Goal: Task Accomplishment & Management: Use online tool/utility

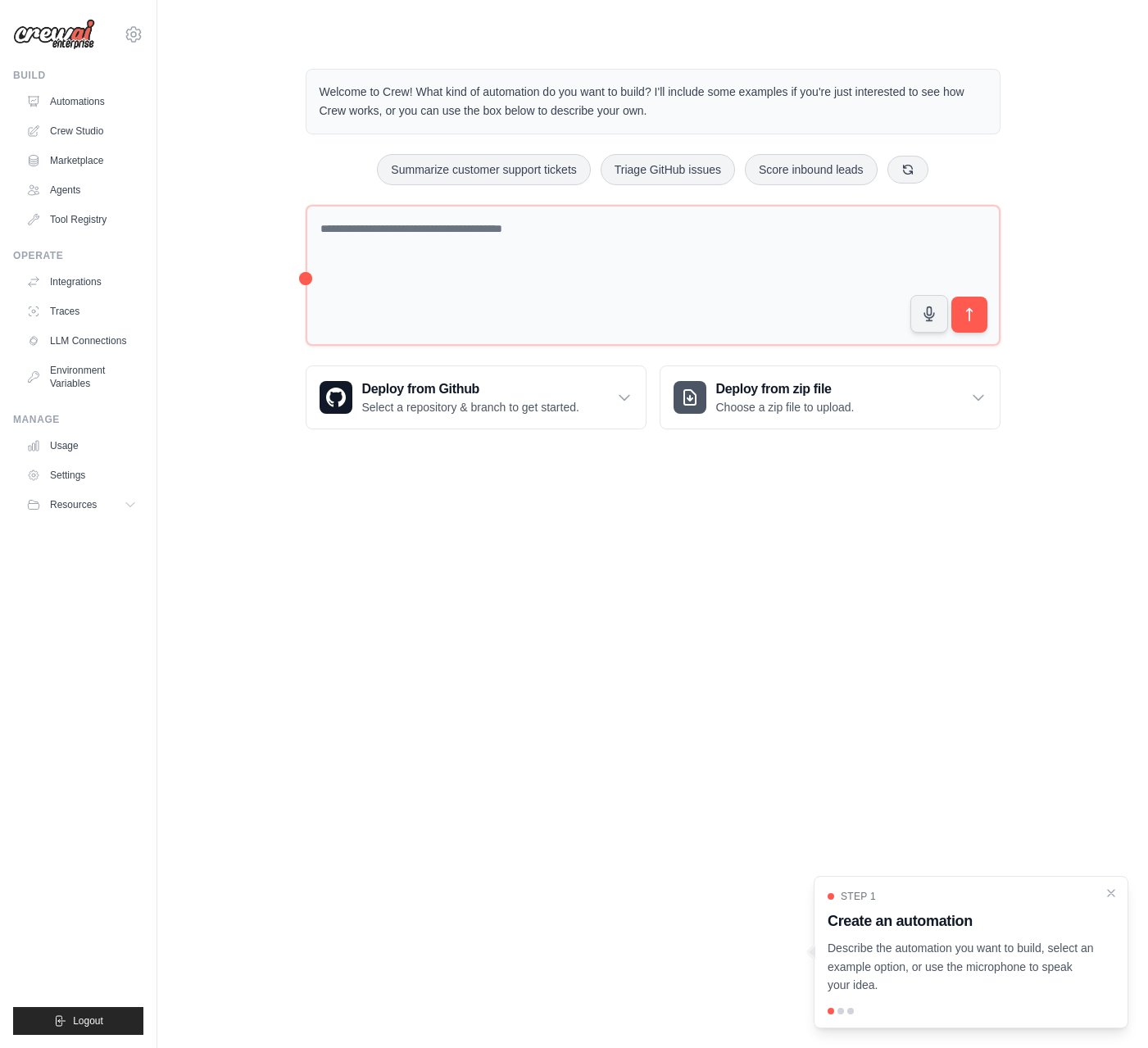
click at [339, 492] on body "[EMAIL_ADDRESS][DOMAIN_NAME] Settings Build Automations Crew Studio" at bounding box center [574, 524] width 1148 height 1048
click at [707, 512] on body "[EMAIL_ADDRESS][DOMAIN_NAME] Settings Build Automations Crew Studio" at bounding box center [574, 524] width 1148 height 1048
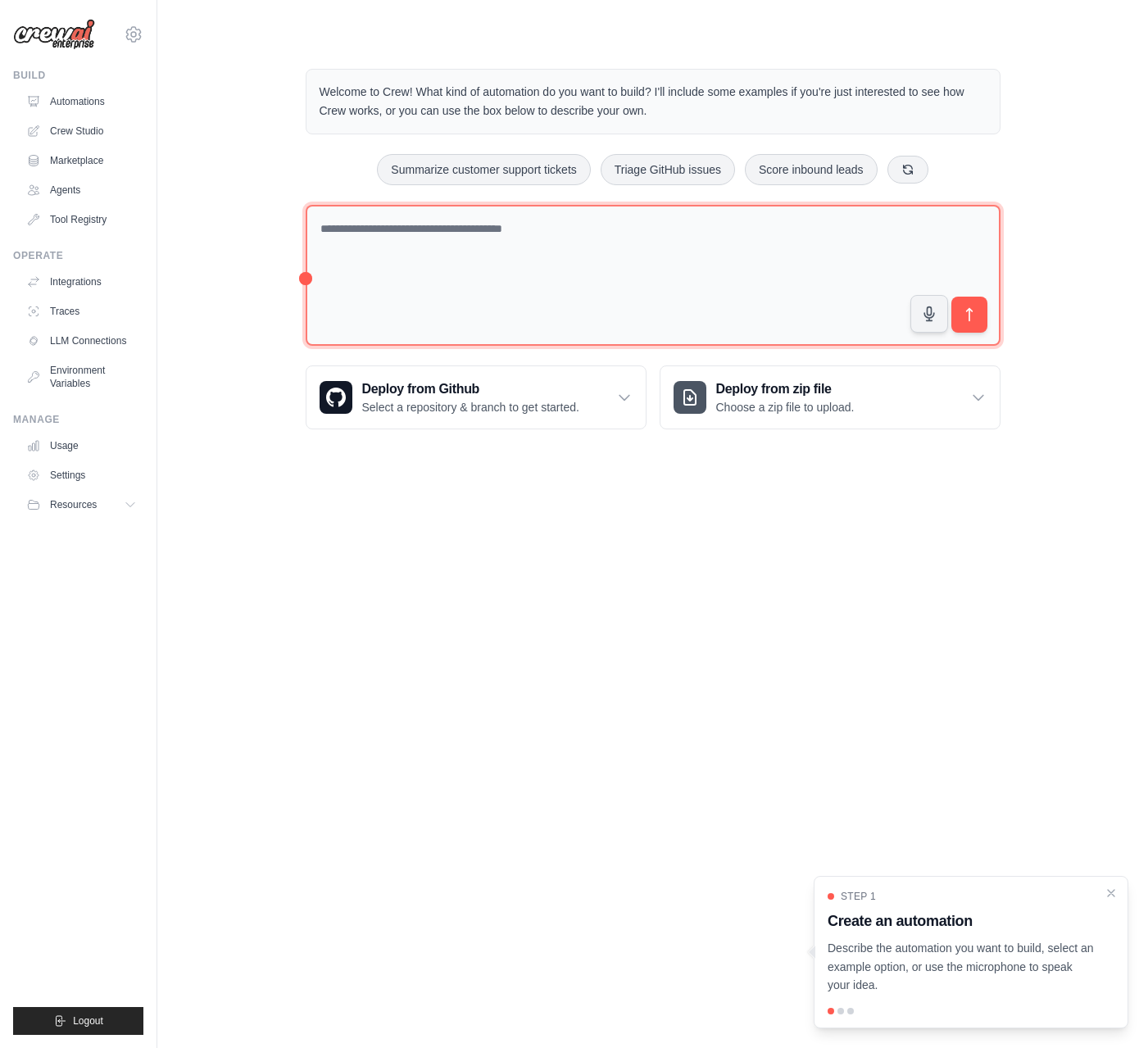
click at [462, 225] on textarea at bounding box center [652, 275] width 694 height 142
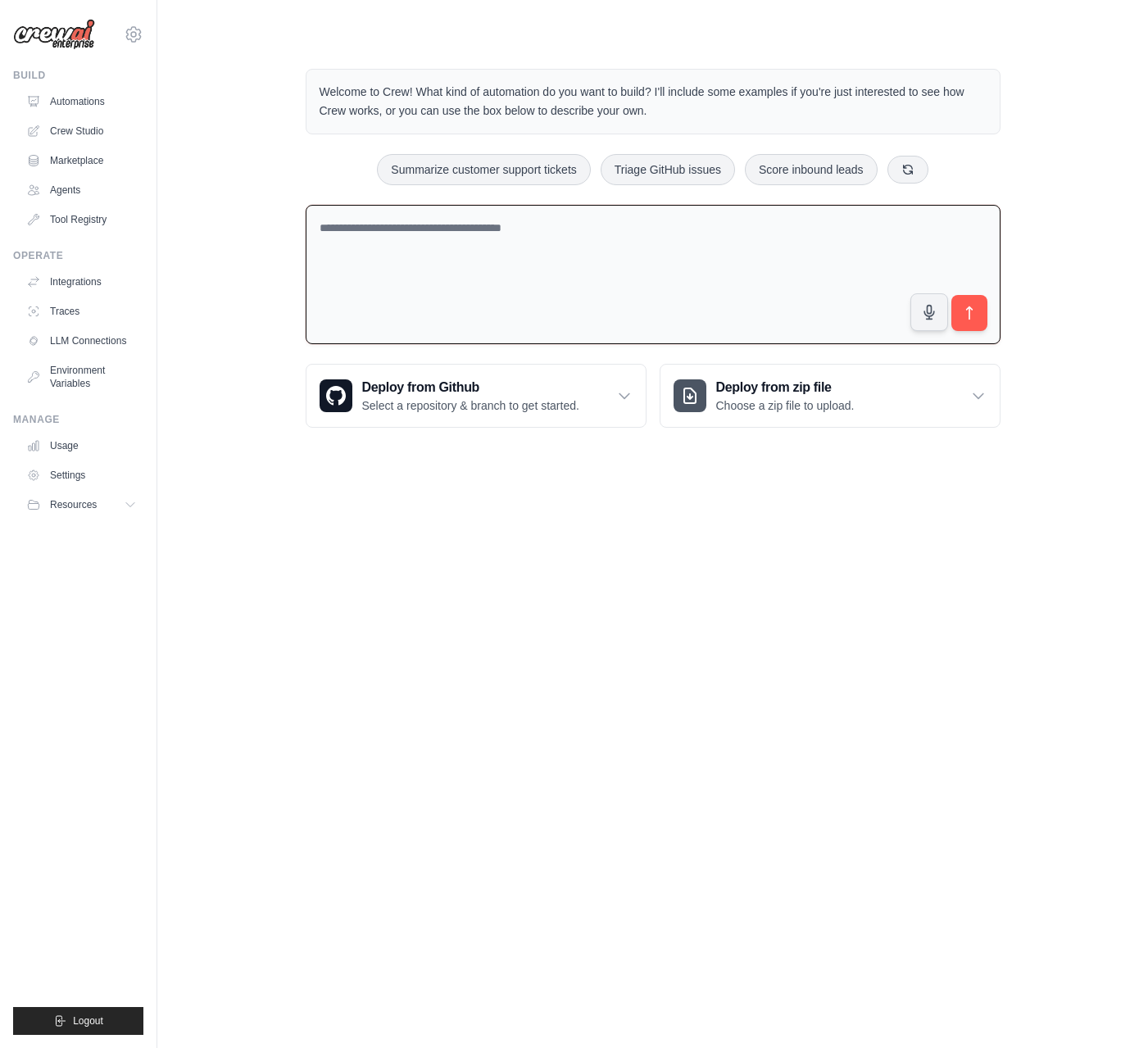
click at [214, 171] on div "Welcome to Crew! What kind of automation do you want to build? I'll include som…" at bounding box center [652, 248] width 938 height 411
click at [83, 137] on link "Crew Studio" at bounding box center [83, 131] width 124 height 26
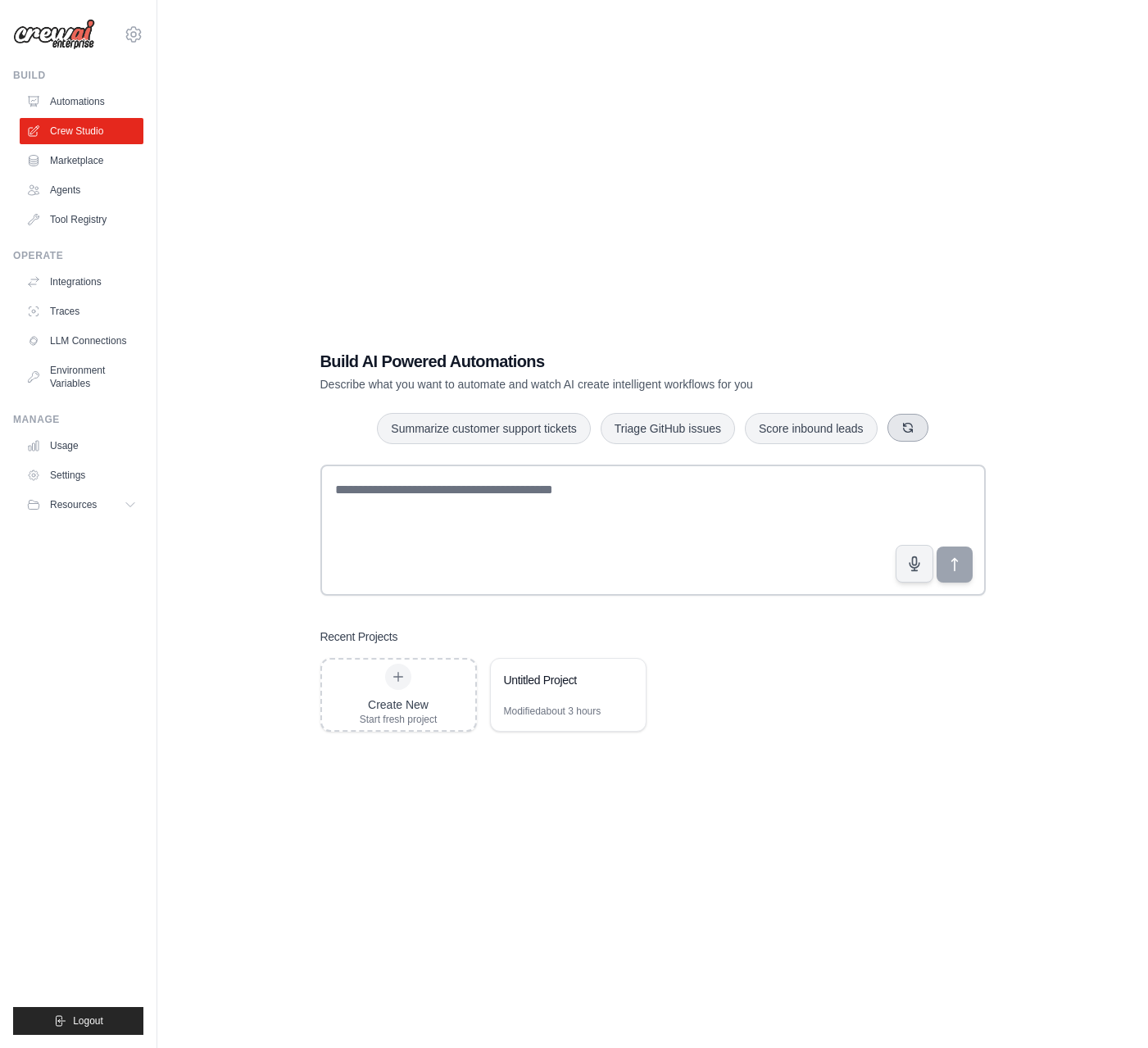
click at [897, 424] on button "button" at bounding box center [907, 428] width 41 height 28
click at [897, 425] on icon "button" at bounding box center [892, 427] width 13 height 13
click at [823, 429] on button "Automate social media posting" at bounding box center [794, 427] width 184 height 31
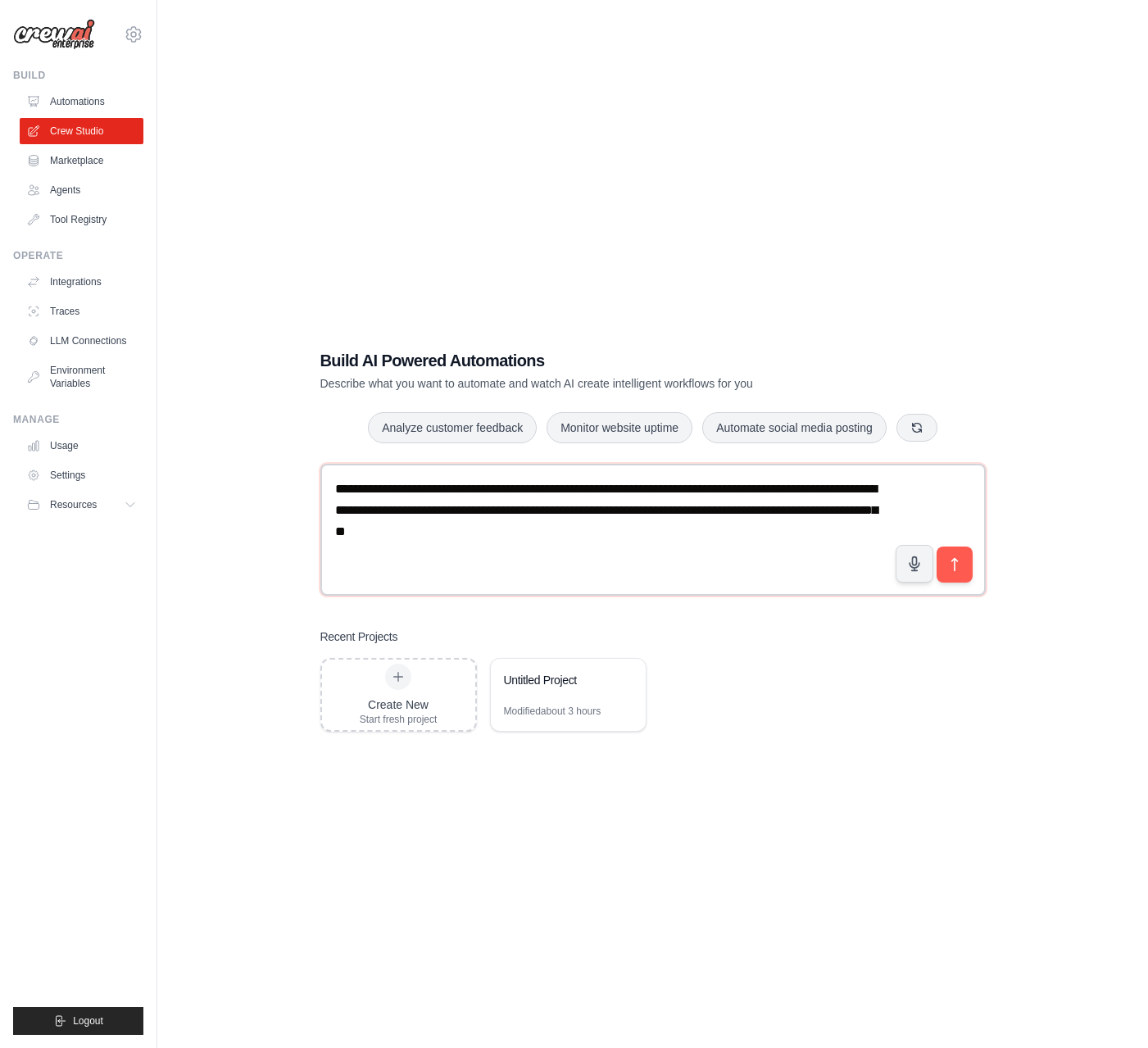
drag, startPoint x: 585, startPoint y: 530, endPoint x: 288, endPoint y: 486, distance: 300.2
click at [288, 486] on div "**********" at bounding box center [652, 541] width 938 height 1048
type textarea "**********"
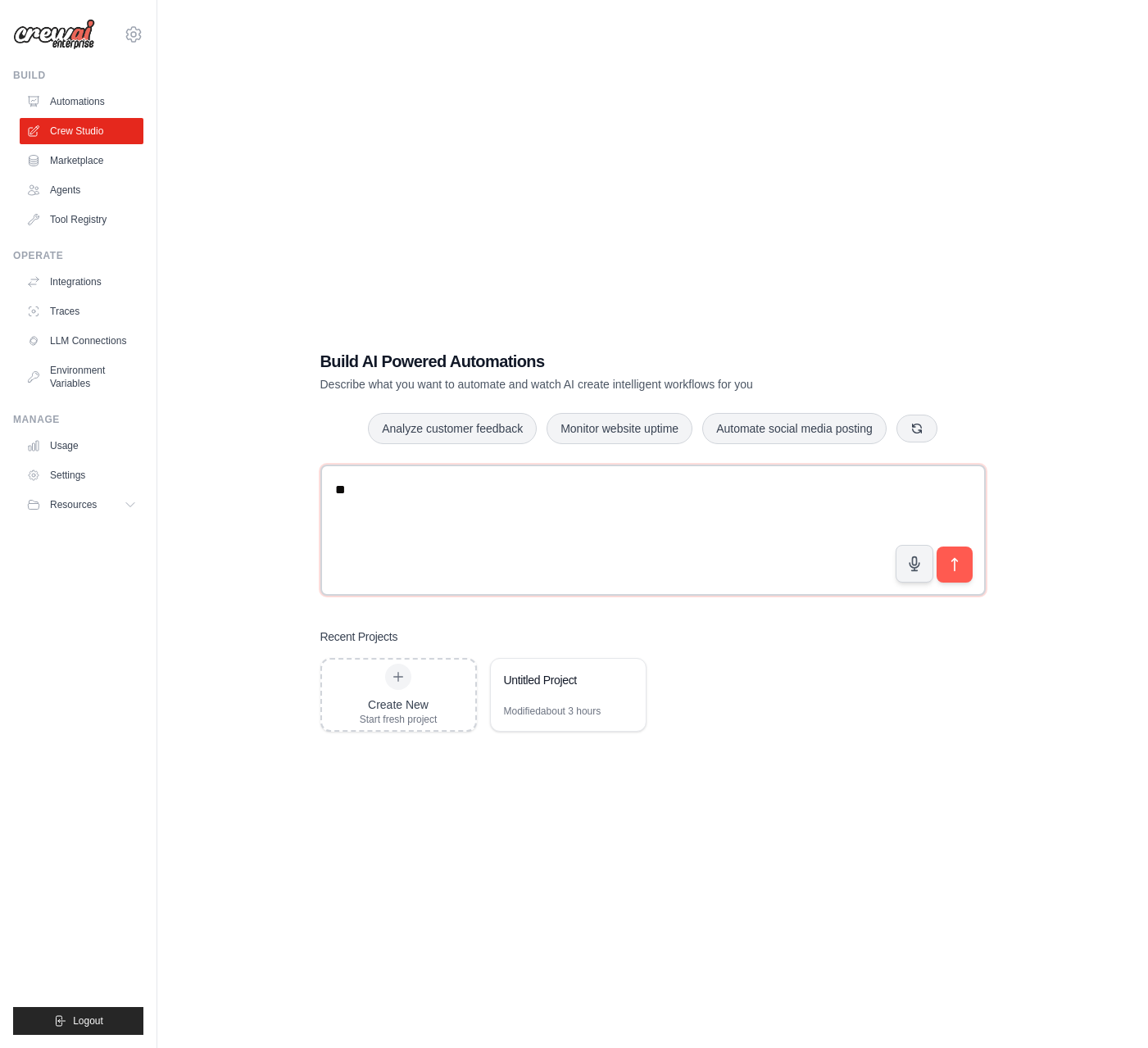
type textarea "*"
click at [377, 492] on textarea "******" at bounding box center [653, 530] width 666 height 131
type textarea "**"
type textarea "*"
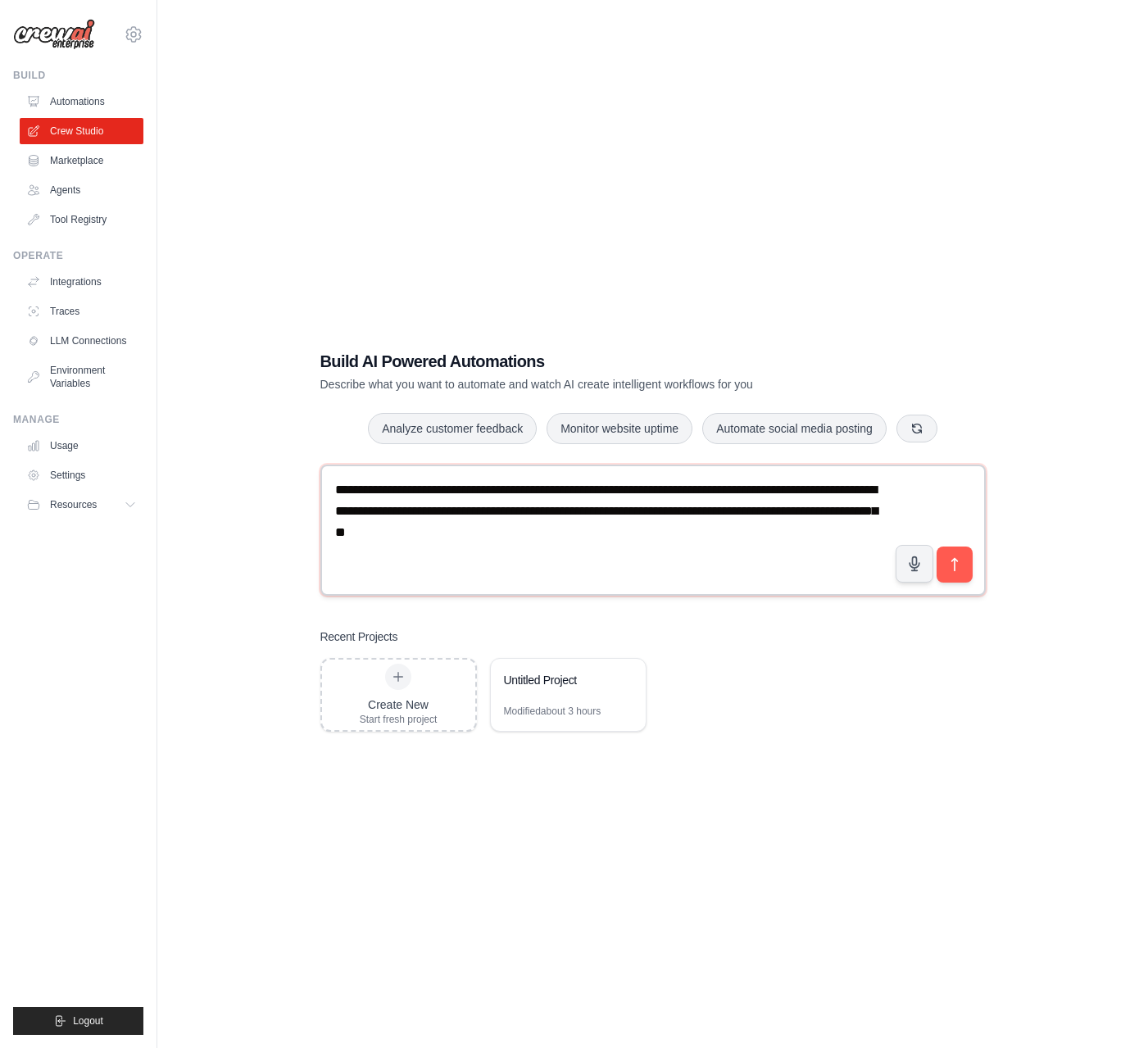
click at [405, 500] on textarea "**********" at bounding box center [653, 530] width 666 height 131
click at [444, 490] on textarea "**********" at bounding box center [653, 530] width 666 height 131
drag, startPoint x: 442, startPoint y: 490, endPoint x: 583, endPoint y: 543, distance: 150.6
click at [583, 543] on textarea "**********" at bounding box center [653, 530] width 666 height 131
click at [850, 511] on textarea "**********" at bounding box center [653, 530] width 666 height 131
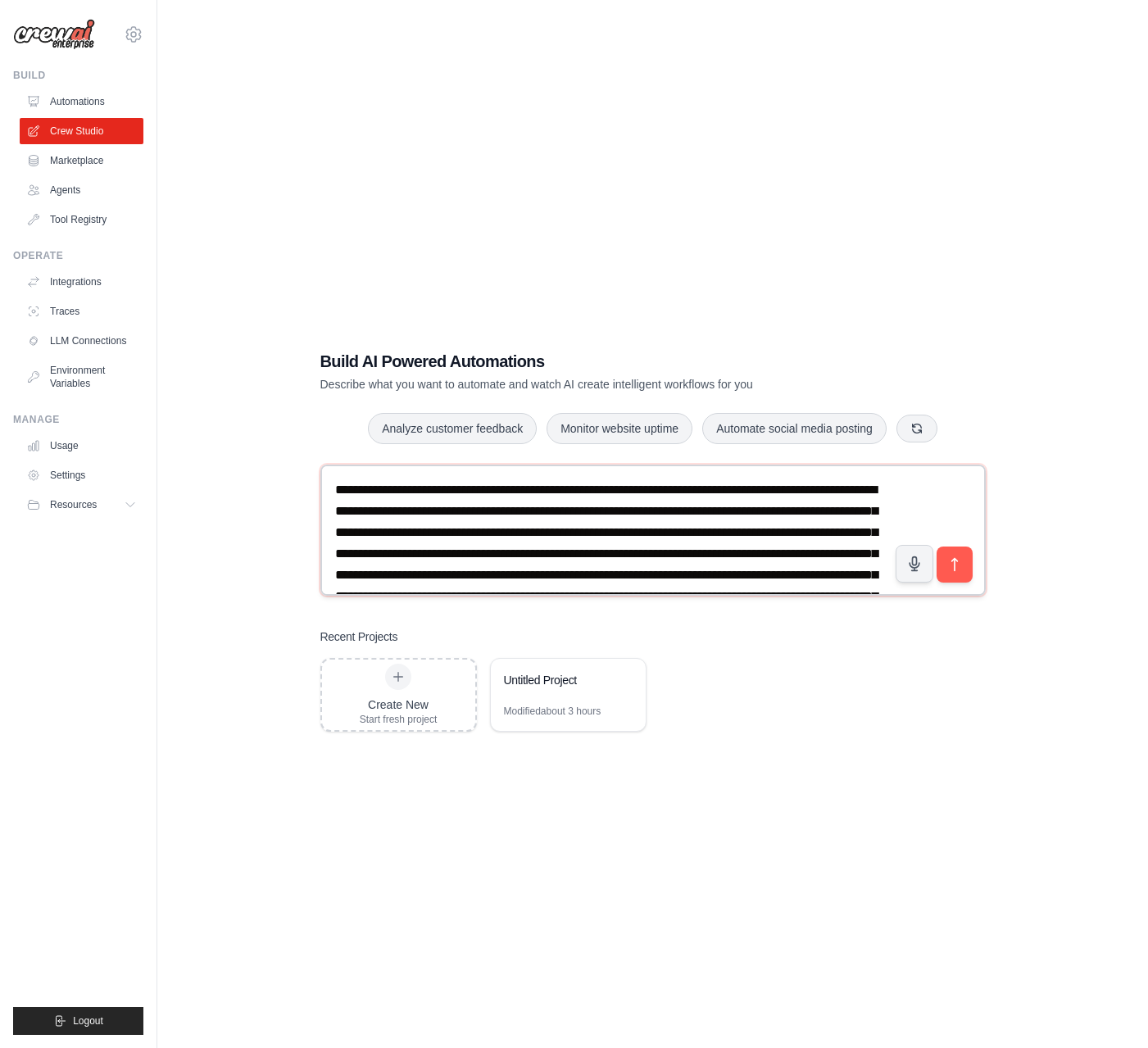
click at [469, 533] on textarea "**********" at bounding box center [653, 530] width 666 height 131
type textarea "**********"
click at [962, 567] on icon "submit" at bounding box center [953, 564] width 17 height 17
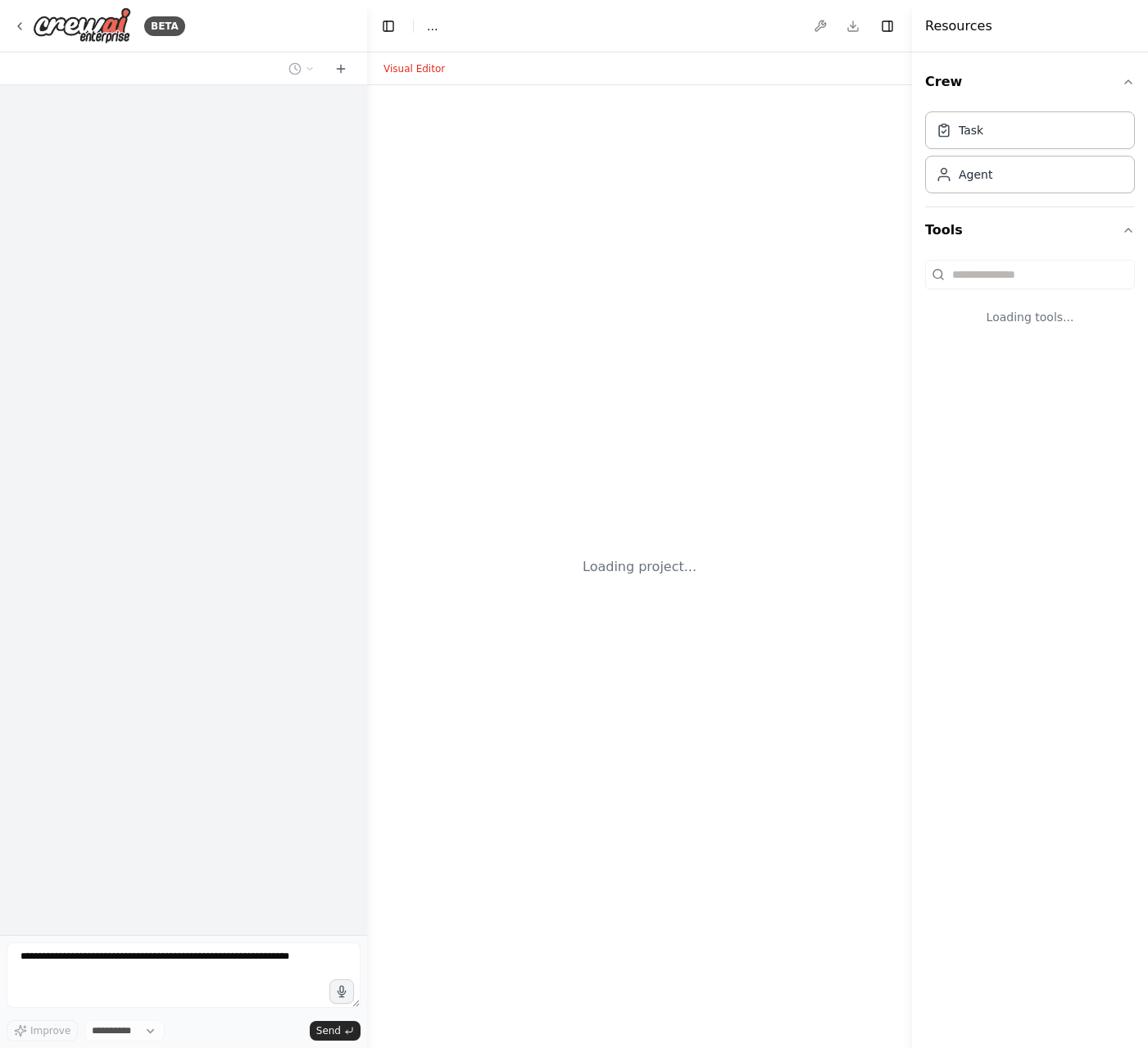
select select "****"
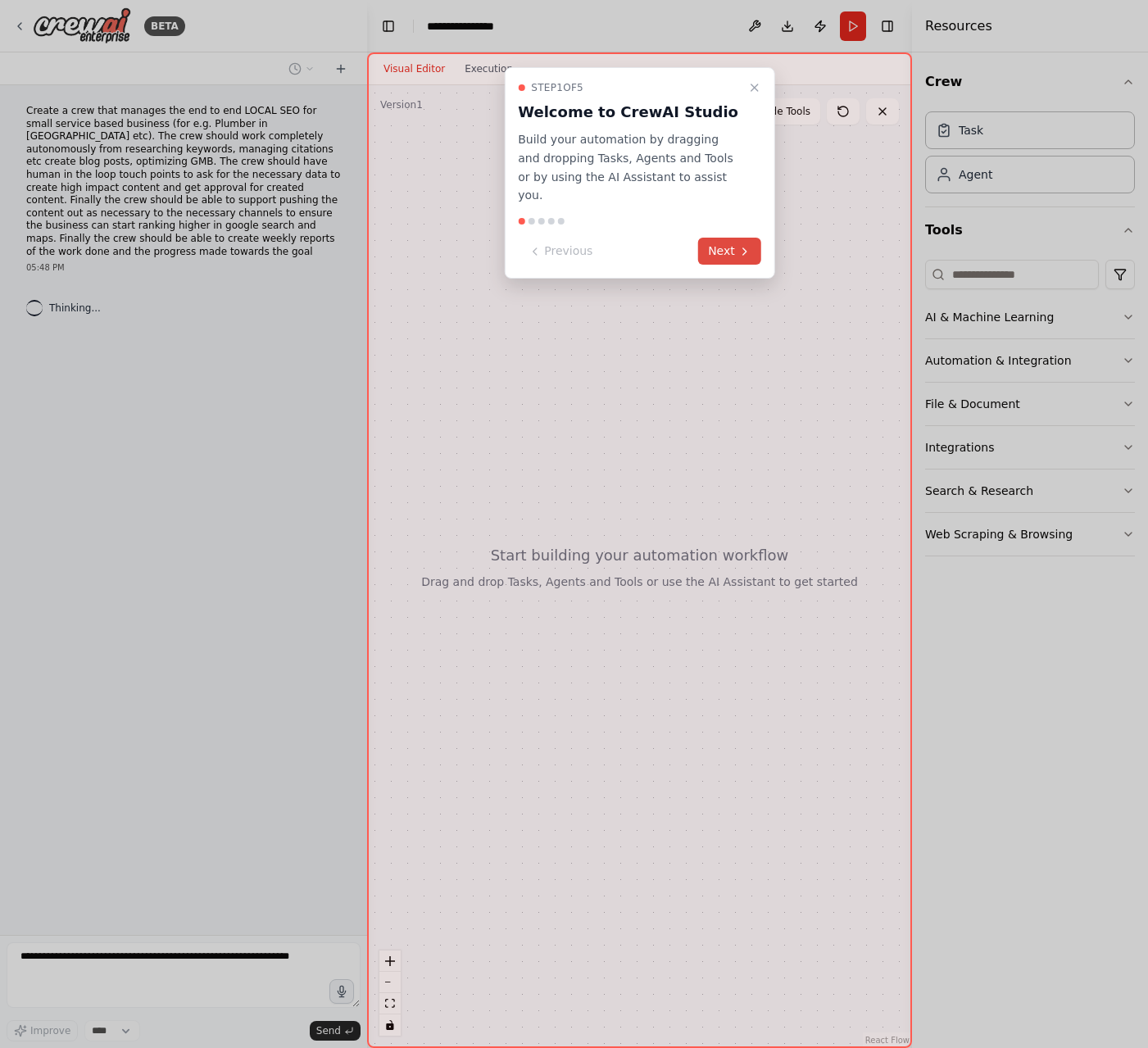
click at [731, 238] on button "Next" at bounding box center [730, 251] width 63 height 27
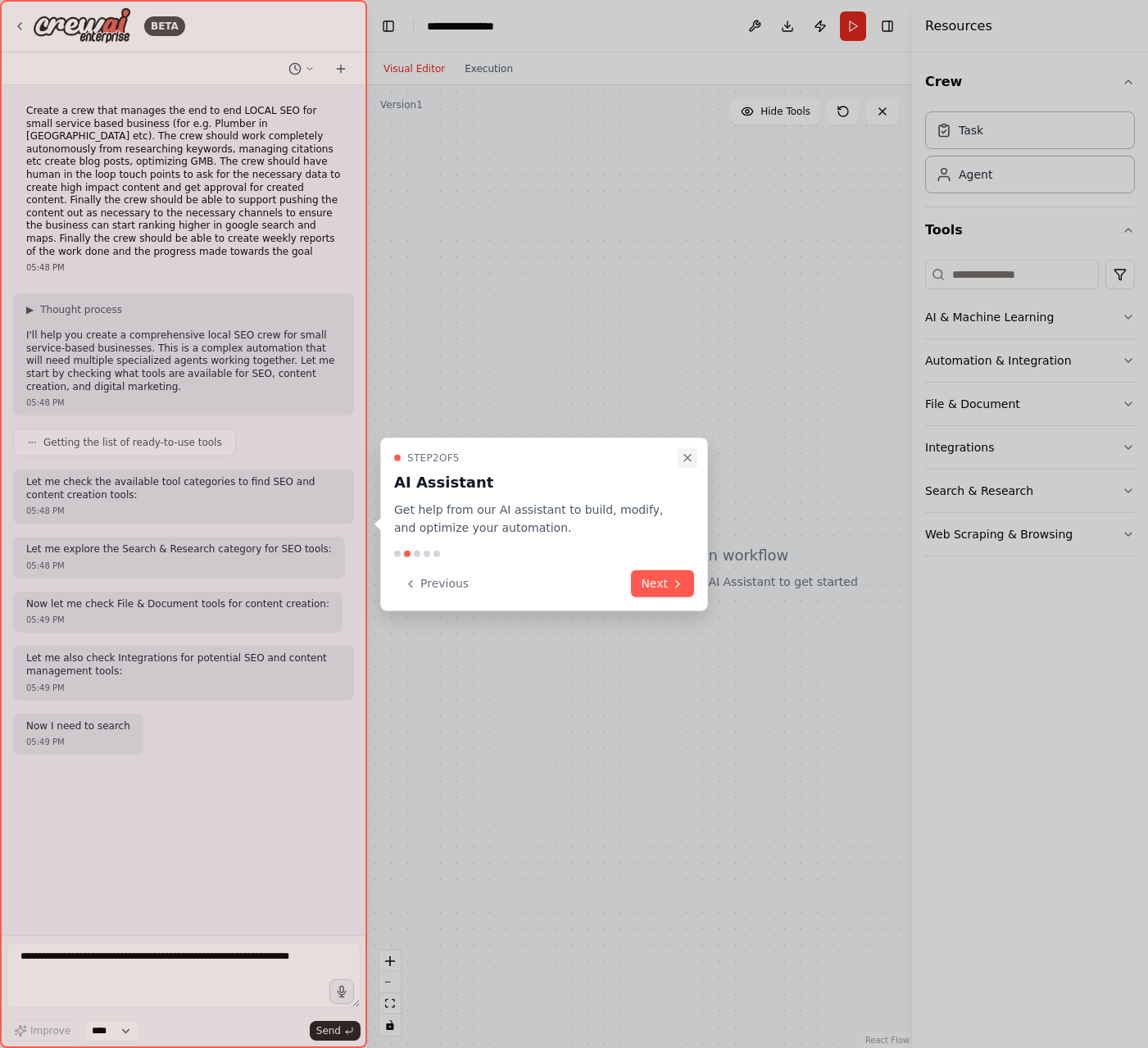
click at [688, 456] on icon "Close walkthrough" at bounding box center [687, 457] width 7 height 7
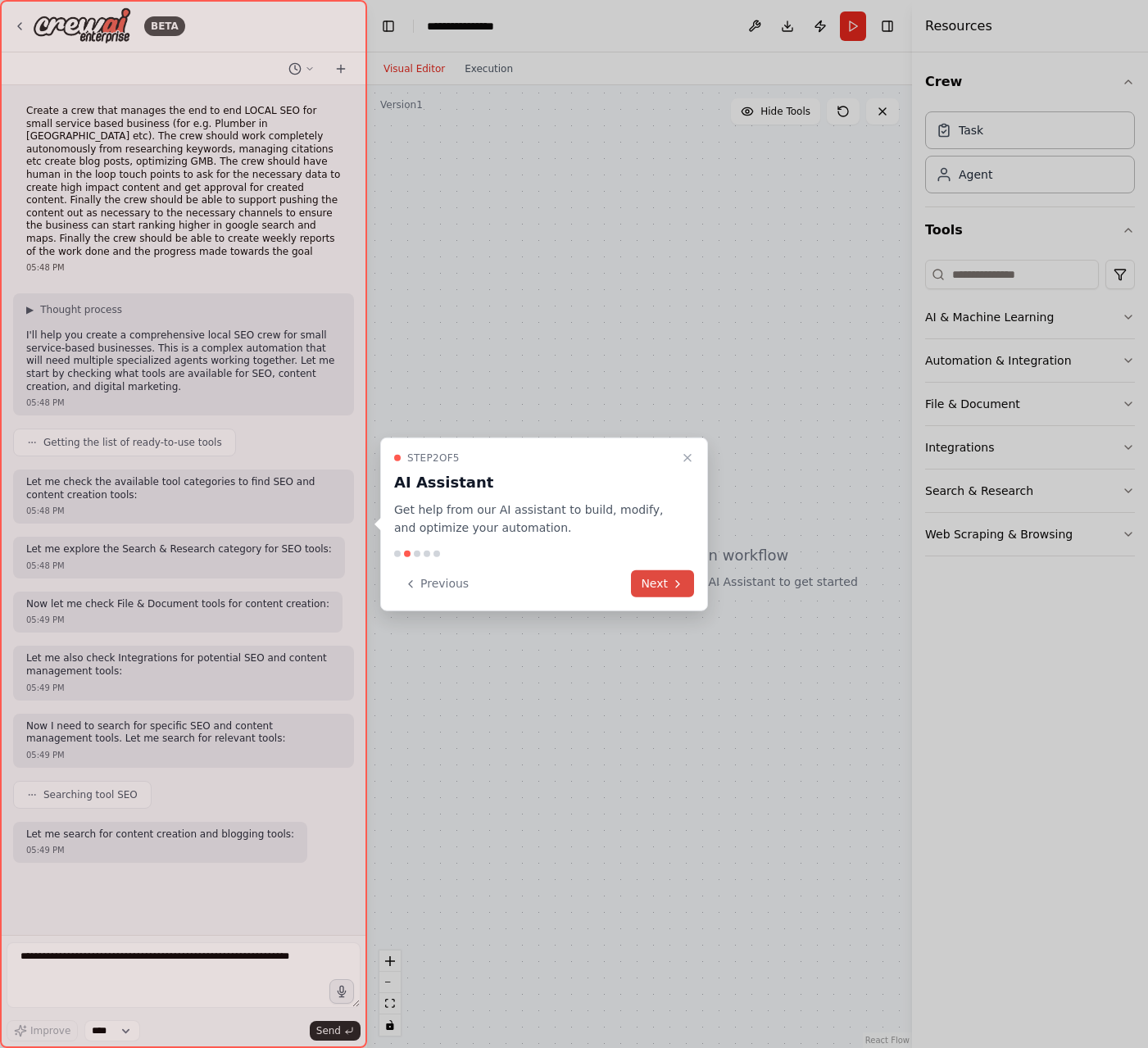
scroll to position [12, 0]
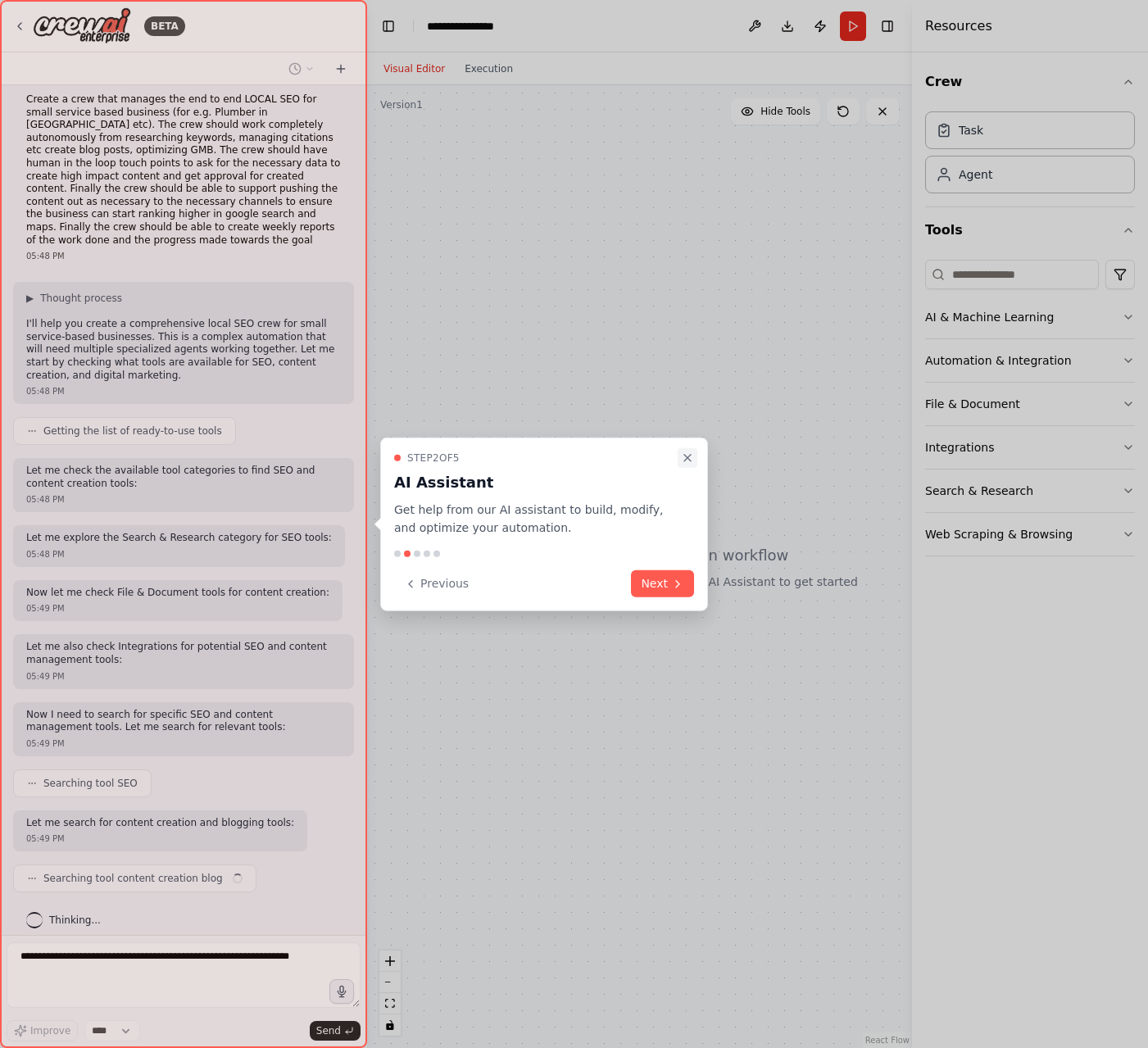
click at [684, 462] on icon "Close walkthrough" at bounding box center [686, 457] width 13 height 13
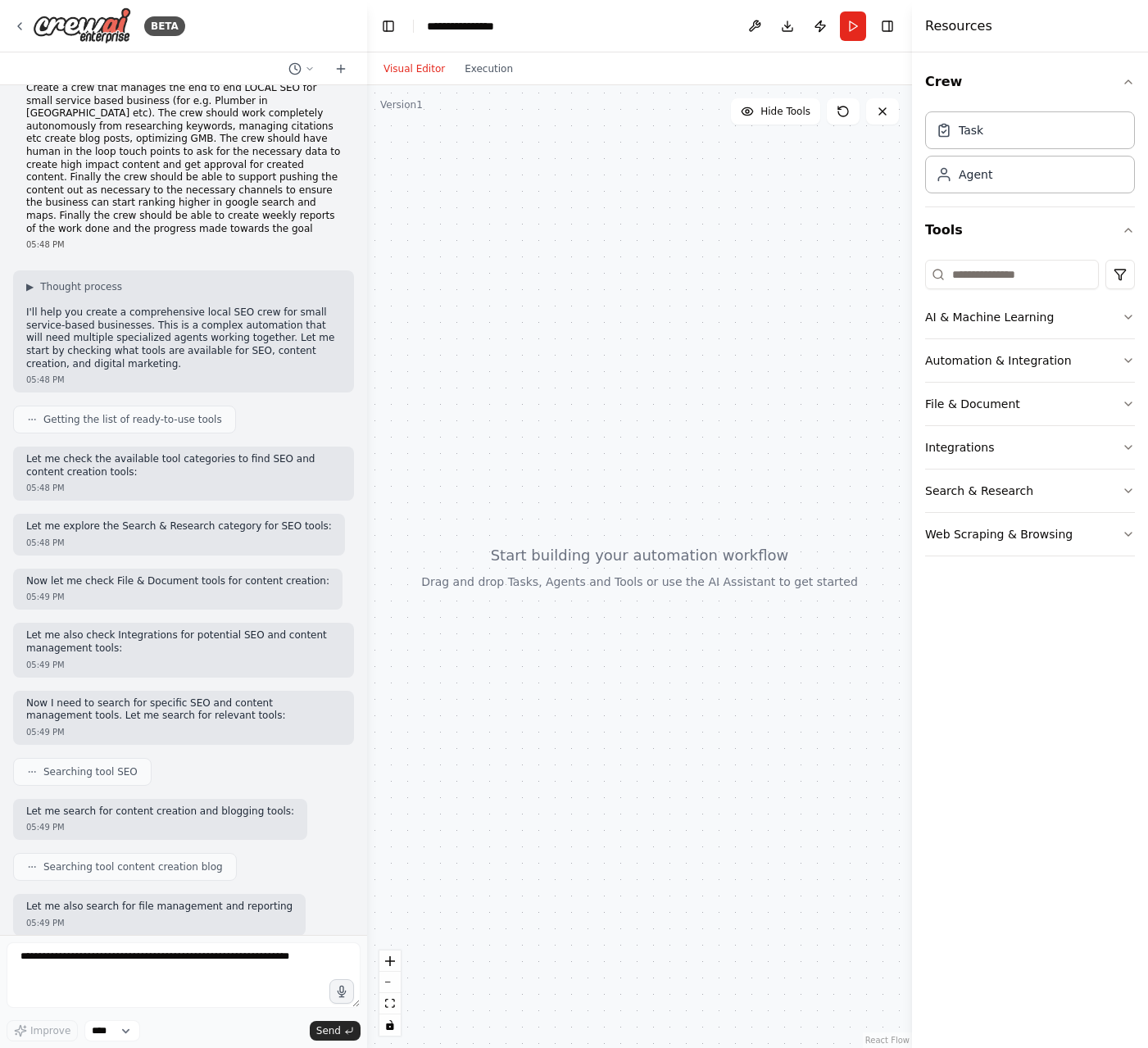
scroll to position [107, 0]
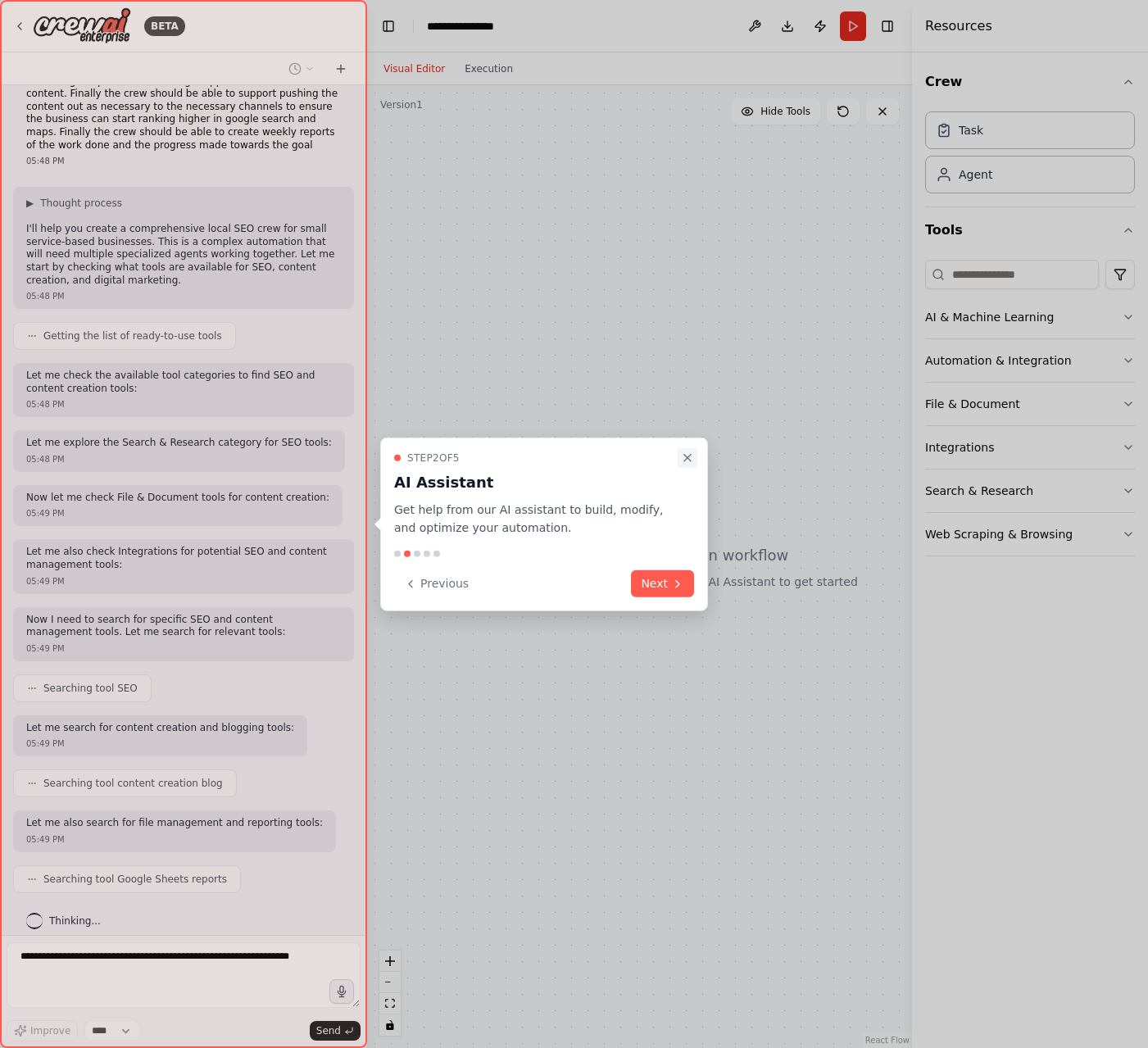
click at [687, 453] on icon "Close walkthrough" at bounding box center [686, 457] width 13 height 13
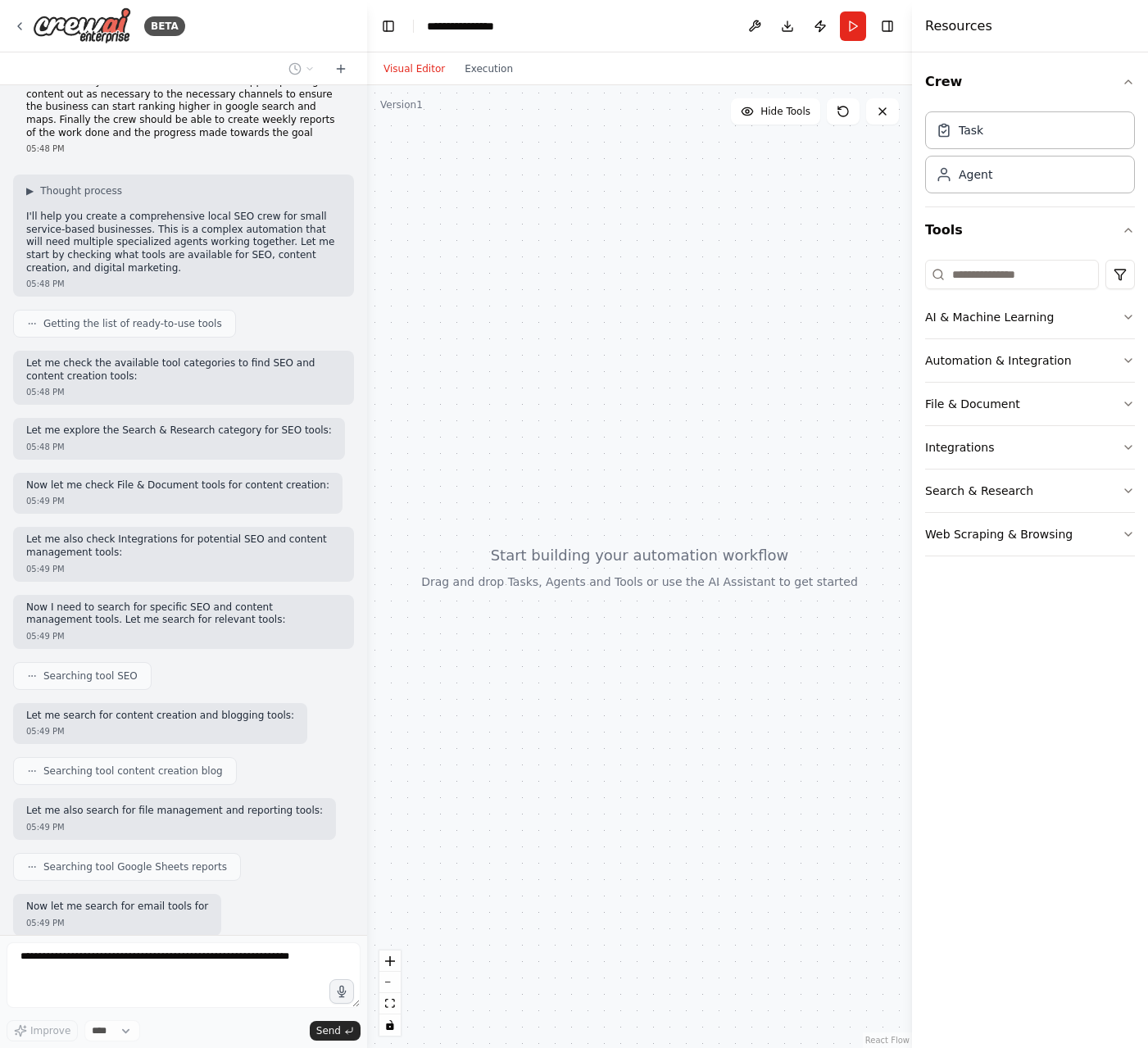
scroll to position [202, 0]
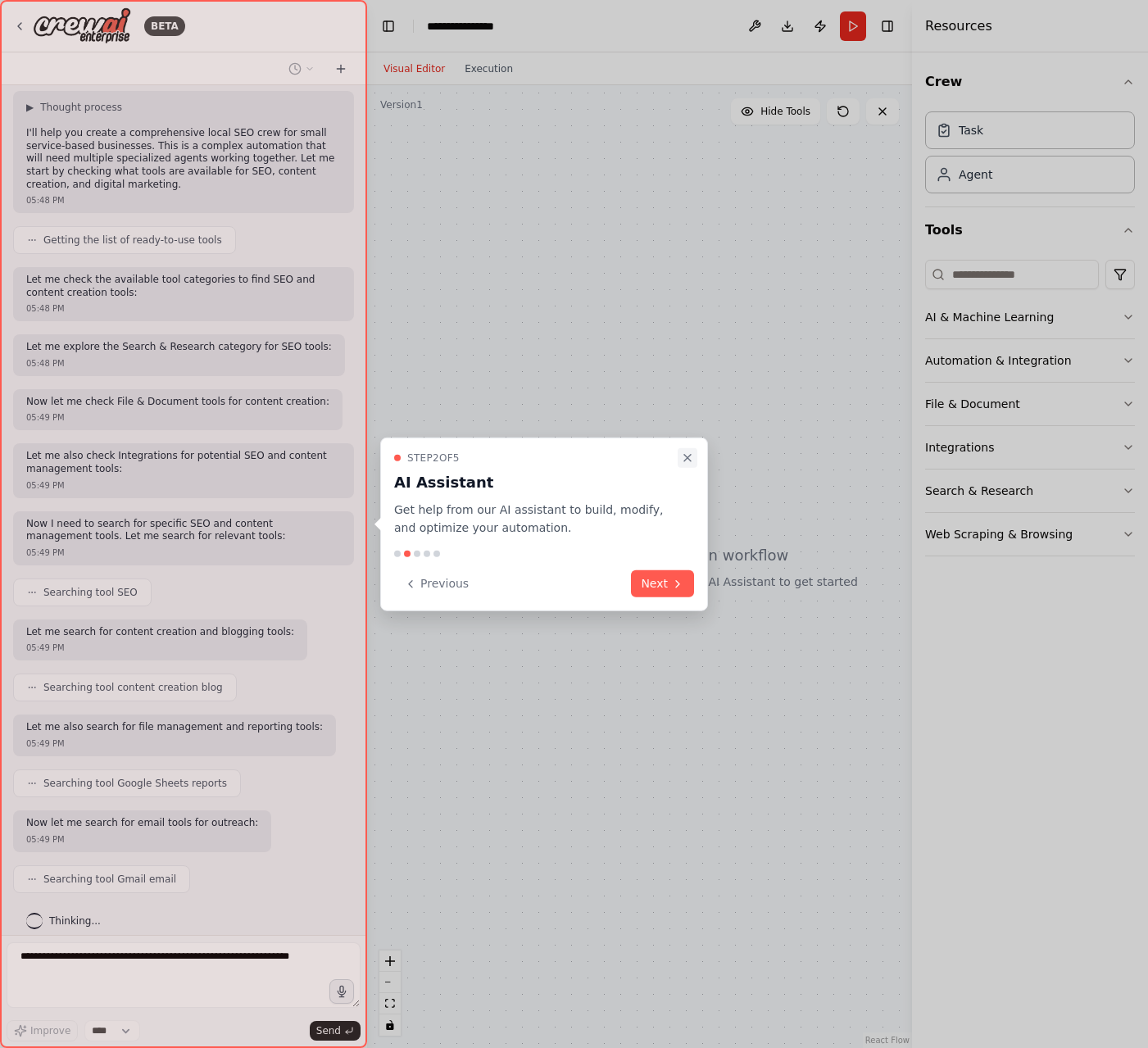
click at [685, 457] on icon "Close walkthrough" at bounding box center [686, 457] width 13 height 13
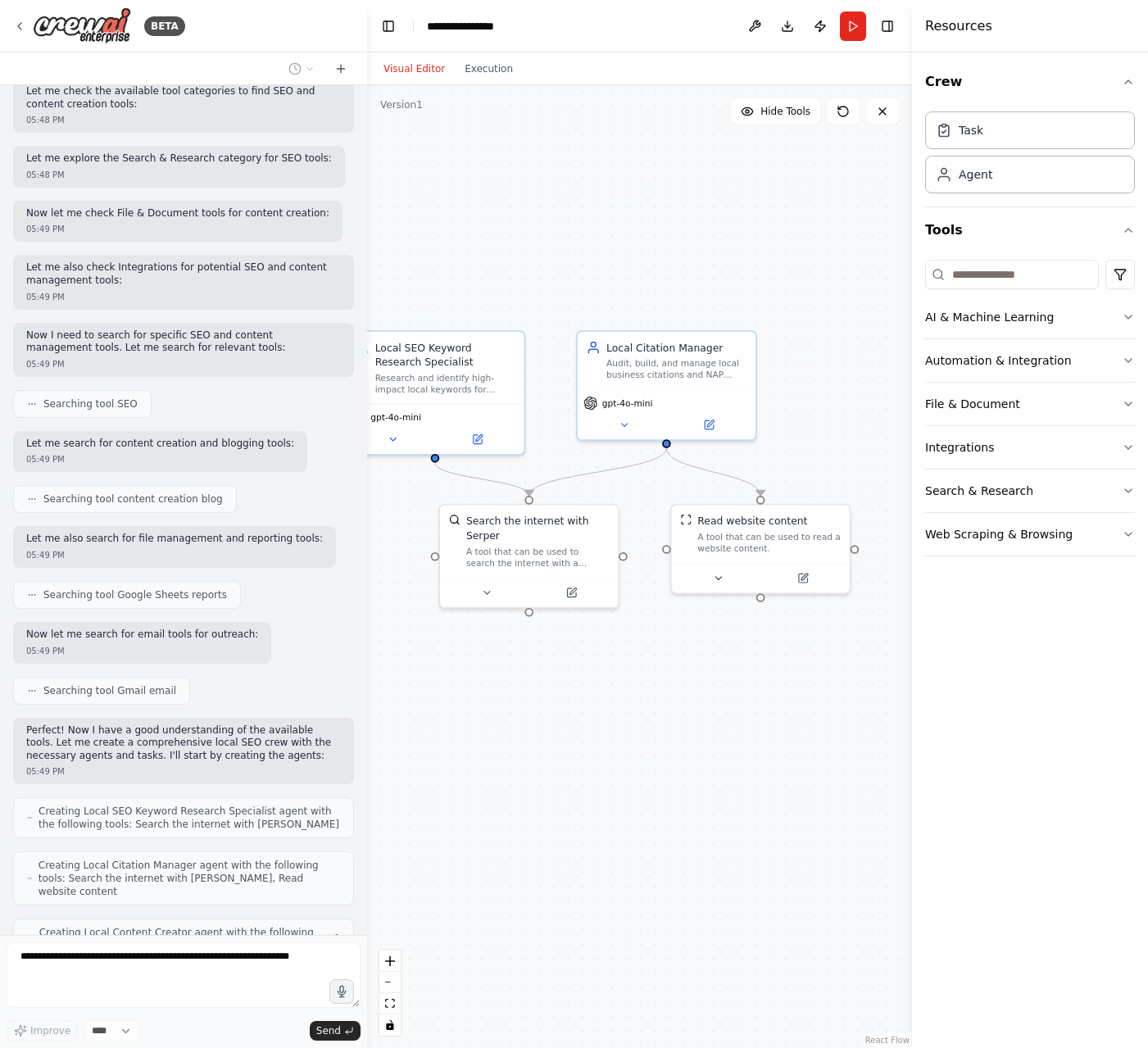
scroll to position [445, 0]
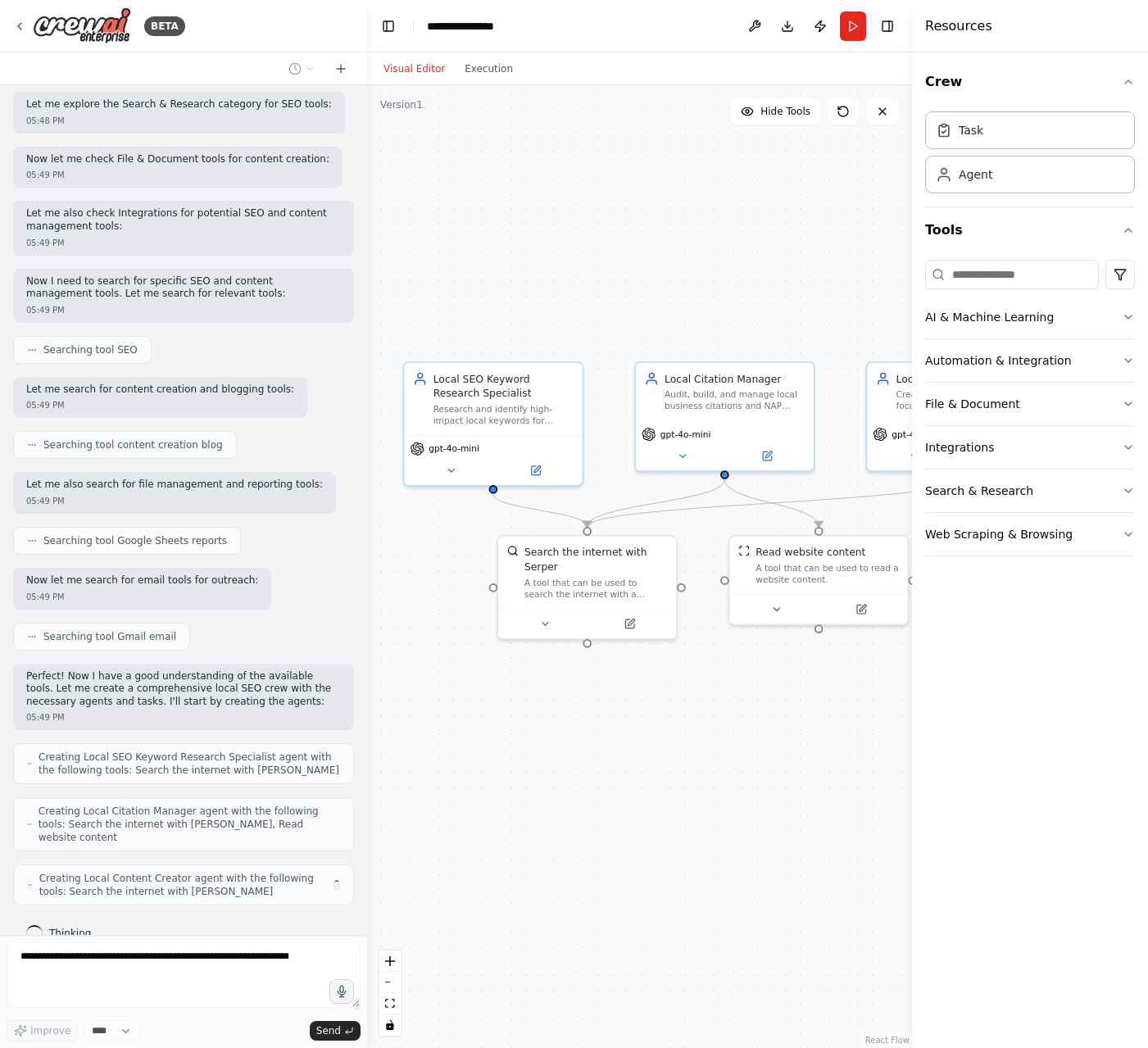
drag, startPoint x: 731, startPoint y: 655, endPoint x: 666, endPoint y: 775, distance: 136.5
click at [667, 775] on div ".deletable-edge-delete-btn { width: 20px; height: 20px; border: 0px solid #ffff…" at bounding box center [640, 567] width 545 height 963
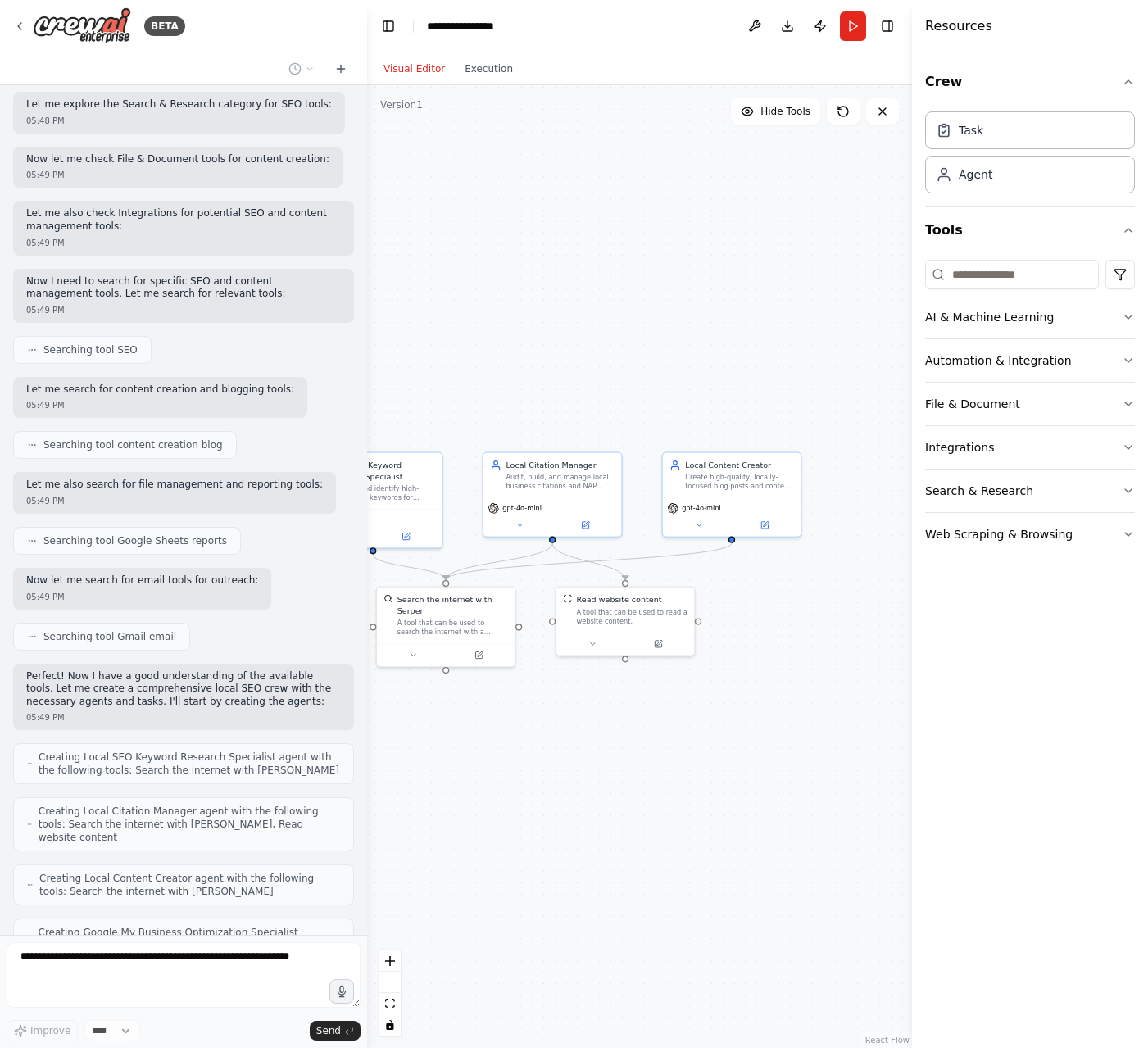
scroll to position [499, 0]
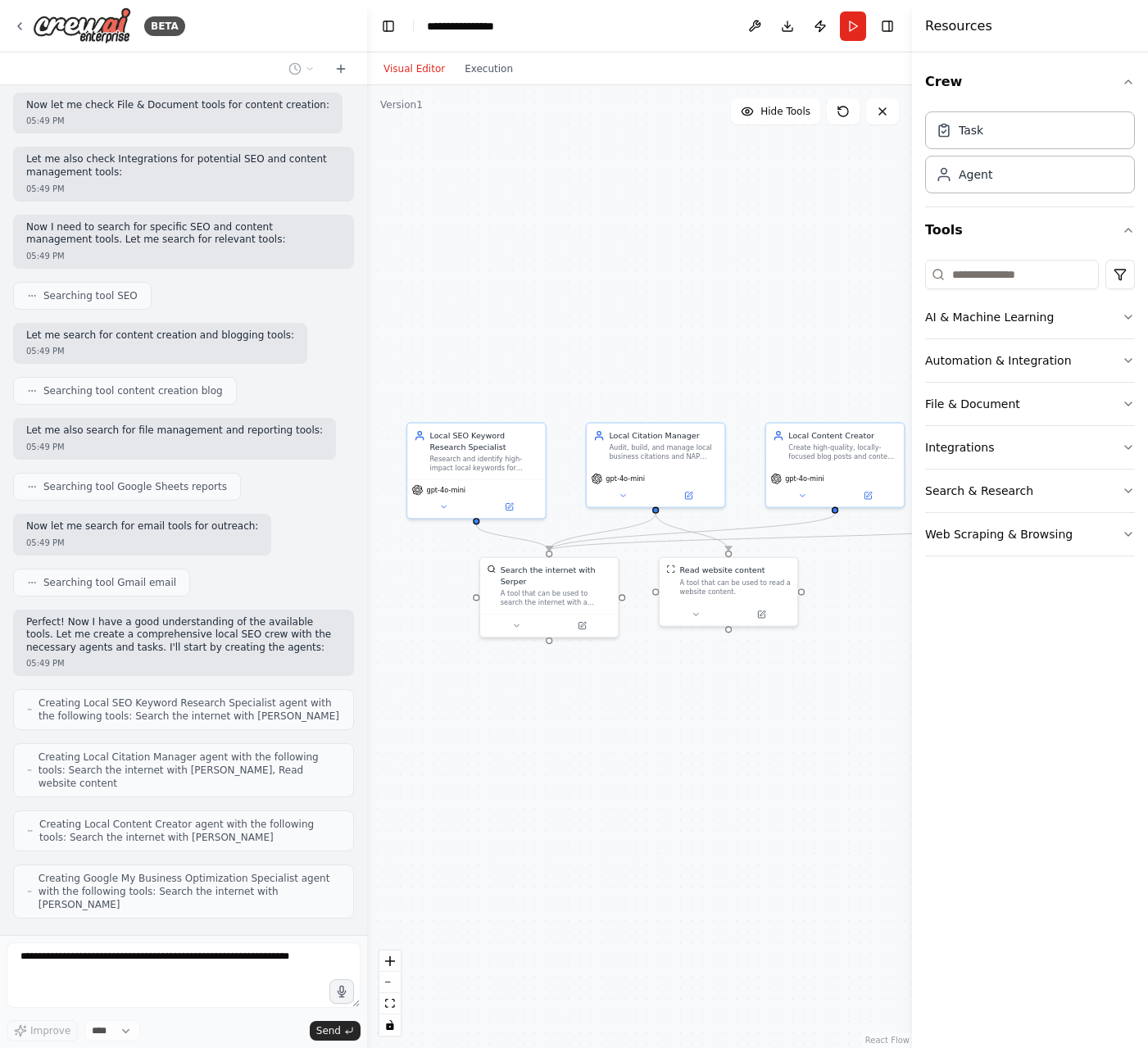
drag, startPoint x: 687, startPoint y: 763, endPoint x: 627, endPoint y: 732, distance: 67.5
click at [627, 732] on div ".deletable-edge-delete-btn { width: 20px; height: 20px; border: 0px solid #ffff…" at bounding box center [640, 567] width 545 height 963
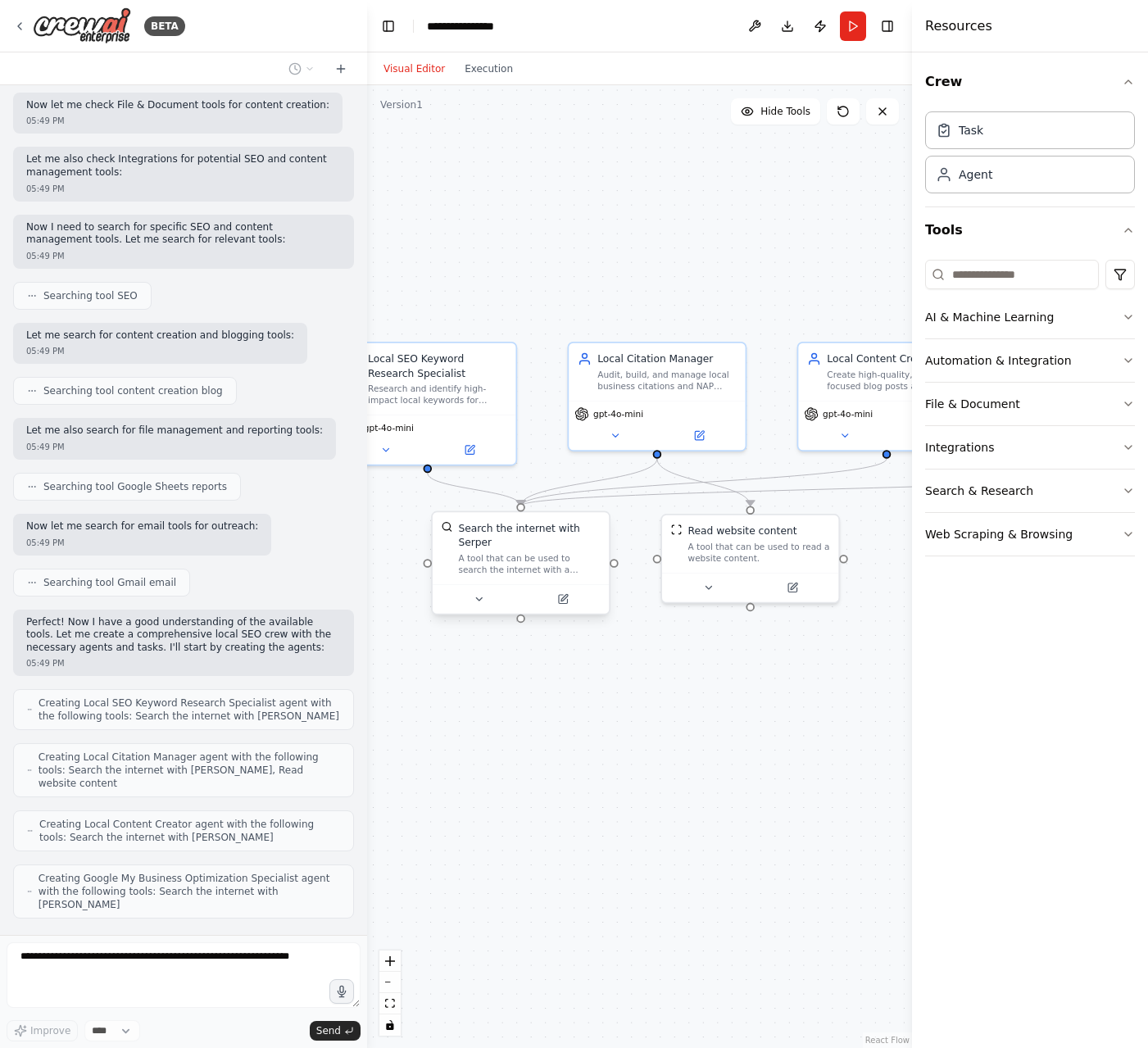
scroll to position [566, 0]
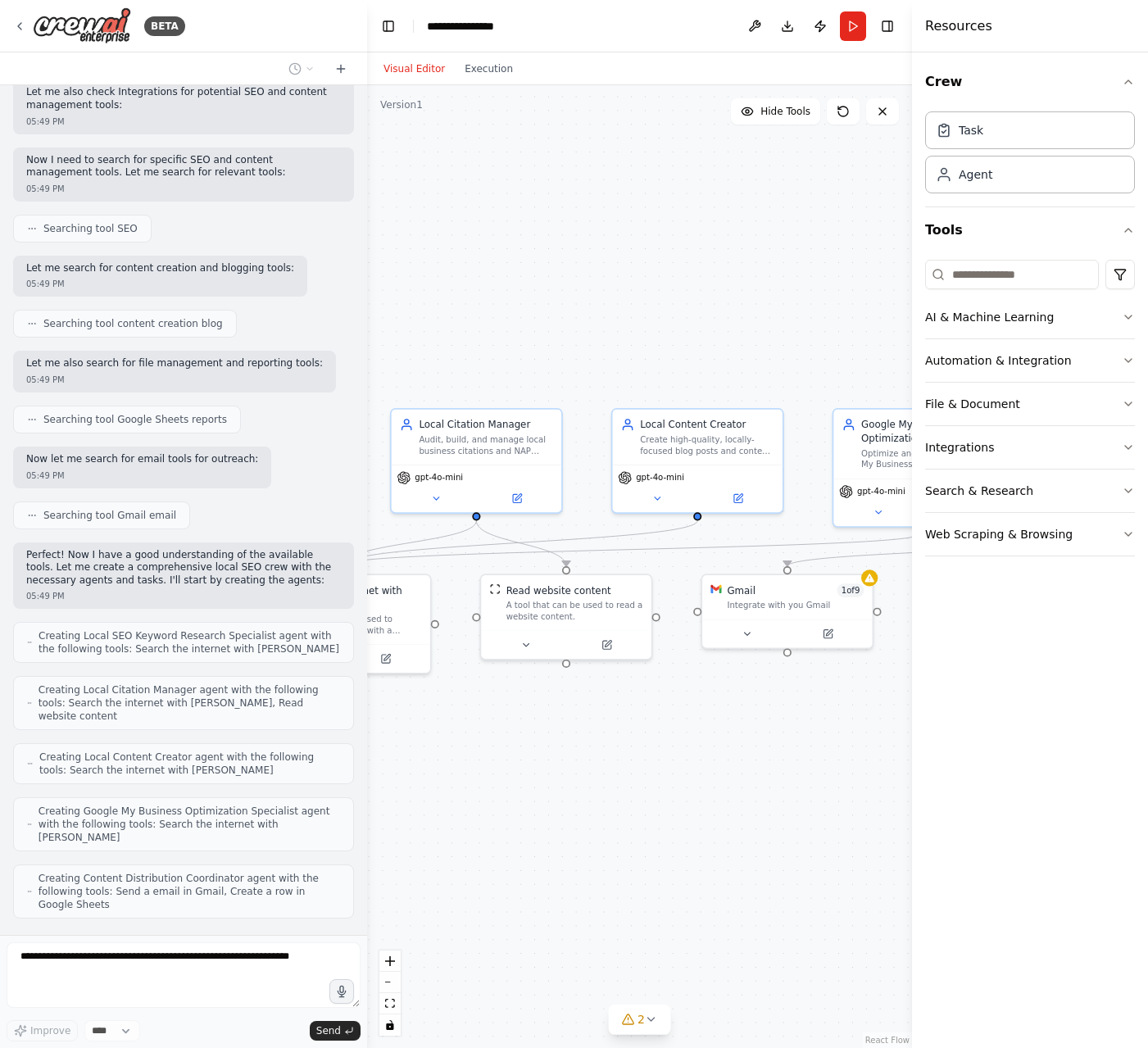
drag, startPoint x: 805, startPoint y: 733, endPoint x: 608, endPoint y: 785, distance: 203.7
click at [608, 785] on div ".deletable-edge-delete-btn { width: 20px; height: 20px; border: 0px solid #ffff…" at bounding box center [640, 567] width 545 height 963
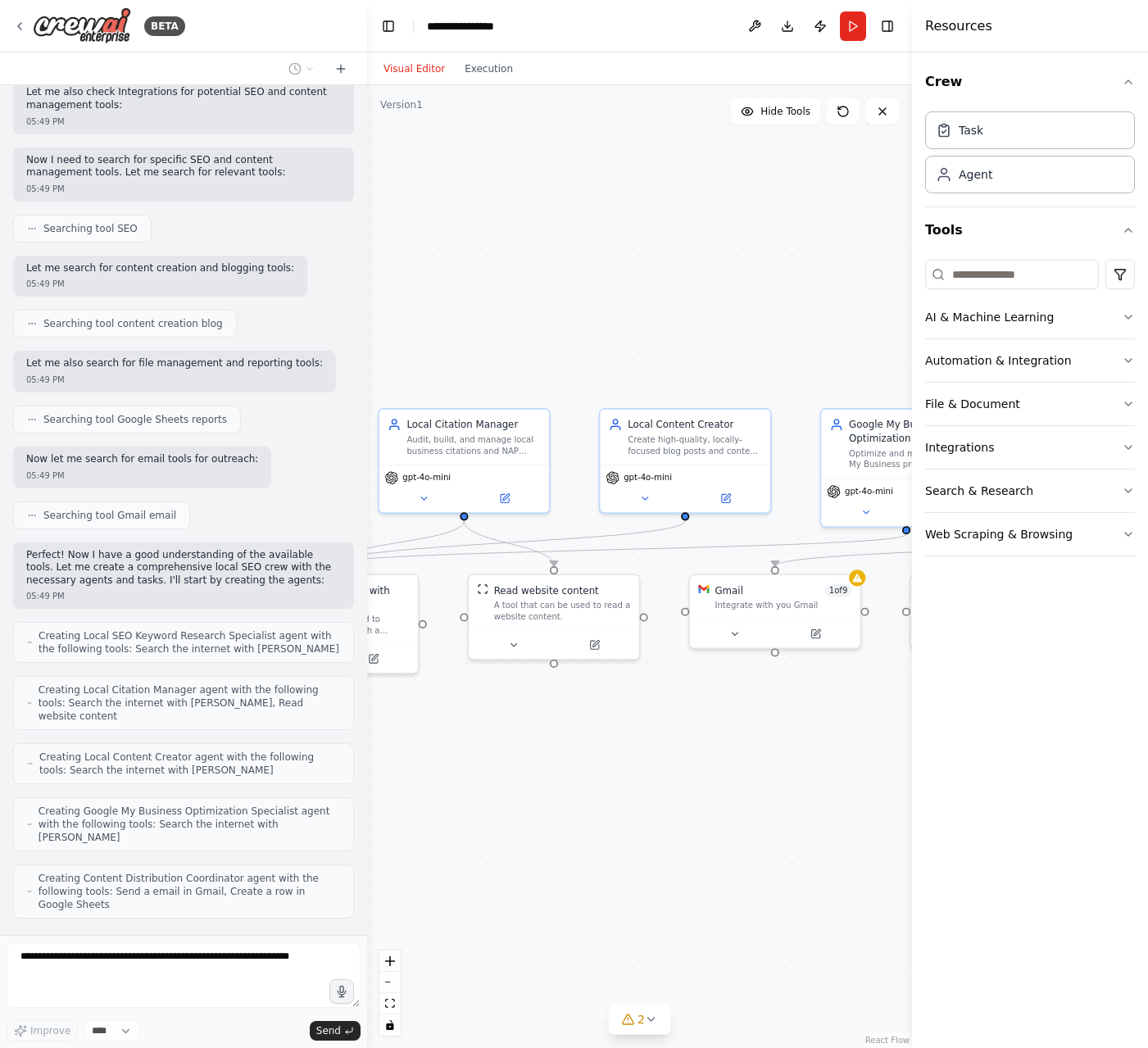
scroll to position [633, 0]
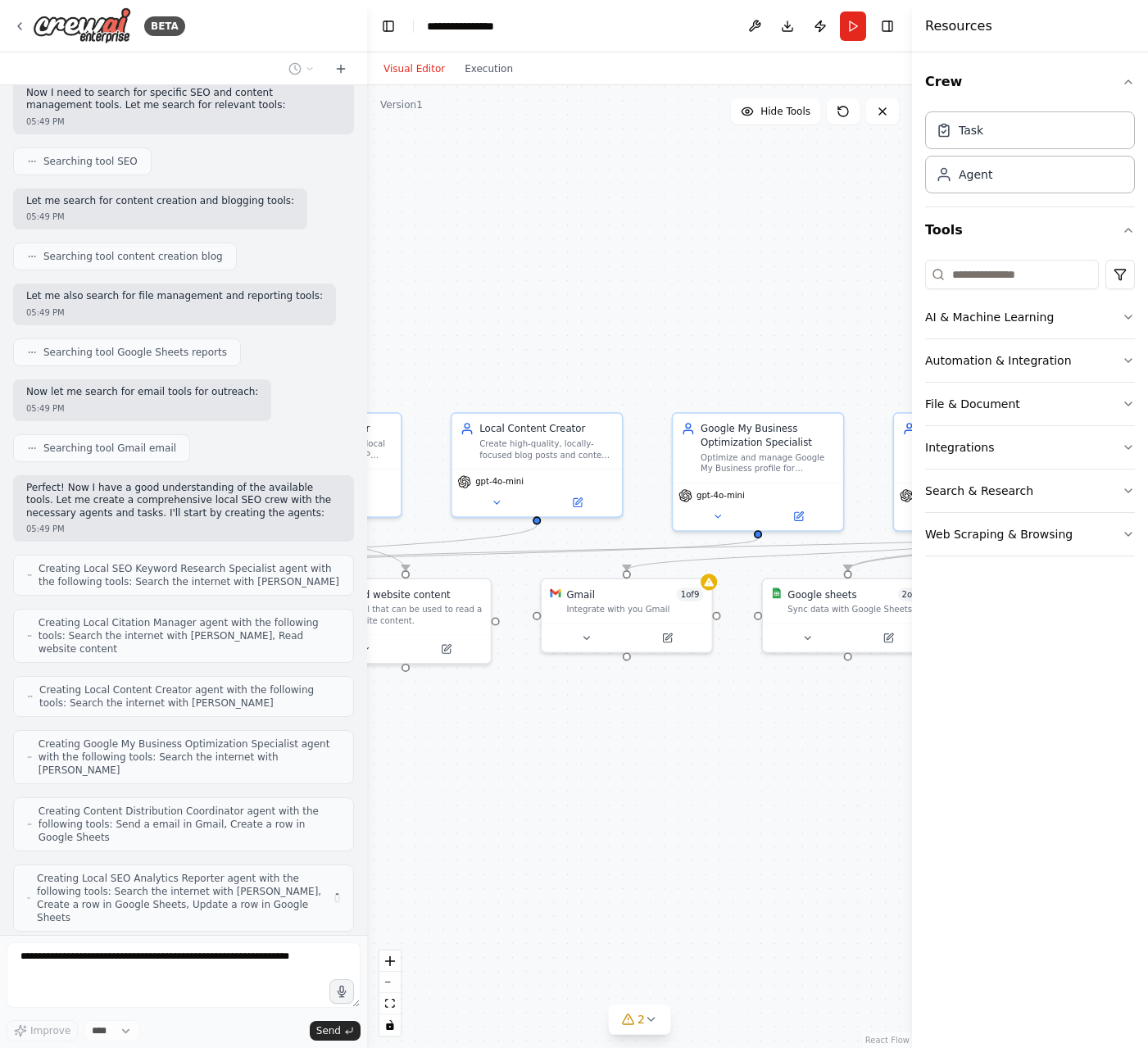
drag, startPoint x: 771, startPoint y: 753, endPoint x: 623, endPoint y: 757, distance: 148.1
click at [623, 757] on div ".deletable-edge-delete-btn { width: 20px; height: 20px; border: 0px solid #ffff…" at bounding box center [640, 567] width 545 height 963
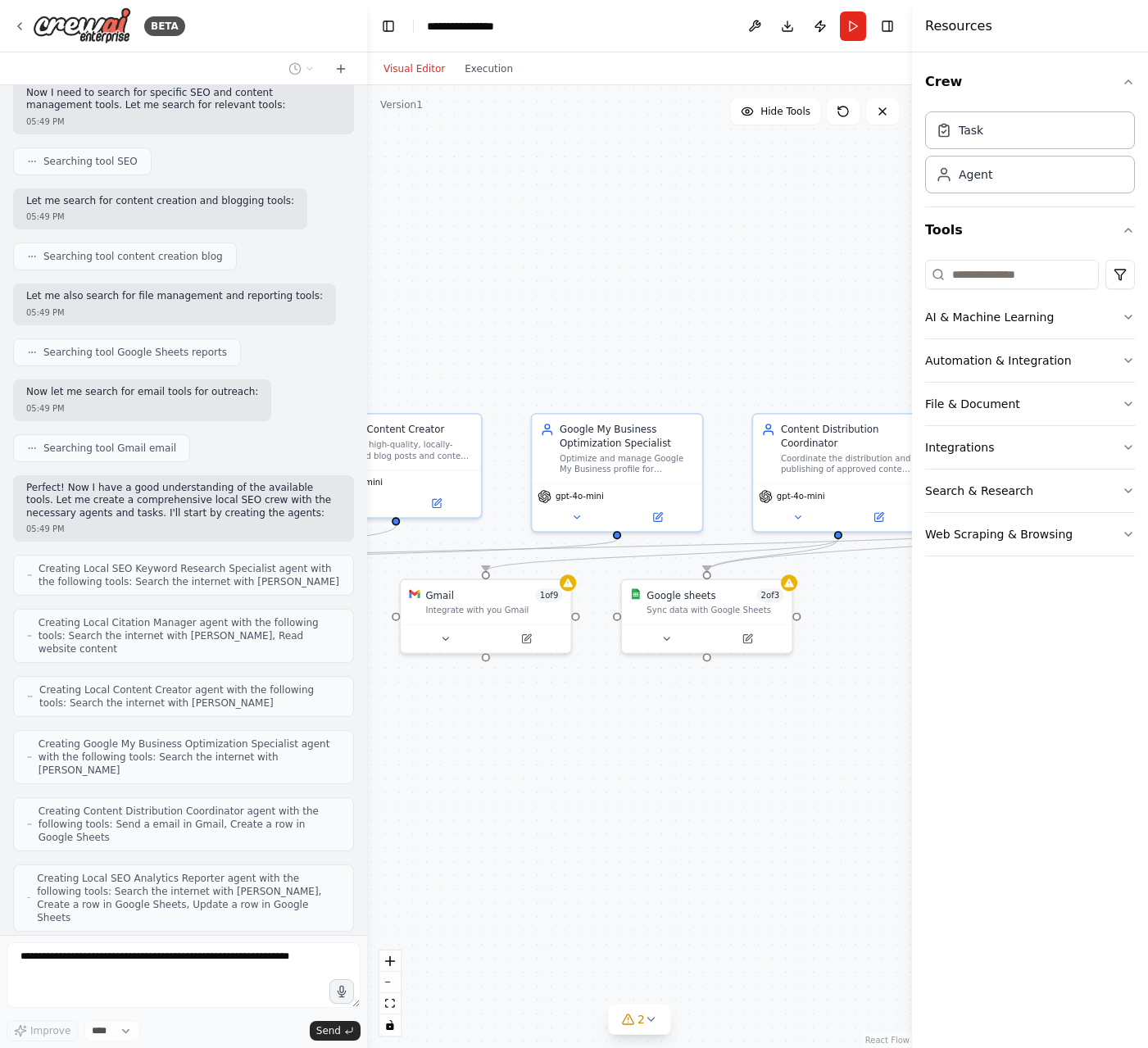
drag, startPoint x: 763, startPoint y: 738, endPoint x: 613, endPoint y: 739, distance: 150.0
click at [613, 739] on div ".deletable-edge-delete-btn { width: 20px; height: 20px; border: 0px solid #ffff…" at bounding box center [640, 567] width 545 height 963
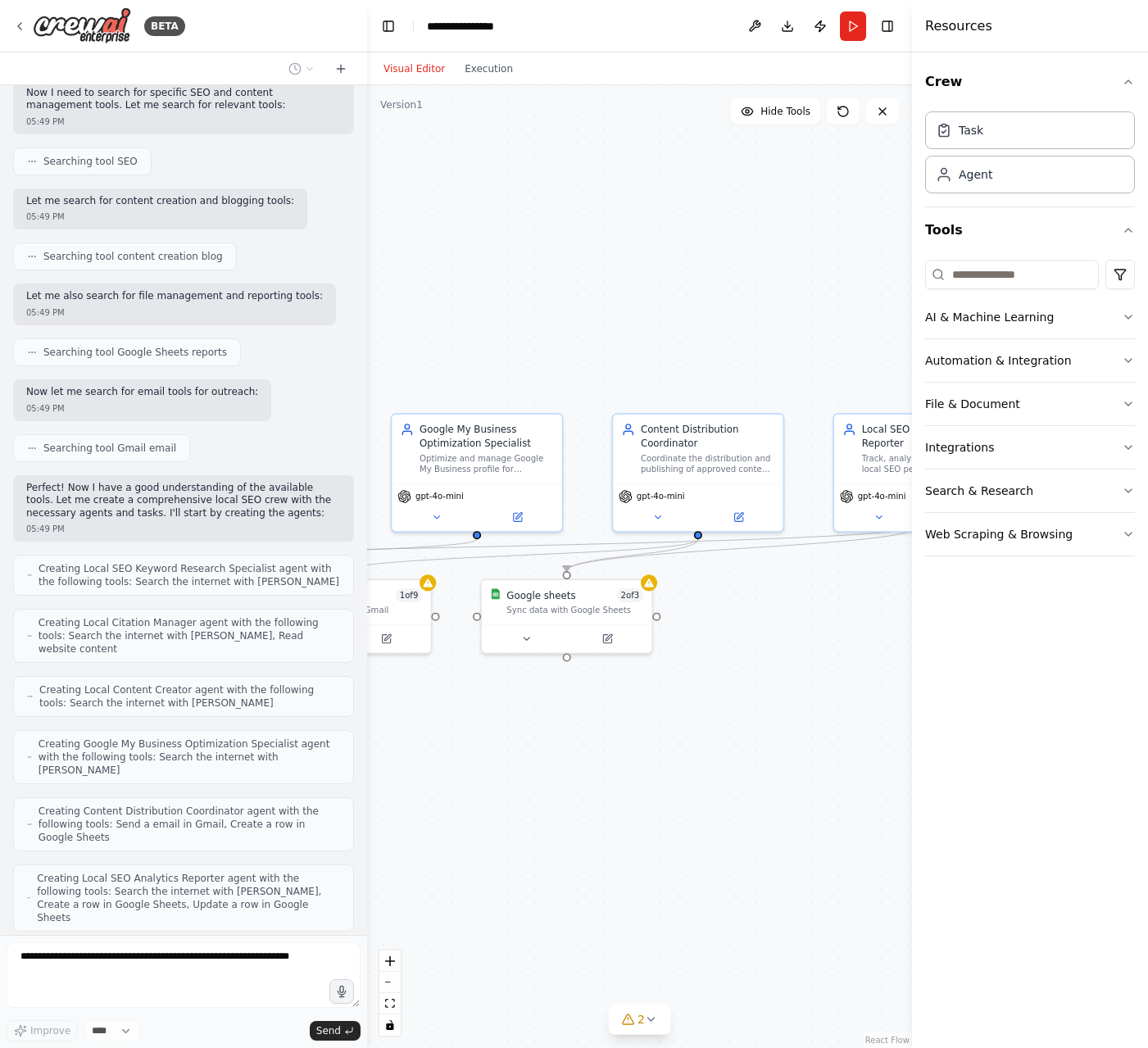
drag, startPoint x: 798, startPoint y: 701, endPoint x: 651, endPoint y: 701, distance: 147.0
click at [651, 701] on div ".deletable-edge-delete-btn { width: 20px; height: 20px; border: 0px solid #ffff…" at bounding box center [640, 567] width 545 height 963
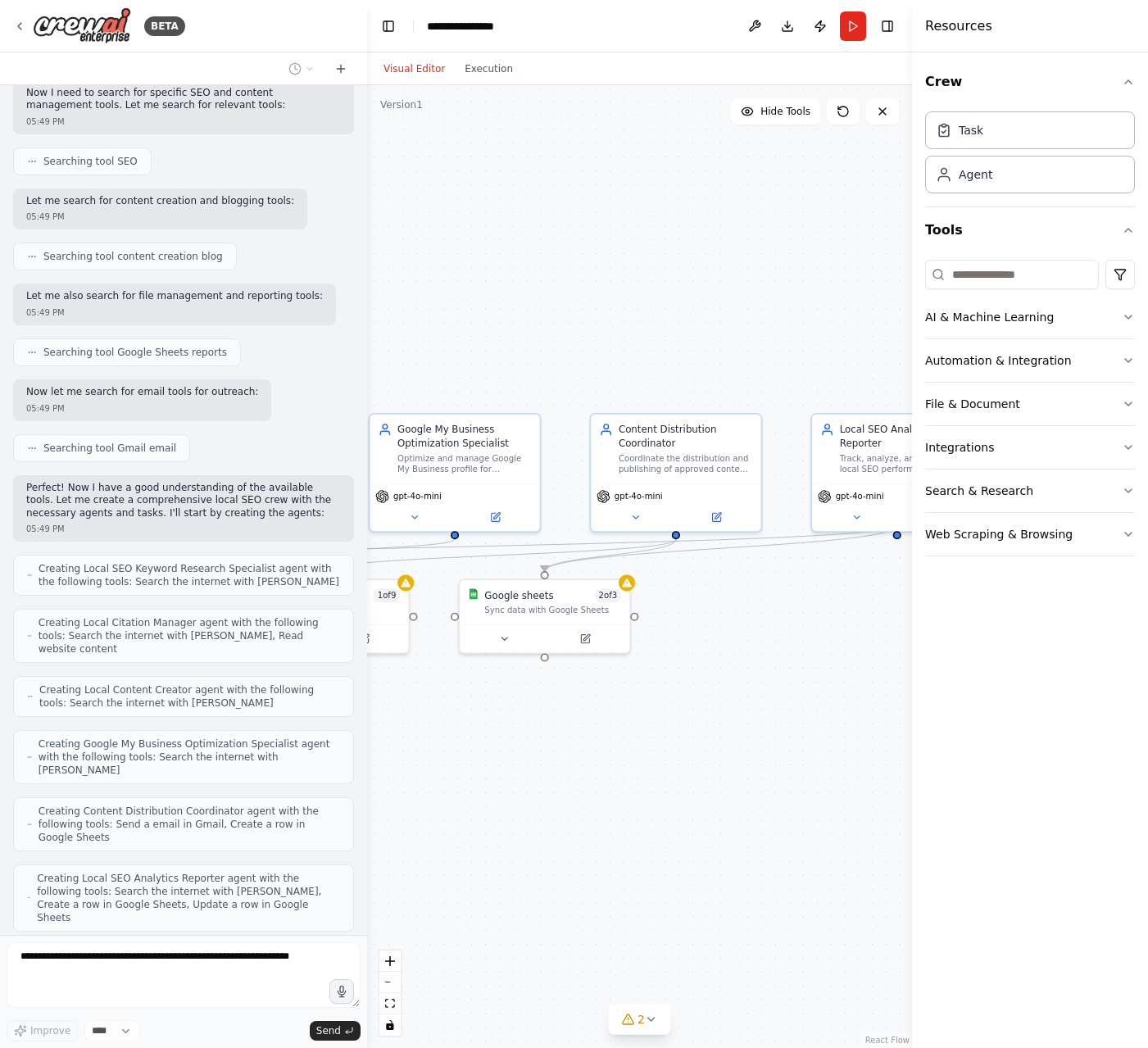
drag, startPoint x: 778, startPoint y: 695, endPoint x: 614, endPoint y: 696, distance: 164.0
click at [617, 696] on div ".deletable-edge-delete-btn { width: 20px; height: 20px; border: 0px solid #ffff…" at bounding box center [640, 567] width 545 height 963
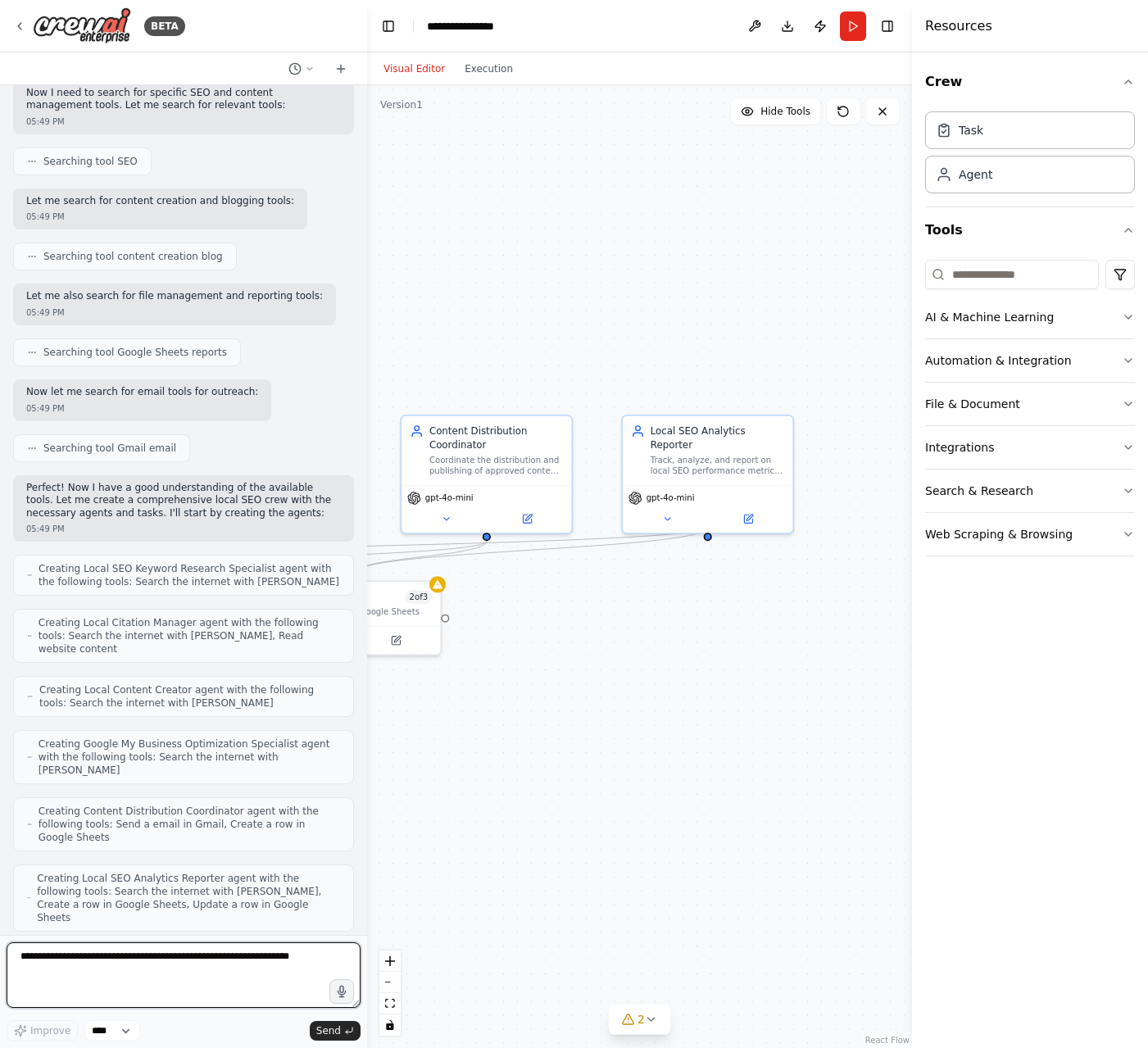
scroll to position [728, 0]
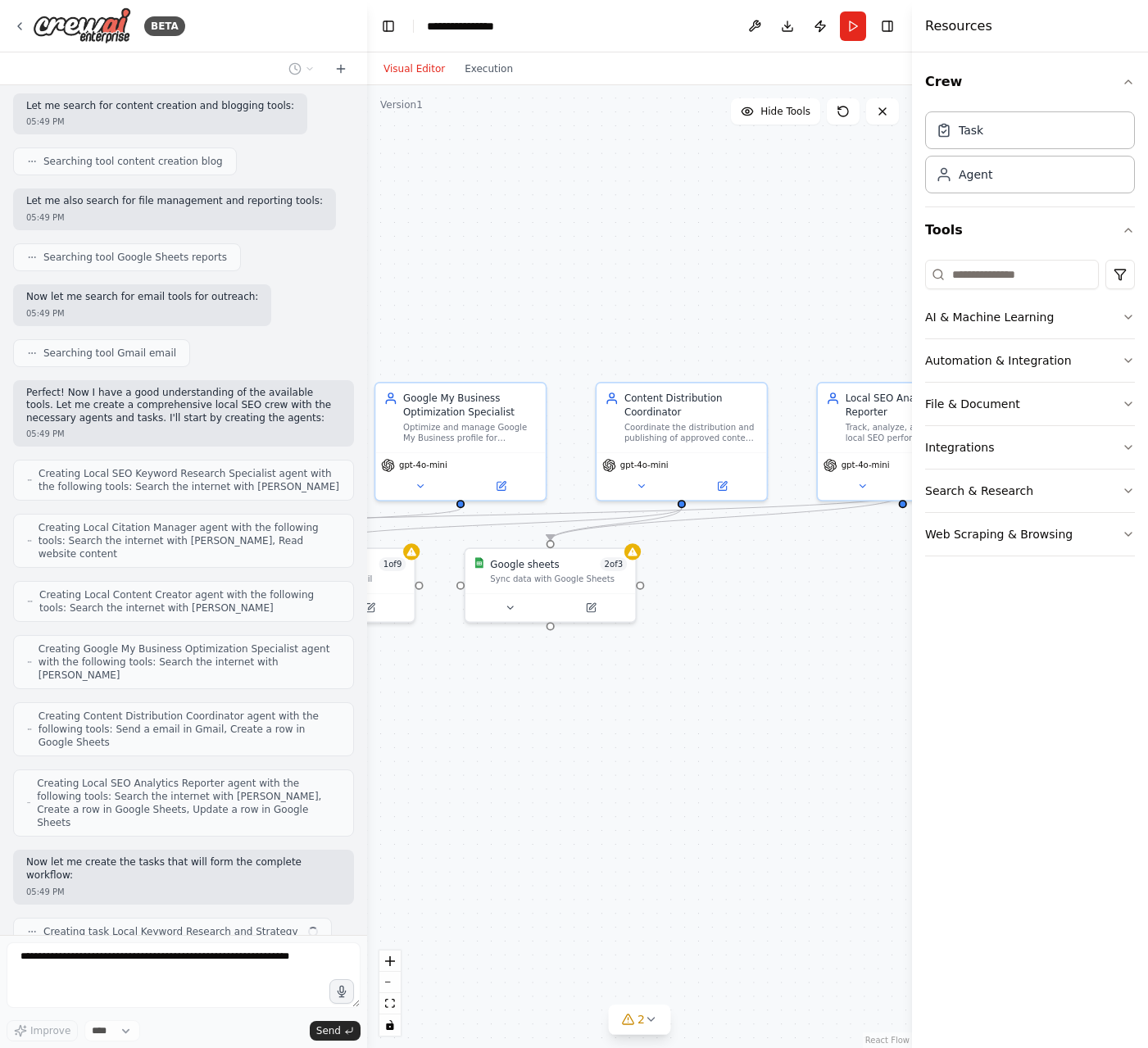
drag, startPoint x: 781, startPoint y: 694, endPoint x: 936, endPoint y: 659, distance: 158.9
click at [942, 661] on div "BETA Create a crew that manages the end to end LOCAL SEO for small service base…" at bounding box center [574, 524] width 1148 height 1048
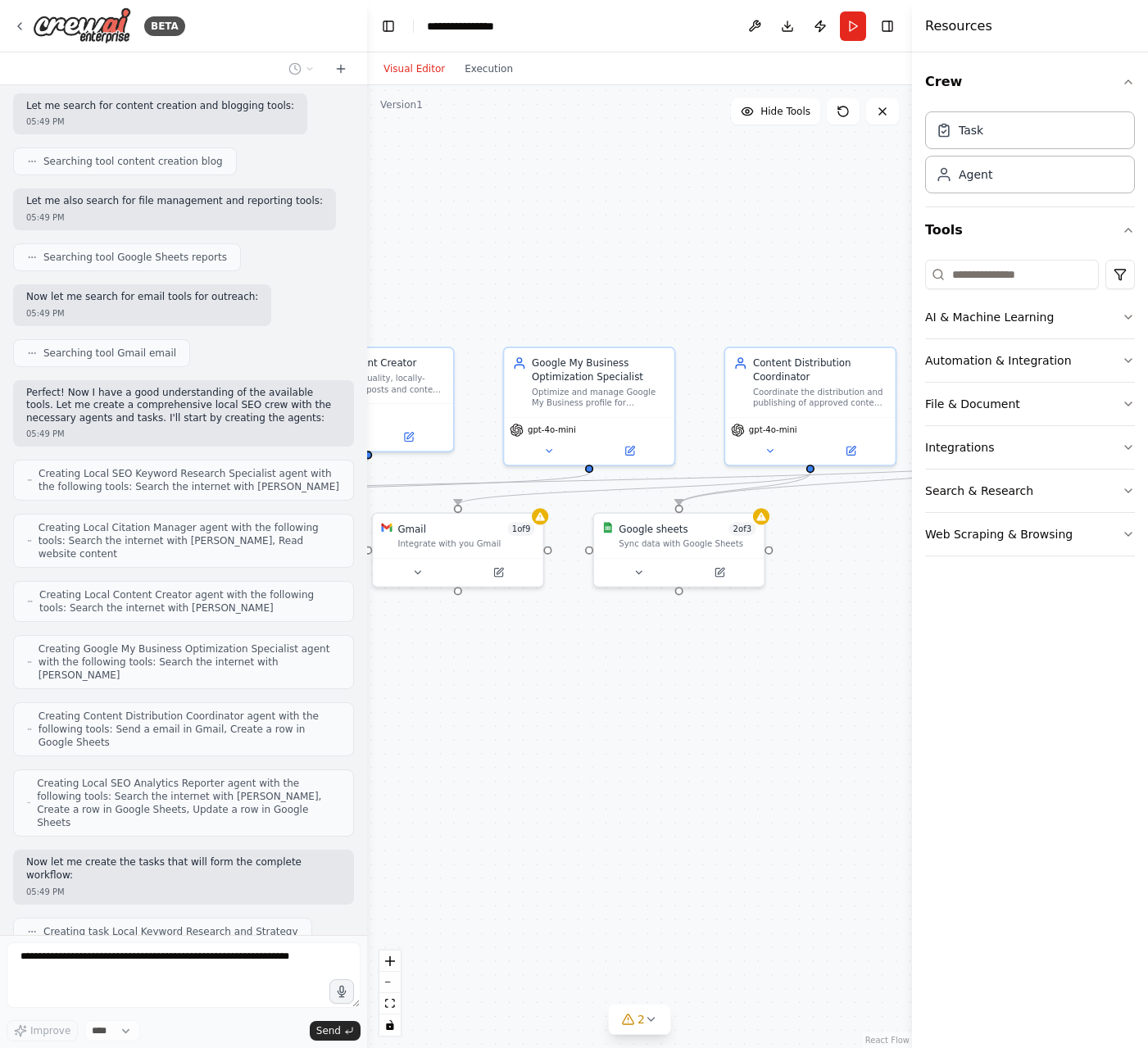
drag, startPoint x: 620, startPoint y: 726, endPoint x: 748, endPoint y: 691, distance: 132.7
click at [749, 691] on div ".deletable-edge-delete-btn { width: 20px; height: 20px; border: 0px solid #ffff…" at bounding box center [640, 567] width 545 height 963
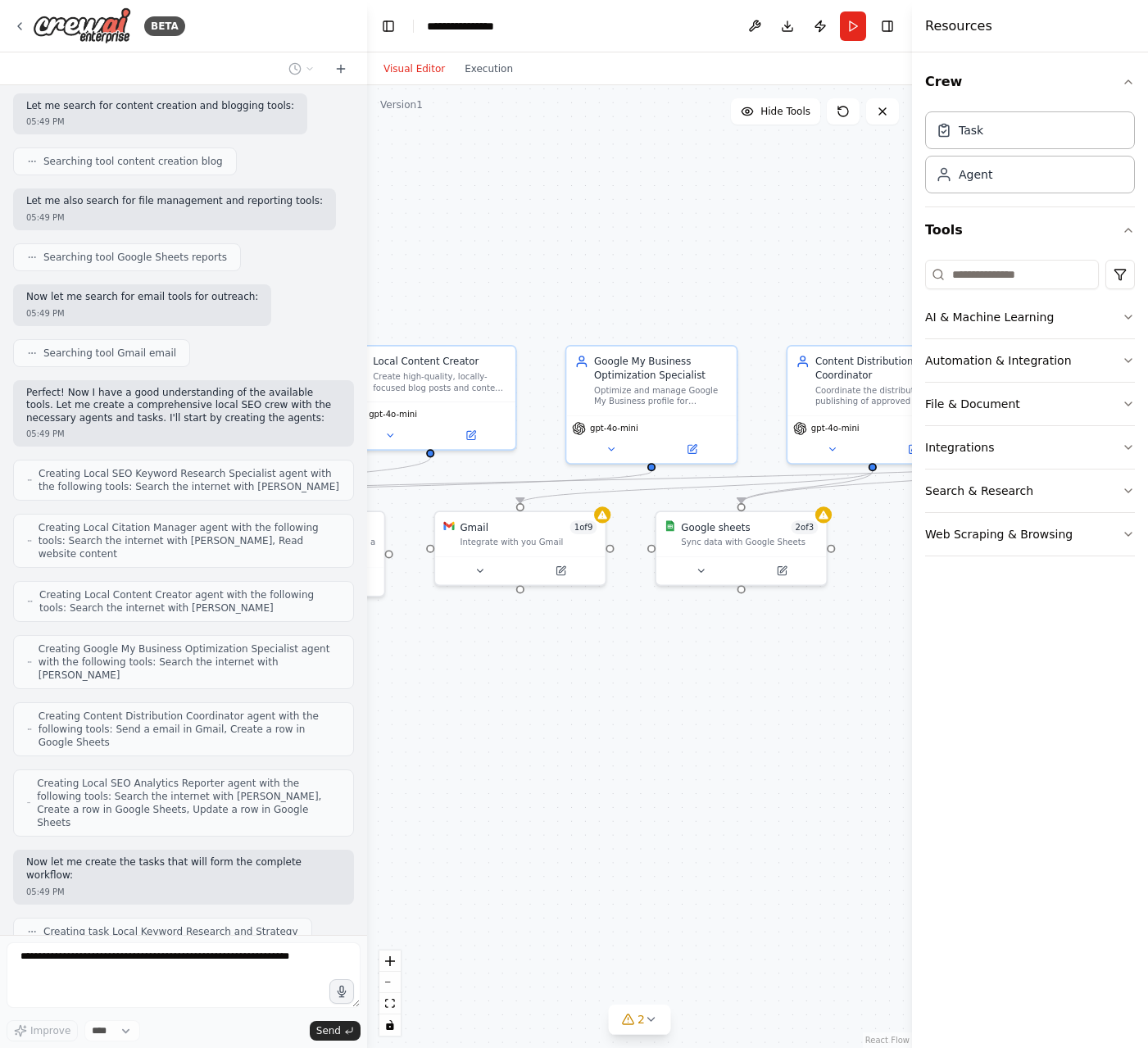
drag, startPoint x: 695, startPoint y: 695, endPoint x: 757, endPoint y: 694, distance: 62.0
click at [757, 694] on div ".deletable-edge-delete-btn { width: 20px; height: 20px; border: 0px solid #ffff…" at bounding box center [640, 567] width 545 height 963
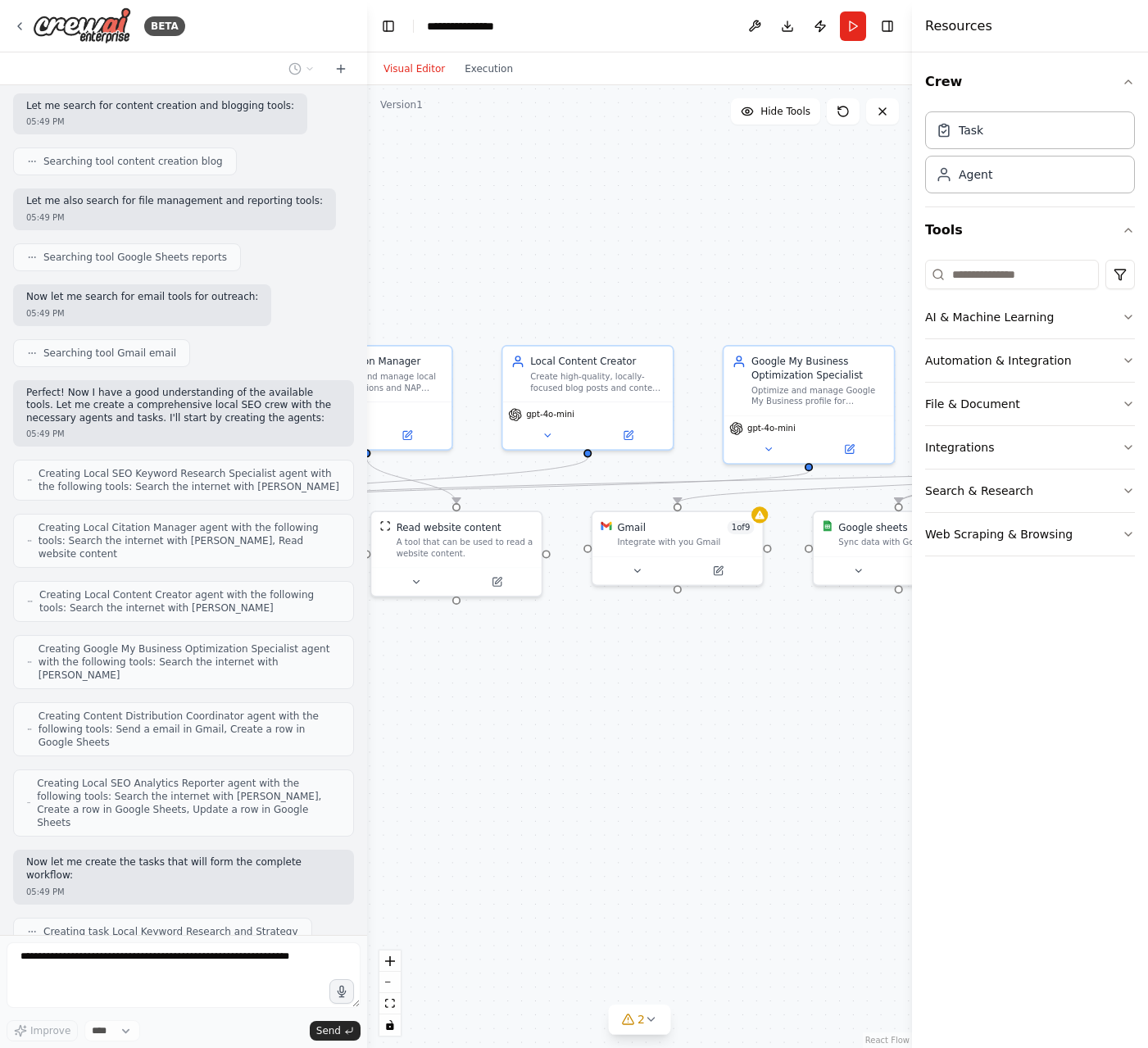
drag, startPoint x: 647, startPoint y: 696, endPoint x: 822, endPoint y: 691, distance: 175.1
click at [822, 691] on div ".deletable-edge-delete-btn { width: 20px; height: 20px; border: 0px solid #ffff…" at bounding box center [640, 567] width 545 height 963
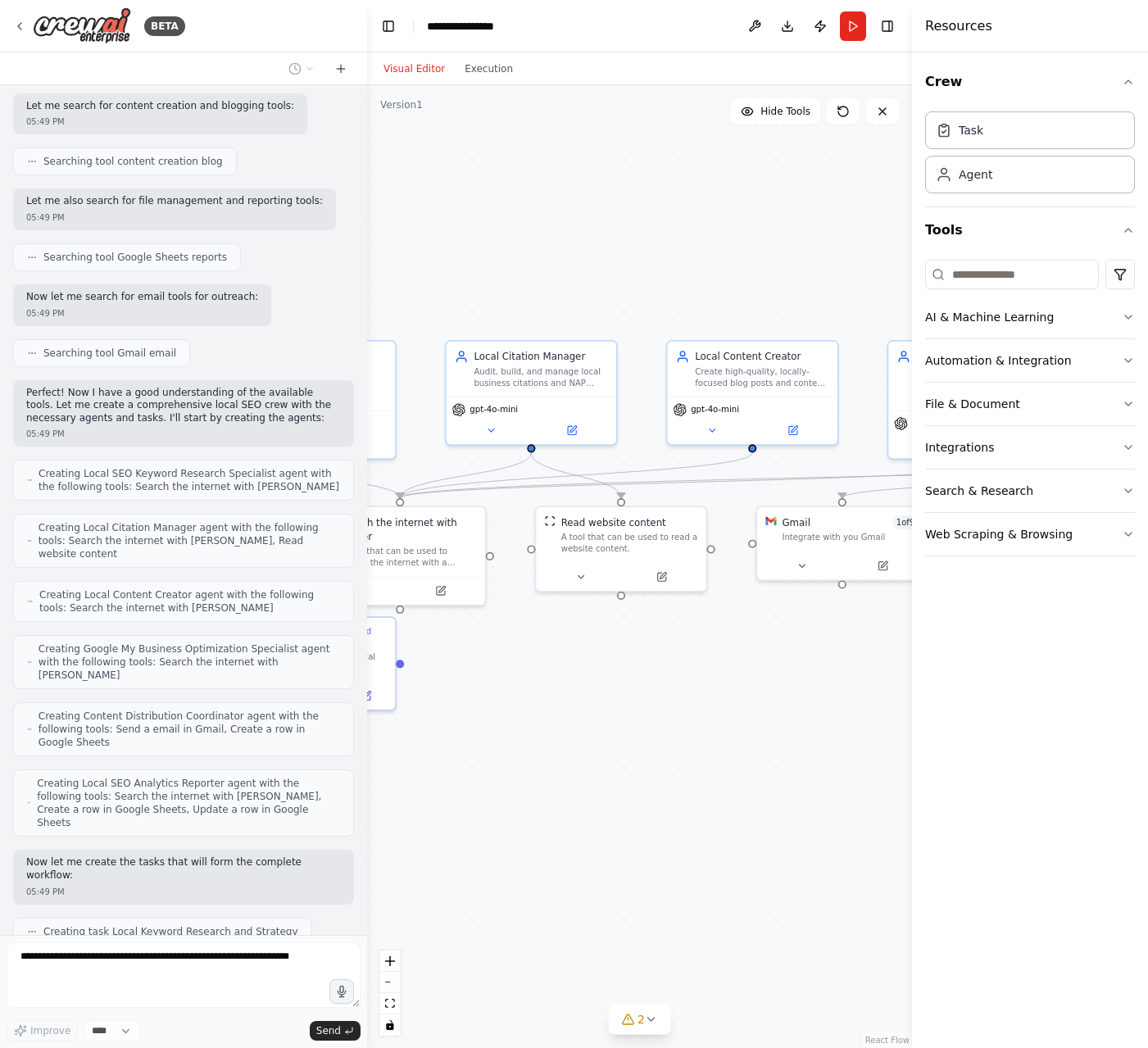
drag, startPoint x: 678, startPoint y: 671, endPoint x: 823, endPoint y: 671, distance: 145.0
click at [824, 671] on div ".deletable-edge-delete-btn { width: 20px; height: 20px; border: 0px solid #ffff…" at bounding box center [640, 567] width 545 height 963
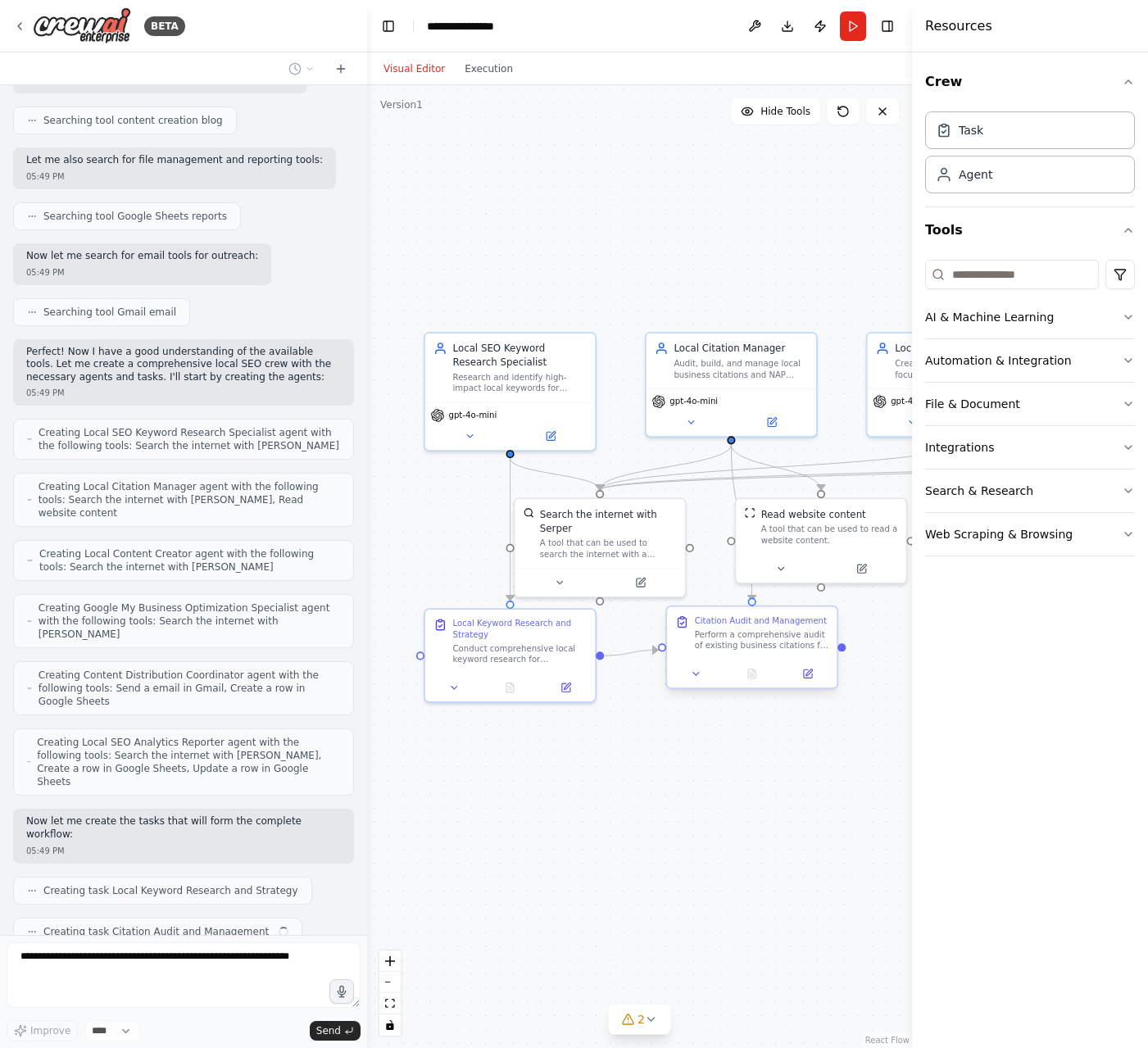
drag, startPoint x: 561, startPoint y: 689, endPoint x: 761, endPoint y: 681, distance: 200.2
click at [761, 681] on div ".deletable-edge-delete-btn { width: 20px; height: 20px; border: 0px solid #ffff…" at bounding box center [640, 567] width 545 height 963
drag, startPoint x: 495, startPoint y: 642, endPoint x: 494, endPoint y: 725, distance: 83.0
click at [495, 725] on div "Conduct comprehensive local keyword research for {business_type} in {location}.…" at bounding box center [520, 733] width 135 height 22
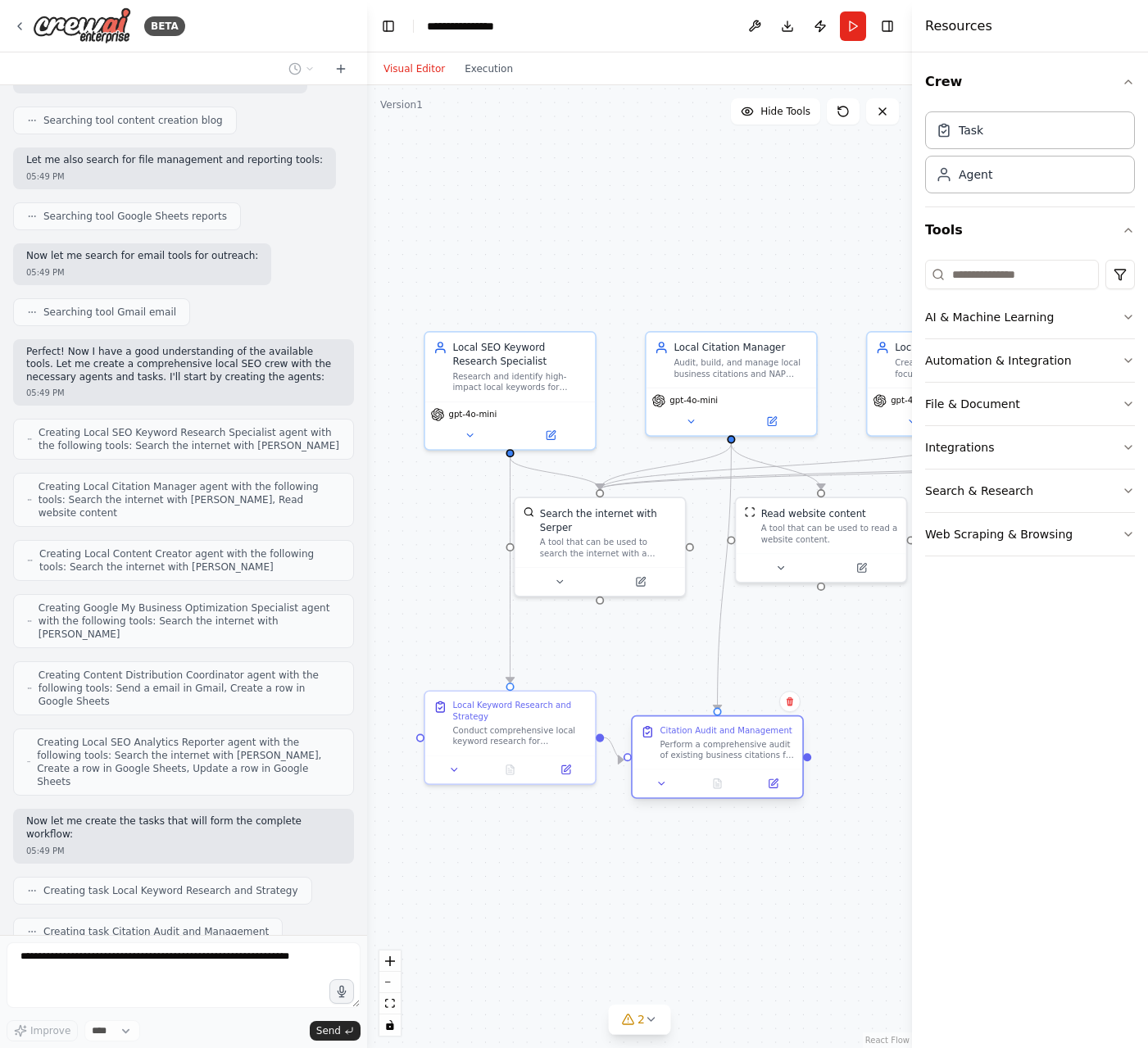
scroll to position [810, 0]
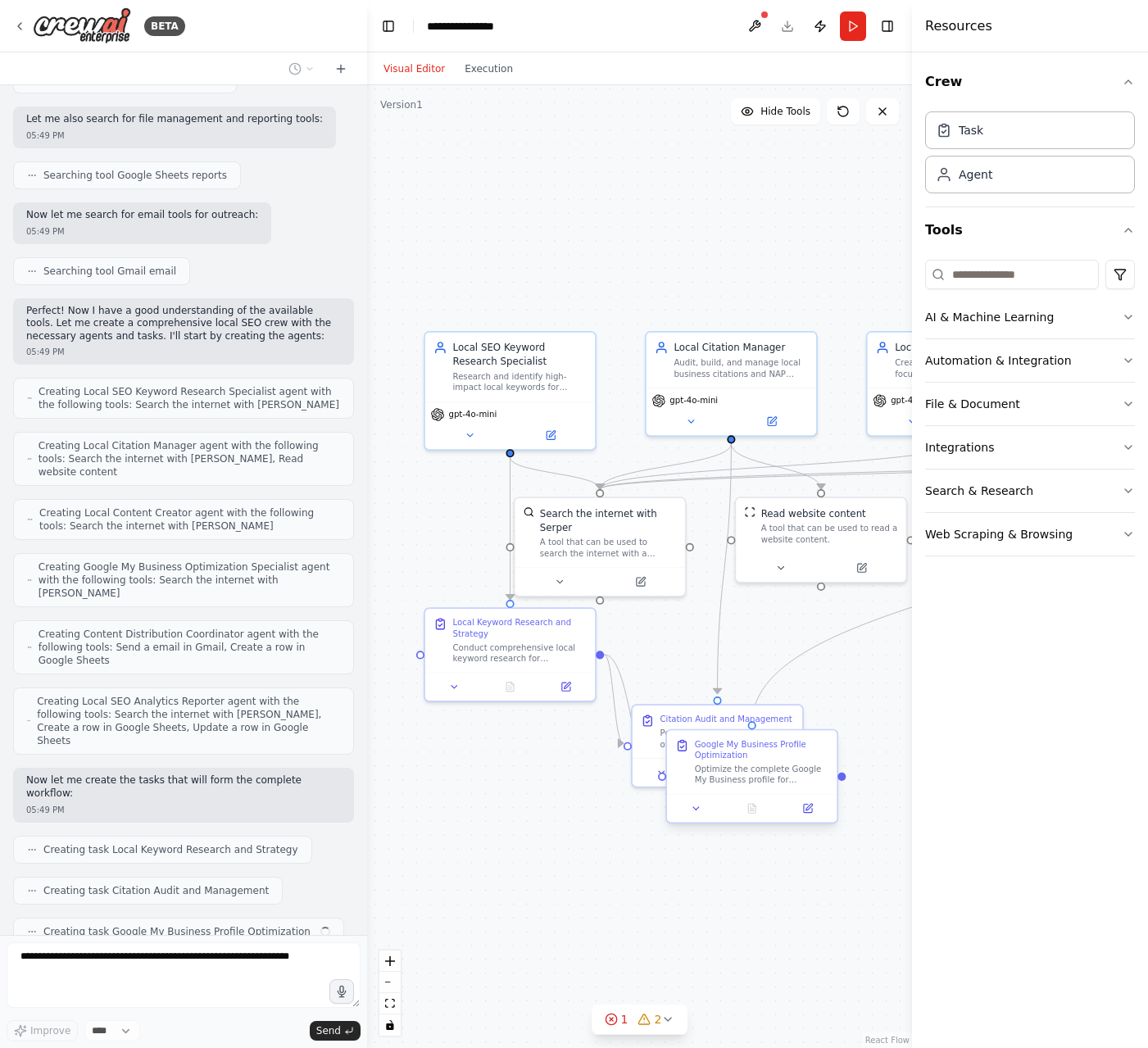
drag, startPoint x: 741, startPoint y: 642, endPoint x: 701, endPoint y: 740, distance: 105.8
click at [701, 740] on div "Local SEO Keyword Research Specialist Research and identify high-impact local k…" at bounding box center [584, 669] width 460 height 812
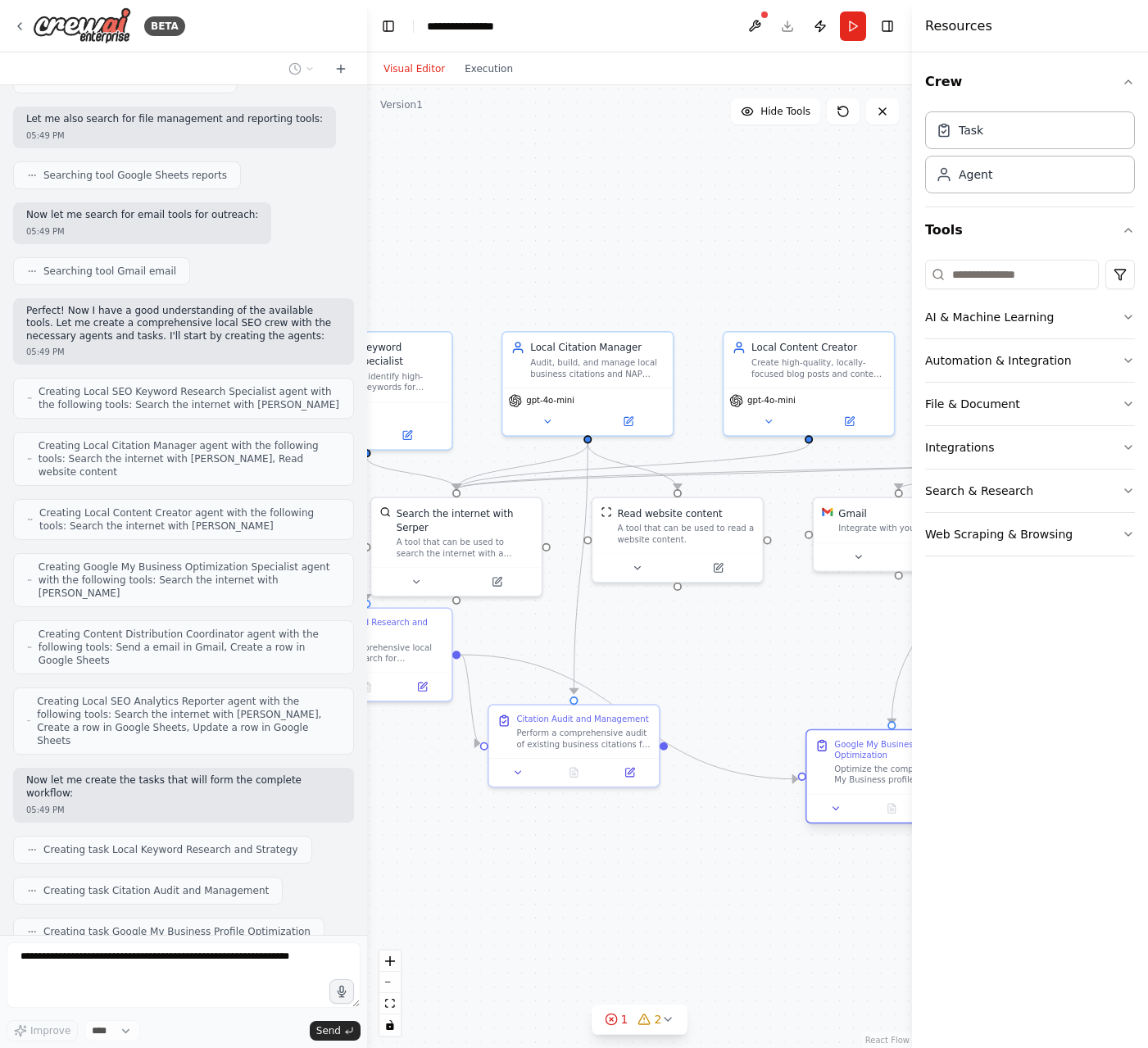
drag, startPoint x: 756, startPoint y: 769, endPoint x: 891, endPoint y: 765, distance: 135.1
click at [891, 765] on div "Optimize the complete Google My Business profile for {business_name} ({business…" at bounding box center [901, 775] width 135 height 22
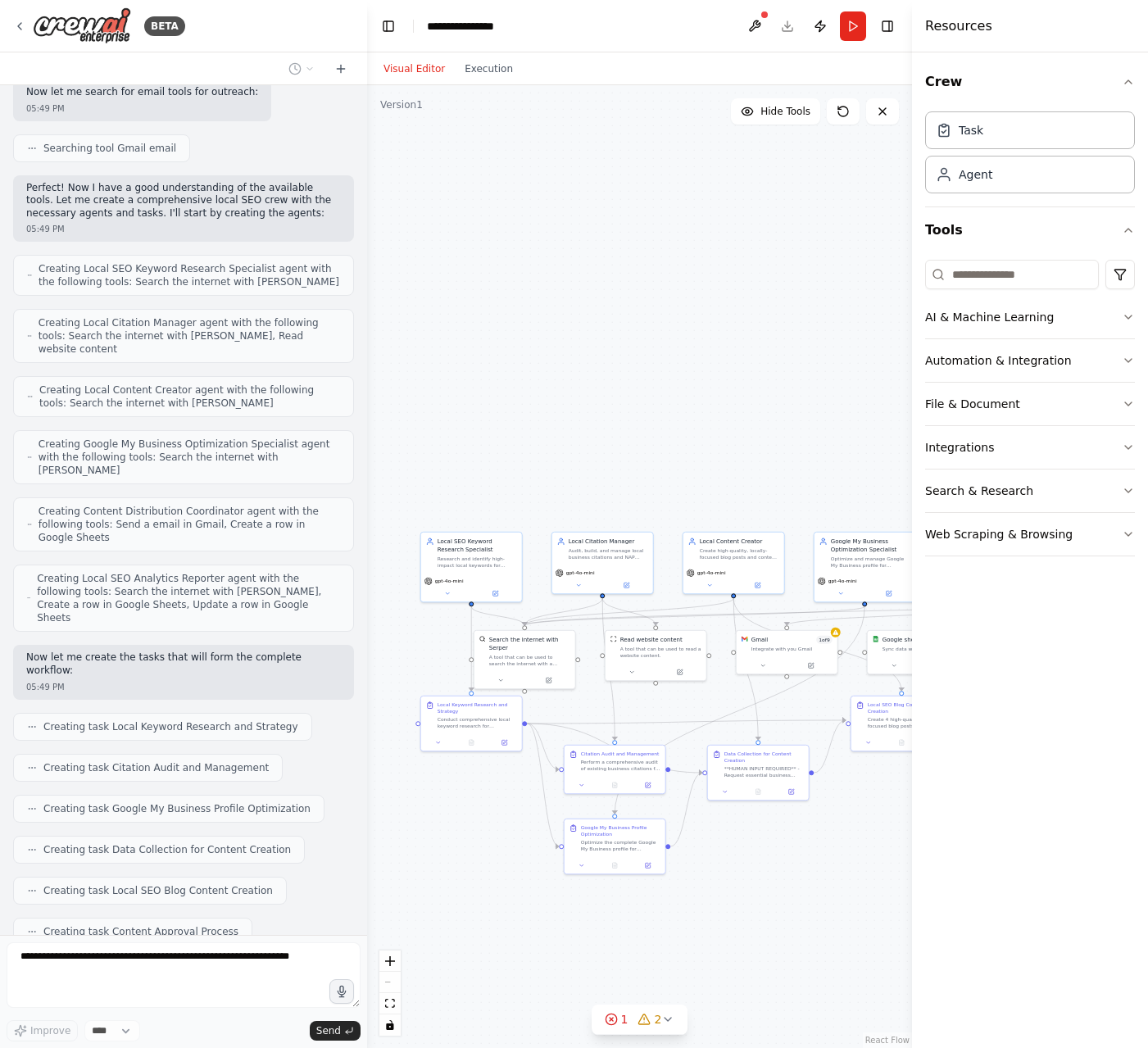
scroll to position [974, 0]
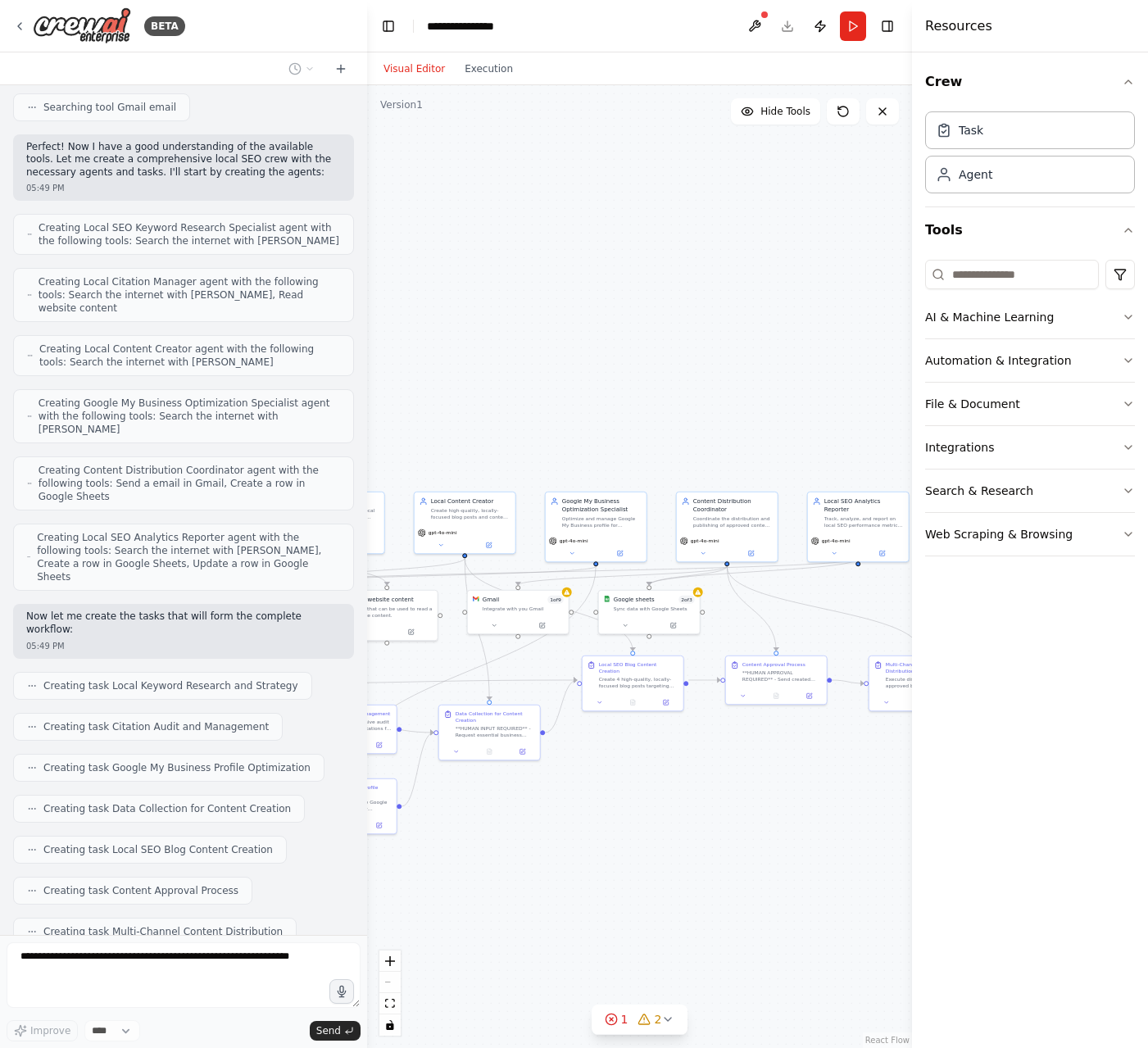
drag, startPoint x: 754, startPoint y: 937, endPoint x: 495, endPoint y: 889, distance: 263.4
click at [494, 890] on div ".deletable-edge-delete-btn { width: 20px; height: 20px; border: 0px solid #ffff…" at bounding box center [640, 567] width 545 height 963
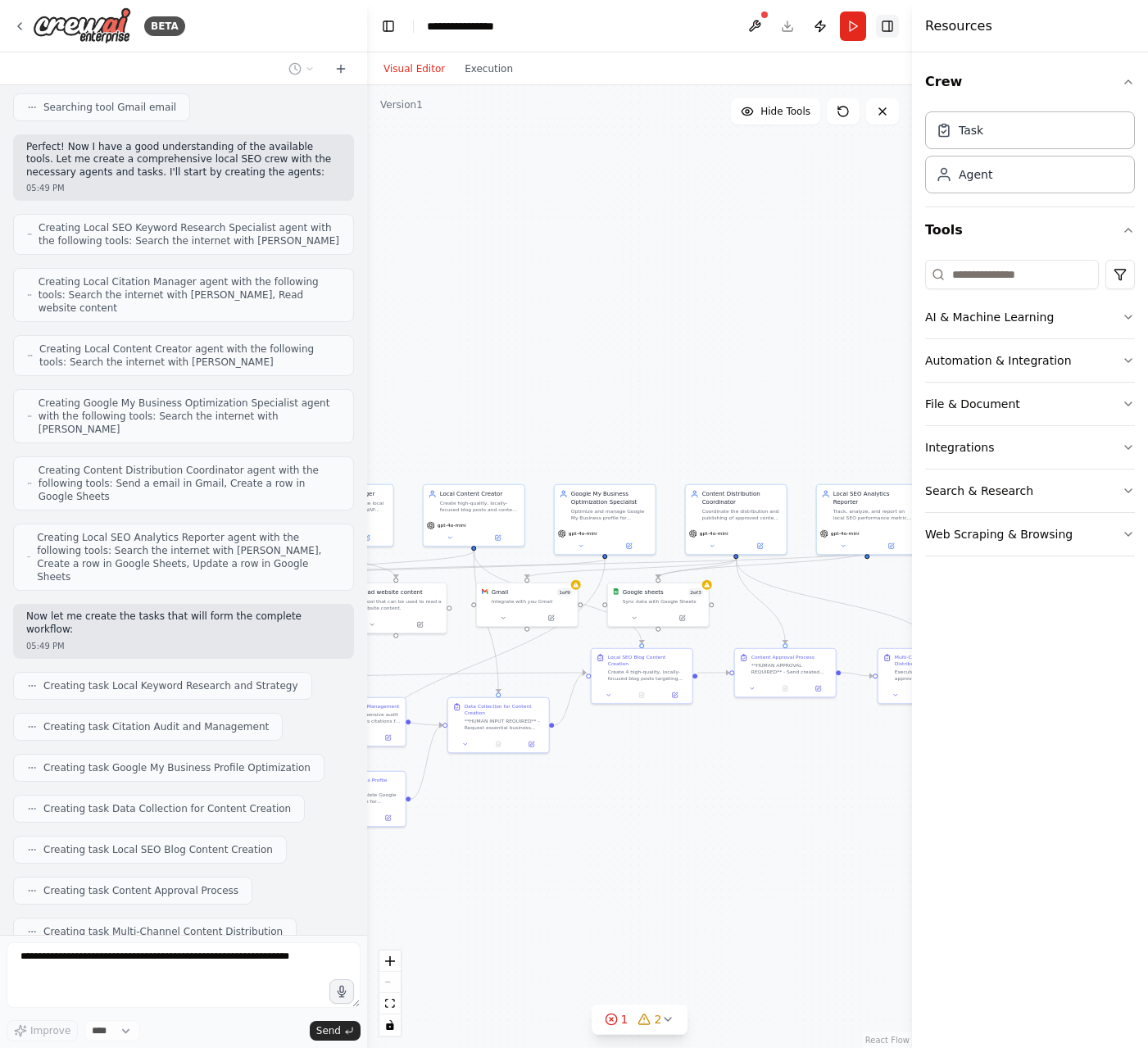
click at [890, 22] on button "Toggle Right Sidebar" at bounding box center [887, 26] width 23 height 23
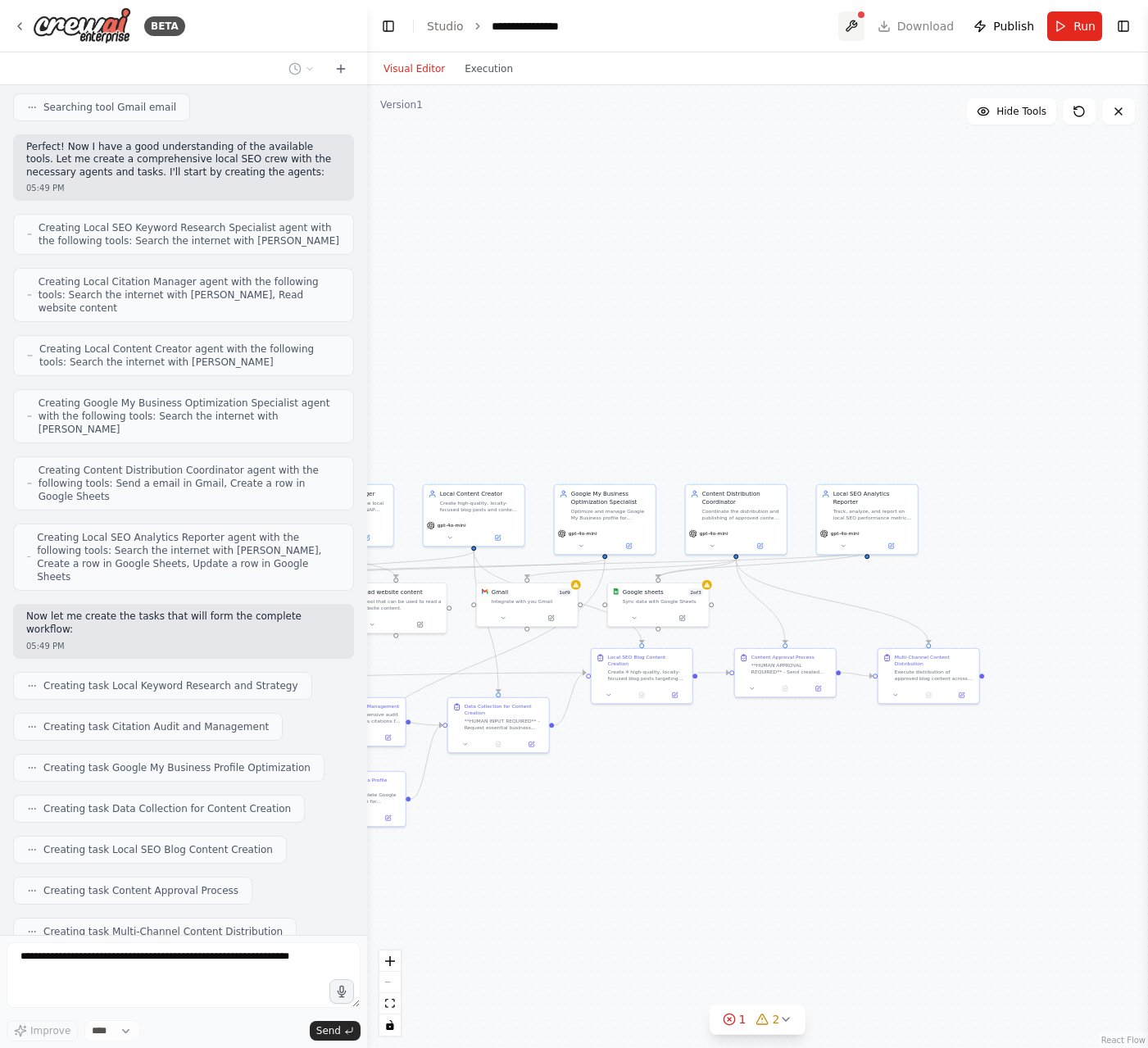
click at [852, 25] on button at bounding box center [851, 27] width 26 height 30
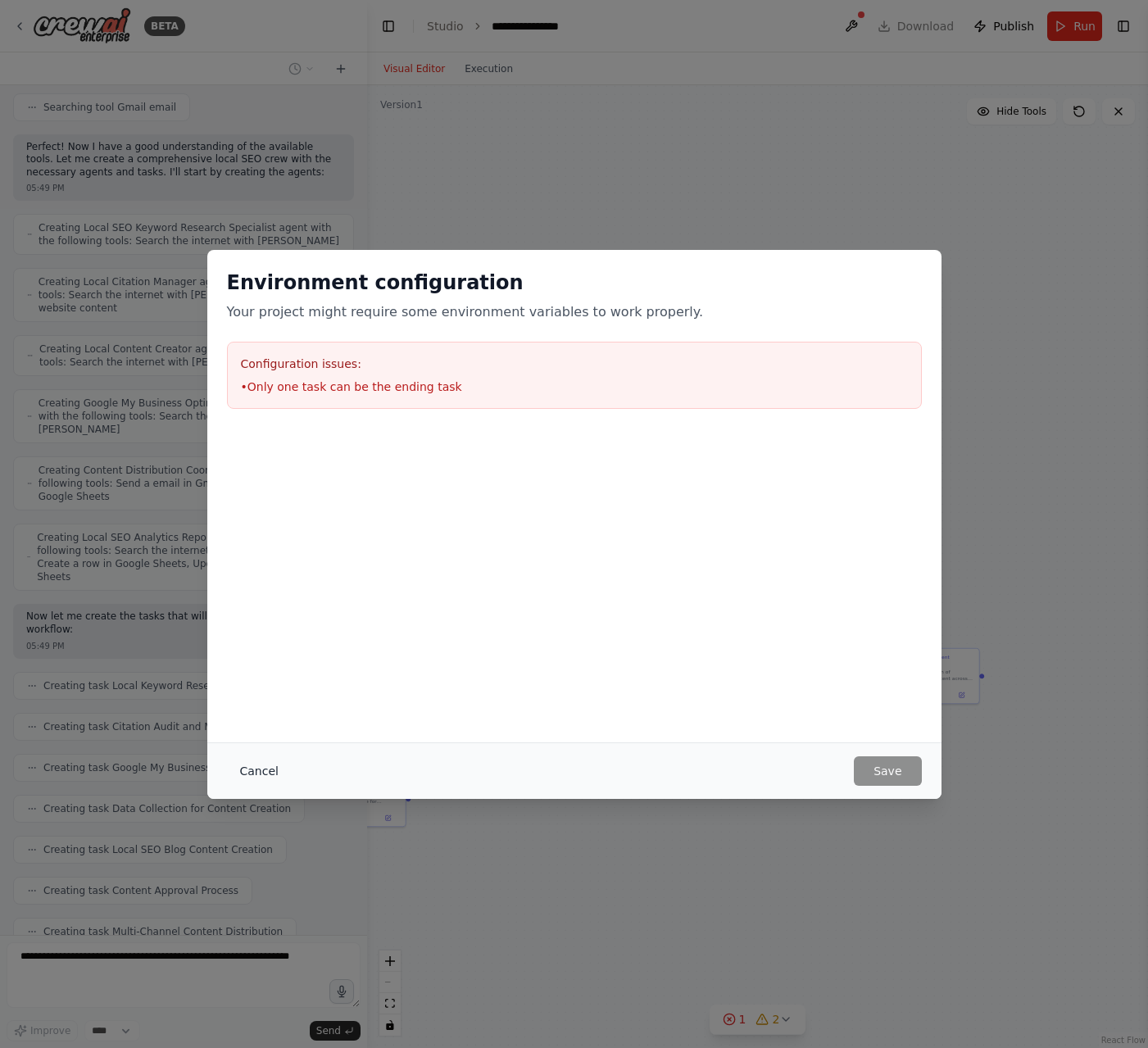
click at [259, 775] on button "Cancel" at bounding box center [259, 771] width 64 height 30
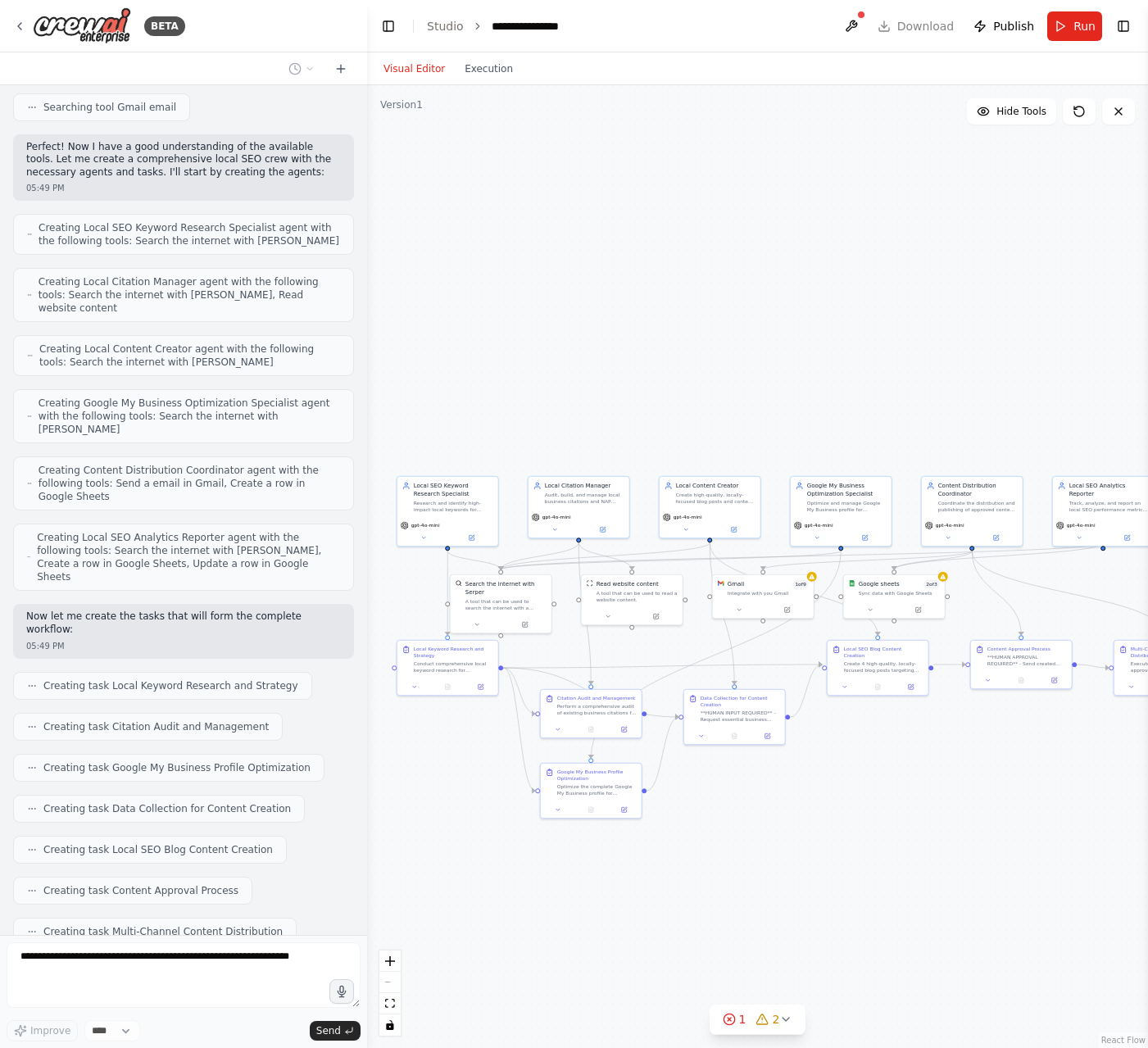
drag, startPoint x: 574, startPoint y: 813, endPoint x: 829, endPoint y: 805, distance: 255.1
click at [829, 805] on div ".deletable-edge-delete-btn { width: 20px; height: 20px; border: 0px solid #ffff…" at bounding box center [758, 567] width 781 height 963
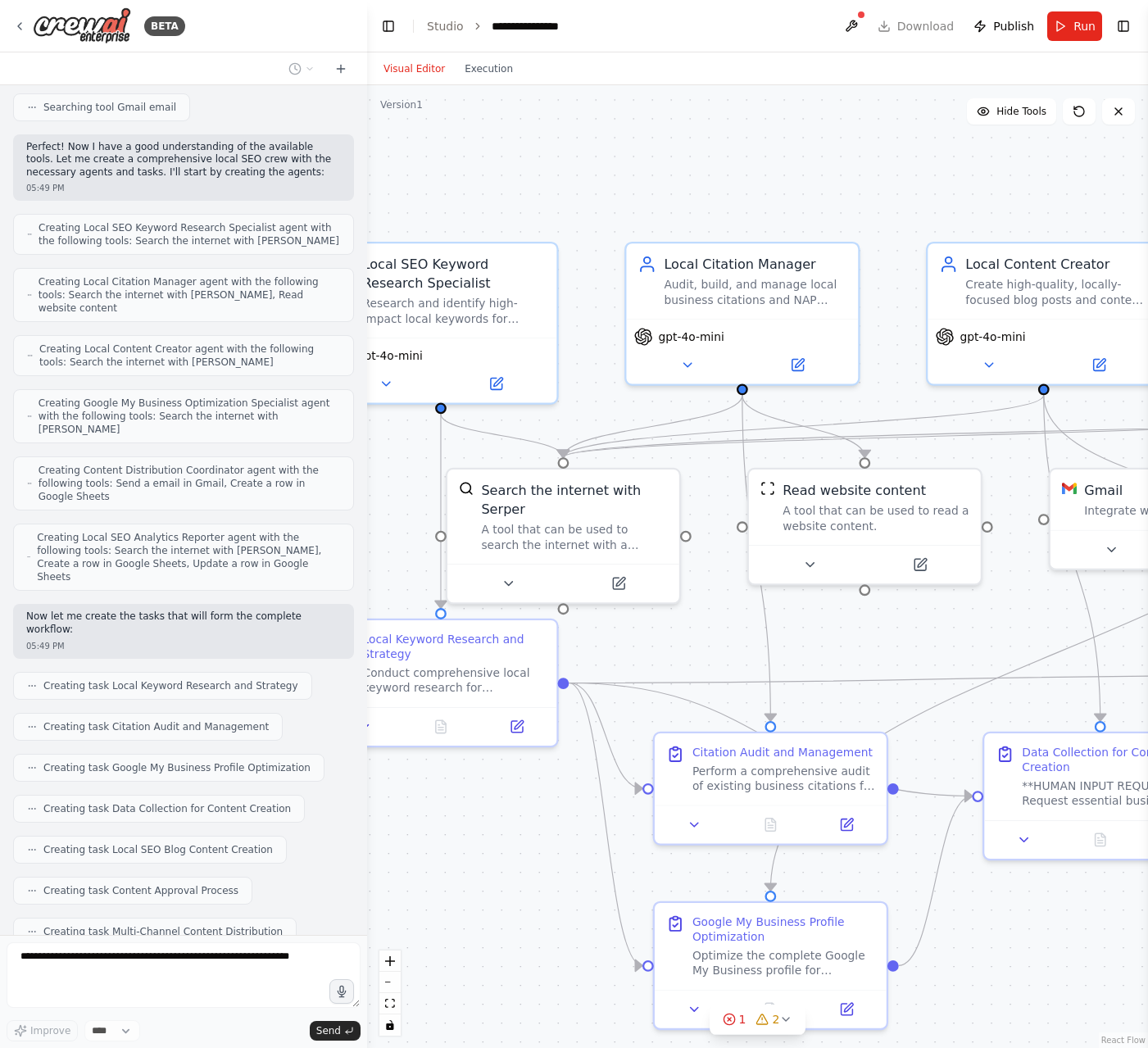
drag, startPoint x: 792, startPoint y: 750, endPoint x: 986, endPoint y: 648, distance: 219.2
click at [986, 648] on div ".deletable-edge-delete-btn { width: 20px; height: 20px; border: 0px solid #ffff…" at bounding box center [758, 567] width 781 height 963
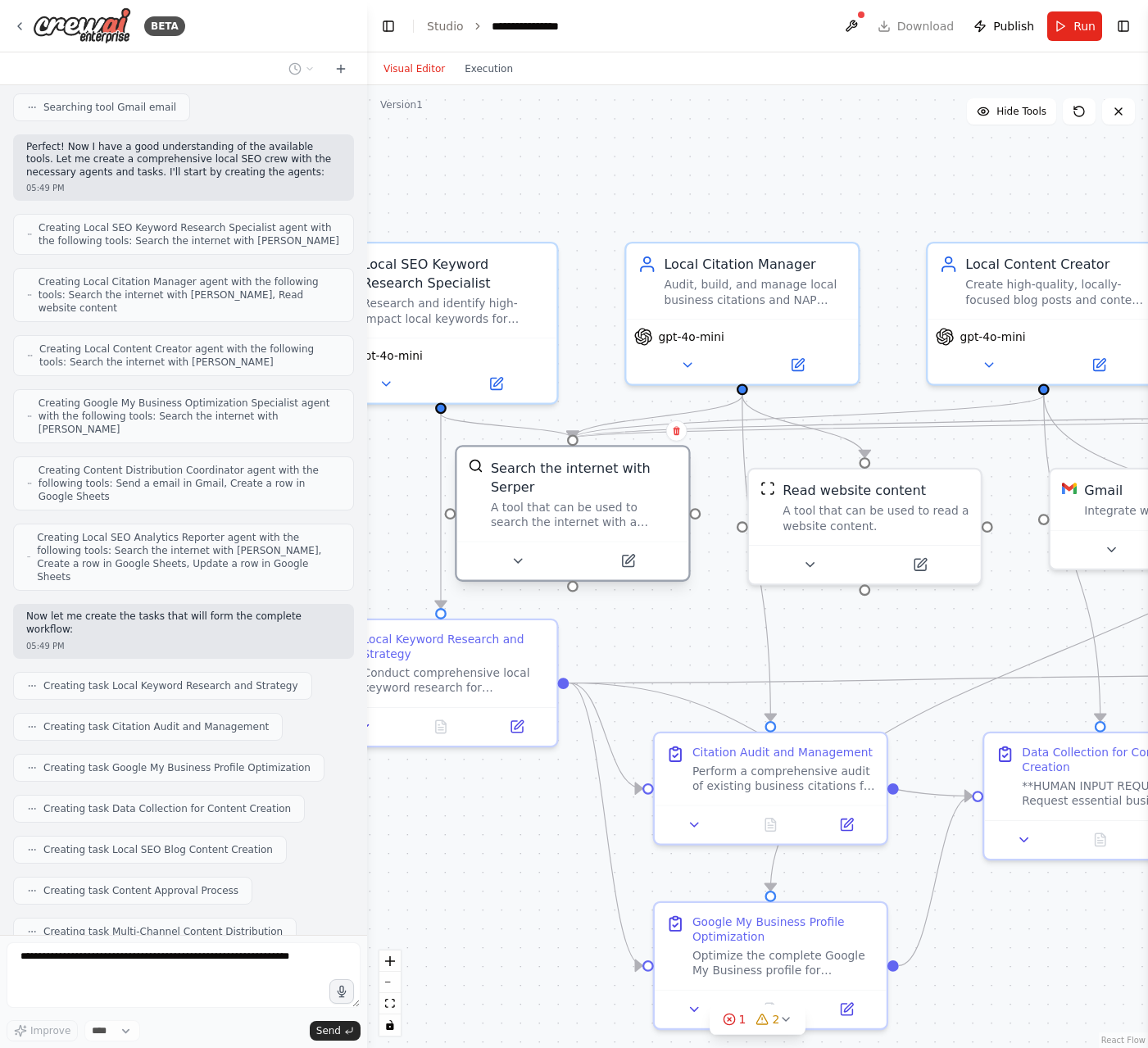
scroll to position [1015, 0]
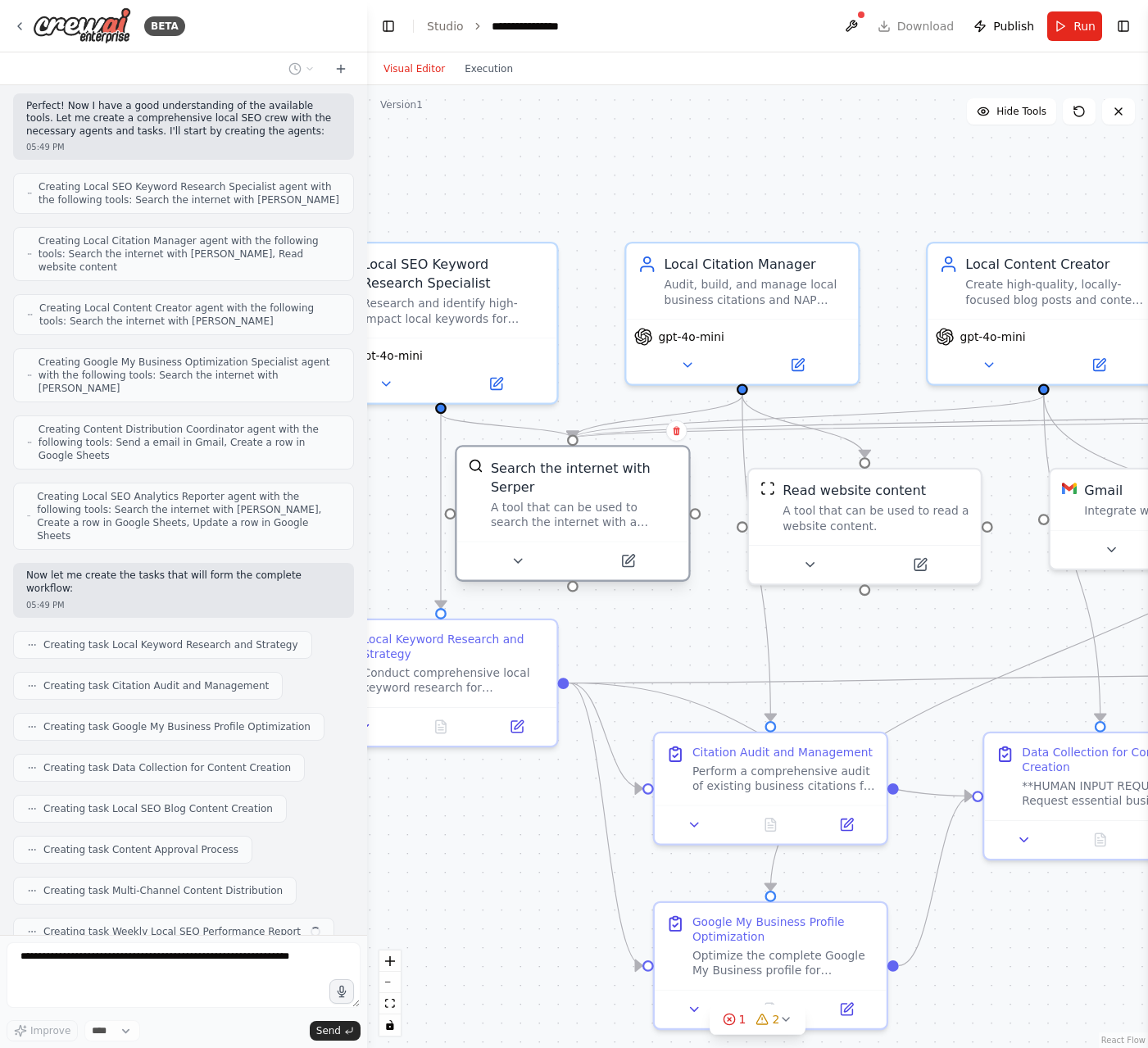
drag, startPoint x: 600, startPoint y: 536, endPoint x: 610, endPoint y: 526, distance: 14.1
click at [610, 526] on div "A tool that can be used to search the internet with a search_query. Supports di…" at bounding box center [583, 515] width 187 height 31
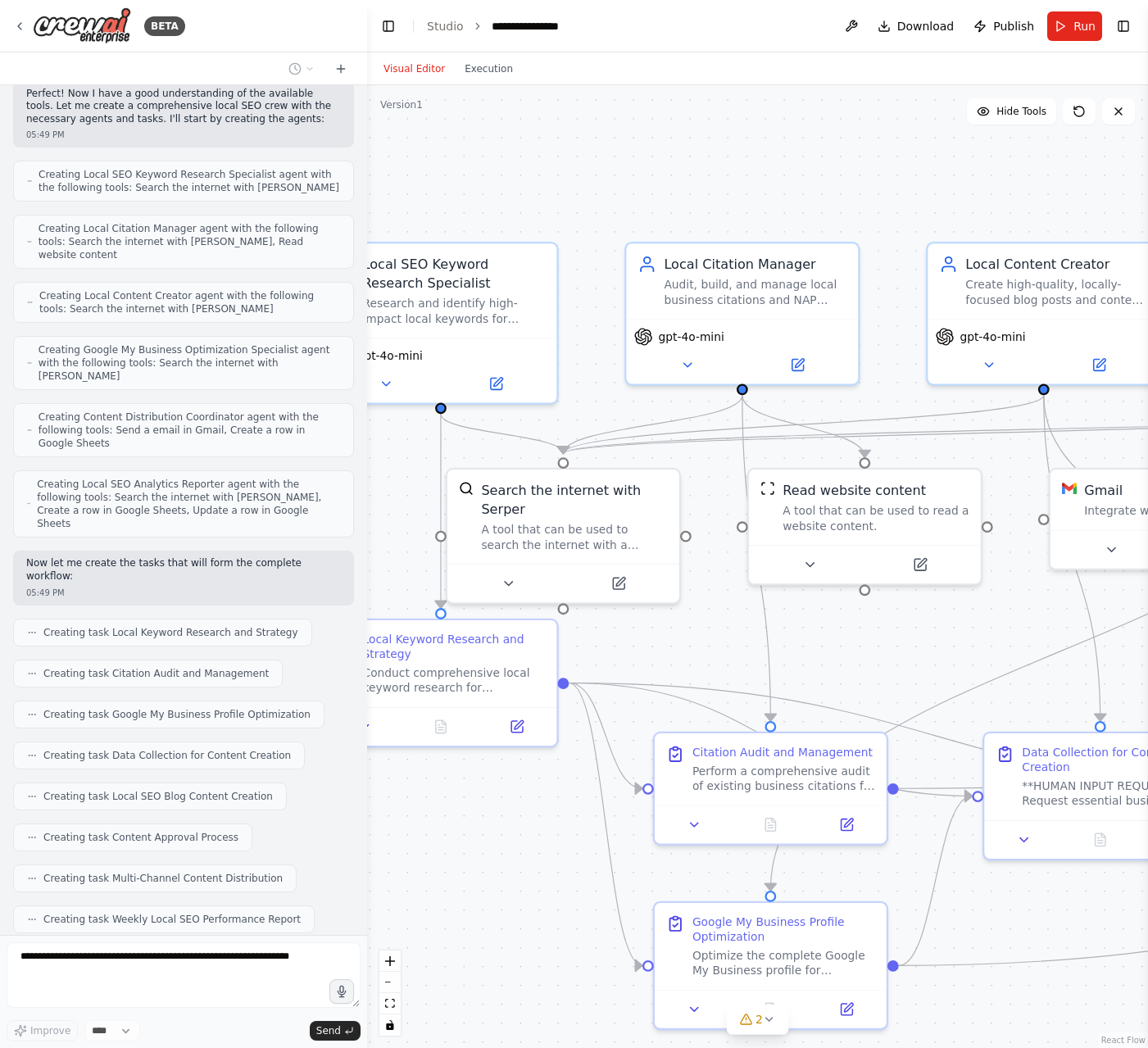
scroll to position [1110, 0]
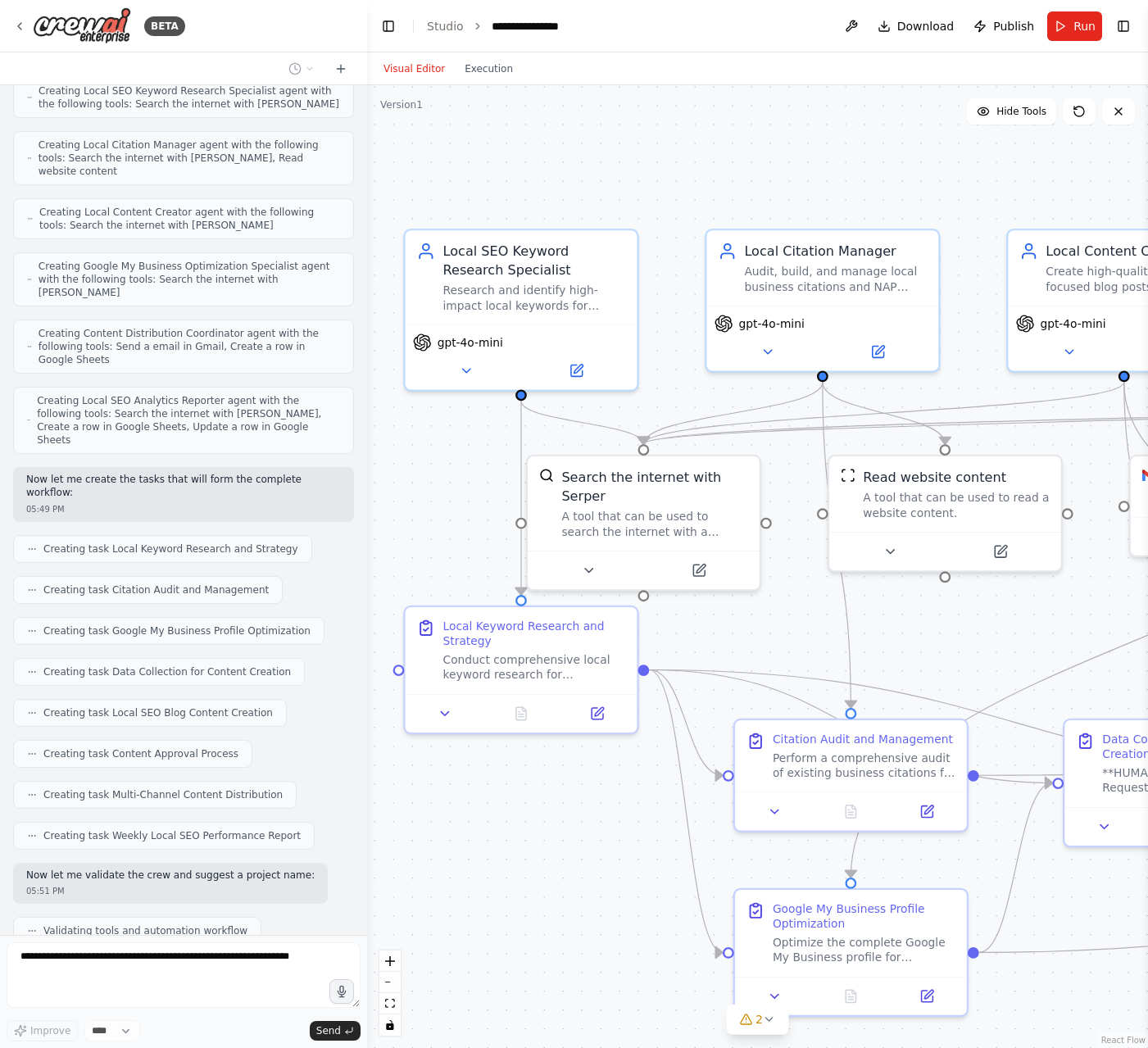
drag, startPoint x: 469, startPoint y: 863, endPoint x: 549, endPoint y: 850, distance: 81.0
click at [549, 850] on div ".deletable-edge-delete-btn { width: 20px; height: 20px; border: 0px solid #ffff…" at bounding box center [758, 567] width 781 height 963
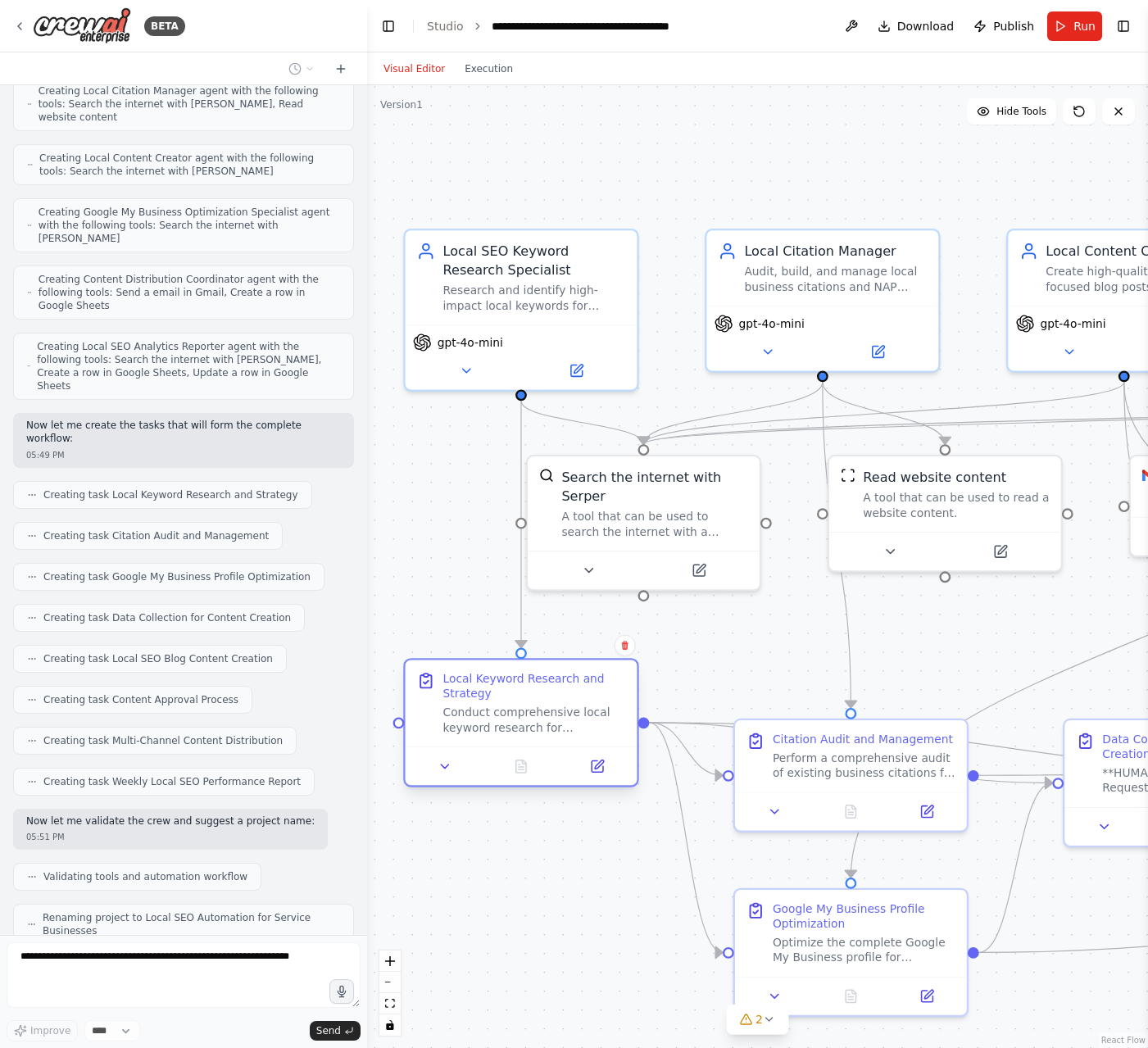
drag, startPoint x: 531, startPoint y: 648, endPoint x: 538, endPoint y: 706, distance: 58.4
click at [538, 706] on div "Conduct comprehensive local keyword research for {business_type} in {location}.…" at bounding box center [534, 720] width 182 height 31
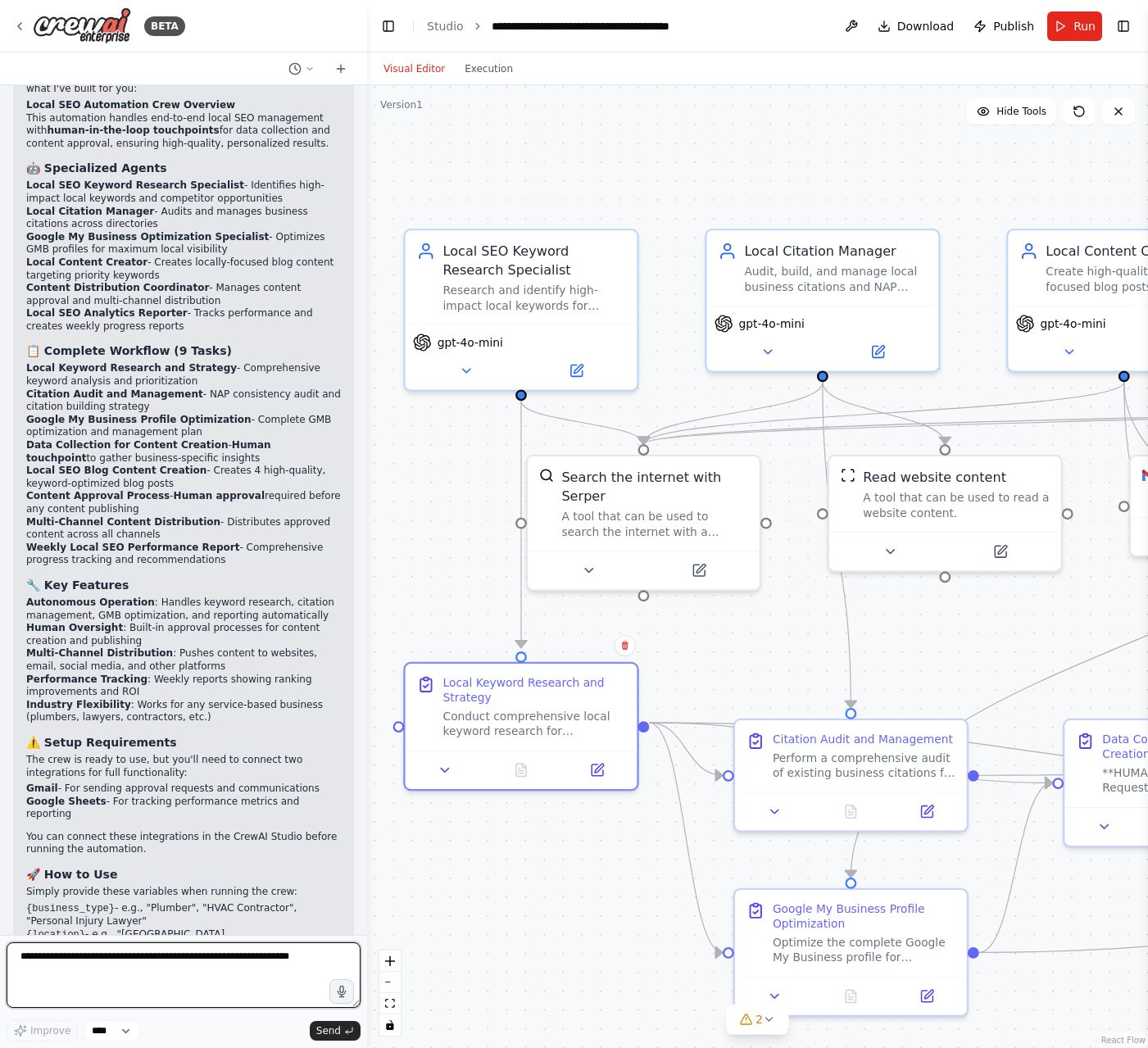
scroll to position [2084, 0]
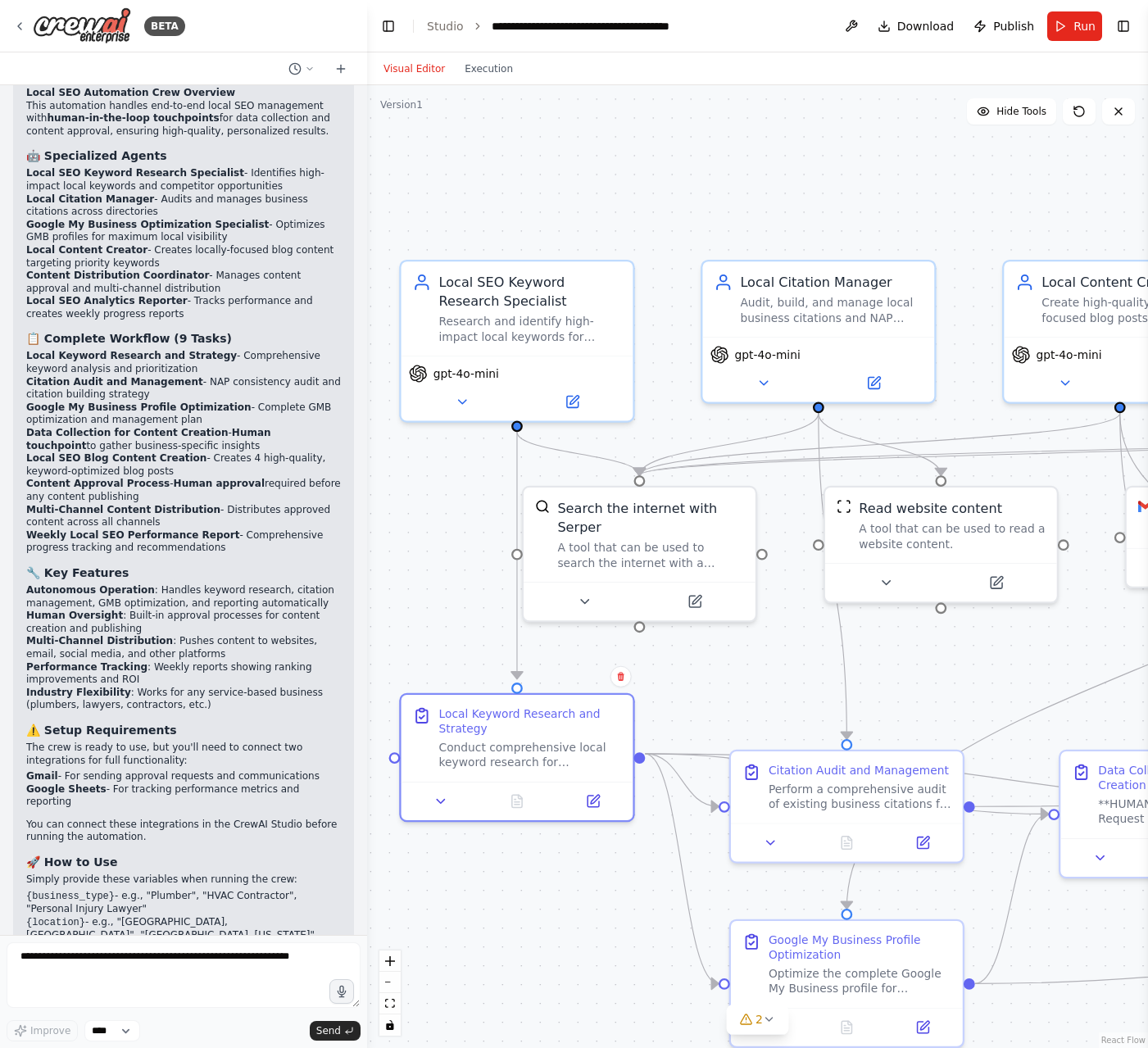
drag, startPoint x: 438, startPoint y: 475, endPoint x: 434, endPoint y: 506, distance: 31.3
click at [434, 506] on div ".deletable-edge-delete-btn { width: 20px; height: 20px; border: 0px solid #ffff…" at bounding box center [758, 567] width 781 height 963
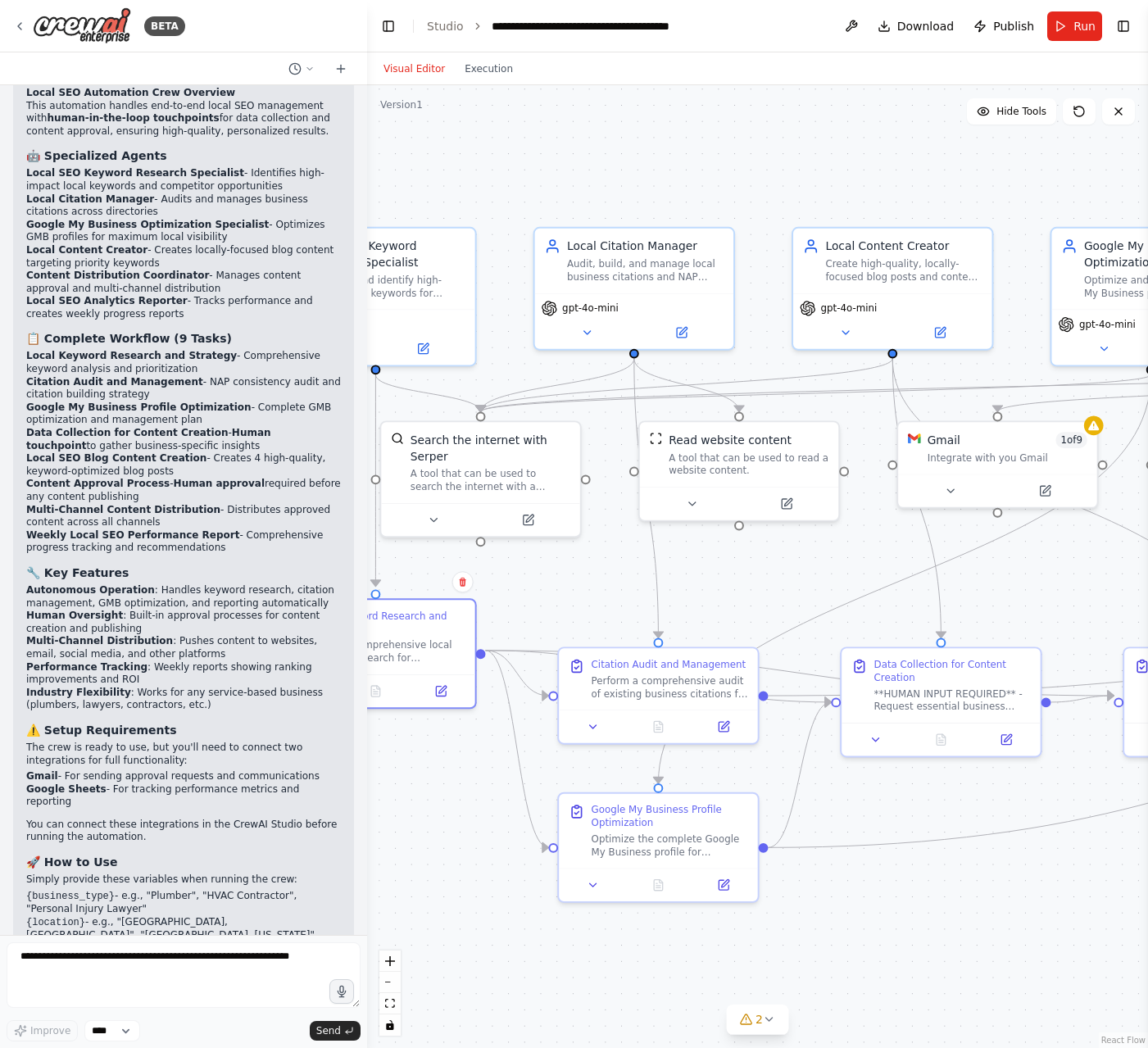
drag, startPoint x: 704, startPoint y: 658, endPoint x: 565, endPoint y: 585, distance: 157.0
click at [565, 585] on div ".deletable-edge-delete-btn { width: 20px; height: 20px; border: 0px solid #ffff…" at bounding box center [758, 567] width 781 height 963
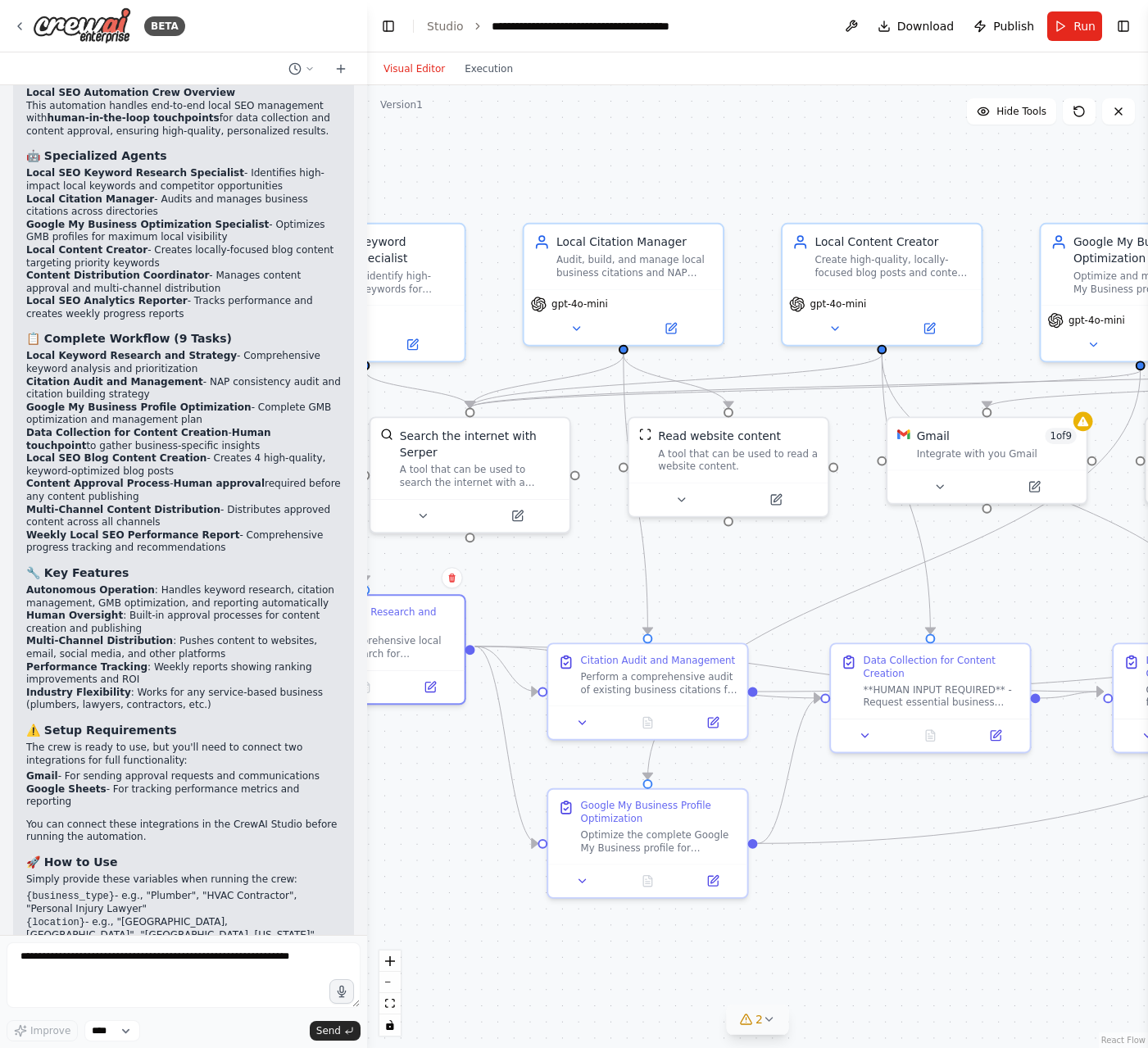
click at [769, 1017] on icon at bounding box center [769, 1018] width 13 height 13
click at [679, 981] on span "Gmail integration is not connected. Please connect before using it." at bounding box center [759, 984] width 329 height 13
click at [928, 946] on button at bounding box center [926, 945] width 28 height 20
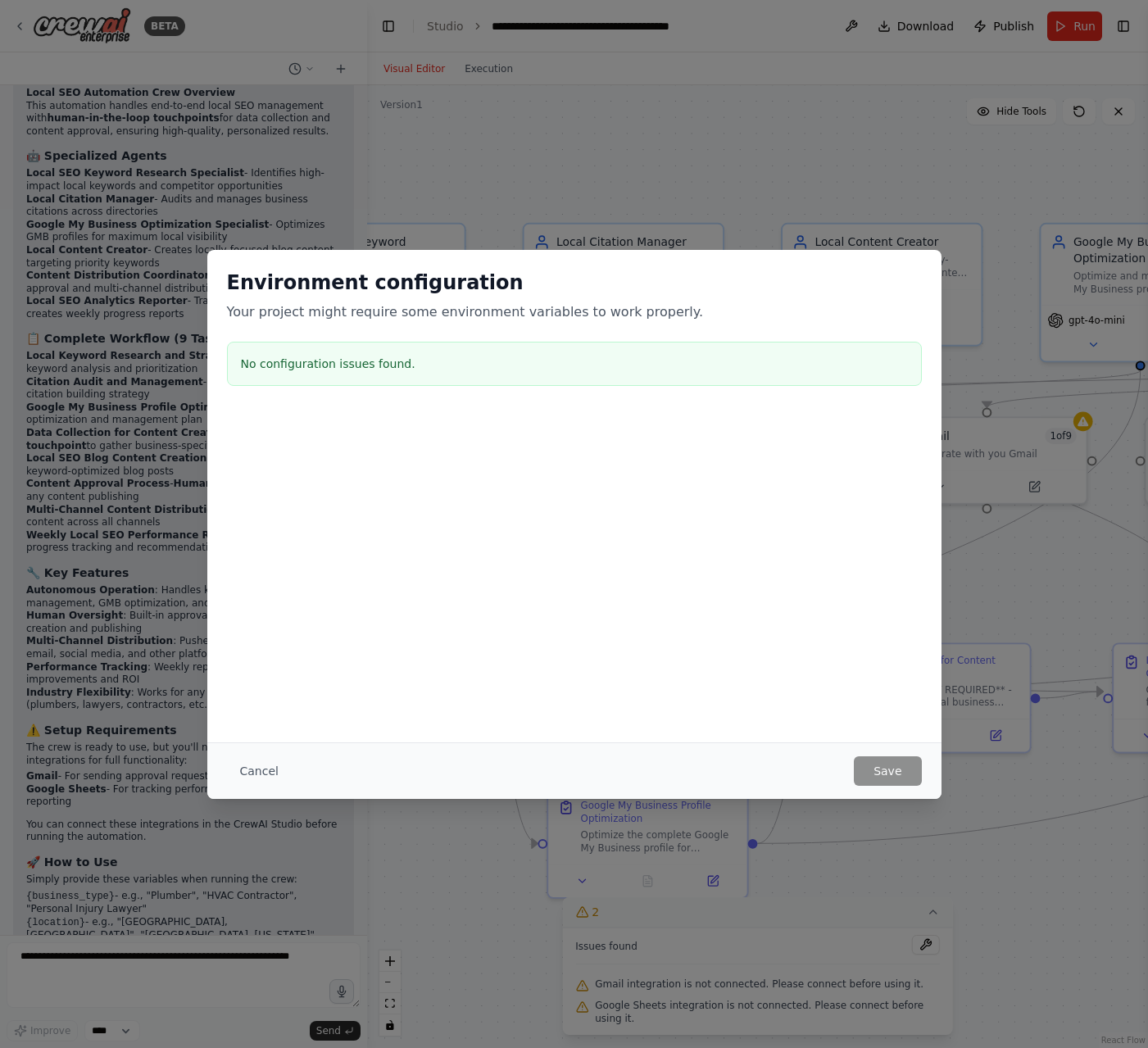
click at [374, 348] on div "No configuration issues found." at bounding box center [574, 364] width 694 height 45
click at [510, 97] on div "Environment configuration Your project might require some environment variables…" at bounding box center [574, 524] width 1148 height 1048
click at [261, 767] on button "Cancel" at bounding box center [259, 771] width 64 height 30
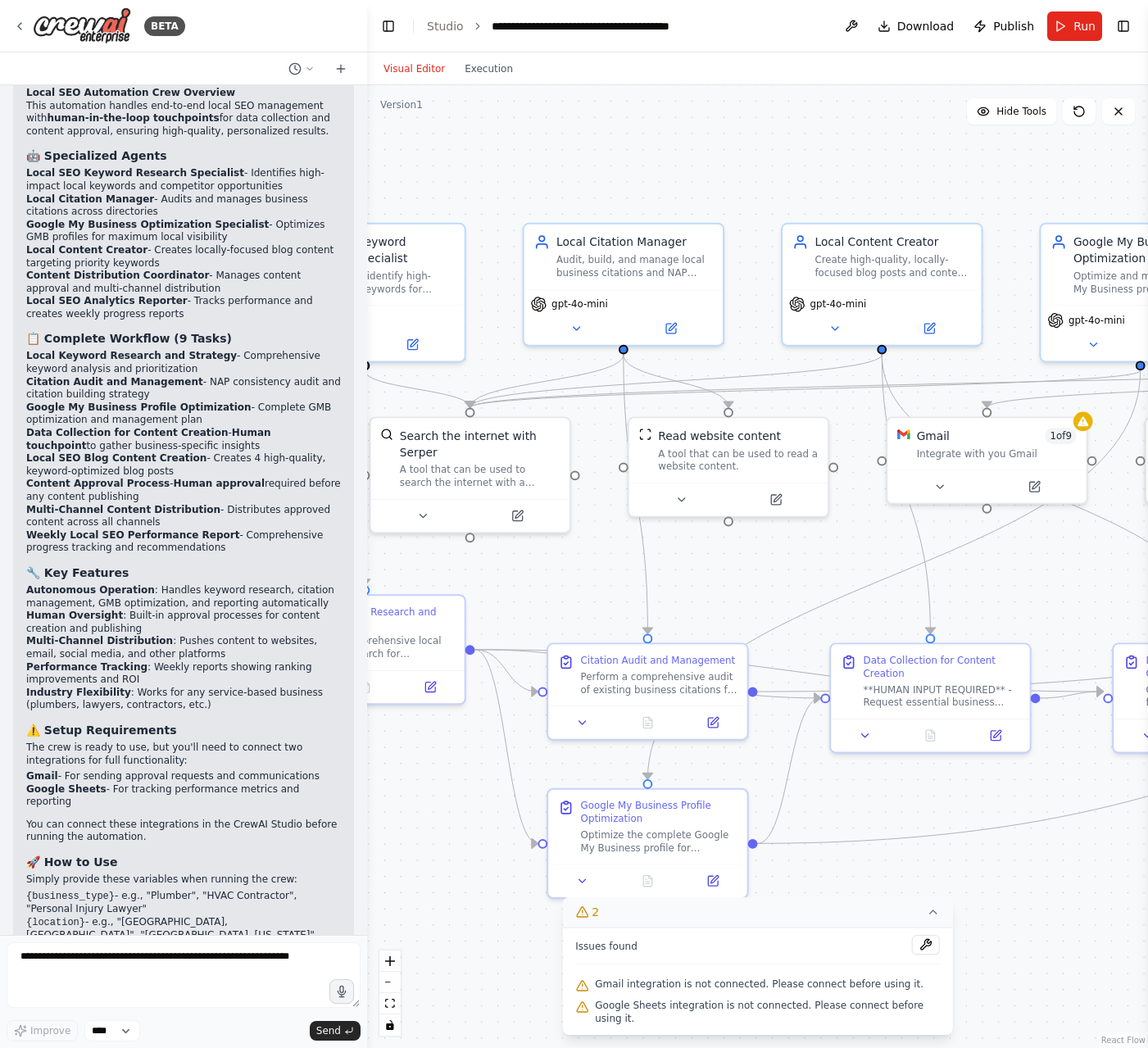
click at [587, 911] on icon at bounding box center [581, 911] width 13 height 13
click at [929, 454] on div "Integrate with you Gmail" at bounding box center [995, 450] width 159 height 13
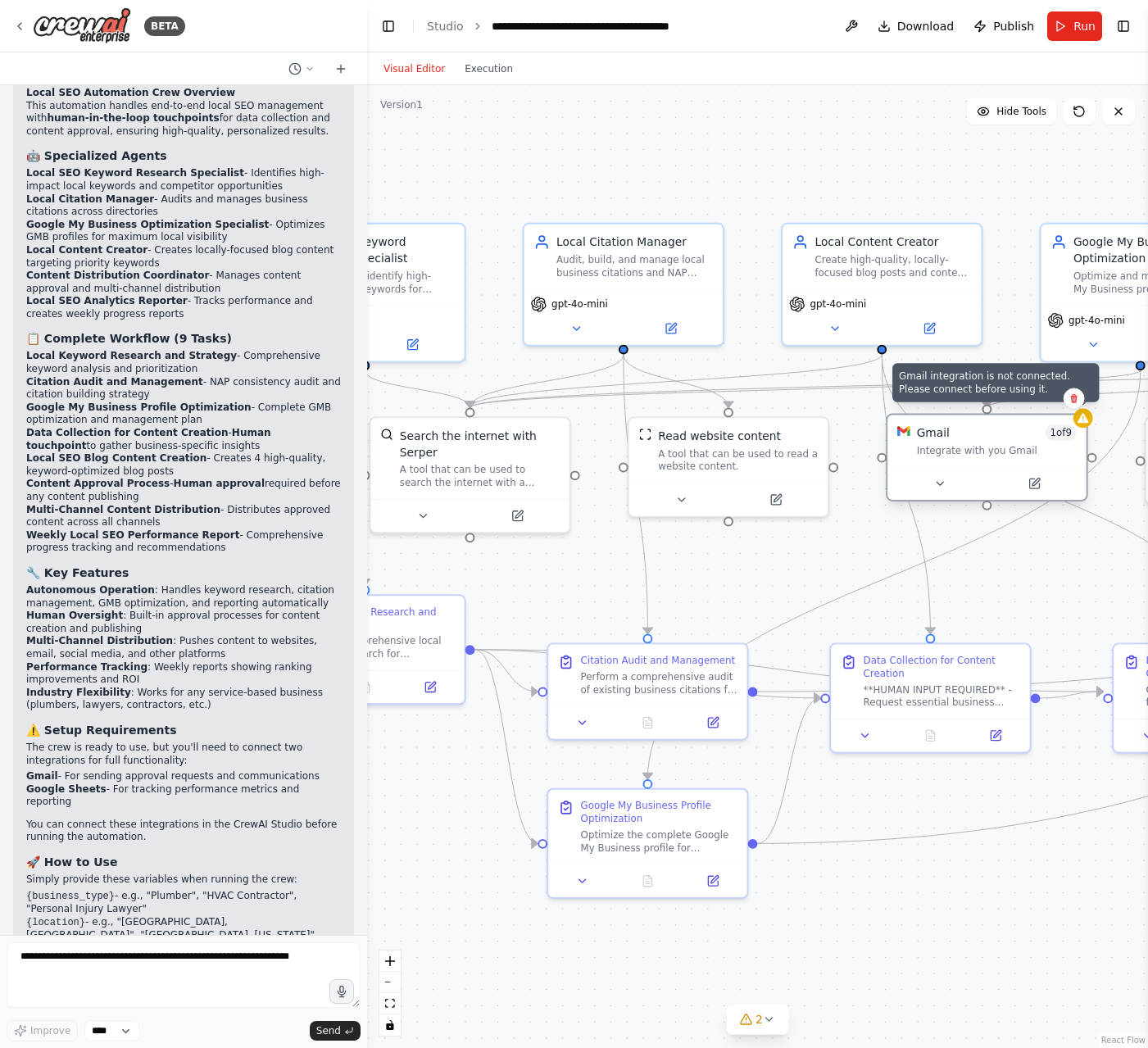
click at [1086, 426] on div at bounding box center [1083, 419] width 20 height 20
click at [1021, 469] on div at bounding box center [987, 482] width 198 height 33
click at [856, 27] on button at bounding box center [851, 27] width 26 height 30
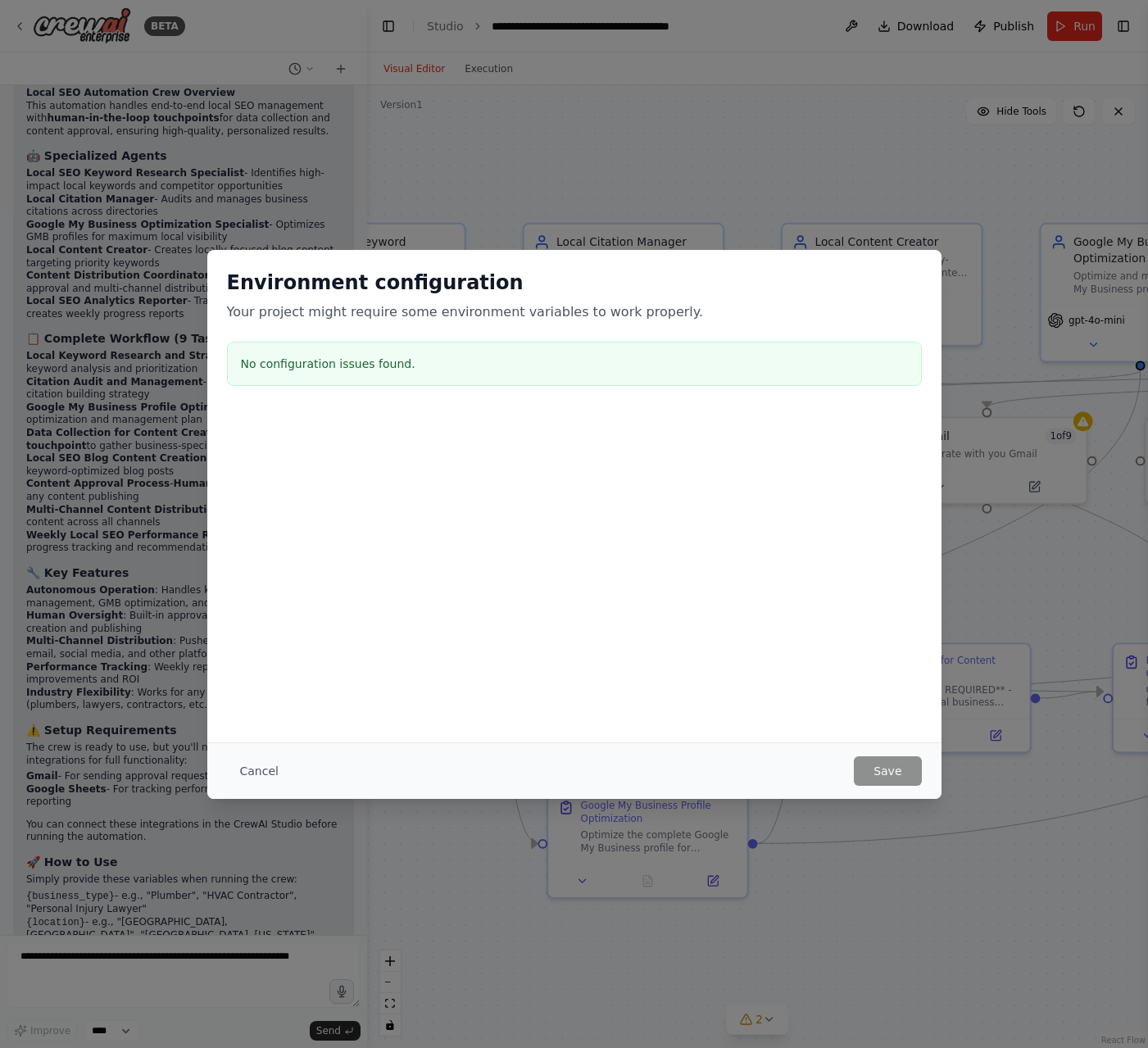
click at [780, 128] on div "Environment configuration Your project might require some environment variables…" at bounding box center [574, 524] width 1148 height 1048
click at [271, 774] on button "Cancel" at bounding box center [259, 771] width 64 height 30
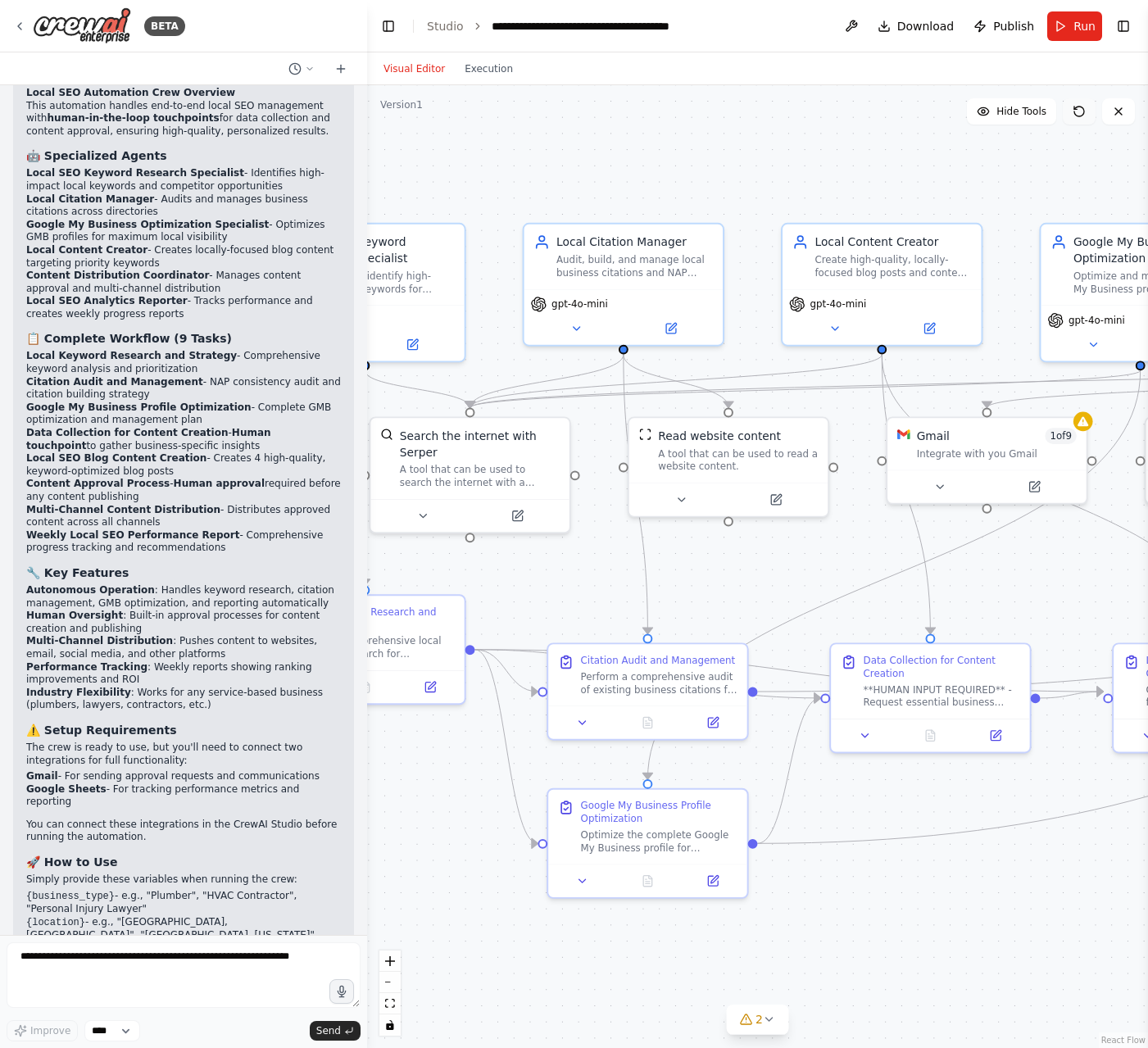
click at [1071, 121] on button at bounding box center [1079, 111] width 33 height 26
click at [1080, 29] on span "Run" at bounding box center [1084, 26] width 22 height 17
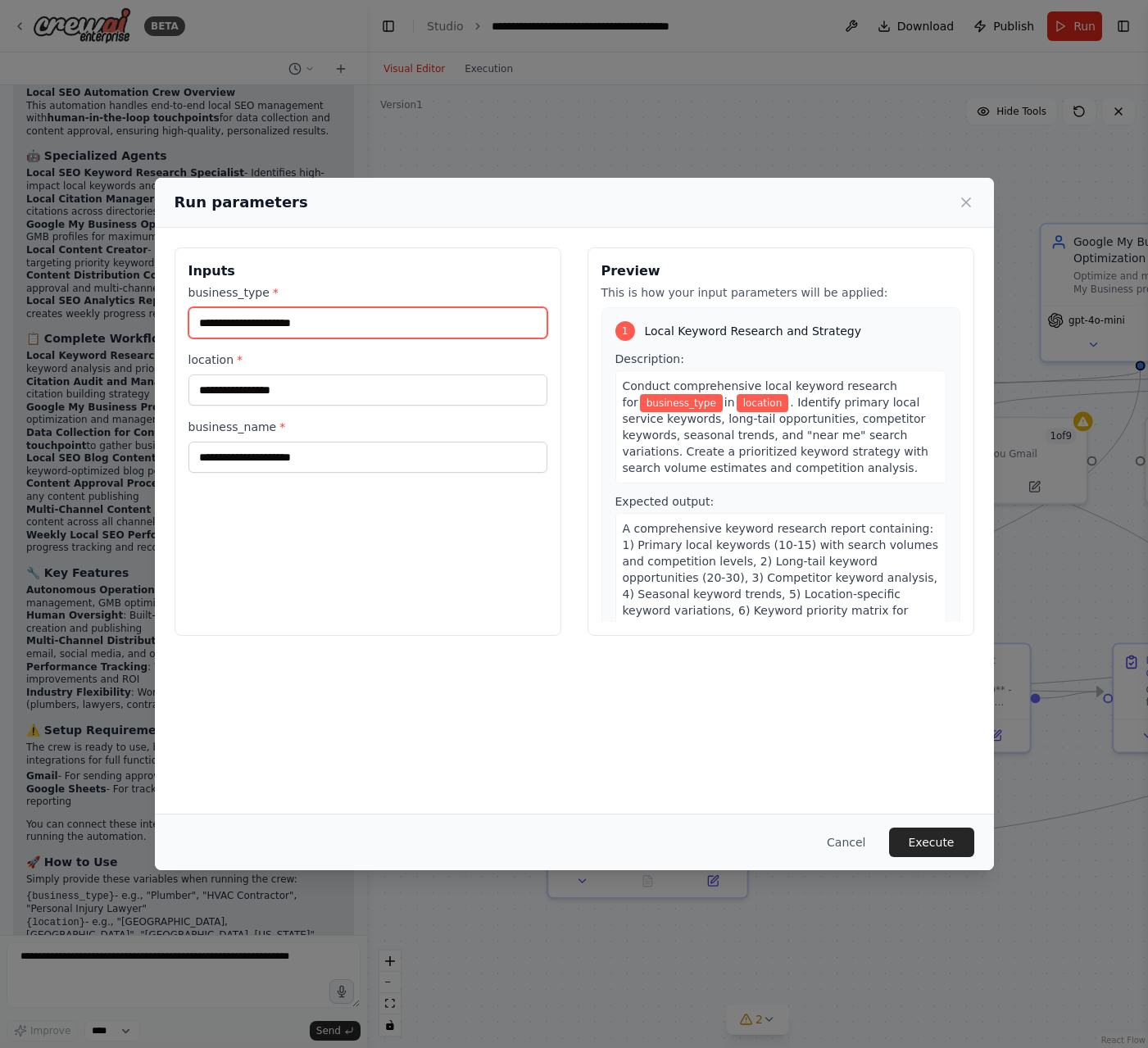
click at [261, 327] on input "business_type *" at bounding box center [367, 322] width 359 height 31
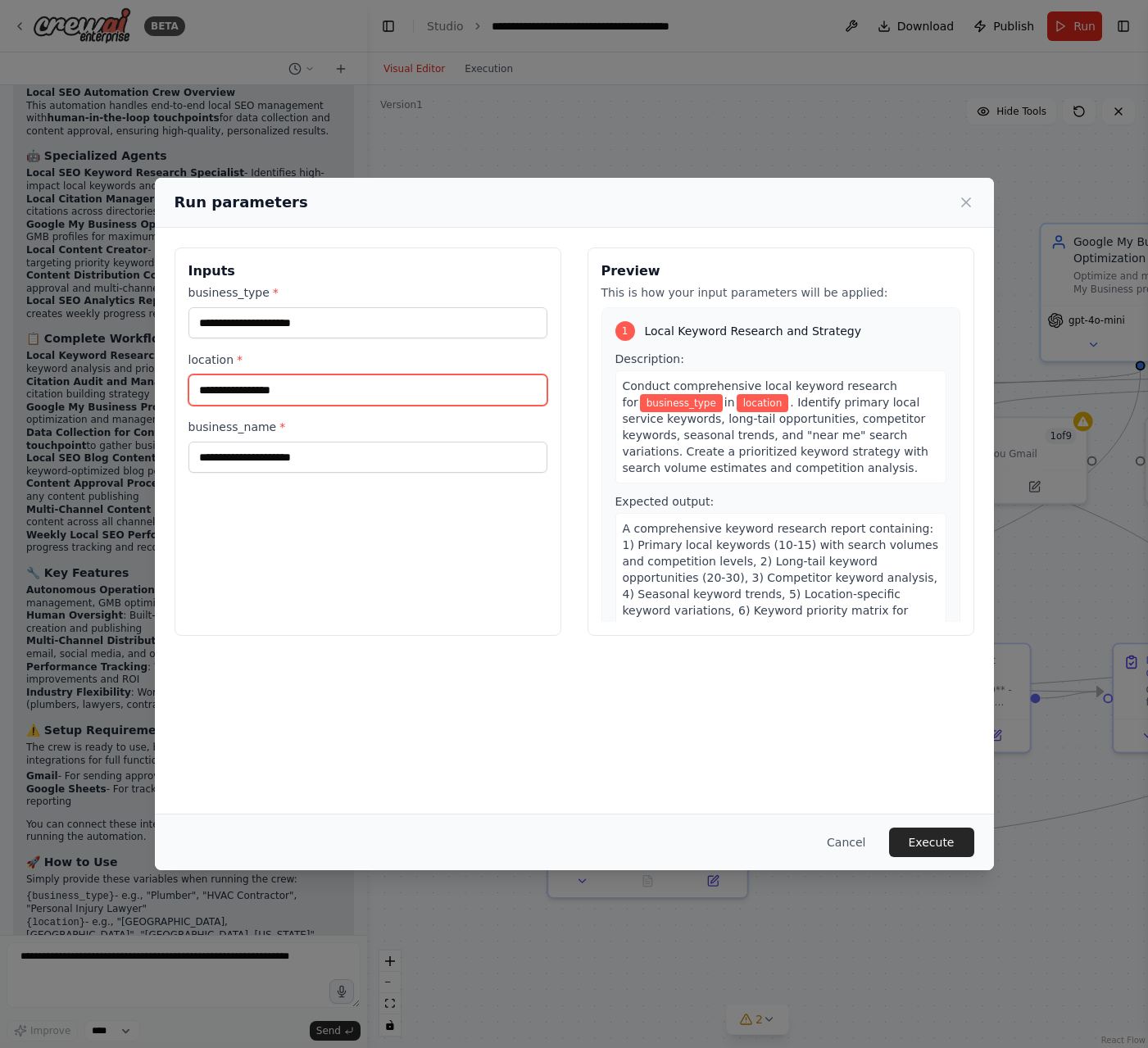
click at [266, 393] on input "location *" at bounding box center [367, 389] width 359 height 31
click at [675, 398] on span "business_type" at bounding box center [681, 403] width 83 height 18
click at [757, 402] on span "location" at bounding box center [763, 403] width 52 height 18
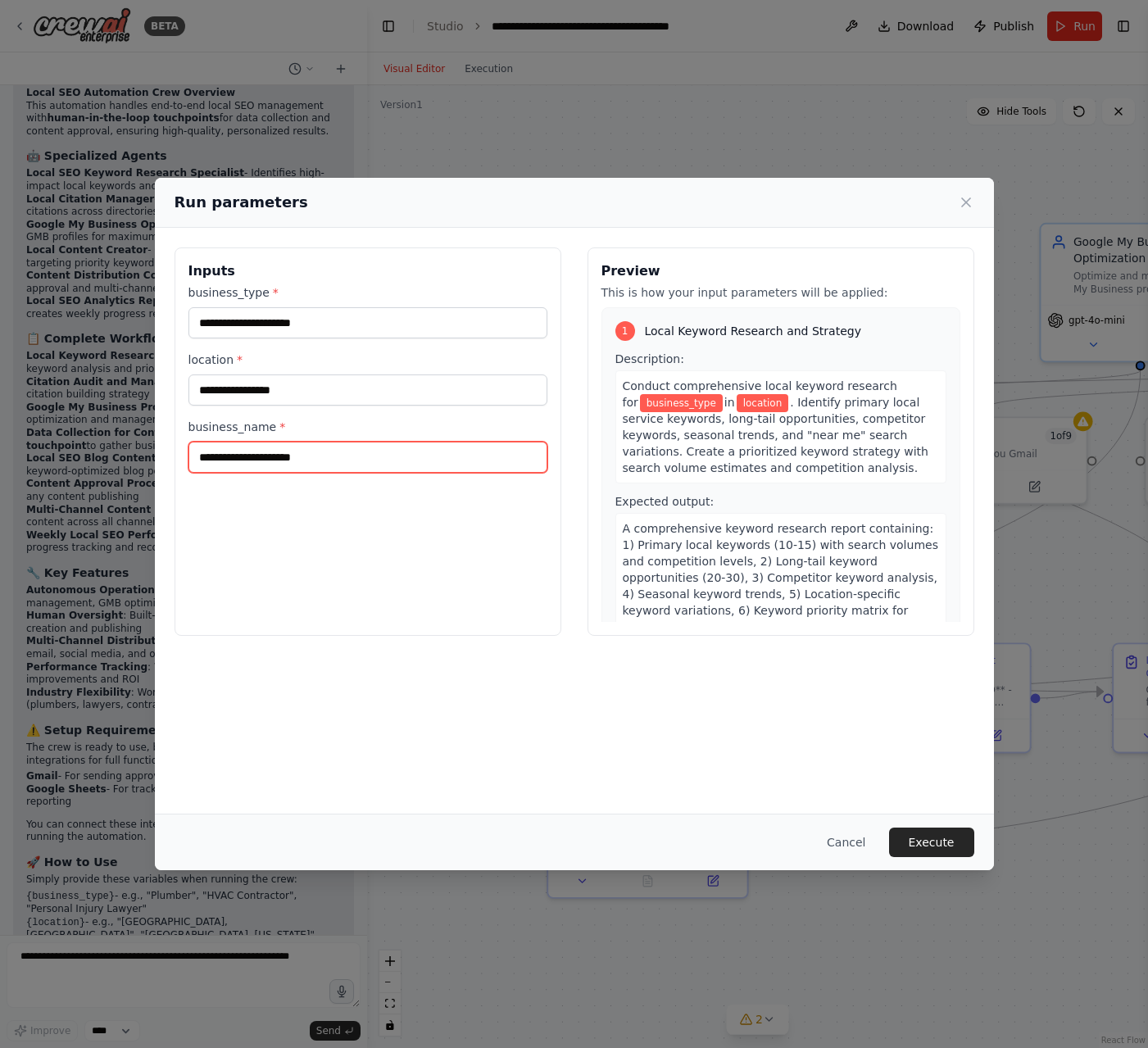
click at [369, 455] on input "business_name *" at bounding box center [367, 457] width 359 height 31
click at [856, 836] on button "Cancel" at bounding box center [845, 842] width 64 height 30
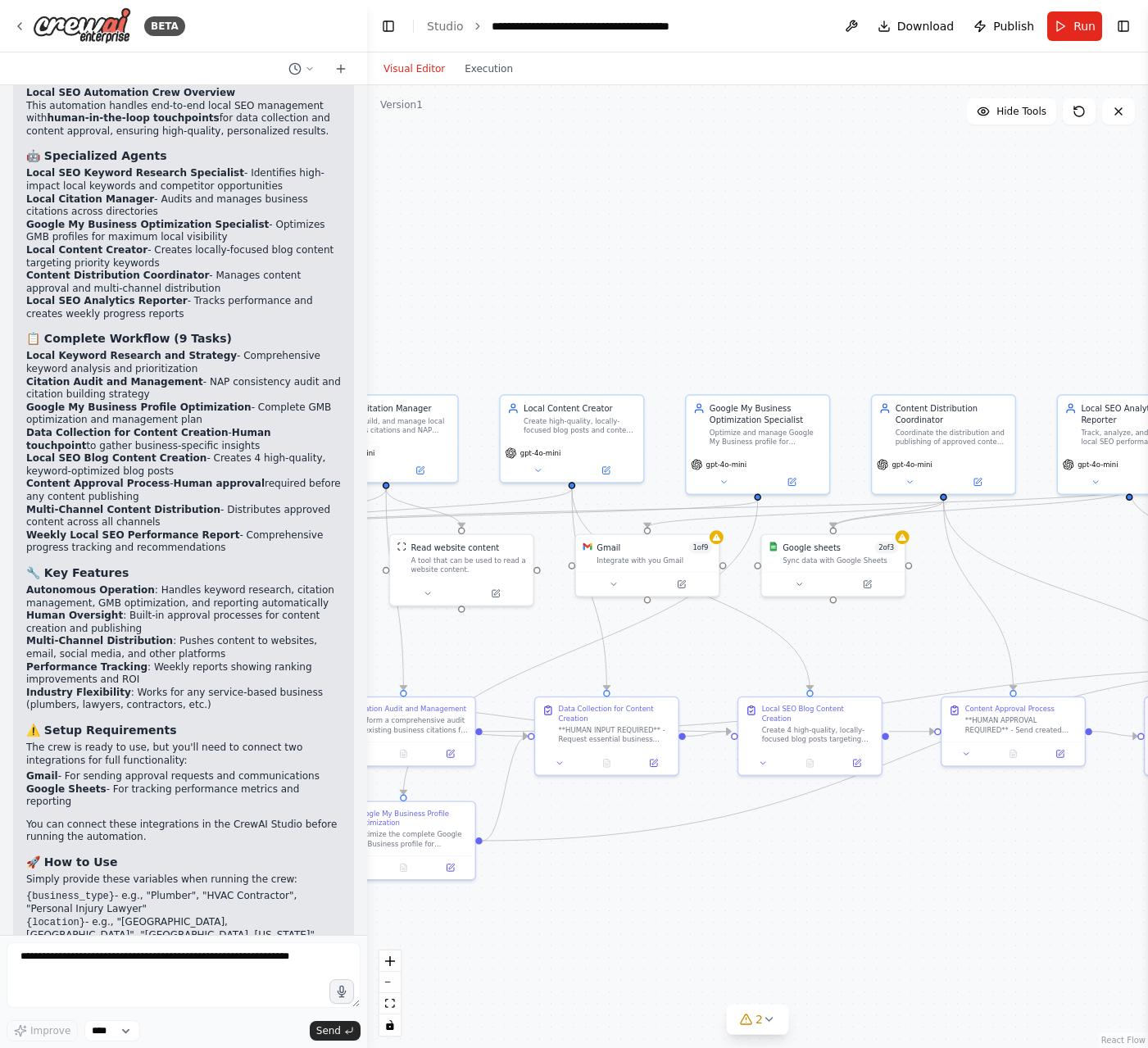
drag, startPoint x: 986, startPoint y: 852, endPoint x: 668, endPoint y: 873, distance: 318.7
click at [668, 873] on div ".deletable-edge-delete-btn { width: 20px; height: 20px; border: 0px solid #ffff…" at bounding box center [758, 567] width 781 height 963
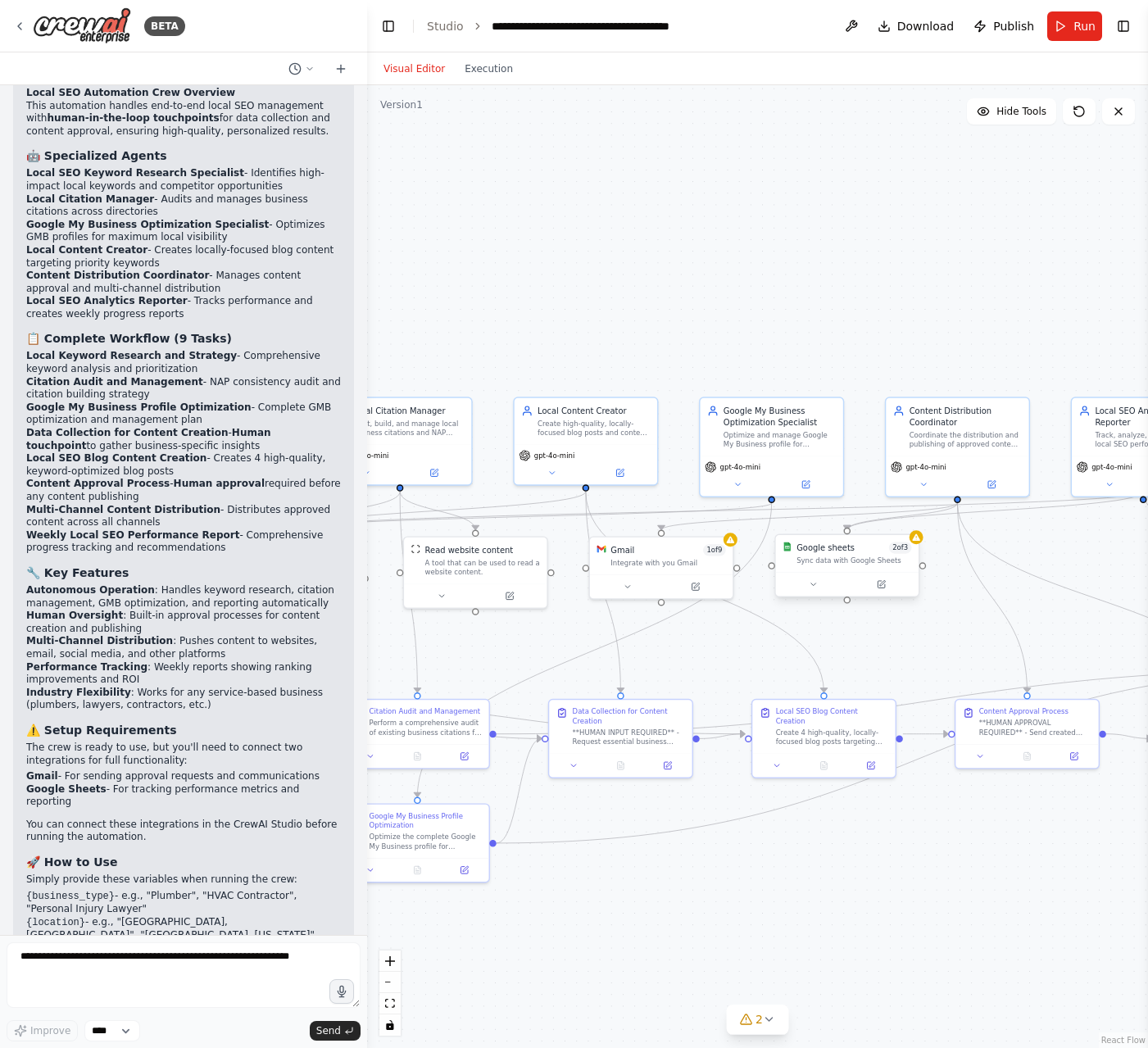
click at [877, 550] on div "Google sheets 2 of 3" at bounding box center [854, 548] width 115 height 12
click at [920, 542] on icon at bounding box center [915, 537] width 9 height 9
click at [733, 541] on icon at bounding box center [730, 537] width 9 height 9
click at [698, 560] on div "Integrate with you Gmail" at bounding box center [668, 561] width 115 height 9
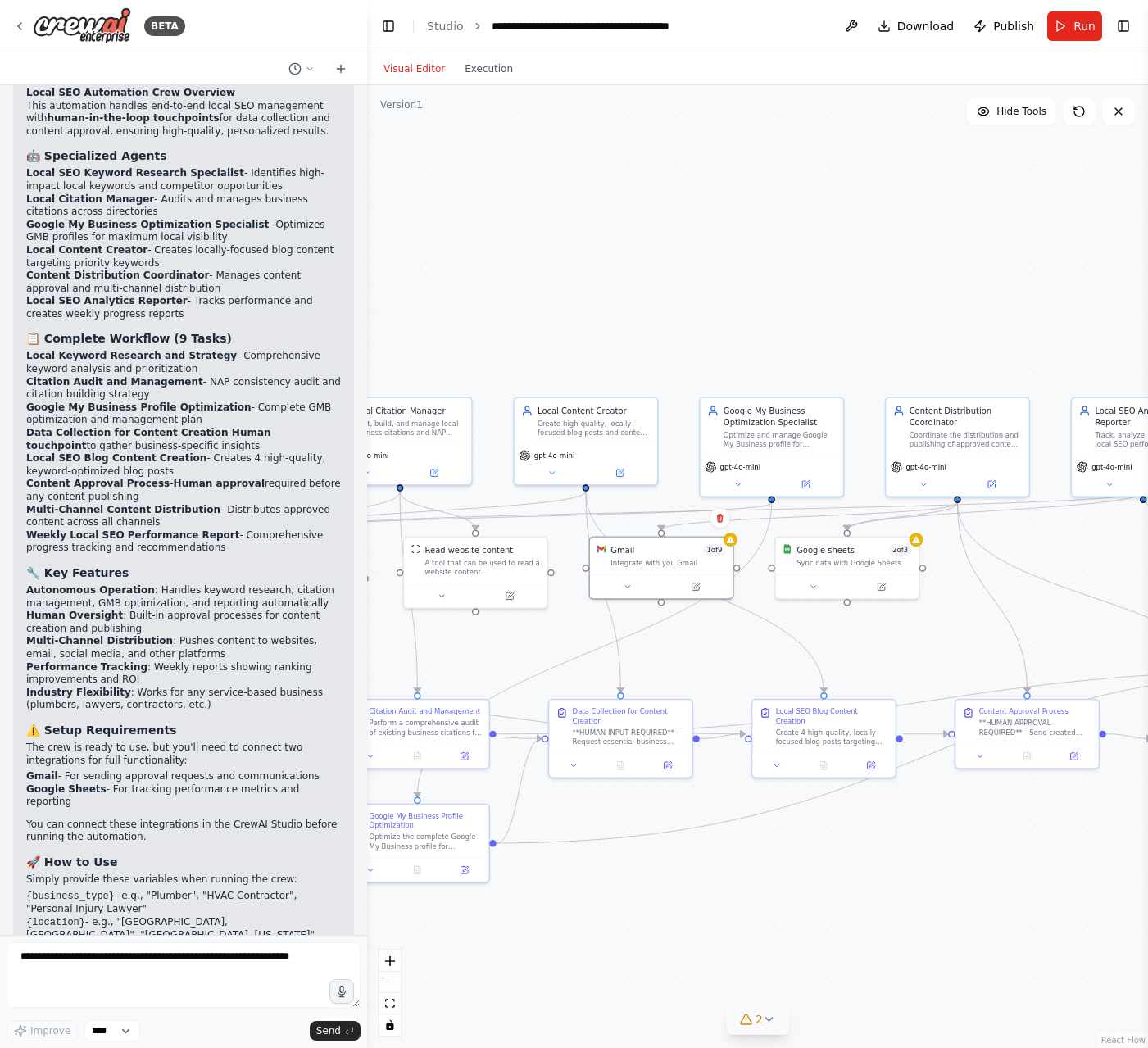
click at [763, 1016] on icon at bounding box center [769, 1018] width 13 height 13
click at [922, 937] on button at bounding box center [926, 945] width 28 height 20
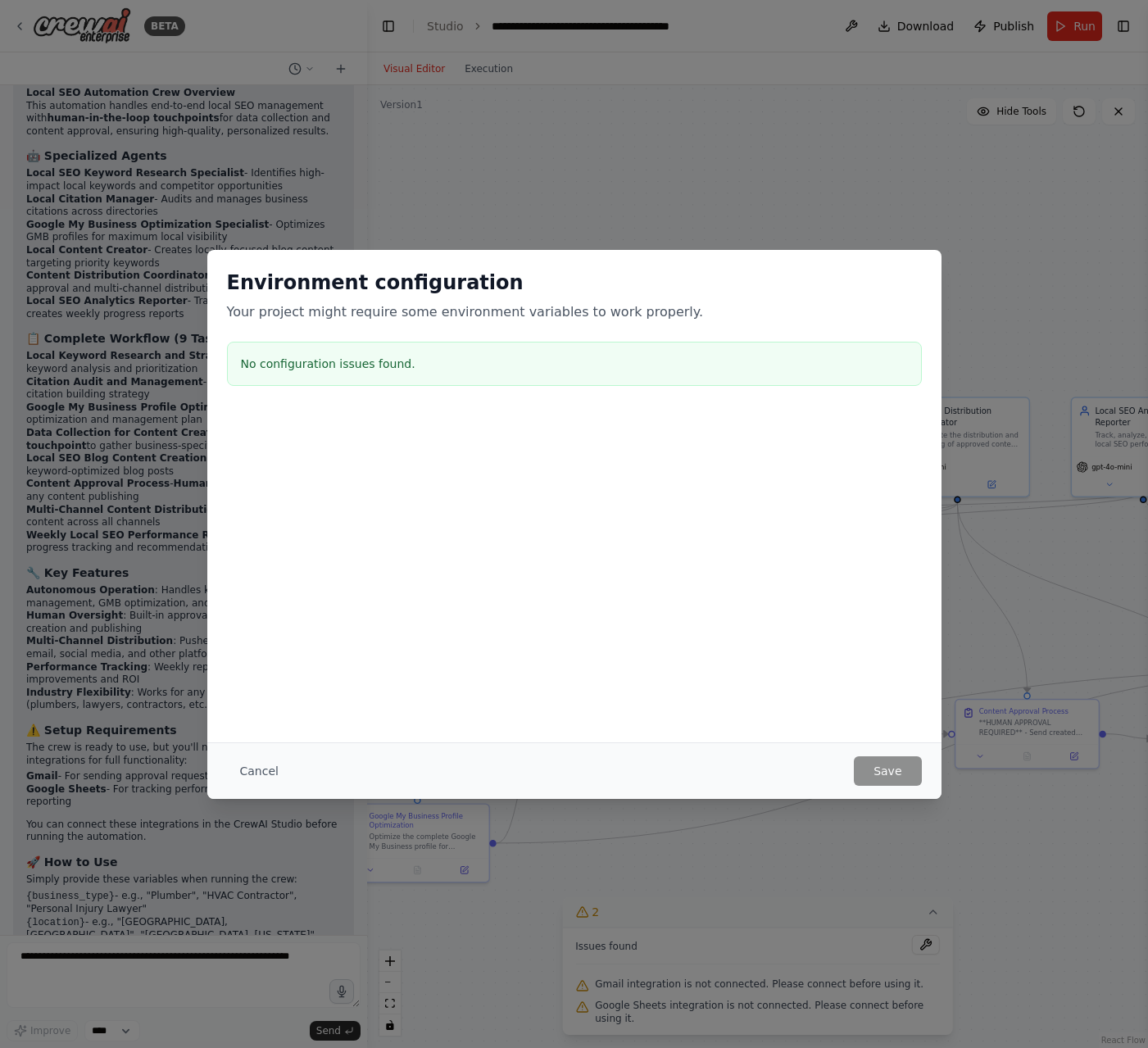
click at [693, 157] on div "Environment configuration Your project might require some environment variables…" at bounding box center [574, 524] width 1148 height 1048
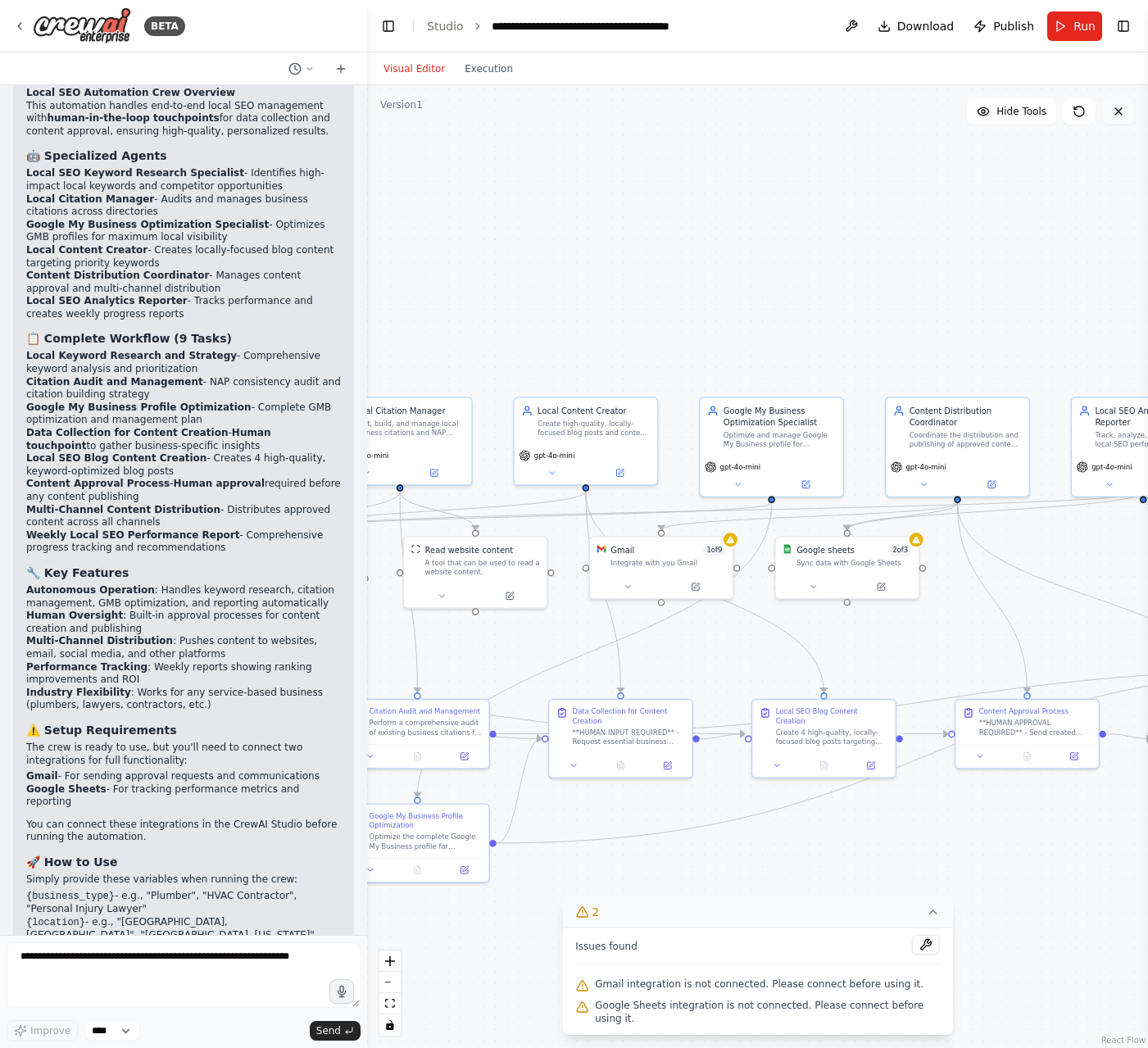
click at [1122, 111] on icon at bounding box center [1117, 111] width 13 height 13
click at [442, 30] on link "Studio" at bounding box center [445, 26] width 37 height 13
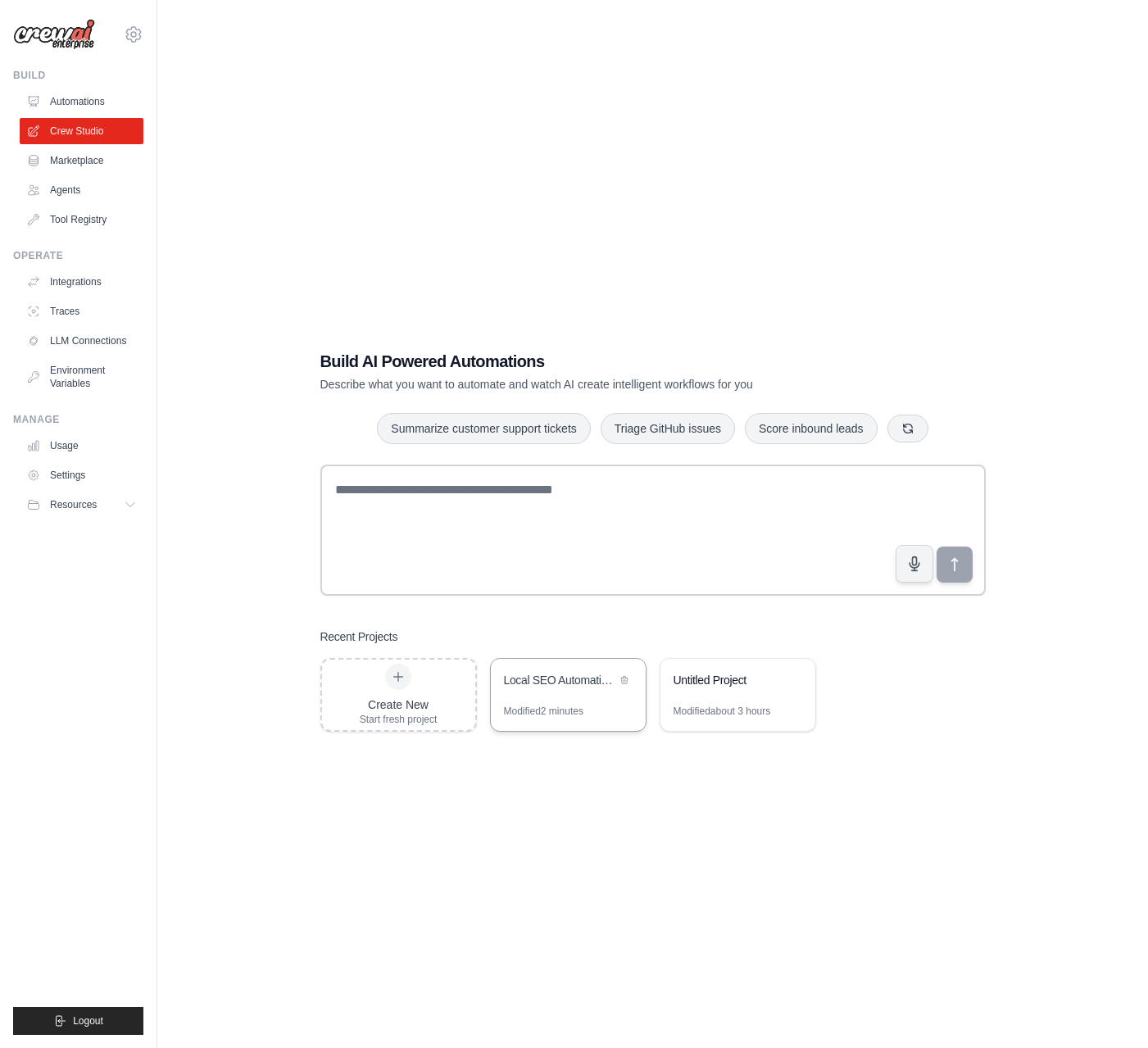
click at [579, 689] on div "Local SEO Automation for Service Businesses" at bounding box center [560, 681] width 112 height 20
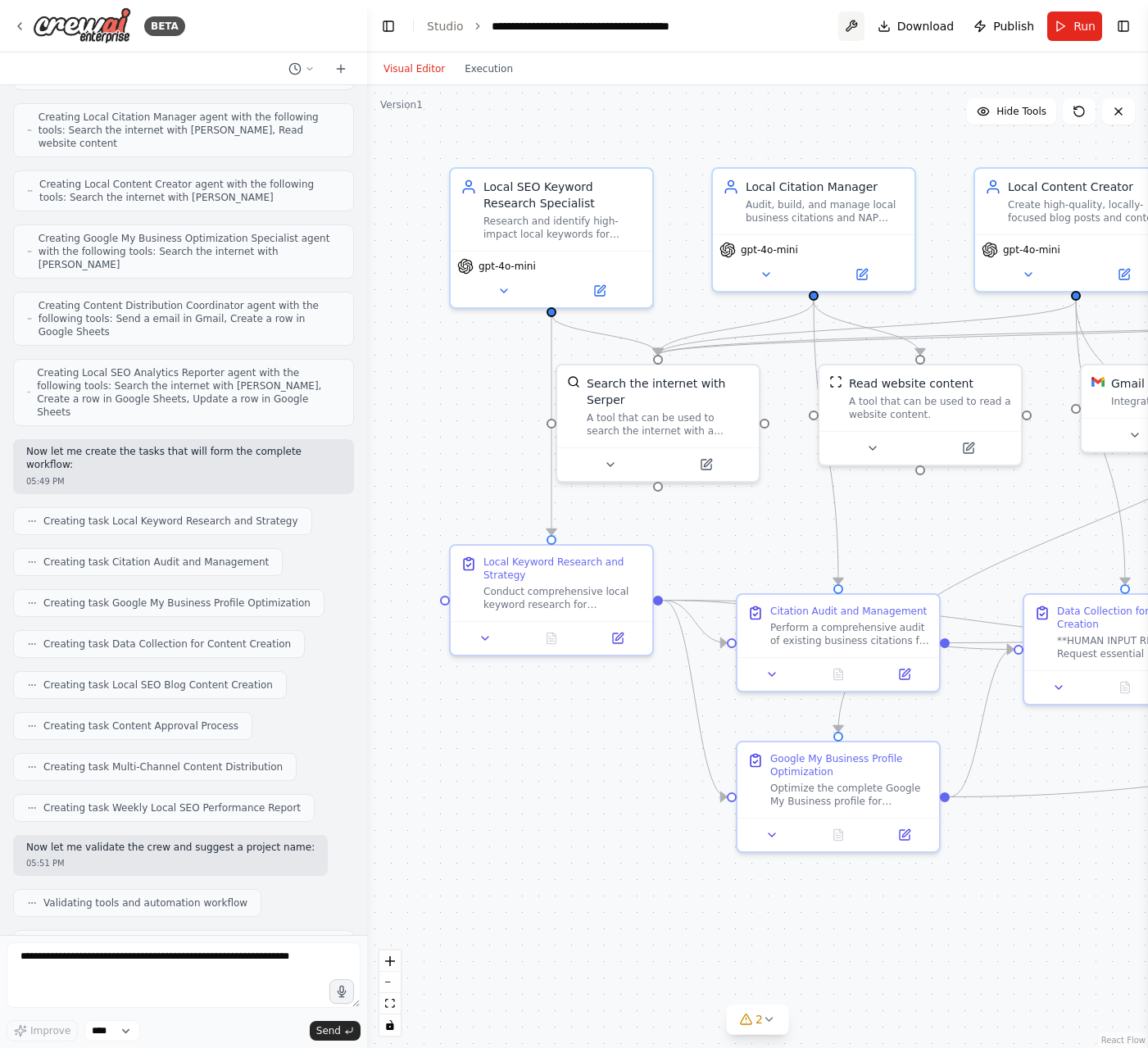
click at [859, 23] on button at bounding box center [851, 27] width 26 height 30
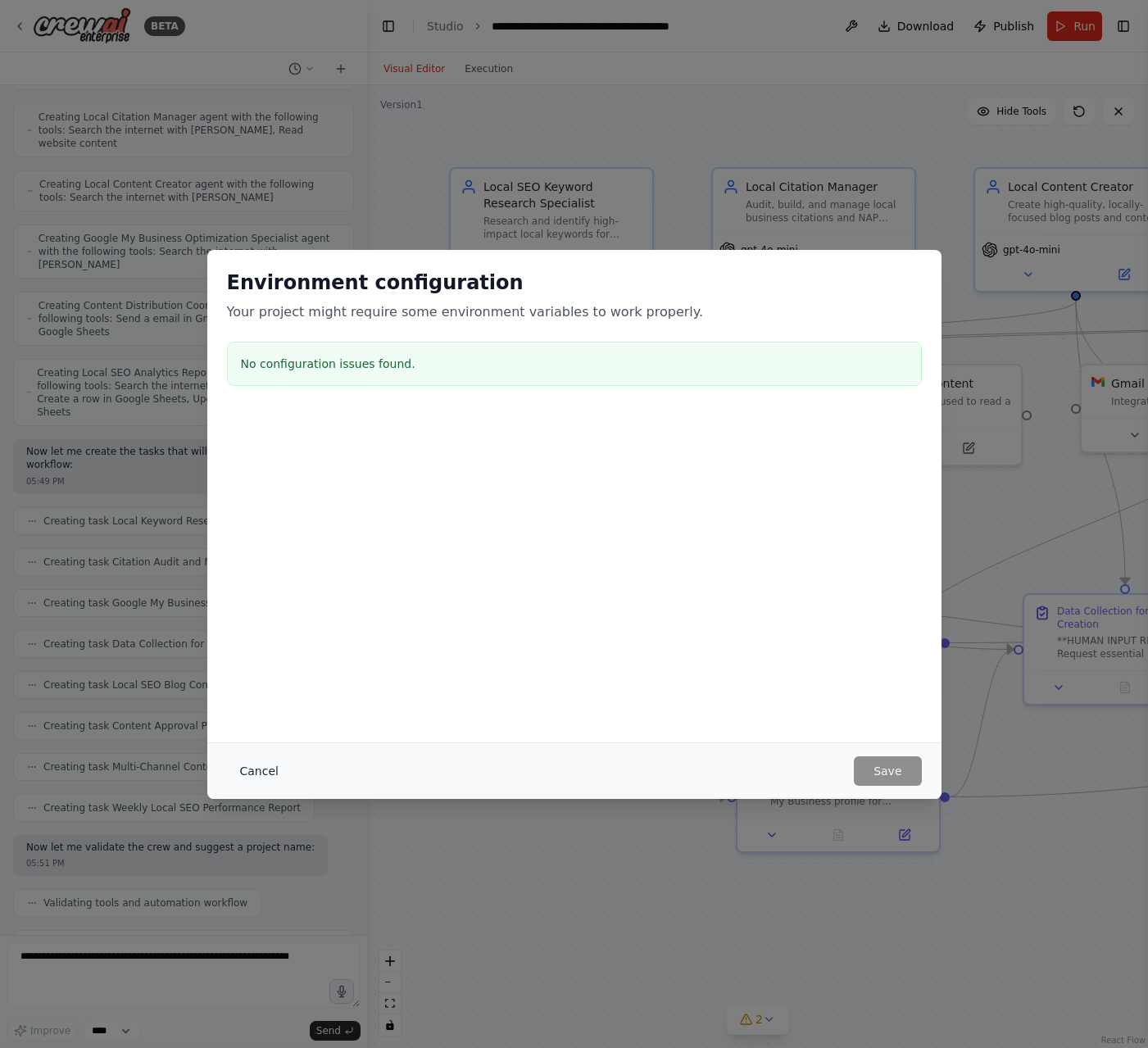
click at [271, 764] on button "Cancel" at bounding box center [259, 771] width 64 height 30
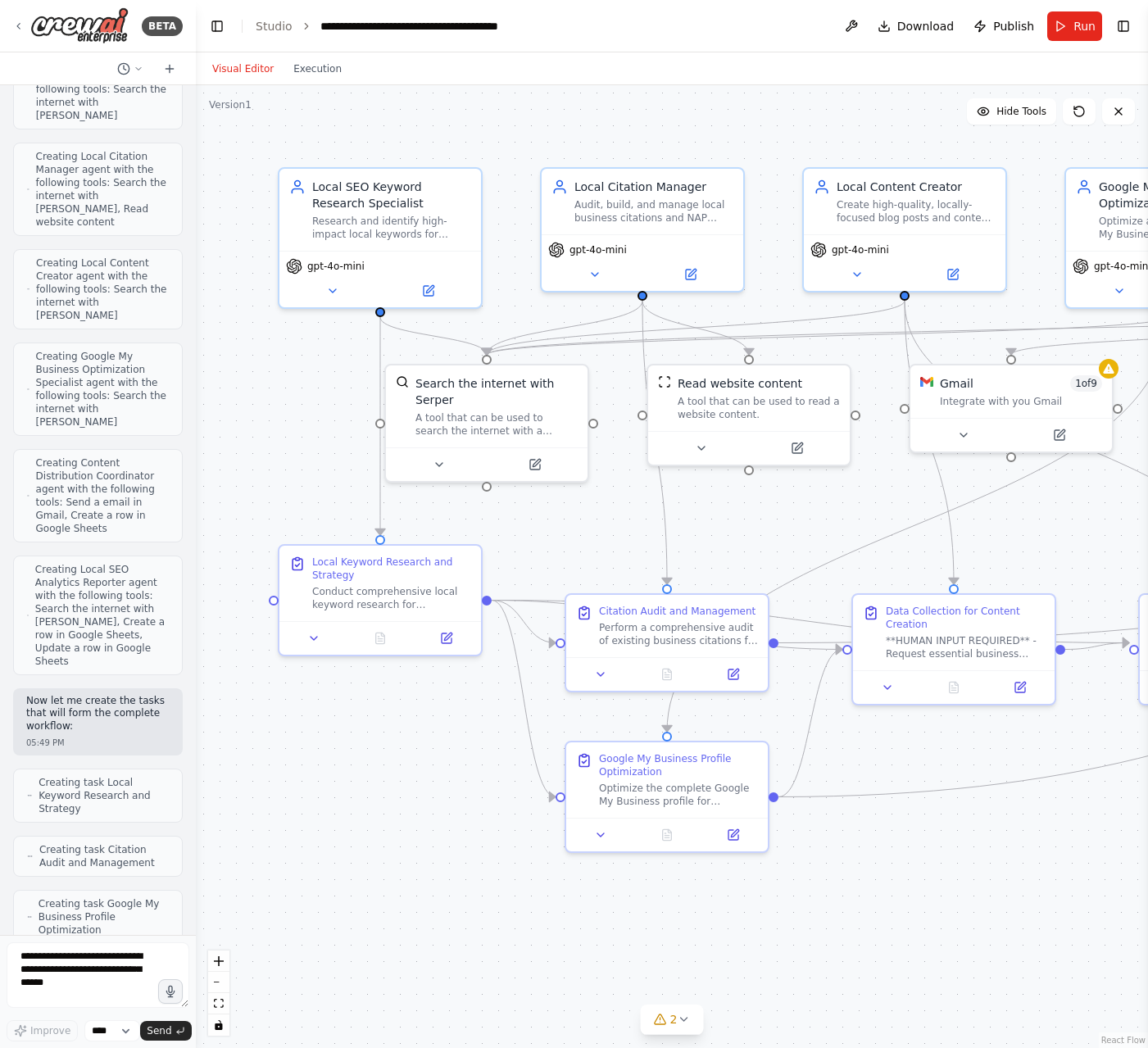
scroll to position [1498, 0]
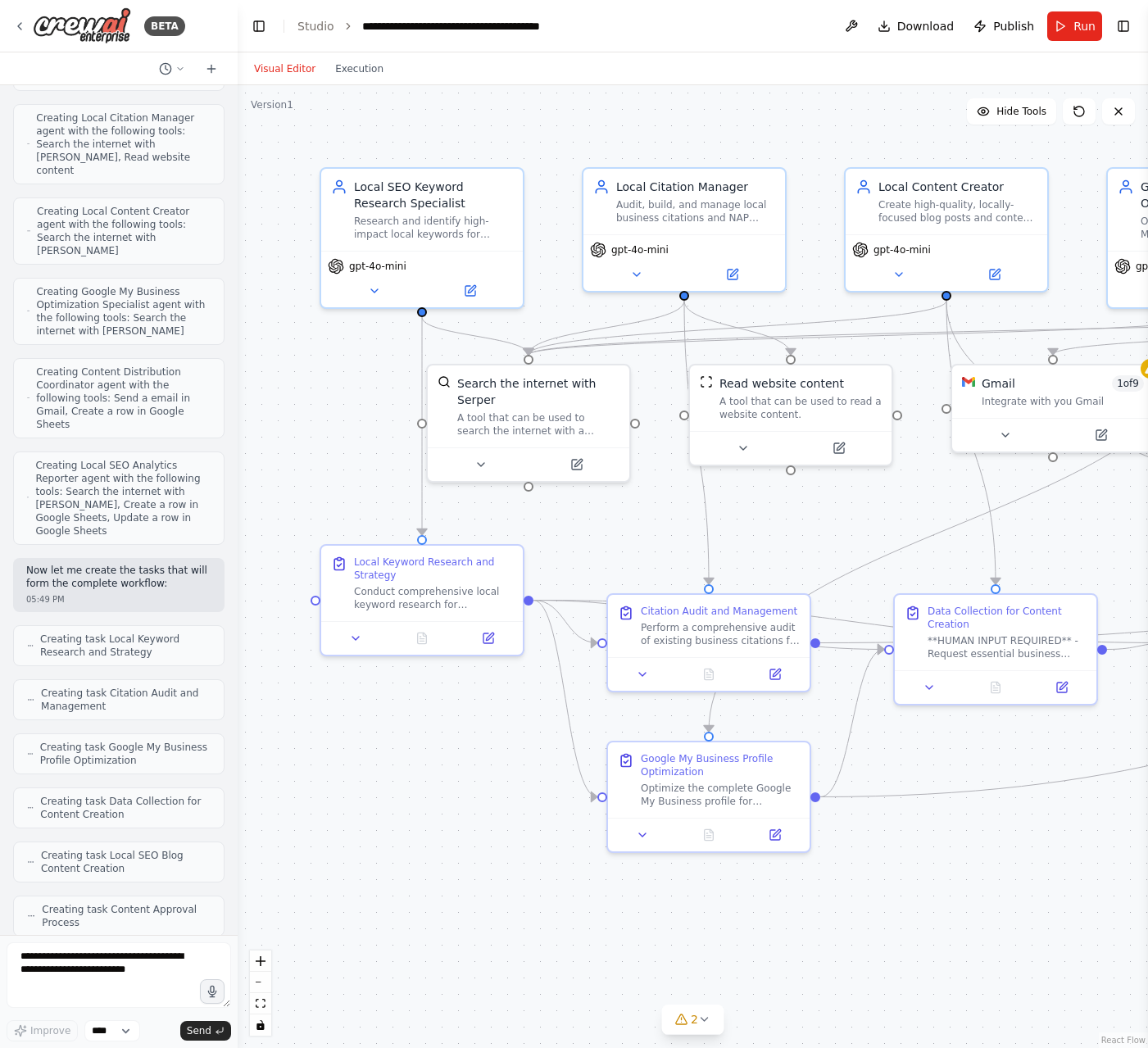
drag, startPoint x: 365, startPoint y: 73, endPoint x: 238, endPoint y: 79, distance: 127.1
click at [238, 79] on div "BETA Create a crew that manages the end to end LOCAL SEO for small service base…" at bounding box center [574, 524] width 1148 height 1048
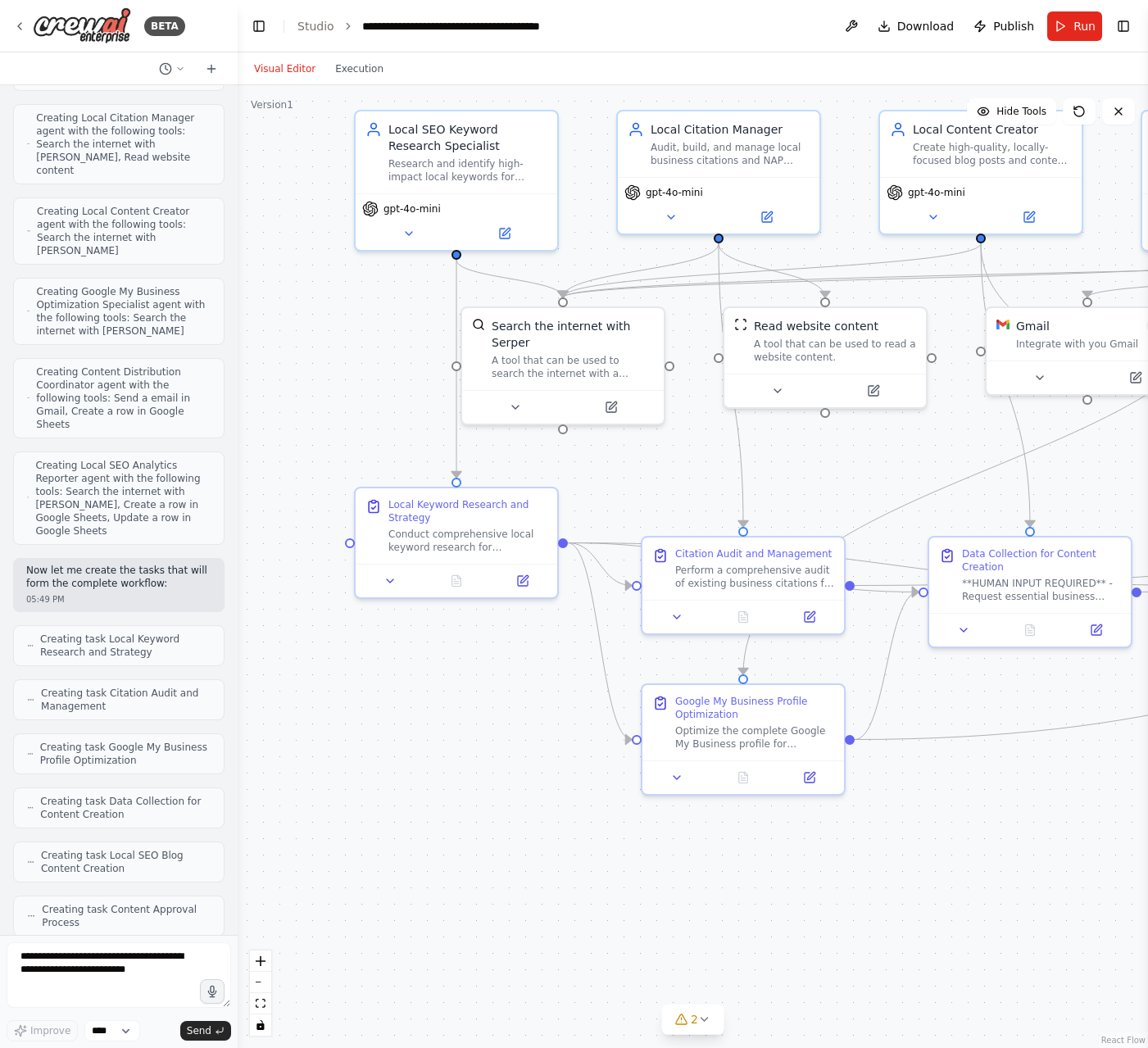
drag, startPoint x: 414, startPoint y: 821, endPoint x: 444, endPoint y: 766, distance: 62.6
click at [446, 766] on div ".deletable-edge-delete-btn { width: 20px; height: 20px; border: 0px solid #ffff…" at bounding box center [692, 567] width 910 height 963
click at [1076, 28] on span "Run" at bounding box center [1084, 26] width 22 height 17
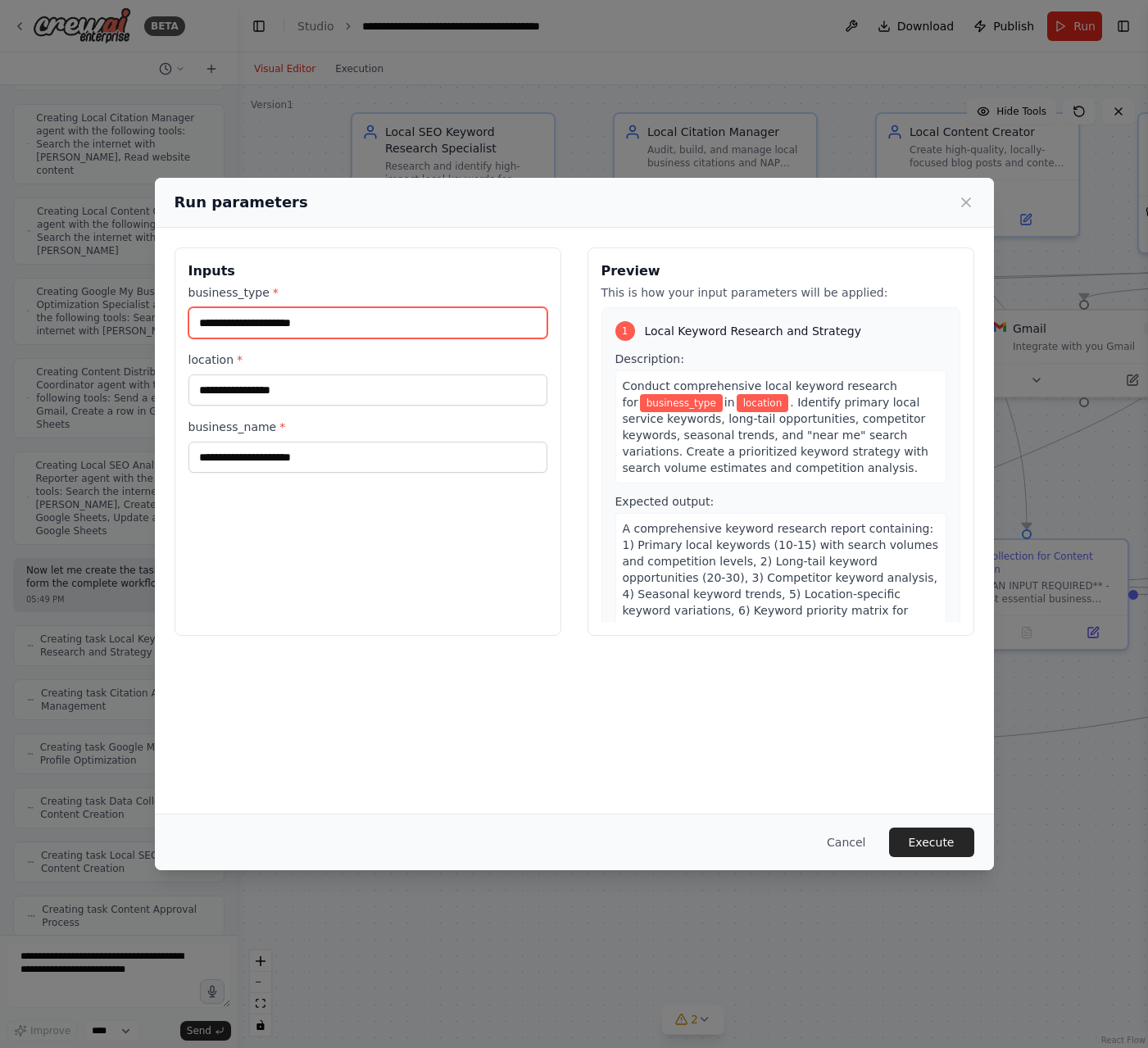
click at [325, 313] on input "business_type *" at bounding box center [367, 322] width 359 height 31
click at [277, 319] on input "business_type *" at bounding box center [367, 322] width 359 height 31
type input "*******"
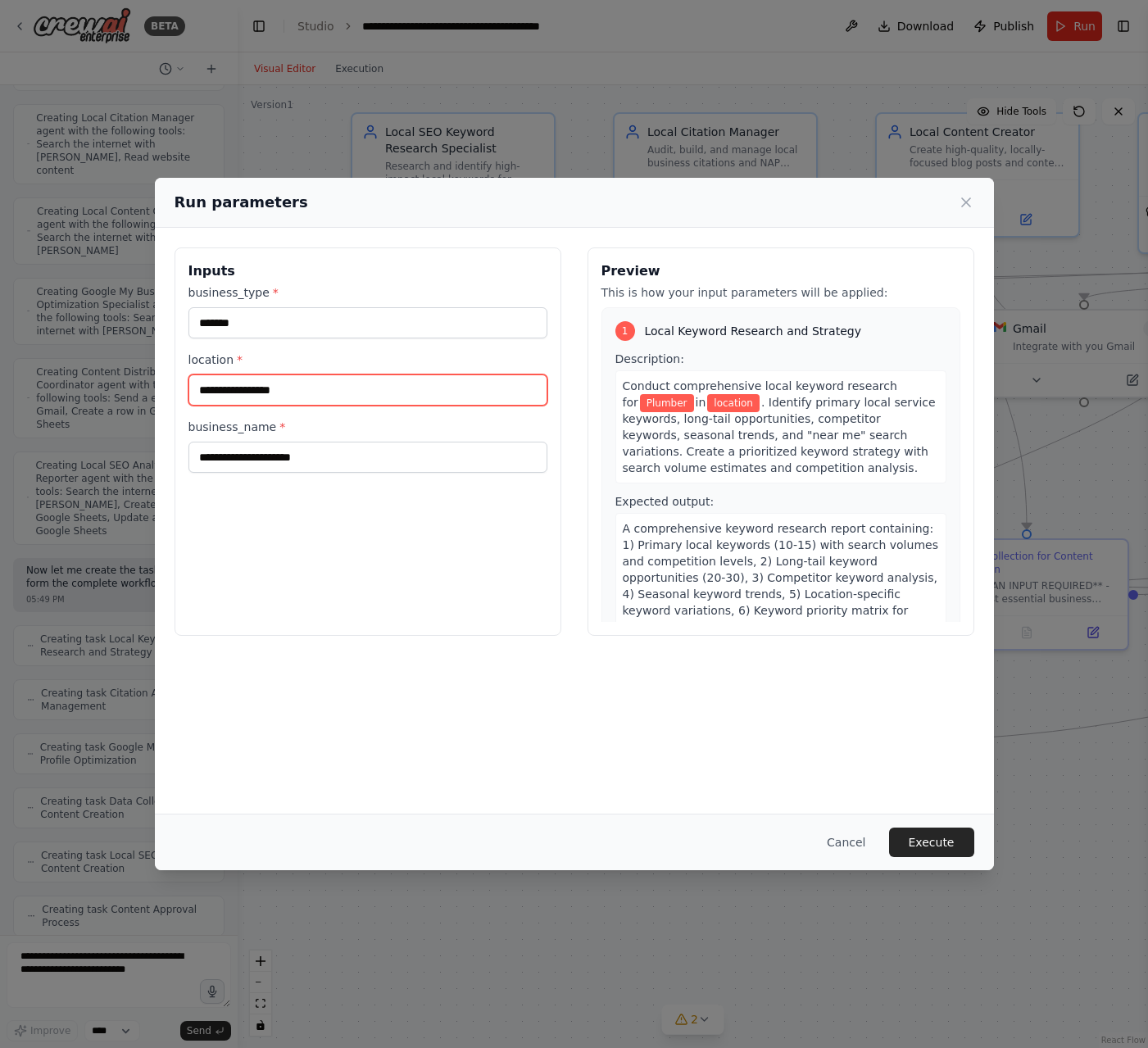
click at [248, 396] on input "location *" at bounding box center [367, 389] width 359 height 31
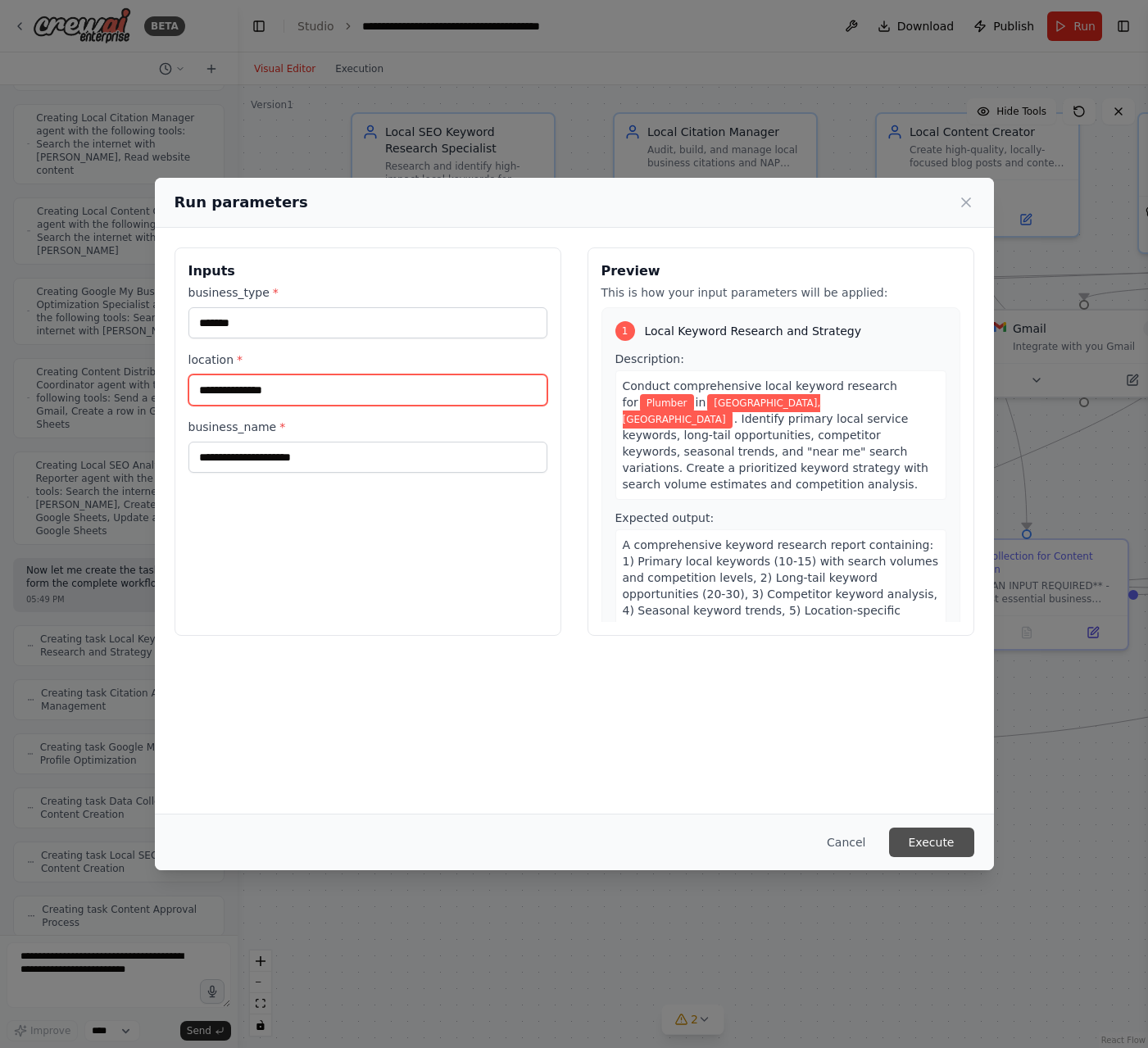
type input "**********"
click at [949, 850] on button "Execute" at bounding box center [931, 842] width 85 height 30
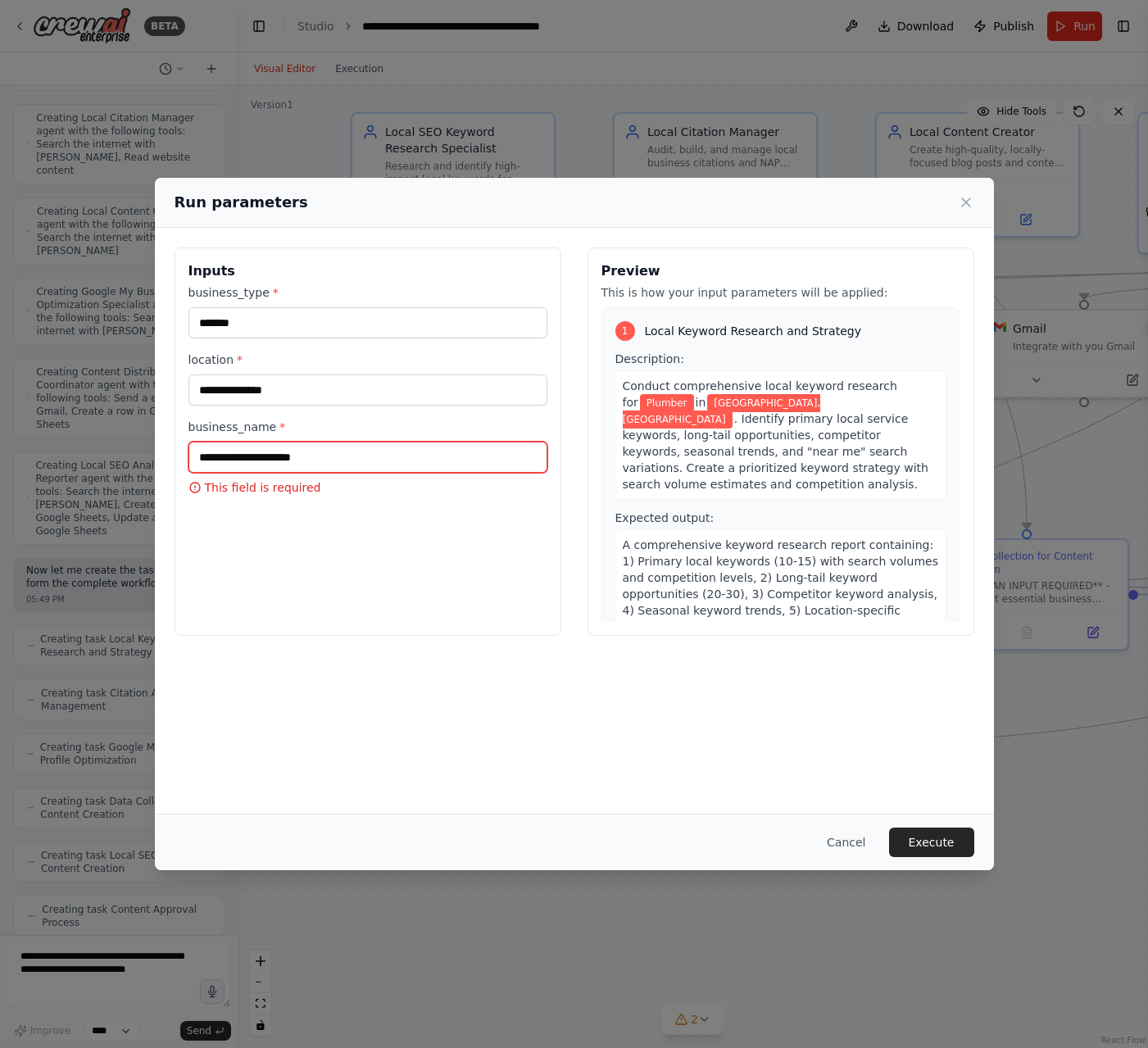
click at [260, 467] on input "business_name *" at bounding box center [367, 457] width 359 height 31
type input "**********"
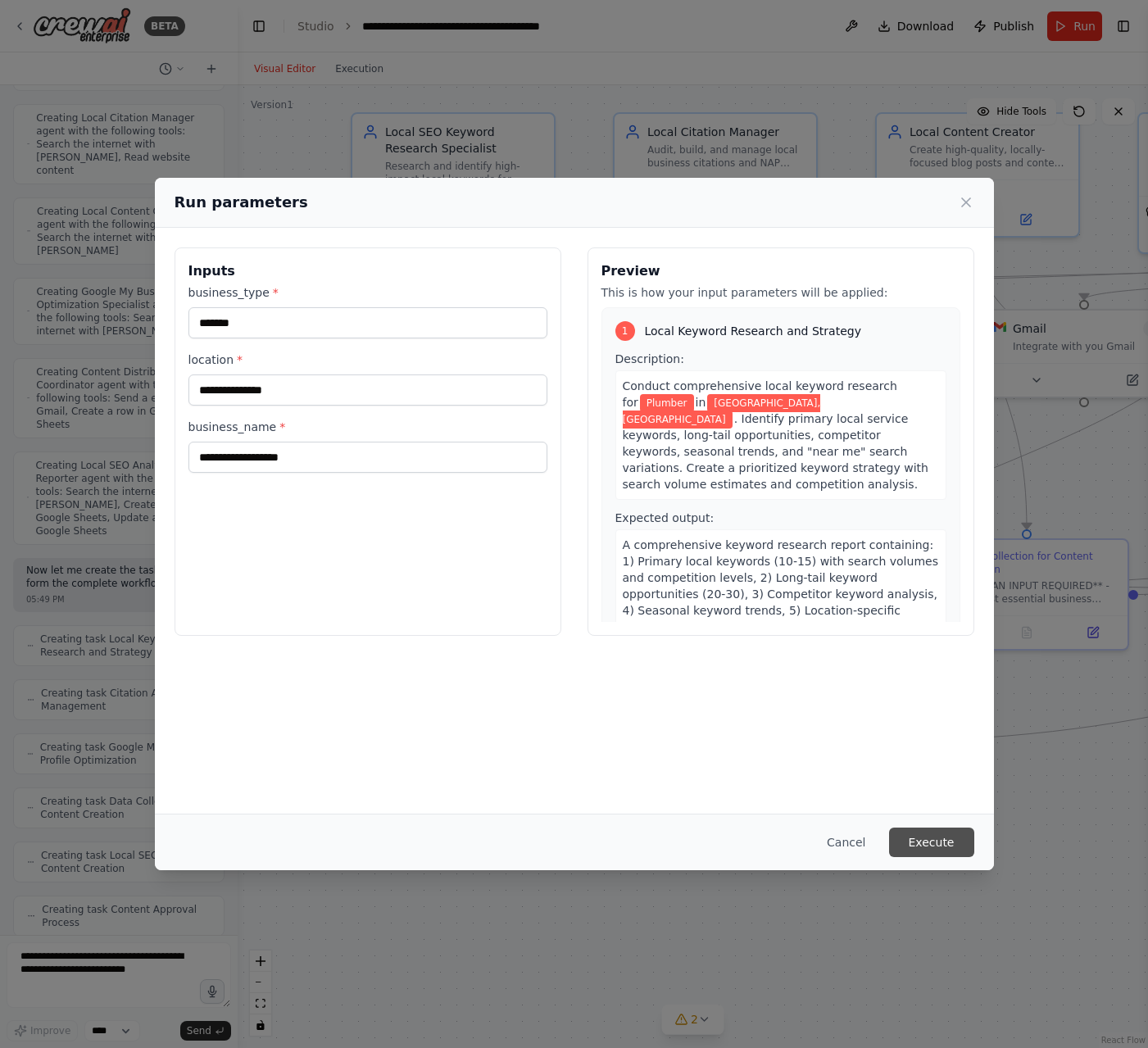
click at [916, 835] on button "Execute" at bounding box center [931, 842] width 85 height 30
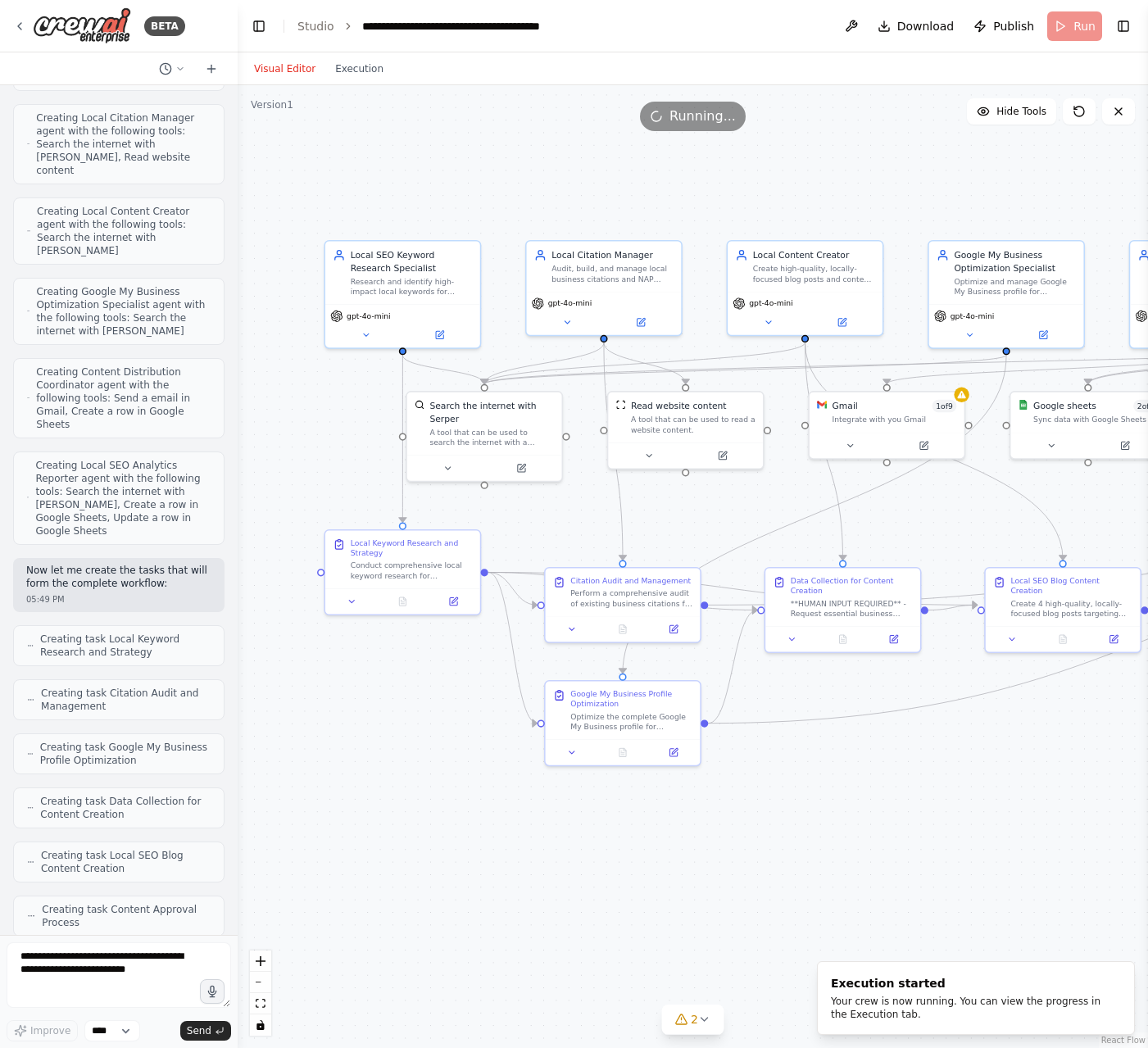
drag, startPoint x: 559, startPoint y: 820, endPoint x: 388, endPoint y: 775, distance: 176.8
click at [388, 775] on div ".deletable-edge-delete-btn { width: 20px; height: 20px; border: 0px solid #ffff…" at bounding box center [692, 567] width 910 height 963
click at [414, 558] on div "Conduct comprehensive local keyword research for {business_type} in {location}.…" at bounding box center [410, 568] width 122 height 21
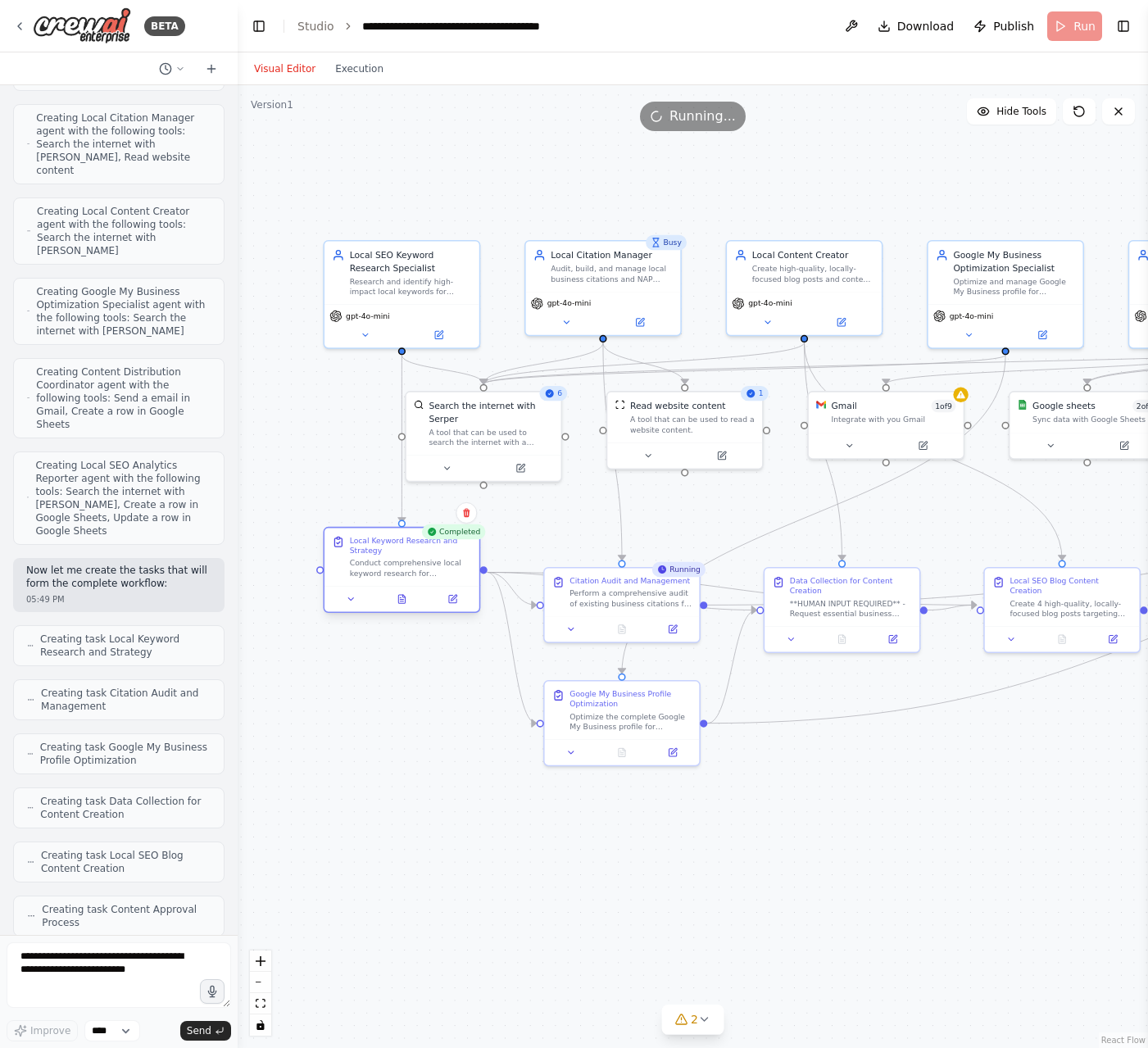
click at [414, 558] on div "Conduct comprehensive local keyword research for {business_type} in {location}.…" at bounding box center [410, 568] width 122 height 21
click at [399, 568] on div "Conduct comprehensive local keyword research for {business_type} in {location}.…" at bounding box center [410, 568] width 122 height 21
click at [461, 537] on div "Completed" at bounding box center [454, 531] width 64 height 15
click at [357, 68] on button "Execution" at bounding box center [359, 69] width 68 height 20
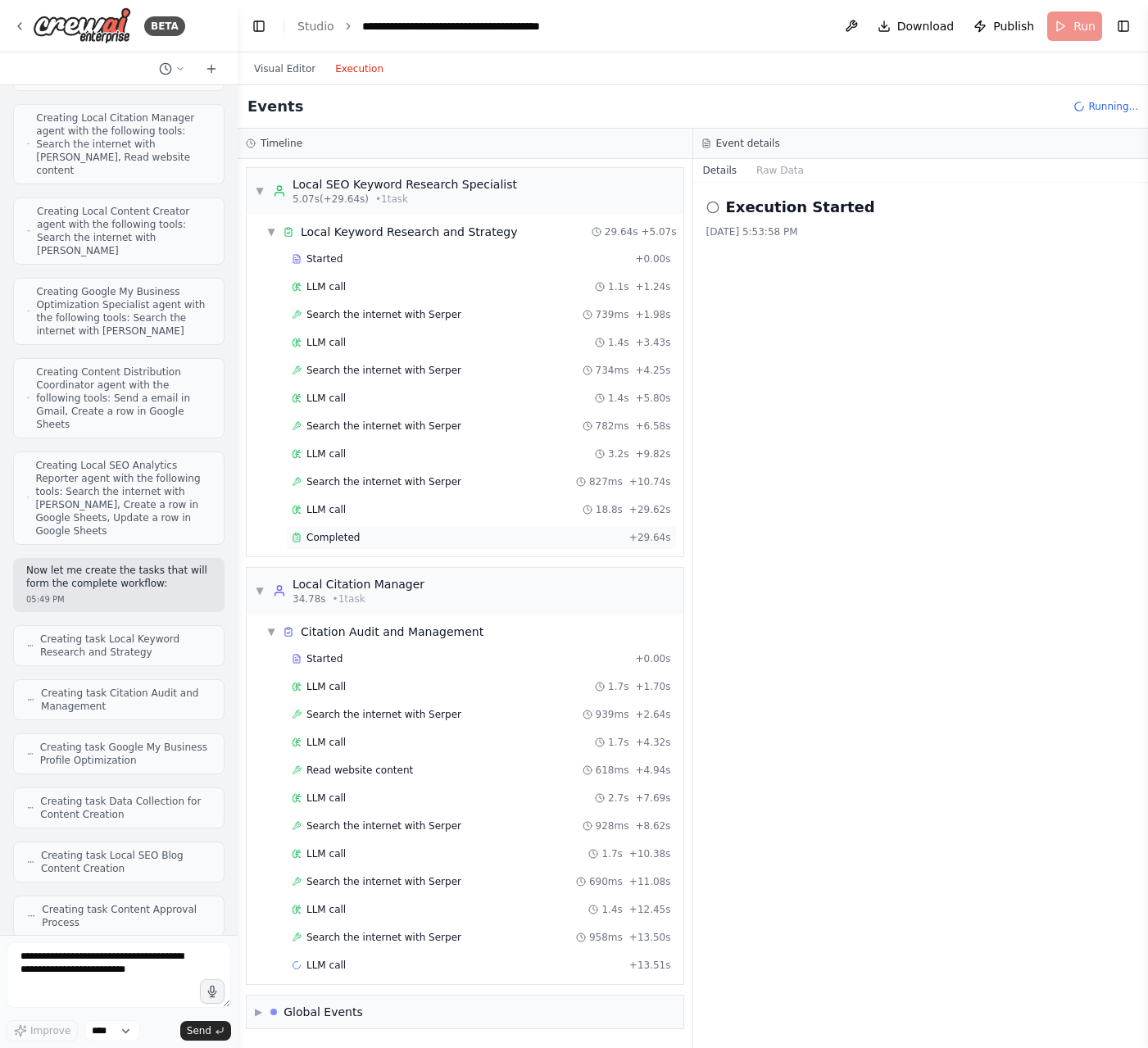
click at [349, 531] on span "Completed" at bounding box center [333, 537] width 53 height 13
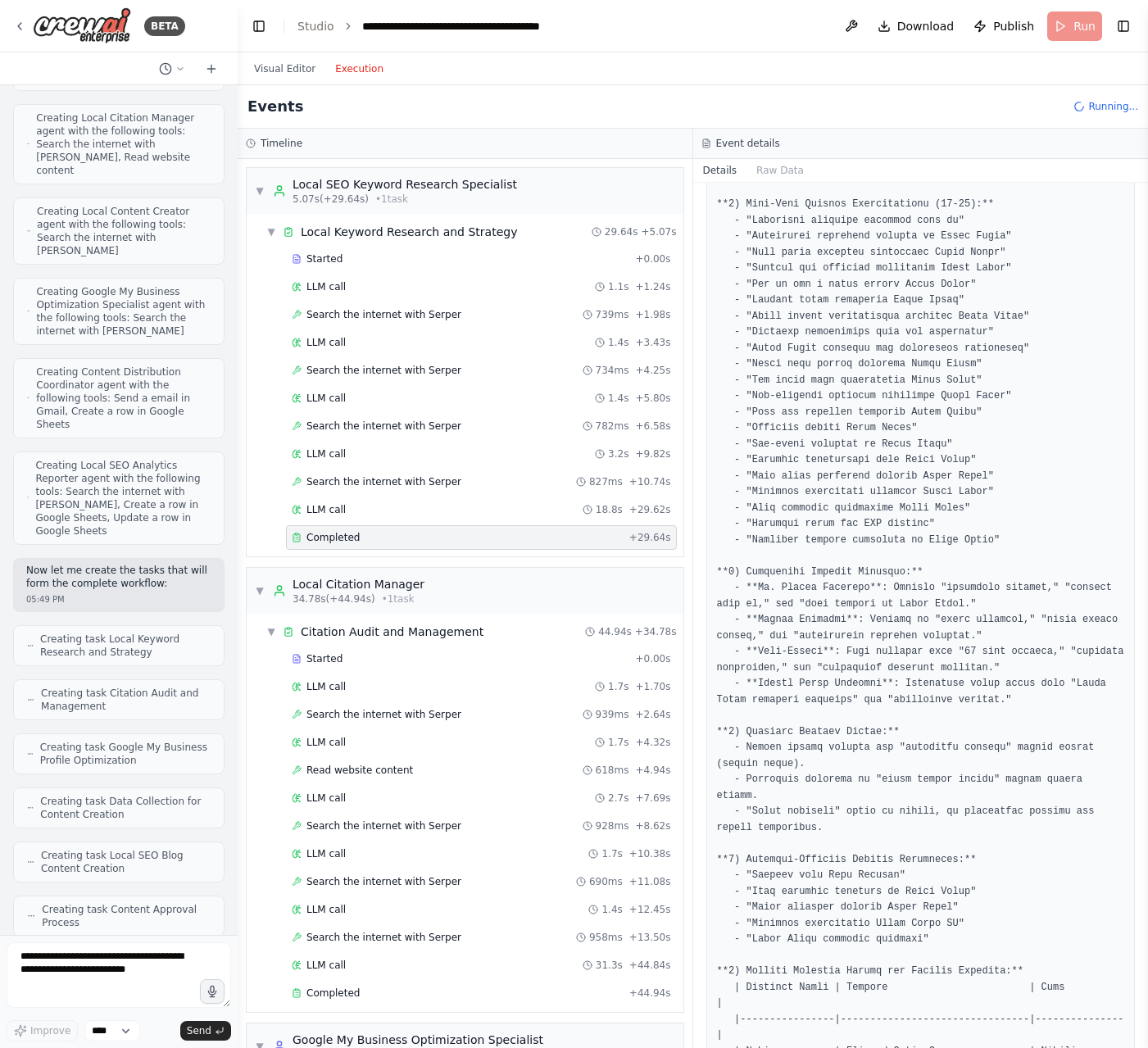
scroll to position [0, 0]
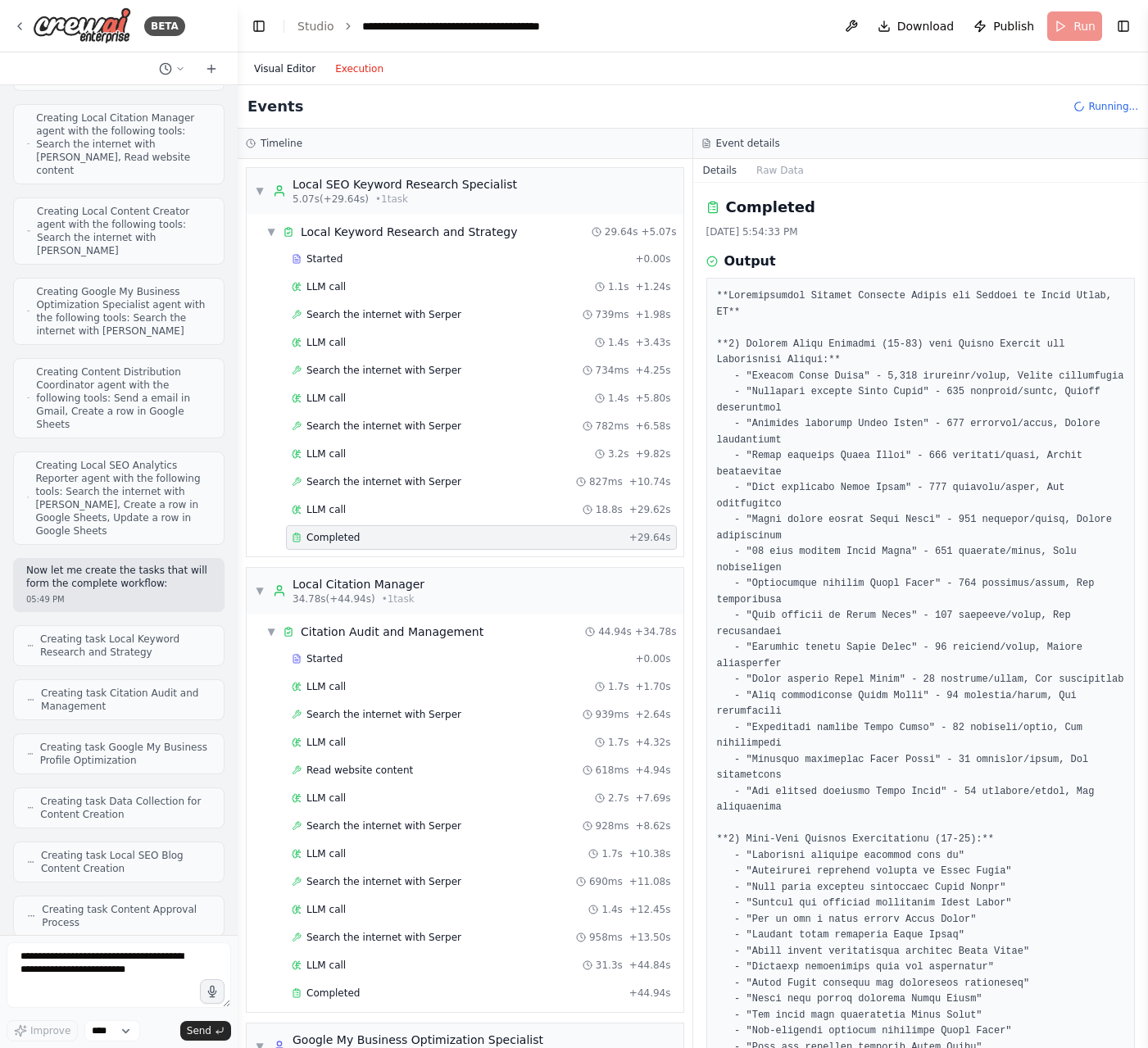
click at [296, 66] on button "Visual Editor" at bounding box center [284, 69] width 81 height 20
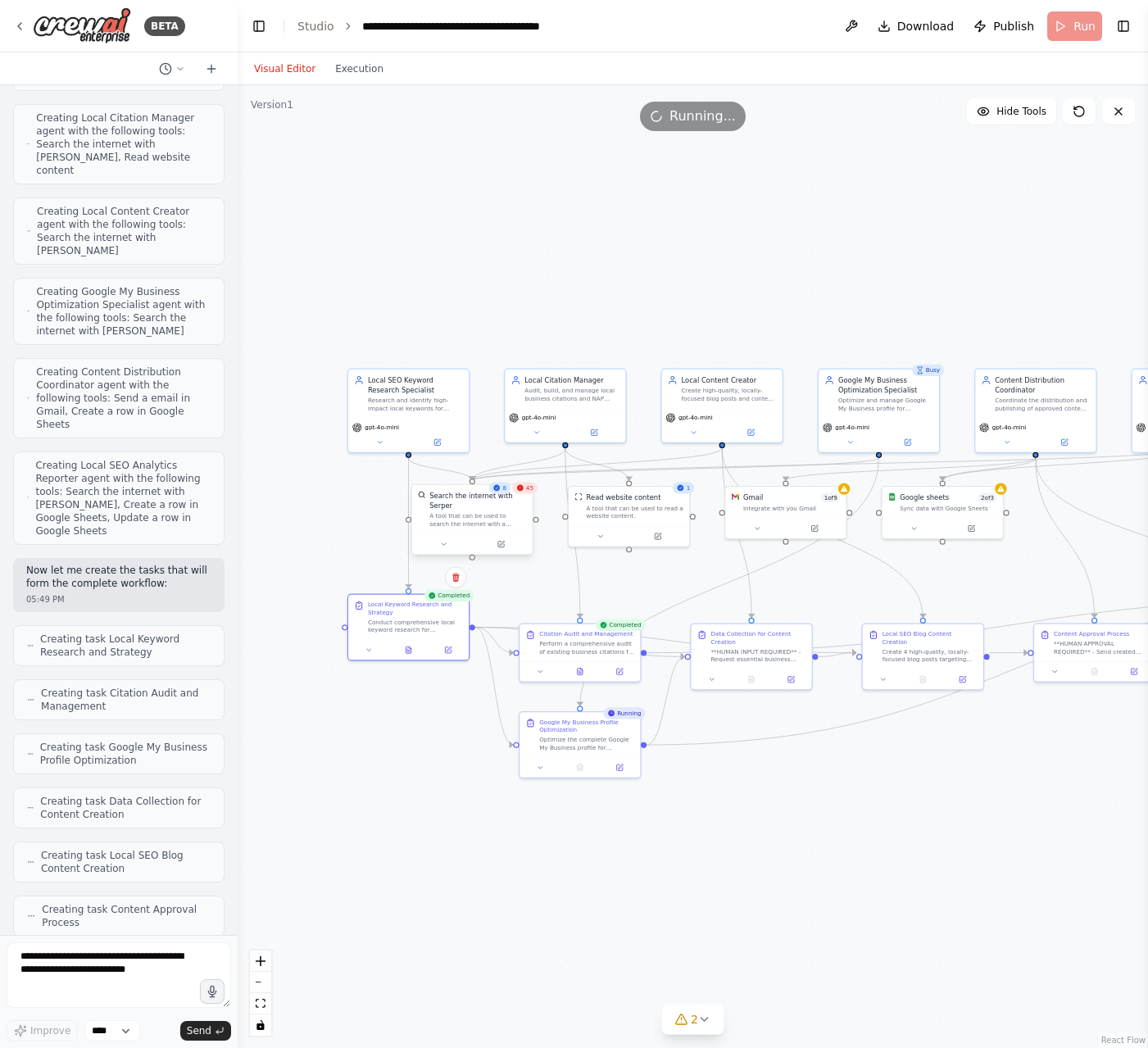
click at [490, 508] on div "Search the internet with Serper" at bounding box center [477, 500] width 97 height 20
click at [509, 516] on div "A tool that can be used to search the internet with a search_query. Supports di…" at bounding box center [477, 520] width 97 height 16
click at [533, 490] on span "48" at bounding box center [529, 488] width 7 height 8
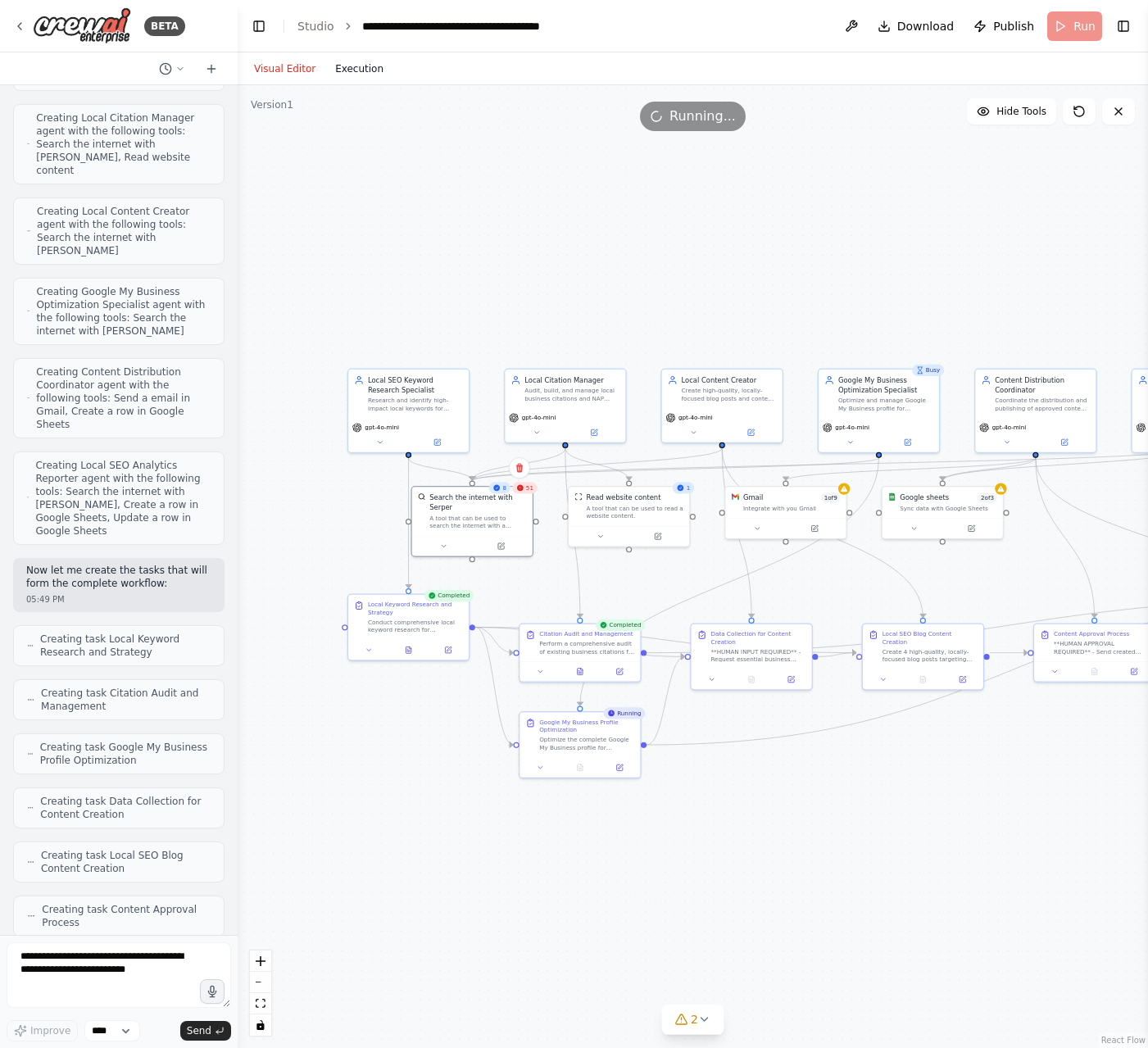
click at [351, 65] on button "Execution" at bounding box center [359, 69] width 68 height 20
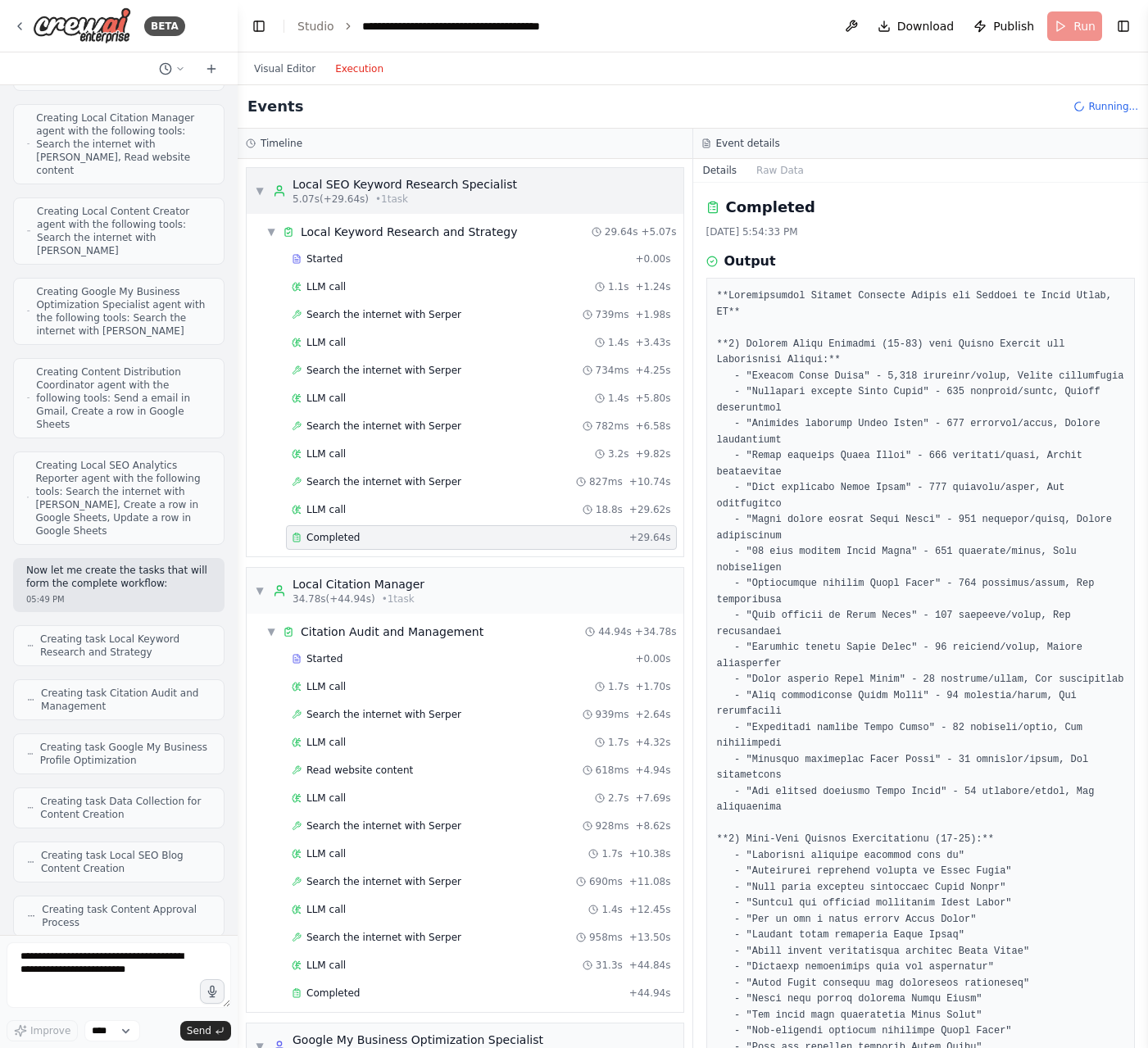
click at [259, 190] on span "▼" at bounding box center [260, 190] width 10 height 13
click at [268, 229] on span "▼" at bounding box center [271, 231] width 10 height 13
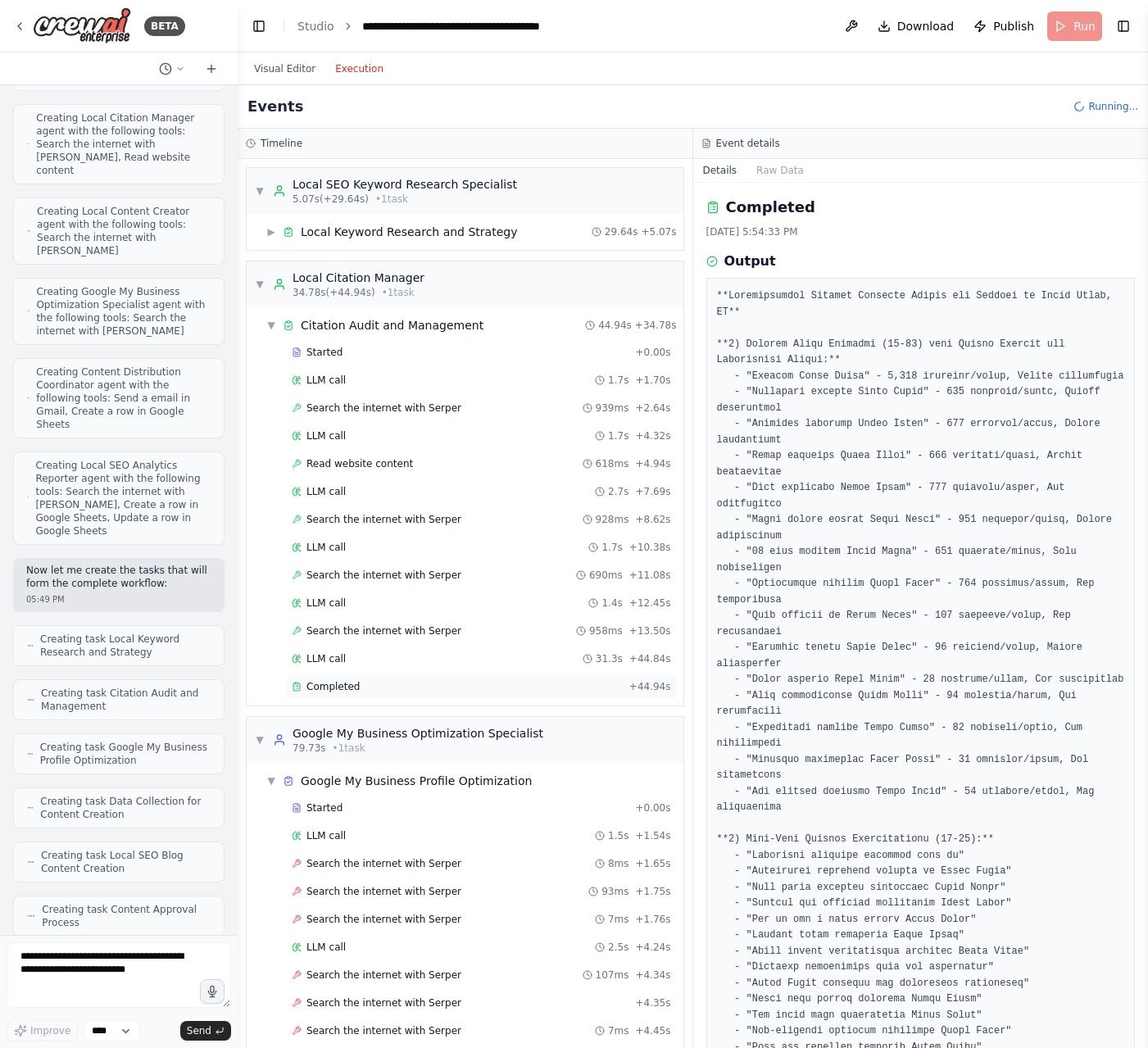
click at [338, 686] on span "Completed" at bounding box center [333, 685] width 53 height 13
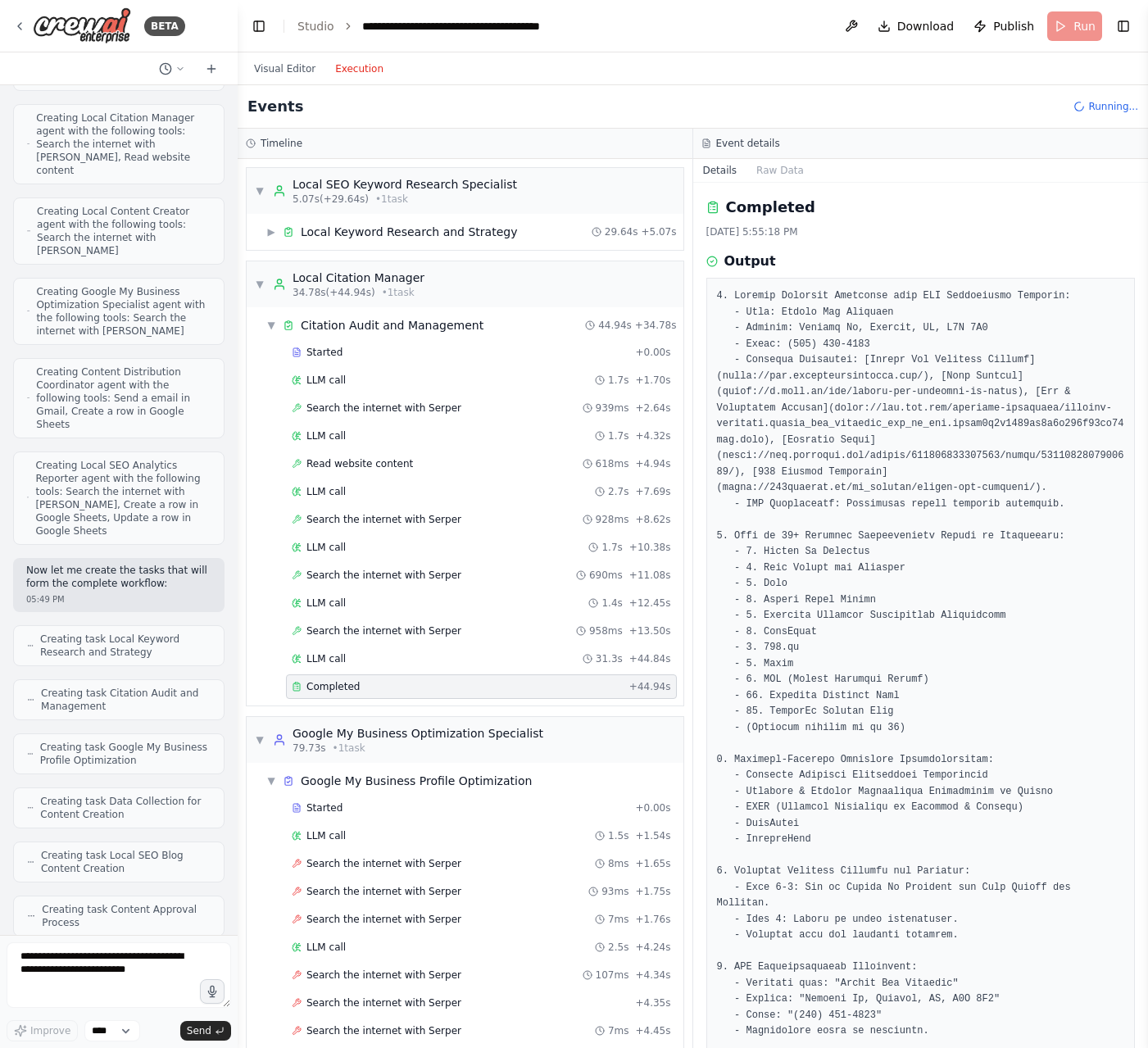
scroll to position [92, 0]
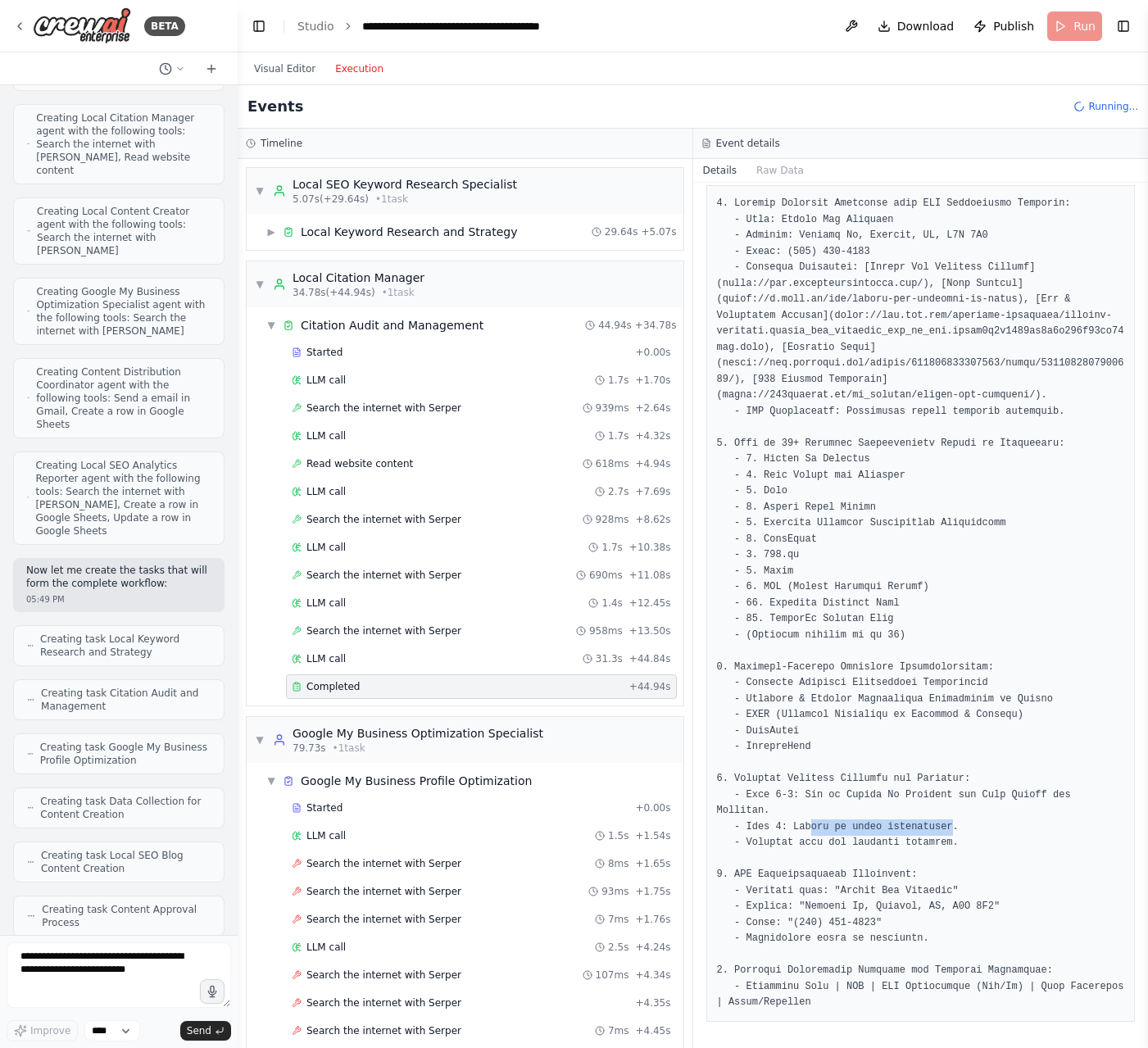
drag, startPoint x: 808, startPoint y: 822, endPoint x: 951, endPoint y: 822, distance: 143.0
click at [952, 822] on pre at bounding box center [921, 603] width 408 height 815
drag, startPoint x: 767, startPoint y: 843, endPoint x: 953, endPoint y: 842, distance: 186.0
click at [953, 842] on pre at bounding box center [921, 603] width 408 height 815
drag, startPoint x: 845, startPoint y: 890, endPoint x: 984, endPoint y: 889, distance: 139.0
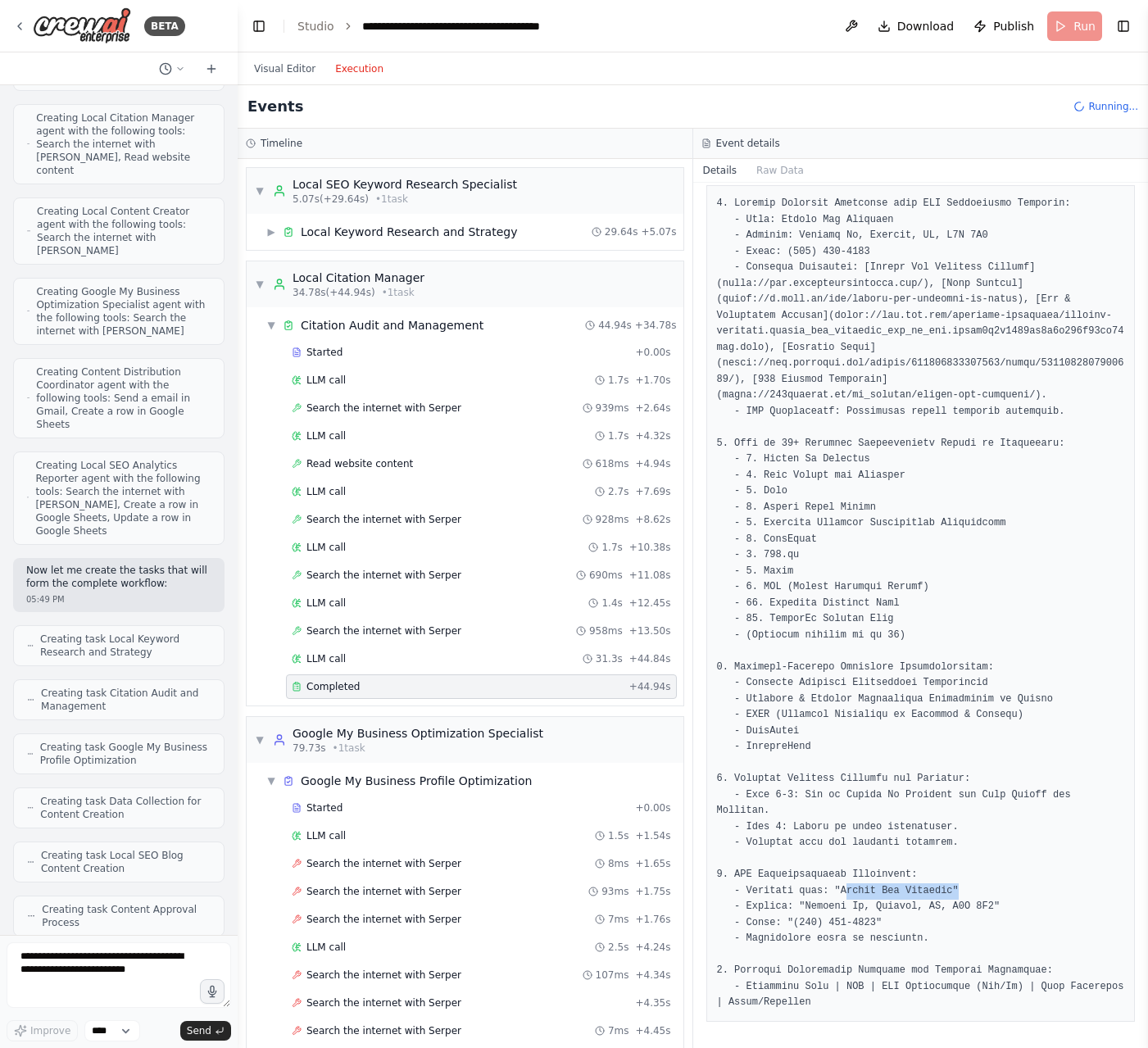
click at [984, 889] on pre at bounding box center [921, 603] width 408 height 815
drag, startPoint x: 810, startPoint y: 901, endPoint x: 970, endPoint y: 901, distance: 160.0
click at [970, 901] on pre at bounding box center [921, 603] width 408 height 815
drag, startPoint x: 789, startPoint y: 940, endPoint x: 935, endPoint y: 941, distance: 146.0
click at [935, 941] on pre at bounding box center [921, 603] width 408 height 815
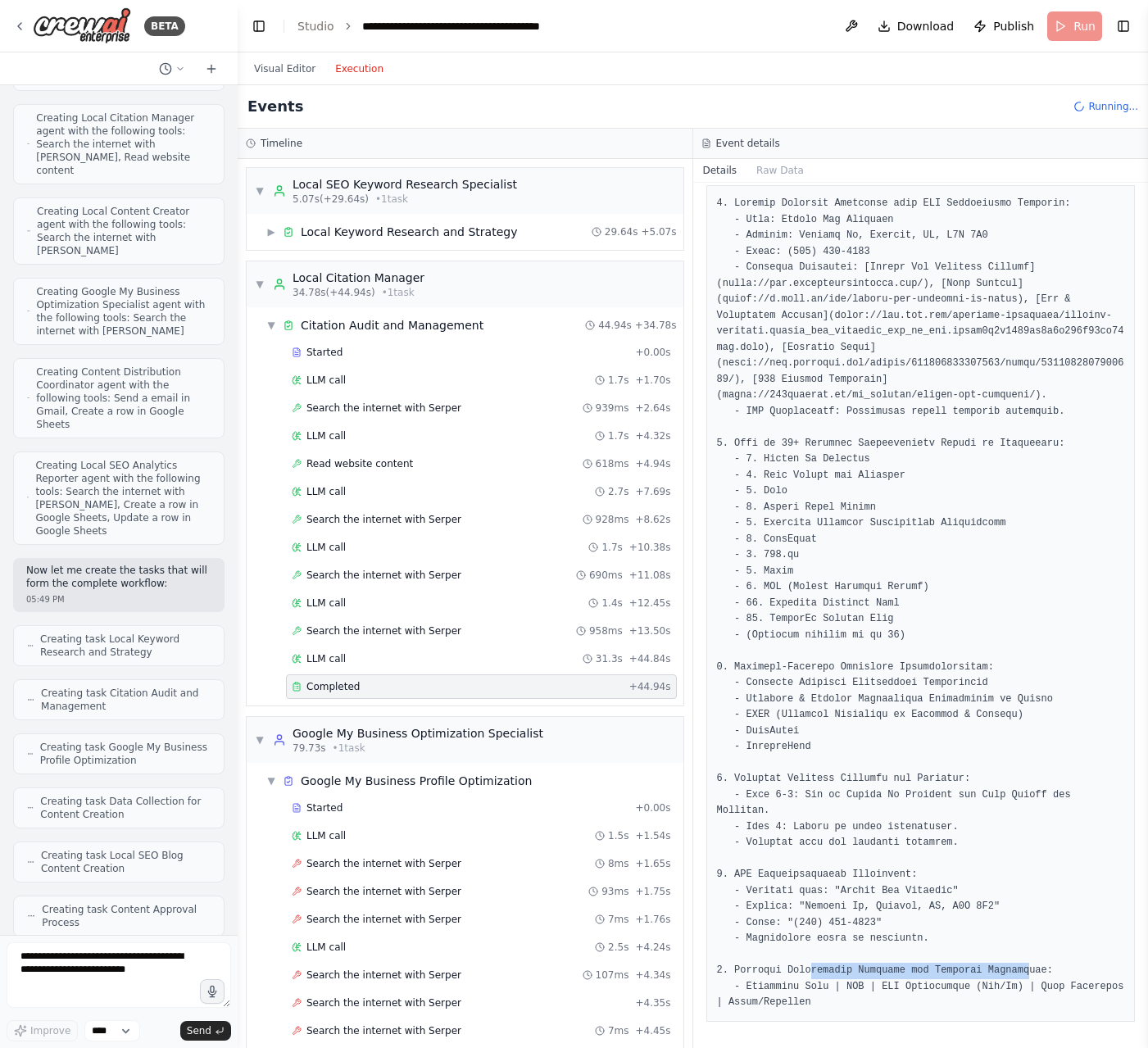
drag, startPoint x: 808, startPoint y: 973, endPoint x: 1028, endPoint y: 969, distance: 220.0
click at [1029, 969] on pre at bounding box center [921, 603] width 408 height 815
drag, startPoint x: 809, startPoint y: 990, endPoint x: 921, endPoint y: 1002, distance: 112.6
click at [921, 1002] on pre at bounding box center [921, 603] width 408 height 815
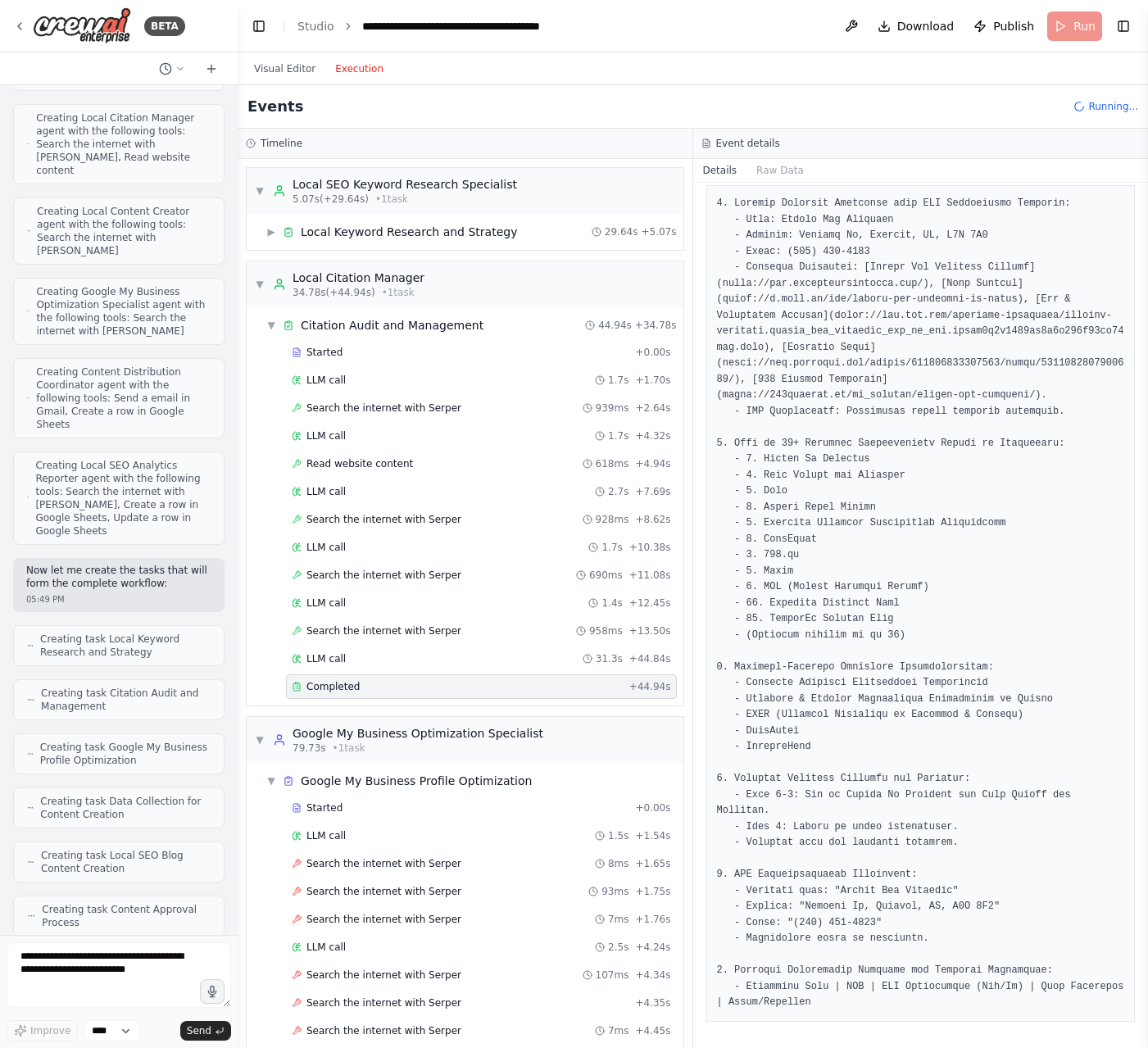
click at [138, 632] on span "Creating task Local Keyword Research and Strategy" at bounding box center [126, 645] width 170 height 26
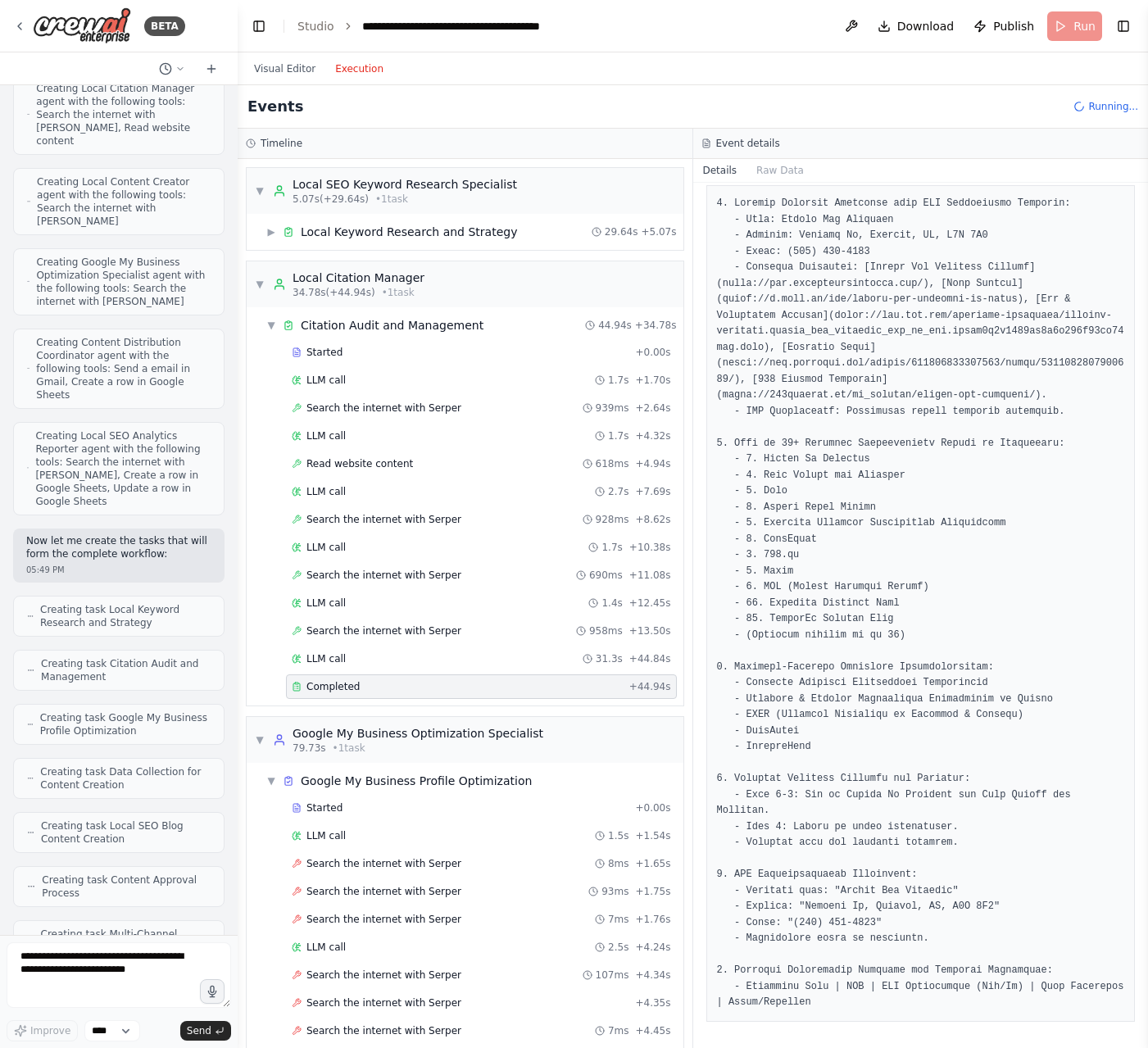
scroll to position [1531, 0]
click at [256, 284] on span "▼" at bounding box center [260, 283] width 10 height 13
click at [260, 286] on span "▼" at bounding box center [260, 283] width 10 height 13
click at [261, 287] on span "▼" at bounding box center [260, 283] width 10 height 13
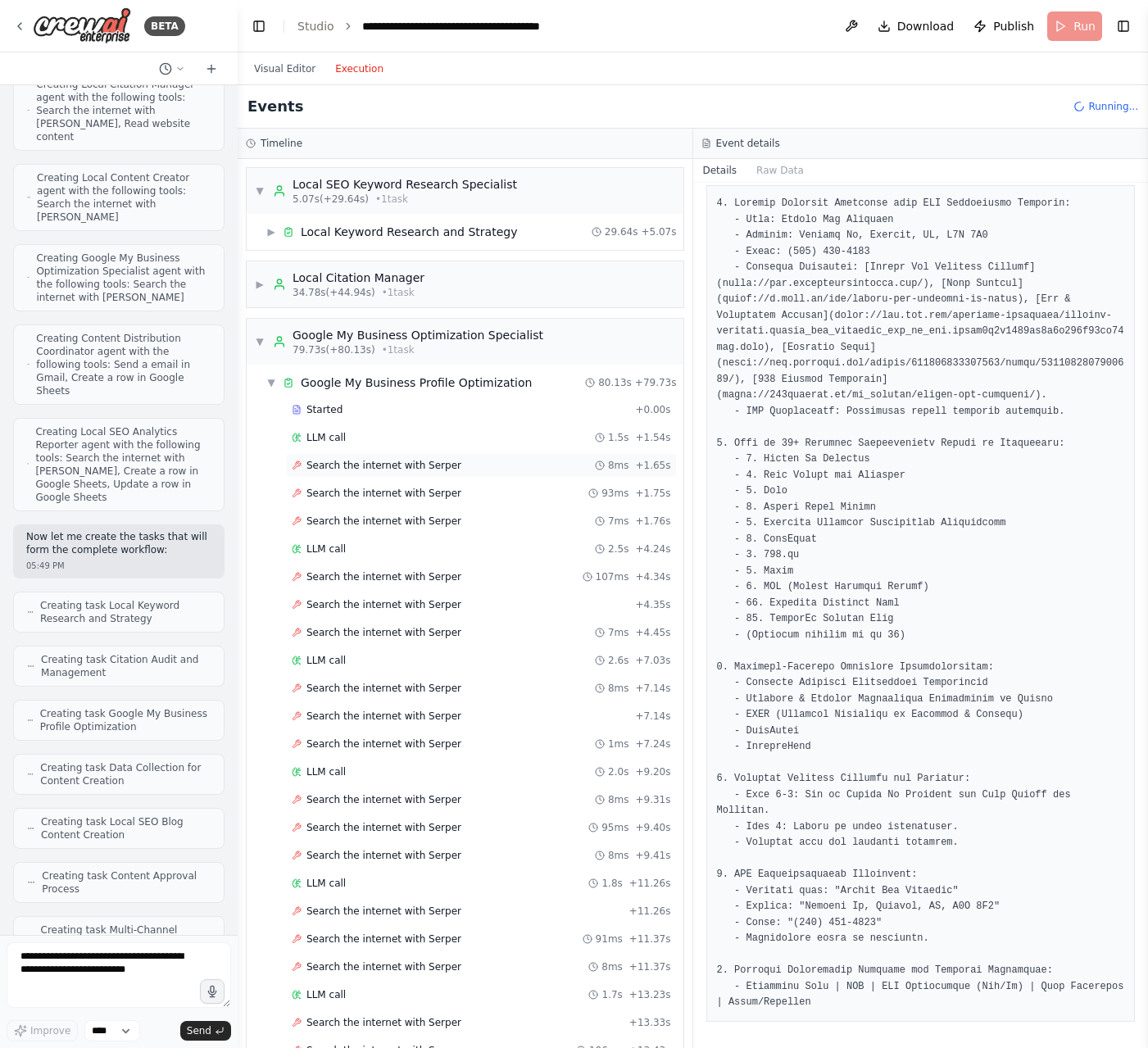
click at [369, 467] on span "Search the internet with Serper" at bounding box center [383, 465] width 155 height 13
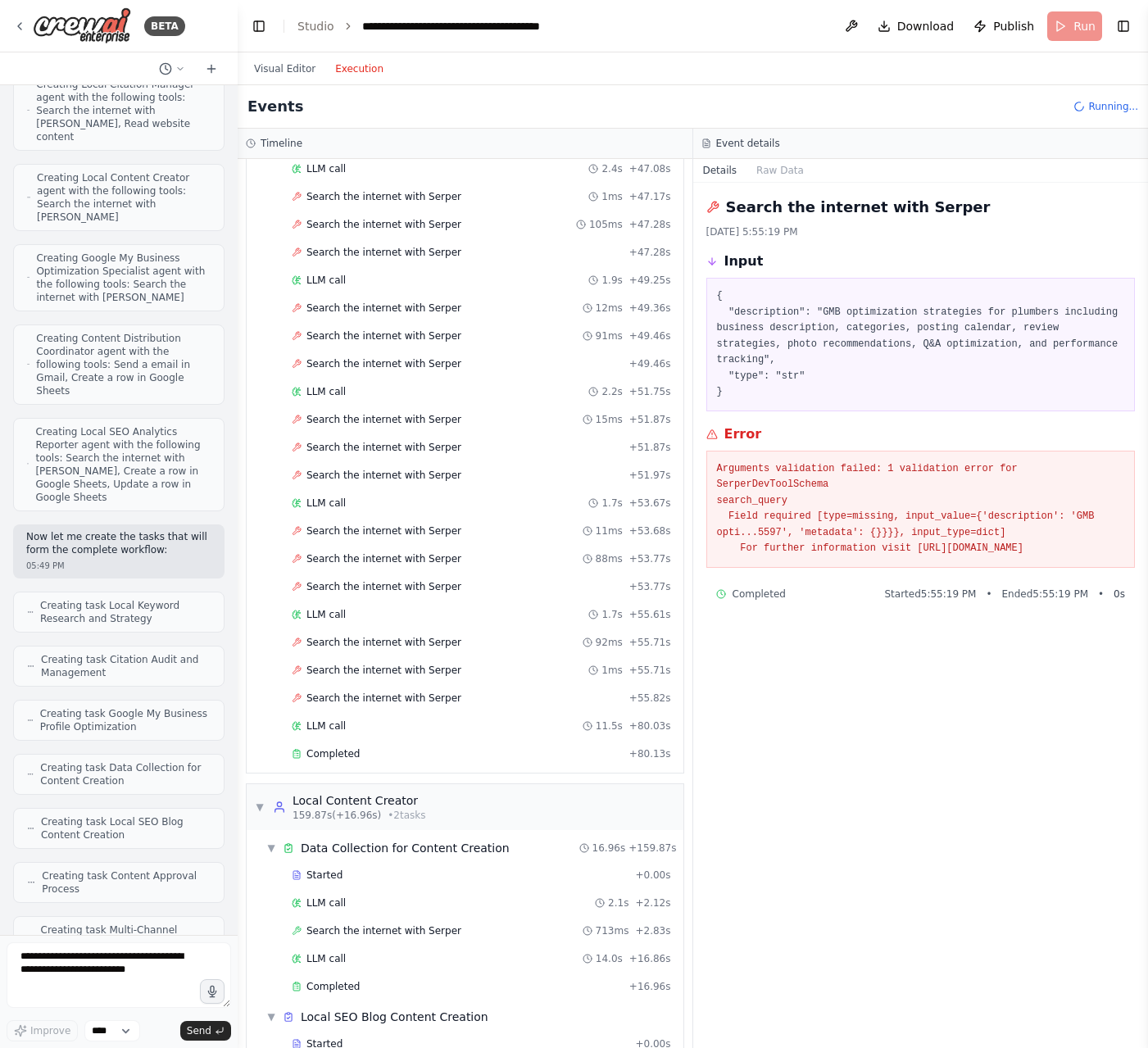
scroll to position [3057, 0]
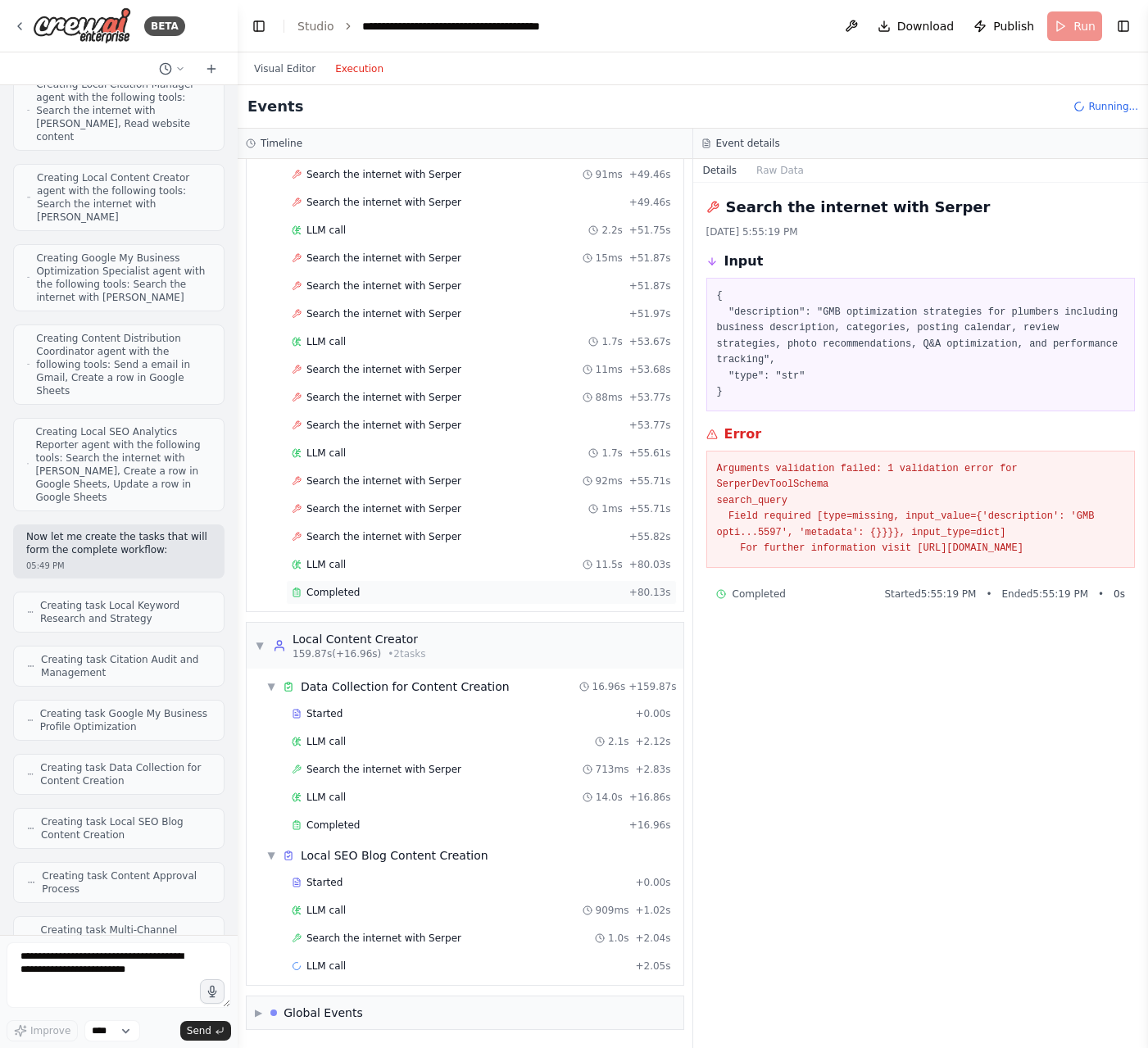
click at [350, 598] on span "Completed" at bounding box center [333, 591] width 53 height 13
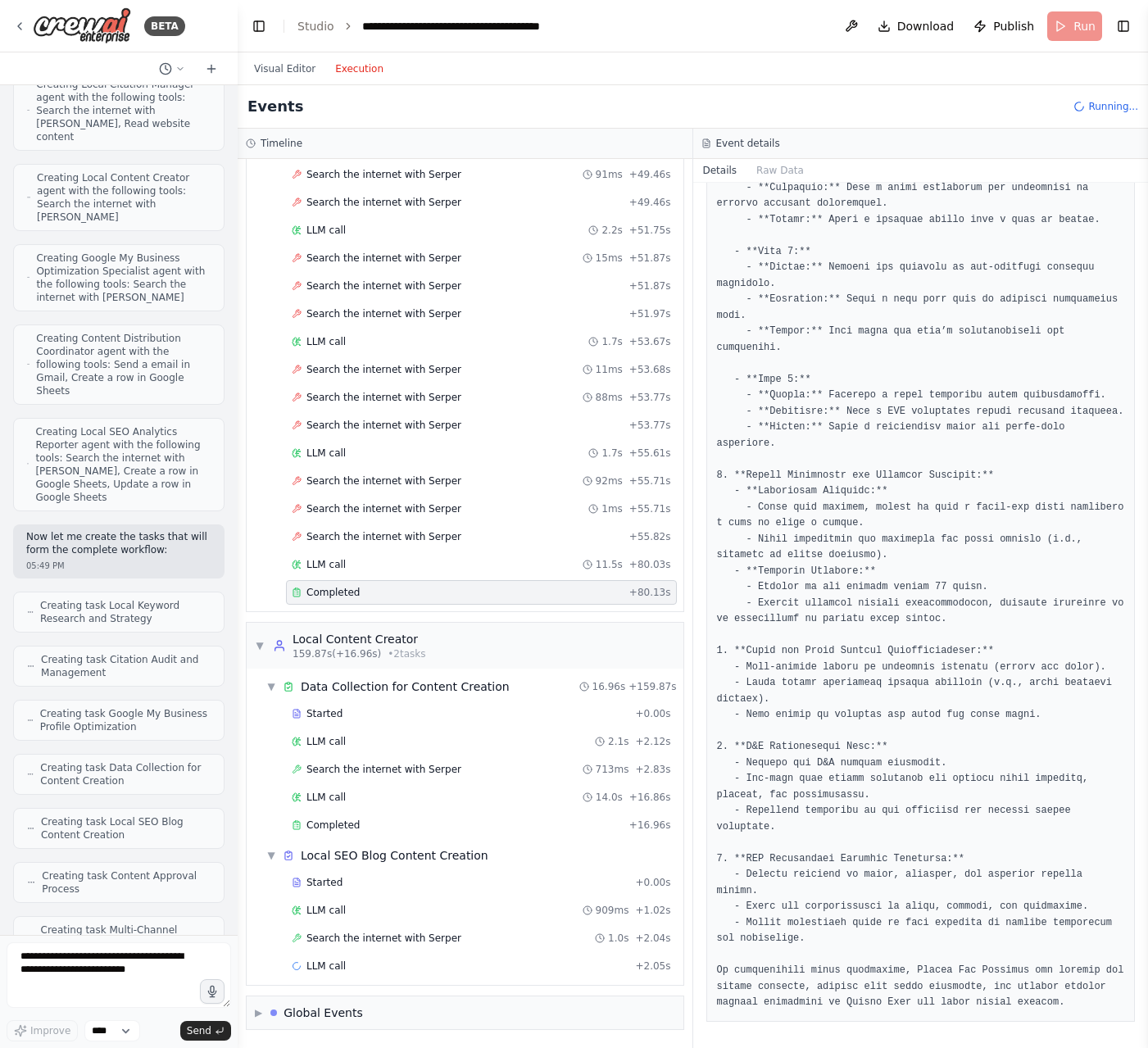
scroll to position [683, 0]
click at [263, 643] on span "▼" at bounding box center [260, 645] width 10 height 13
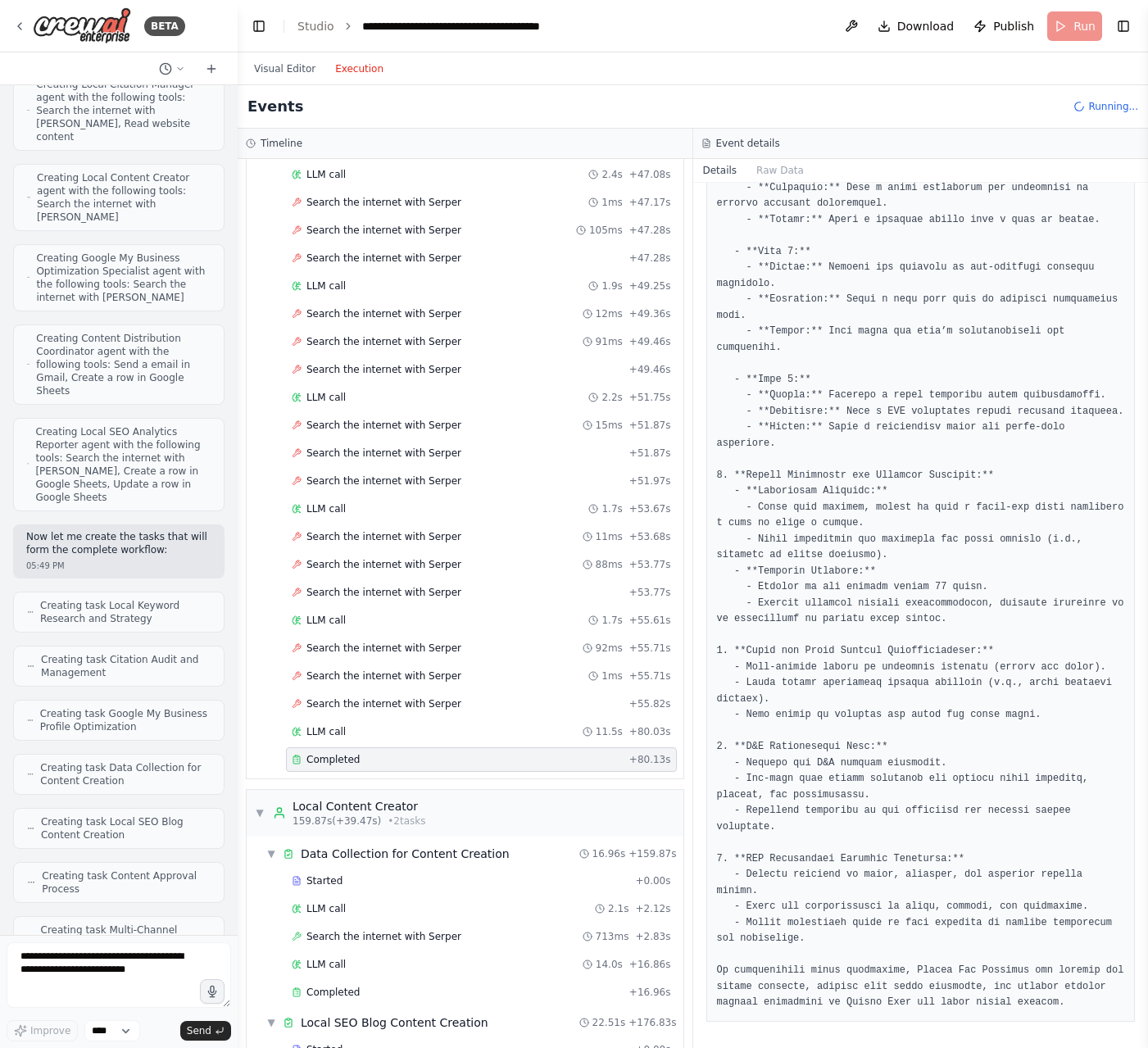
scroll to position [3057, 0]
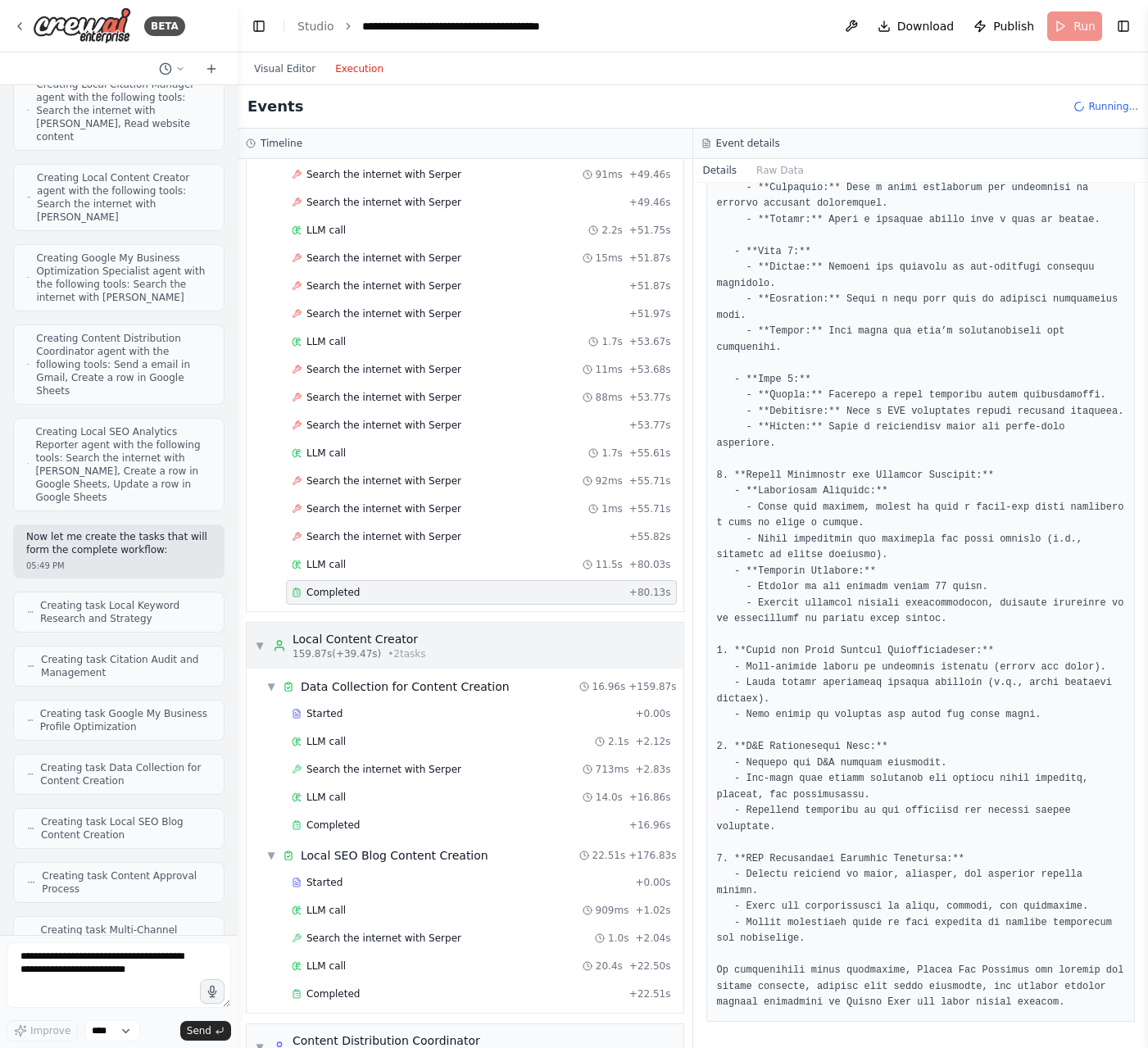
click at [261, 646] on span "▼" at bounding box center [260, 645] width 10 height 13
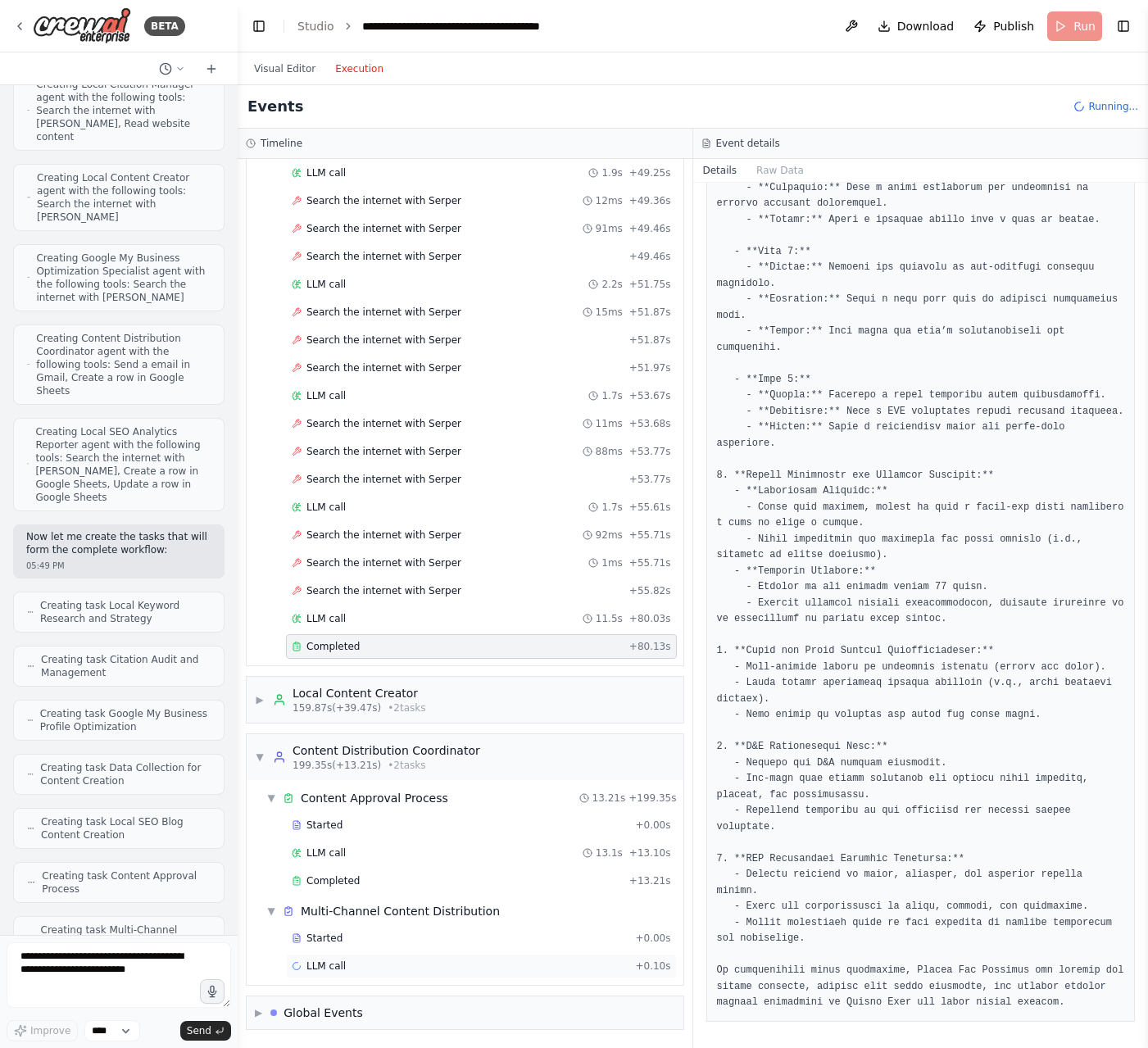
click at [333, 965] on span "LLM call" at bounding box center [326, 965] width 40 height 13
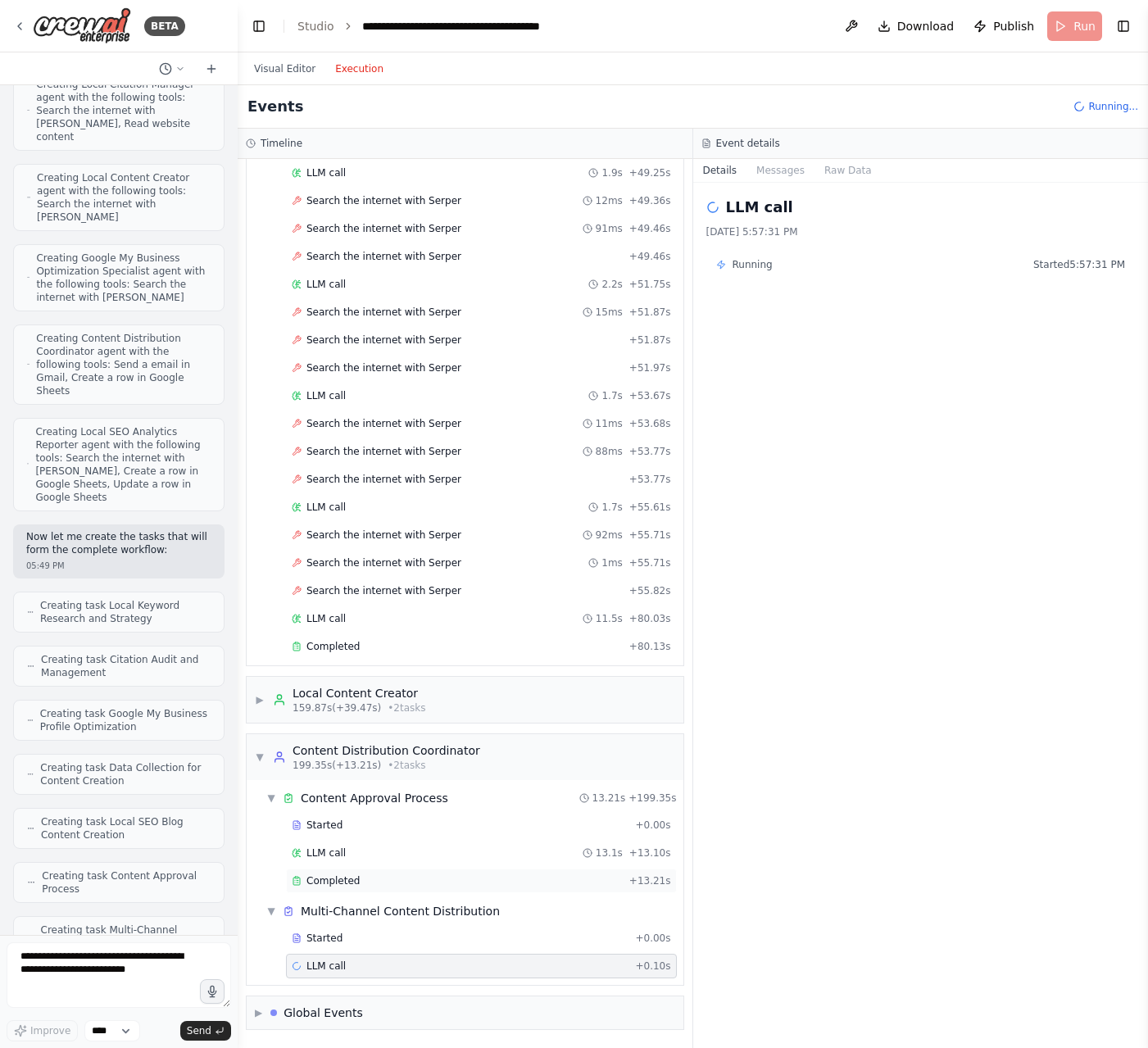
click at [334, 884] on span "Completed" at bounding box center [333, 880] width 53 height 13
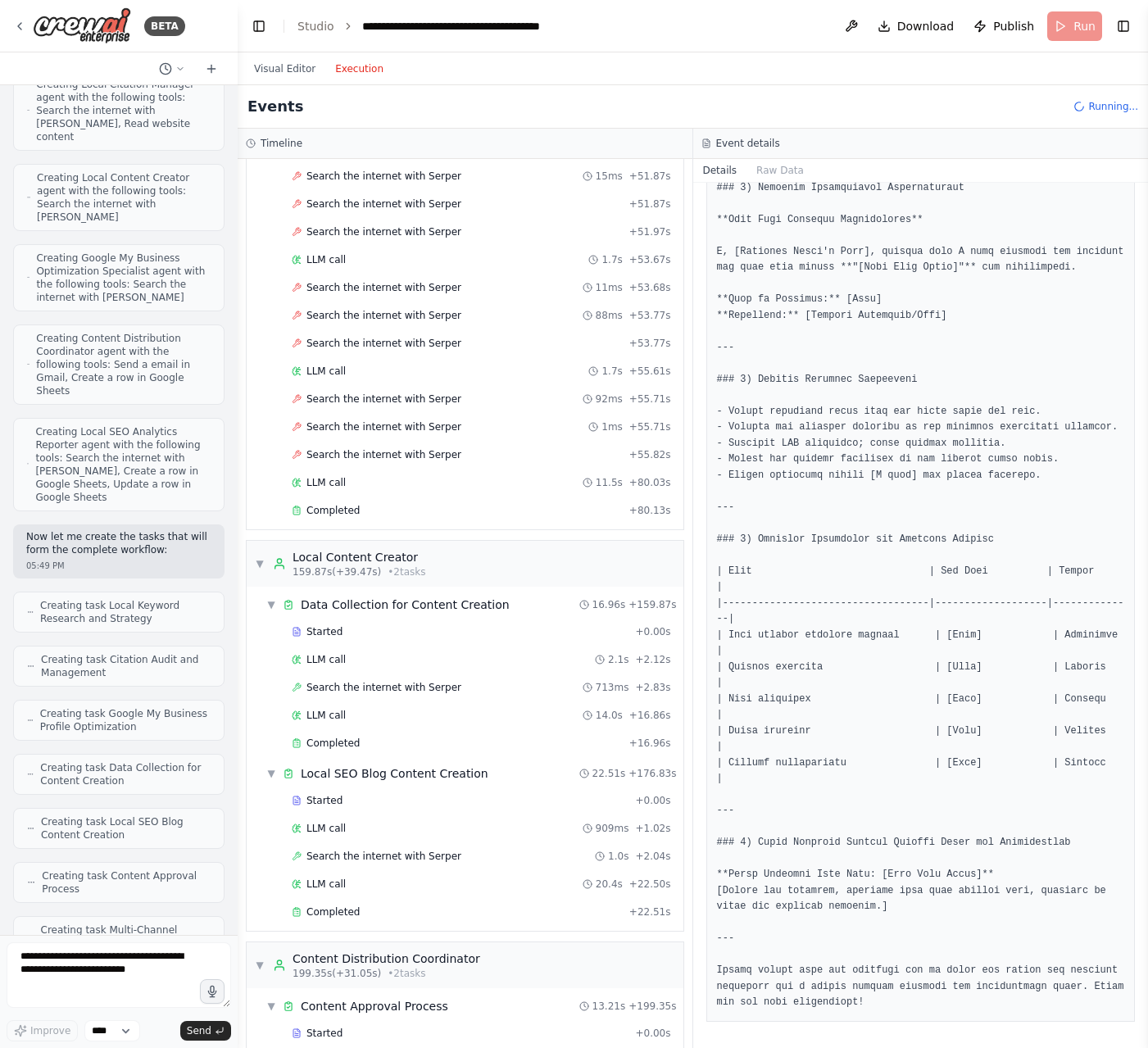
scroll to position [2945, 0]
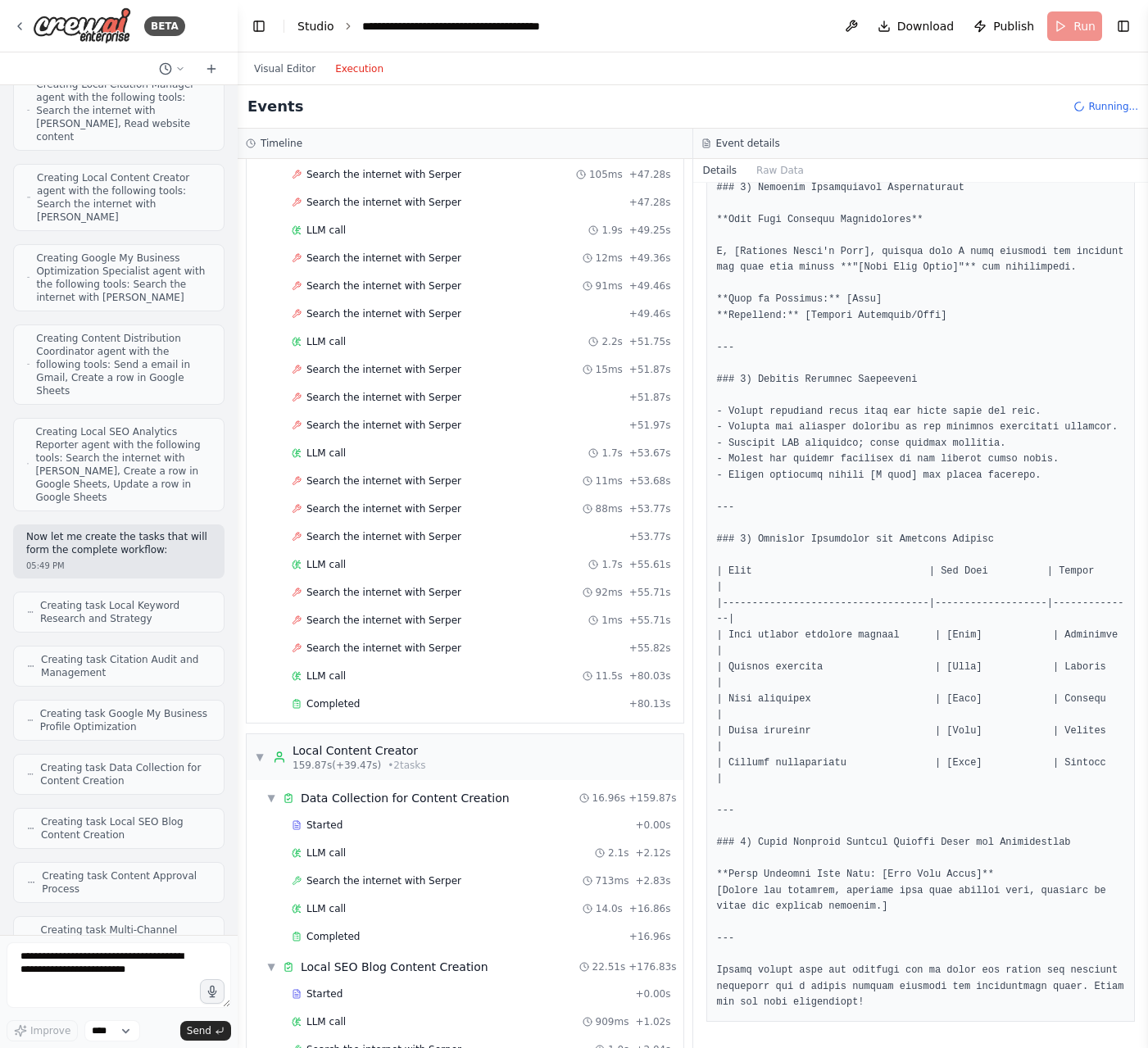
click at [318, 26] on link "Studio" at bounding box center [315, 26] width 37 height 13
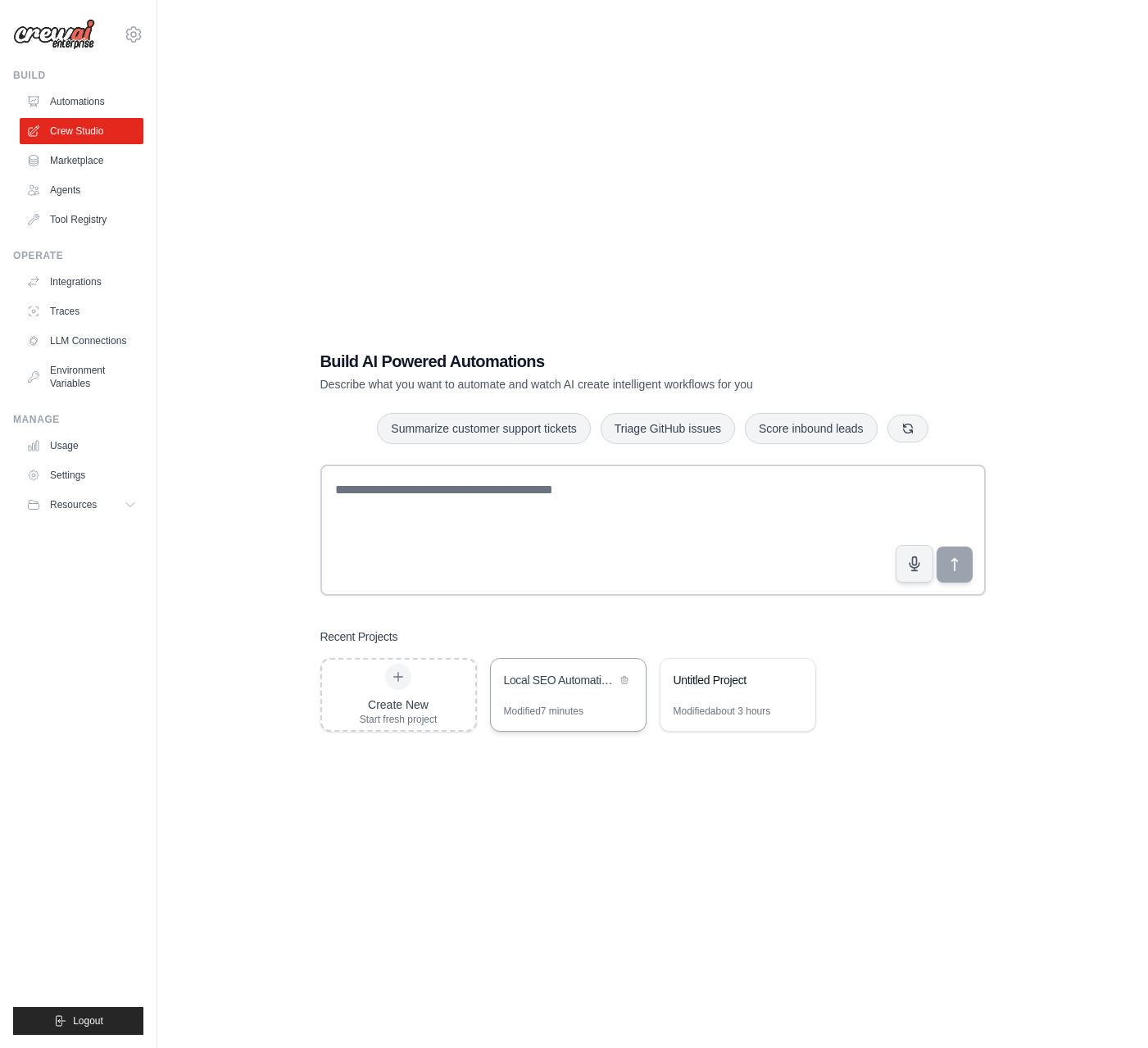
click at [583, 686] on div "Local SEO Automation for Service Businesses" at bounding box center [560, 680] width 112 height 17
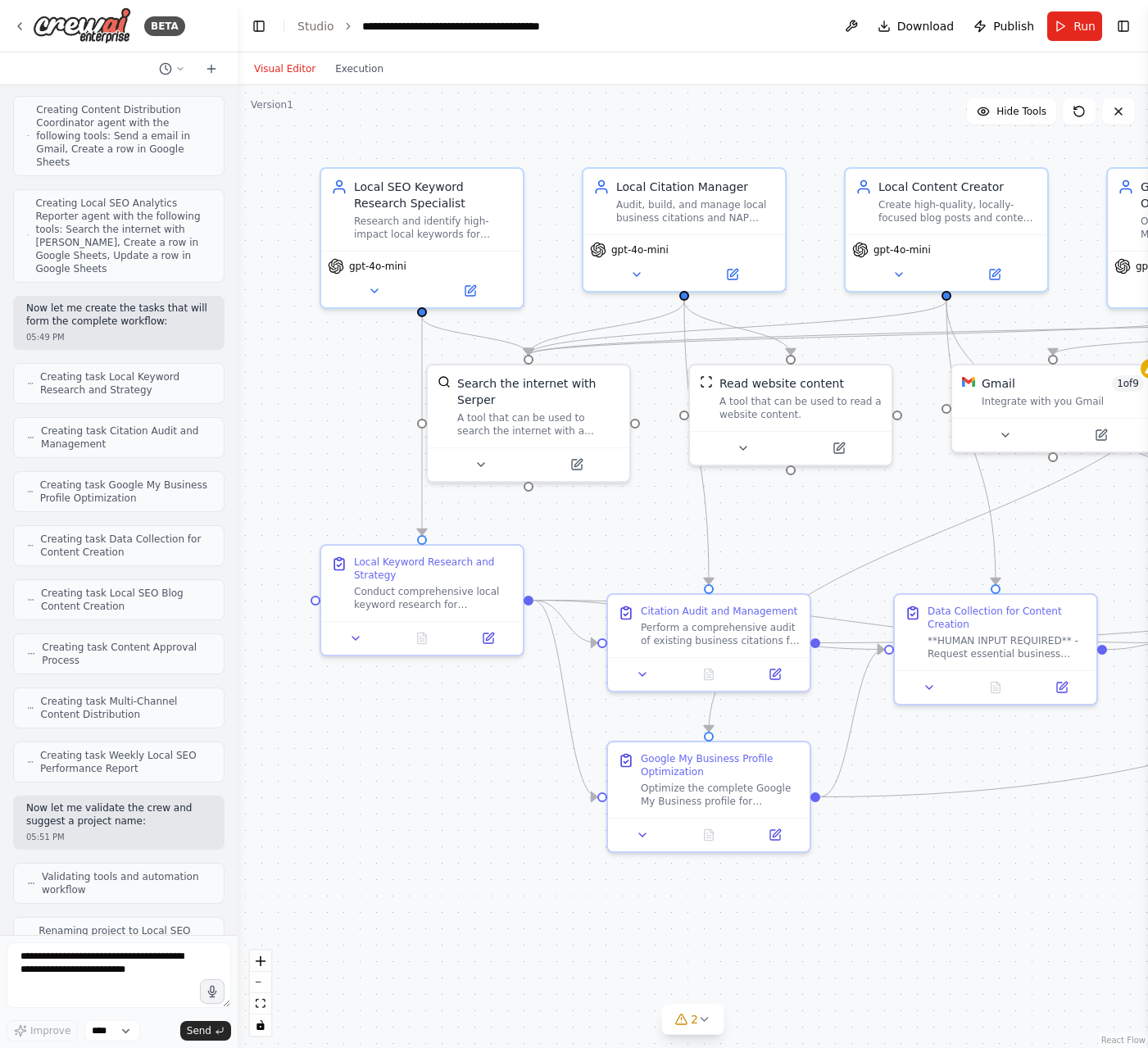
scroll to position [1753, 0]
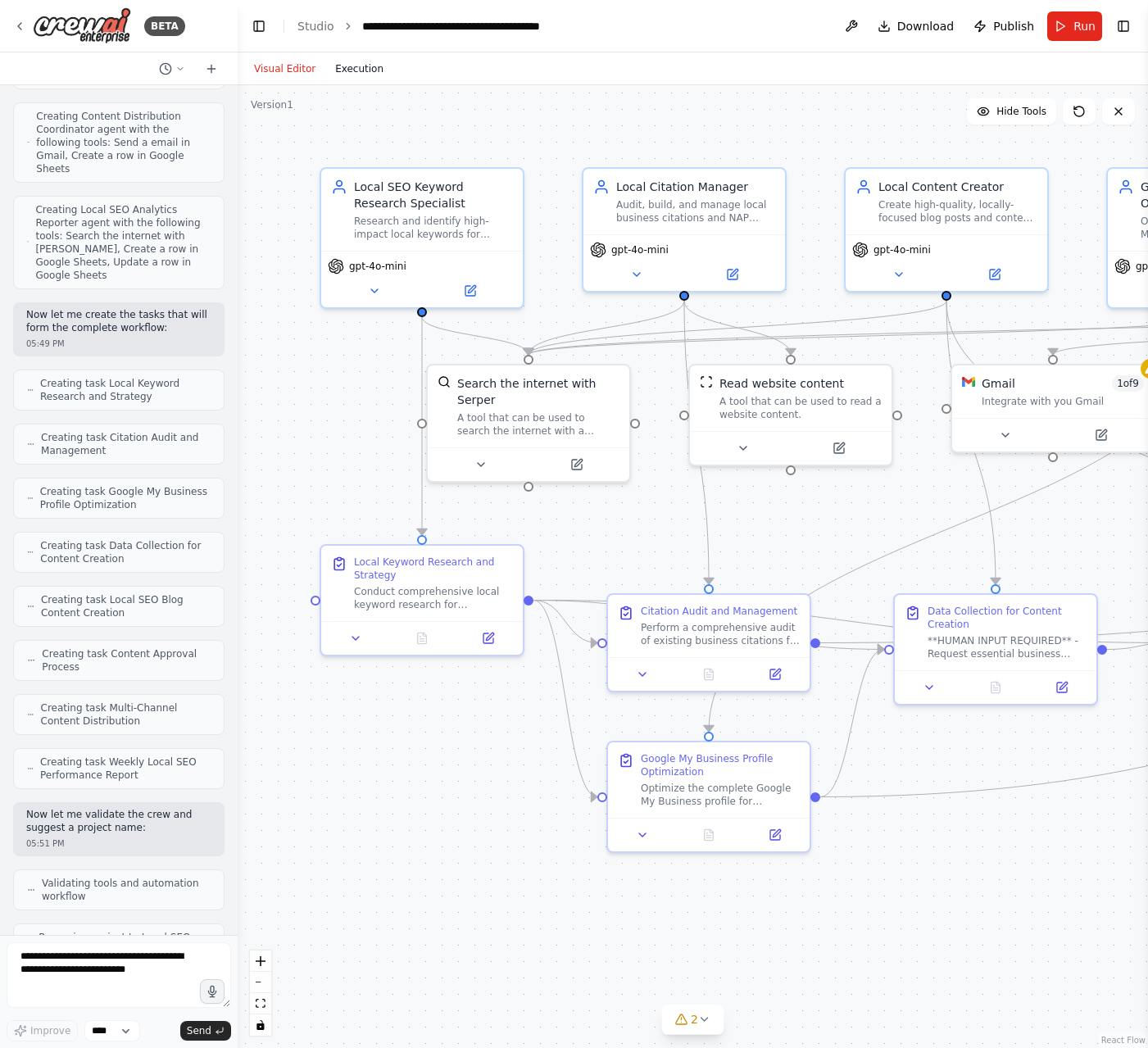
click at [358, 72] on button "Execution" at bounding box center [359, 69] width 68 height 20
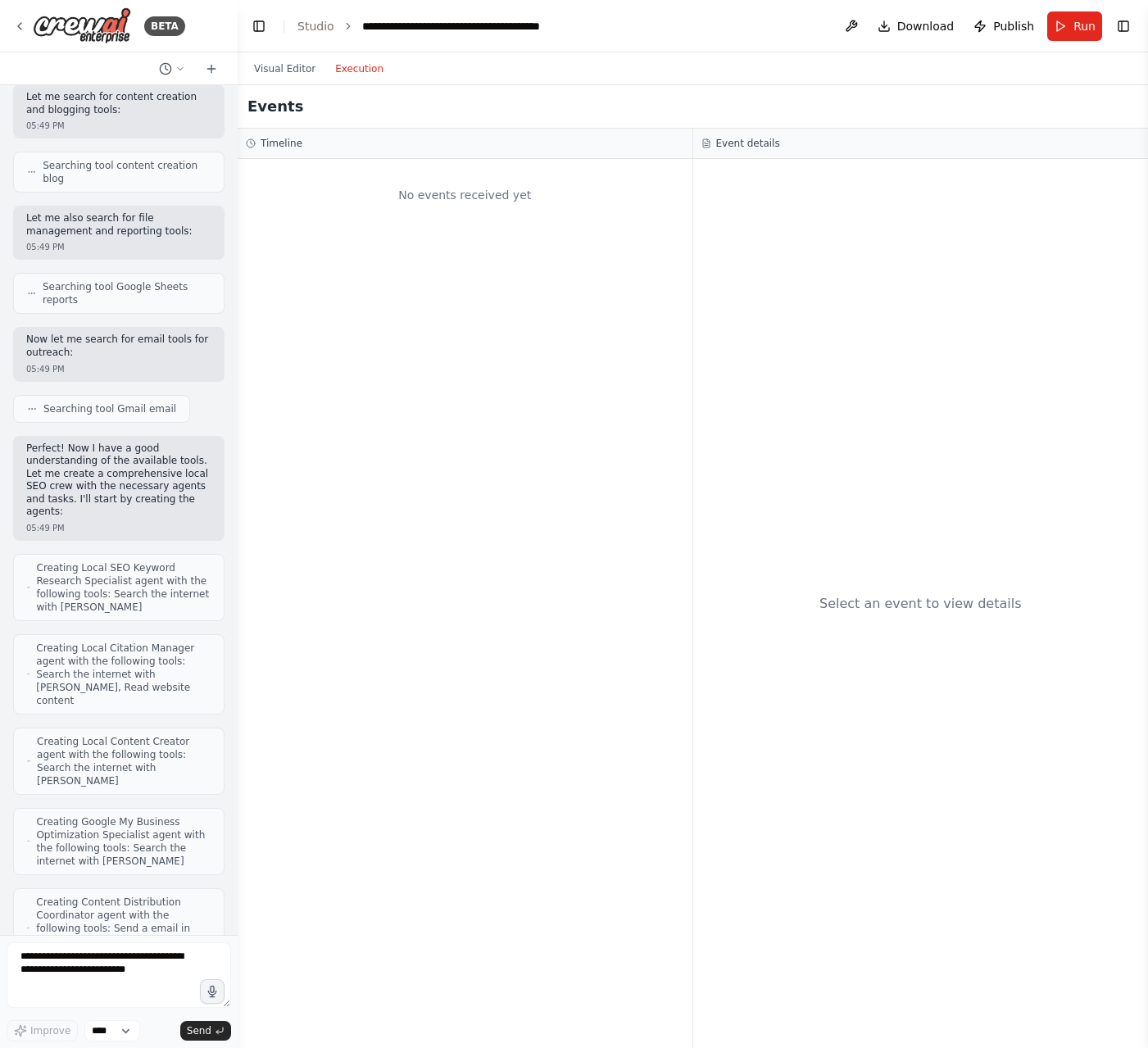
scroll to position [640, 0]
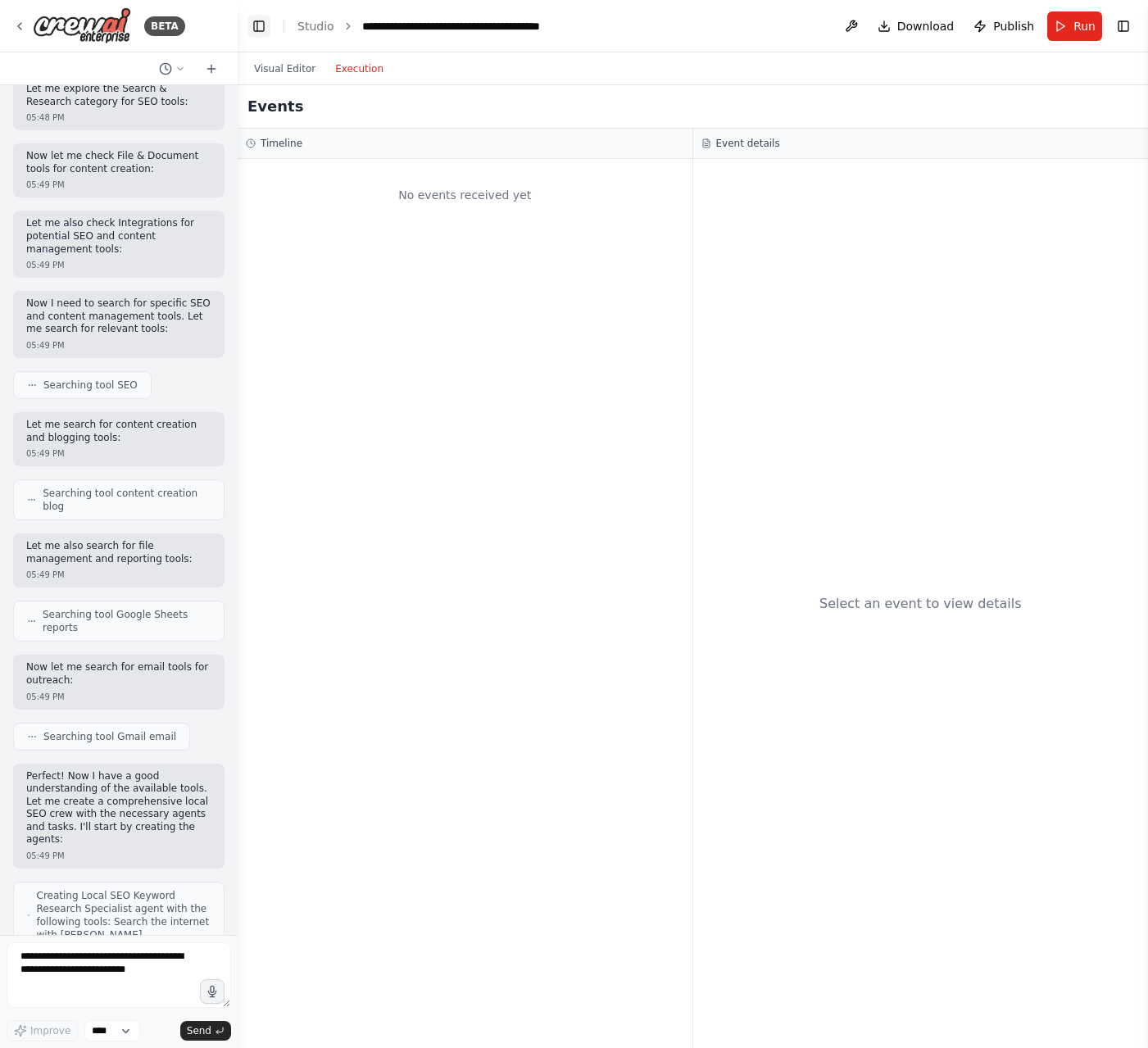
click at [261, 32] on button "Toggle Left Sidebar" at bounding box center [259, 26] width 23 height 23
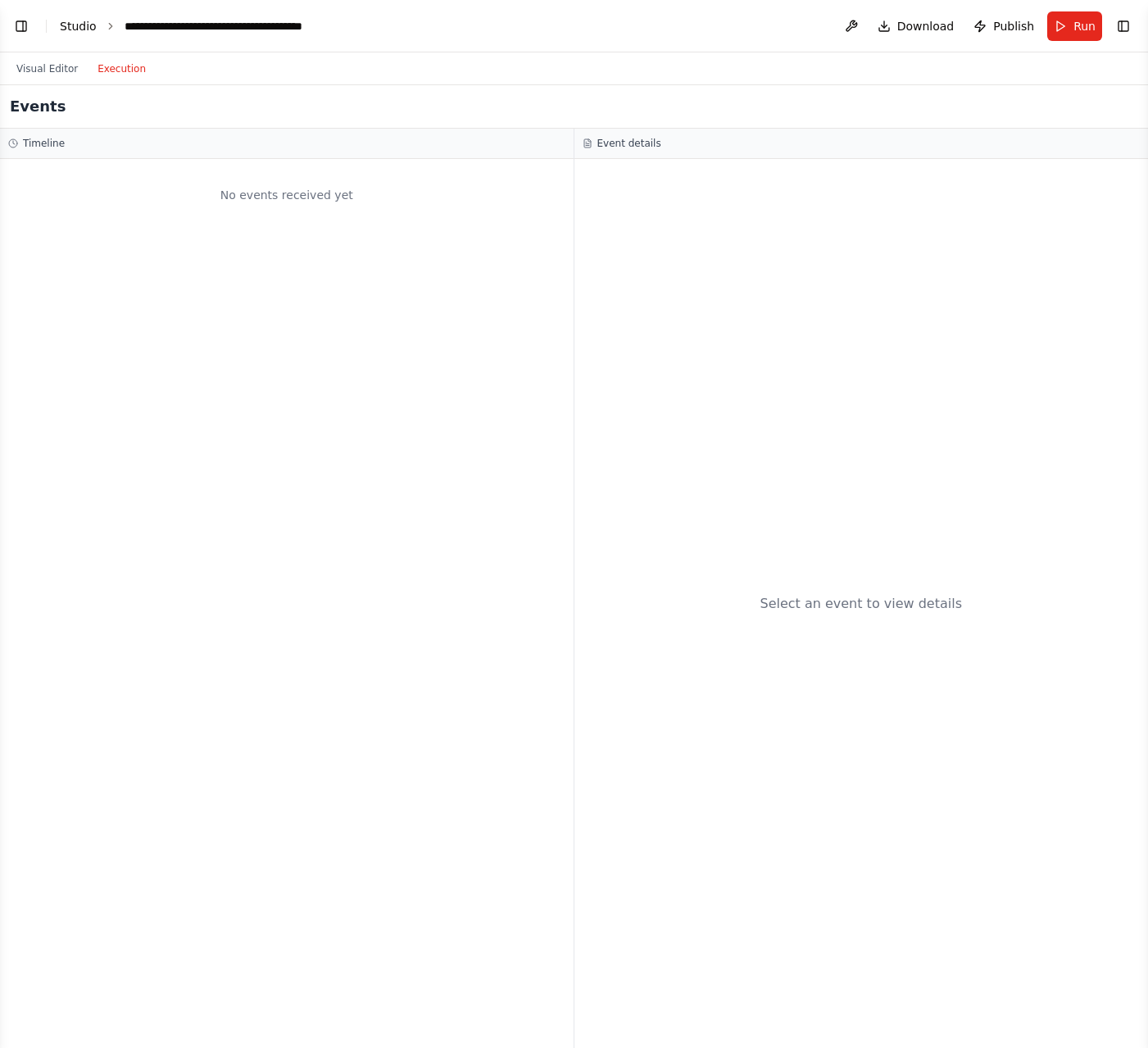
click at [86, 25] on link "Studio" at bounding box center [77, 26] width 37 height 13
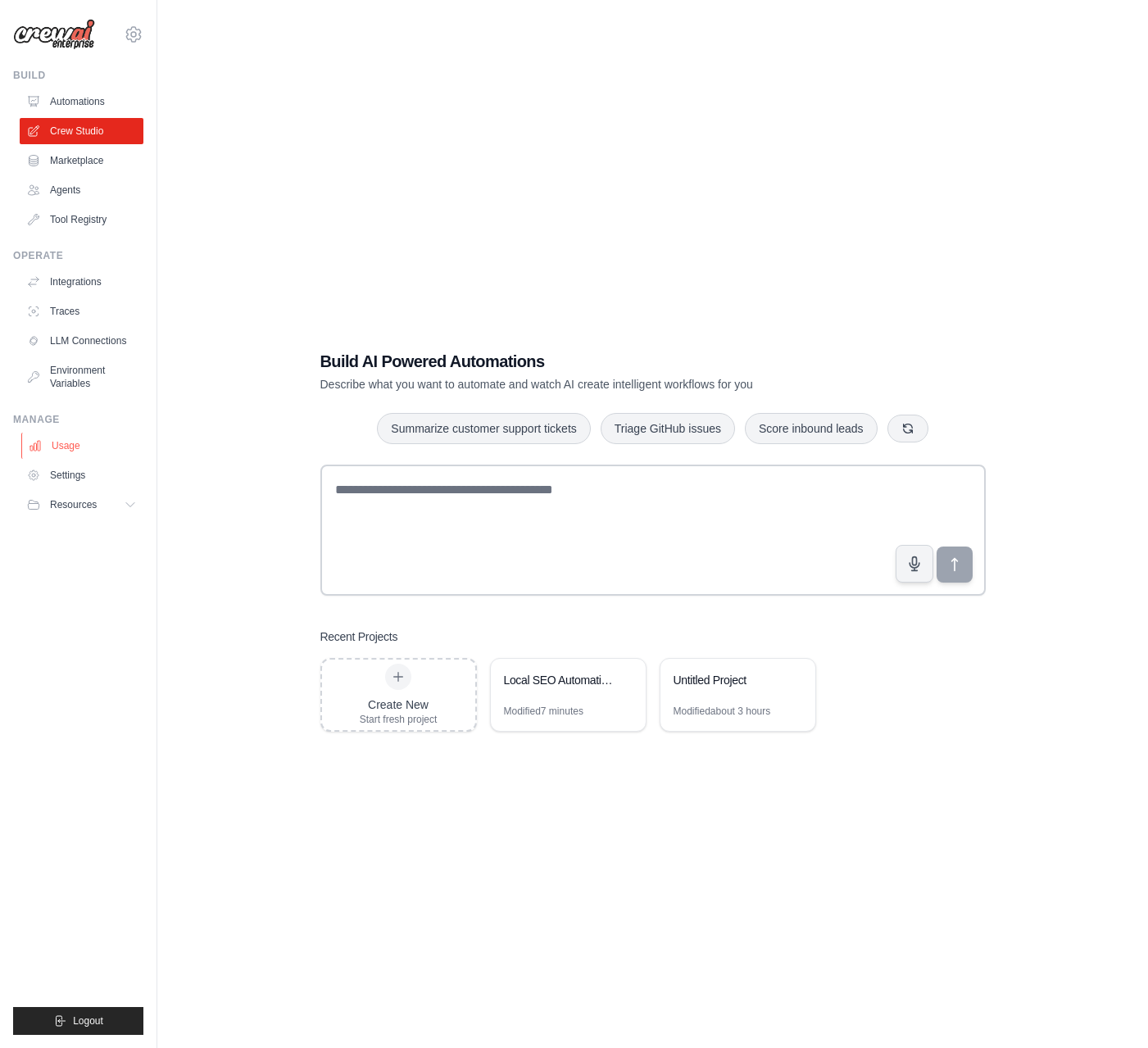
click at [78, 448] on link "Usage" at bounding box center [83, 446] width 124 height 26
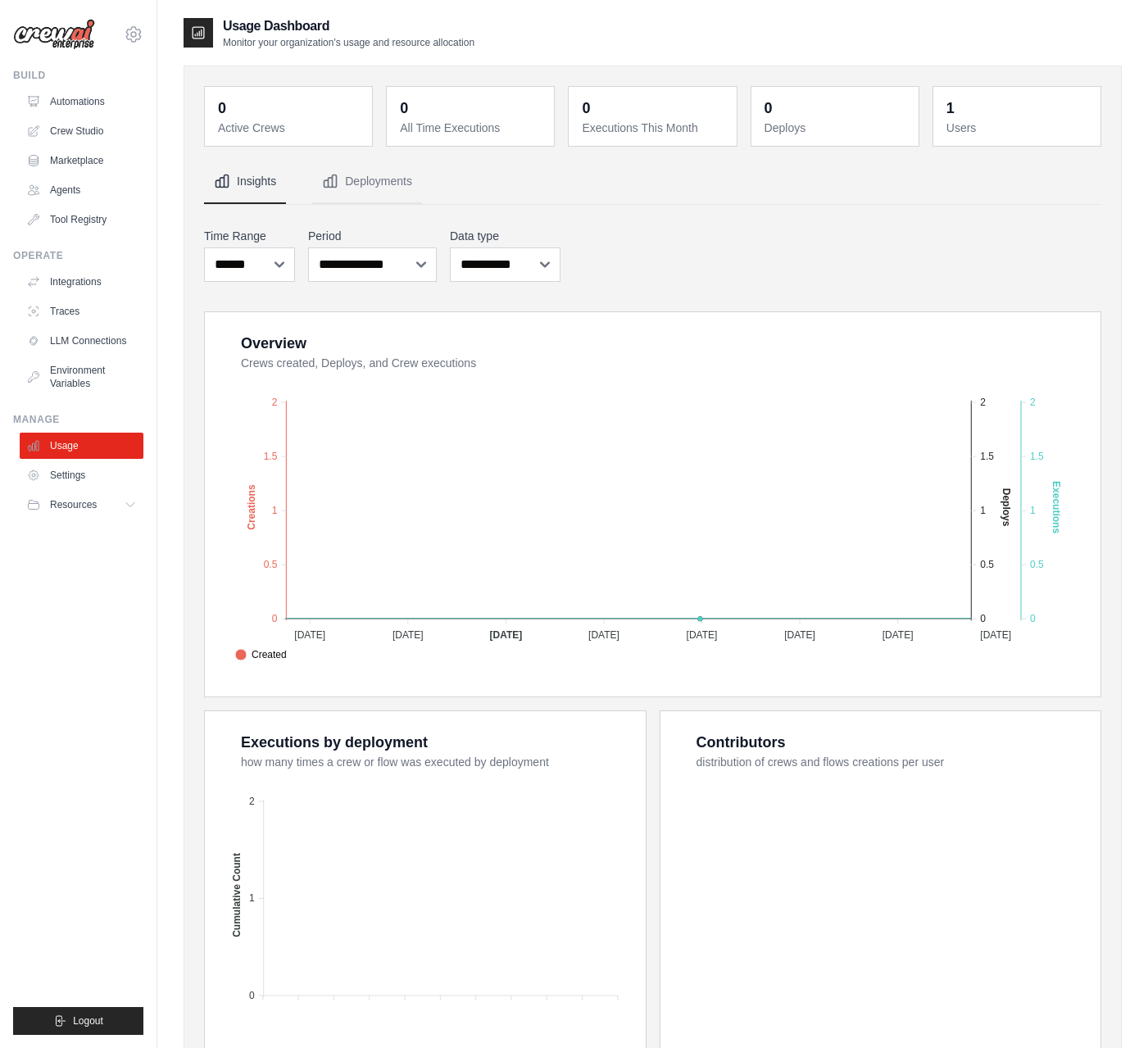
click at [966, 113] on dd "1" at bounding box center [1018, 108] width 145 height 23
click at [88, 96] on link "Automations" at bounding box center [83, 101] width 124 height 26
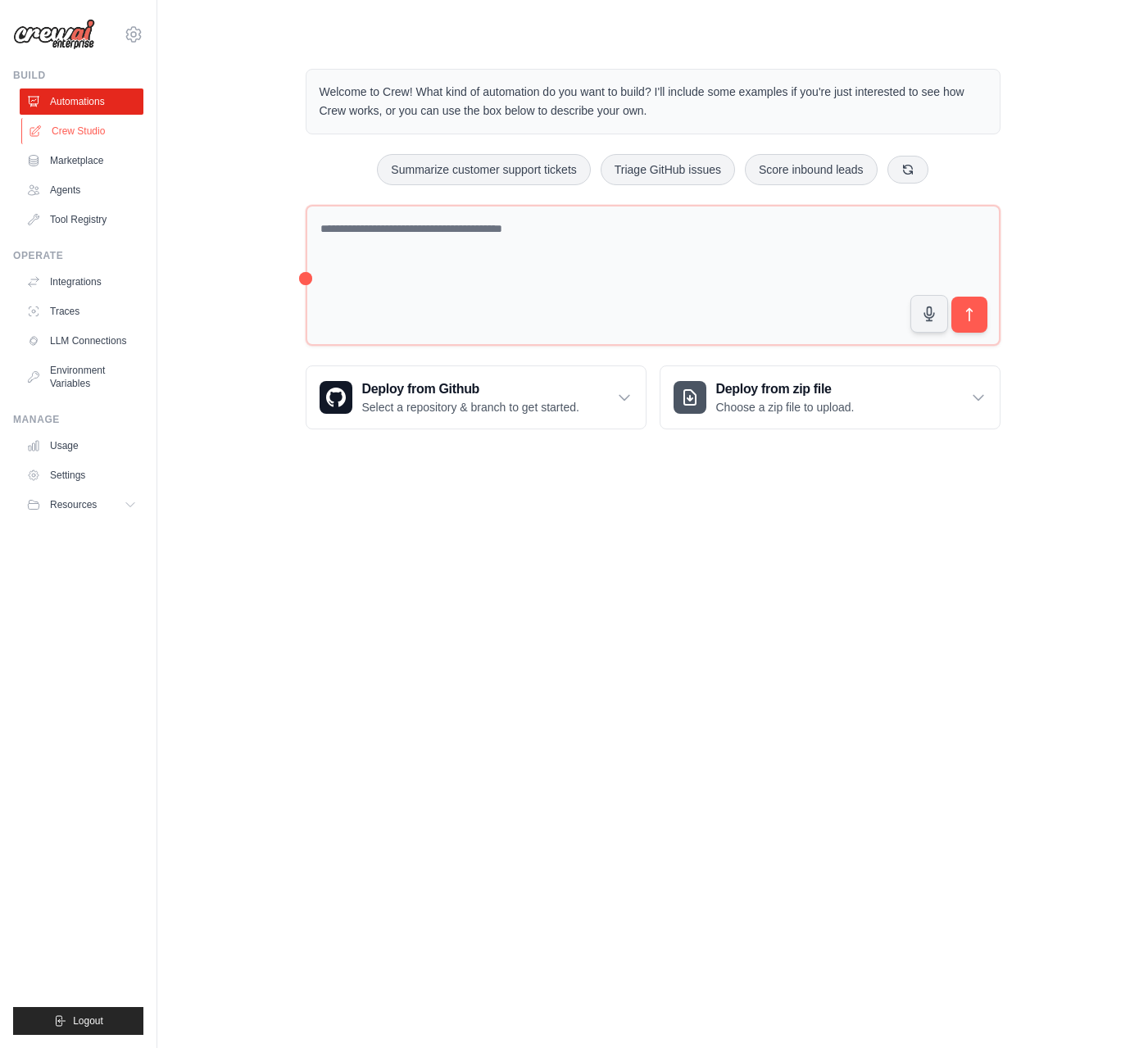
click at [99, 140] on link "Crew Studio" at bounding box center [83, 131] width 124 height 26
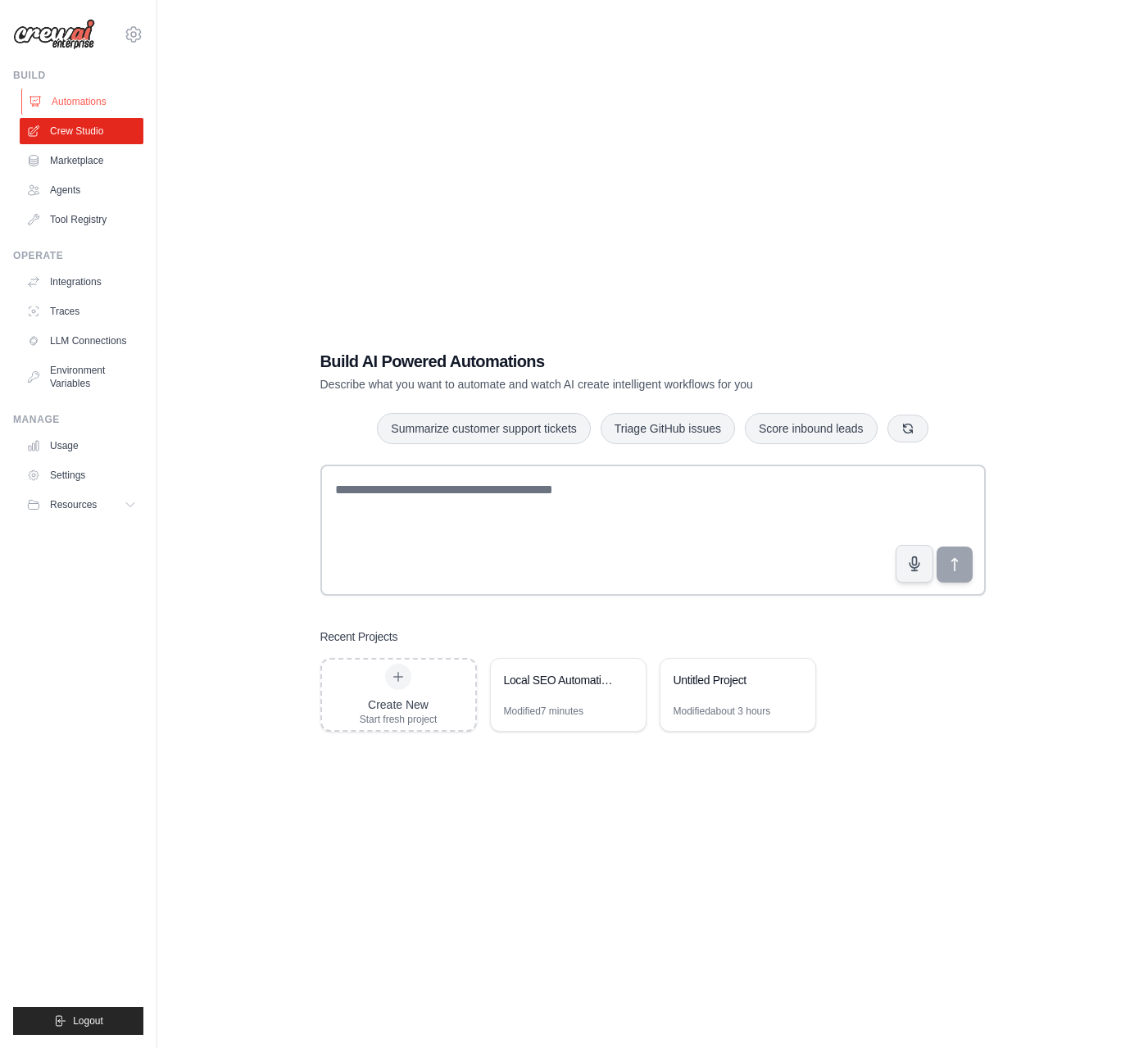
click at [101, 100] on link "Automations" at bounding box center [83, 101] width 124 height 26
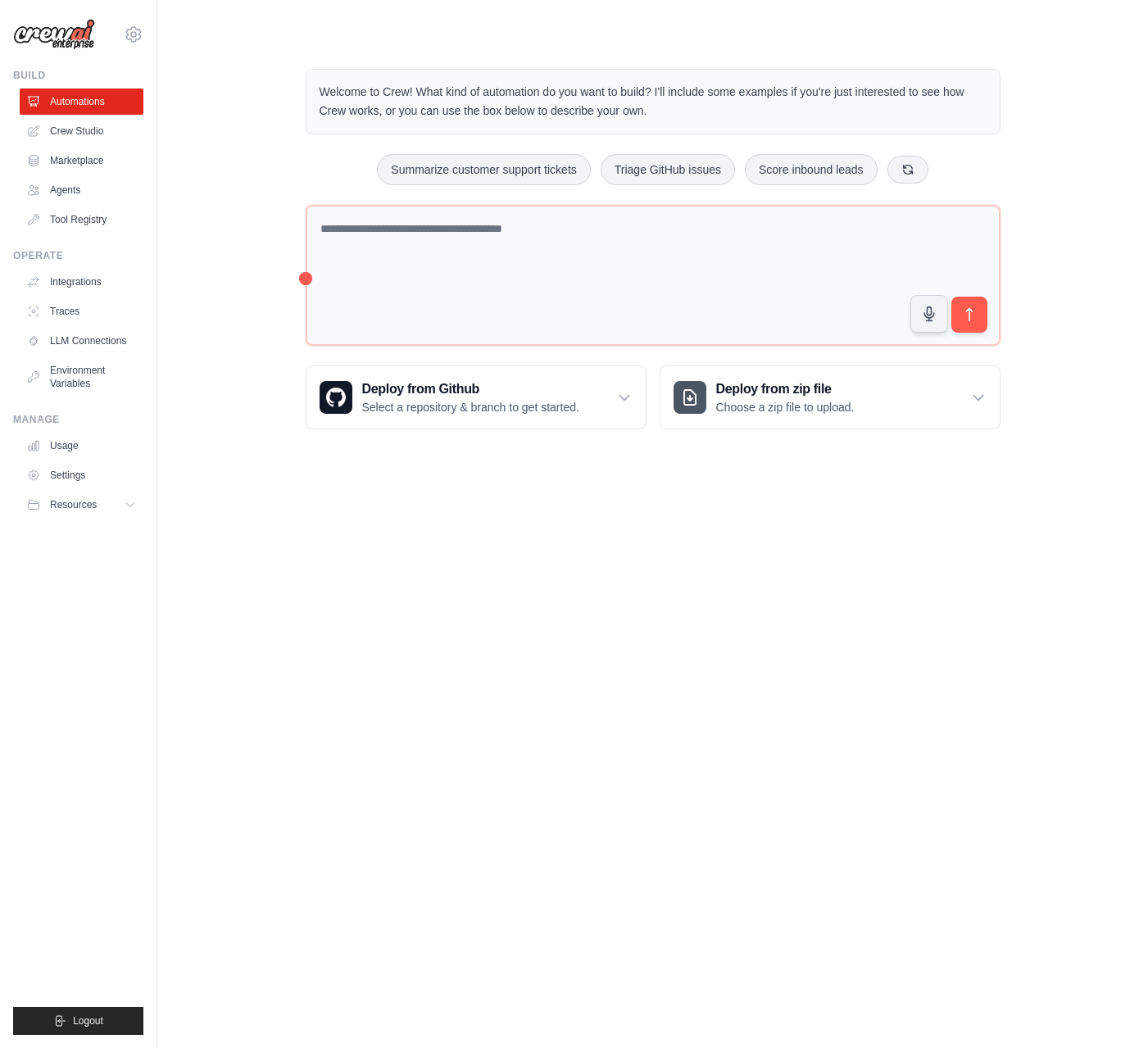
click at [450, 93] on p "Welcome to Crew! What kind of automation do you want to build? I'll include som…" at bounding box center [653, 102] width 667 height 38
click at [94, 140] on link "Crew Studio" at bounding box center [83, 131] width 124 height 26
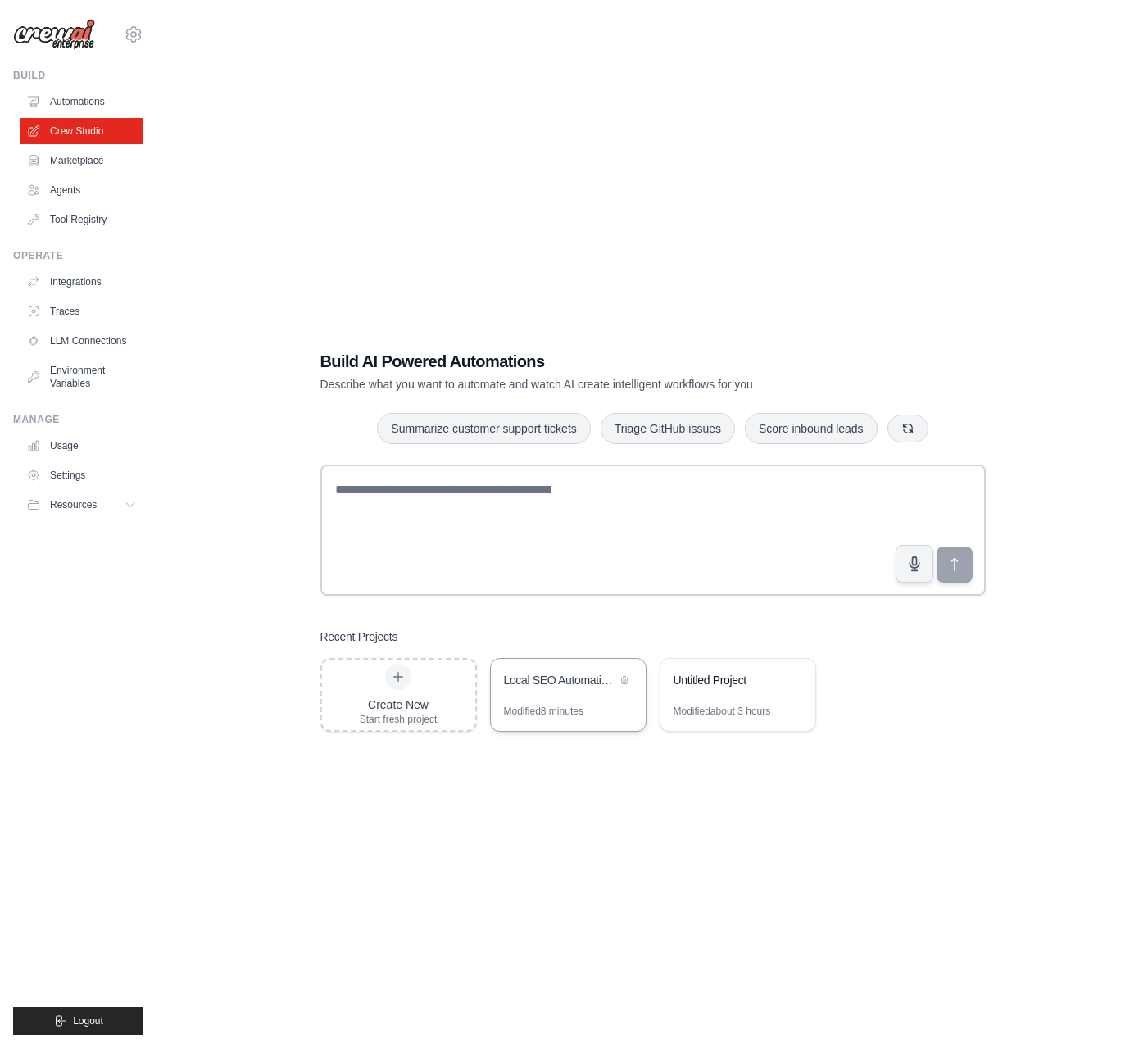
click at [582, 706] on div "Modified 8 minutes" at bounding box center [544, 710] width 79 height 13
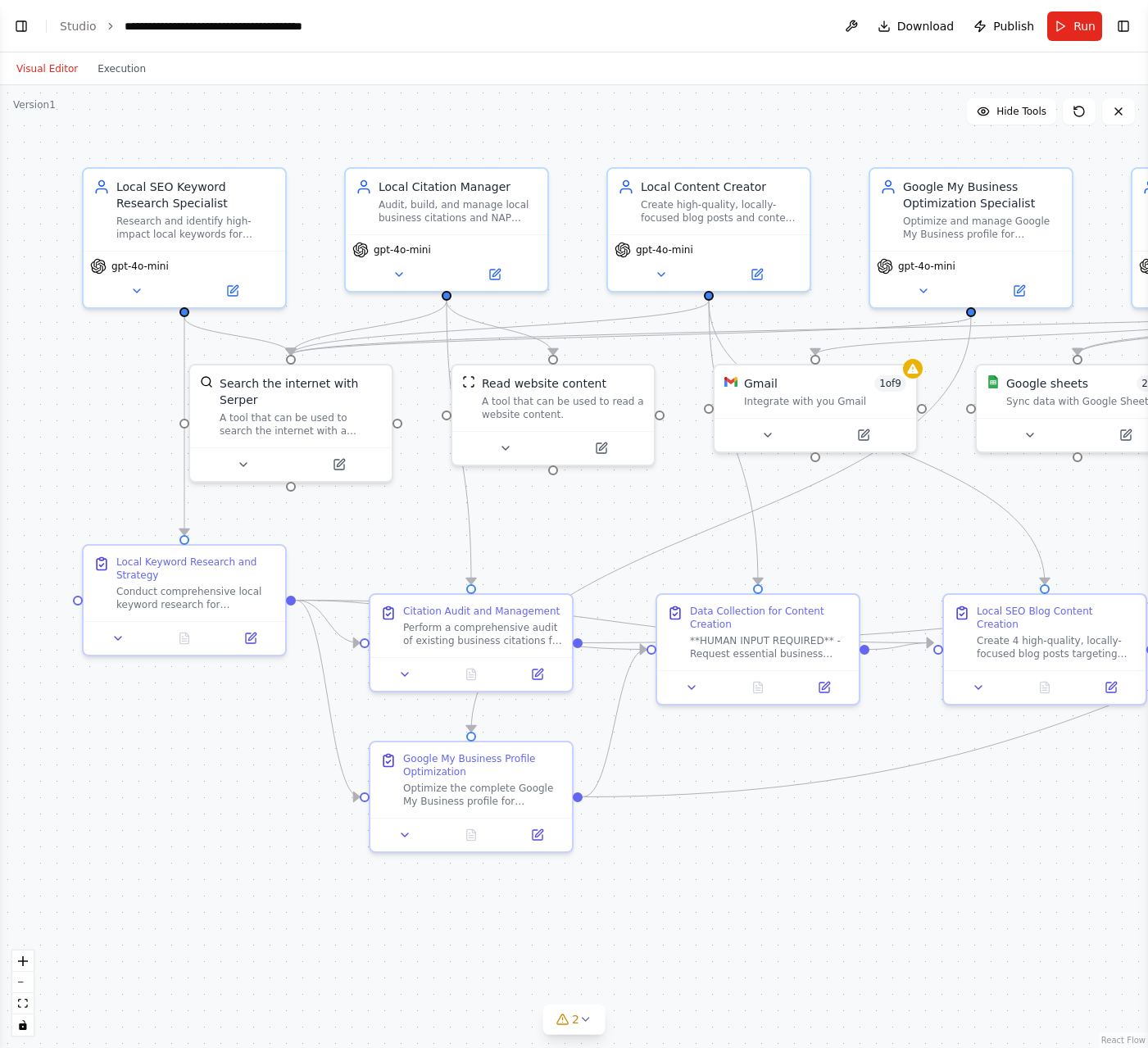
scroll to position [1753, 0]
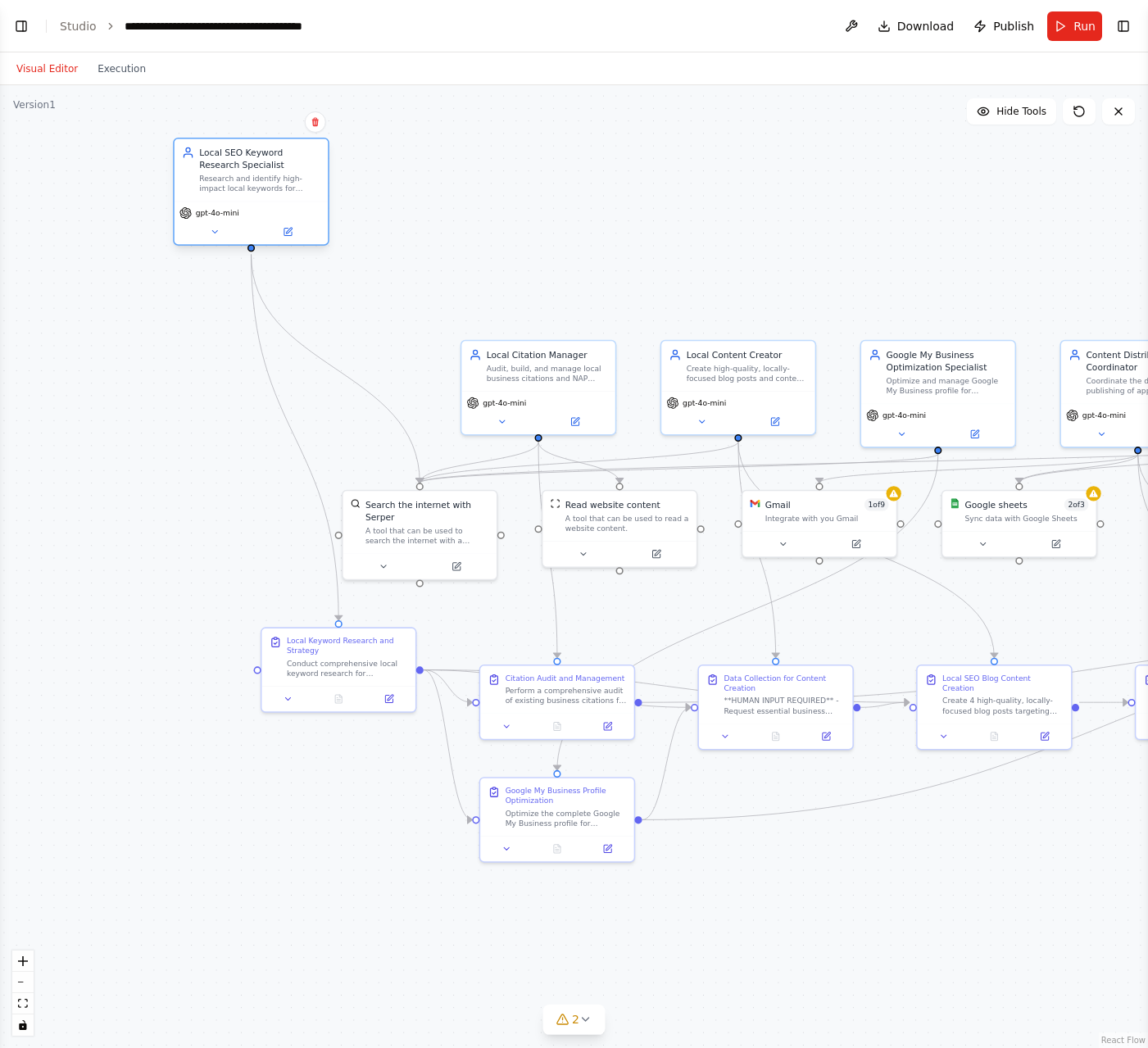
drag, startPoint x: 321, startPoint y: 376, endPoint x: 235, endPoint y: 182, distance: 212.2
click at [235, 182] on div "Research and identify high-impact local keywords for {business_type} in {locati…" at bounding box center [260, 183] width 121 height 20
drag, startPoint x: 325, startPoint y: 666, endPoint x: 249, endPoint y: 664, distance: 76.0
click at [249, 664] on div "Conduct comprehensive local keyword research for {business_type} in {location}.…" at bounding box center [271, 666] width 121 height 20
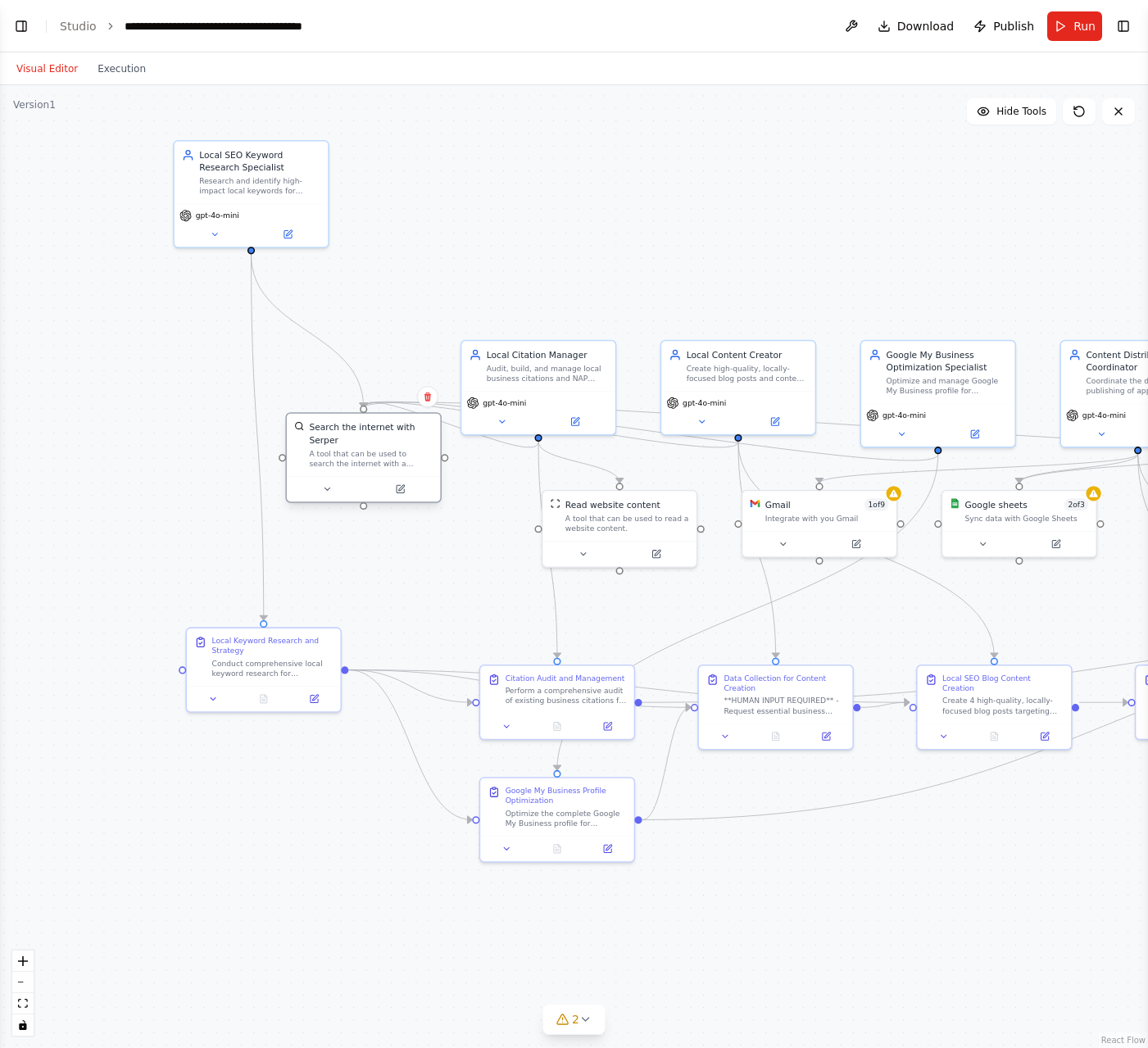
drag, startPoint x: 412, startPoint y: 544, endPoint x: 361, endPoint y: 475, distance: 85.8
click at [361, 475] on div "Search the internet with Serper A tool that can be used to search the internet …" at bounding box center [364, 458] width 157 height 91
drag, startPoint x: 266, startPoint y: 668, endPoint x: 259, endPoint y: 602, distance: 66.4
click at [259, 602] on div "Conduct comprehensive local keyword research for {business_type} in {location}.…" at bounding box center [260, 603] width 121 height 20
click at [334, 444] on div "Search the internet with Serper" at bounding box center [370, 433] width 124 height 25
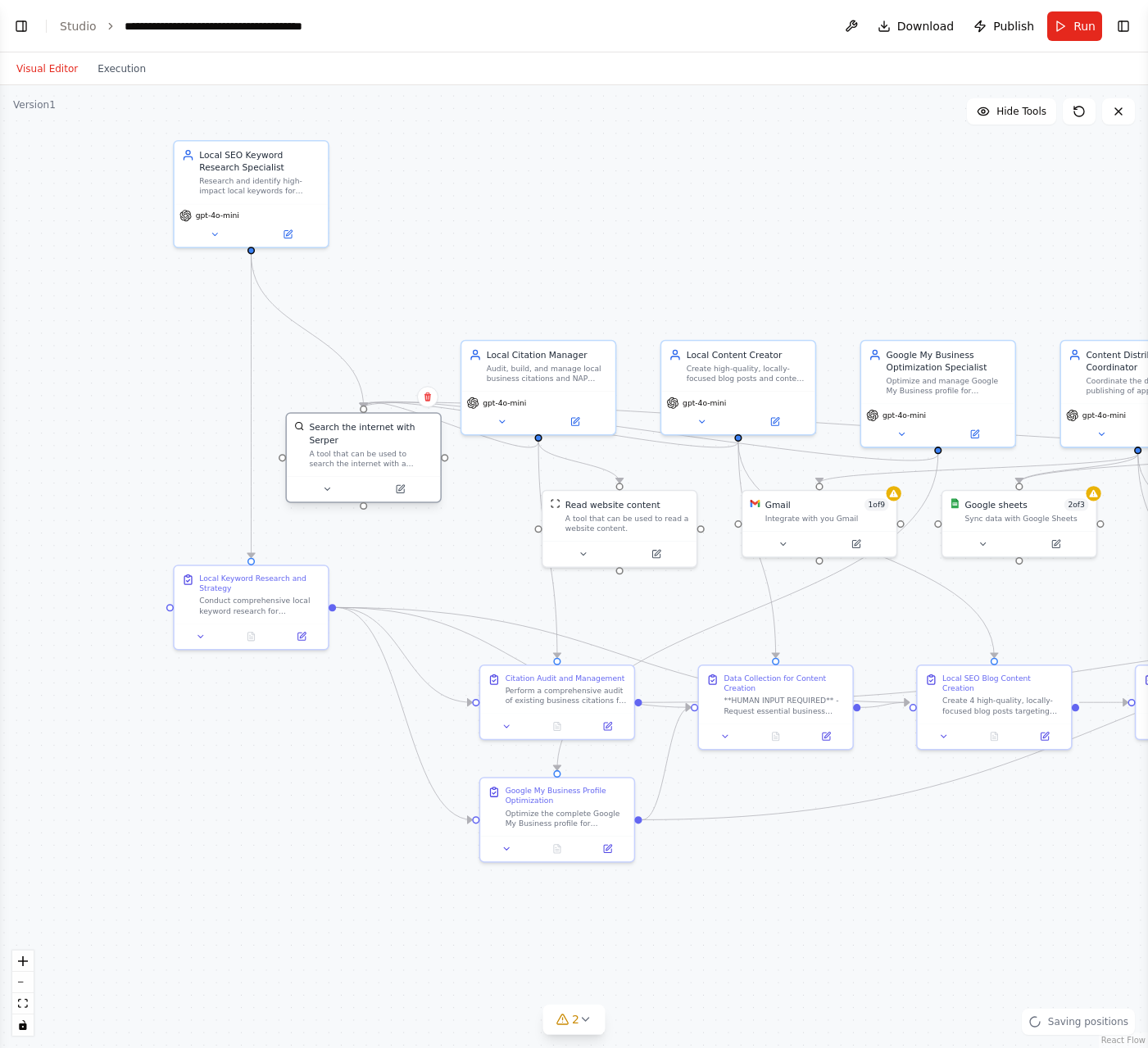
click at [334, 444] on div "Search the internet with Serper" at bounding box center [370, 433] width 124 height 25
click at [374, 446] on div "Search the internet with Serper A tool that can be used to search the internet …" at bounding box center [370, 445] width 124 height 48
click at [246, 602] on div "Conduct comprehensive local keyword research for {business_type} in {location}.…" at bounding box center [260, 603] width 121 height 20
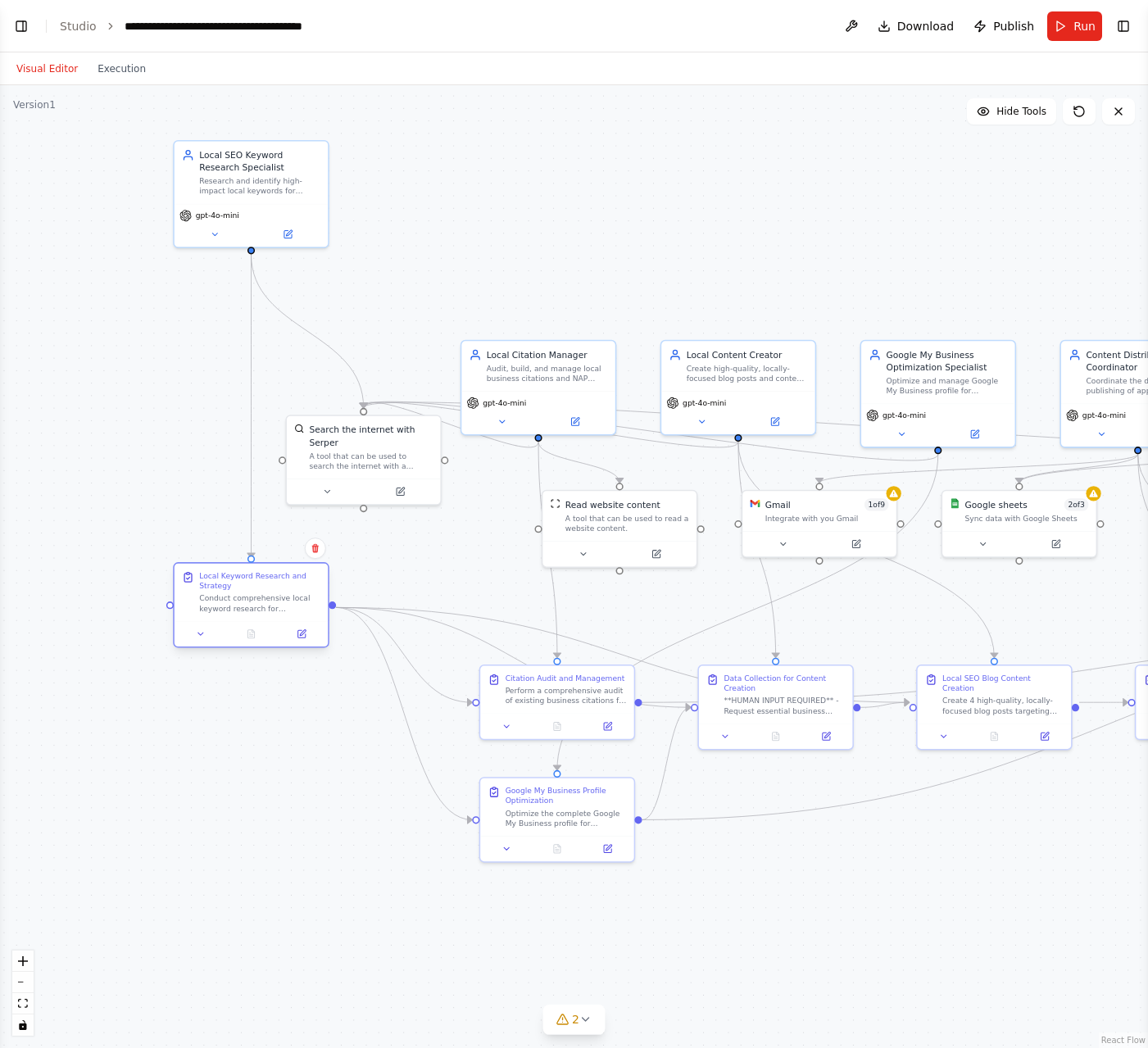
click at [246, 602] on div "Conduct comprehensive local keyword research for {business_type} in {location}.…" at bounding box center [260, 603] width 121 height 20
click at [303, 641] on button at bounding box center [301, 634] width 43 height 15
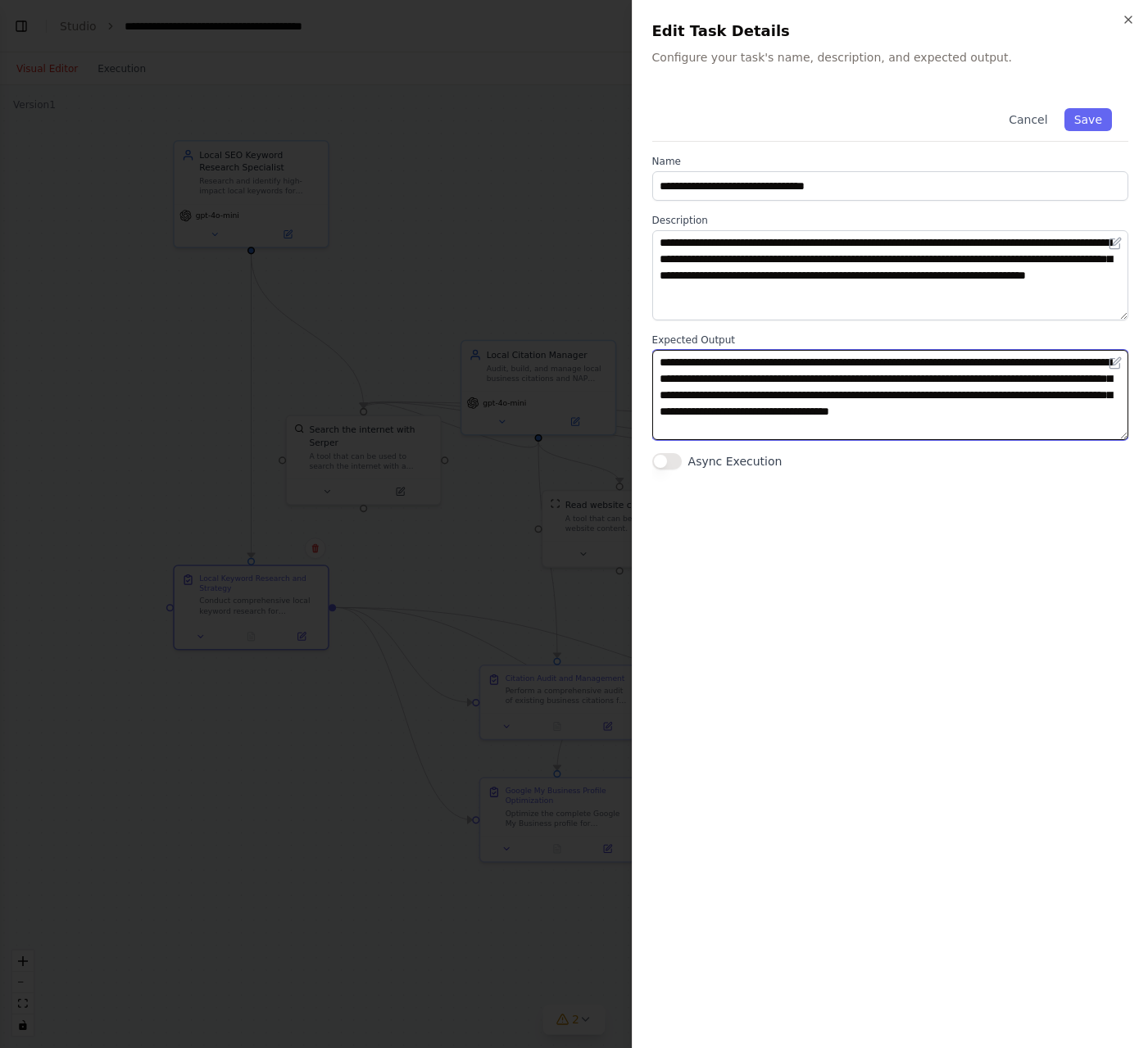
click at [814, 400] on textarea "**********" at bounding box center [889, 394] width 476 height 90
click at [1130, 17] on icon "button" at bounding box center [1128, 20] width 7 height 7
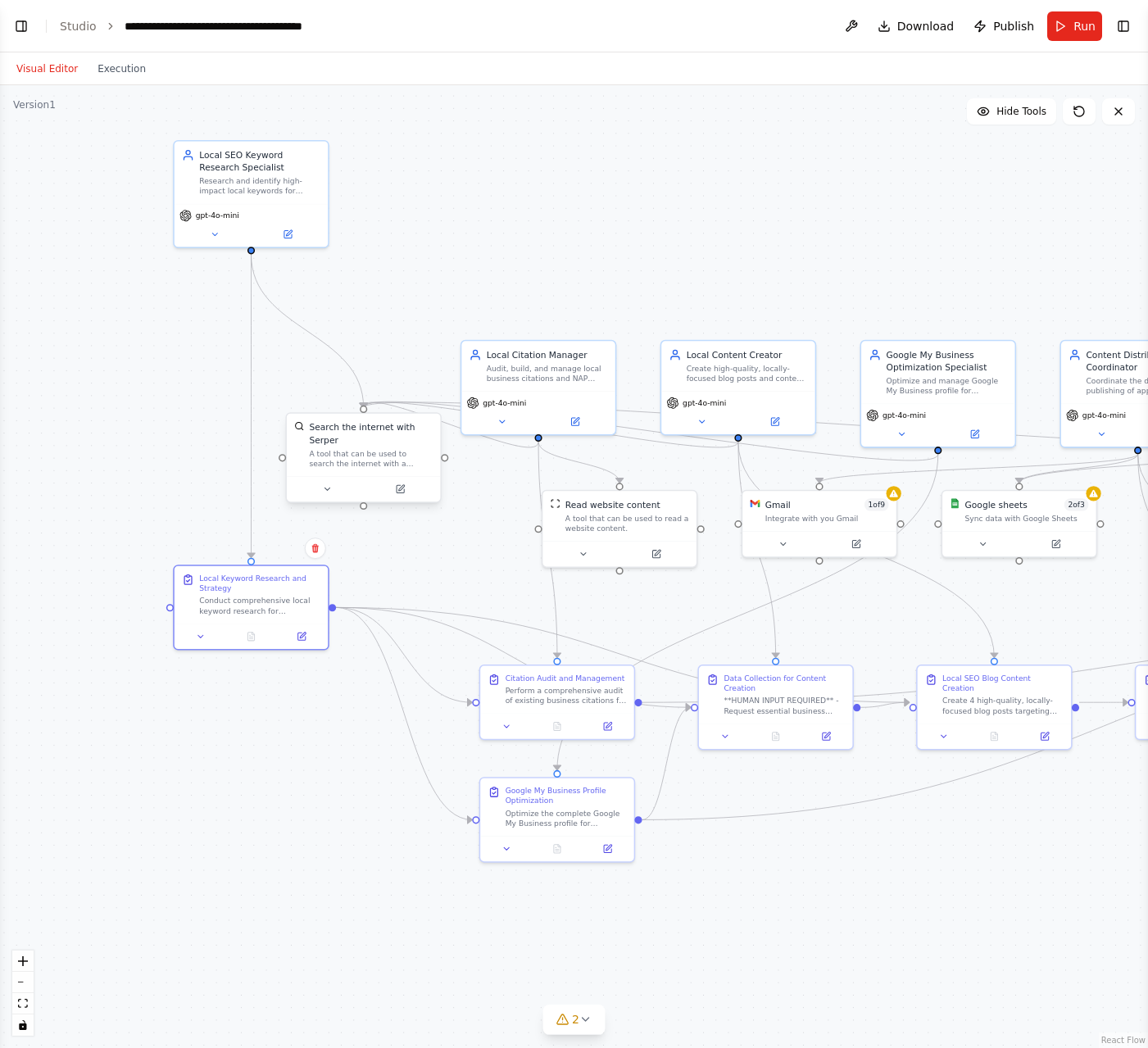
click at [367, 465] on div "A tool that can be used to search the internet with a search_query. Supports di…" at bounding box center [370, 458] width 124 height 20
click at [404, 488] on icon at bounding box center [400, 489] width 10 height 10
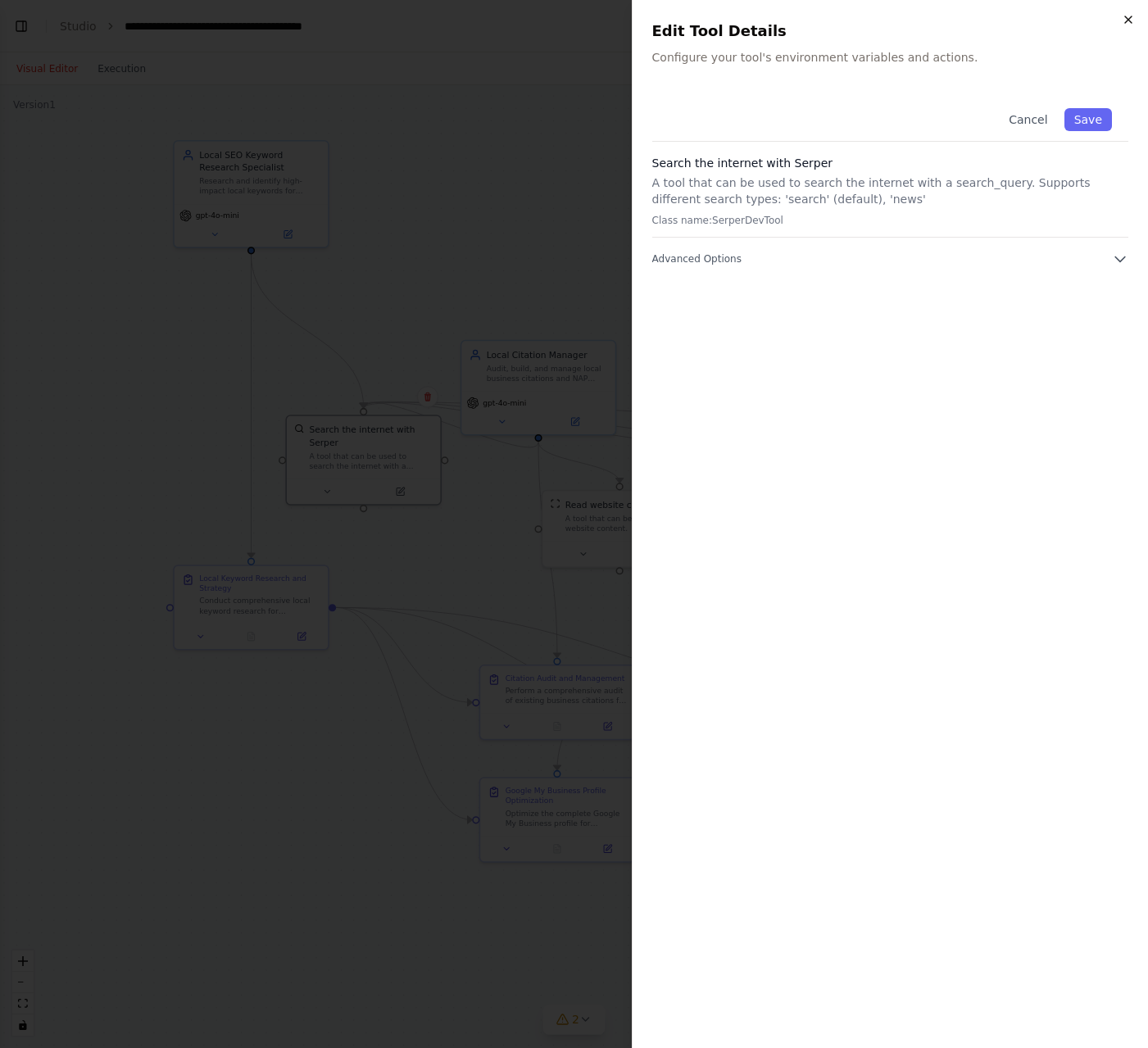
click at [1128, 15] on icon "button" at bounding box center [1127, 19] width 13 height 13
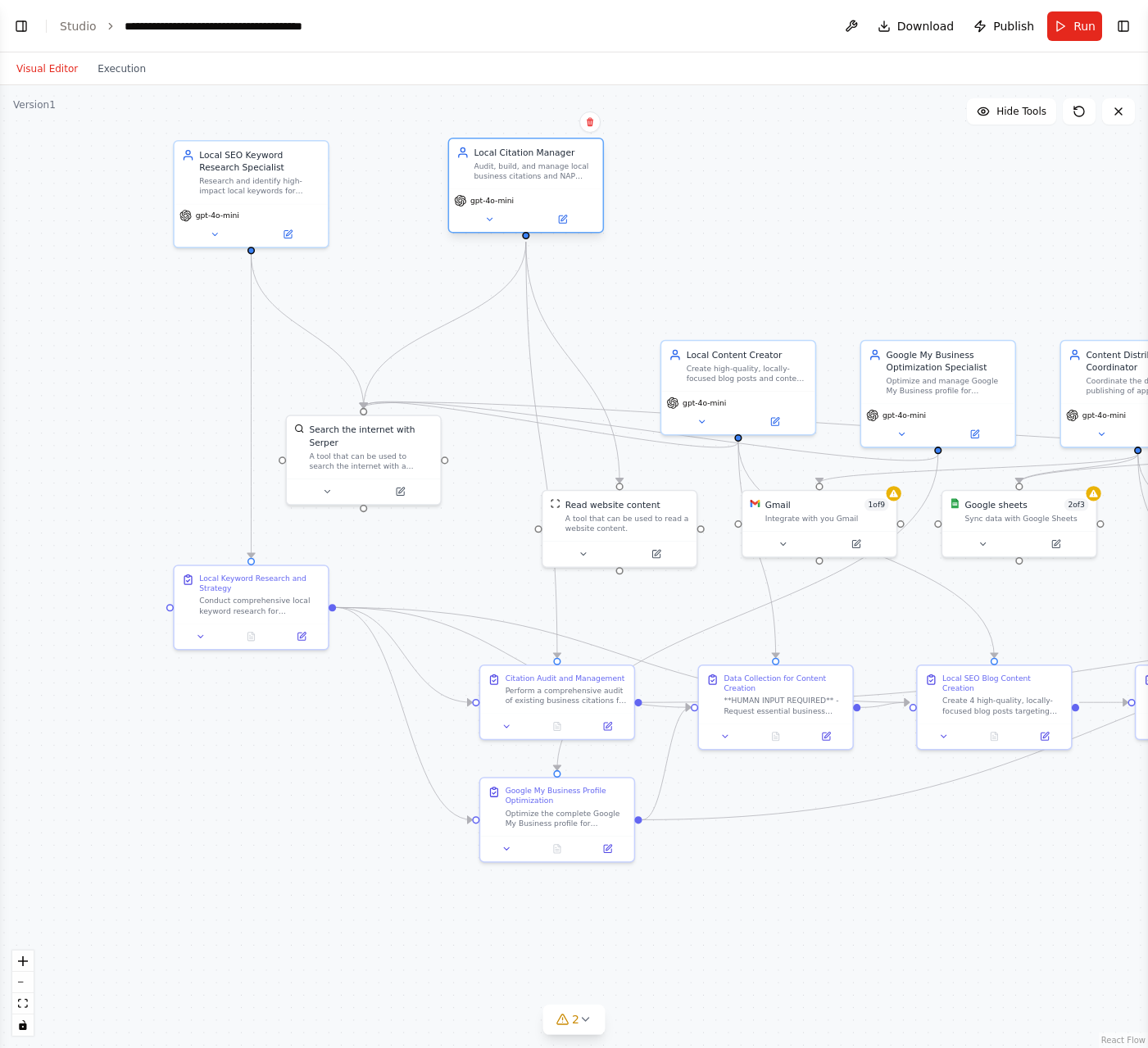
drag, startPoint x: 534, startPoint y: 380, endPoint x: 528, endPoint y: 180, distance: 200.1
click at [528, 180] on div "Audit, build, and manage local business citations and NAP (Name, Address, Phone…" at bounding box center [535, 171] width 121 height 20
drag, startPoint x: 618, startPoint y: 517, endPoint x: 644, endPoint y: 504, distance: 29.1
click at [644, 504] on div "A tool that can be used to read a website content." at bounding box center [646, 508] width 124 height 20
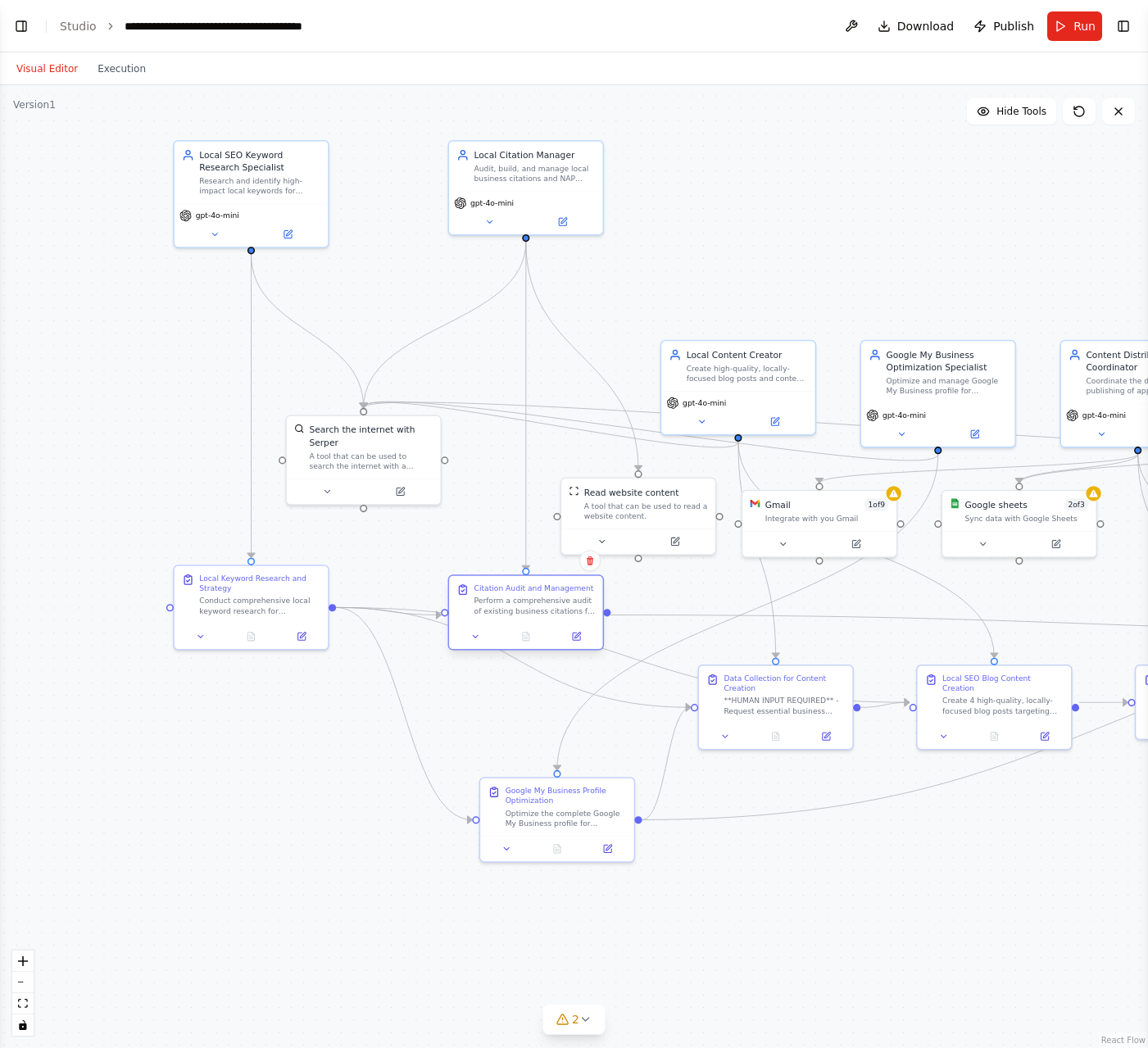
drag, startPoint x: 554, startPoint y: 697, endPoint x: 518, endPoint y: 606, distance: 97.9
click at [518, 606] on div "Perform a comprehensive audit of existing business citations for {business_name…" at bounding box center [535, 605] width 121 height 20
drag, startPoint x: 540, startPoint y: 814, endPoint x: 513, endPoint y: 749, distance: 70.4
click at [513, 749] on div "Optimize the complete Google My Business profile for {business_name} ({business…" at bounding box center [535, 753] width 121 height 20
drag, startPoint x: 514, startPoint y: 755, endPoint x: 514, endPoint y: 826, distance: 71.0
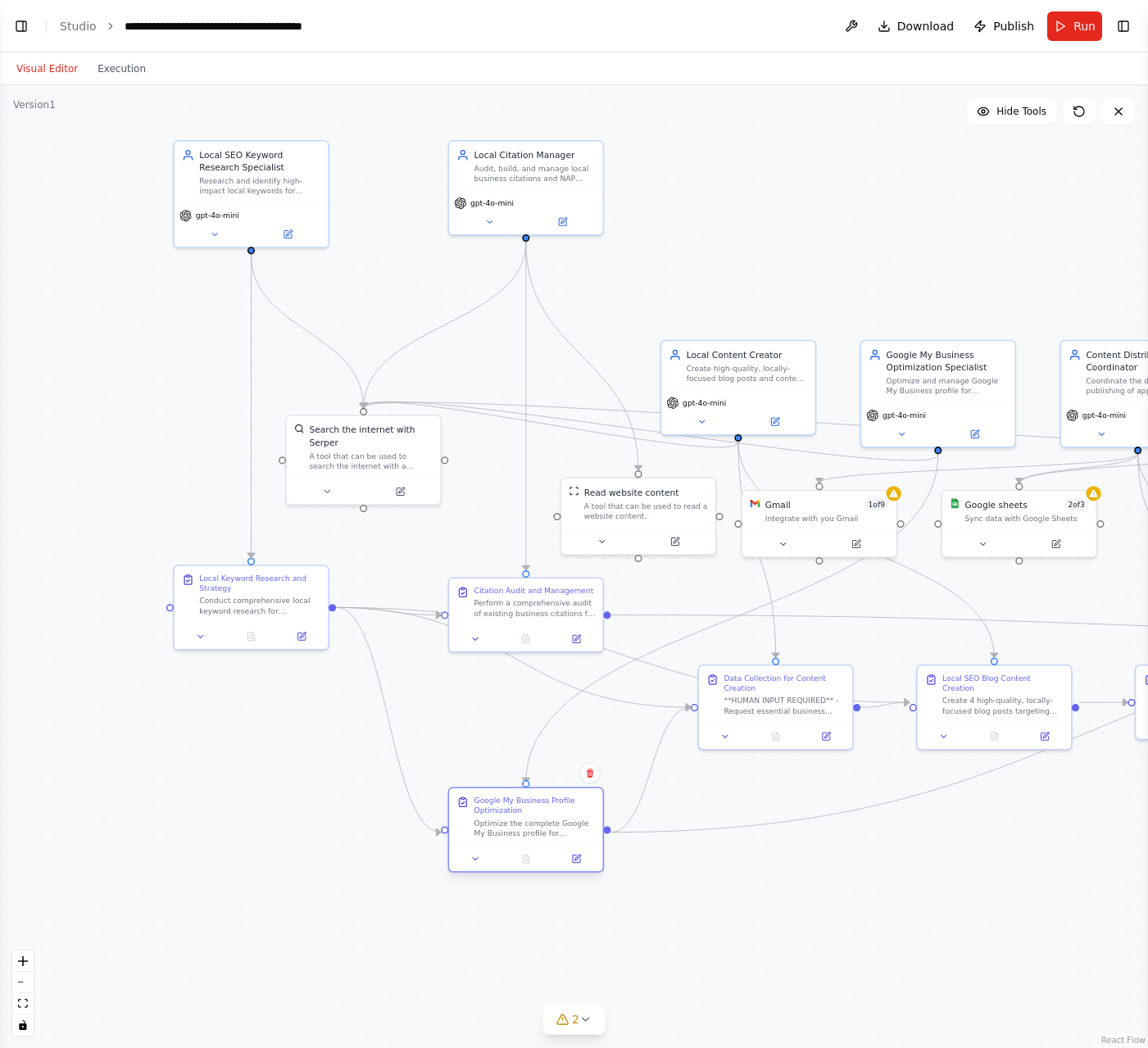
click at [514, 826] on div "Optimize the complete Google My Business profile for {business_name} ({business…" at bounding box center [535, 828] width 121 height 20
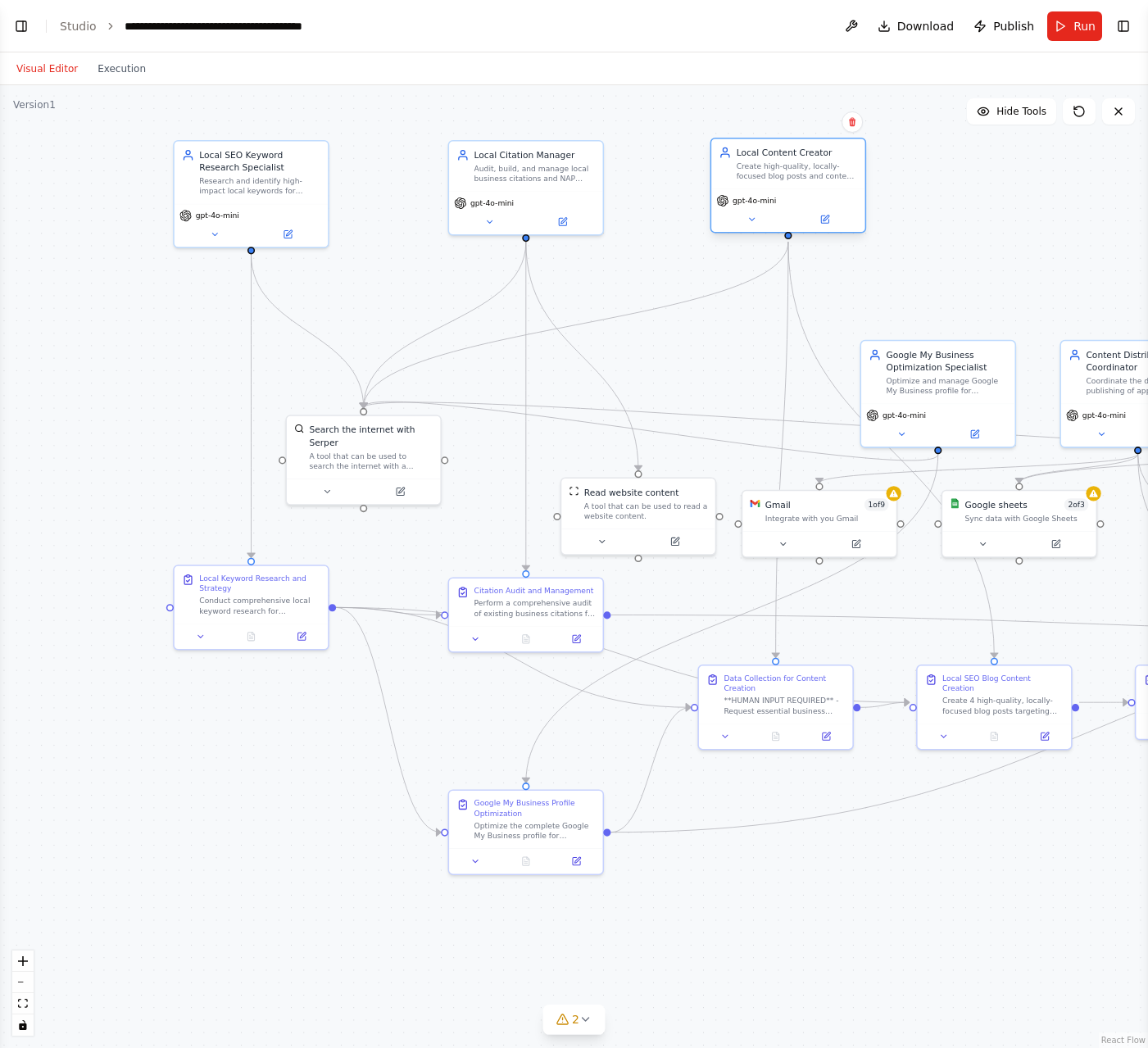
drag, startPoint x: 742, startPoint y: 376, endPoint x: 789, endPoint y: 171, distance: 210.3
click at [789, 171] on div "Create high-quality, locally-focused blog posts and content for {business_type}…" at bounding box center [797, 171] width 121 height 20
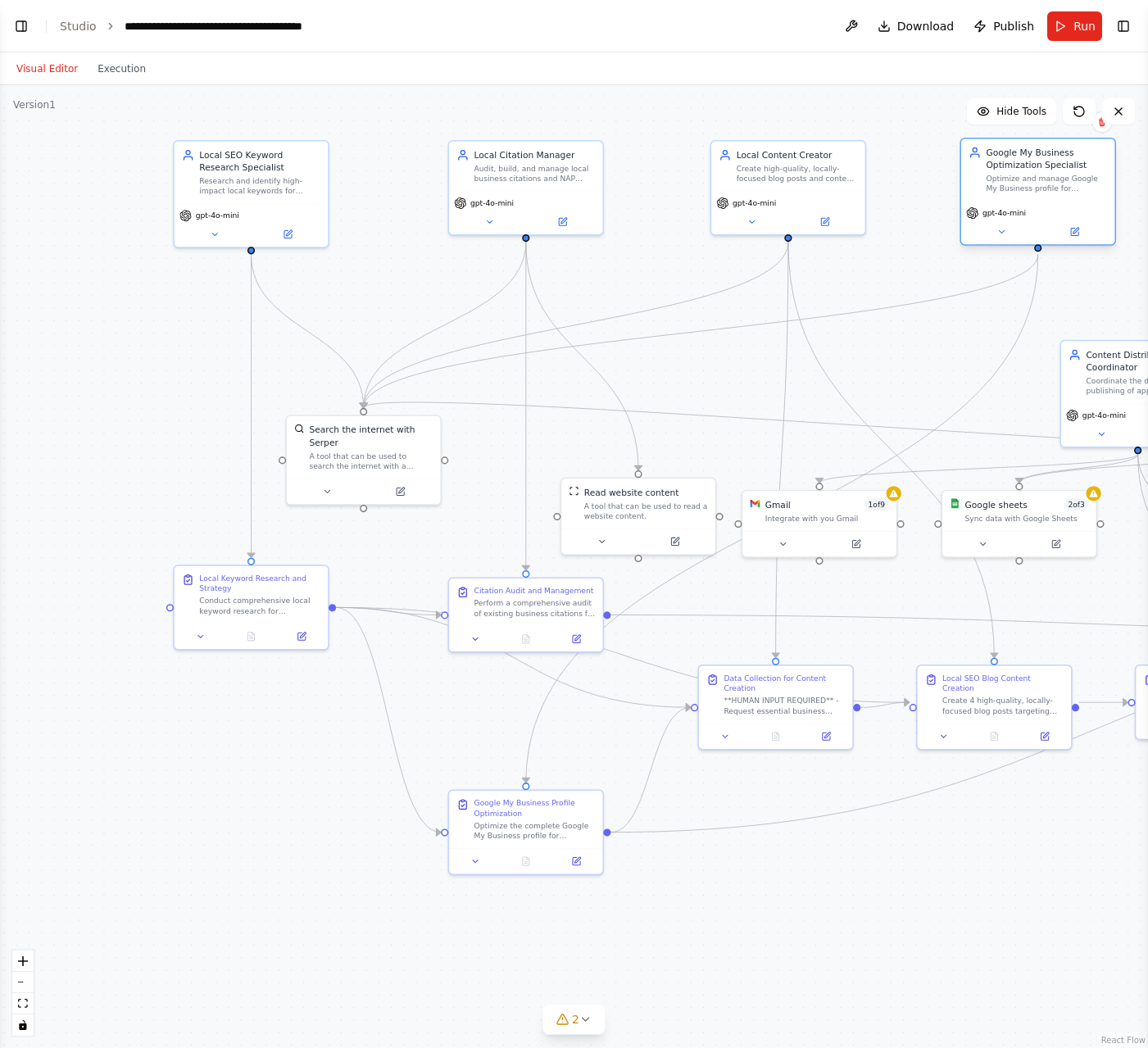
drag, startPoint x: 936, startPoint y: 363, endPoint x: 1035, endPoint y: 160, distance: 225.9
click at [1035, 160] on div "Google My Business Optimization Specialist" at bounding box center [1046, 158] width 121 height 25
click at [907, 249] on div ".deletable-edge-delete-btn { width: 20px; height: 20px; border: 0px solid #ffff…" at bounding box center [574, 567] width 1148 height 963
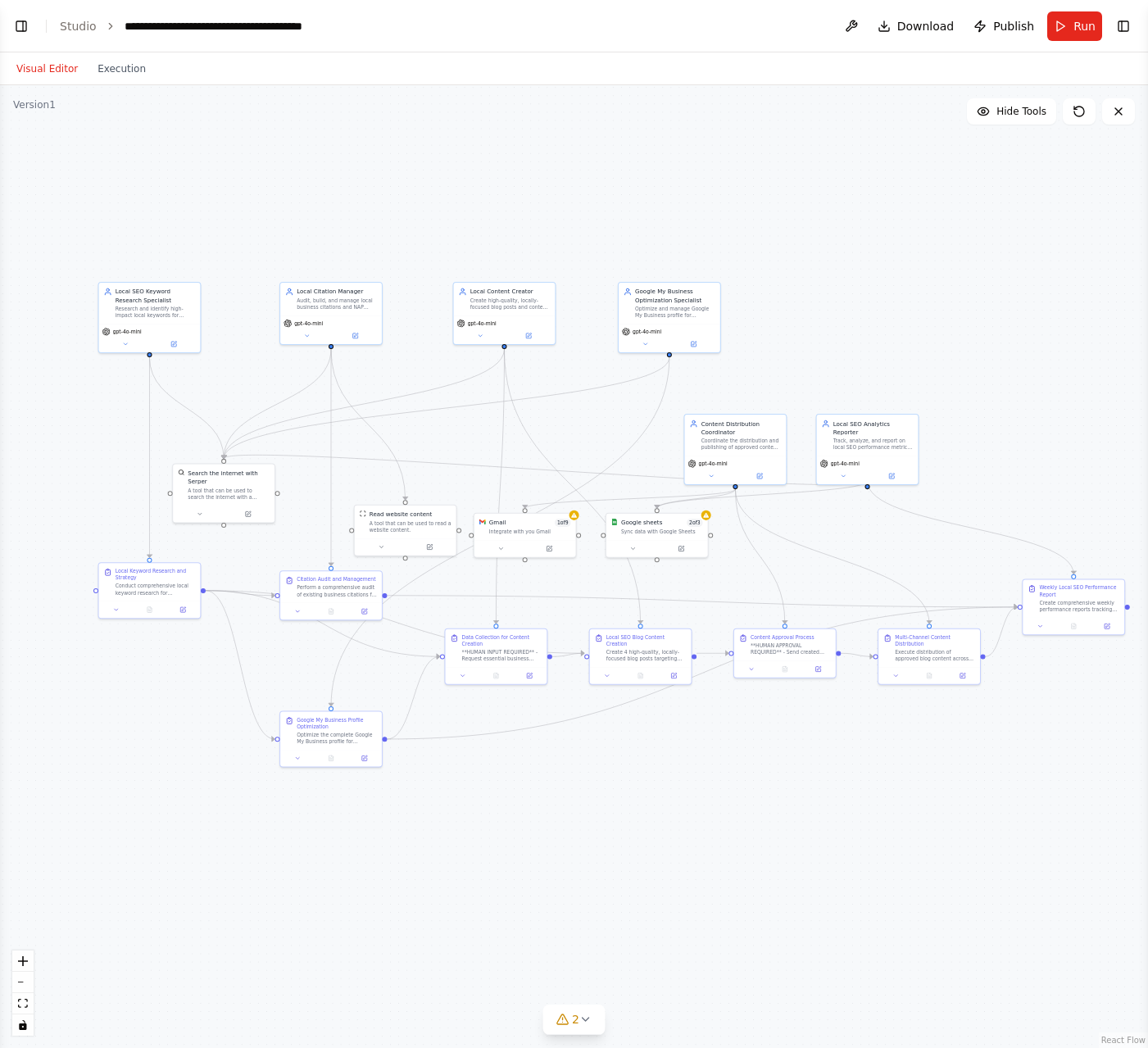
drag, startPoint x: 903, startPoint y: 324, endPoint x: 546, endPoint y: 429, distance: 372.1
click at [546, 429] on div ".deletable-edge-delete-btn { width: 20px; height: 20px; border: 0px solid #ffff…" at bounding box center [574, 567] width 1148 height 963
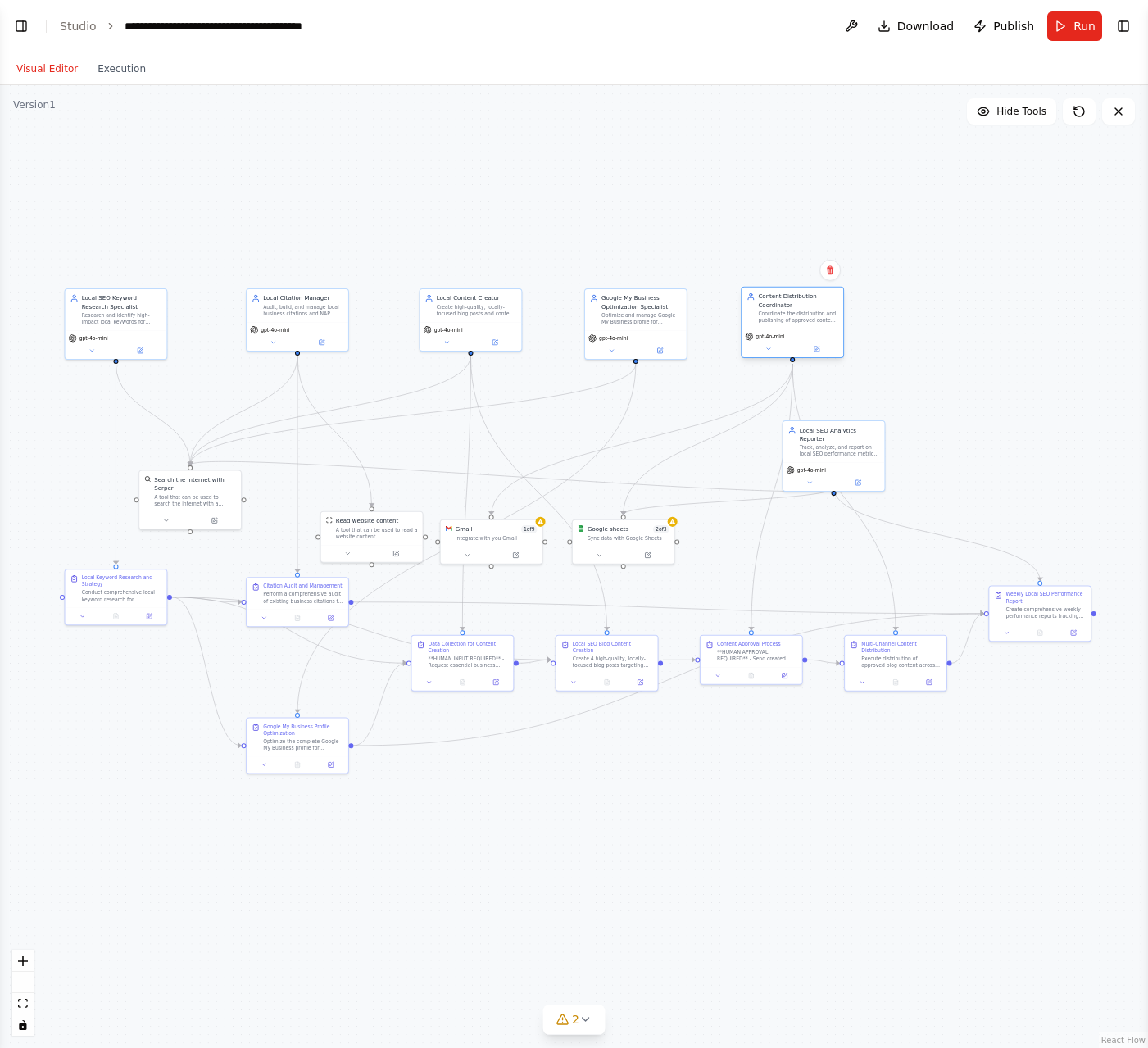
drag, startPoint x: 694, startPoint y: 457, endPoint x: 785, endPoint y: 325, distance: 160.3
click at [785, 325] on div "Content Distribution Coordinator Coordinate the distribution and publishing of …" at bounding box center [791, 307] width 102 height 41
drag, startPoint x: 835, startPoint y: 439, endPoint x: 956, endPoint y: 310, distance: 176.9
click at [956, 310] on div "Track, analyze, and report on local SEO performance metrics including keyword r…" at bounding box center [963, 316] width 80 height 13
click at [765, 231] on div ".deletable-edge-delete-btn { width: 20px; height: 20px; border: 0px solid #ffff…" at bounding box center [574, 567] width 1148 height 963
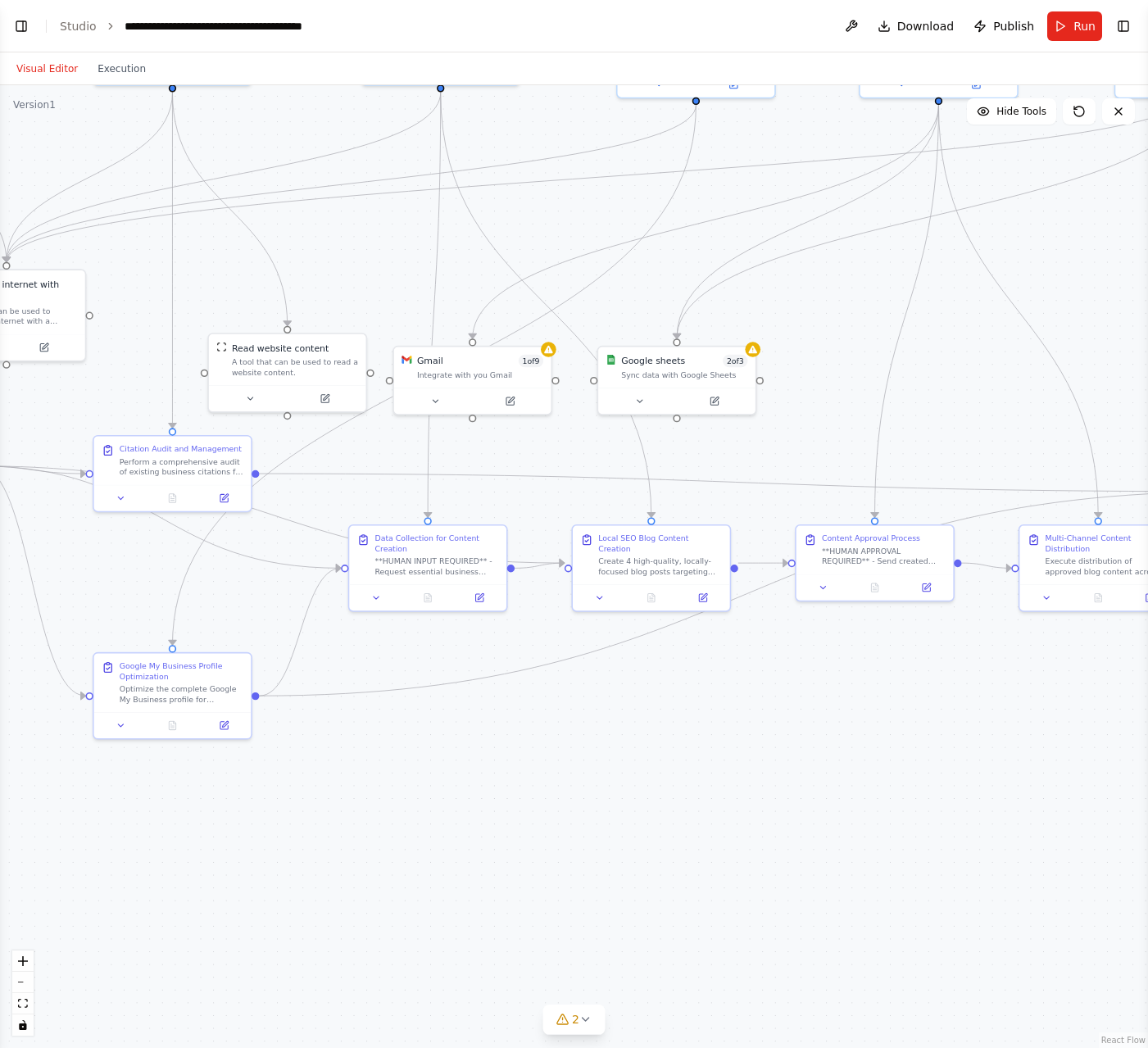
drag, startPoint x: 465, startPoint y: 797, endPoint x: 661, endPoint y: 806, distance: 196.2
click at [661, 806] on div ".deletable-edge-delete-btn { width: 20px; height: 20px; border: 0px solid #ffff…" at bounding box center [574, 567] width 1148 height 963
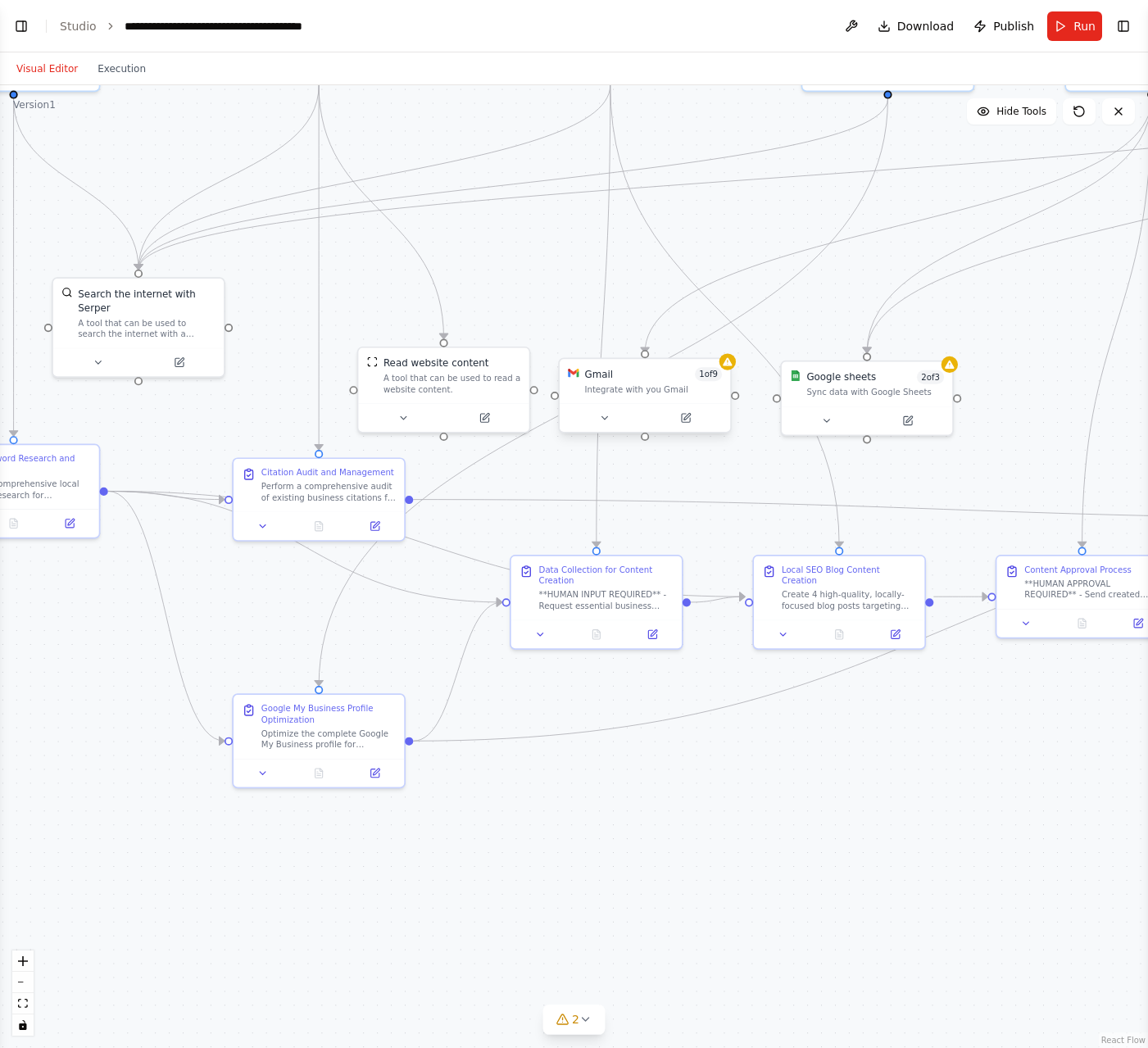
click at [640, 385] on div "Integrate with you Gmail" at bounding box center [653, 390] width 138 height 12
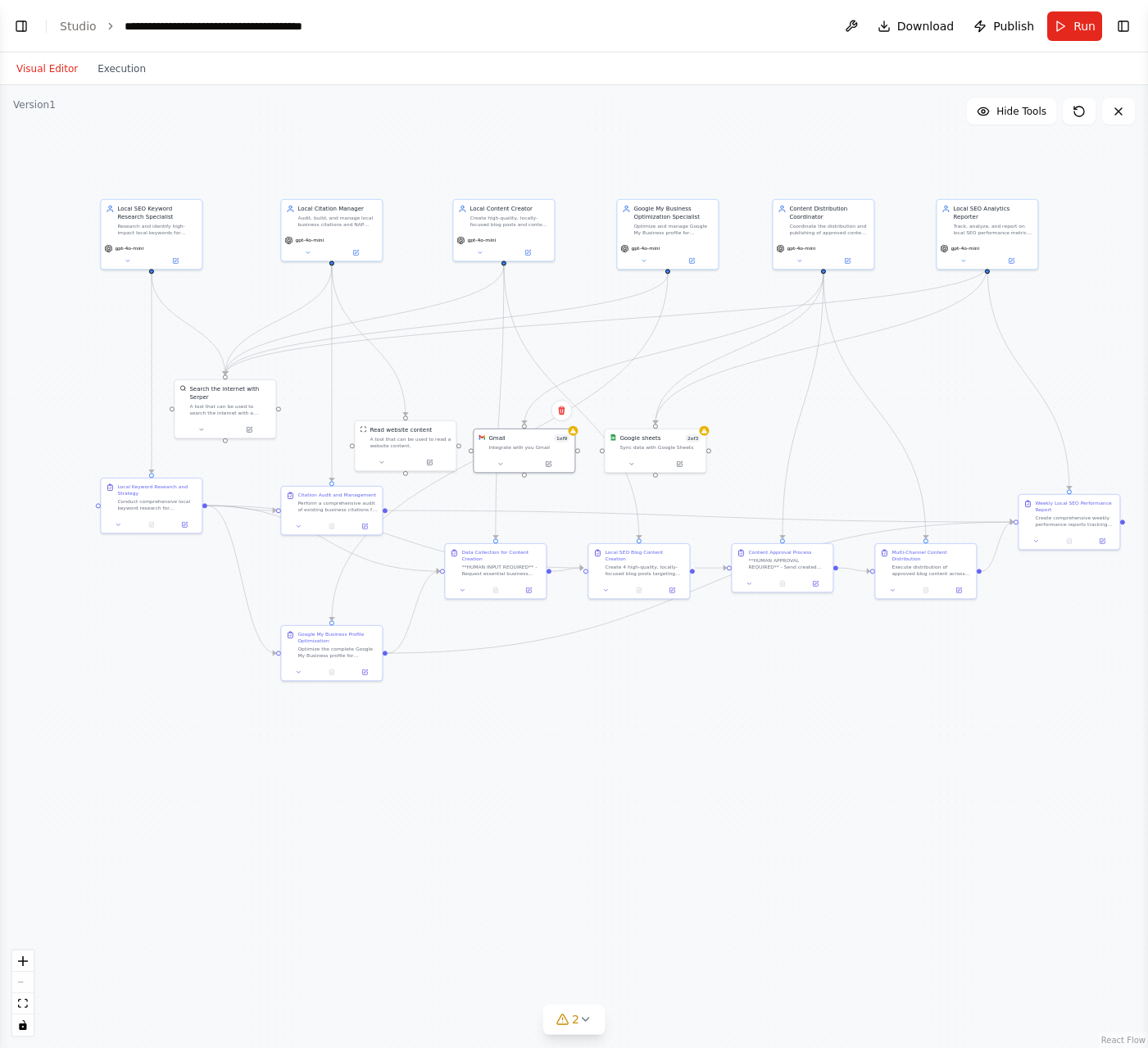
drag, startPoint x: 743, startPoint y: 681, endPoint x: 587, endPoint y: 696, distance: 156.7
click at [586, 701] on div ".deletable-edge-delete-btn { width: 20px; height: 20px; border: 0px solid #ffff…" at bounding box center [574, 567] width 1148 height 963
drag, startPoint x: 1061, startPoint y: 510, endPoint x: 1082, endPoint y: 563, distance: 57.0
click at [1082, 563] on div "Create comprehensive weekly performance reports tracking all local SEO activiti…" at bounding box center [1098, 567] width 79 height 13
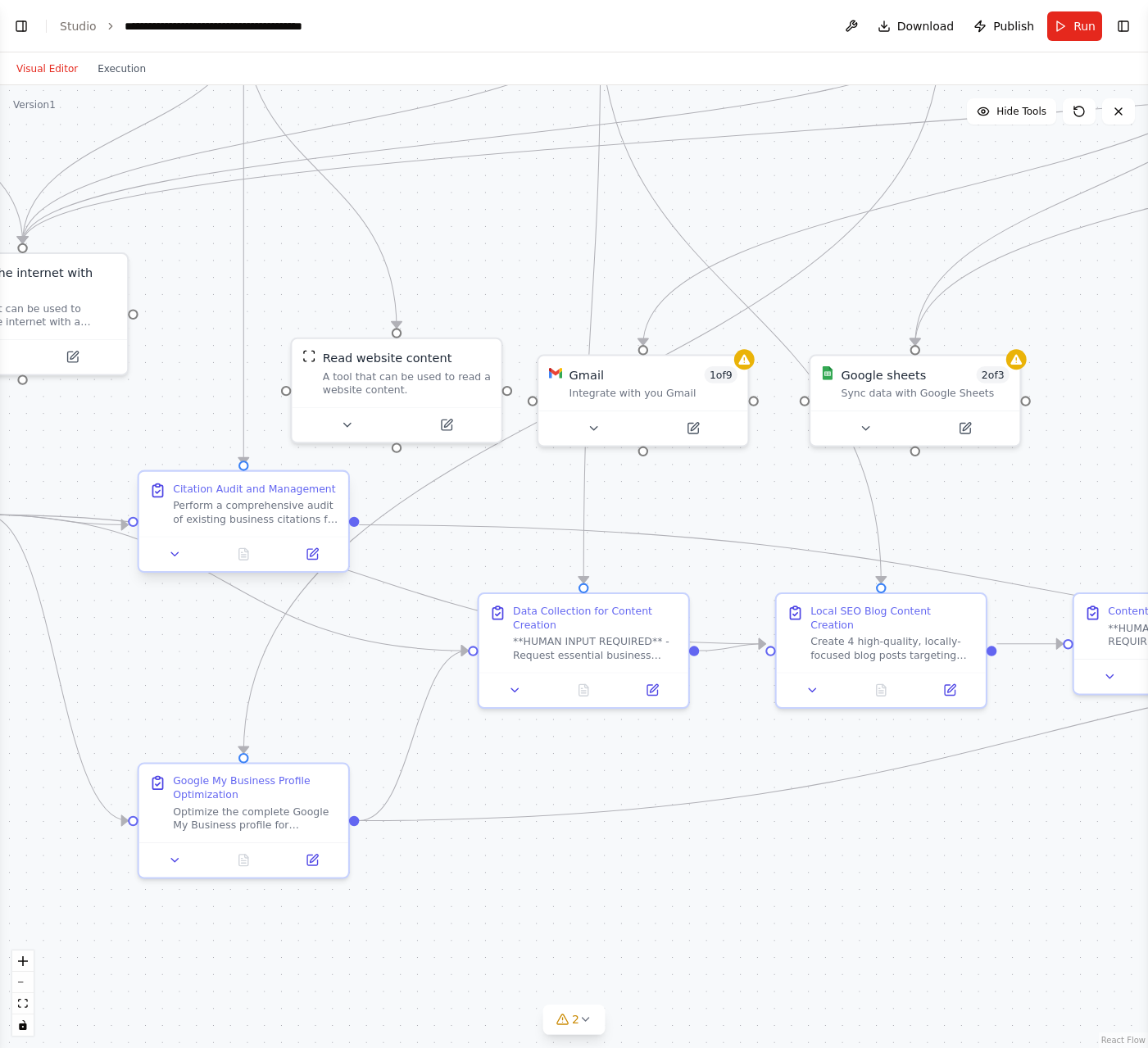
click at [244, 514] on div "Perform a comprehensive audit of existing business citations for {business_name…" at bounding box center [256, 512] width 164 height 27
click at [640, 391] on div "Gmail 1 of 9 Integrate with you Gmail" at bounding box center [651, 379] width 209 height 54
click at [906, 401] on div "Google sheets 2 of 3 Sync data with Google Sheets" at bounding box center [914, 379] width 209 height 54
click at [855, 30] on button at bounding box center [851, 27] width 26 height 30
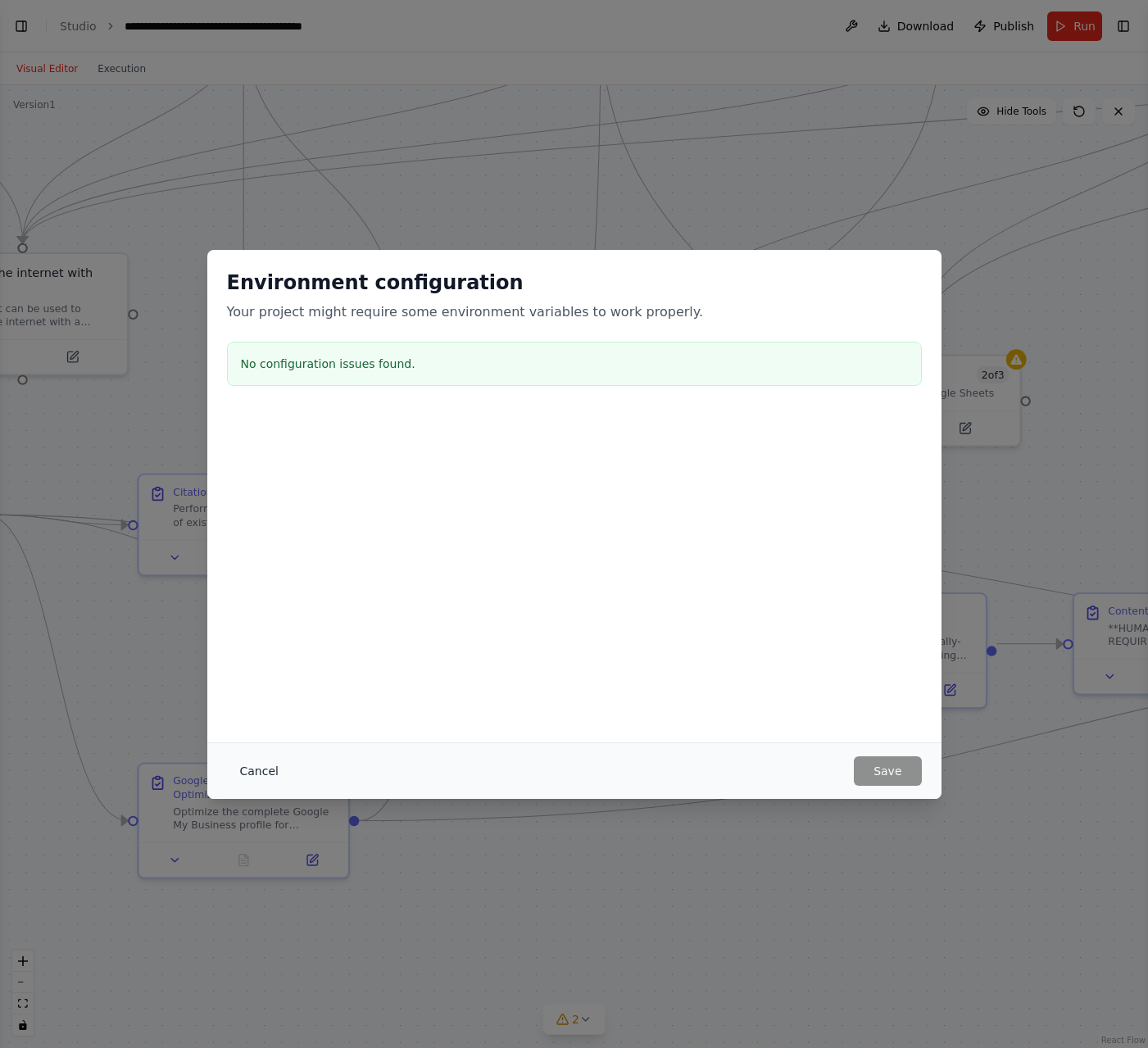
click at [266, 779] on button "Cancel" at bounding box center [259, 771] width 64 height 30
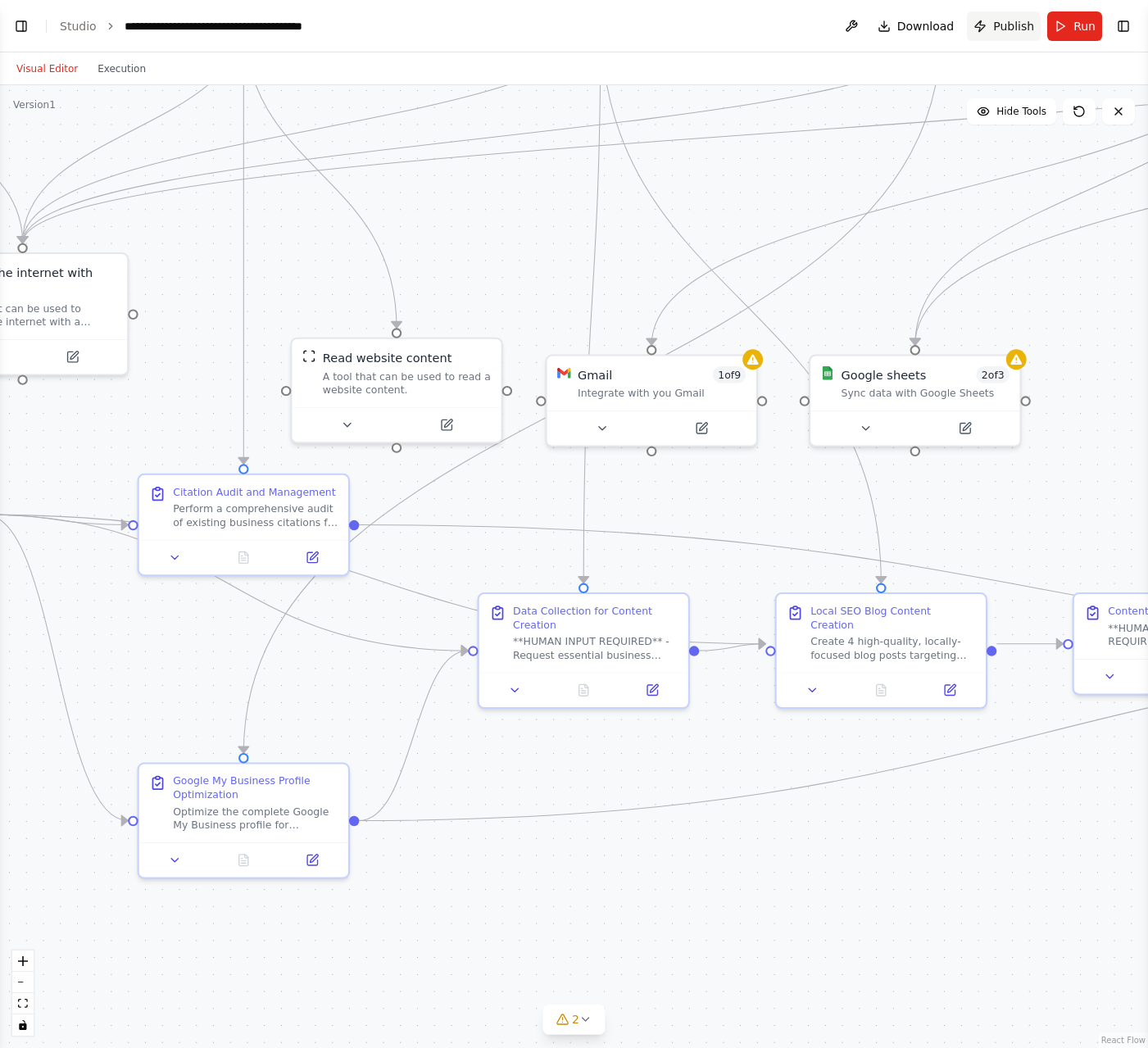
click at [1010, 31] on span "Publish" at bounding box center [1012, 26] width 41 height 17
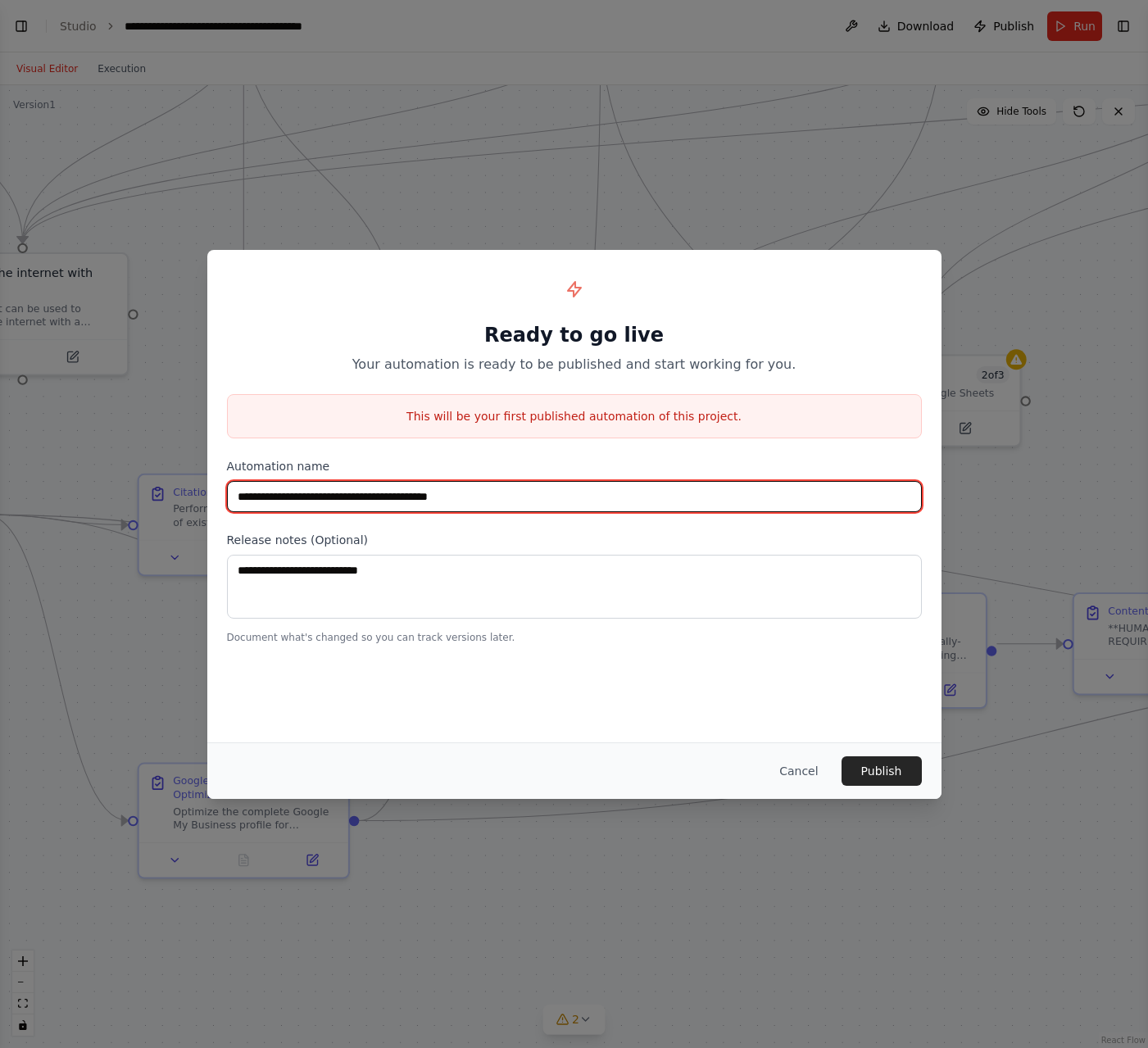
click at [464, 491] on input "**********" at bounding box center [574, 495] width 694 height 31
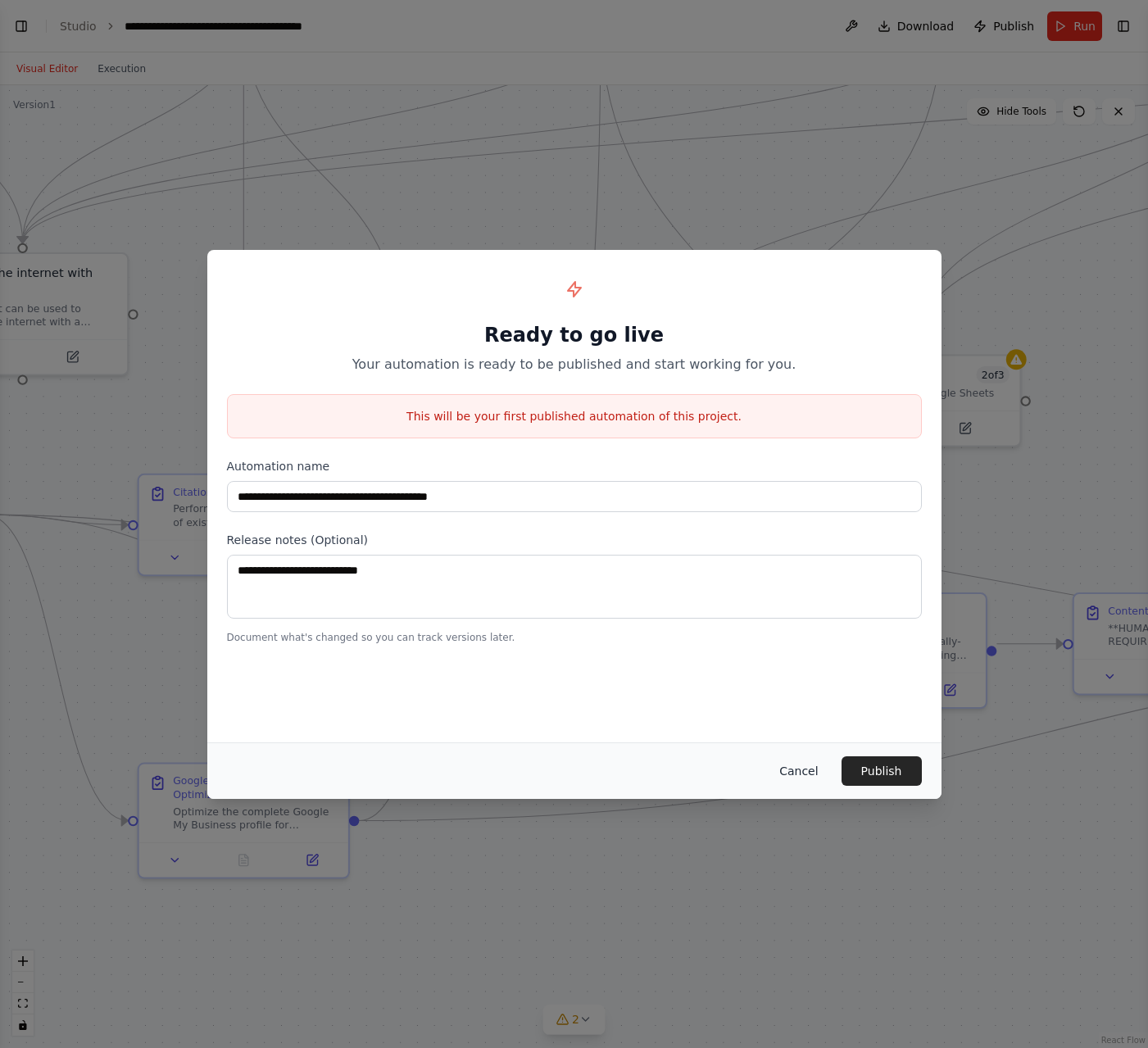
click at [806, 765] on button "Cancel" at bounding box center [797, 771] width 64 height 30
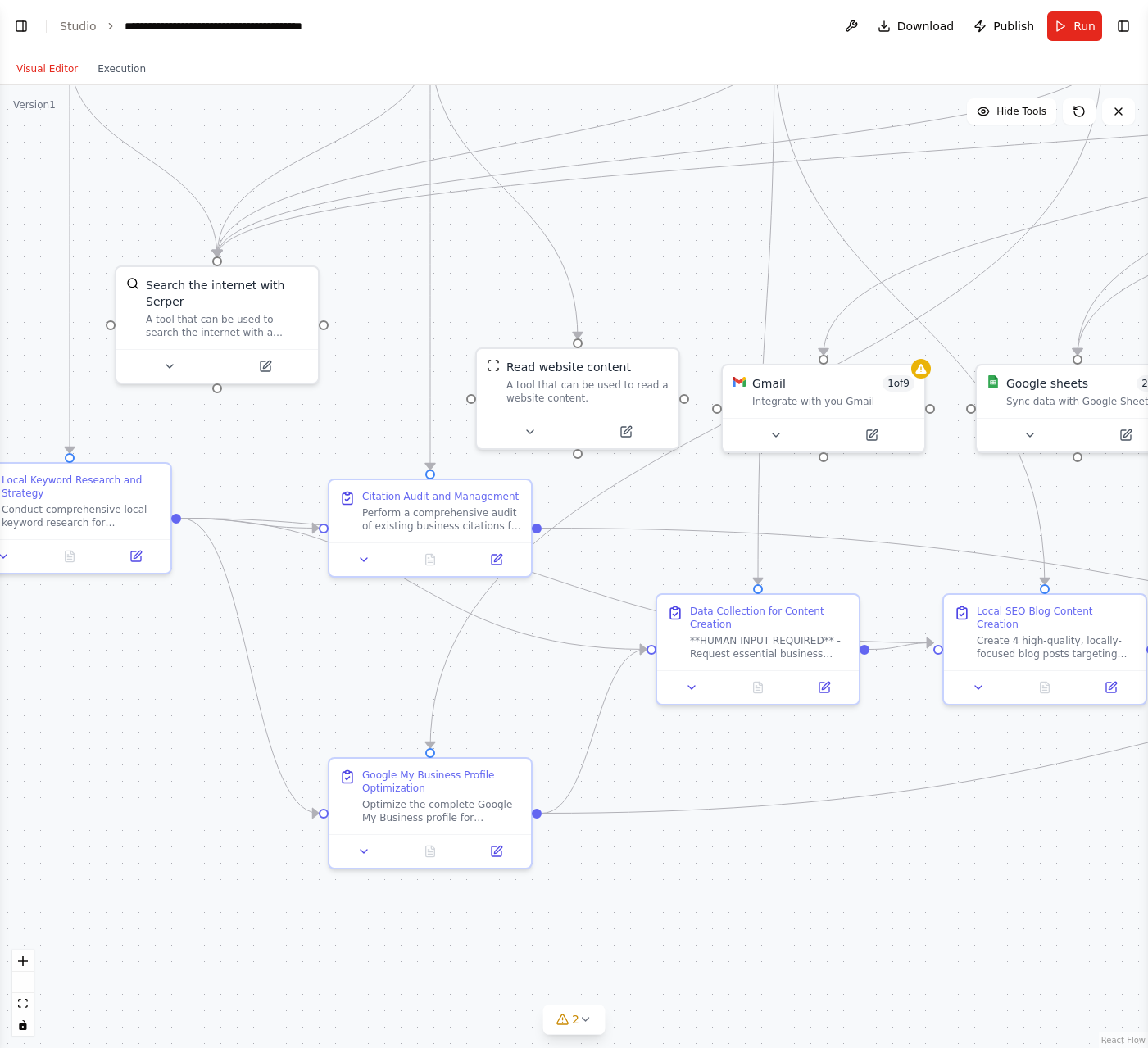
scroll to position [3156, 0]
click at [851, 21] on button at bounding box center [851, 27] width 26 height 30
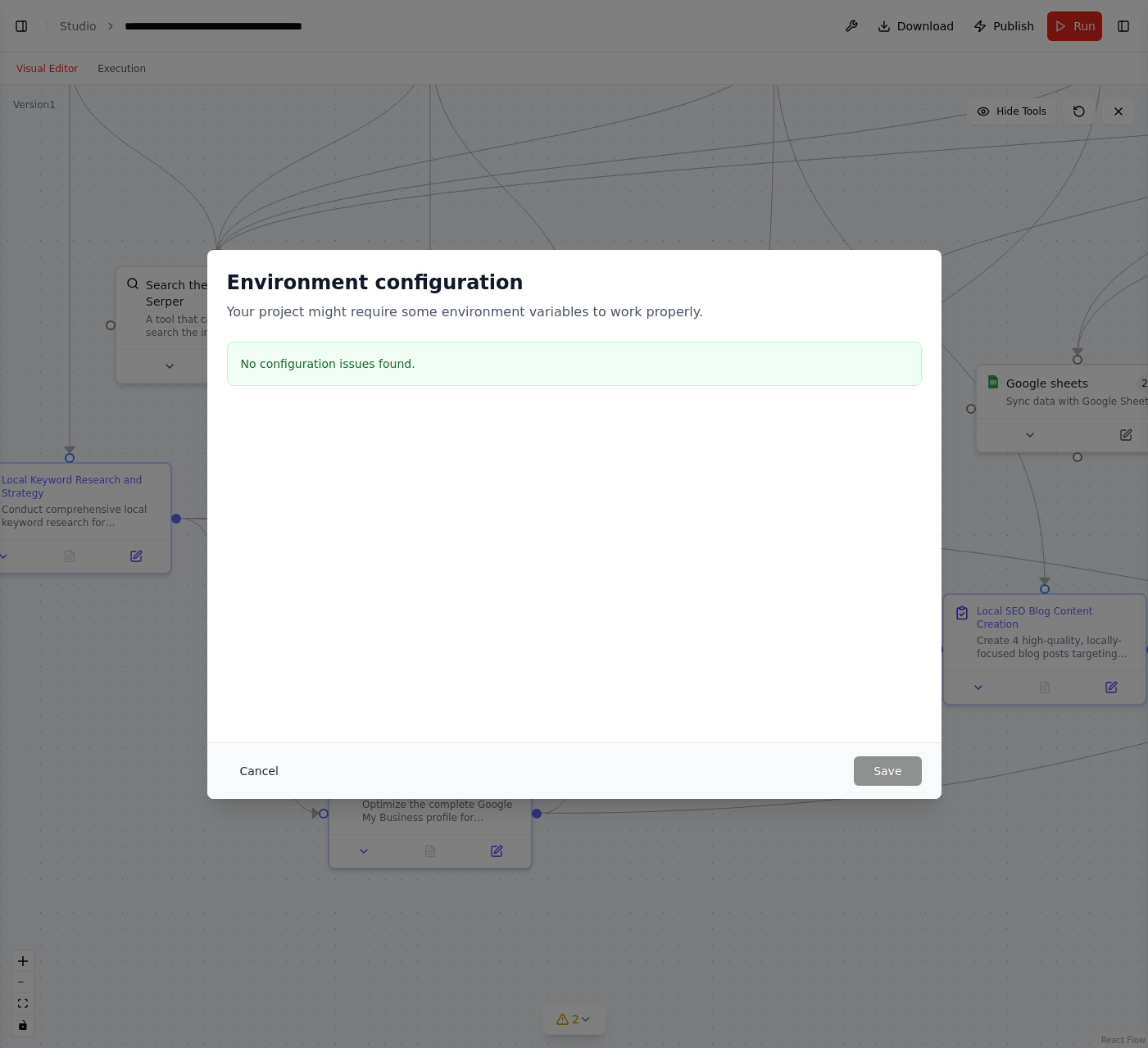
click at [254, 770] on button "Cancel" at bounding box center [259, 771] width 64 height 30
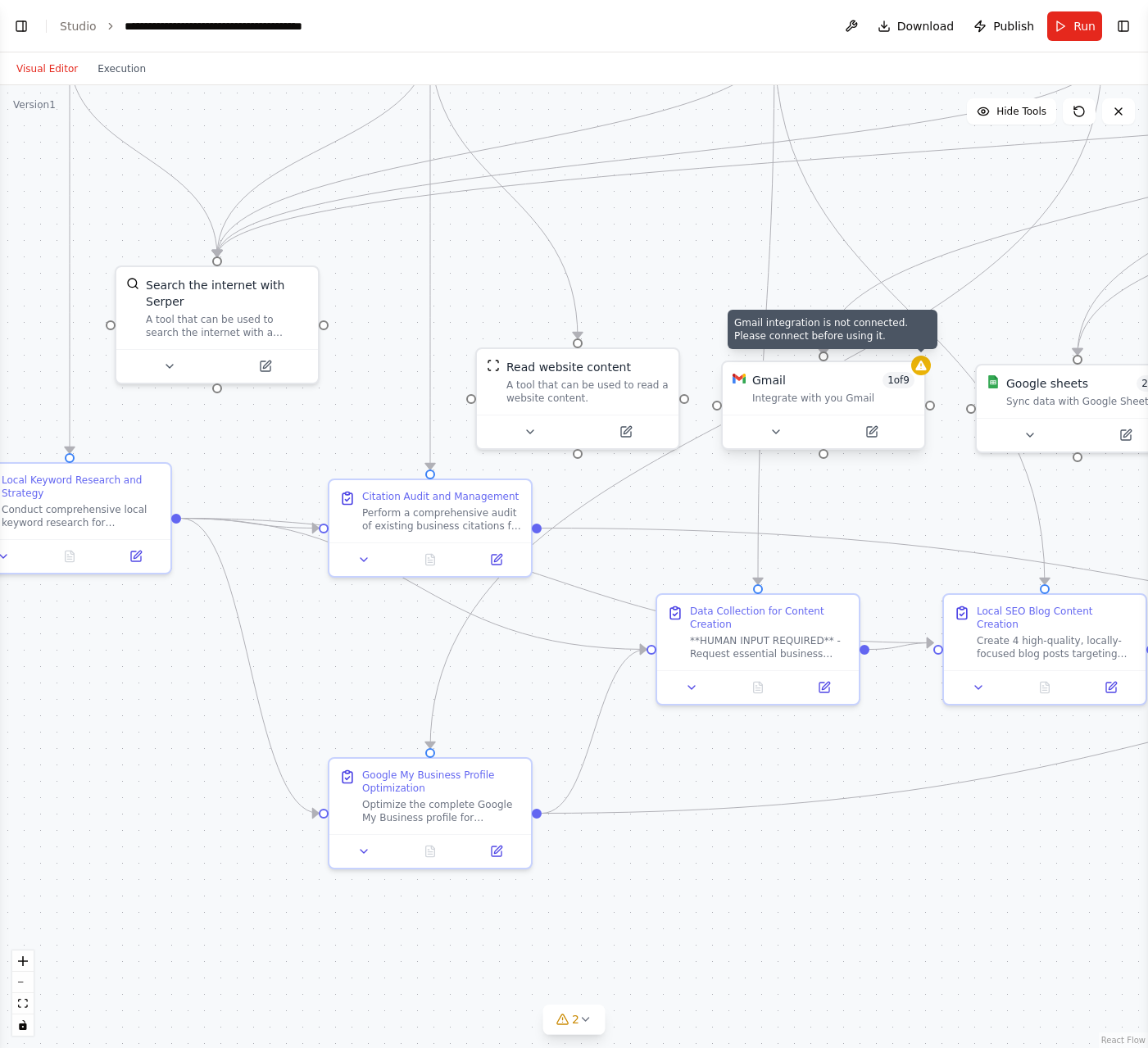
click at [923, 374] on div at bounding box center [921, 366] width 20 height 20
click at [780, 435] on icon at bounding box center [776, 431] width 13 height 13
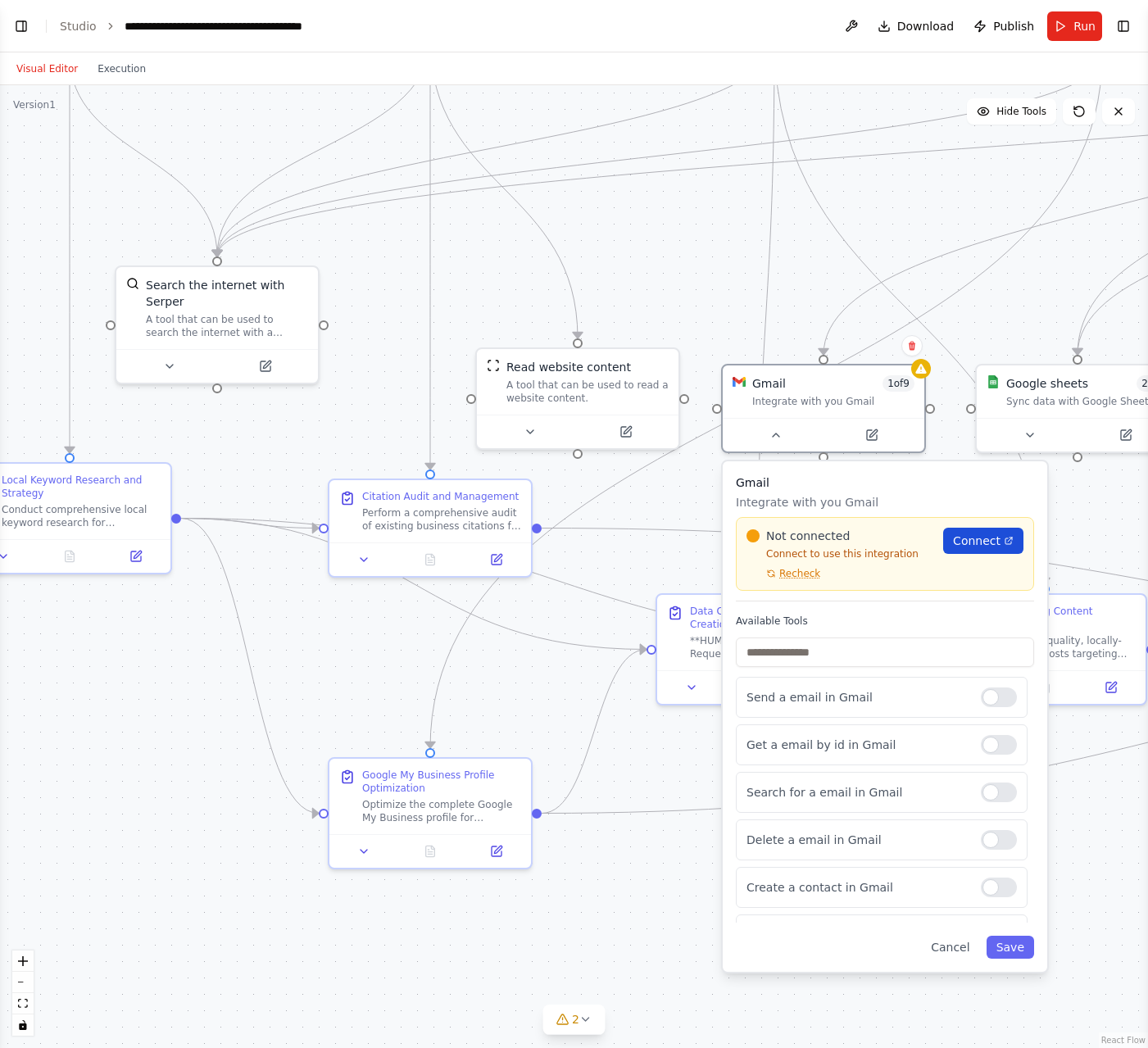
click at [992, 537] on span "Connect" at bounding box center [977, 541] width 48 height 17
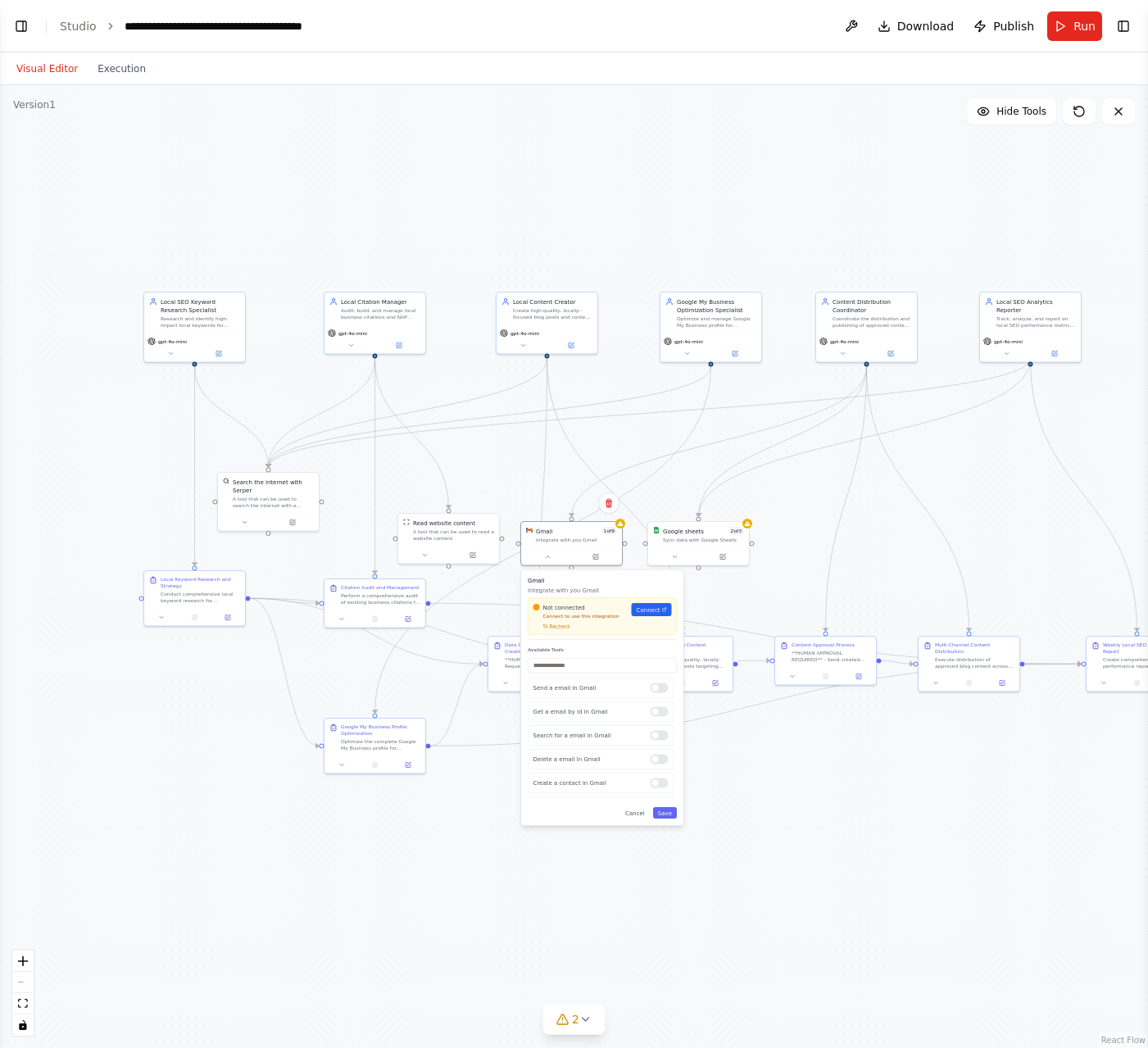
click at [59, 71] on button "Visual Editor" at bounding box center [48, 69] width 81 height 20
click at [27, 24] on button "Toggle Left Sidebar" at bounding box center [21, 26] width 23 height 23
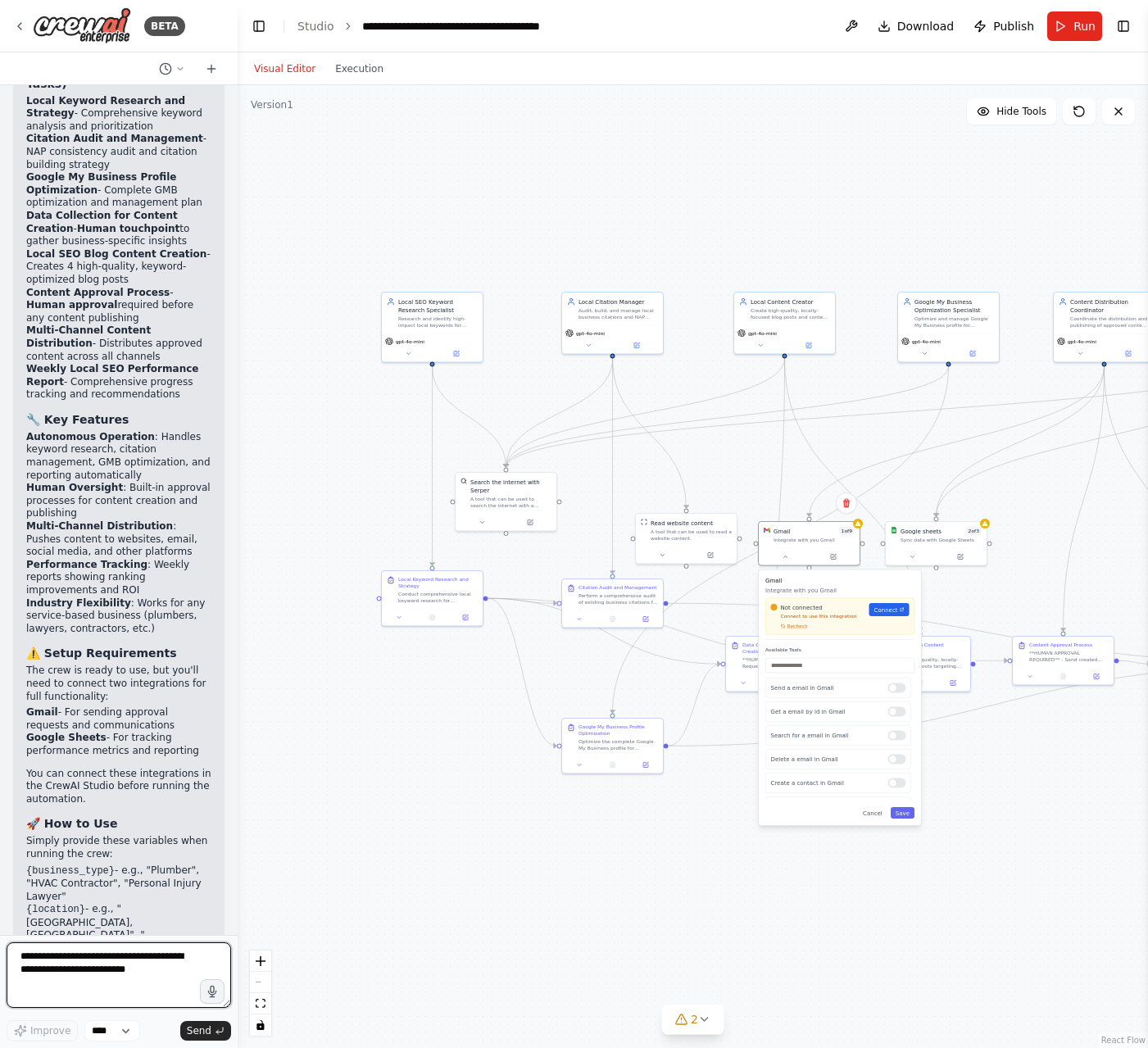
click at [95, 974] on textarea at bounding box center [119, 975] width 225 height 65
type textarea "**********"
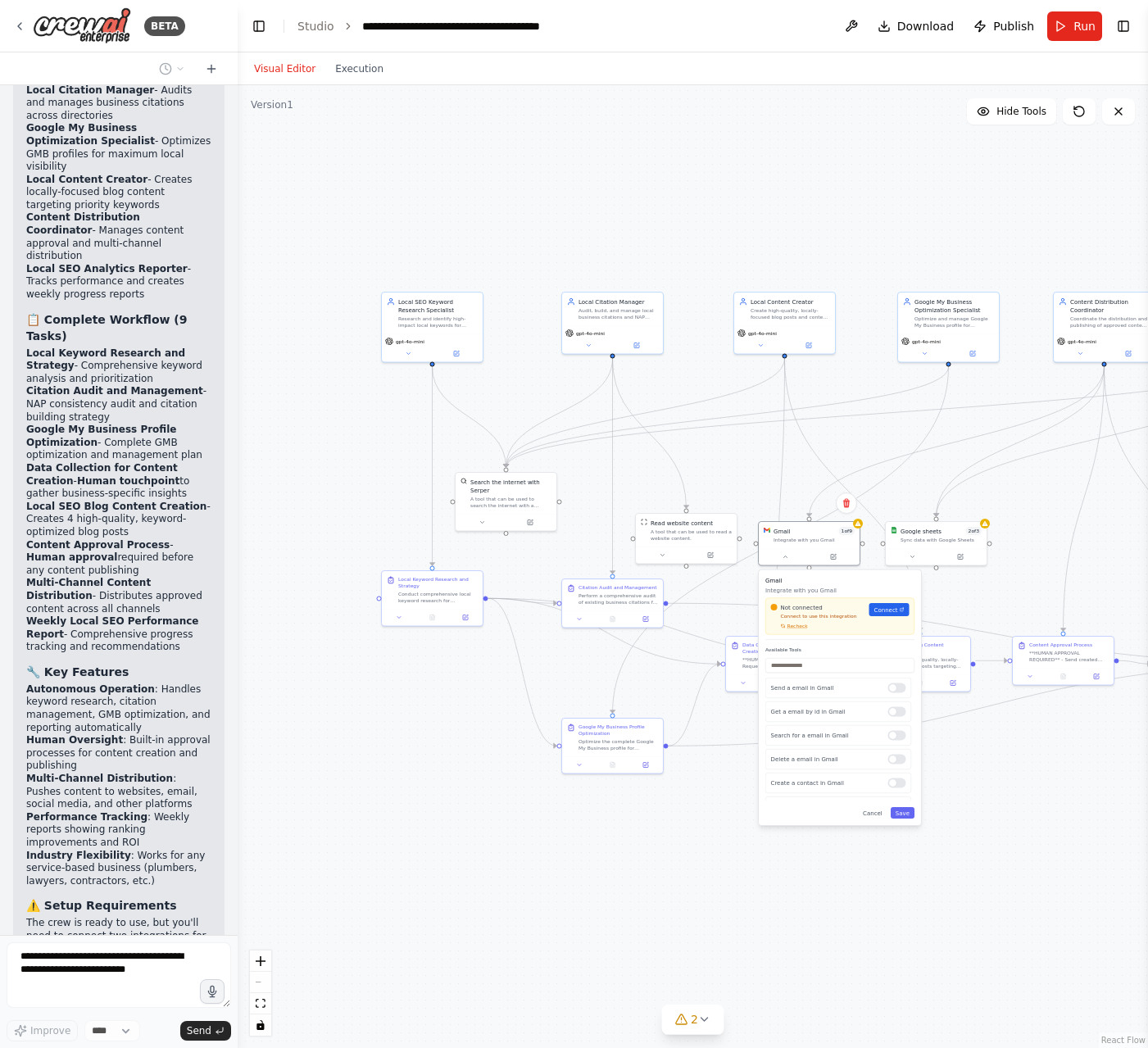
scroll to position [3266, 0]
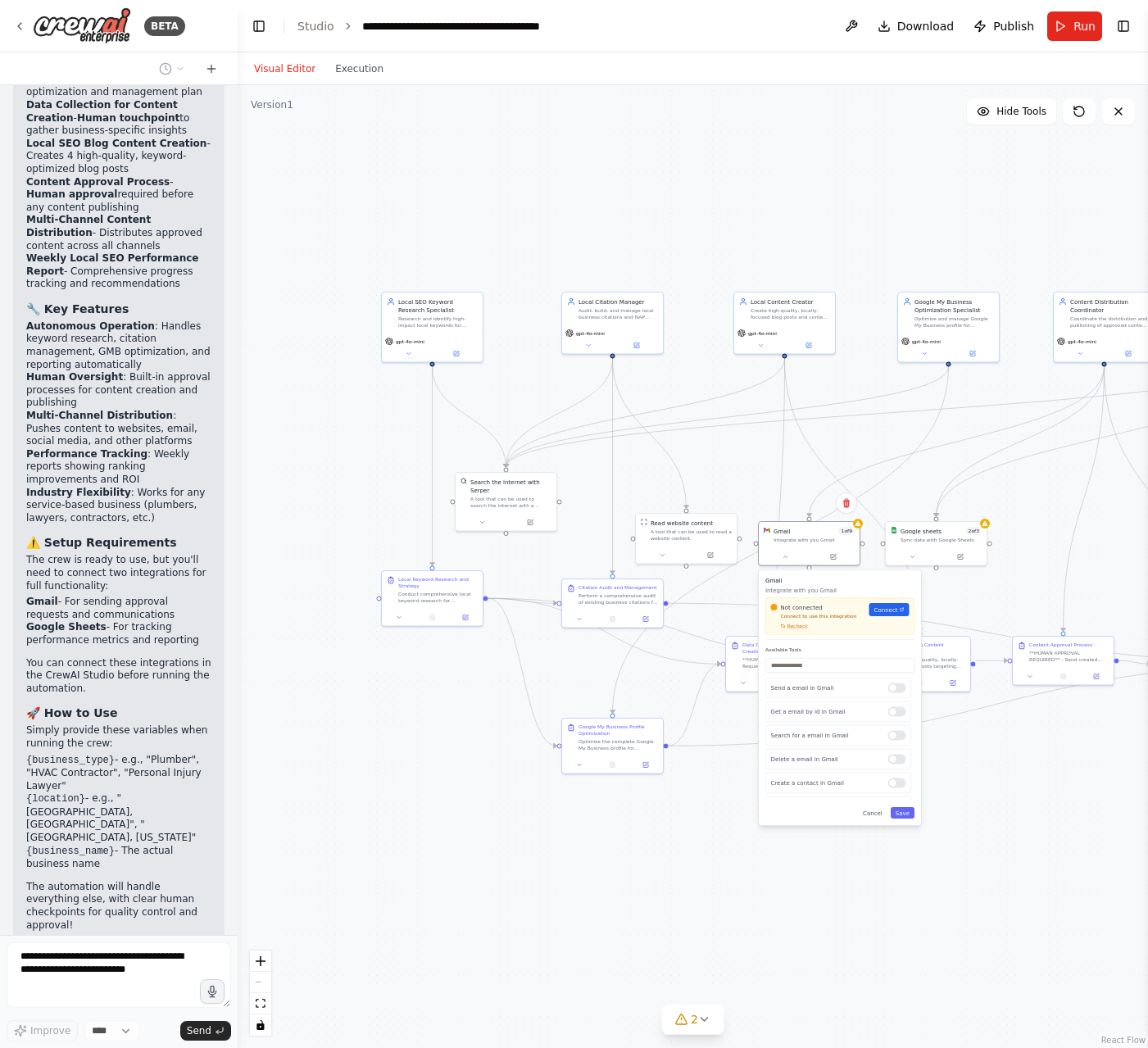
click at [376, 824] on div ".deletable-edge-delete-btn { width: 20px; height: 20px; border: 0px solid #ffff…" at bounding box center [692, 567] width 910 height 963
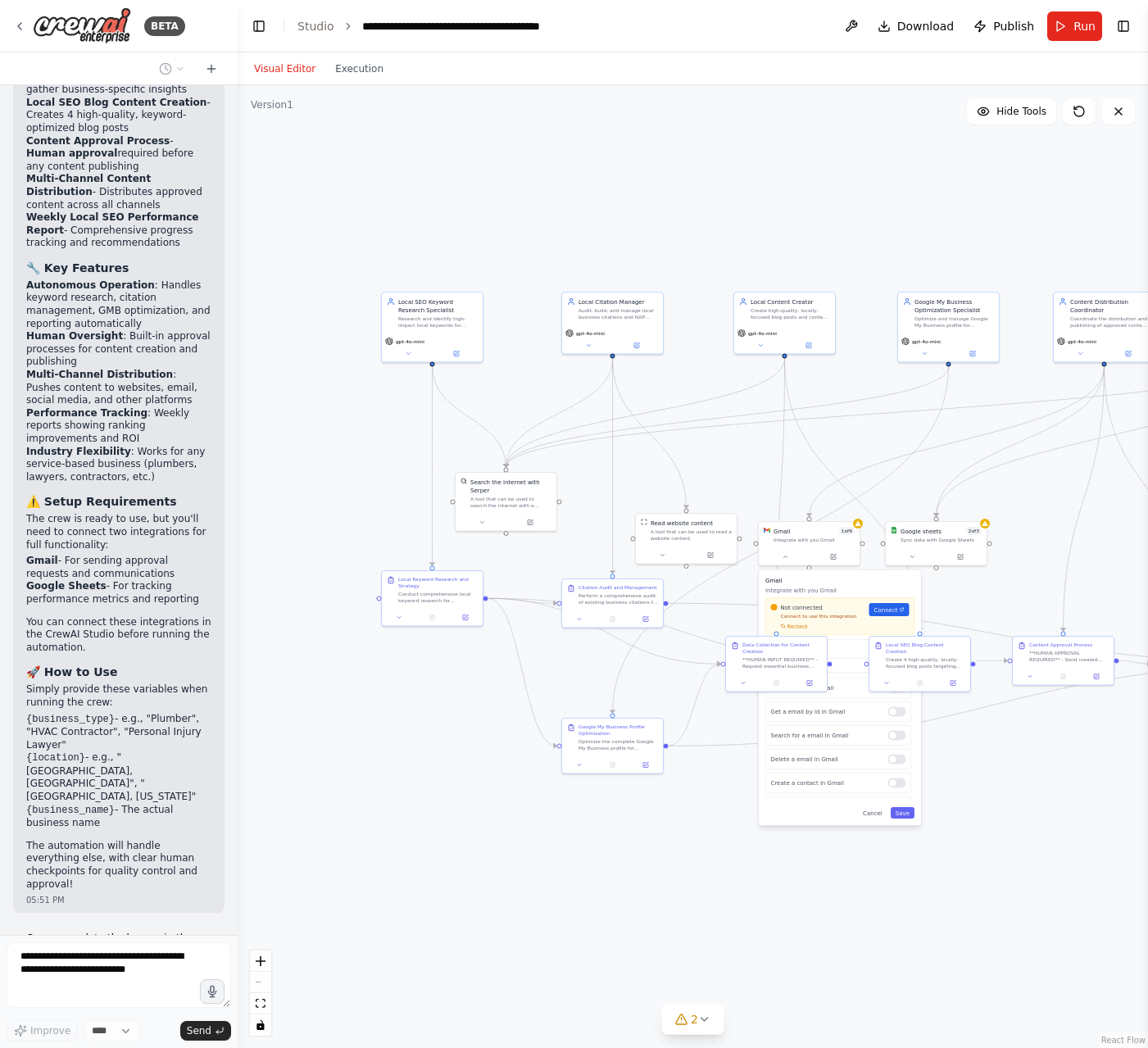
click at [542, 856] on div ".deletable-edge-delete-btn { width: 20px; height: 20px; border: 0px solid #ffff…" at bounding box center [692, 567] width 910 height 963
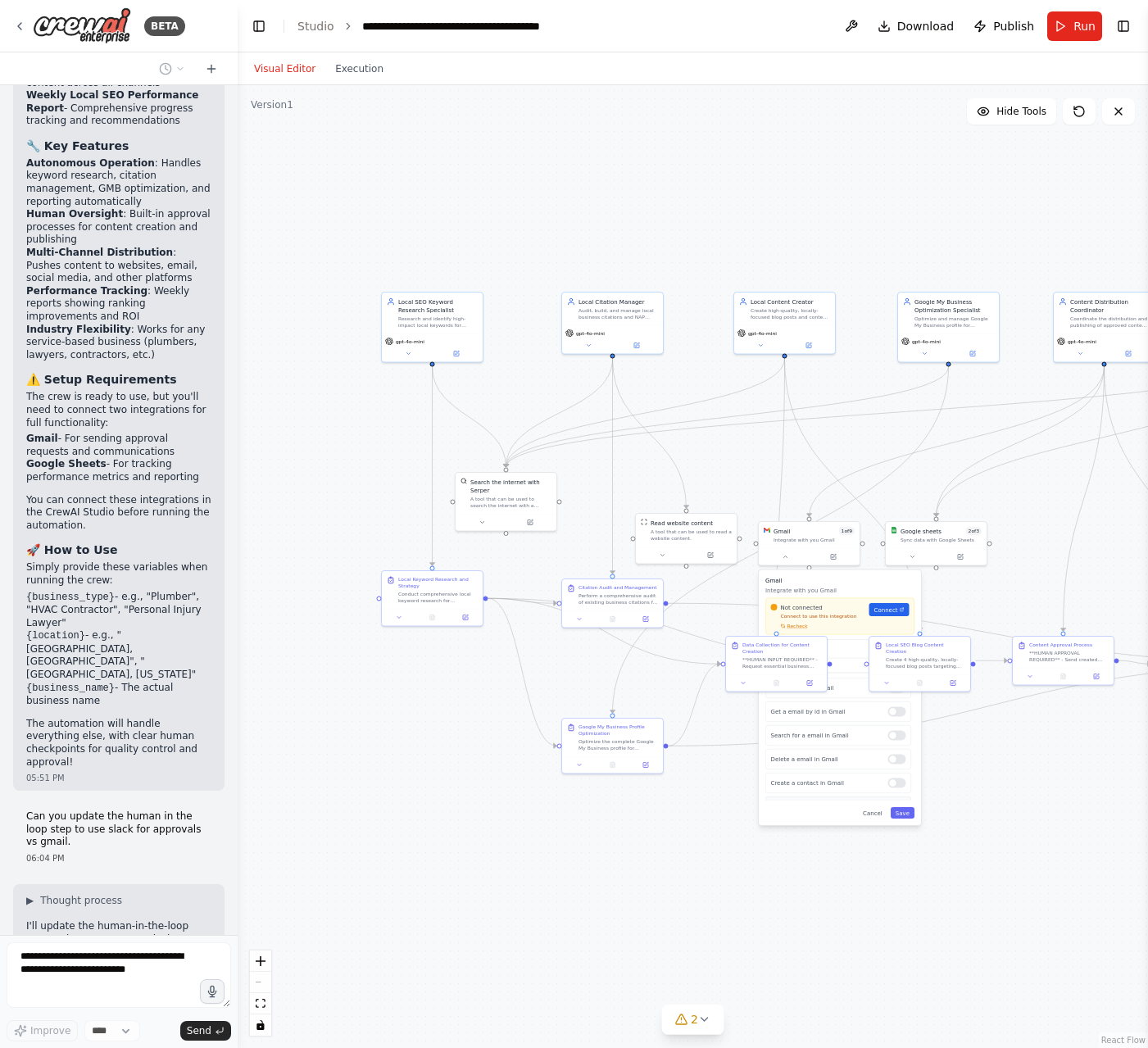
scroll to position [3442, 0]
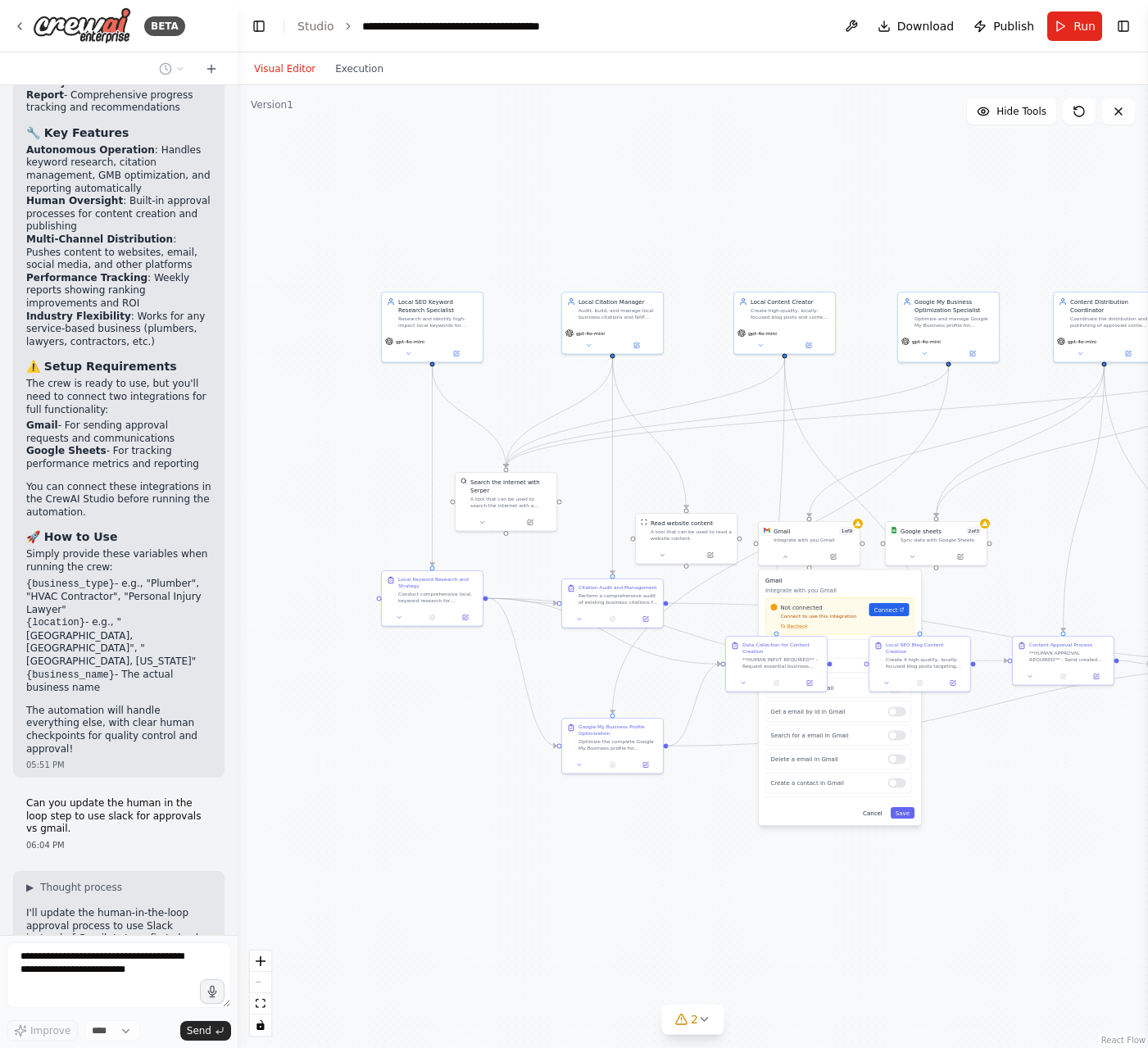
click at [877, 817] on button "Cancel" at bounding box center [873, 813] width 30 height 12
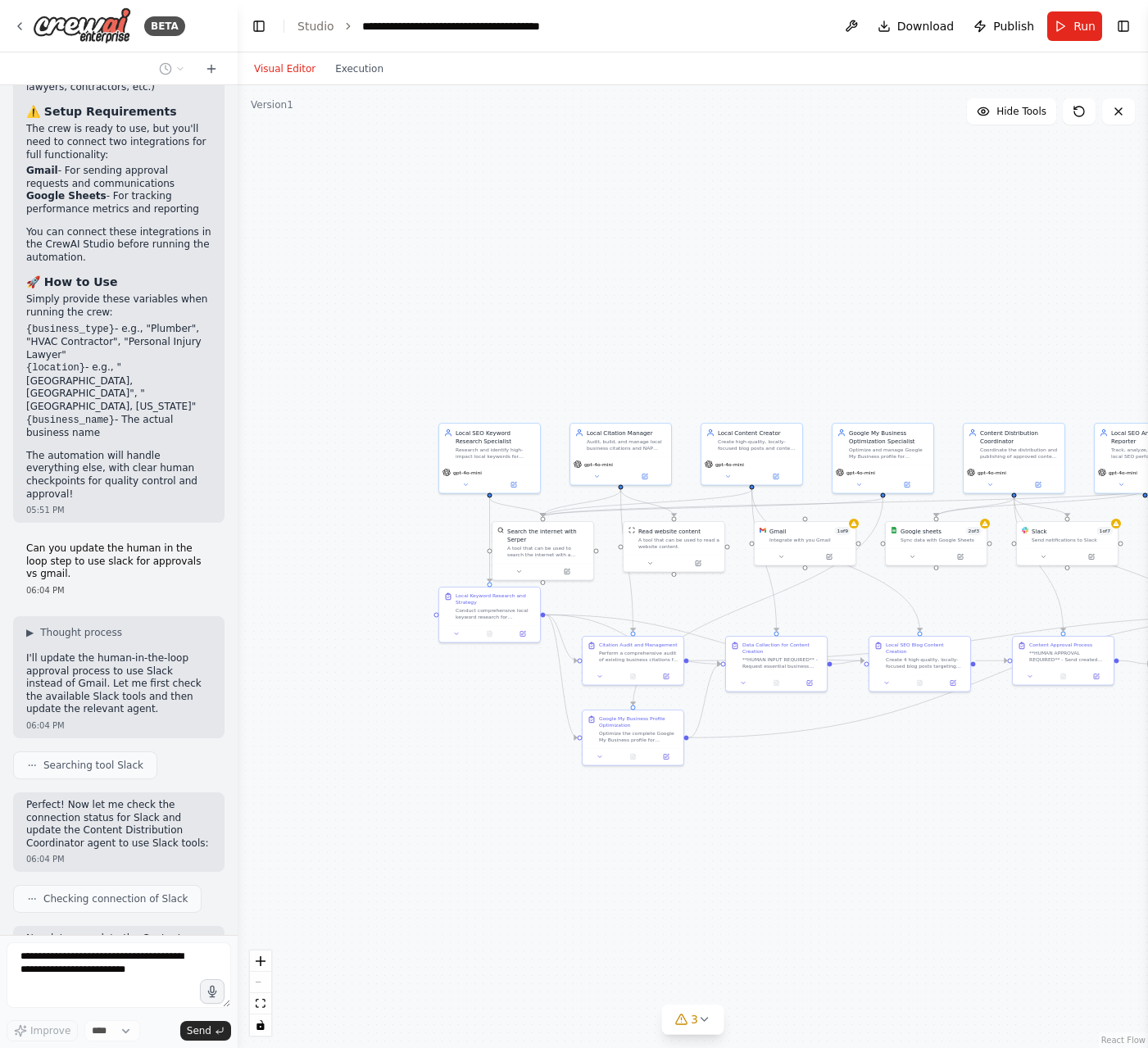
scroll to position [3711, 0]
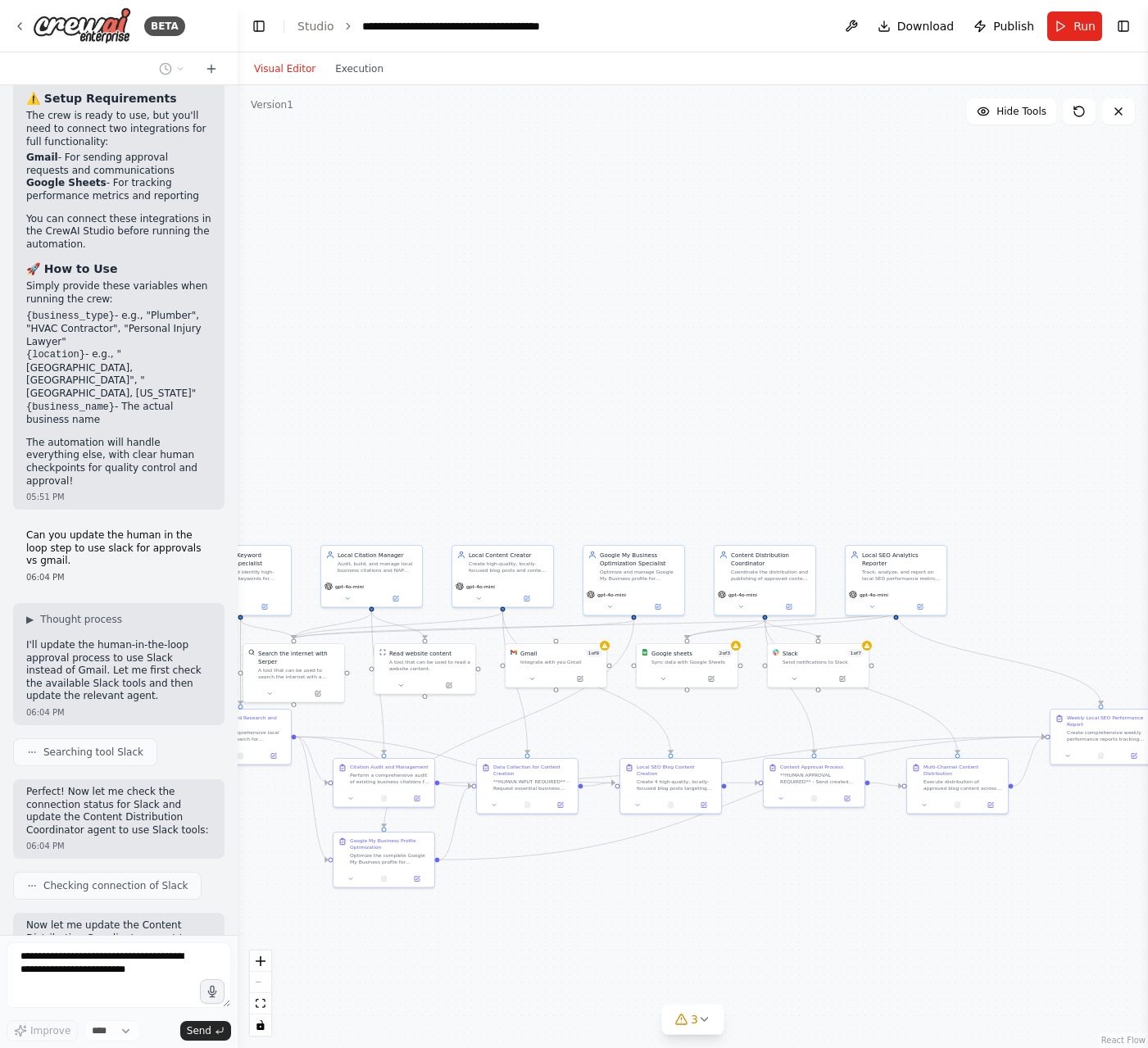
drag, startPoint x: 878, startPoint y: 793, endPoint x: 614, endPoint y: 921, distance: 293.4
click at [614, 921] on div ".deletable-edge-delete-btn { width: 20px; height: 20px; border: 0px solid #ffff…" at bounding box center [692, 567] width 910 height 963
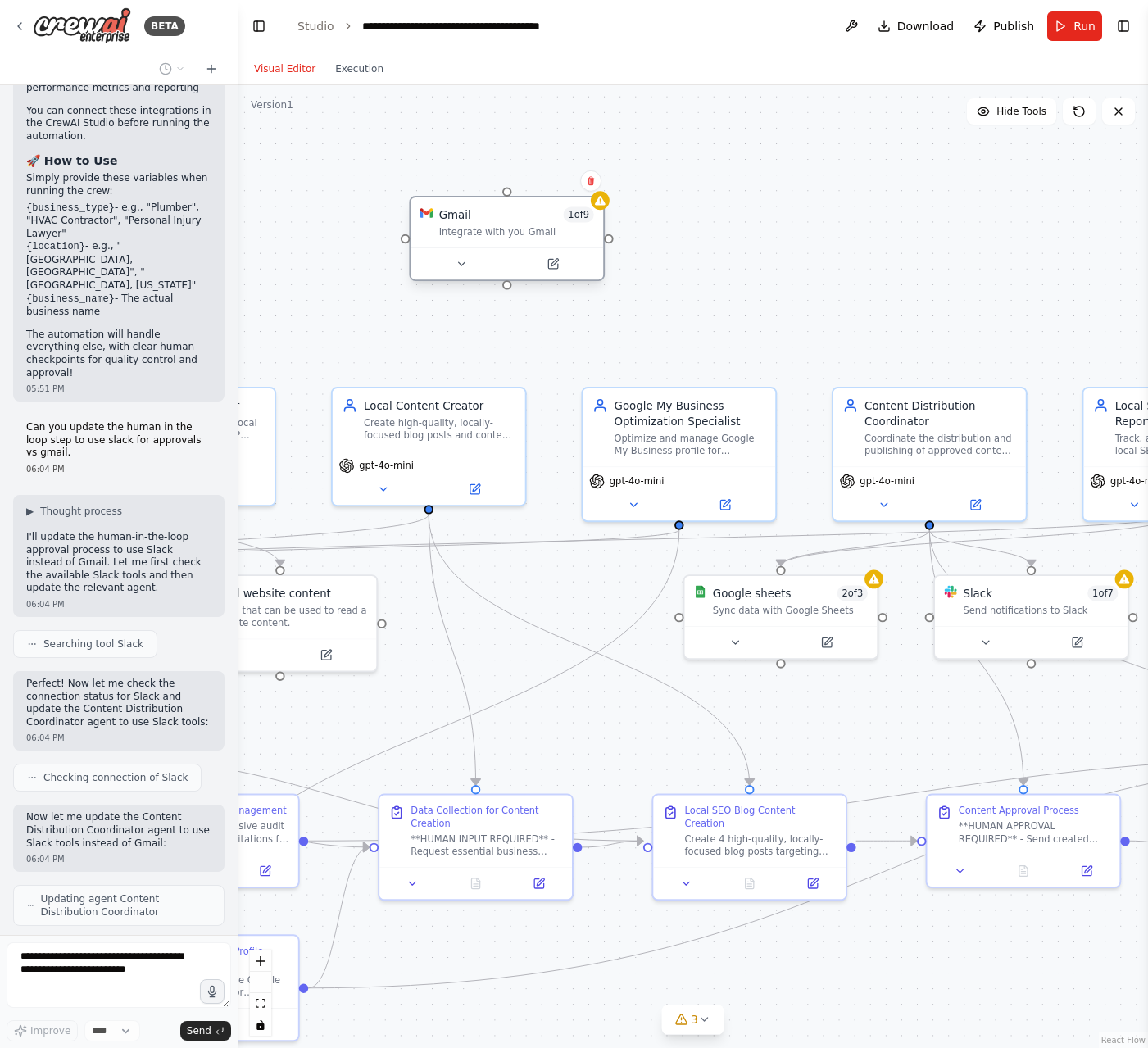
scroll to position [3831, 0]
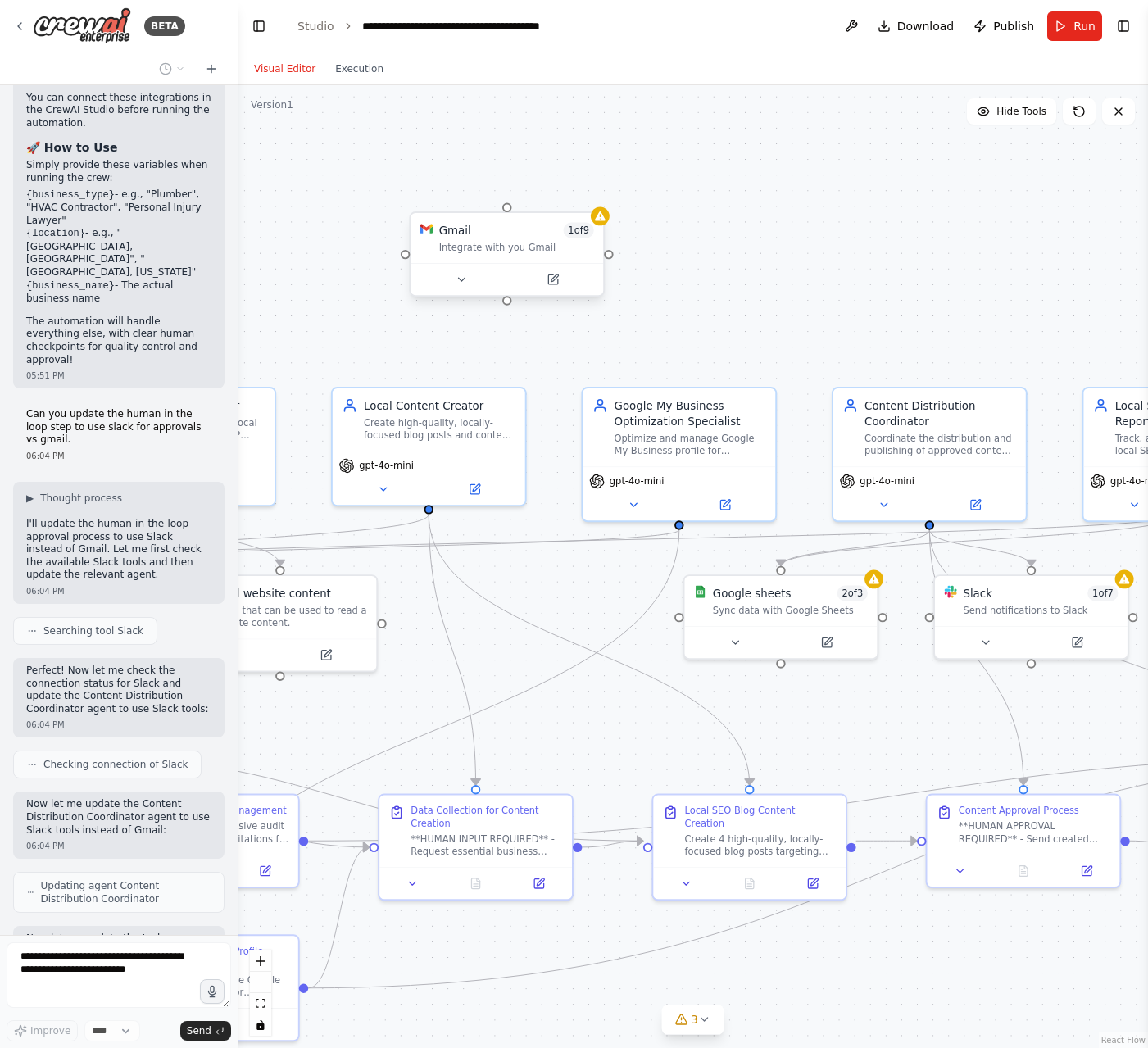
drag, startPoint x: 526, startPoint y: 611, endPoint x: 500, endPoint y: 246, distance: 365.9
click at [500, 246] on div "Integrate with you Gmail" at bounding box center [516, 247] width 155 height 12
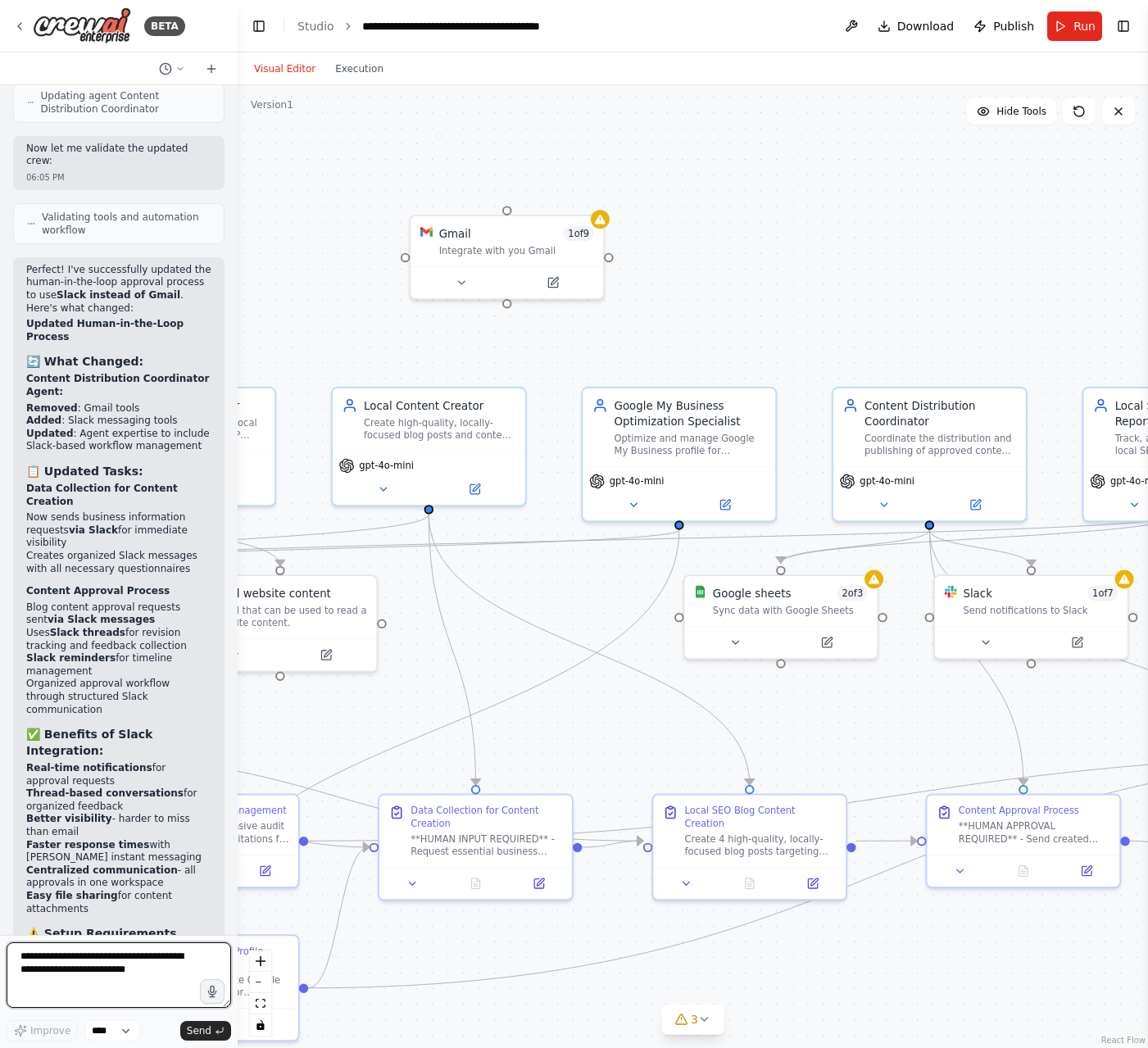
scroll to position [4953, 0]
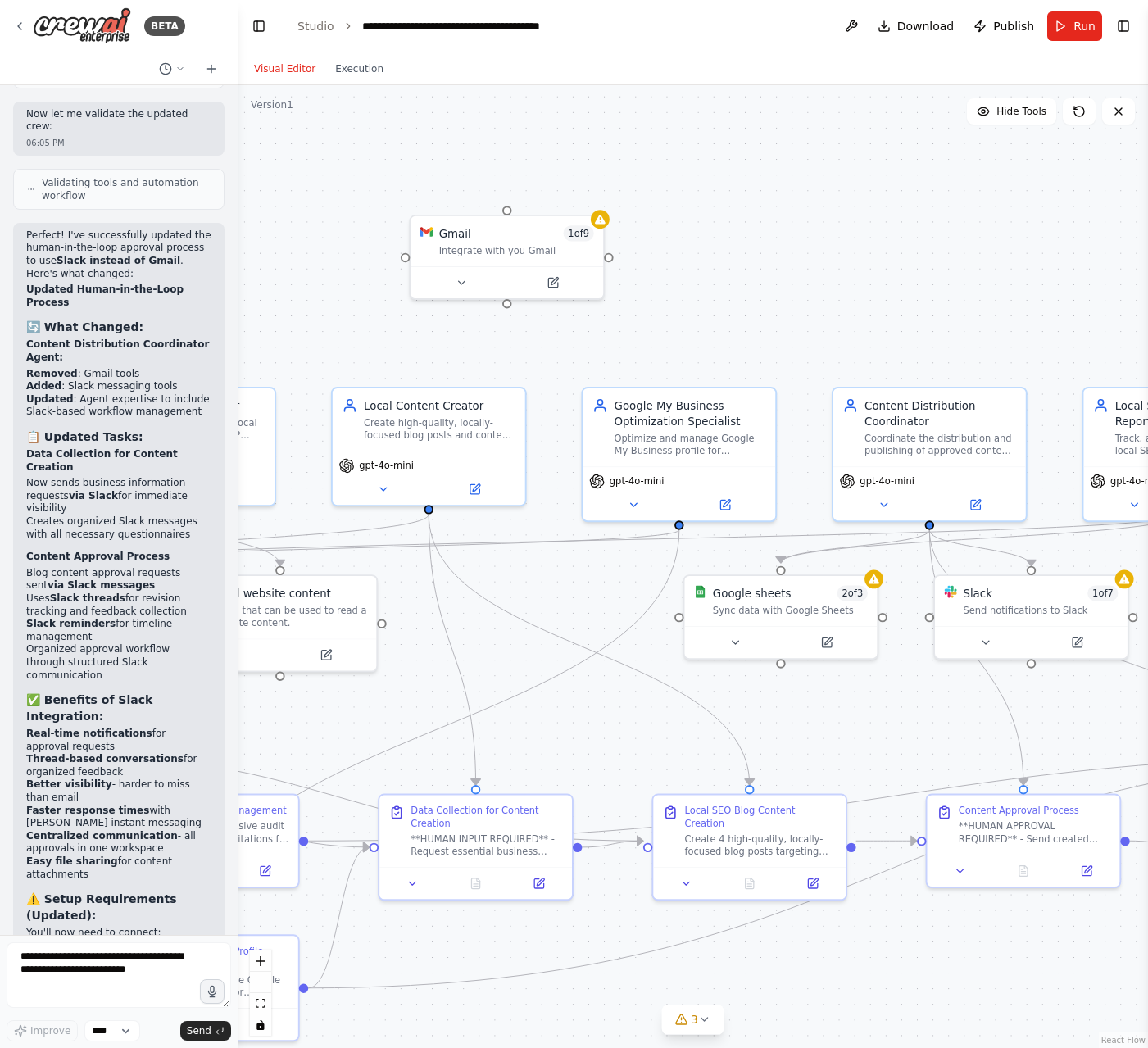
click at [101, 1003] on p "The automation will send content approval requests and data collection requests…" at bounding box center [118, 1048] width 185 height 89
click at [790, 717] on div ".deletable-edge-delete-btn { width: 20px; height: 20px; border: 0px solid #ffff…" at bounding box center [692, 567] width 910 height 963
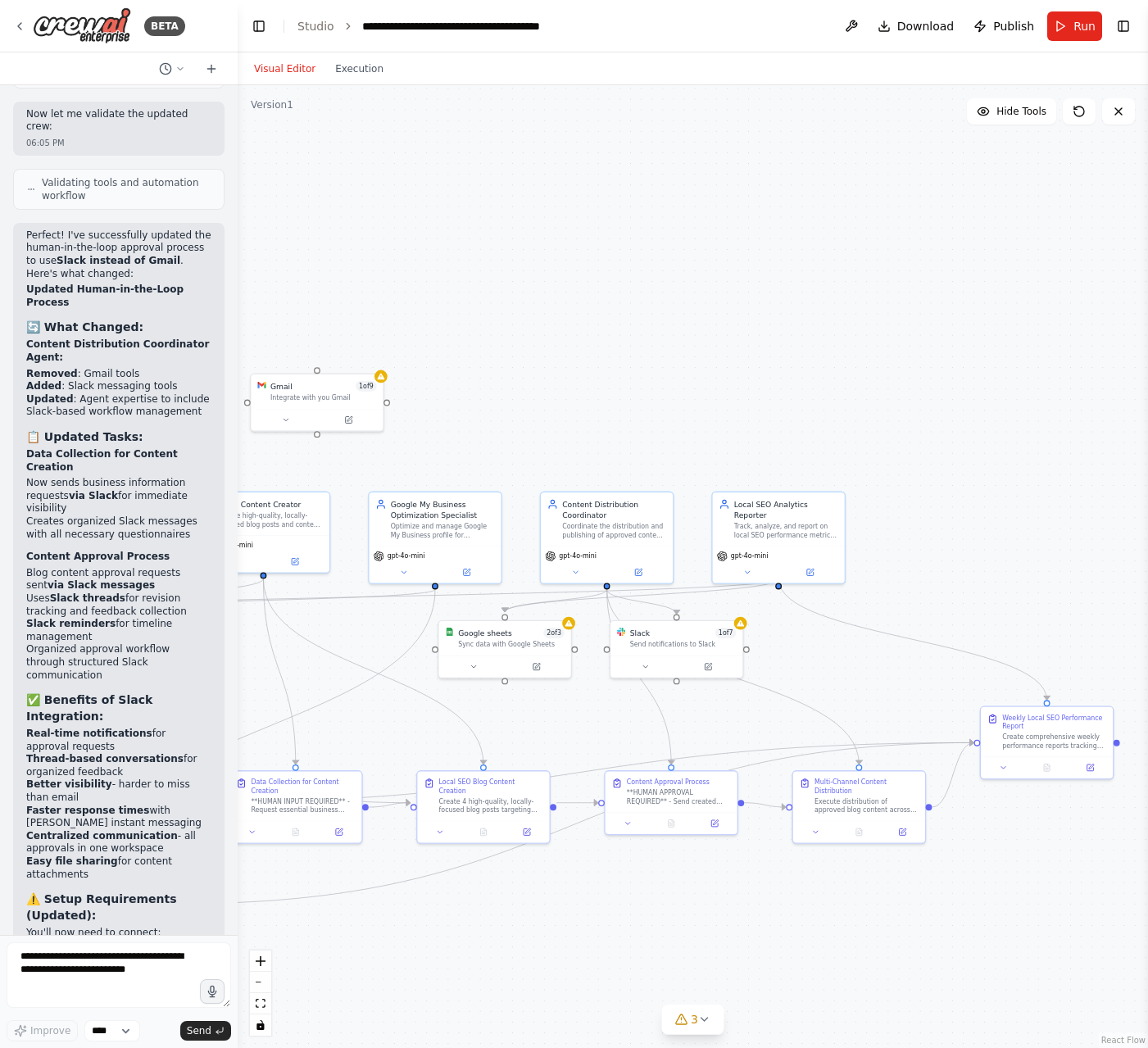
drag, startPoint x: 865, startPoint y: 723, endPoint x: 570, endPoint y: 724, distance: 295.0
click at [570, 724] on div ".deletable-edge-delete-btn { width: 20px; height: 20px; border: 0px solid #ffff…" at bounding box center [692, 567] width 910 height 963
click at [669, 654] on div "Slack 1 of 7 Send notifications to Slack" at bounding box center [681, 647] width 135 height 58
click at [631, 228] on div ".deletable-edge-delete-btn { width: 20px; height: 20px; border: 0px solid #ffff…" at bounding box center [692, 567] width 910 height 963
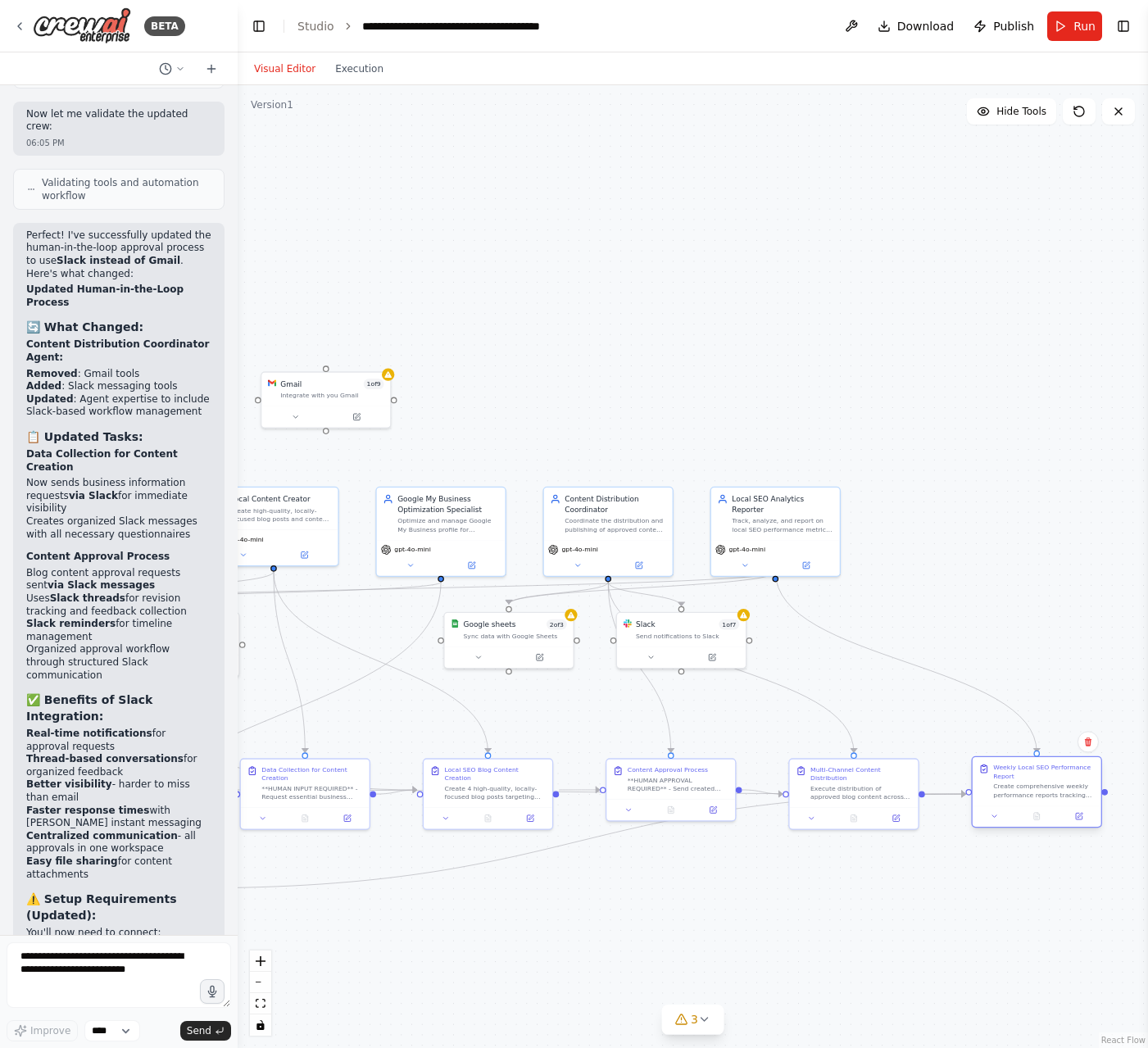
drag, startPoint x: 1042, startPoint y: 719, endPoint x: 1044, endPoint y: 786, distance: 67.0
click at [1044, 786] on div "Create comprehensive weekly performance reports tracking all local SEO activiti…" at bounding box center [1043, 790] width 102 height 17
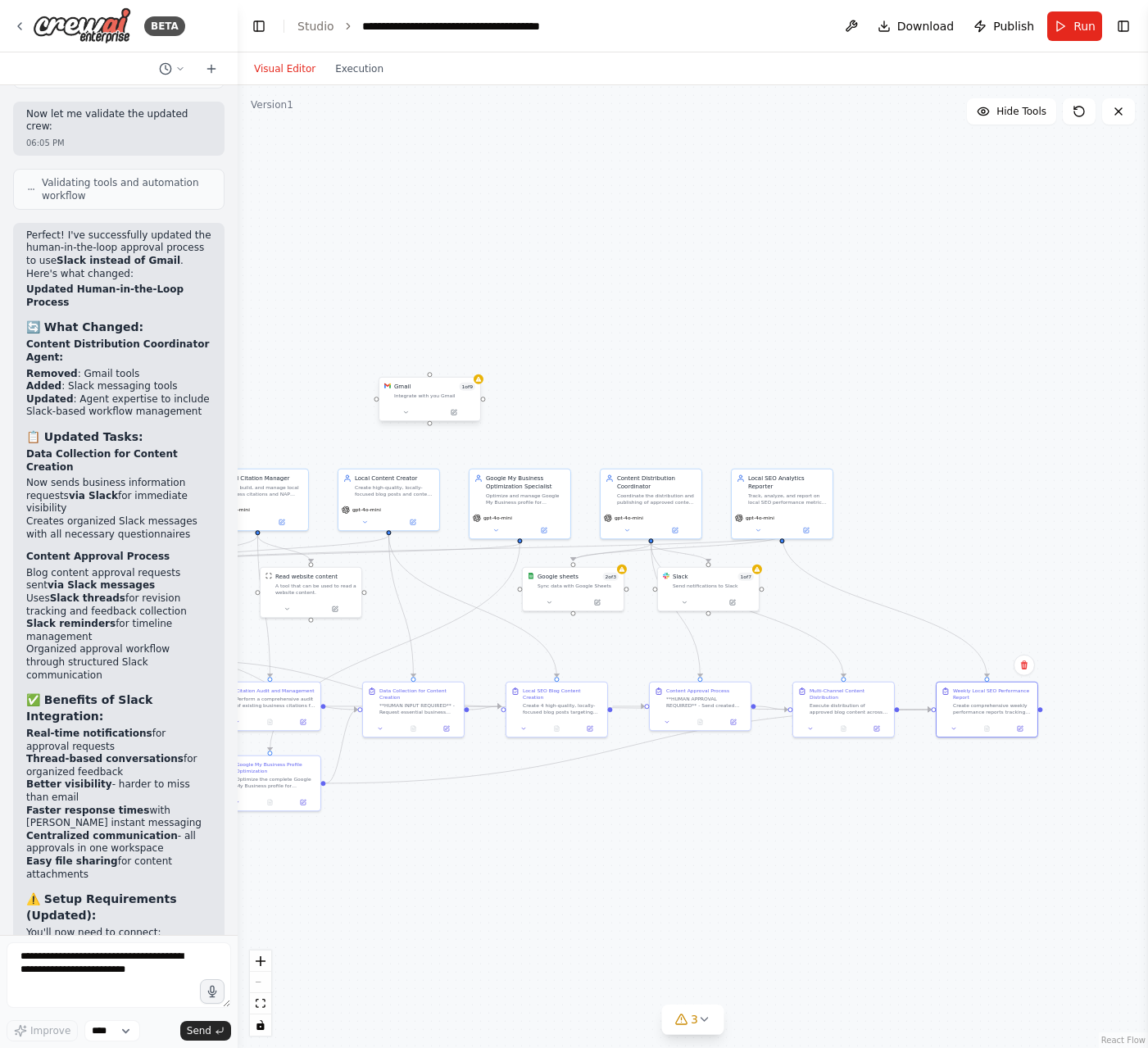
click at [424, 400] on div "Gmail 1 of 9 Integrate with you Gmail" at bounding box center [430, 390] width 101 height 26
click at [470, 363] on icon at bounding box center [467, 361] width 10 height 10
click at [419, 359] on button "Confirm" at bounding box center [420, 361] width 58 height 20
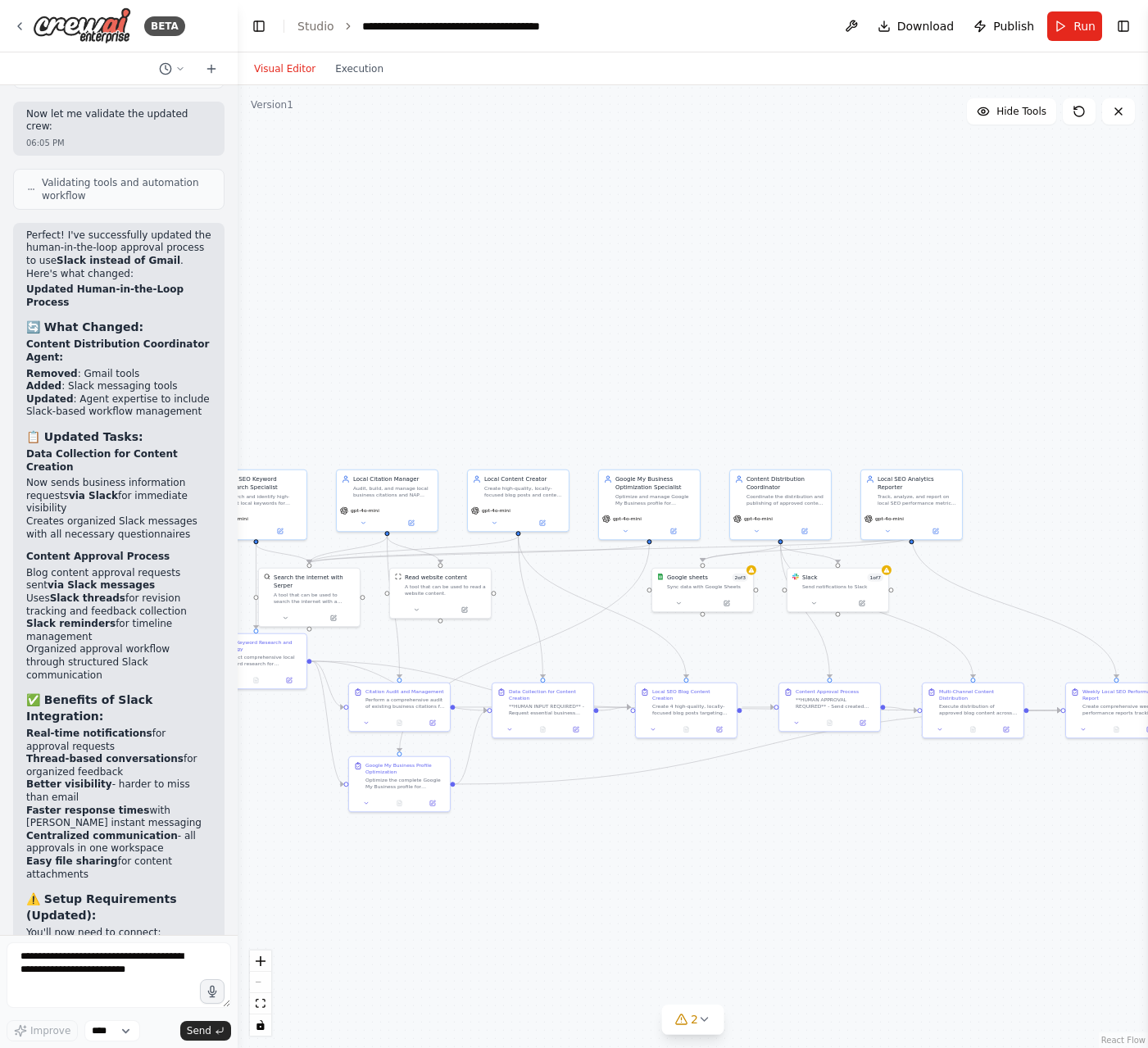
drag, startPoint x: 418, startPoint y: 381, endPoint x: 546, endPoint y: 380, distance: 128.0
click at [547, 381] on div ".deletable-edge-delete-btn { width: 20px; height: 20px; border: 0px solid #ffff…" at bounding box center [692, 567] width 910 height 963
click at [706, 1018] on icon at bounding box center [704, 1018] width 7 height 3
click at [831, 585] on div "Send notifications to Slack" at bounding box center [843, 584] width 81 height 7
click at [863, 601] on icon at bounding box center [862, 601] width 5 height 5
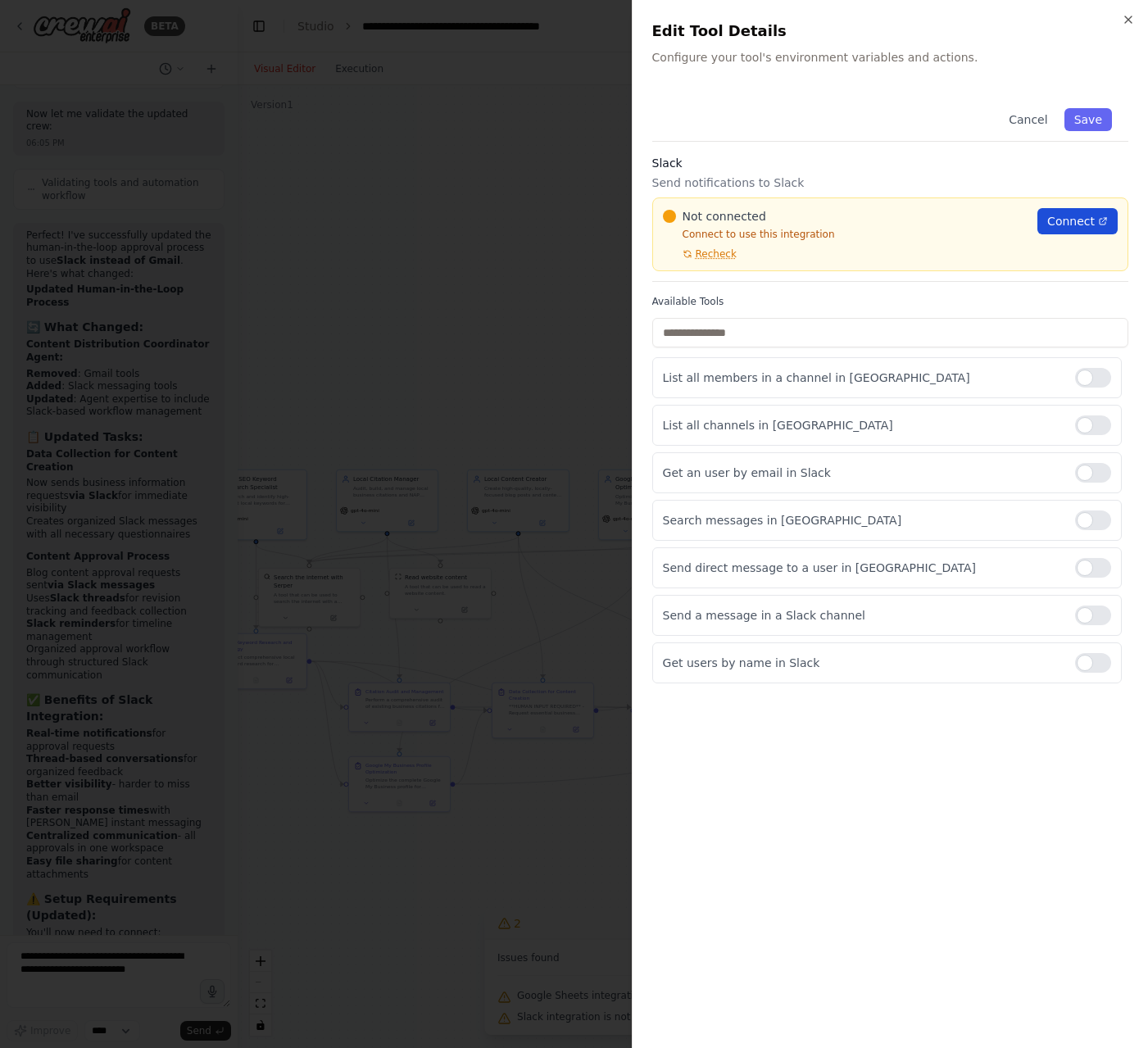
click at [1065, 223] on span "Connect" at bounding box center [1071, 221] width 48 height 17
click at [574, 201] on div at bounding box center [574, 524] width 1148 height 1048
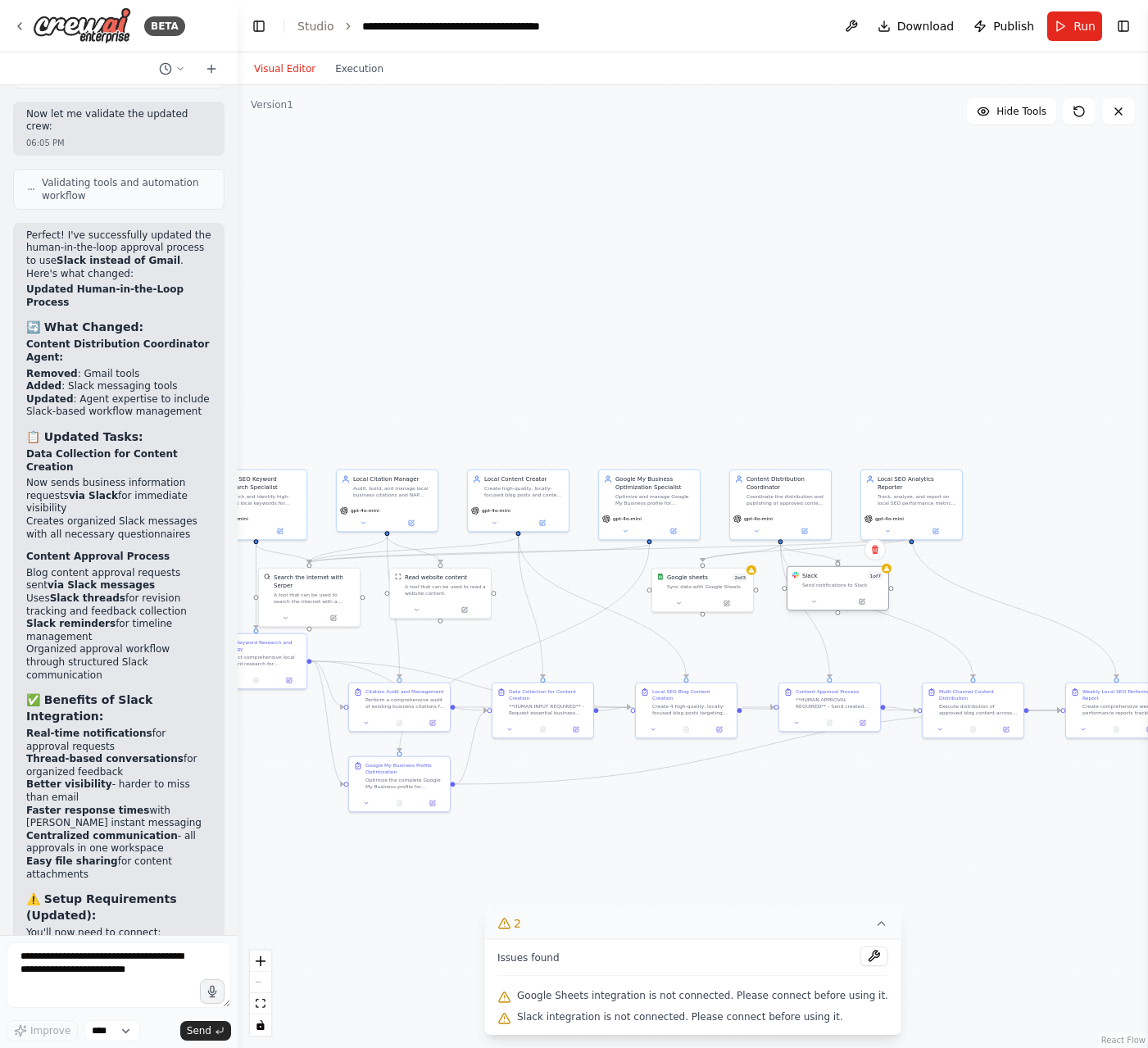
click at [831, 580] on div "Slack 1 of 7 Send notifications to Slack" at bounding box center [843, 579] width 81 height 17
click at [870, 604] on button at bounding box center [861, 601] width 46 height 10
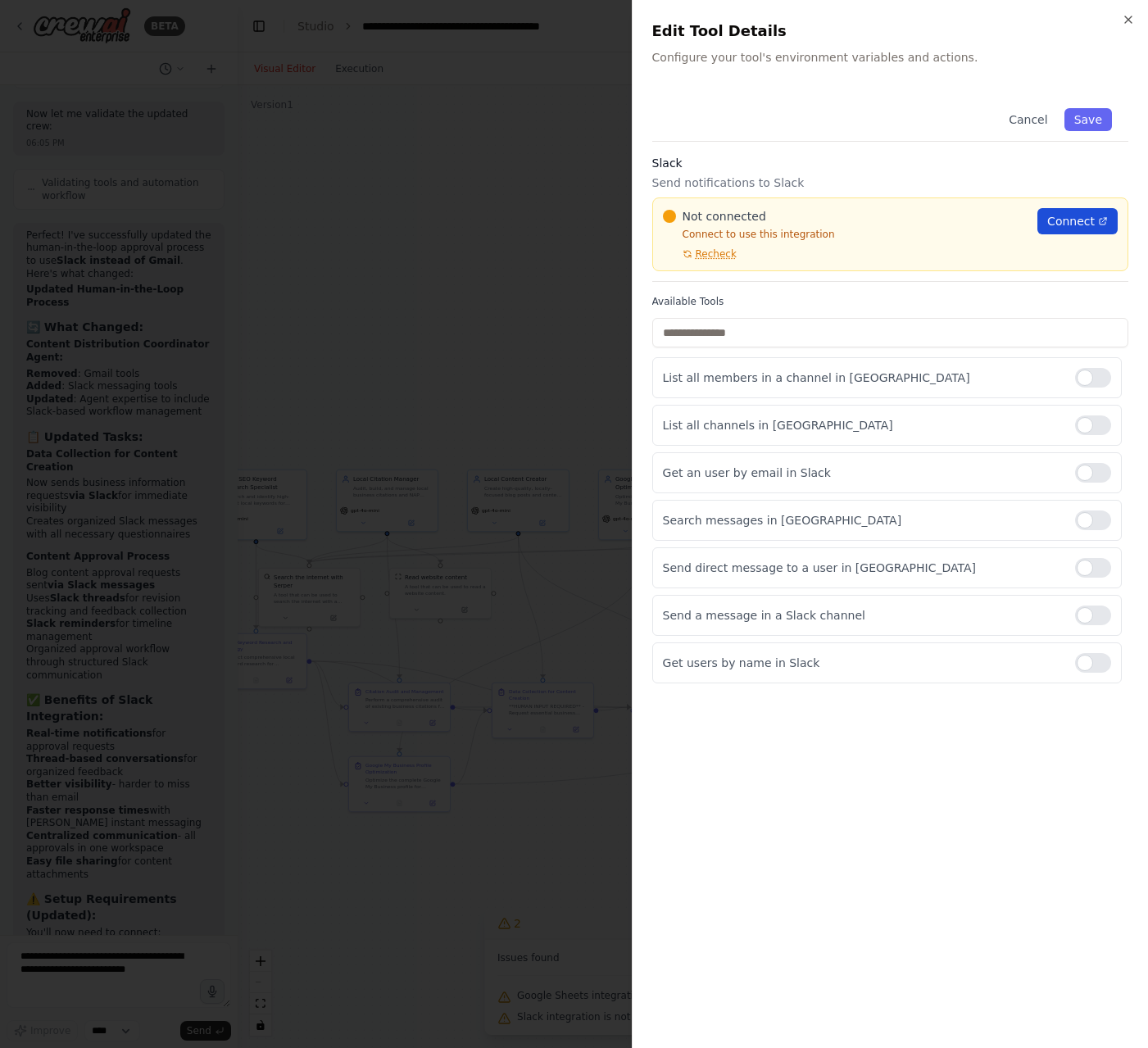
click at [1066, 220] on span "Connect" at bounding box center [1071, 221] width 48 height 17
click at [1093, 377] on div at bounding box center [1093, 377] width 36 height 20
click at [1092, 424] on div at bounding box center [1093, 425] width 36 height 20
click at [1099, 472] on div at bounding box center [1093, 472] width 36 height 20
click at [1098, 515] on div at bounding box center [1093, 520] width 36 height 20
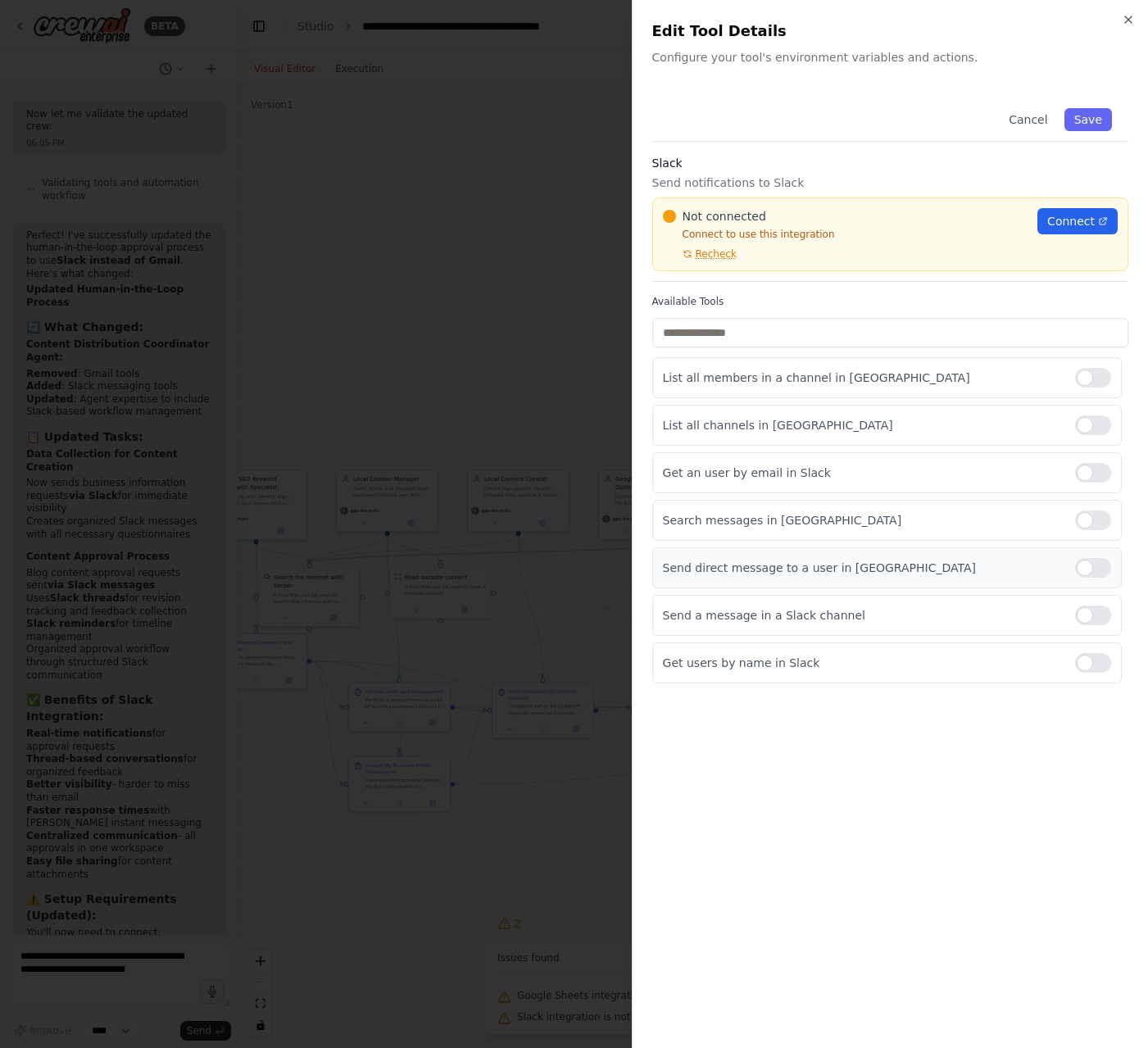
click at [1098, 568] on div at bounding box center [1093, 568] width 36 height 20
click at [1102, 672] on div at bounding box center [1093, 663] width 36 height 20
click at [1038, 788] on div "Cancel Save Slack Send notifications to Slack Not connected Connect to use this…" at bounding box center [889, 560] width 476 height 936
click at [1095, 115] on button "Save" at bounding box center [1088, 119] width 48 height 23
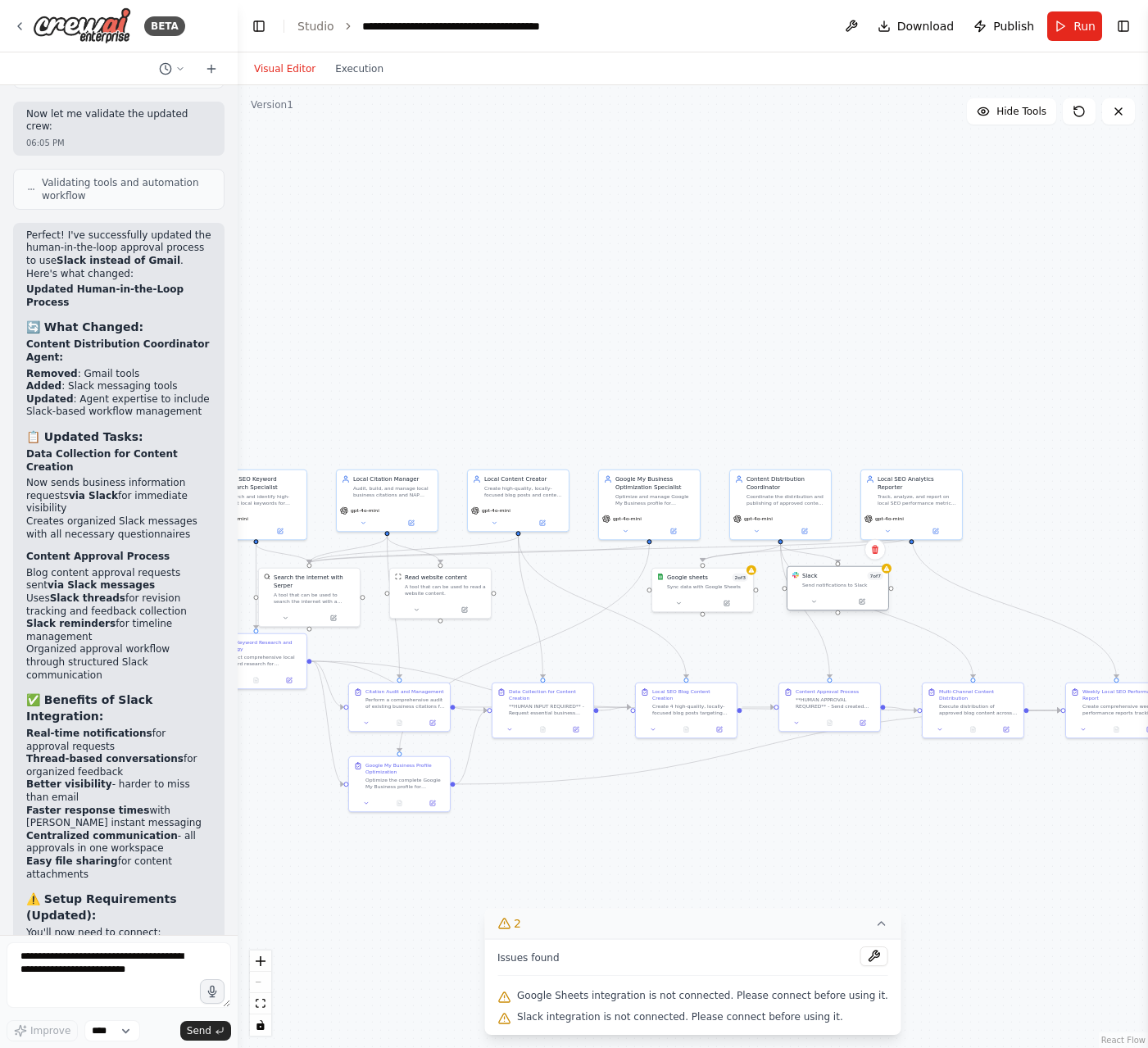
click at [822, 589] on div "Slack 7 of 7 Send notifications to Slack" at bounding box center [838, 579] width 101 height 26
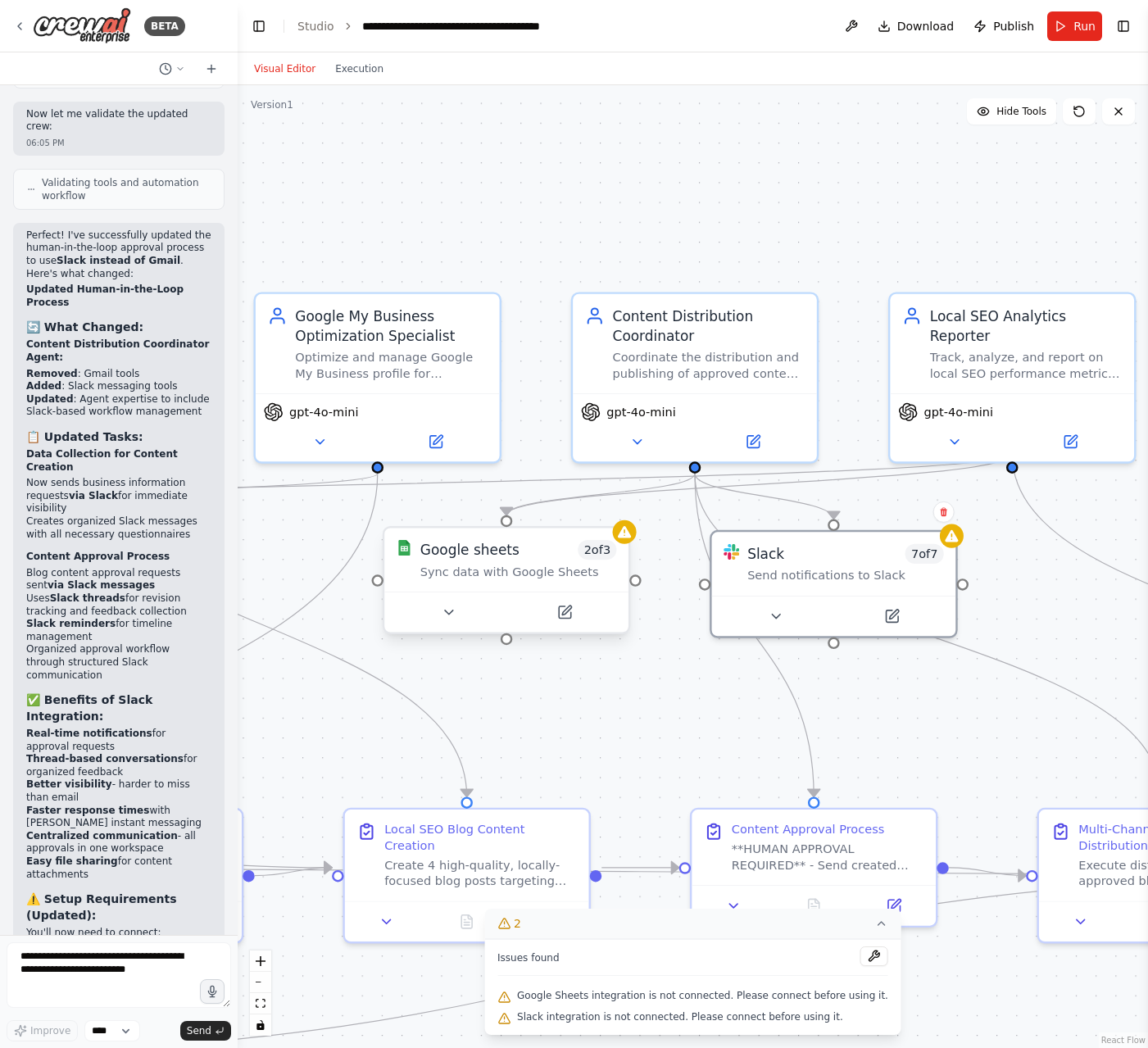
click at [506, 571] on div "Sync data with Google Sheets" at bounding box center [518, 572] width 196 height 16
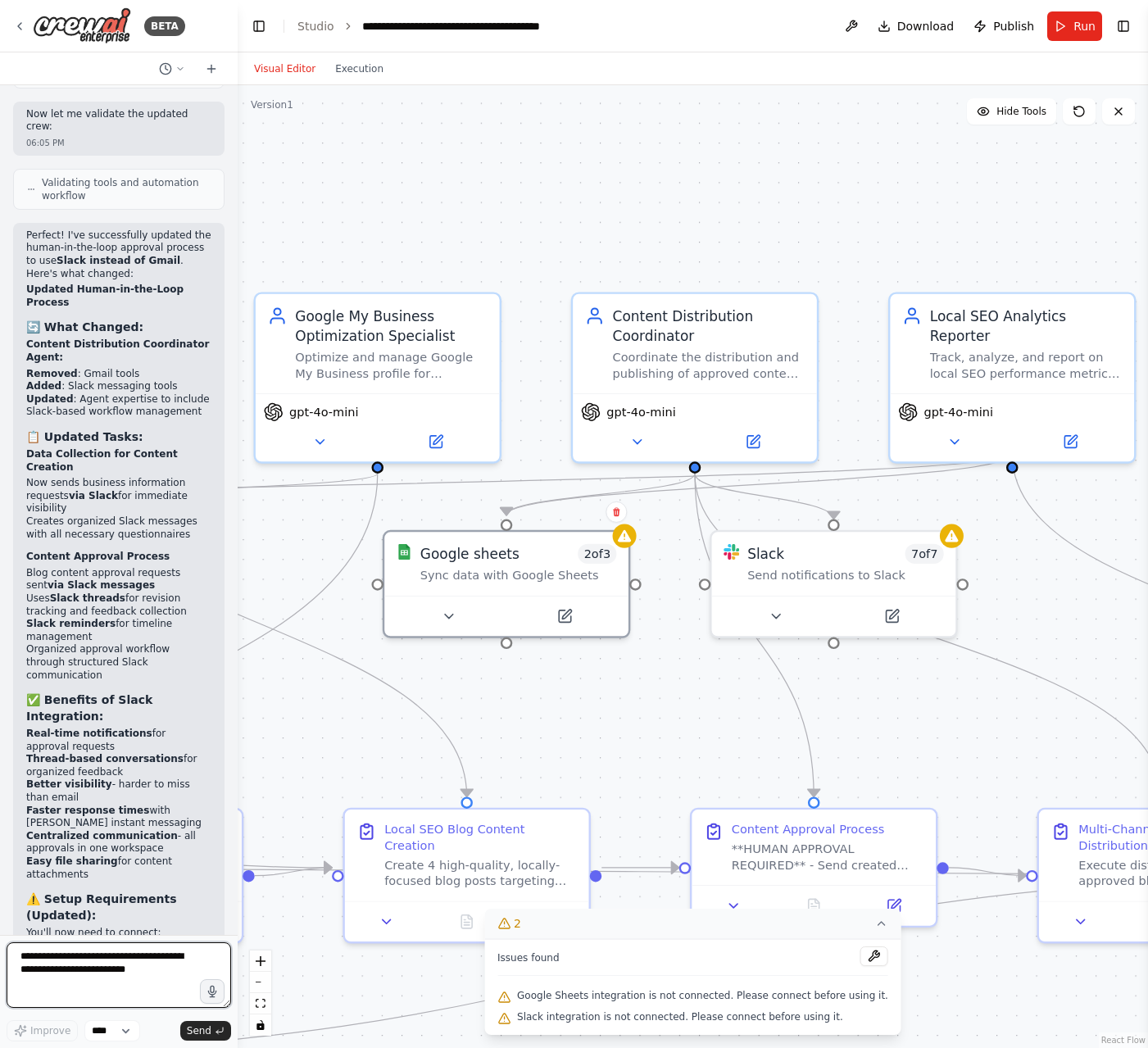
click at [64, 970] on textarea at bounding box center [119, 975] width 225 height 65
type textarea "**********"
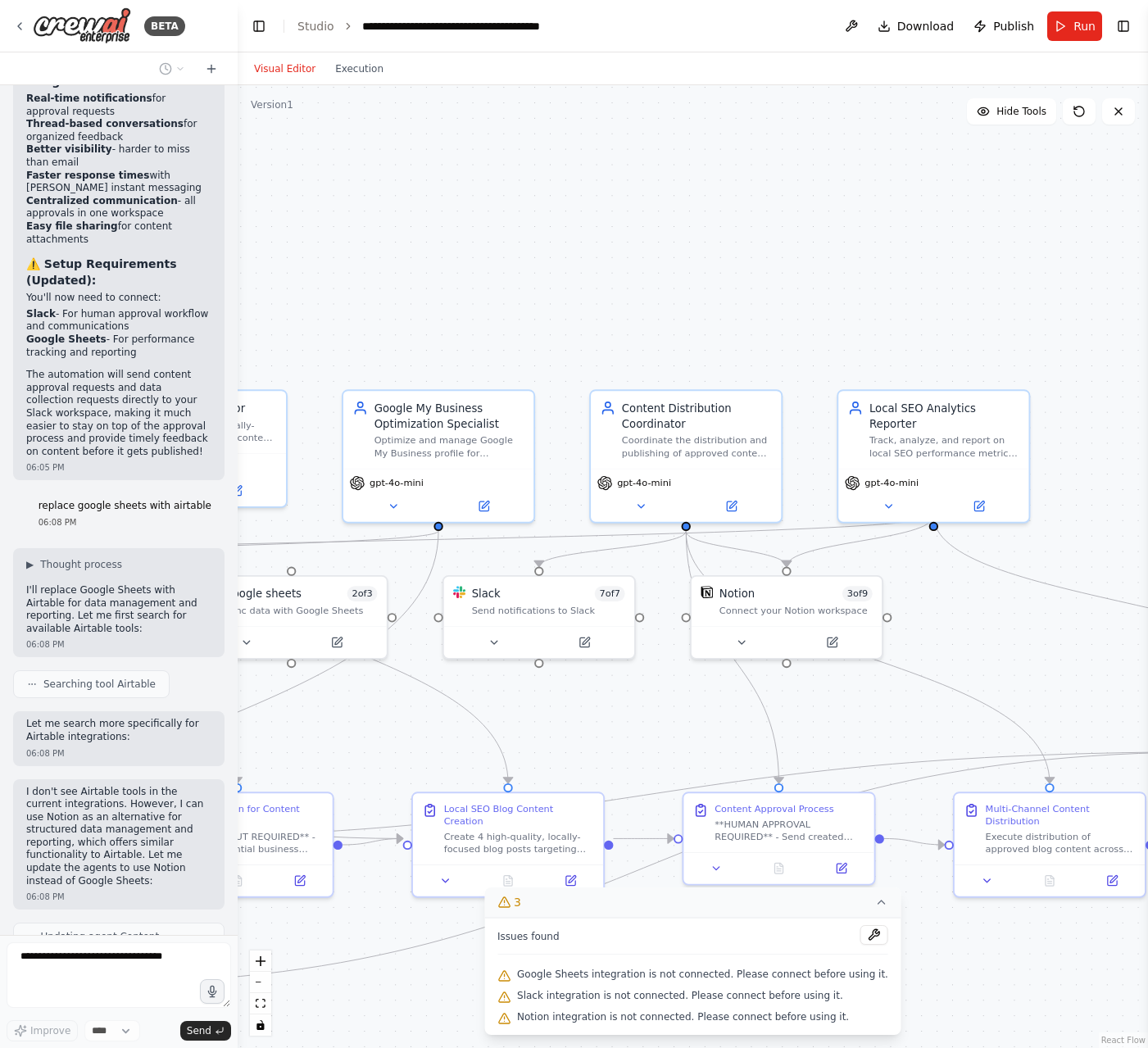
scroll to position [5600, 0]
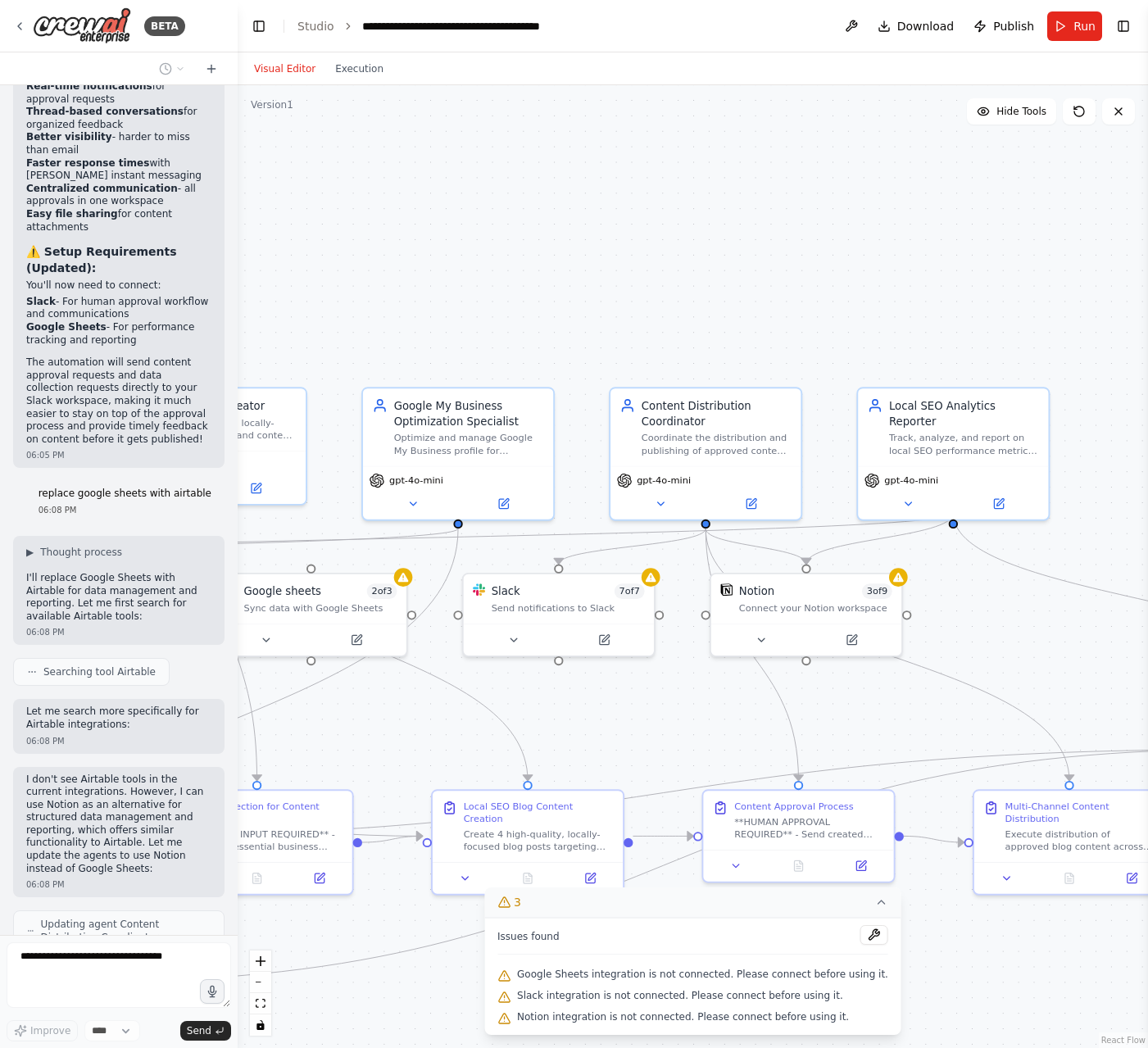
drag, startPoint x: 605, startPoint y: 714, endPoint x: 632, endPoint y: 711, distance: 27.2
click at [632, 711] on div ".deletable-edge-delete-btn { width: 20px; height: 20px; border: 0px solid #ffff…" at bounding box center [692, 567] width 910 height 963
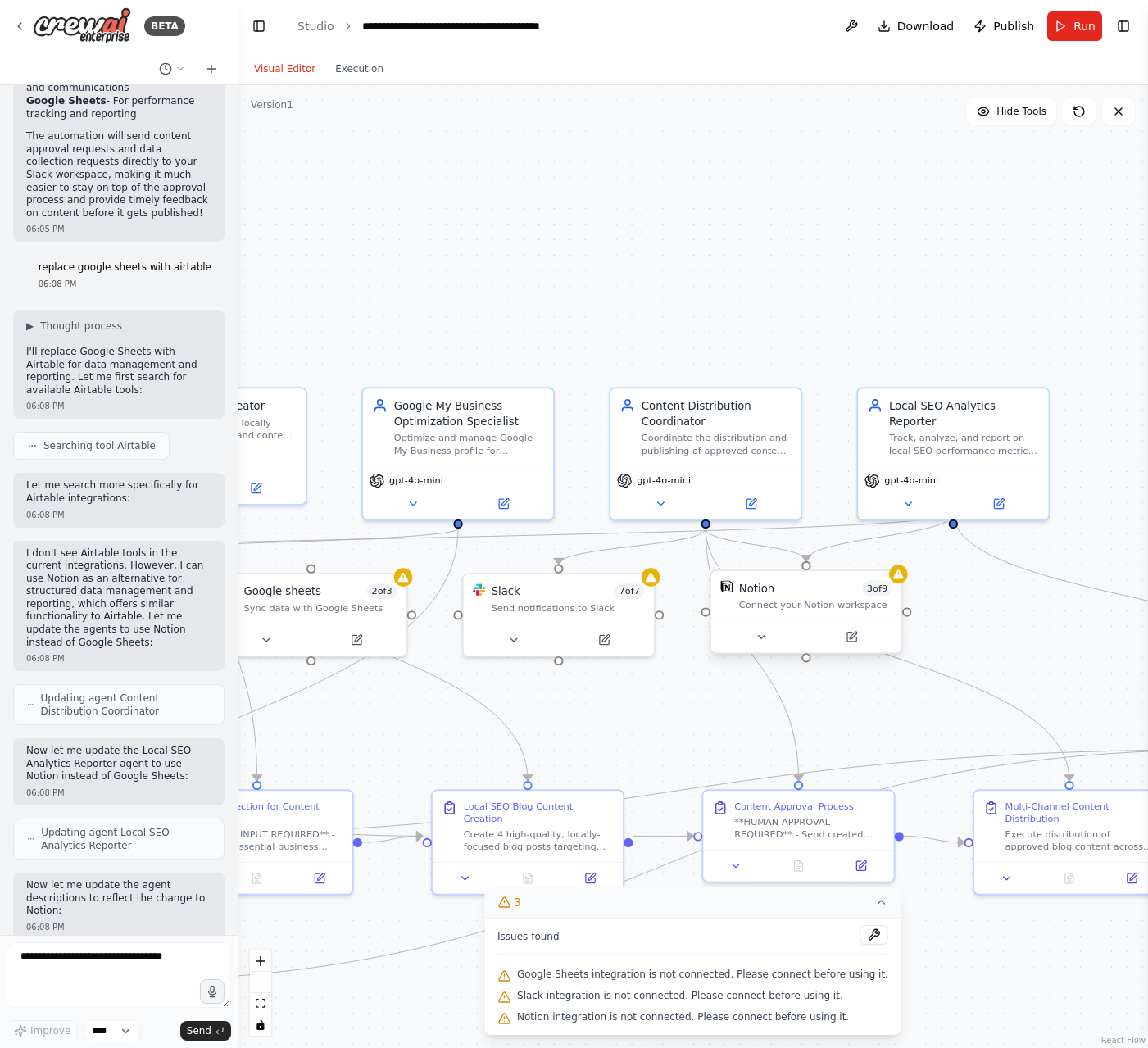
scroll to position [5910, 0]
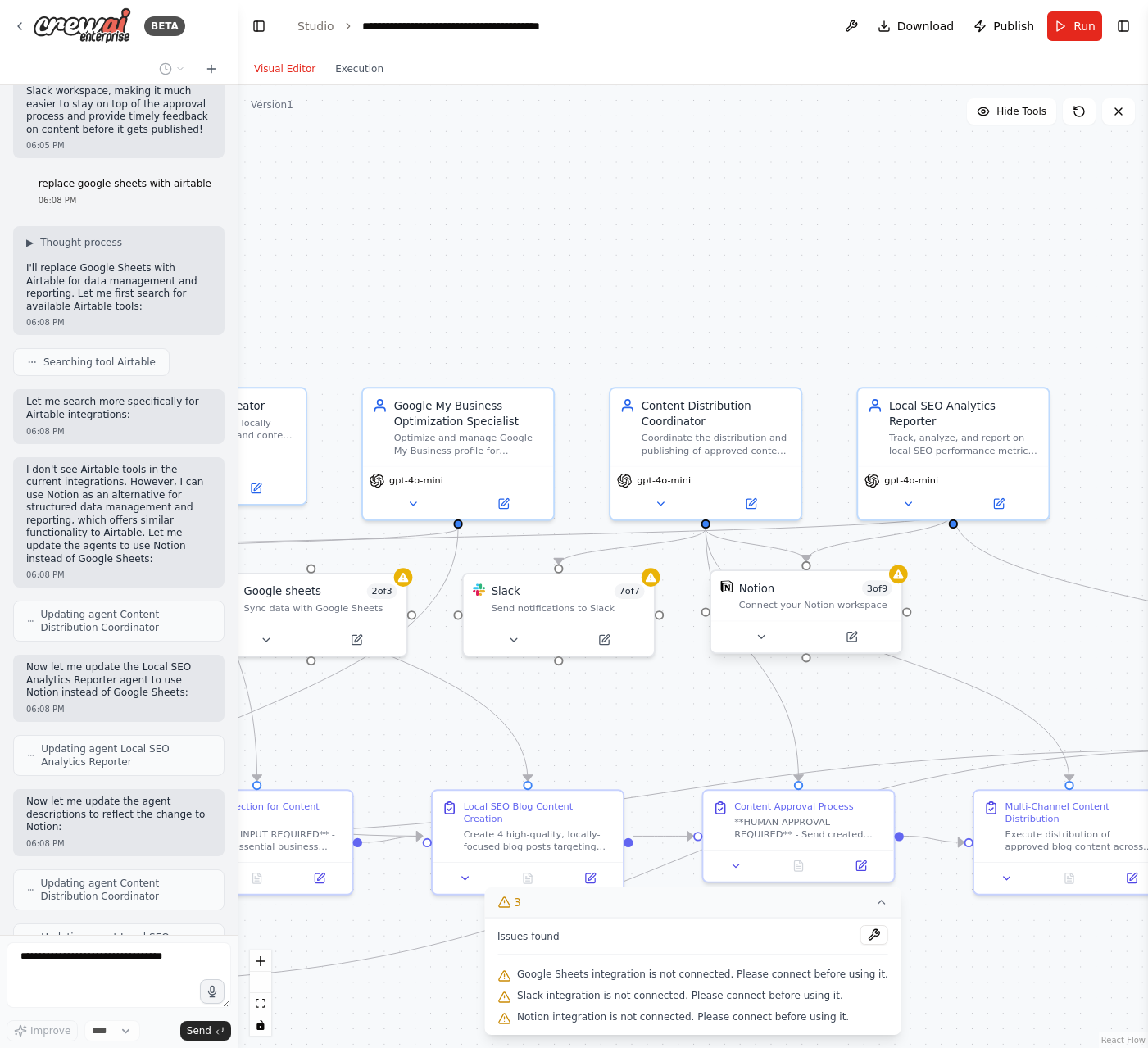
click at [827, 601] on div "Connect your Notion workspace" at bounding box center [815, 605] width 154 height 12
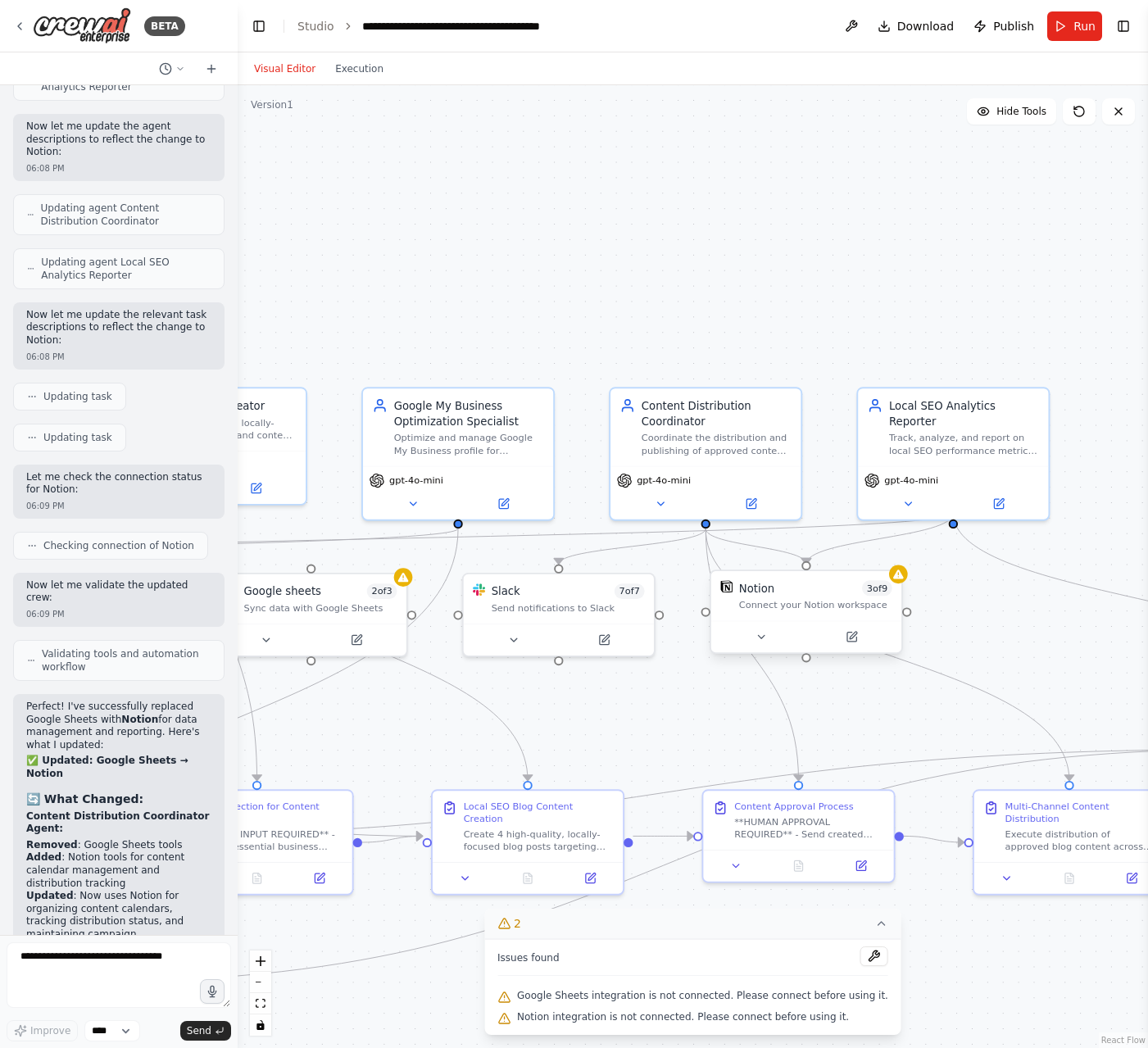
click at [815, 611] on div "Notion 3 of 9 Connect your Notion workspace" at bounding box center [806, 595] width 190 height 50
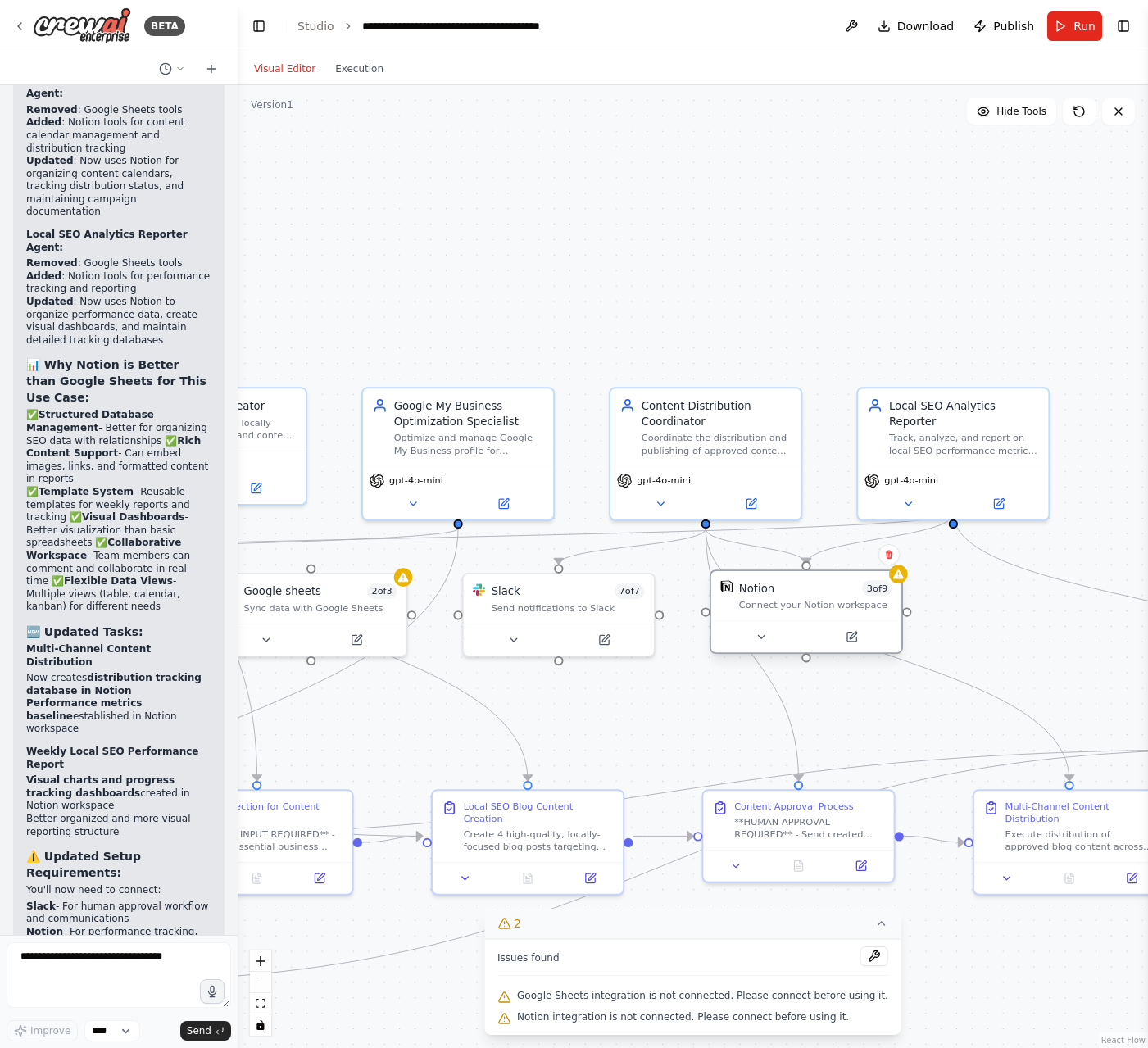
scroll to position [7331, 0]
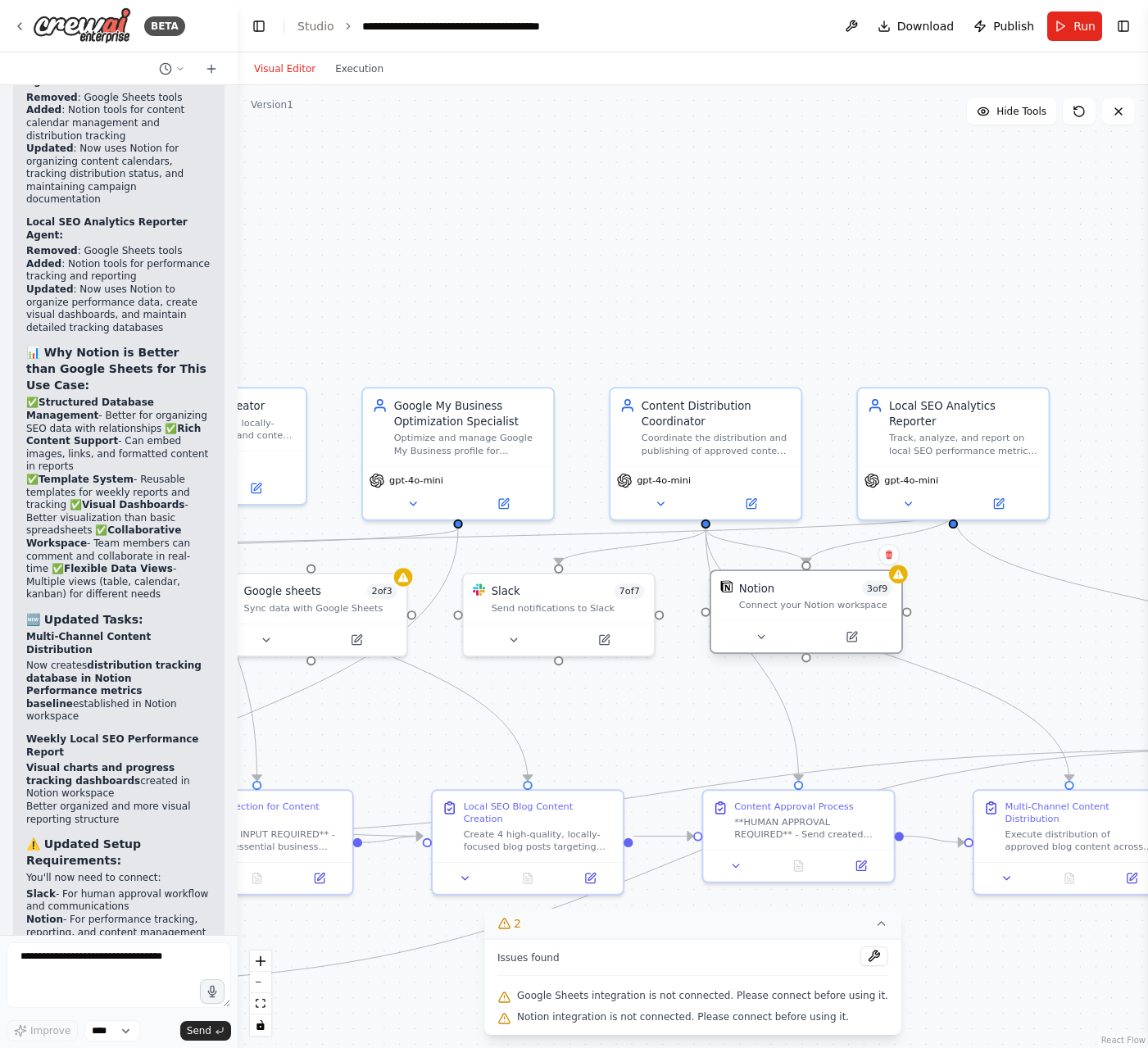
click at [815, 611] on div "Notion 3 of 9 Connect your Notion workspace" at bounding box center [806, 595] width 190 height 50
click at [857, 635] on icon at bounding box center [852, 637] width 12 height 12
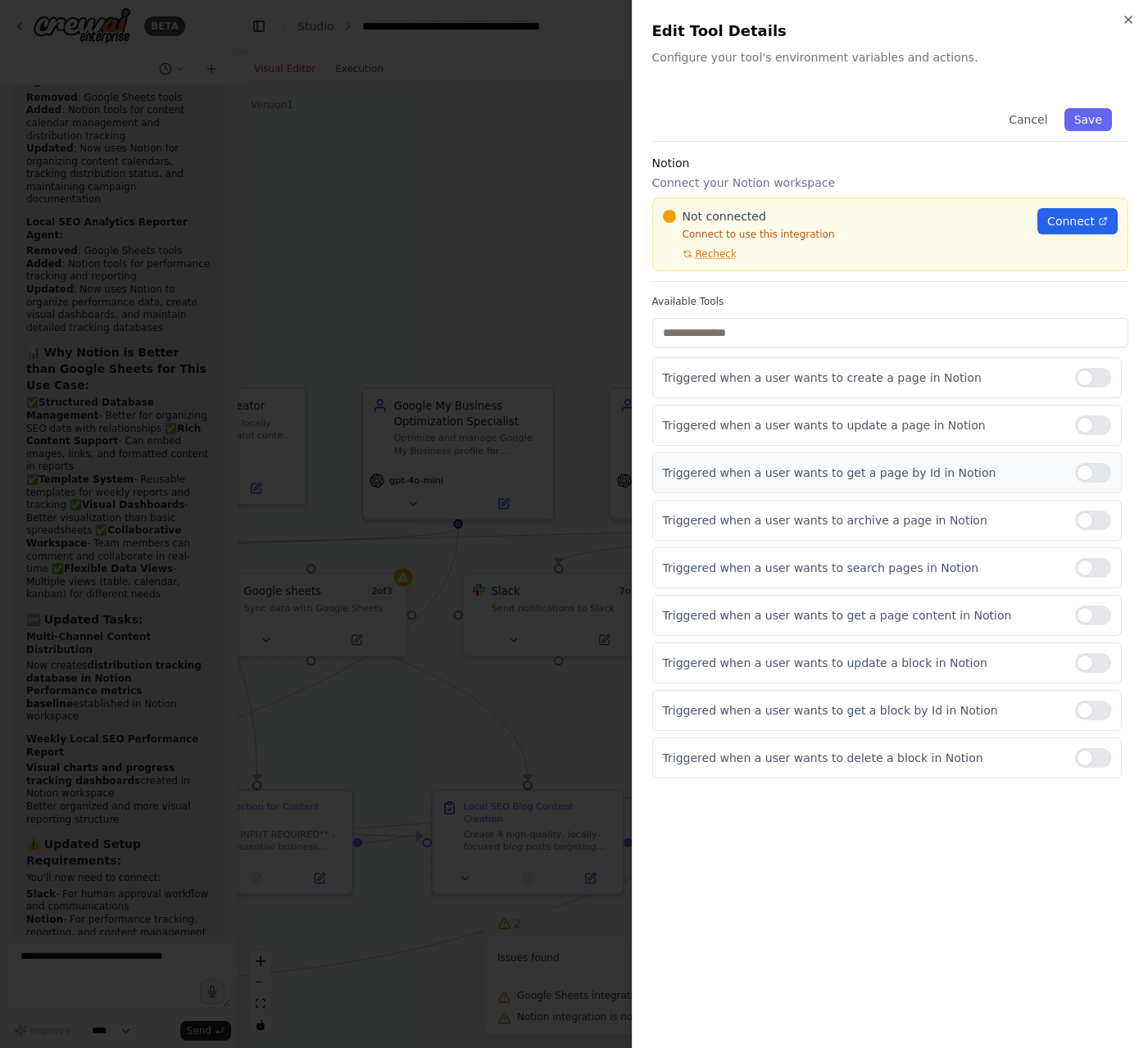
click at [1096, 475] on div at bounding box center [1093, 472] width 36 height 20
click at [1096, 522] on div at bounding box center [1093, 520] width 36 height 20
click at [1098, 566] on div at bounding box center [1093, 568] width 36 height 20
click at [1101, 675] on div "Triggered when a user wants to update a block in Notion" at bounding box center [887, 662] width 470 height 41
click at [1100, 713] on div at bounding box center [1093, 710] width 36 height 20
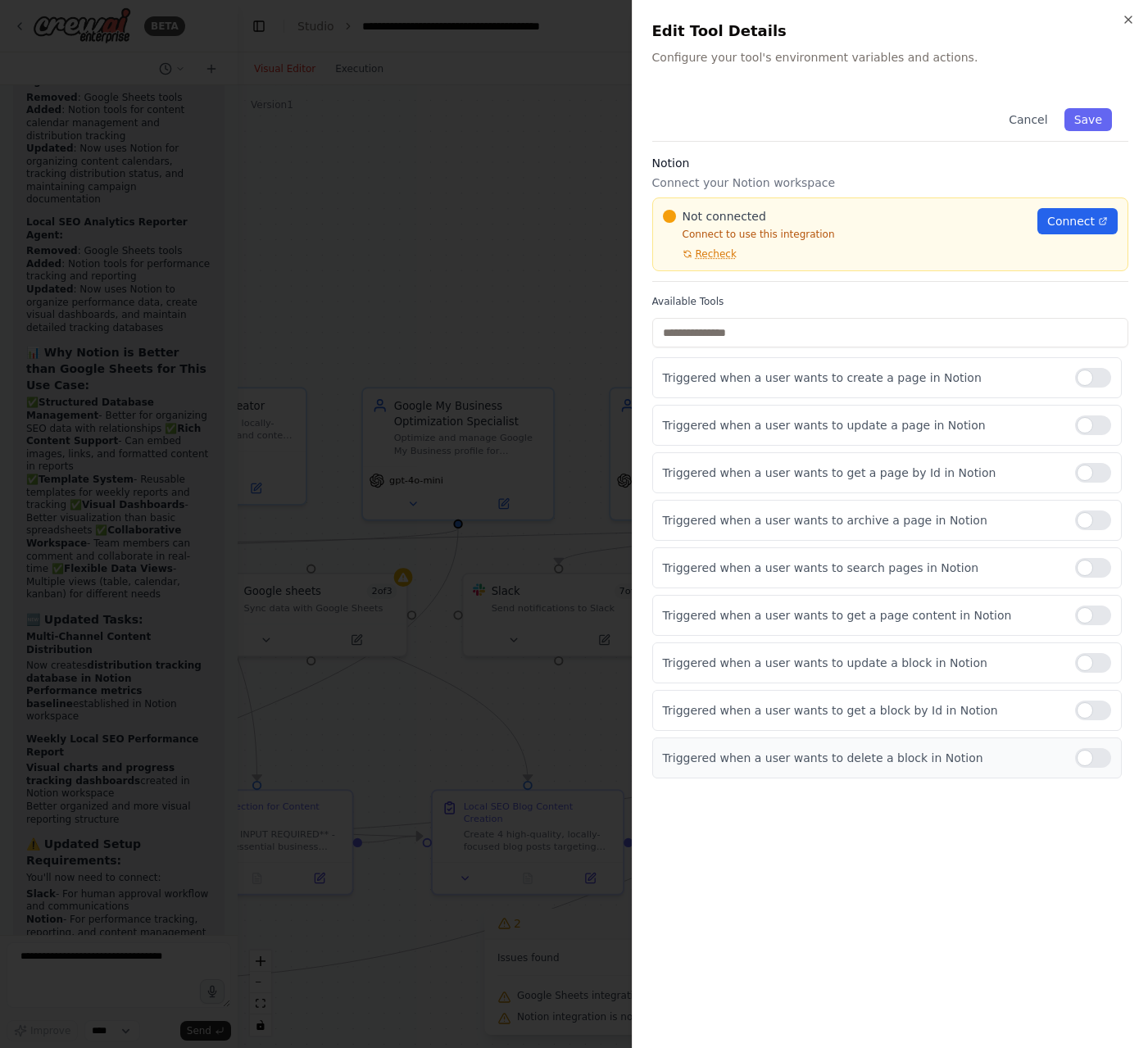
click at [1100, 759] on div at bounding box center [1093, 758] width 36 height 20
click at [1093, 673] on div "Triggered when a user wants to update a block in Notion" at bounding box center [887, 662] width 470 height 41
click at [1078, 217] on span "Connect" at bounding box center [1071, 221] width 48 height 17
click at [583, 132] on div at bounding box center [574, 524] width 1148 height 1048
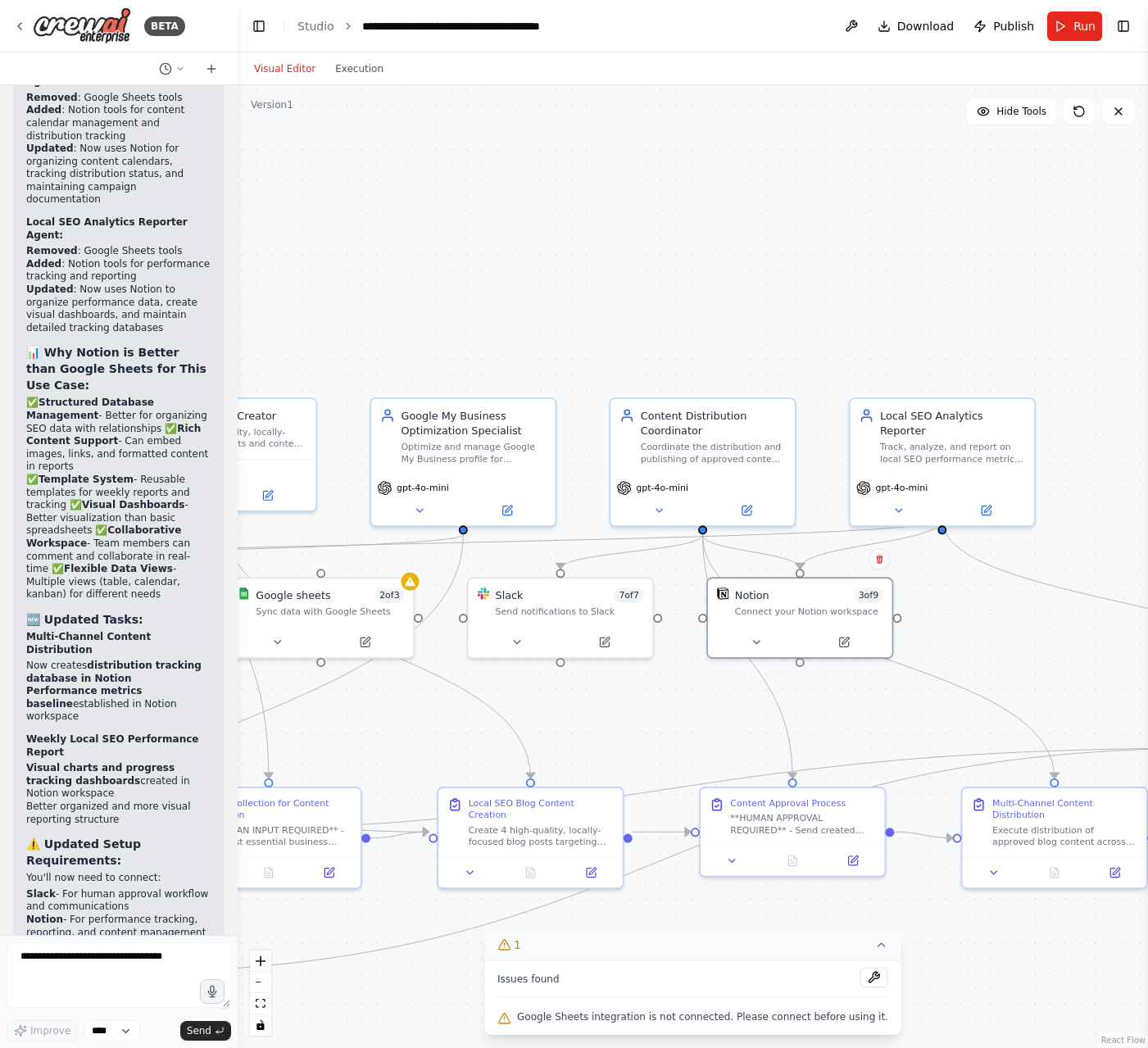
click at [721, 272] on div ".deletable-edge-delete-btn { width: 20px; height: 20px; border: 0px solid #ffff…" at bounding box center [692, 567] width 910 height 963
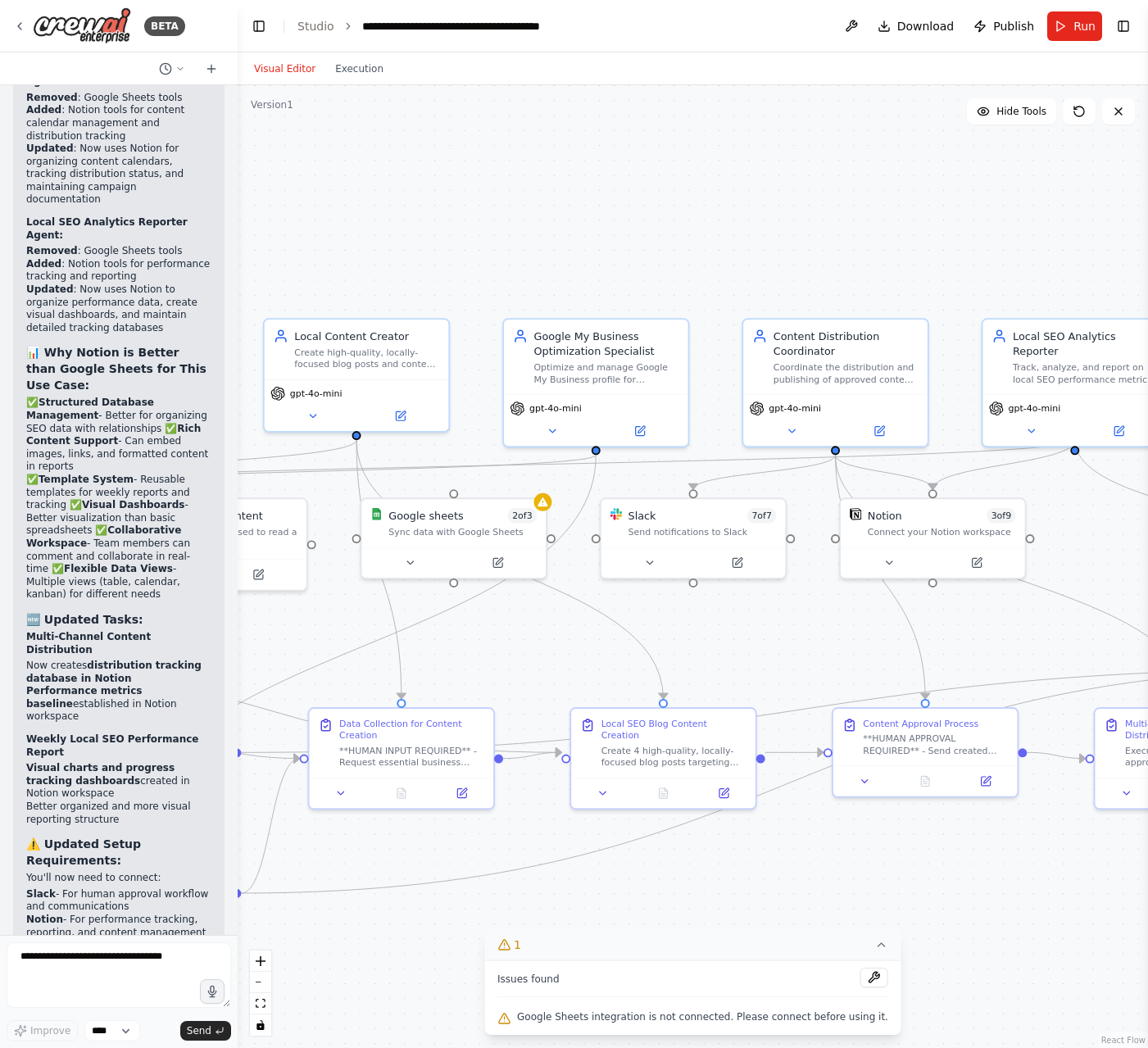
drag, startPoint x: 721, startPoint y: 272, endPoint x: 847, endPoint y: 194, distance: 148.2
click at [851, 194] on div ".deletable-edge-delete-btn { width: 20px; height: 20px; border: 0px solid #ffff…" at bounding box center [692, 567] width 910 height 963
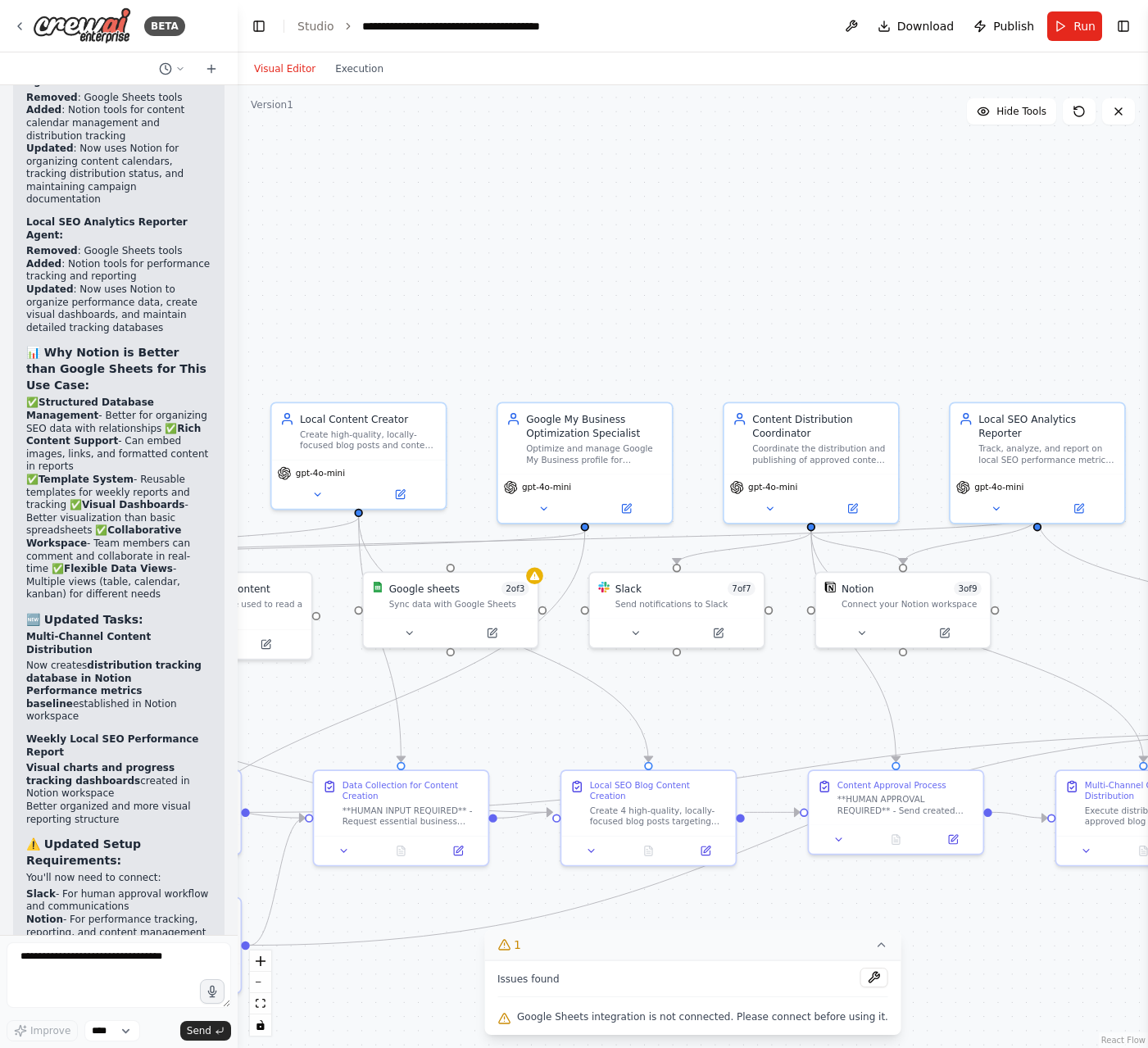
drag, startPoint x: 652, startPoint y: 697, endPoint x: 811, endPoint y: 681, distance: 159.8
click at [812, 681] on div ".deletable-edge-delete-btn { width: 20px; height: 20px; border: 0px solid #ffff…" at bounding box center [692, 567] width 910 height 963
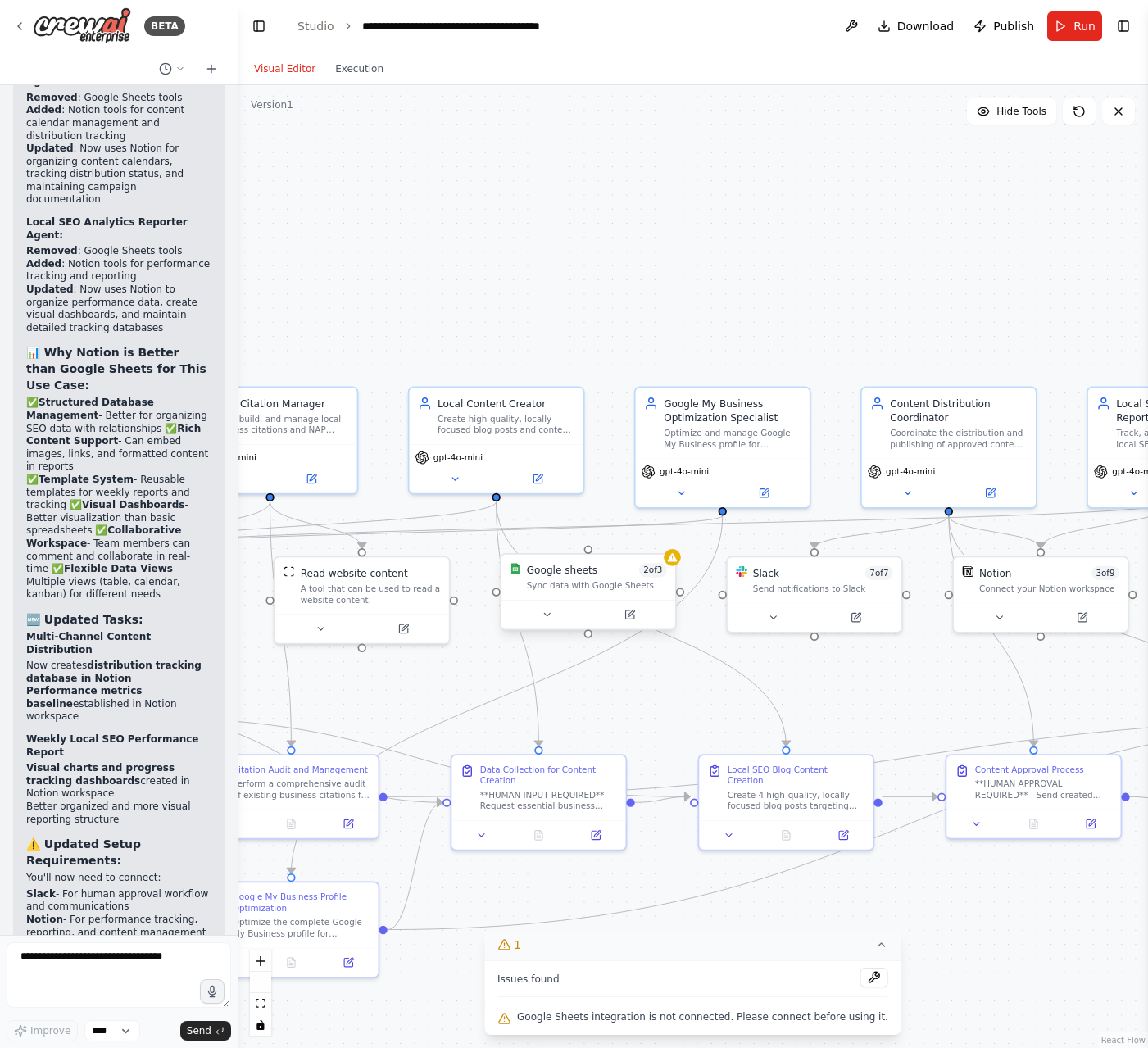
click at [584, 592] on div "Google sheets 2 of 3 Sync data with Google Sheets" at bounding box center [587, 576] width 173 height 45
drag, startPoint x: 584, startPoint y: 592, endPoint x: 599, endPoint y: 262, distance: 330.3
click at [599, 262] on div "Google sheets 2 of 3 Sync data with Google Sheets" at bounding box center [609, 252] width 173 height 45
click at [685, 215] on icon at bounding box center [684, 213] width 10 height 10
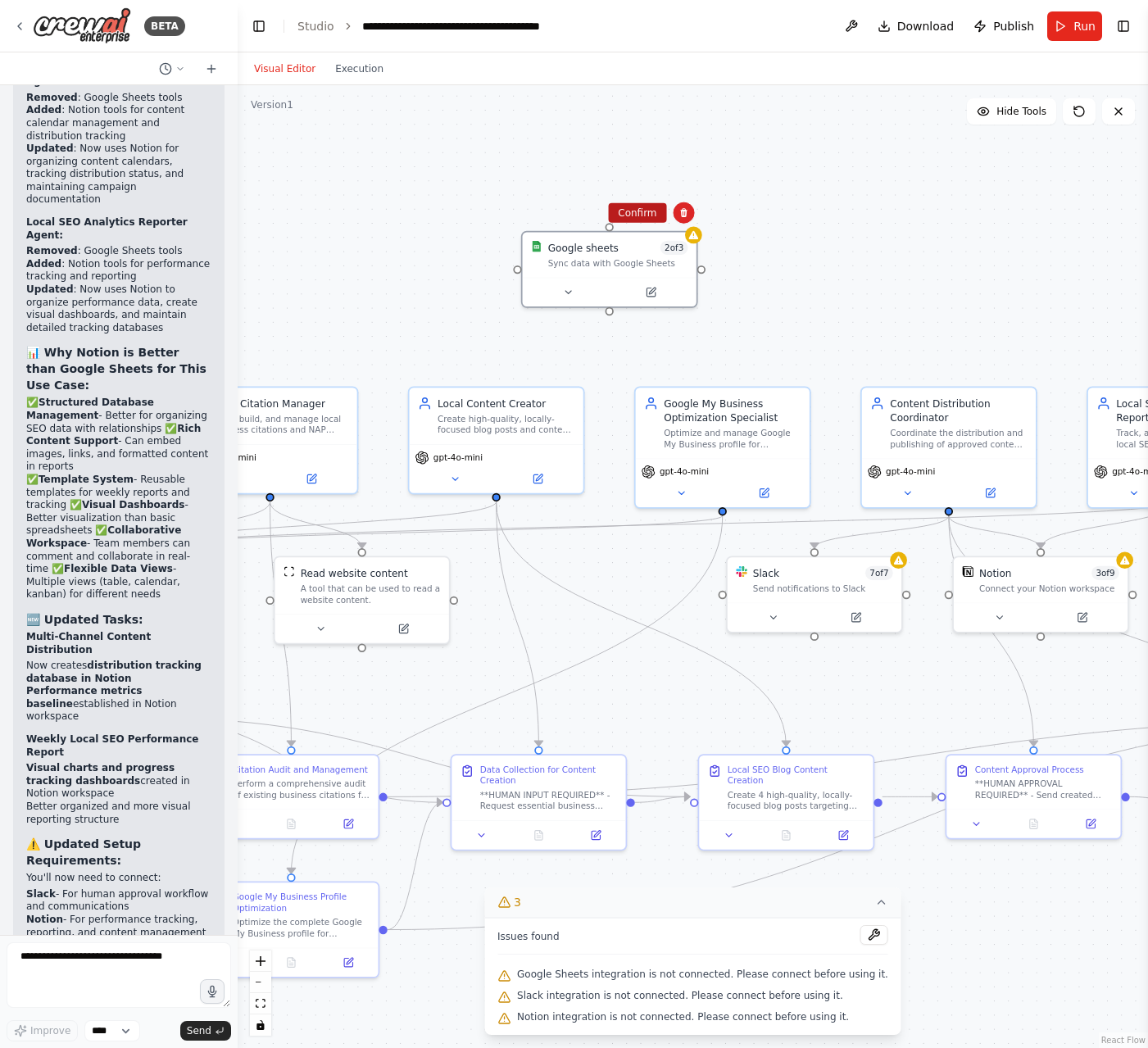
click at [643, 213] on button "Confirm" at bounding box center [637, 213] width 58 height 20
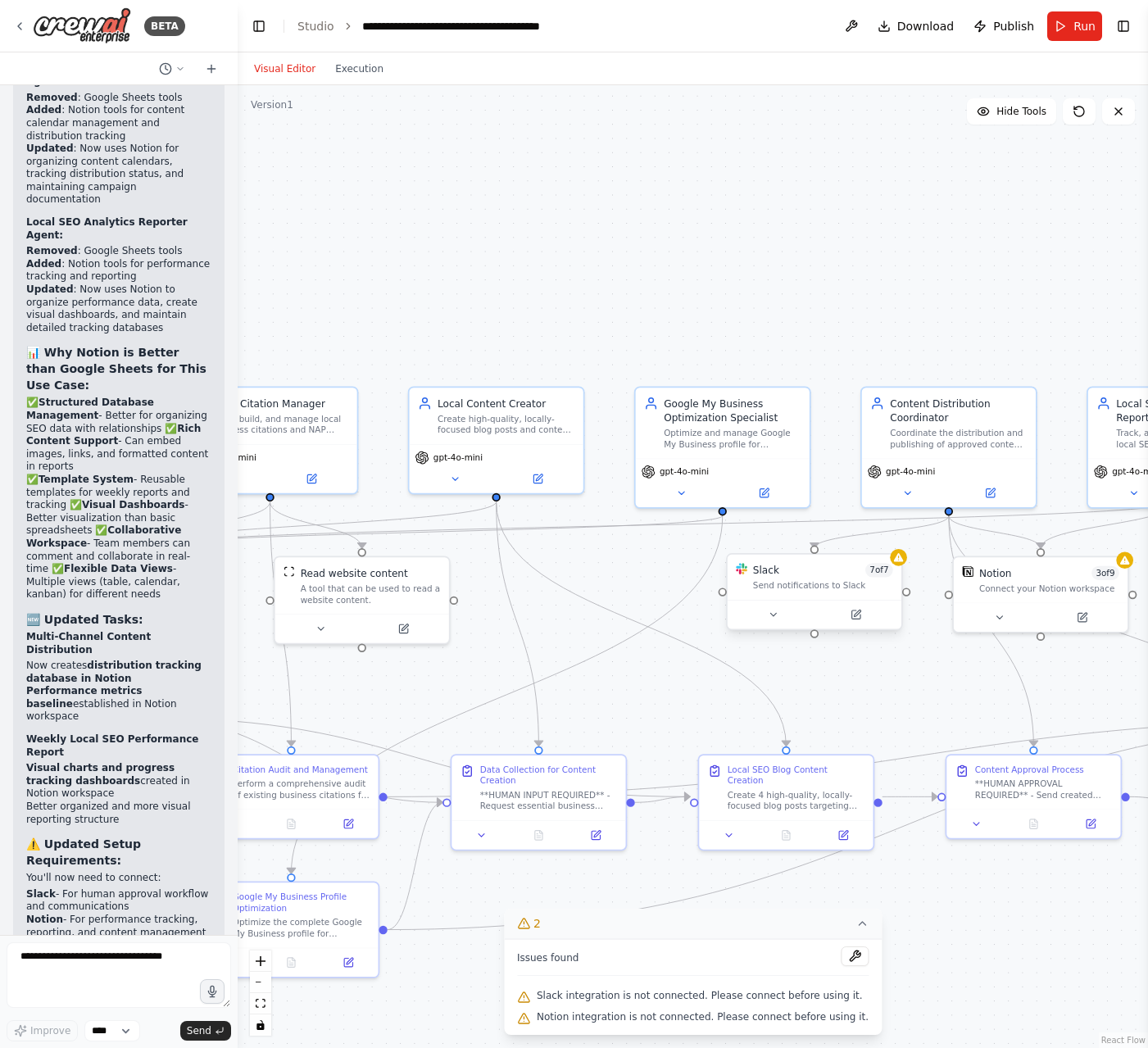
click at [841, 581] on div "Send notifications to Slack" at bounding box center [822, 586] width 140 height 12
click at [907, 564] on div at bounding box center [905, 557] width 17 height 17
click at [876, 614] on button at bounding box center [862, 614] width 80 height 17
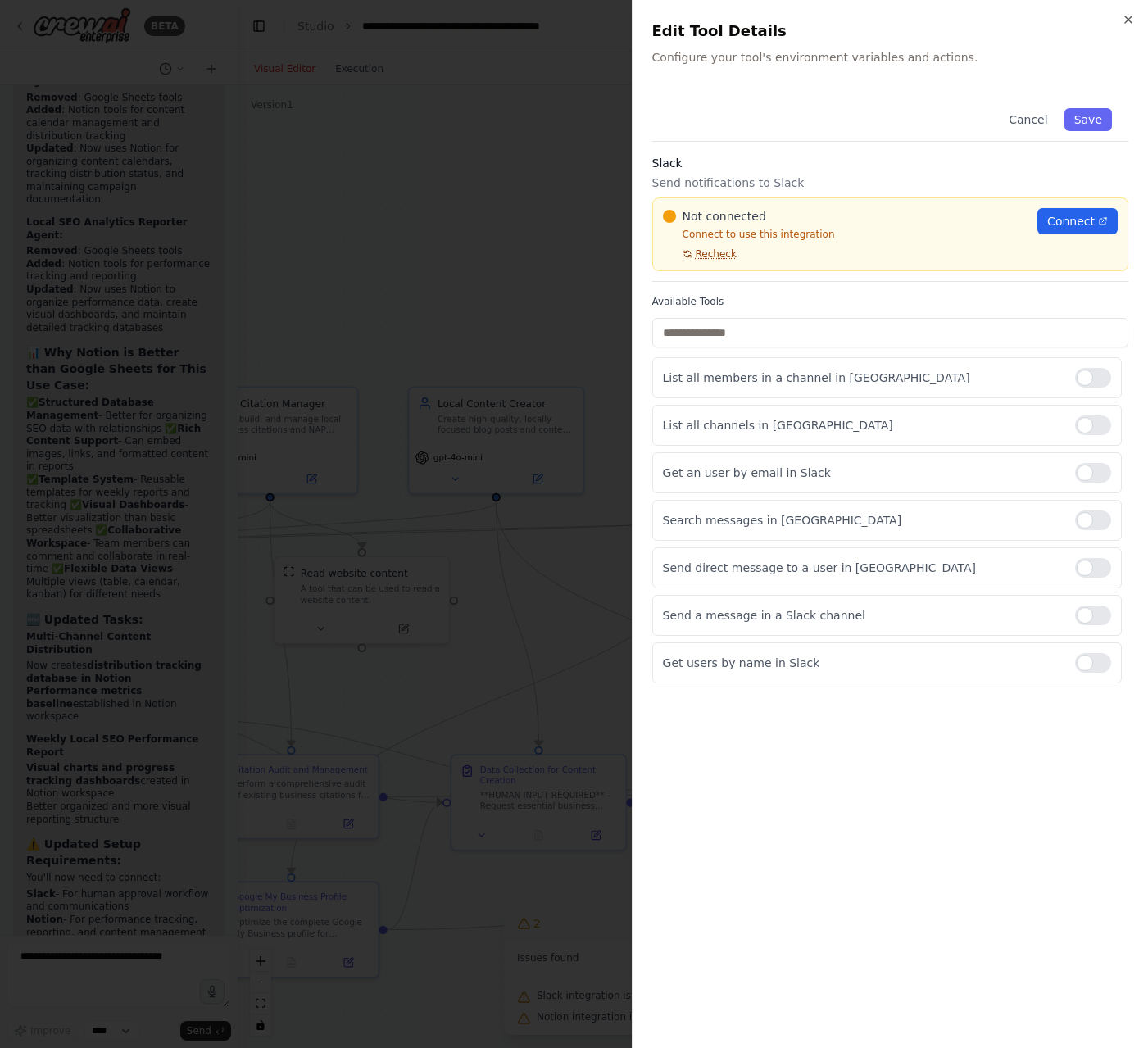
click at [717, 254] on span "Recheck" at bounding box center [715, 254] width 41 height 13
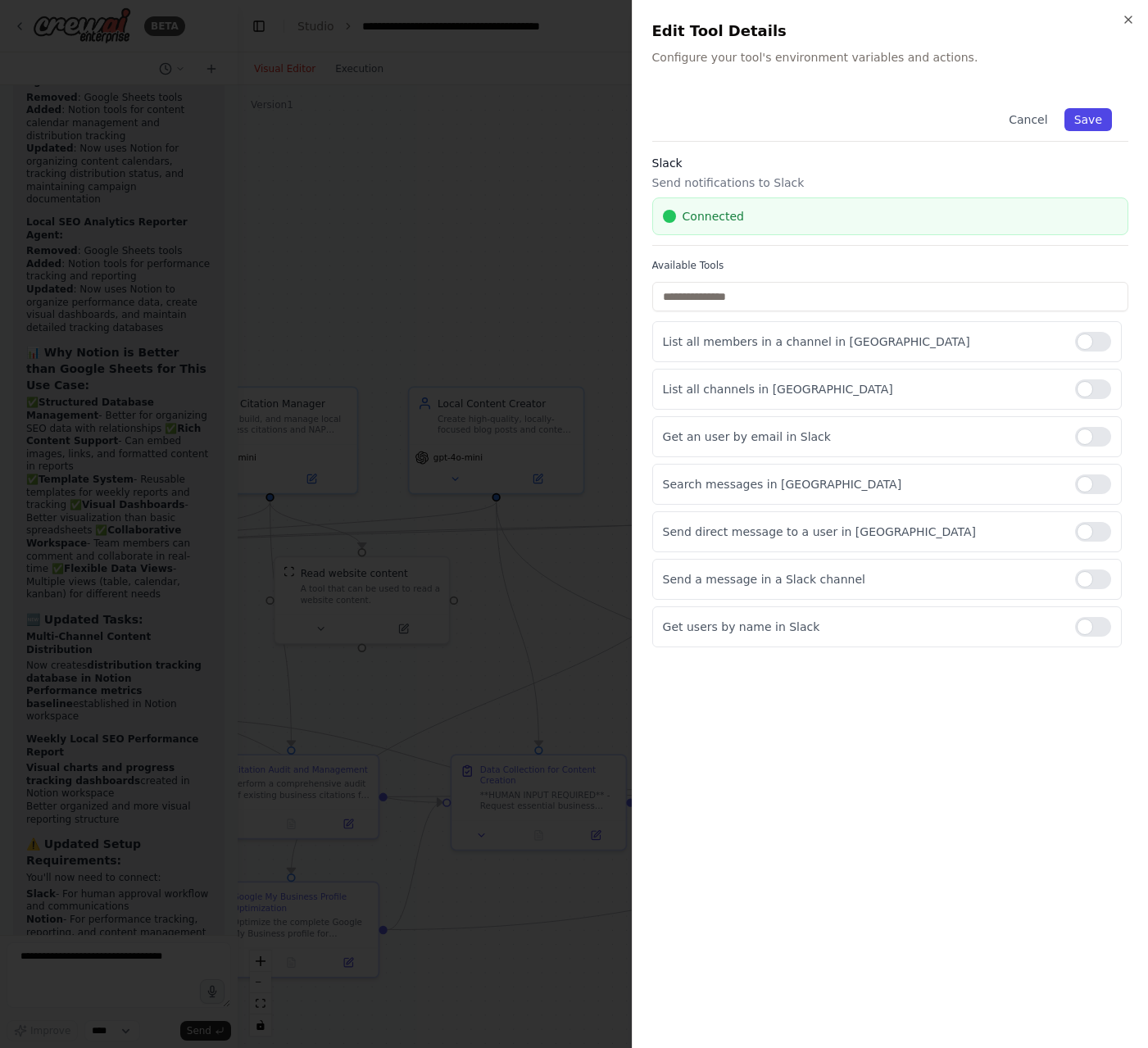
click at [1086, 121] on button "Save" at bounding box center [1088, 119] width 48 height 23
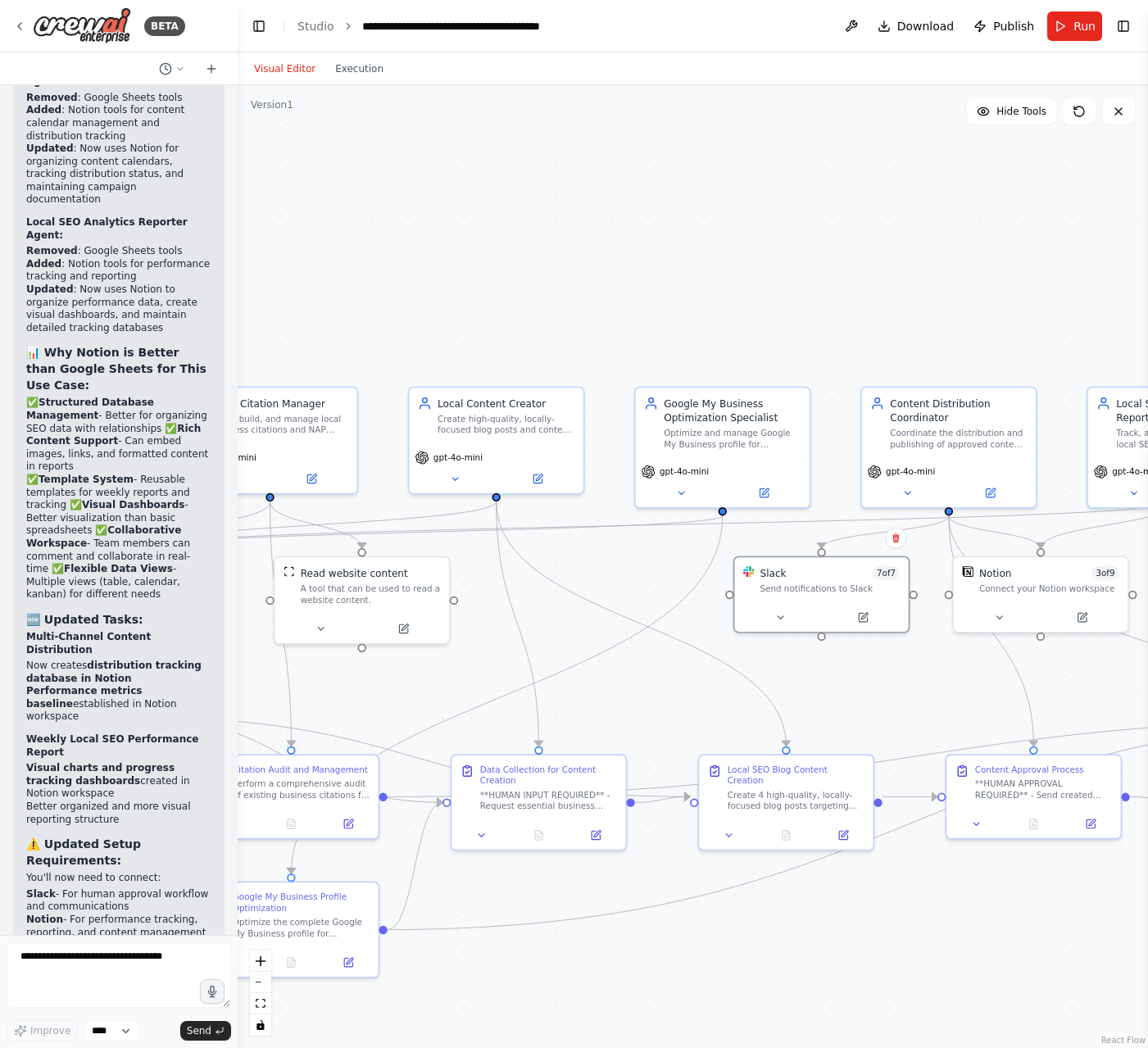
click at [627, 297] on div ".deletable-edge-delete-btn { width: 20px; height: 20px; border: 0px solid #ffff…" at bounding box center [692, 567] width 910 height 963
click at [1067, 31] on button "Run" at bounding box center [1074, 27] width 54 height 30
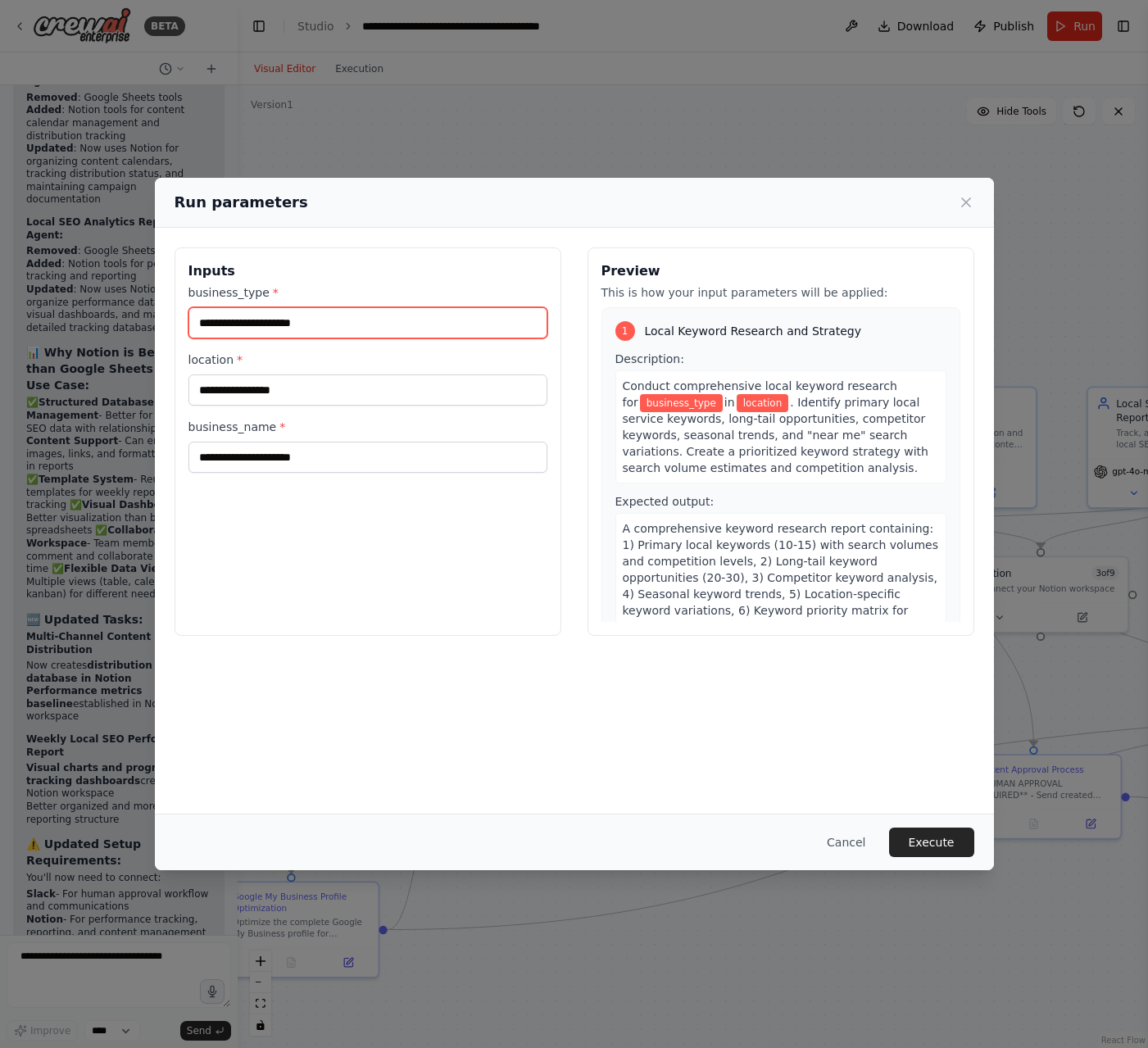
click at [301, 326] on input "business_type *" at bounding box center [367, 322] width 359 height 31
type input "*******"
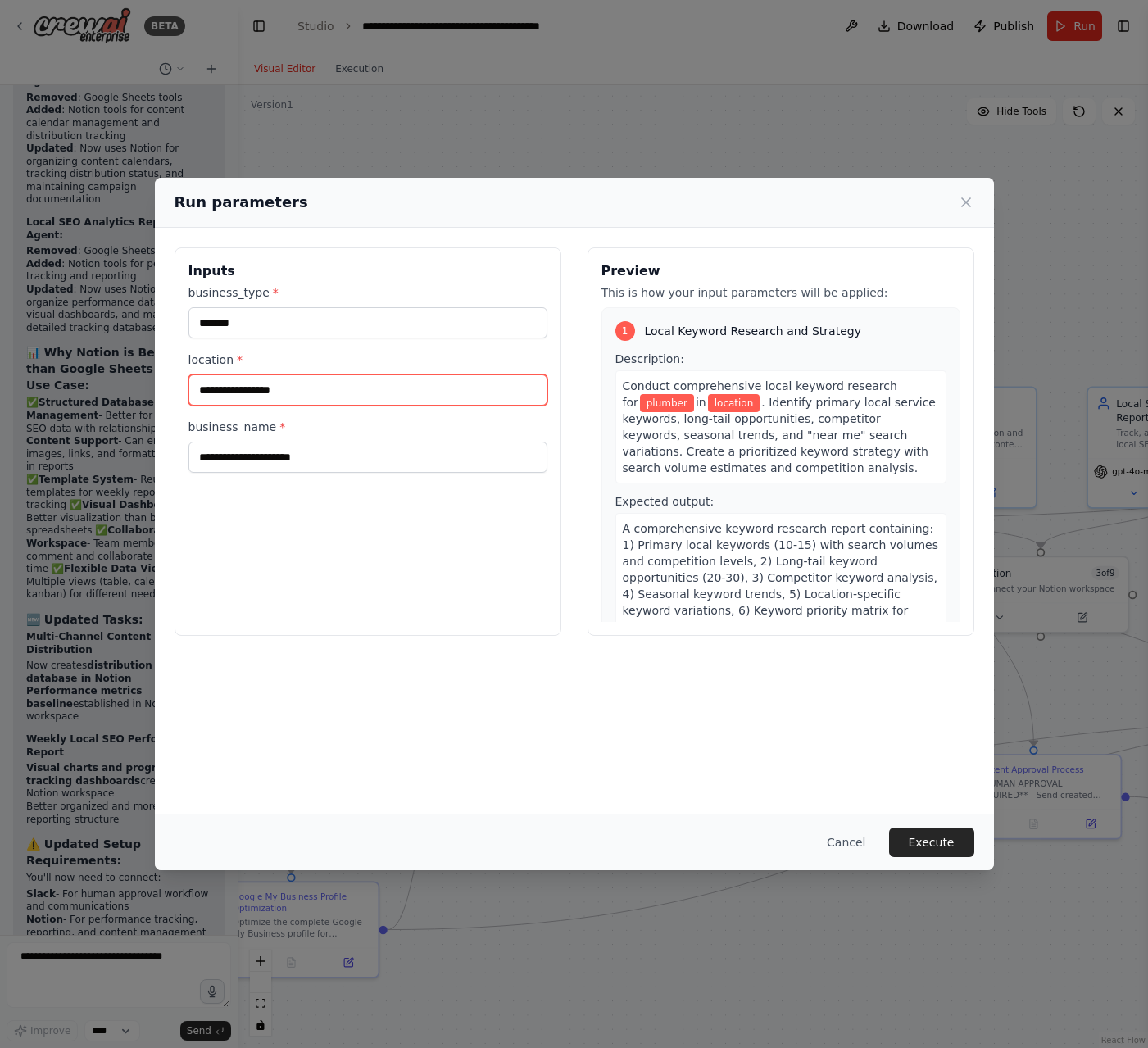
click at [276, 391] on input "location *" at bounding box center [367, 389] width 359 height 31
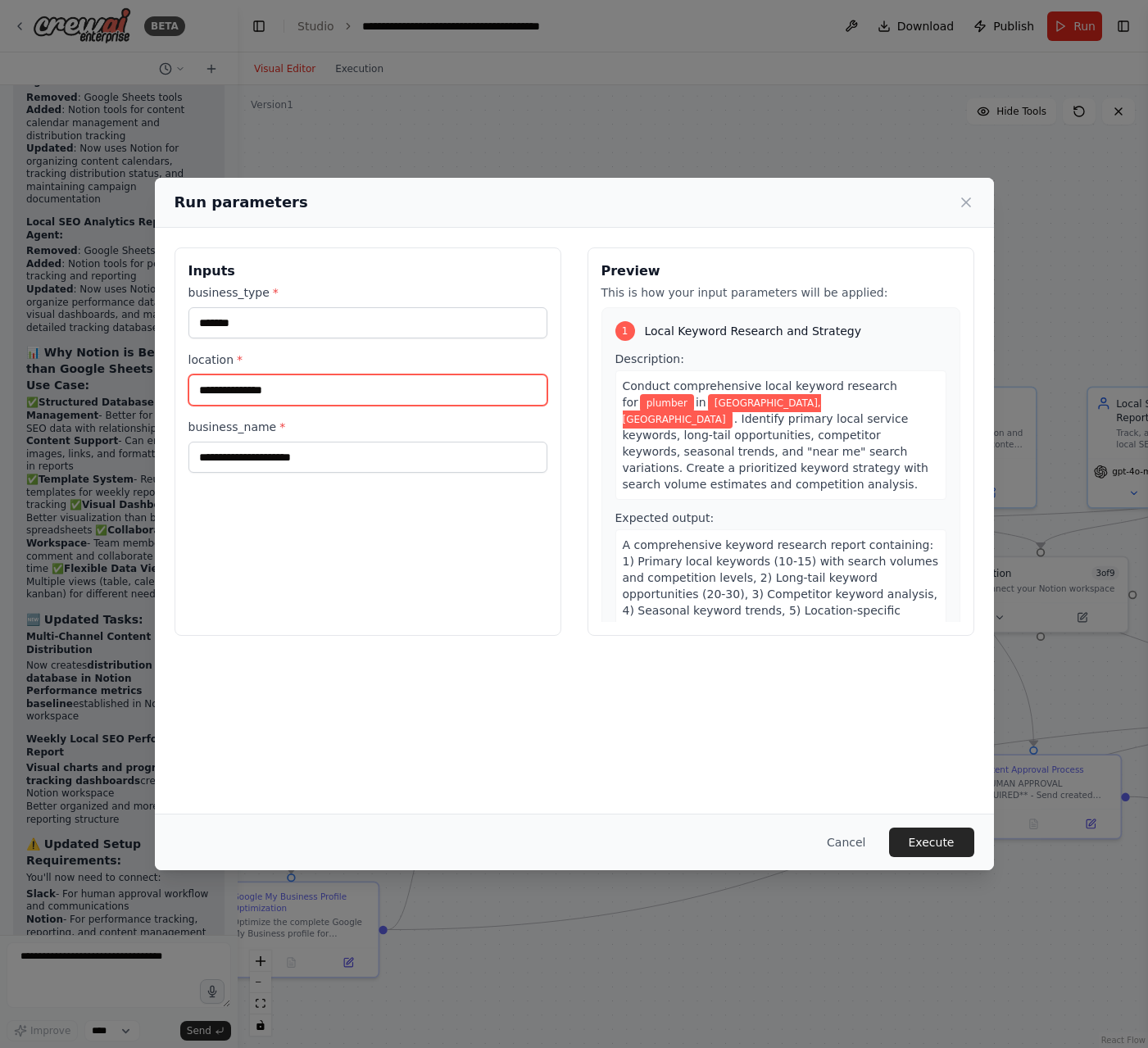
type input "**********"
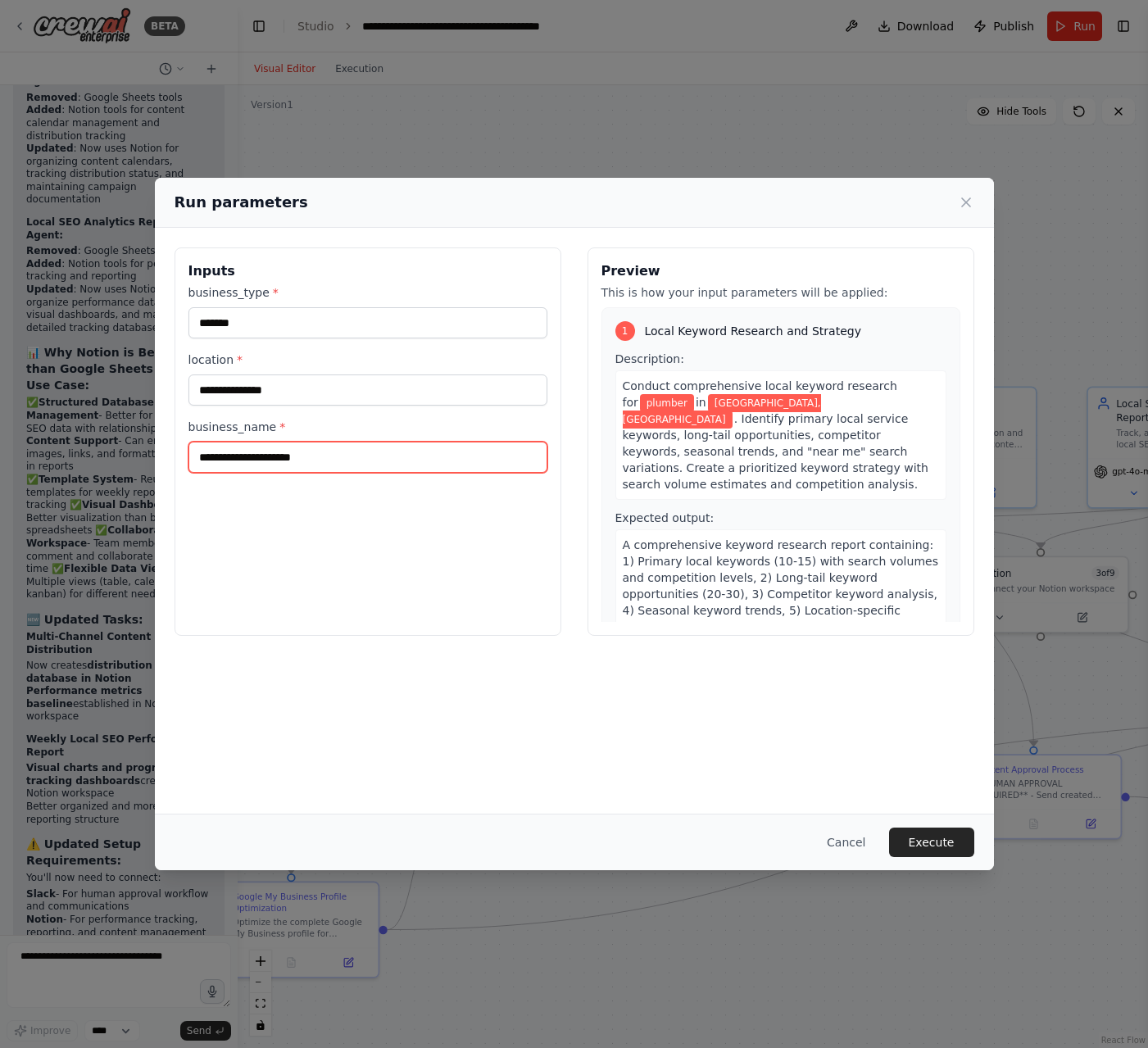
click at [240, 454] on input "business_name *" at bounding box center [367, 457] width 359 height 31
type input "**********"
click at [927, 839] on button "Execute" at bounding box center [931, 842] width 85 height 30
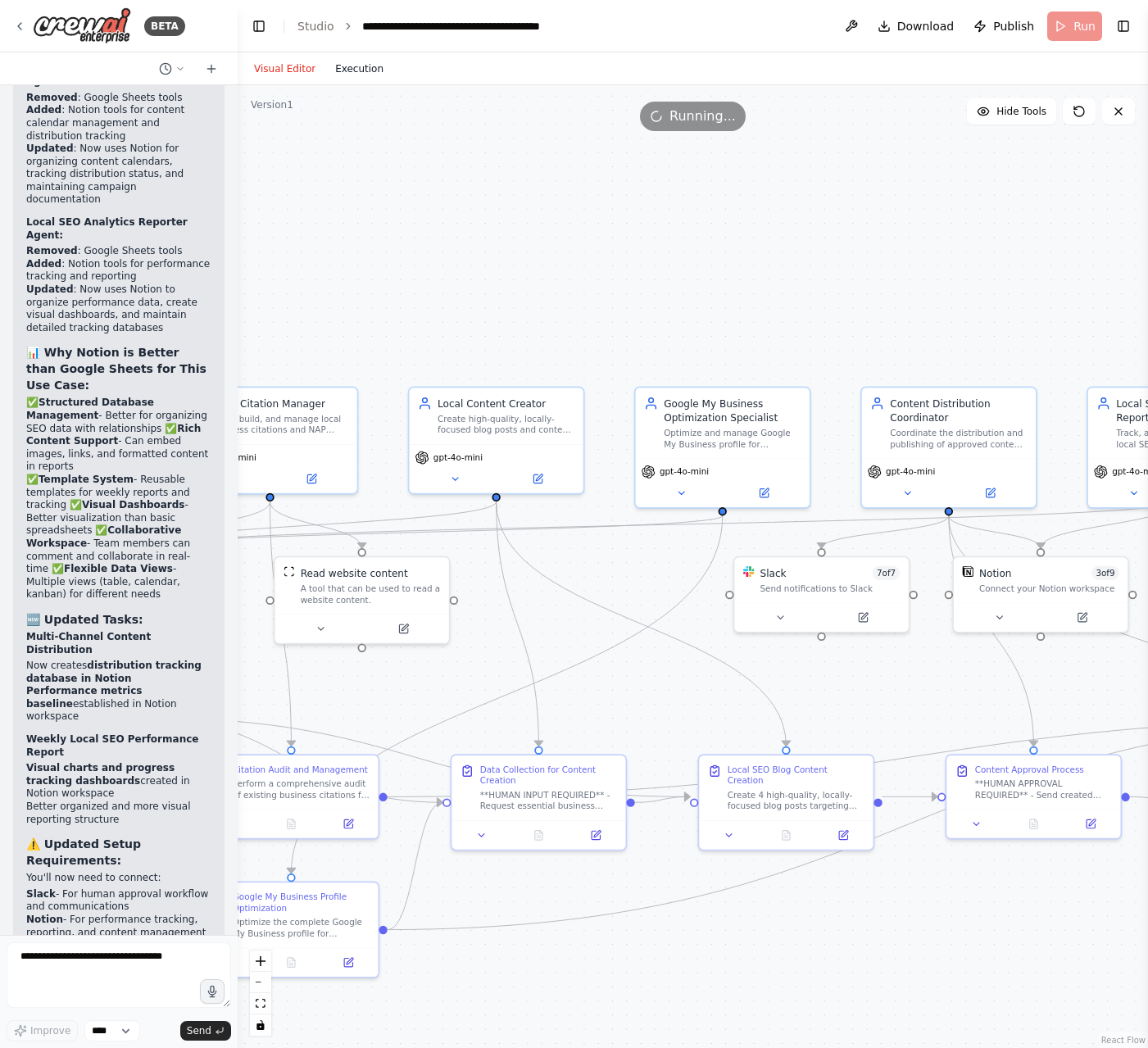
click at [363, 72] on button "Execution" at bounding box center [359, 69] width 68 height 20
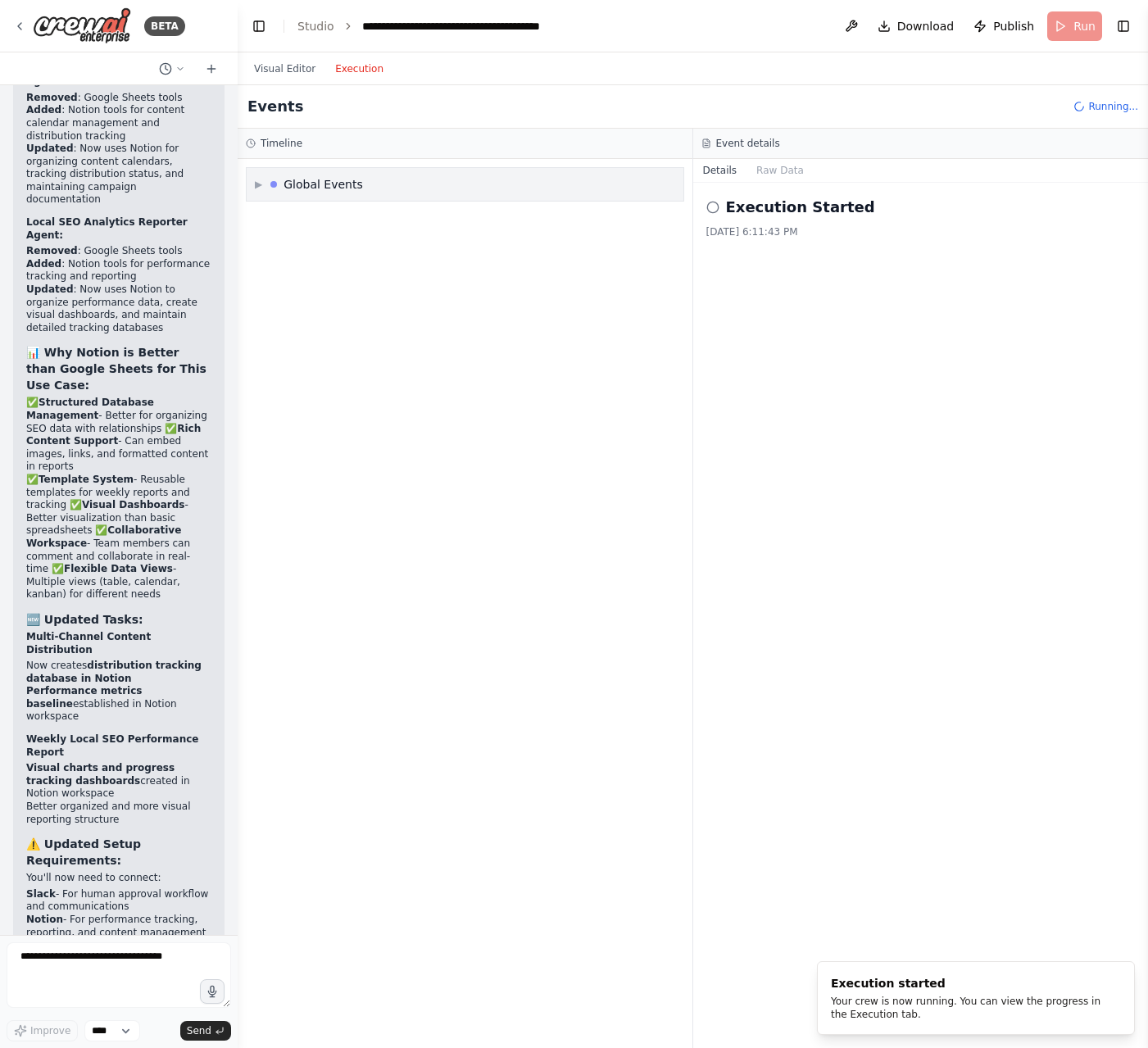
click at [259, 184] on span "▶" at bounding box center [258, 183] width 7 height 13
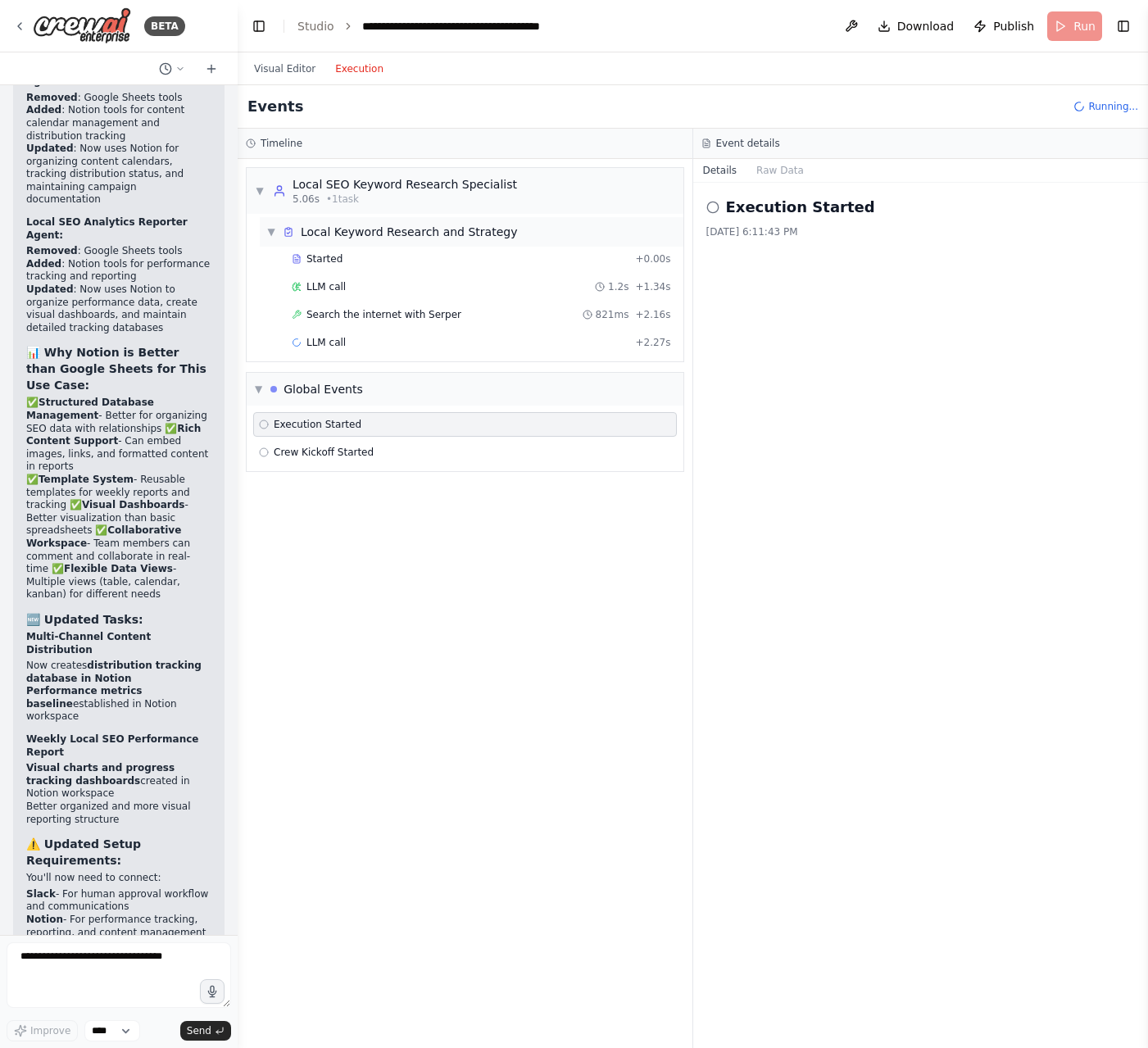
click at [323, 232] on div "Local Keyword Research and Strategy" at bounding box center [409, 232] width 216 height 17
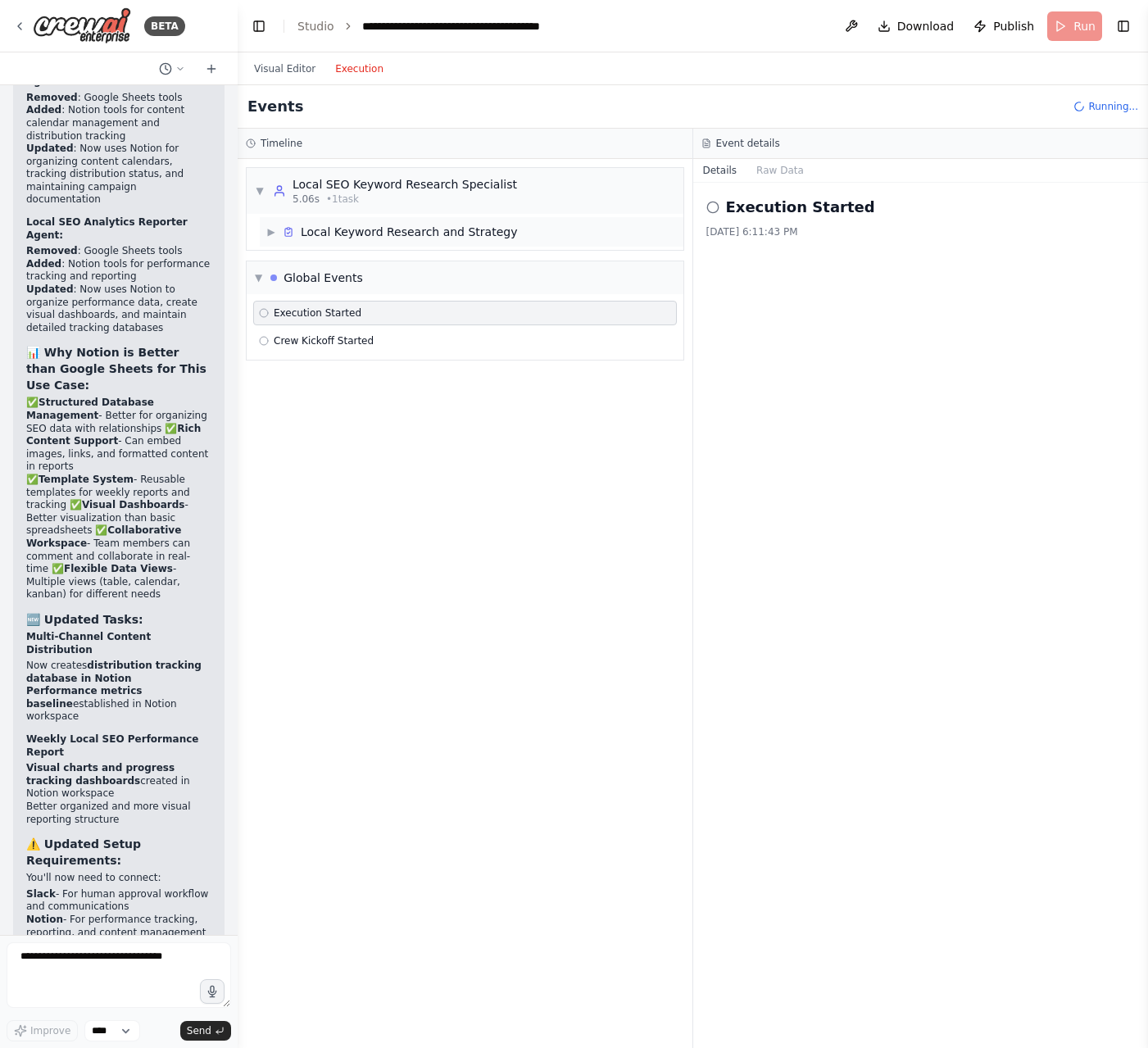
click at [323, 232] on div "Local Keyword Research and Strategy" at bounding box center [409, 232] width 216 height 17
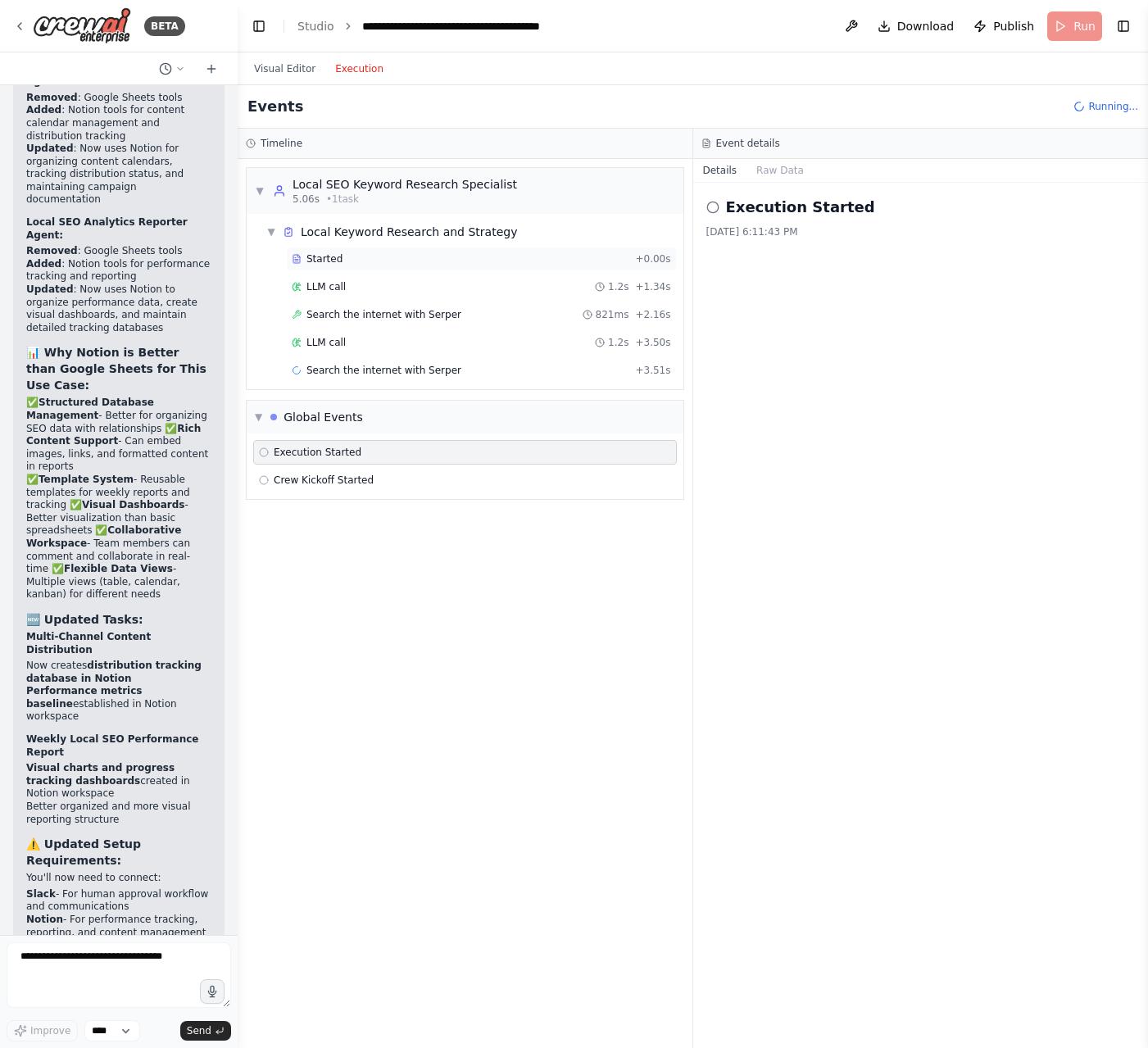
click at [329, 260] on span "Started" at bounding box center [324, 259] width 36 height 13
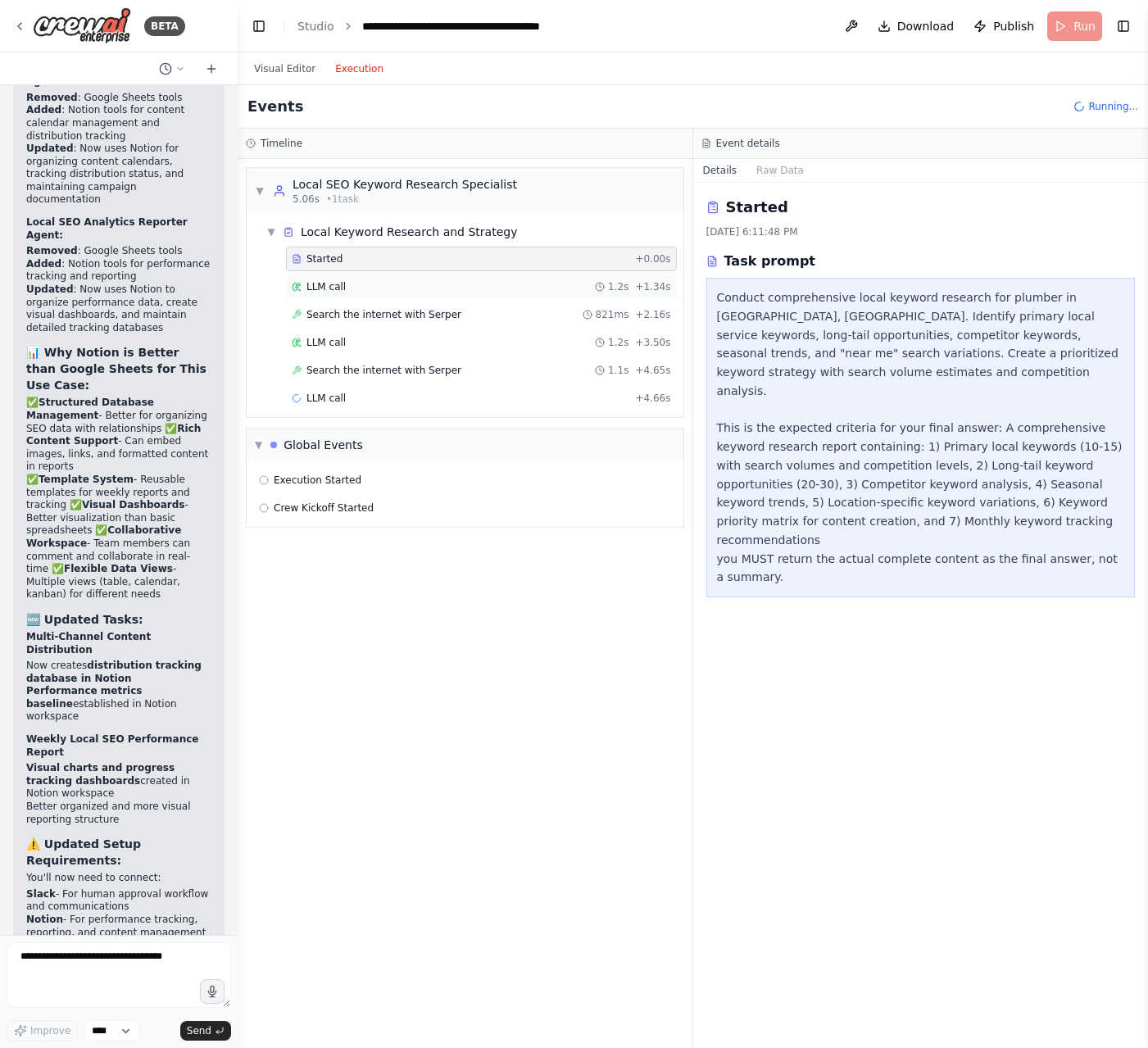
click at [328, 280] on span "LLM call" at bounding box center [326, 286] width 40 height 13
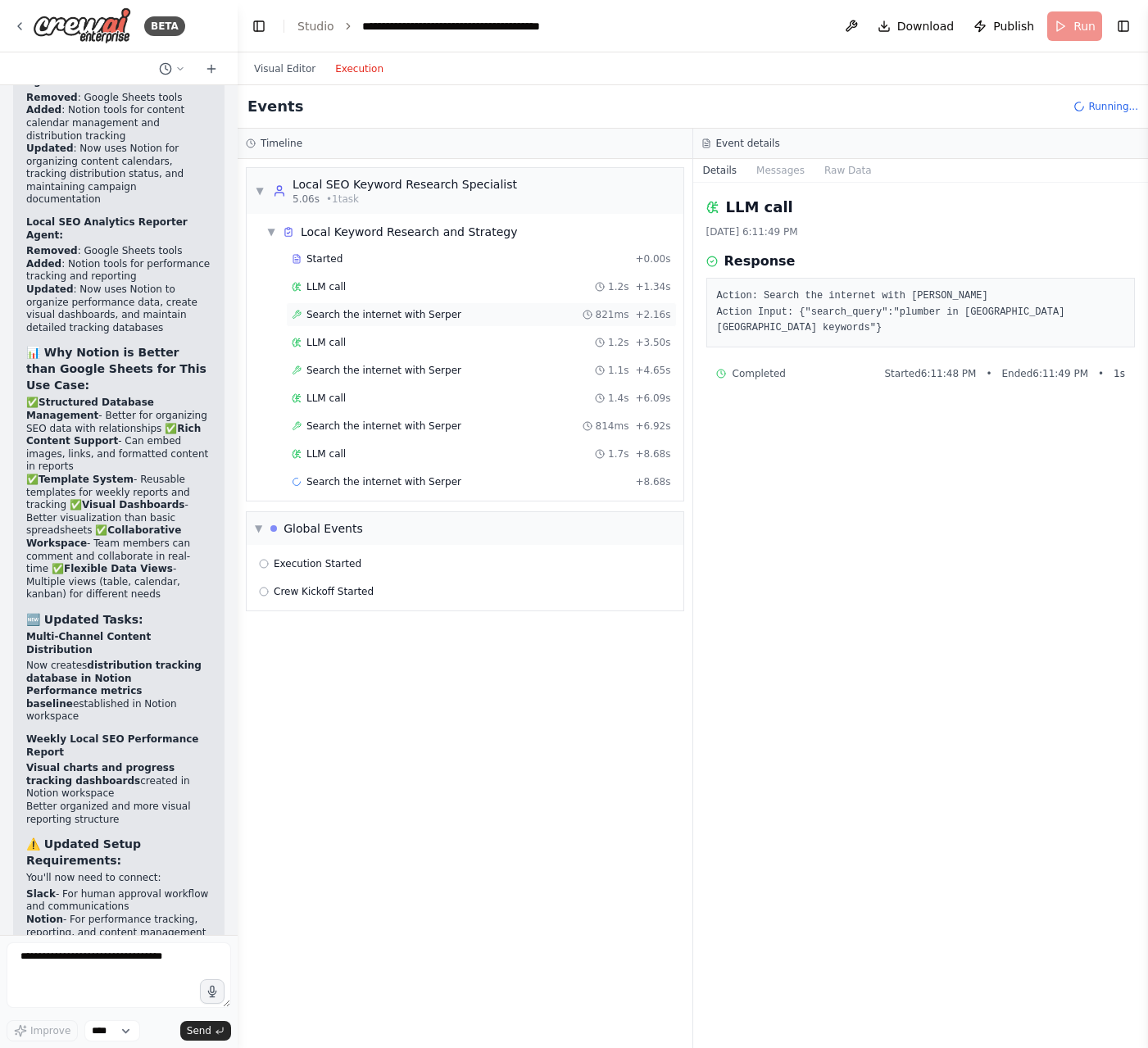
click at [334, 312] on span "Search the internet with Serper" at bounding box center [383, 314] width 155 height 13
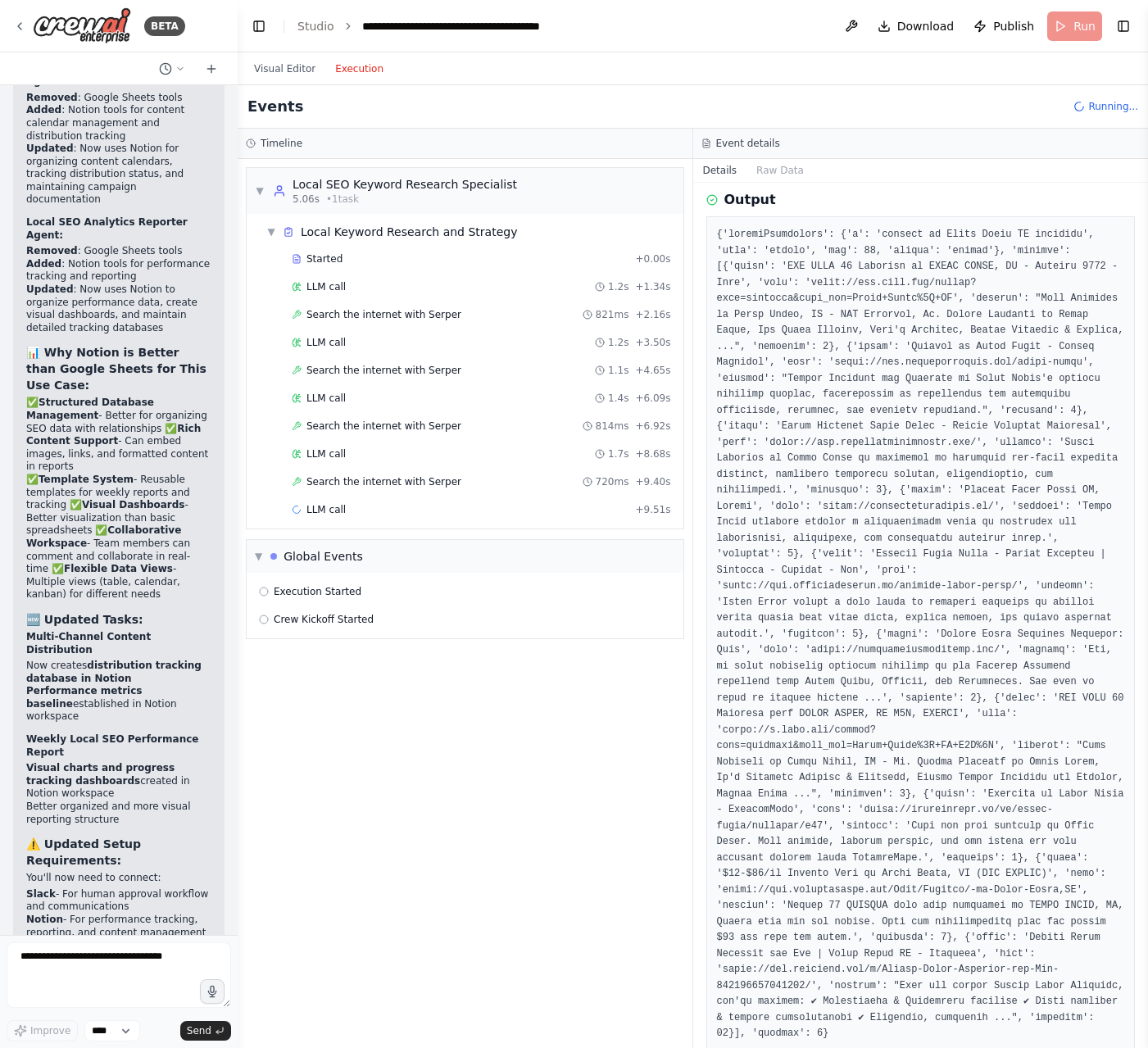
scroll to position [254, 0]
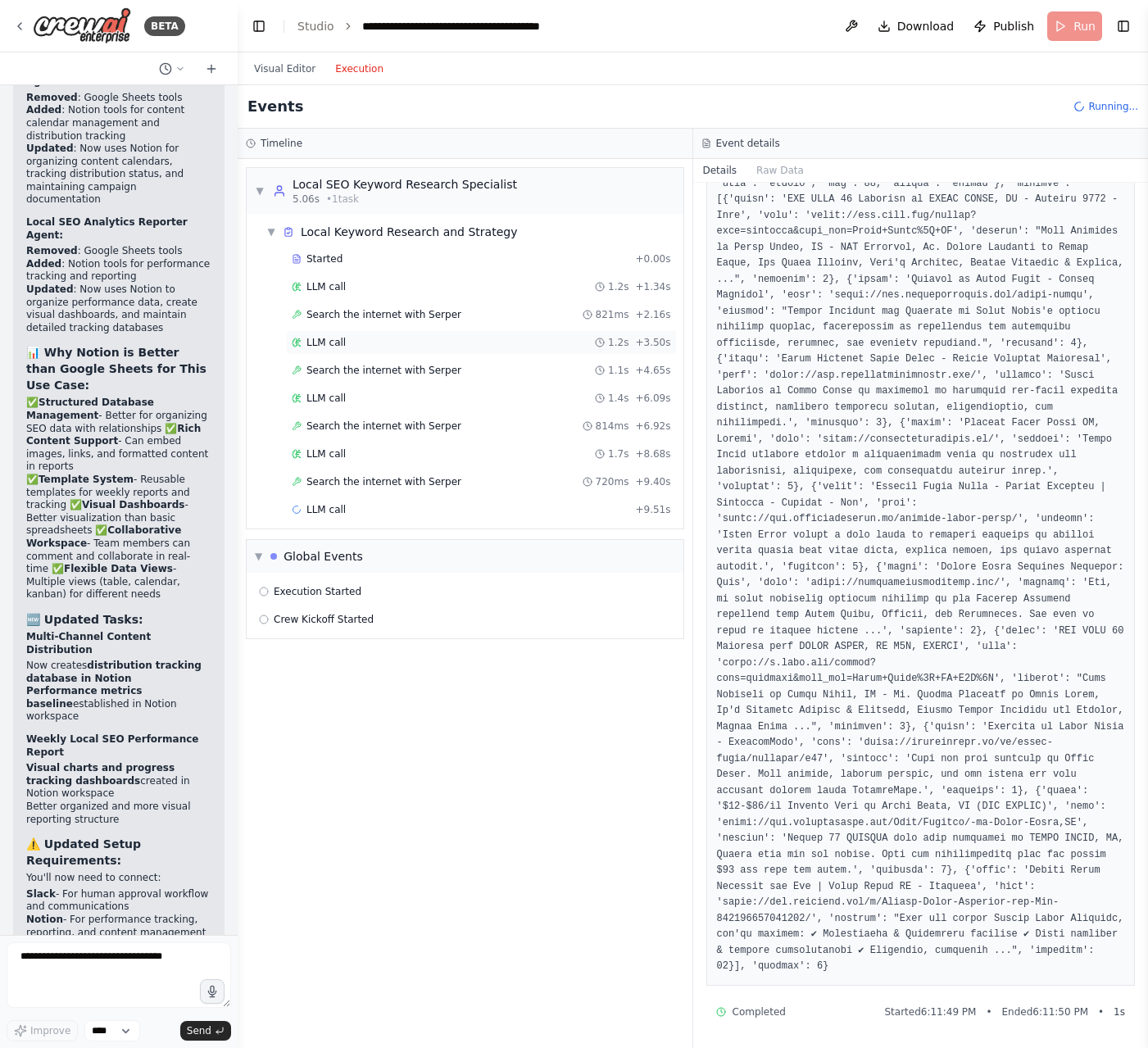
click at [341, 344] on span "LLM call" at bounding box center [326, 342] width 40 height 13
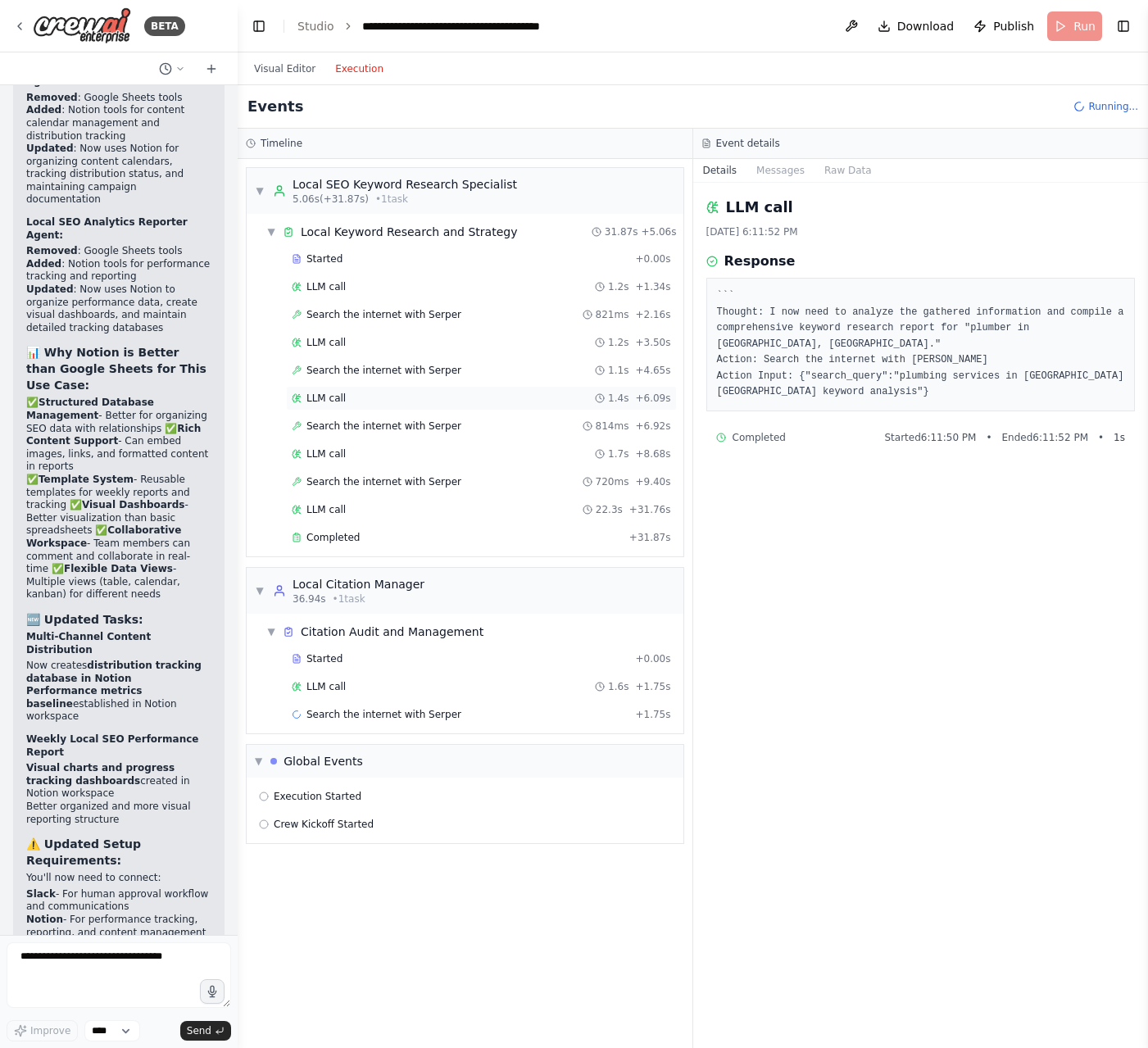
click at [361, 396] on div "LLM call 1.4s + 6.09s" at bounding box center [480, 397] width 379 height 13
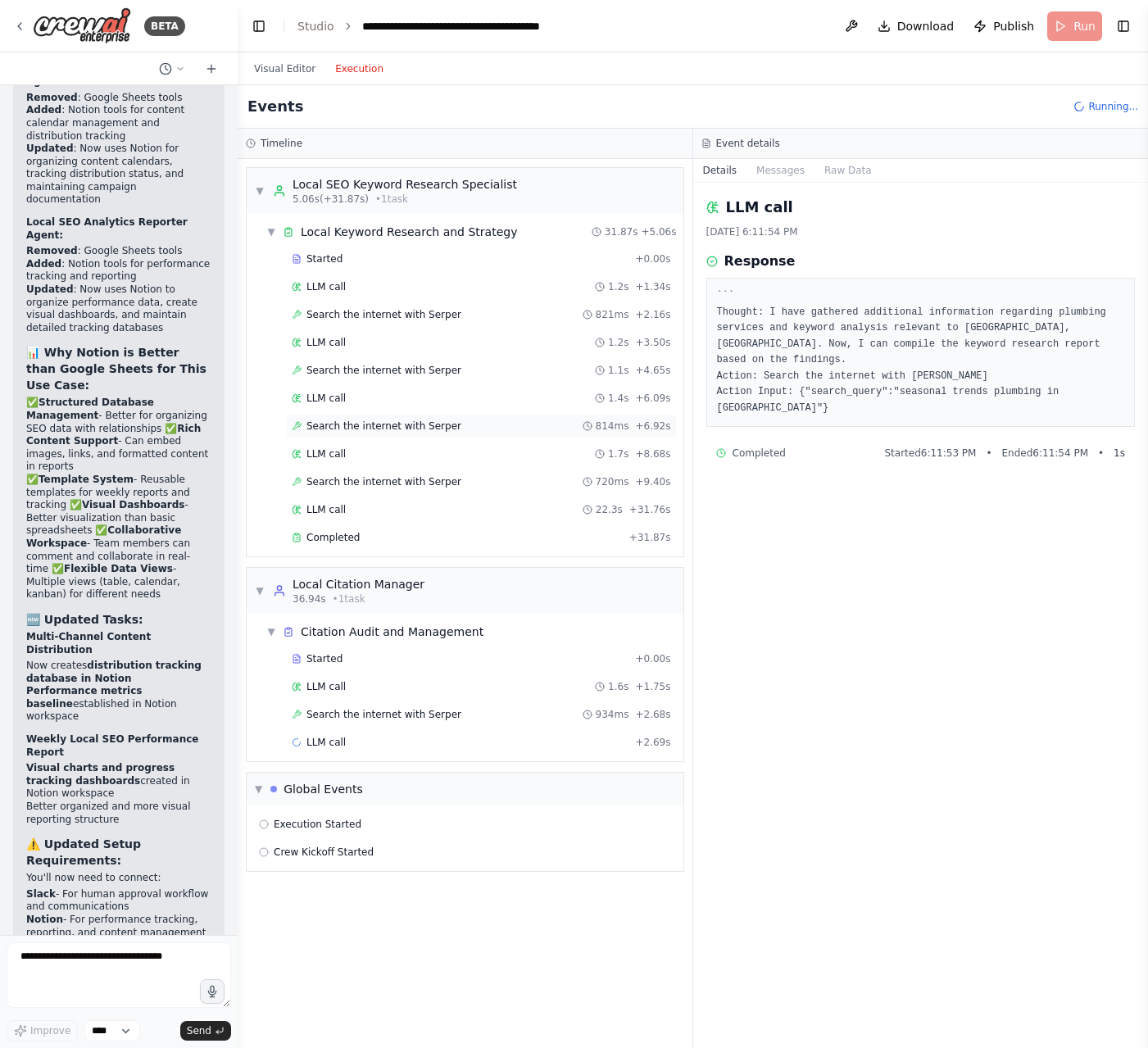
click at [360, 420] on span "Search the internet with Serper" at bounding box center [383, 425] width 155 height 13
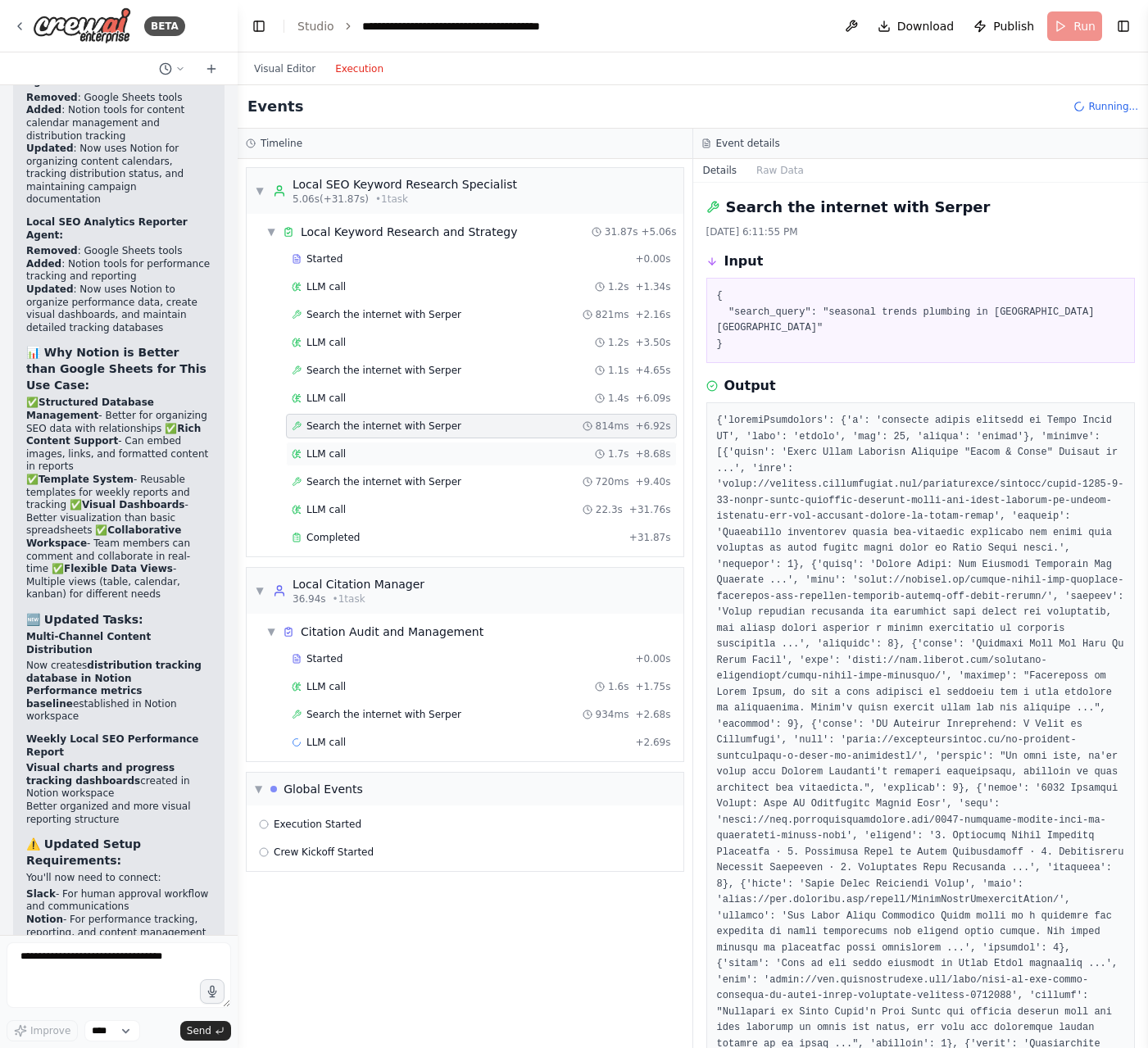
click at [358, 453] on div "LLM call 1.7s + 8.68s" at bounding box center [480, 454] width 379 height 13
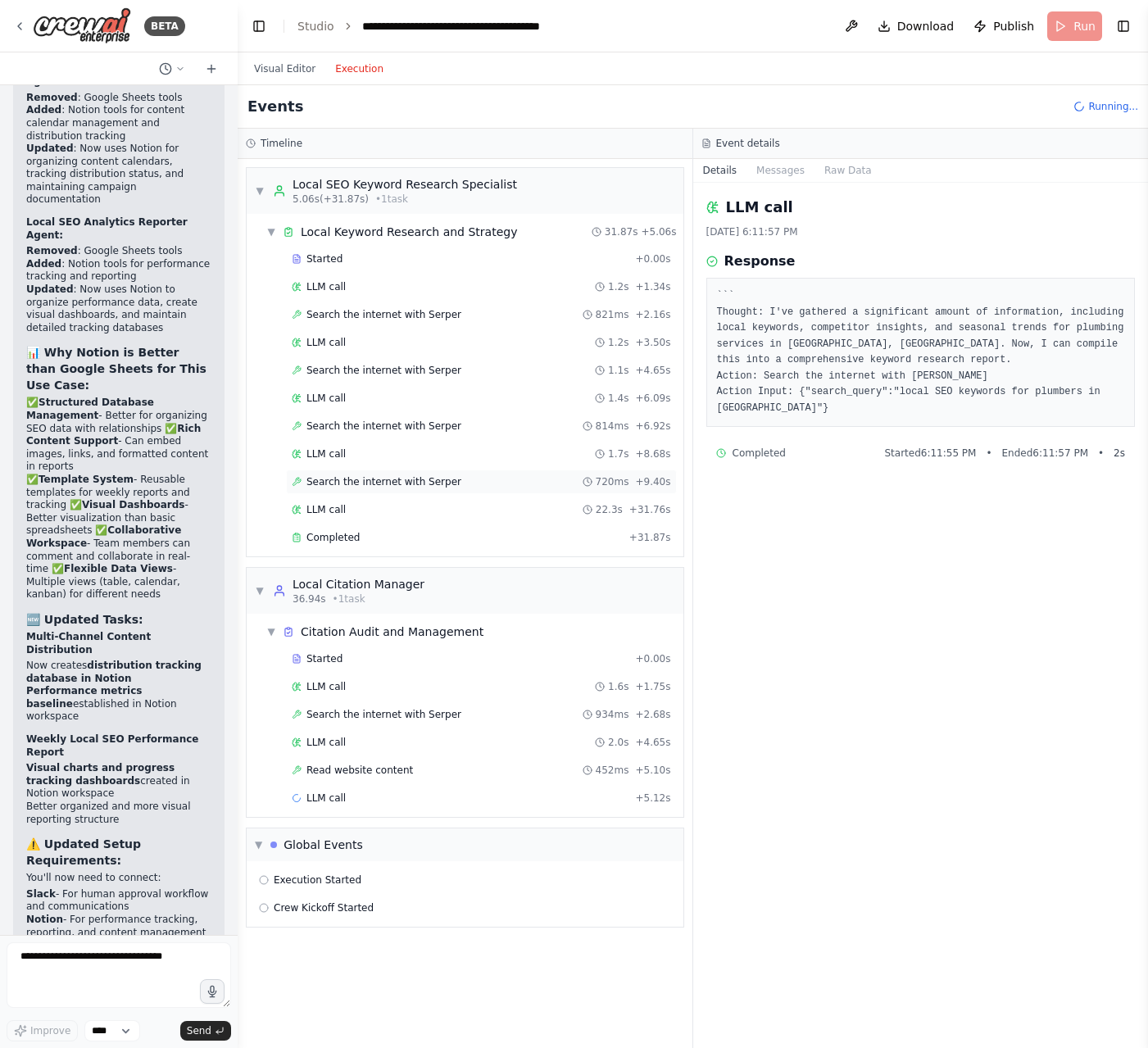
click at [358, 476] on span "Search the internet with Serper" at bounding box center [383, 481] width 155 height 13
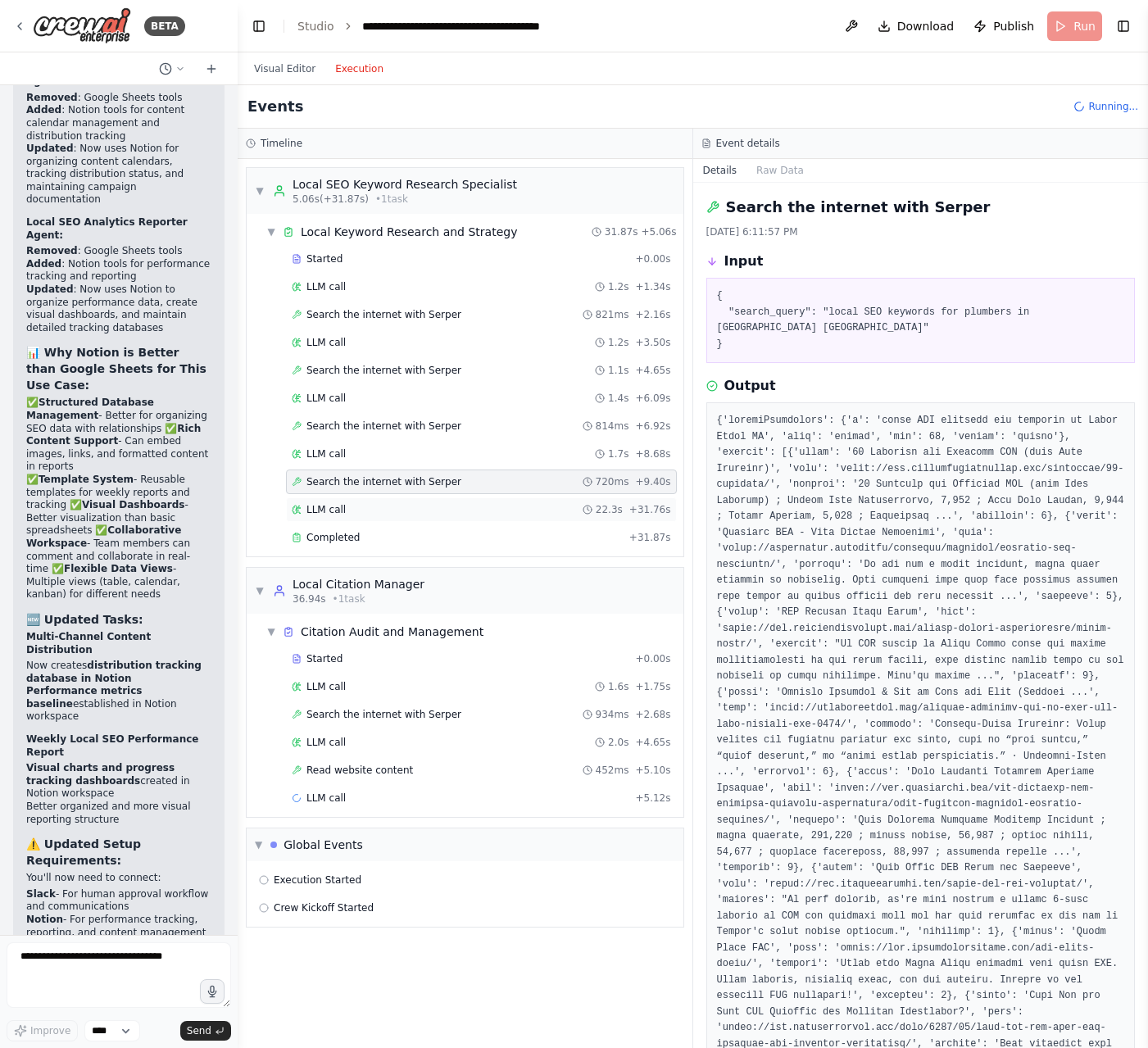
click at [350, 504] on div "LLM call 22.3s + 31.76s" at bounding box center [480, 509] width 379 height 13
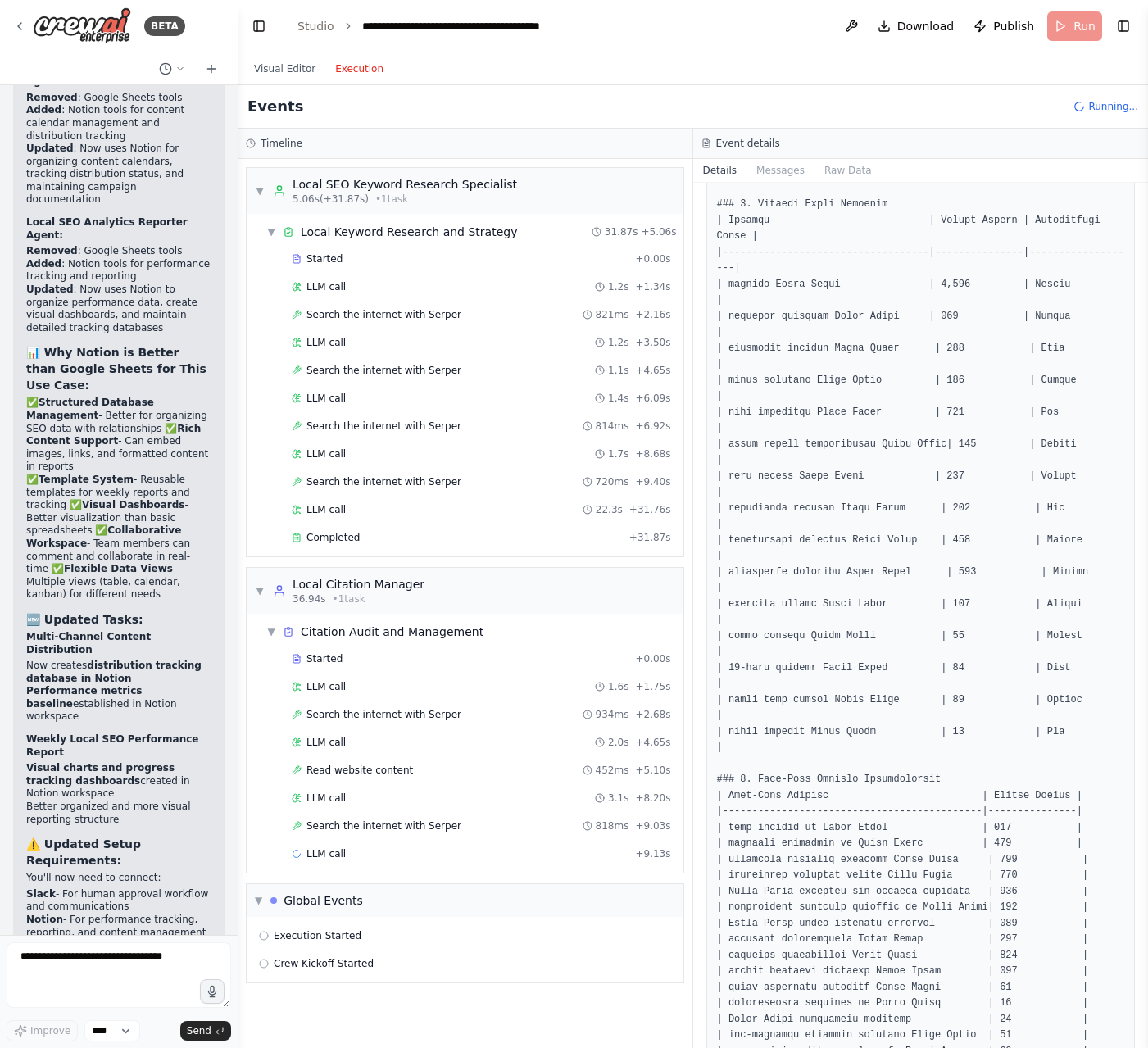
scroll to position [300, 0]
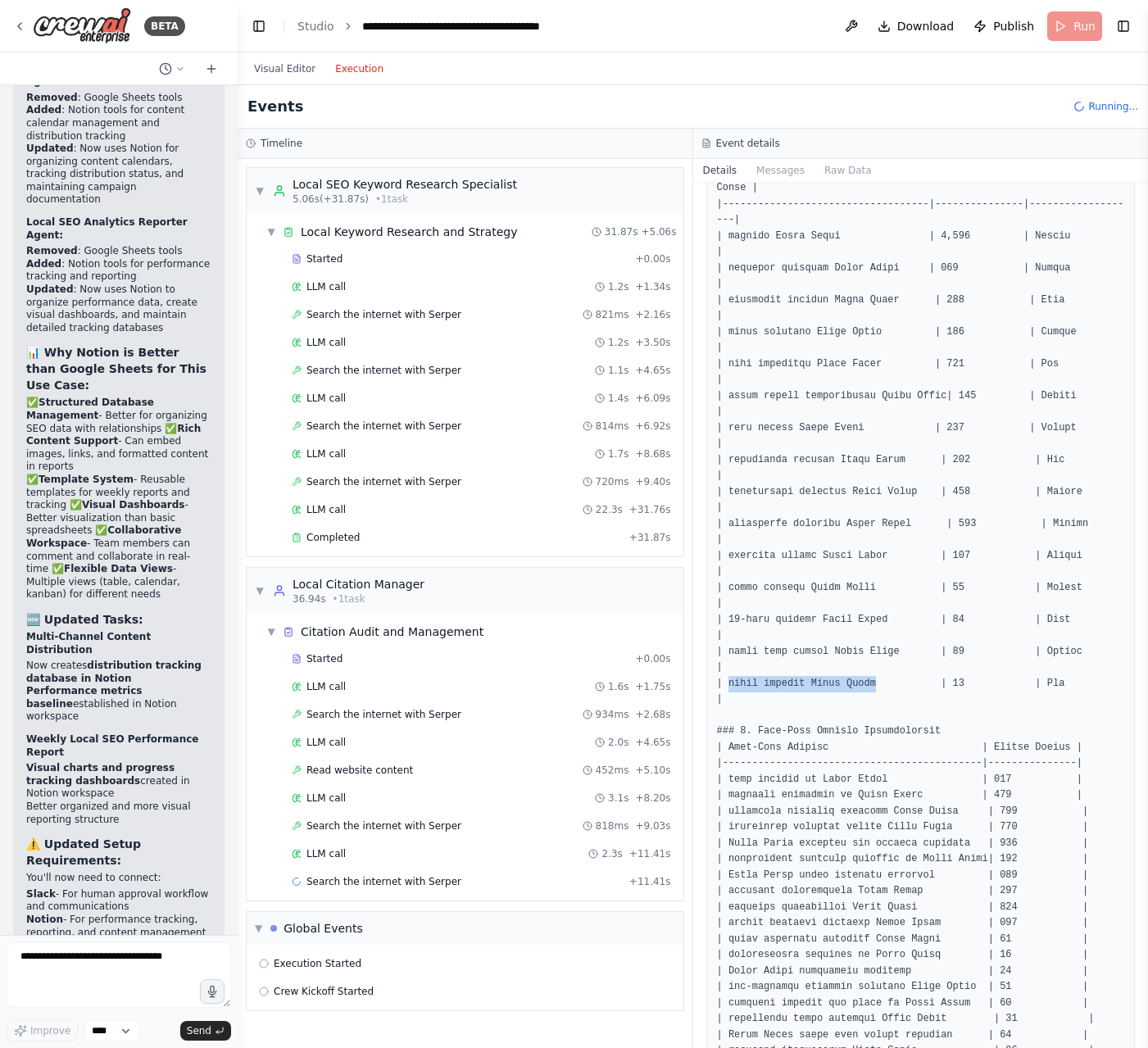
drag, startPoint x: 879, startPoint y: 683, endPoint x: 728, endPoint y: 681, distance: 151.0
click at [728, 681] on pre at bounding box center [921, 946] width 408 height 1917
drag, startPoint x: 738, startPoint y: 651, endPoint x: 869, endPoint y: 652, distance: 131.0
click at [869, 652] on pre at bounding box center [921, 946] width 408 height 1917
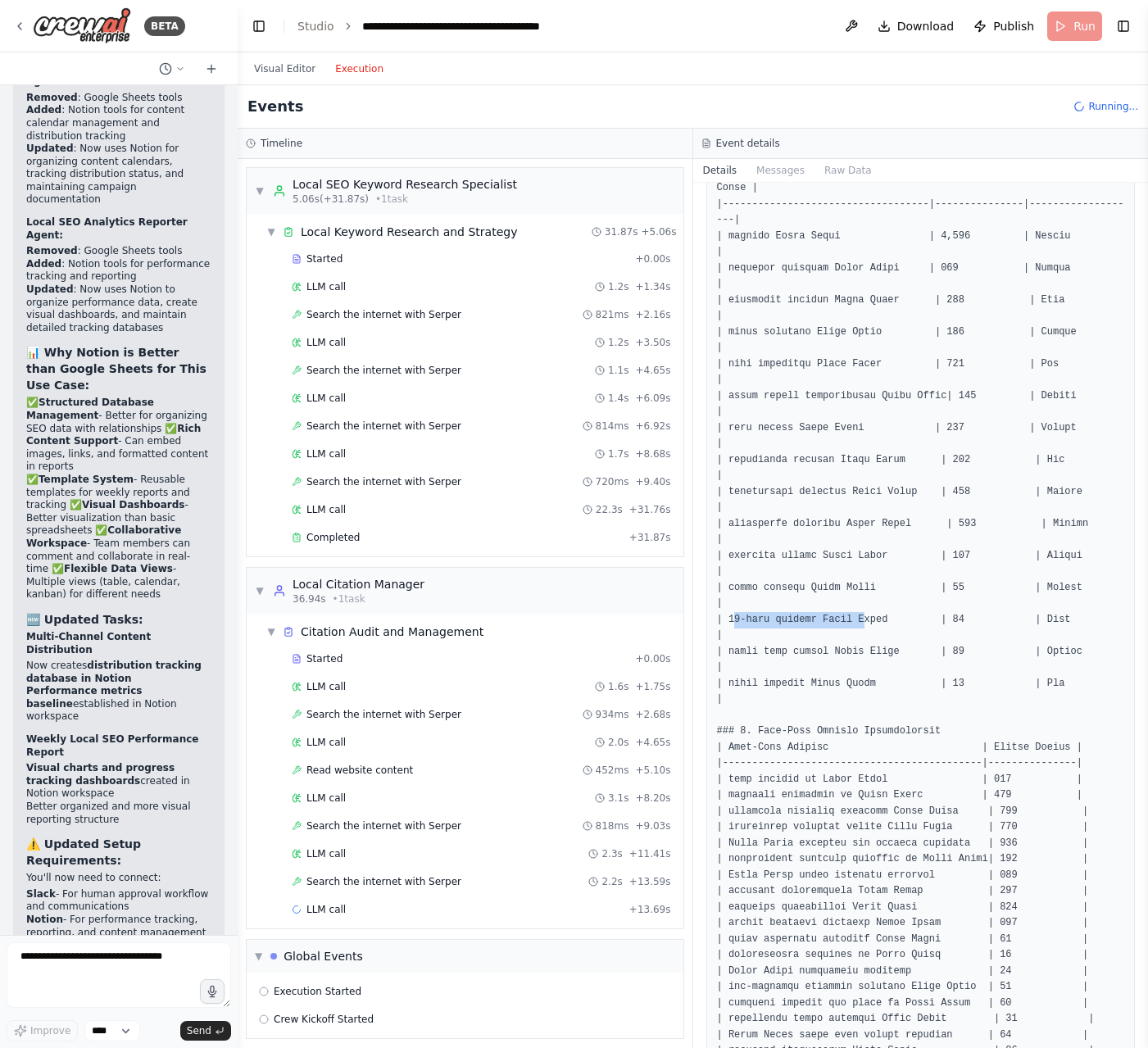
drag, startPoint x: 737, startPoint y: 619, endPoint x: 863, endPoint y: 618, distance: 126.0
click at [863, 618] on pre at bounding box center [921, 946] width 408 height 1917
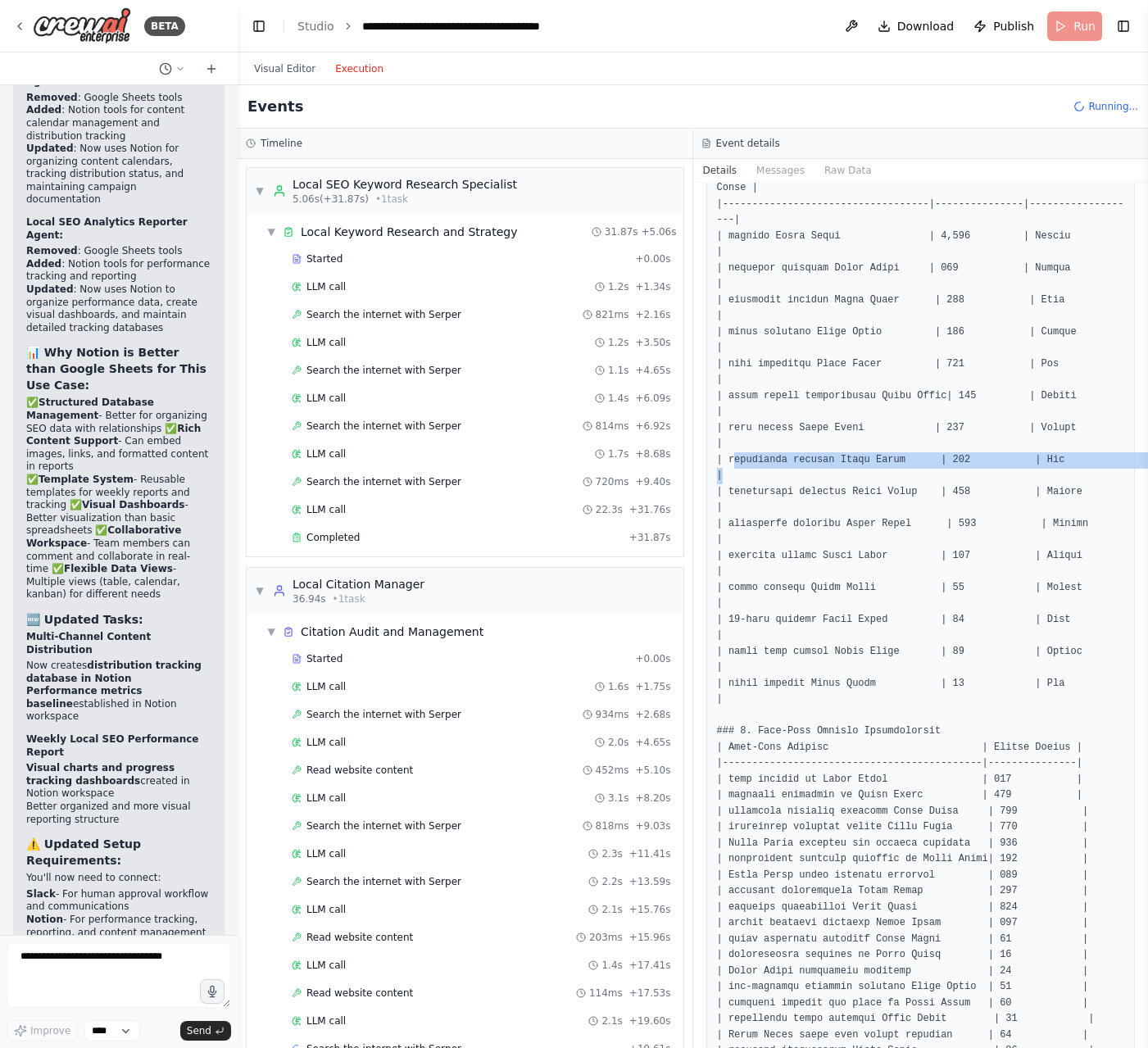
drag, startPoint x: 732, startPoint y: 461, endPoint x: 900, endPoint y: 476, distance: 168.7
click at [900, 476] on pre at bounding box center [921, 946] width 408 height 1917
click at [892, 453] on pre at bounding box center [921, 946] width 408 height 1917
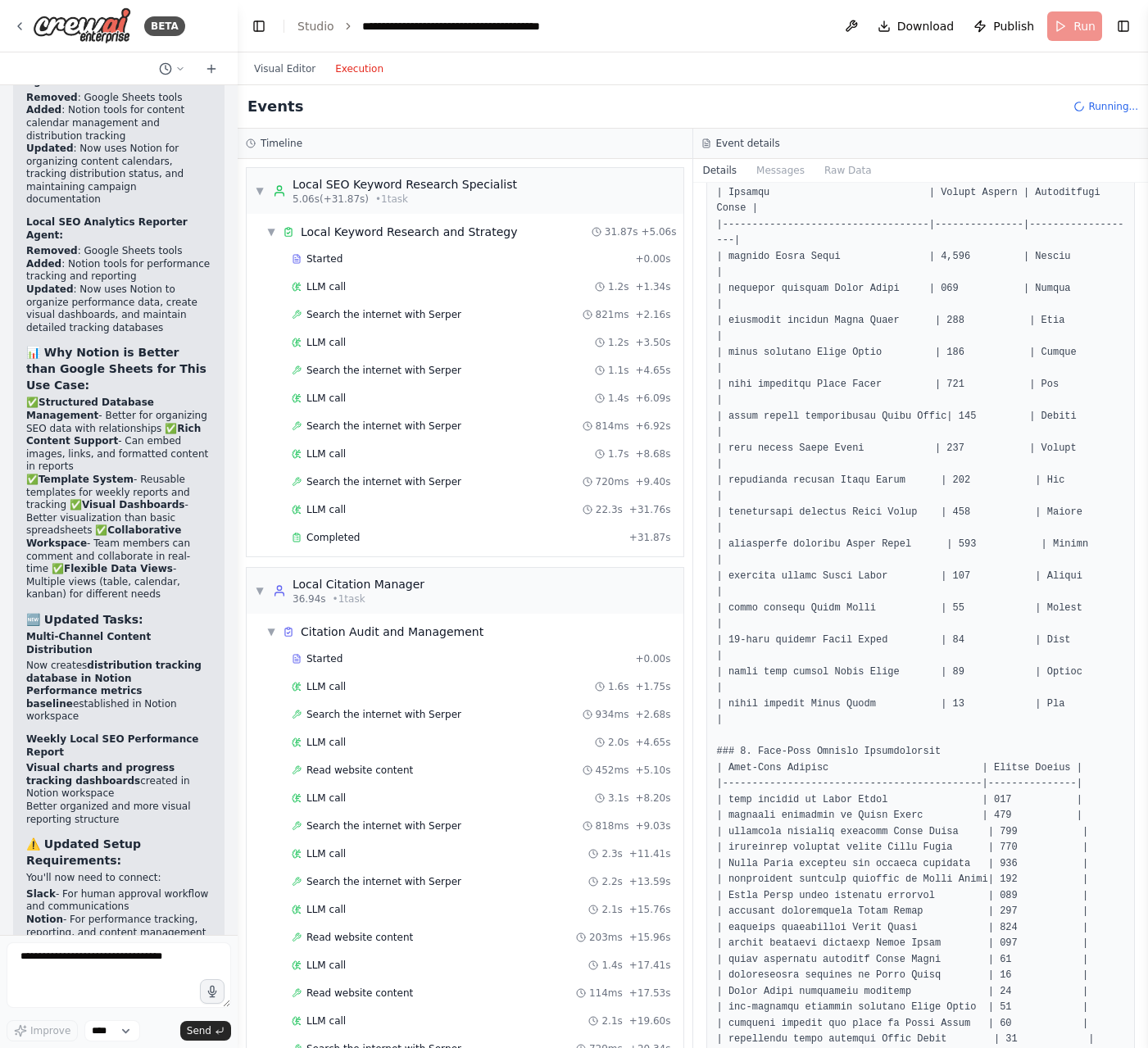
scroll to position [278, 0]
drag, startPoint x: 730, startPoint y: 386, endPoint x: 881, endPoint y: 387, distance: 151.0
click at [881, 387] on pre at bounding box center [921, 968] width 408 height 1917
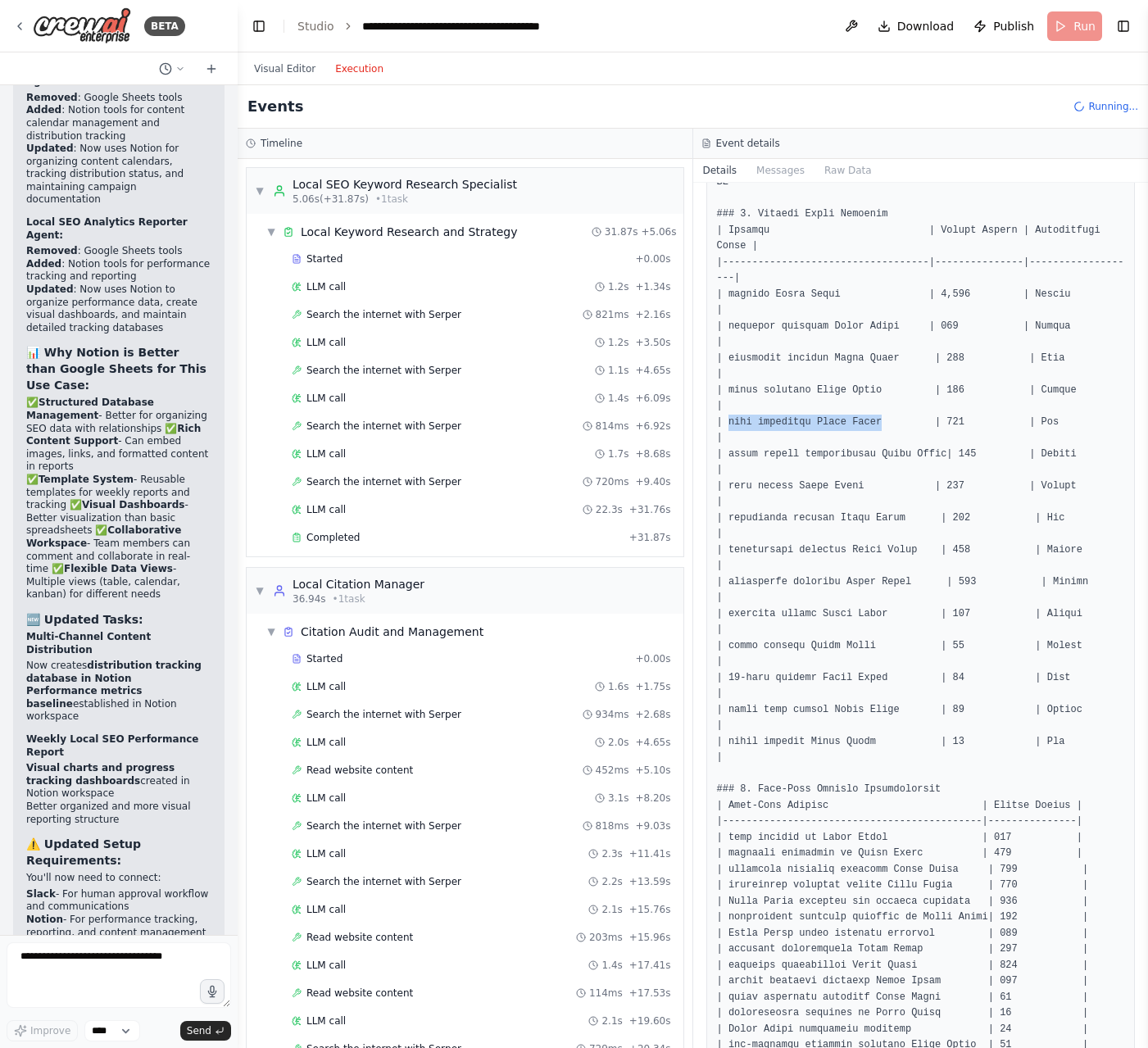
scroll to position [229, 0]
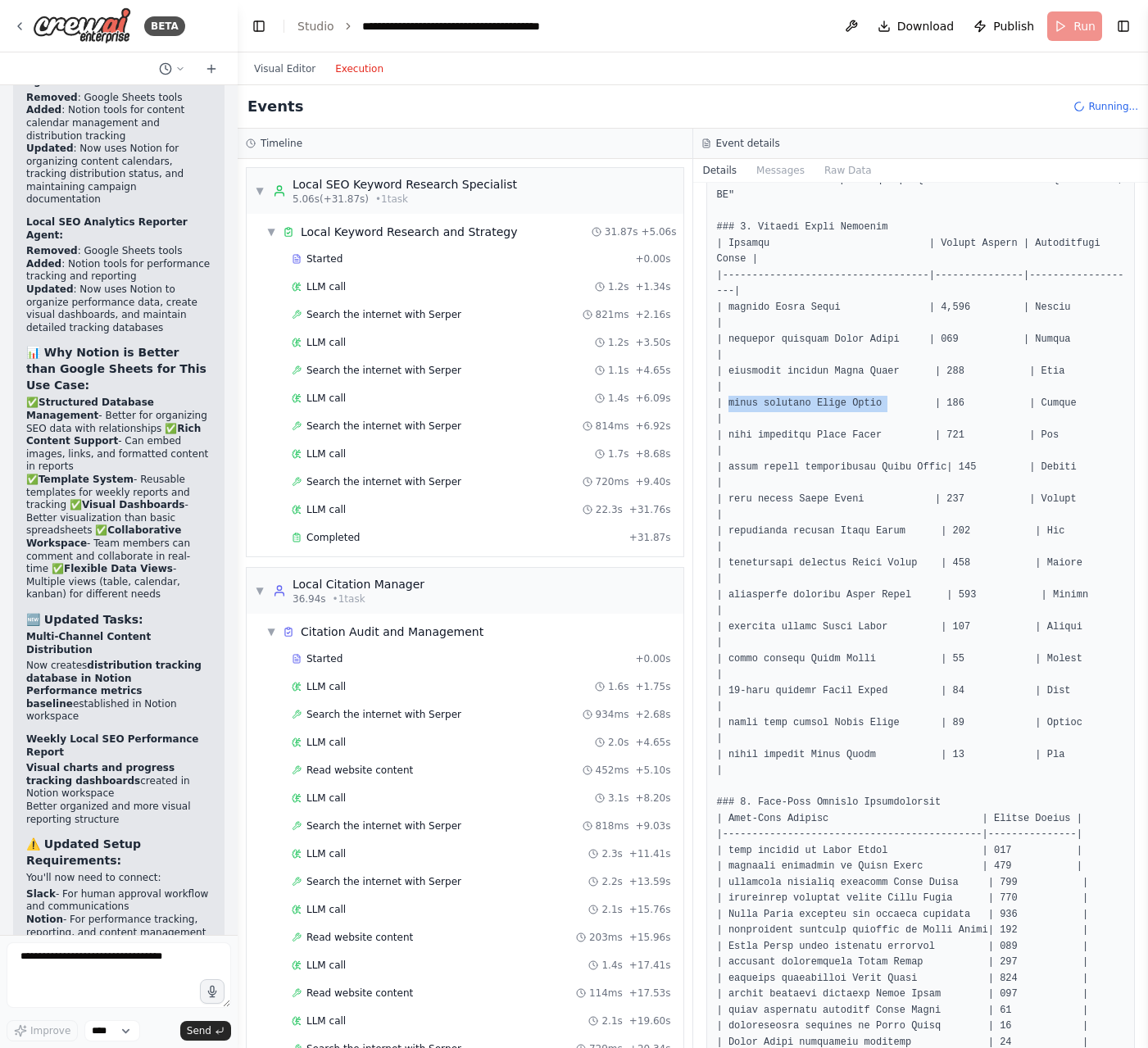
drag, startPoint x: 726, startPoint y: 400, endPoint x: 883, endPoint y: 404, distance: 157.1
click at [885, 405] on pre at bounding box center [921, 1017] width 408 height 1917
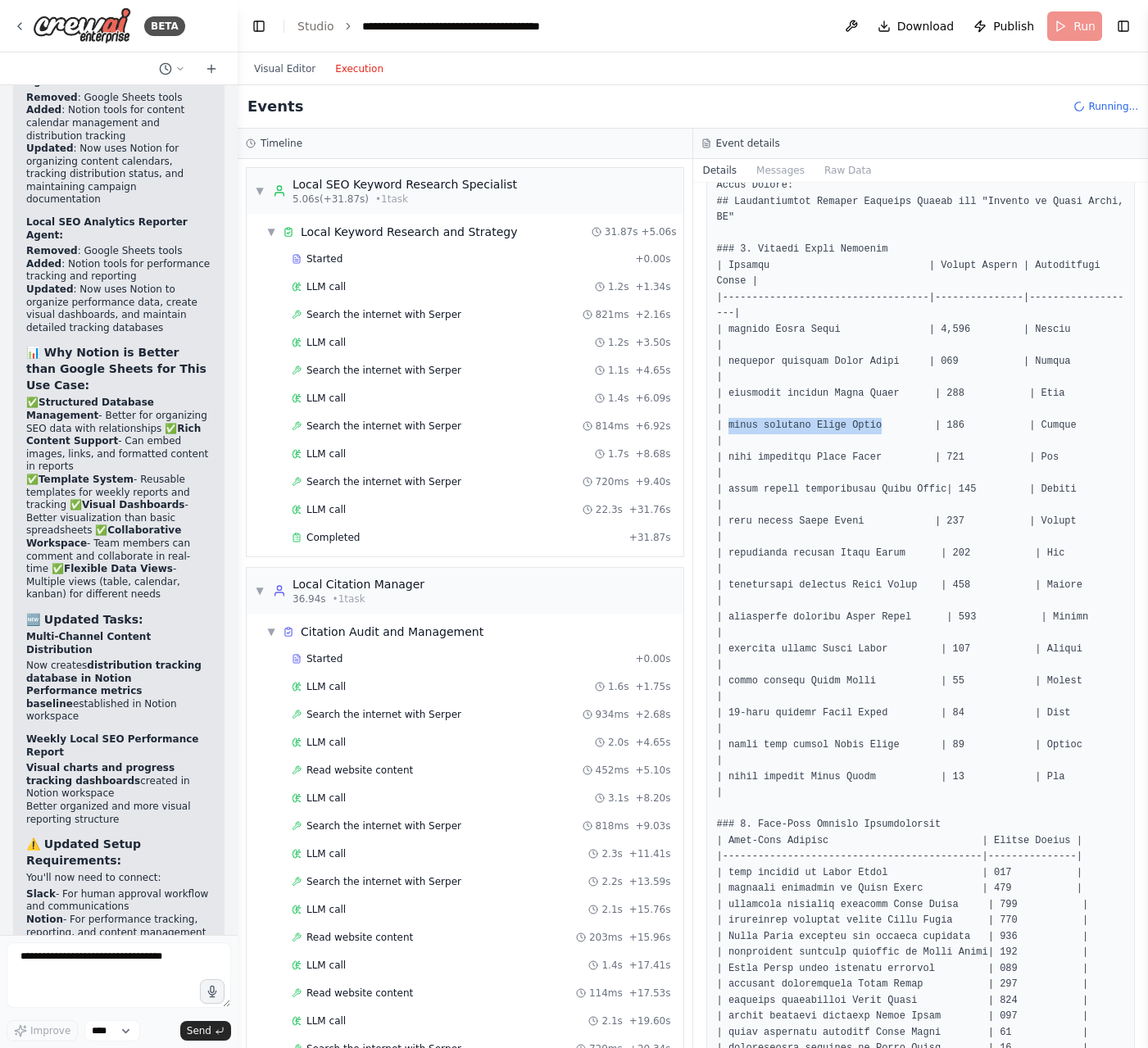
scroll to position [204, 0]
drag, startPoint x: 725, startPoint y: 367, endPoint x: 900, endPoint y: 374, distance: 175.1
click at [900, 374] on pre at bounding box center [921, 1042] width 408 height 1917
drag, startPoint x: 899, startPoint y: 367, endPoint x: 783, endPoint y: 367, distance: 116.0
click at [783, 367] on pre at bounding box center [921, 1042] width 408 height 1917
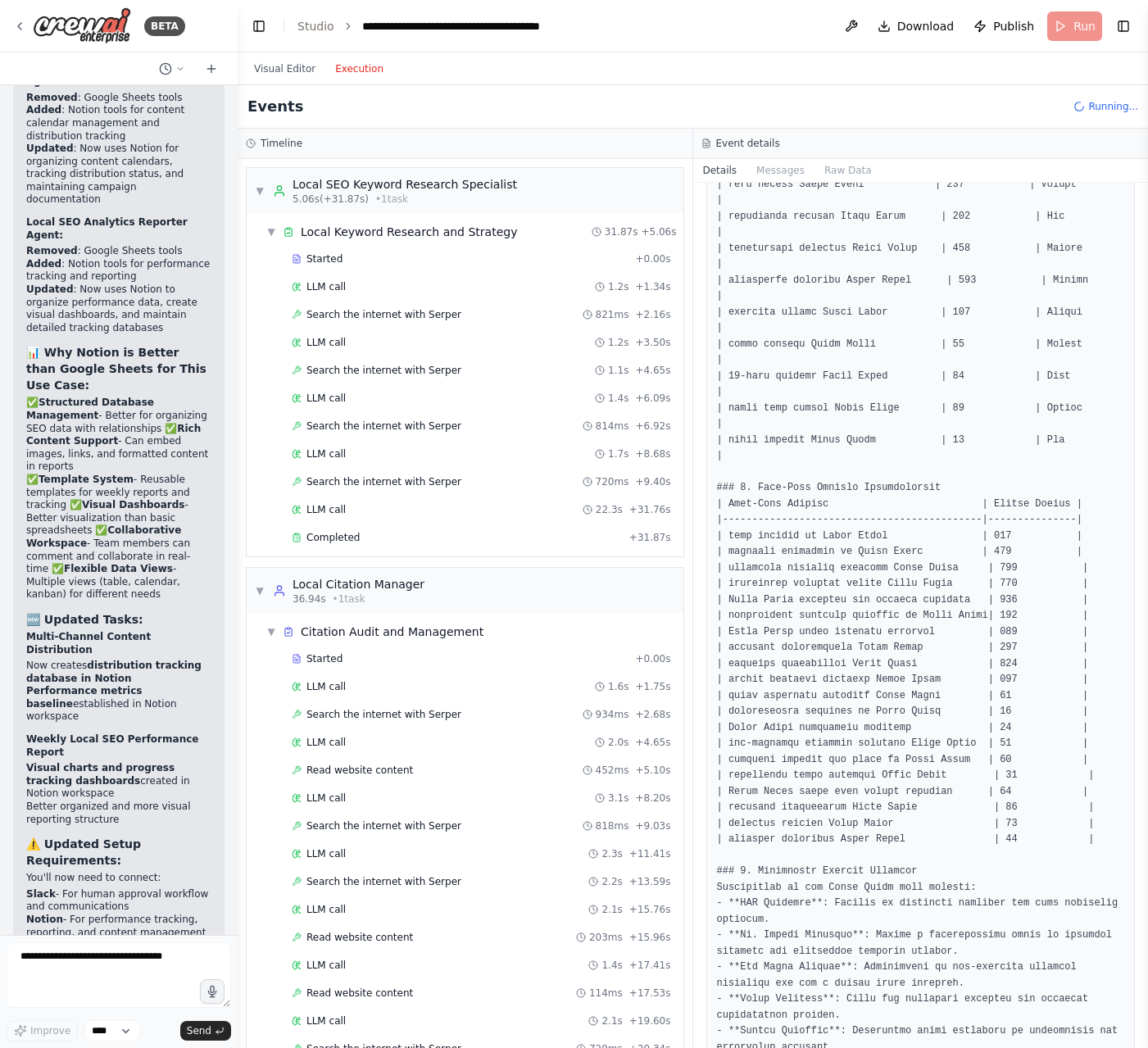
scroll to position [556, 0]
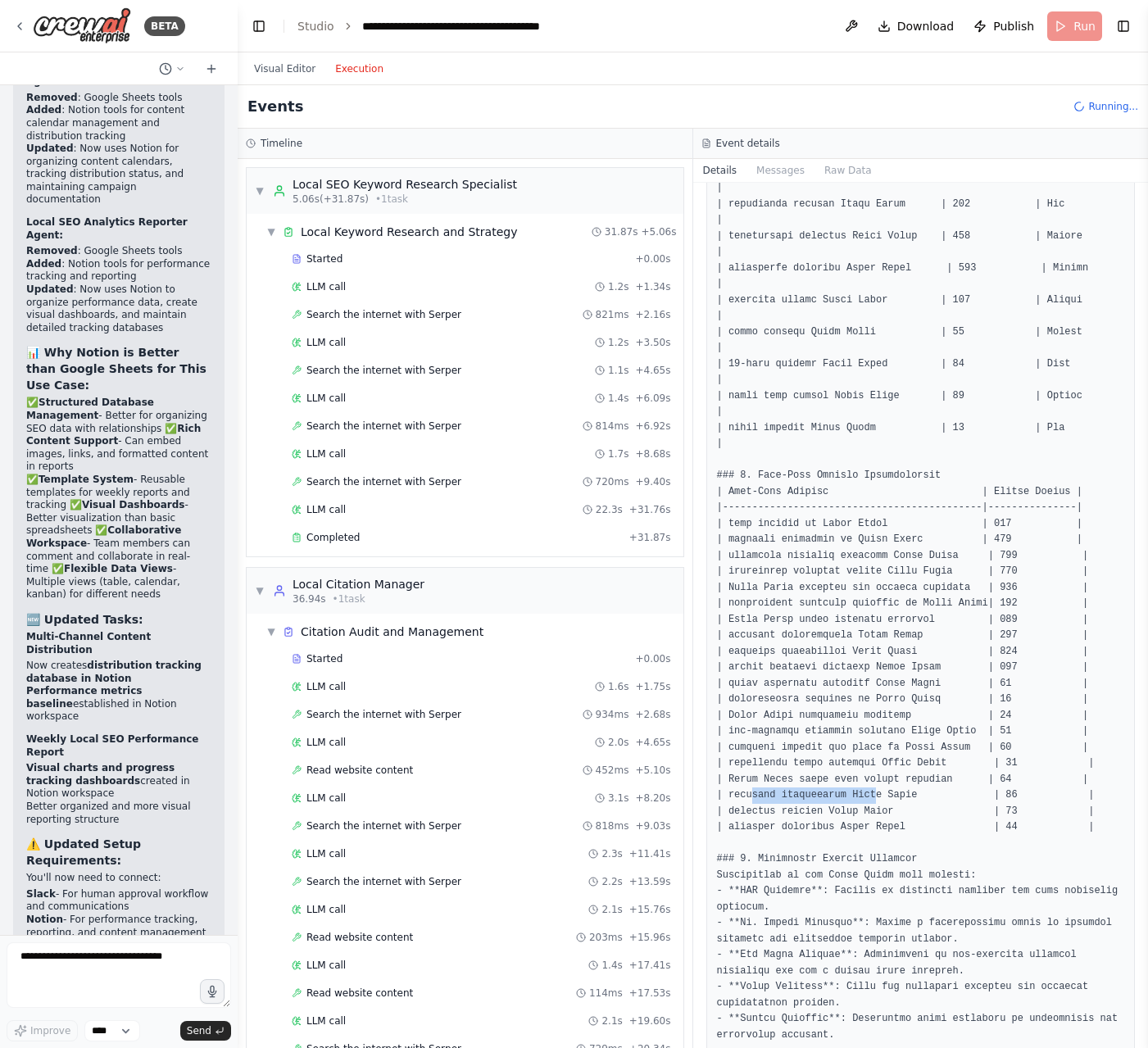
drag, startPoint x: 752, startPoint y: 792, endPoint x: 883, endPoint y: 792, distance: 131.0
click at [881, 792] on pre at bounding box center [921, 690] width 408 height 1917
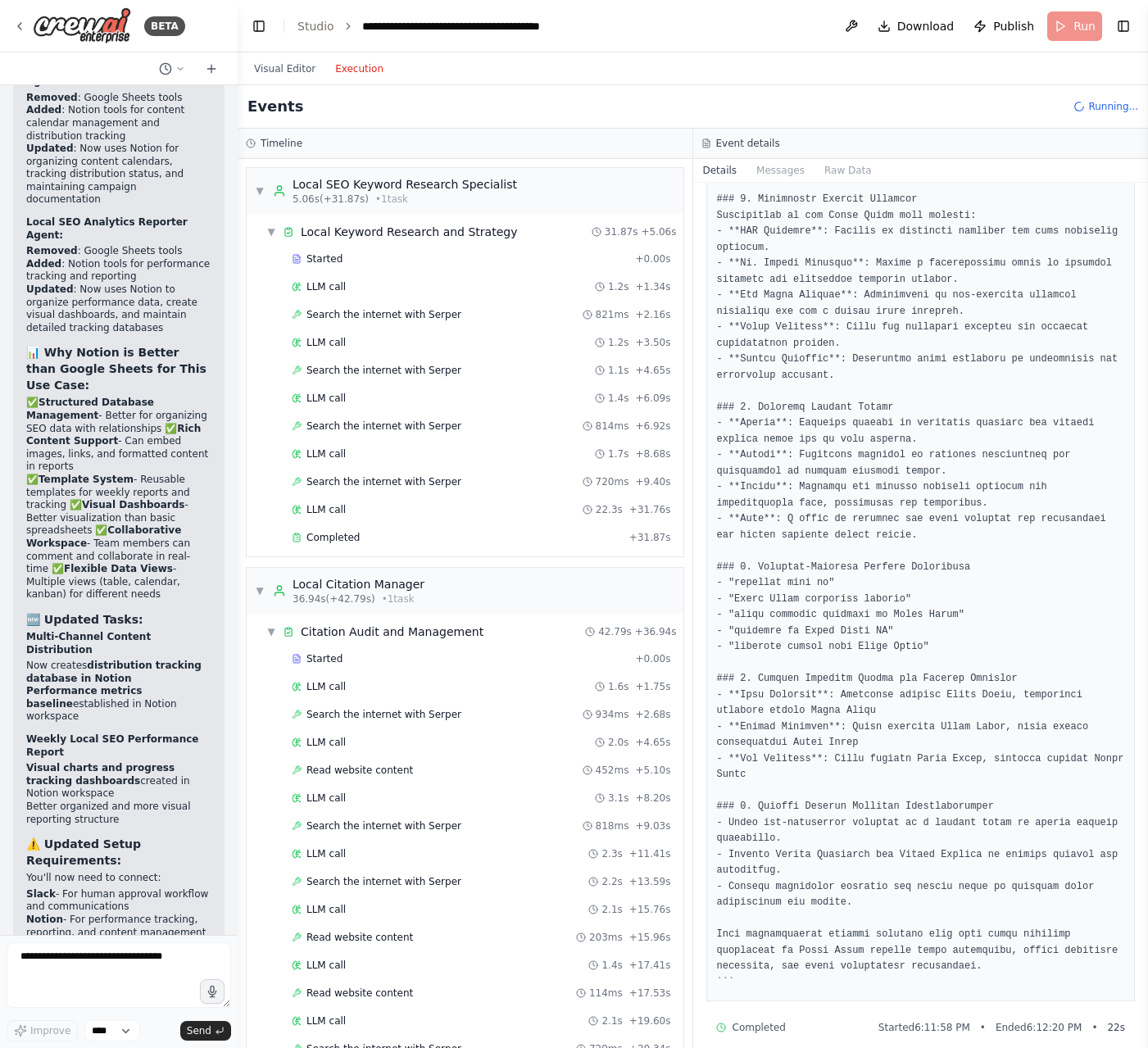
scroll to position [1230, 0]
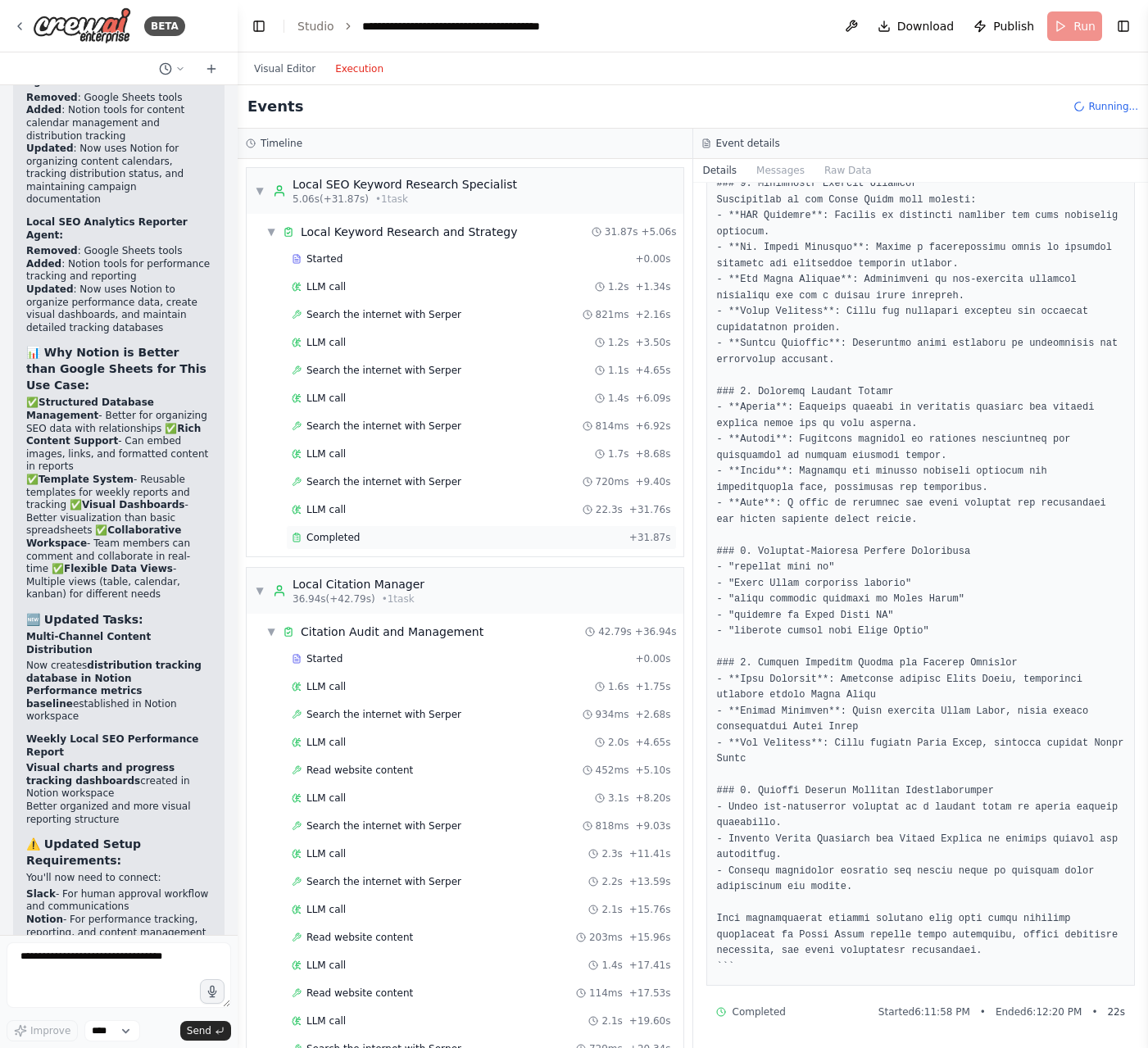
click at [355, 531] on span "Completed" at bounding box center [333, 537] width 53 height 13
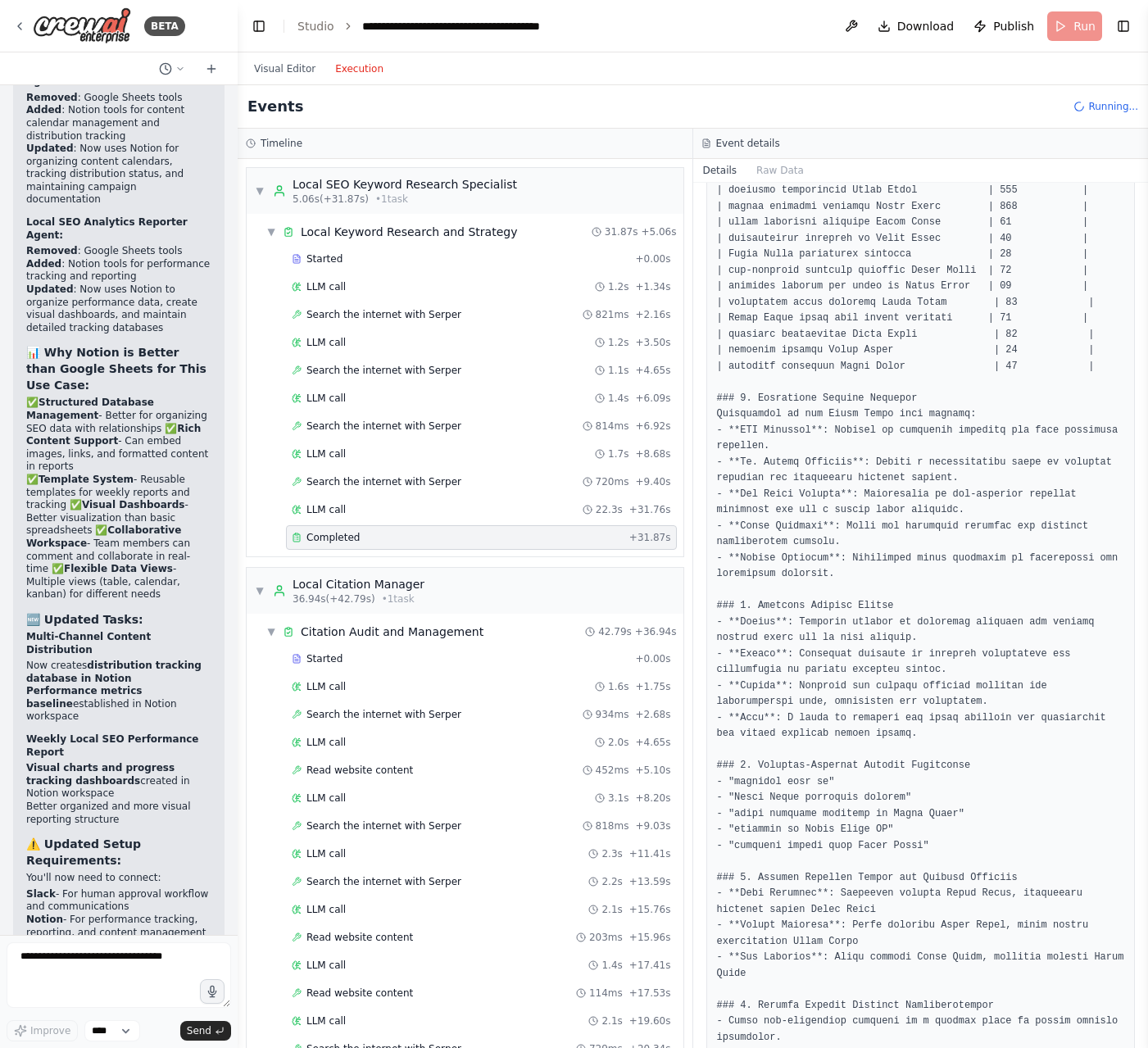
scroll to position [1067, 0]
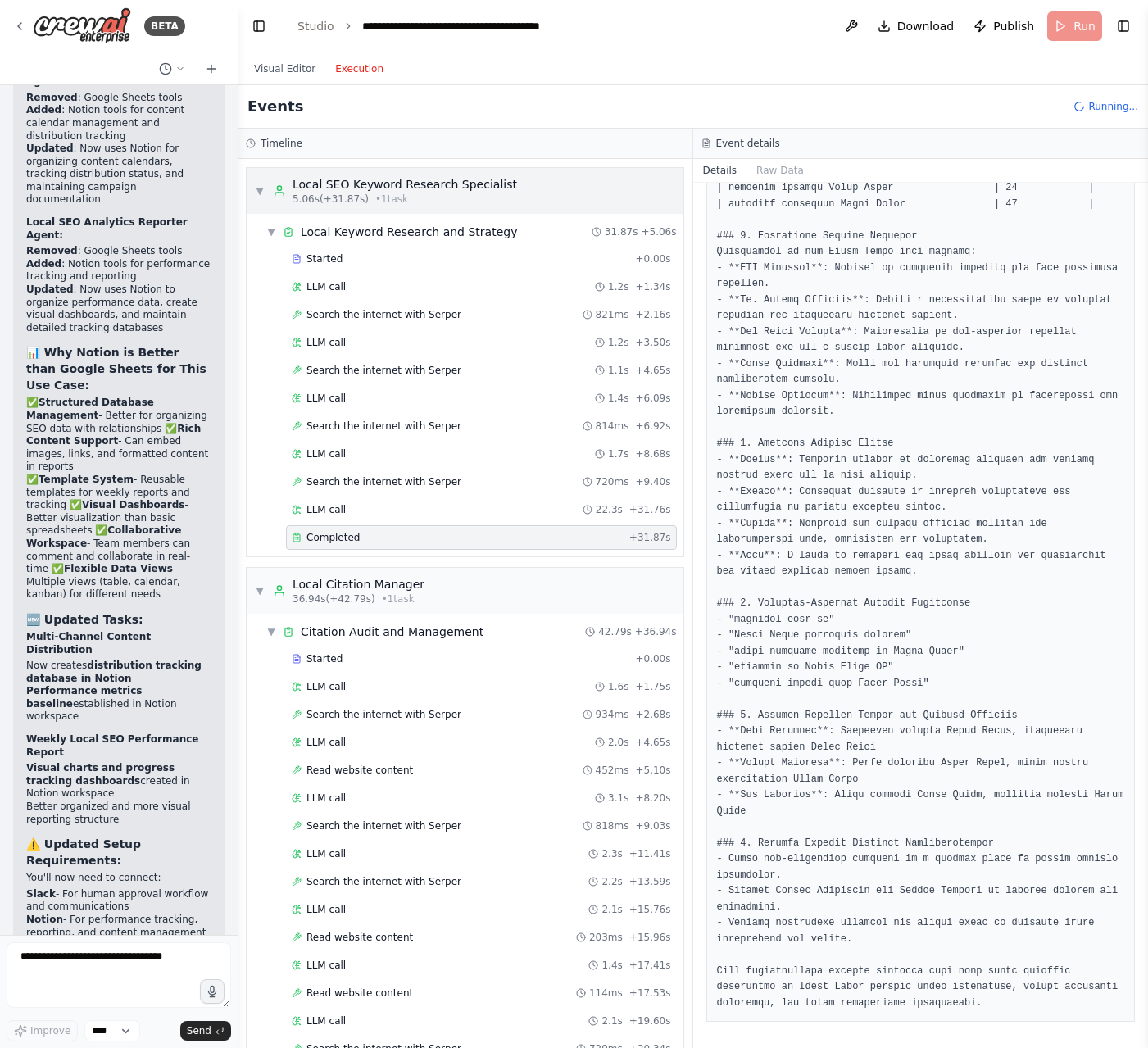
click at [257, 189] on span "▼" at bounding box center [260, 190] width 10 height 13
click at [261, 189] on span "▼" at bounding box center [260, 190] width 10 height 13
click at [263, 591] on span "▼" at bounding box center [260, 590] width 10 height 13
click at [259, 186] on span "▼" at bounding box center [260, 190] width 10 height 13
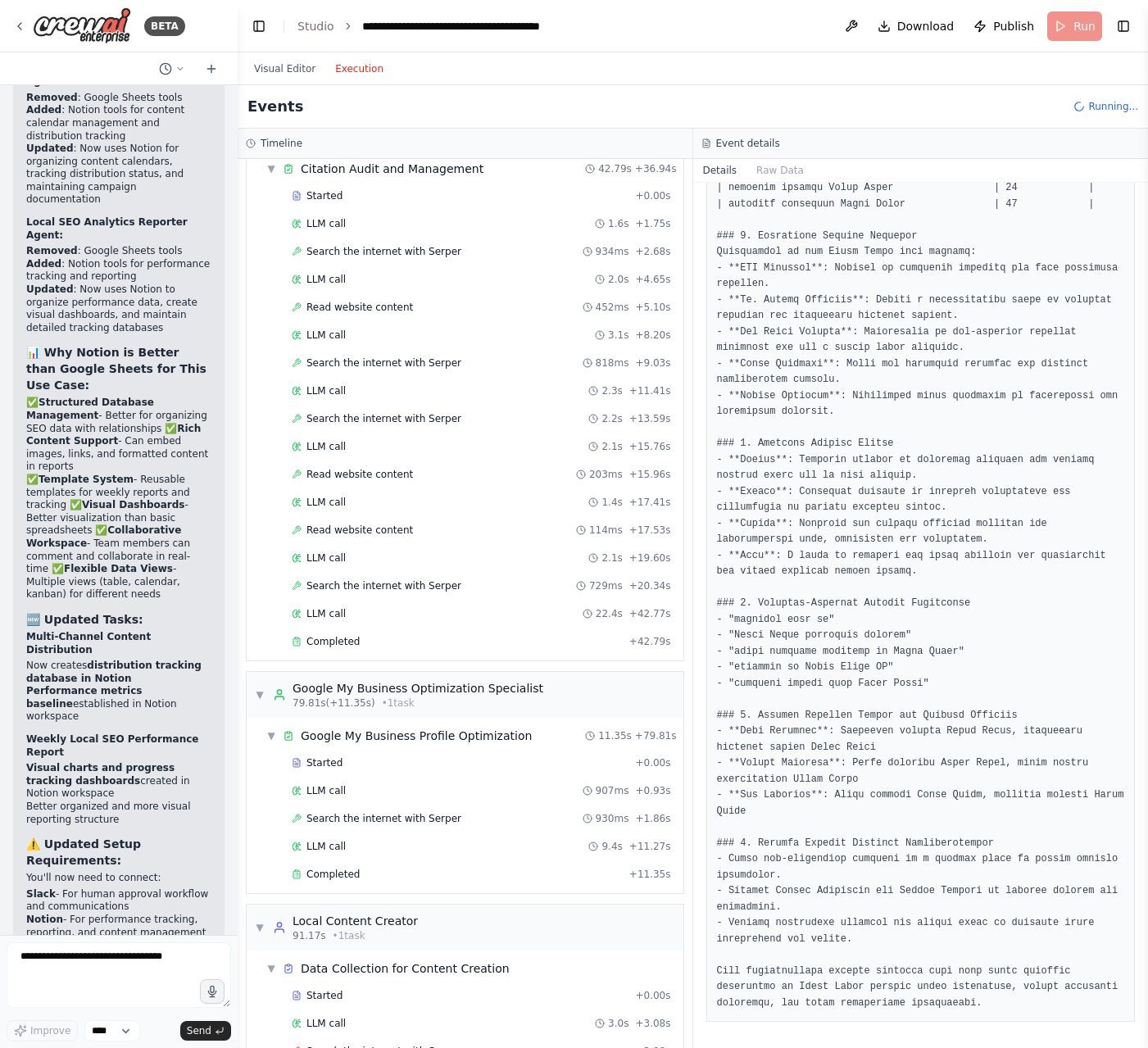
scroll to position [438, 0]
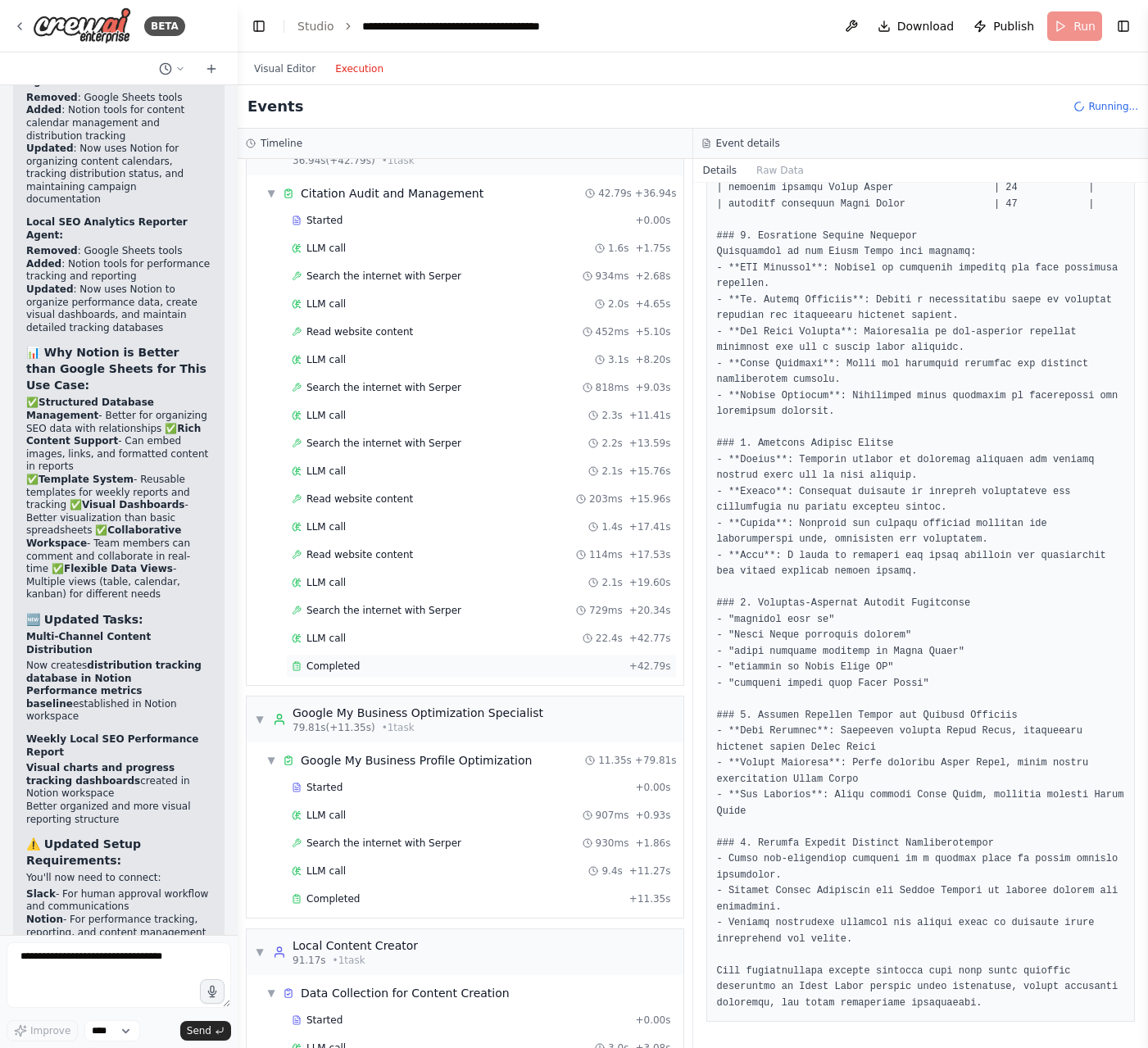
click at [353, 654] on div "Completed + 42.79s" at bounding box center [481, 666] width 391 height 25
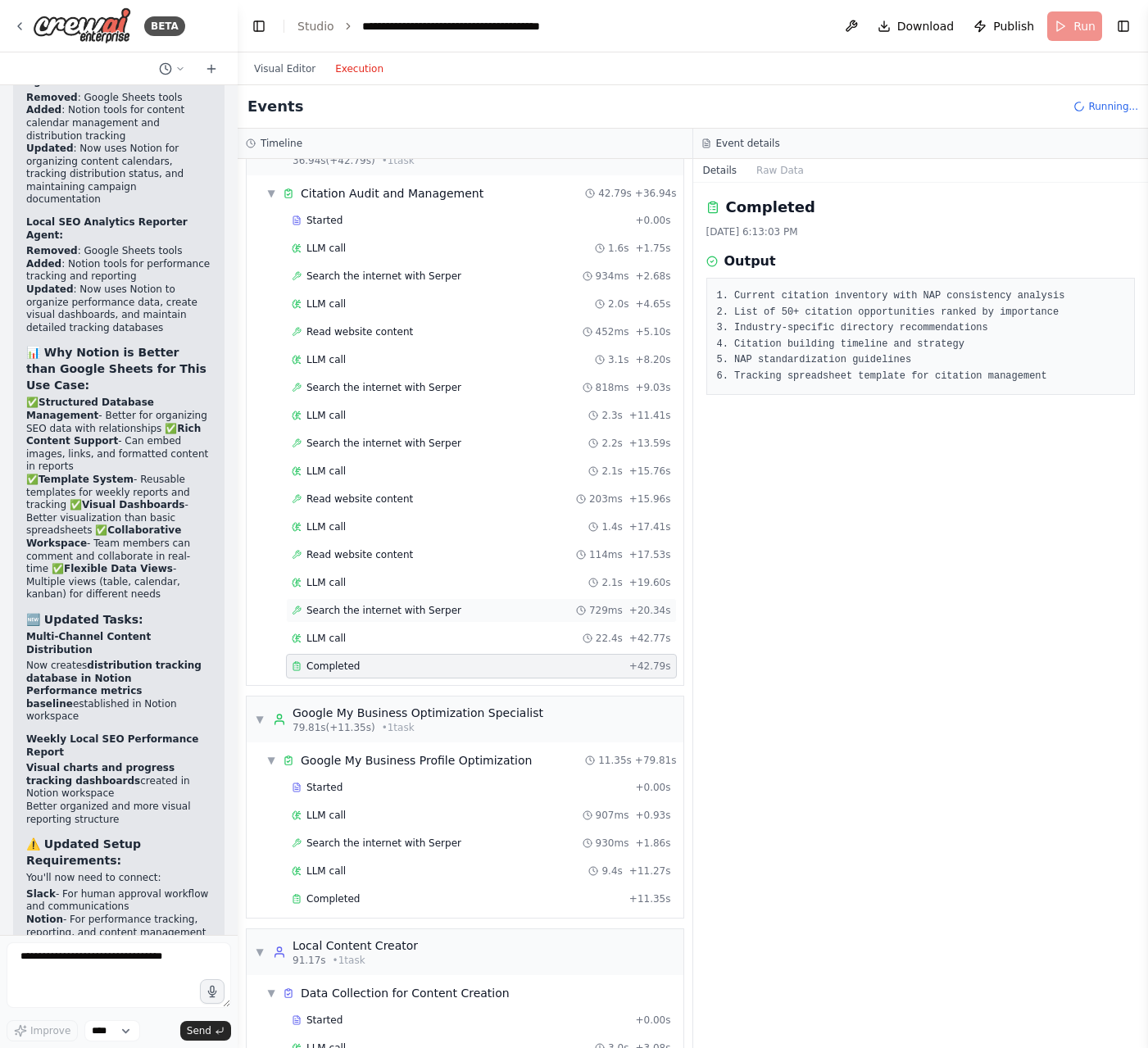
click at [375, 610] on span "Search the internet with Serper" at bounding box center [383, 610] width 155 height 13
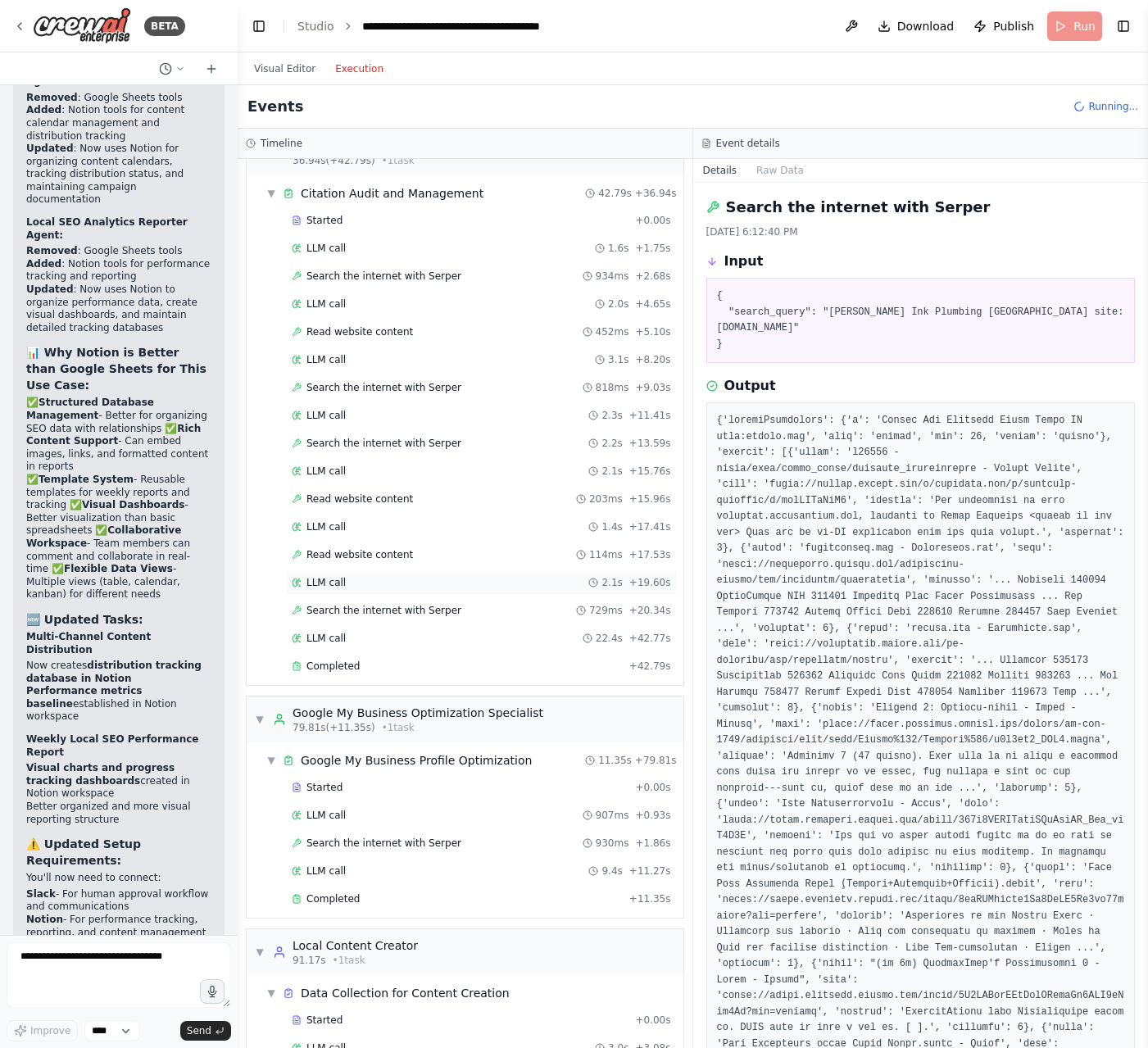
click at [367, 584] on div "LLM call 2.1s + 19.60s" at bounding box center [480, 581] width 379 height 13
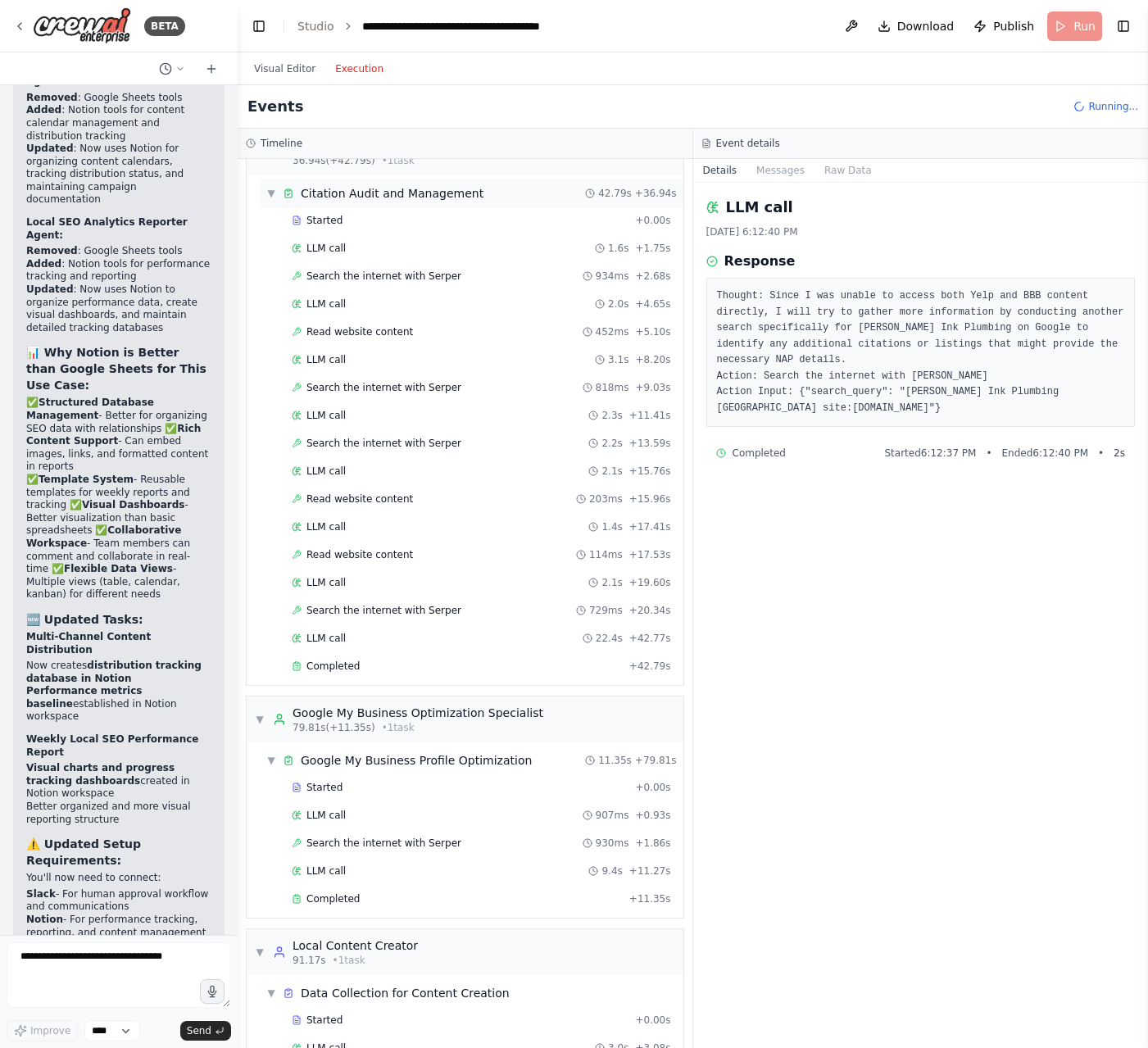
click at [272, 192] on span "▼" at bounding box center [271, 193] width 10 height 13
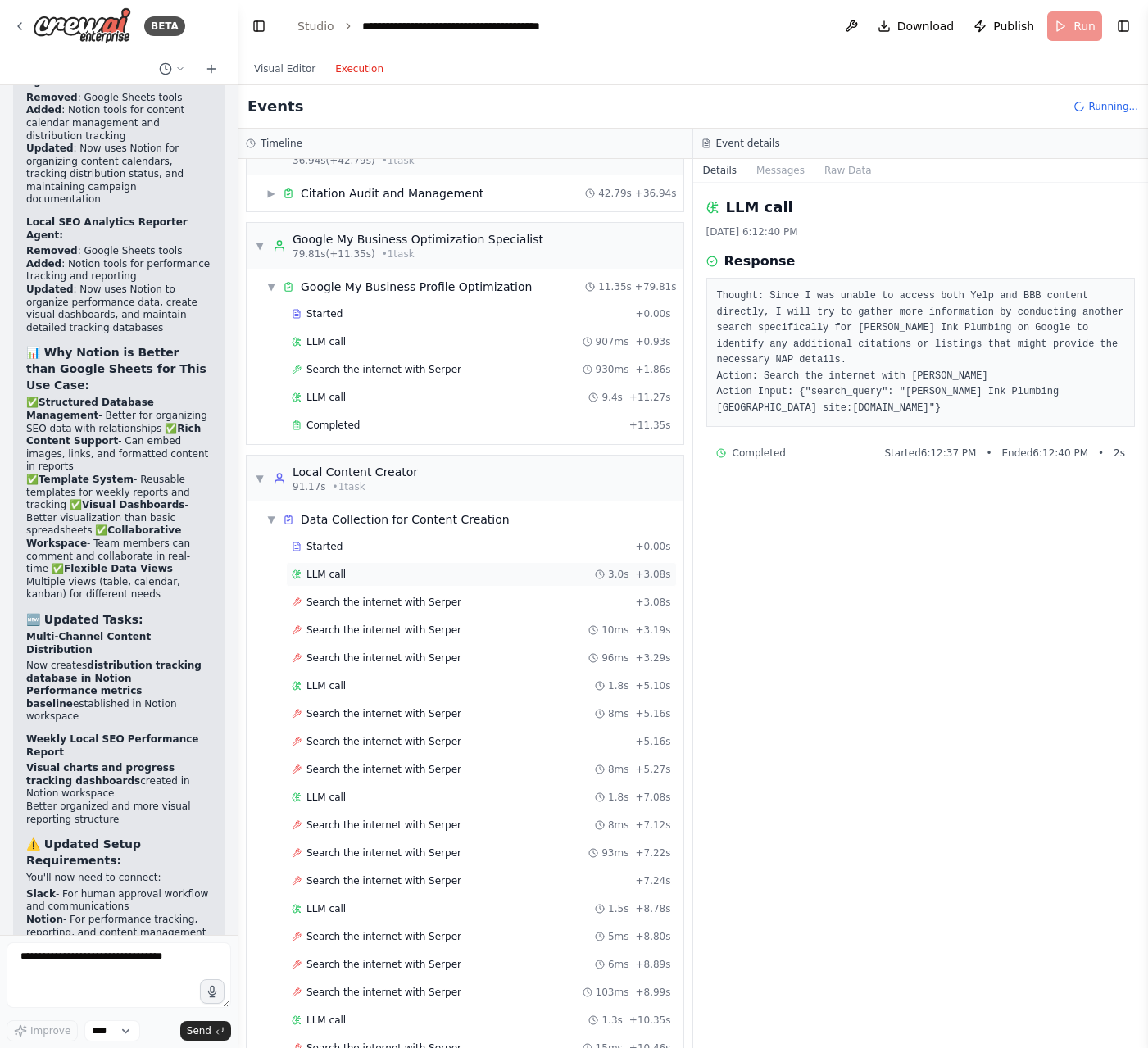
click at [357, 576] on div "LLM call 3.0s + 3.08s" at bounding box center [480, 574] width 379 height 13
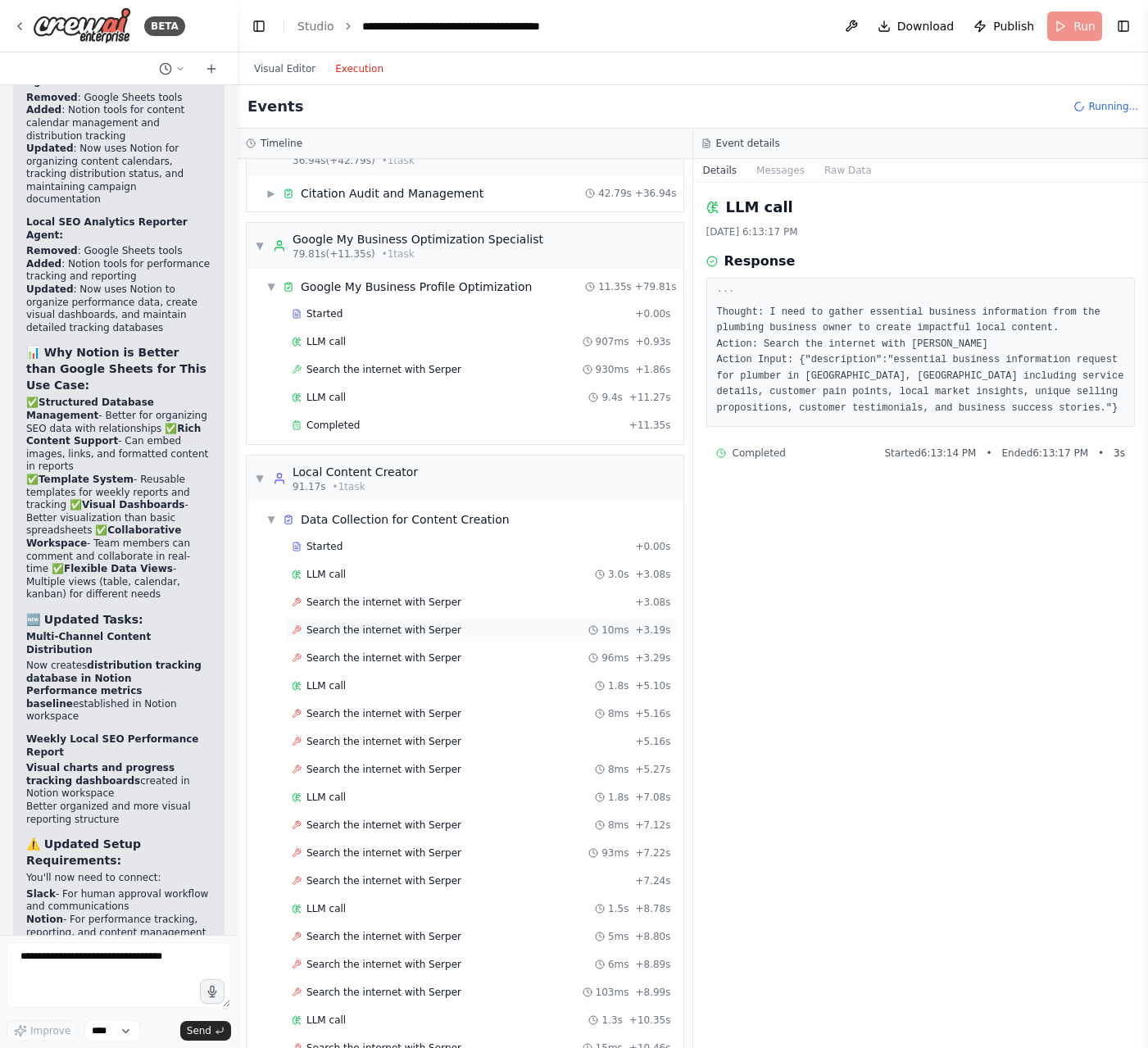
click at [385, 626] on span "Search the internet with Serper" at bounding box center [383, 629] width 155 height 13
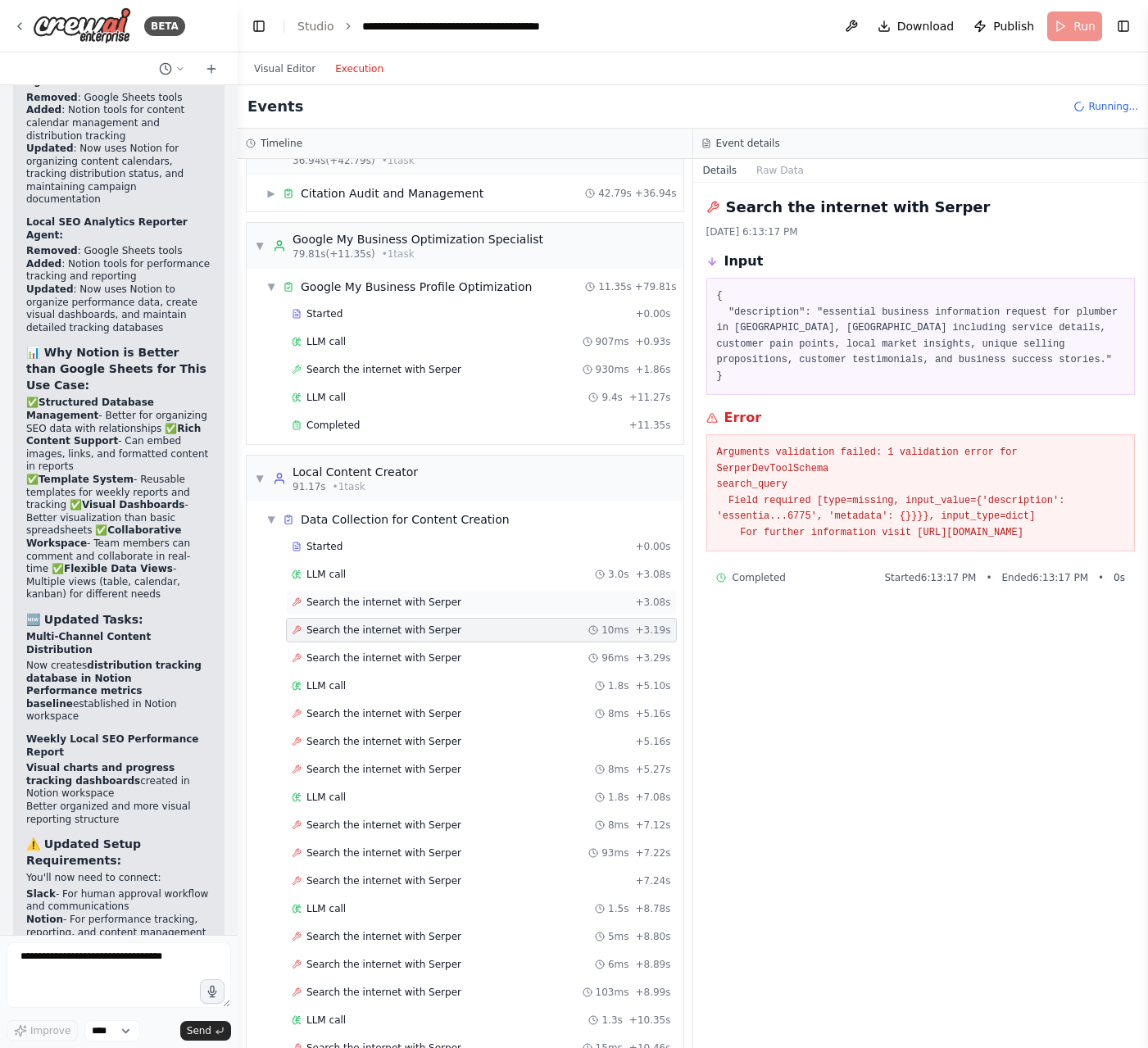
click at [399, 610] on div "Search the internet with Serper + 3.08s" at bounding box center [481, 601] width 391 height 25
click at [391, 654] on span "Search the internet with Serper" at bounding box center [383, 658] width 155 height 13
click at [369, 683] on div "LLM call 1.8s + 5.10s" at bounding box center [480, 685] width 379 height 13
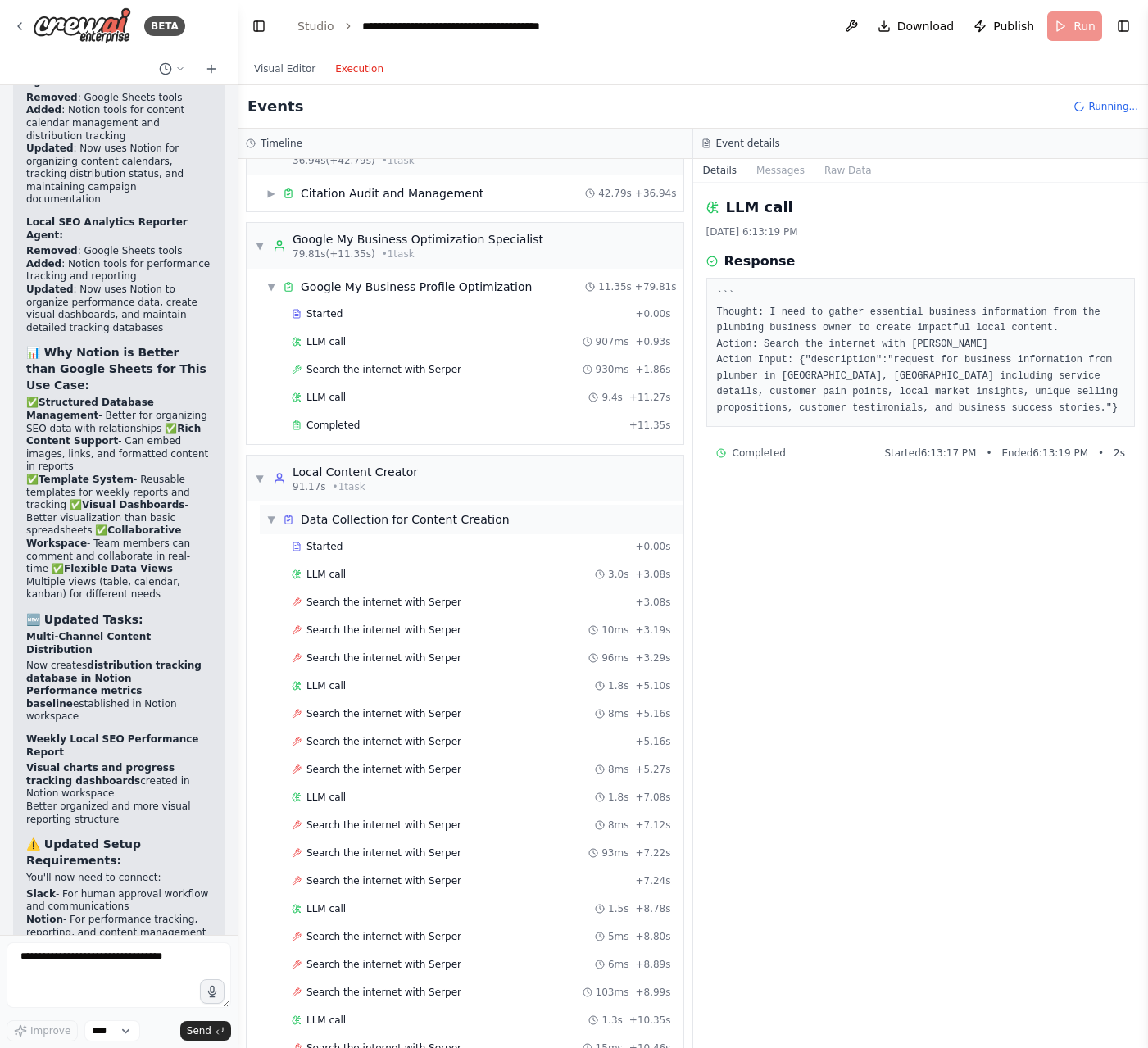
click at [273, 517] on span "▼" at bounding box center [271, 519] width 10 height 13
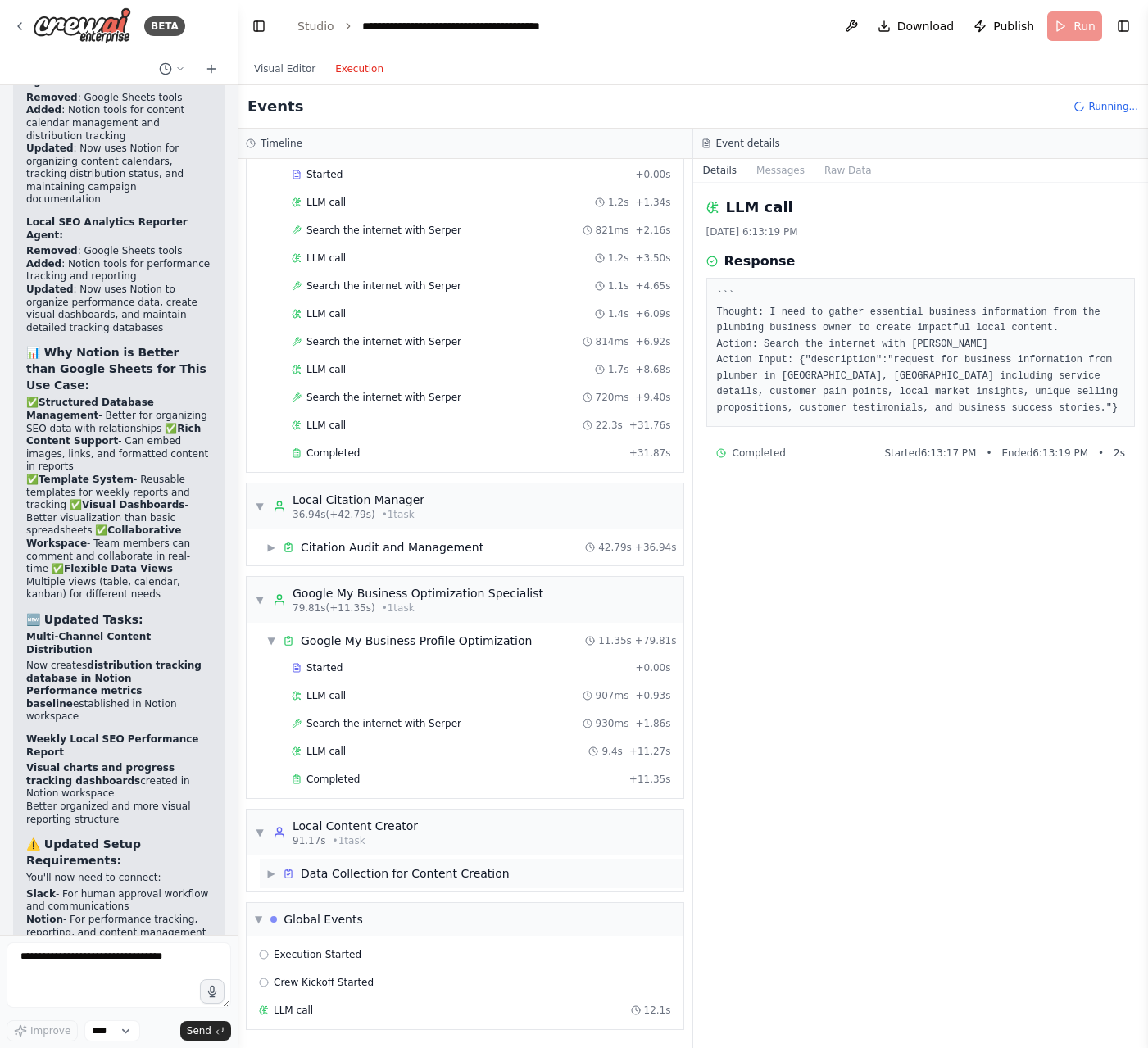
click at [271, 872] on span "▶" at bounding box center [271, 873] width 10 height 13
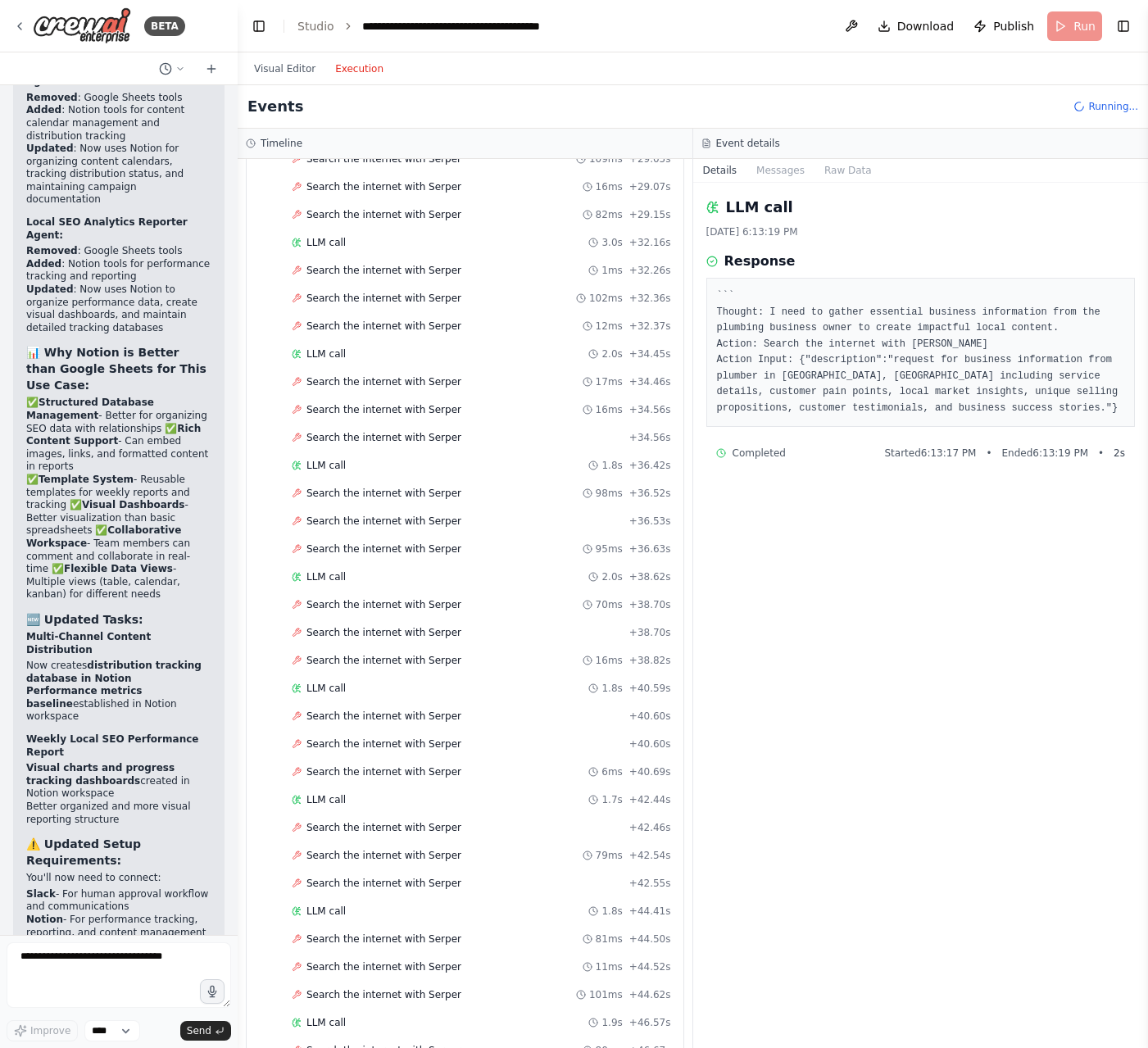
scroll to position [2253, 0]
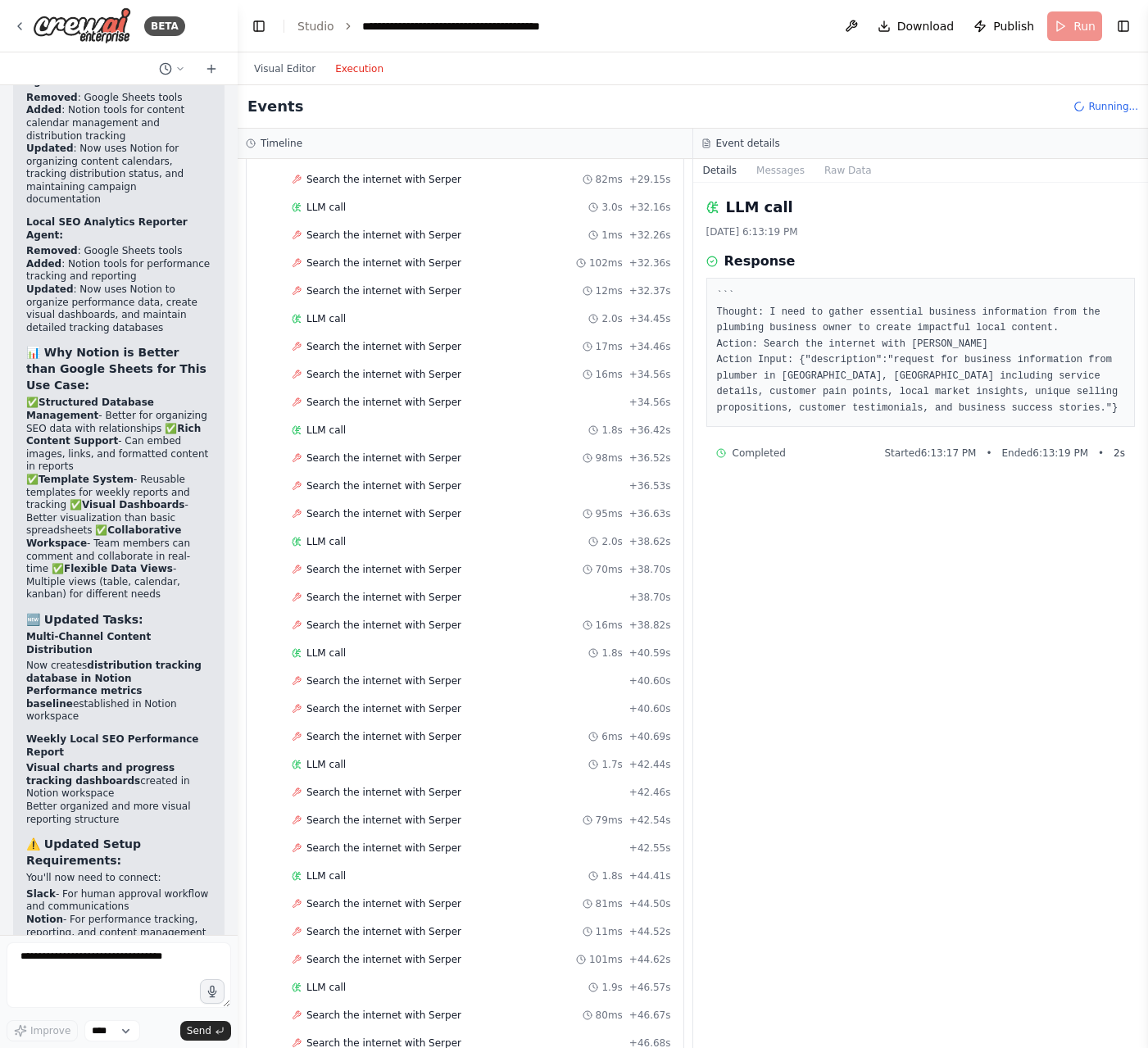
click at [331, 527] on div "Started + 0.00s LLM call 3.0s + 3.08s Search the internet with Serper + 3.08s S…" at bounding box center [471, 139] width 424 height 2841
click at [329, 543] on span "LLM call" at bounding box center [326, 541] width 40 height 13
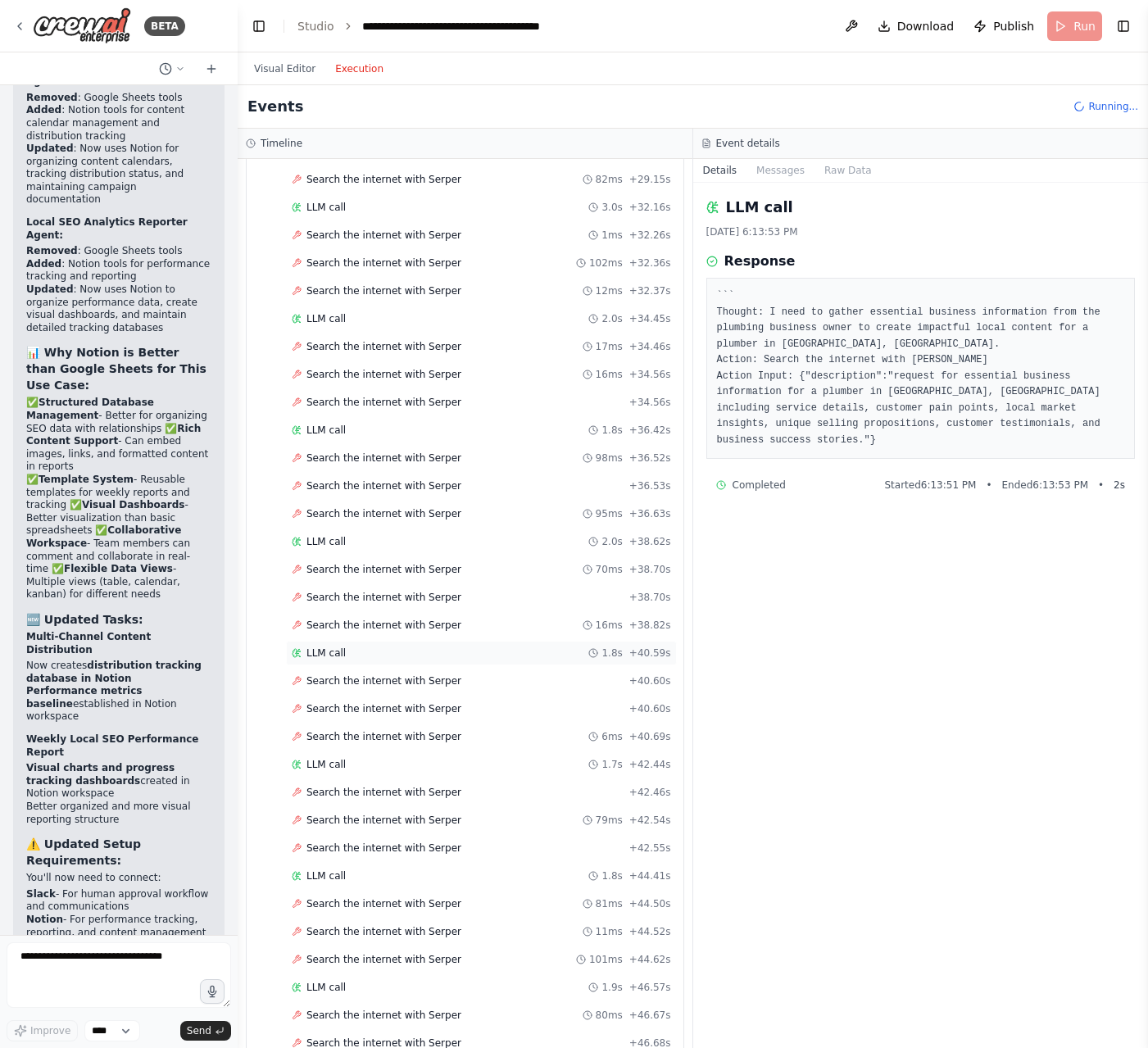
click at [333, 653] on span "LLM call" at bounding box center [326, 653] width 40 height 13
click at [338, 760] on span "LLM call" at bounding box center [326, 764] width 40 height 13
click at [773, 173] on button "Messages" at bounding box center [780, 169] width 68 height 23
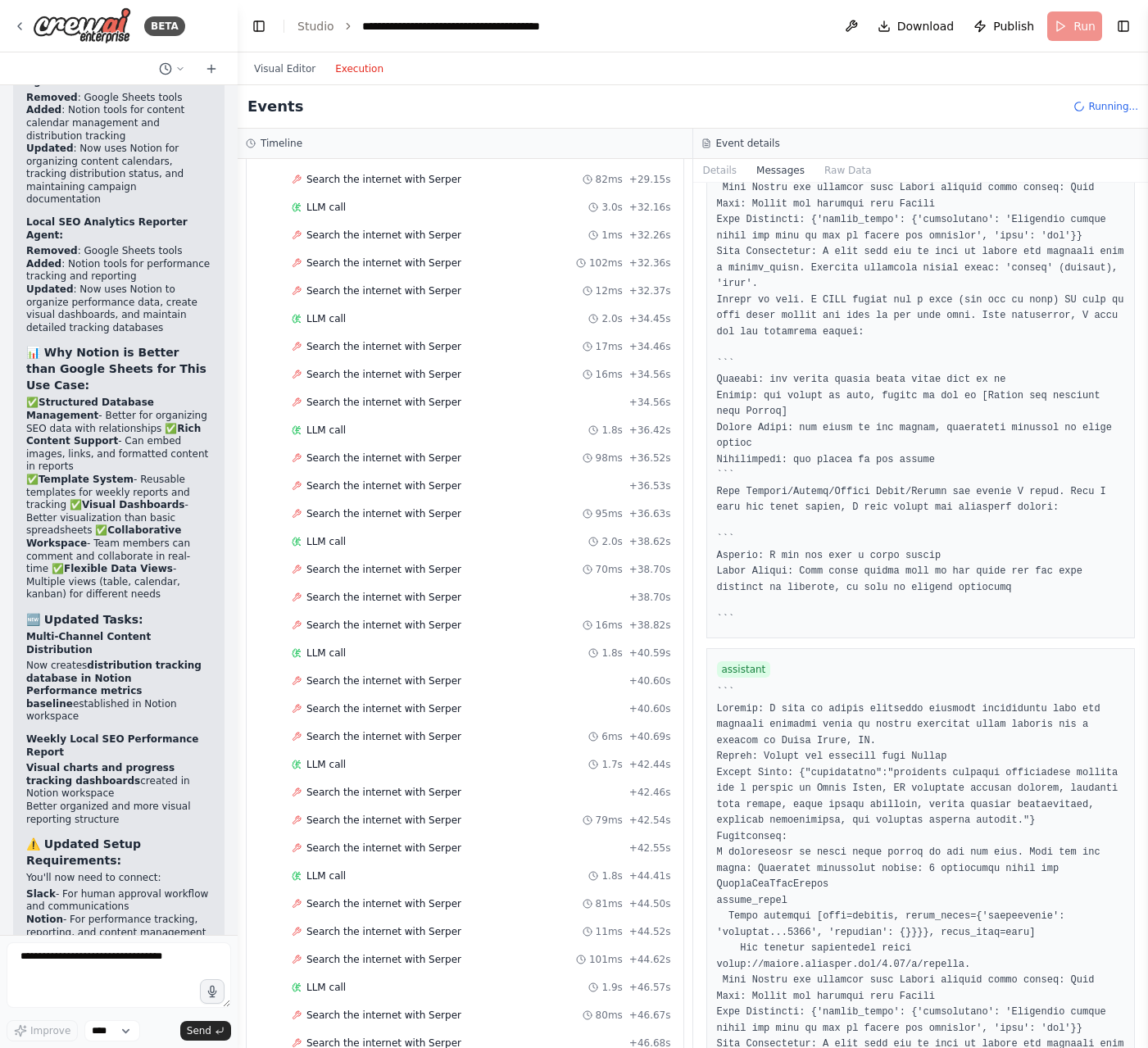
scroll to position [13649, 0]
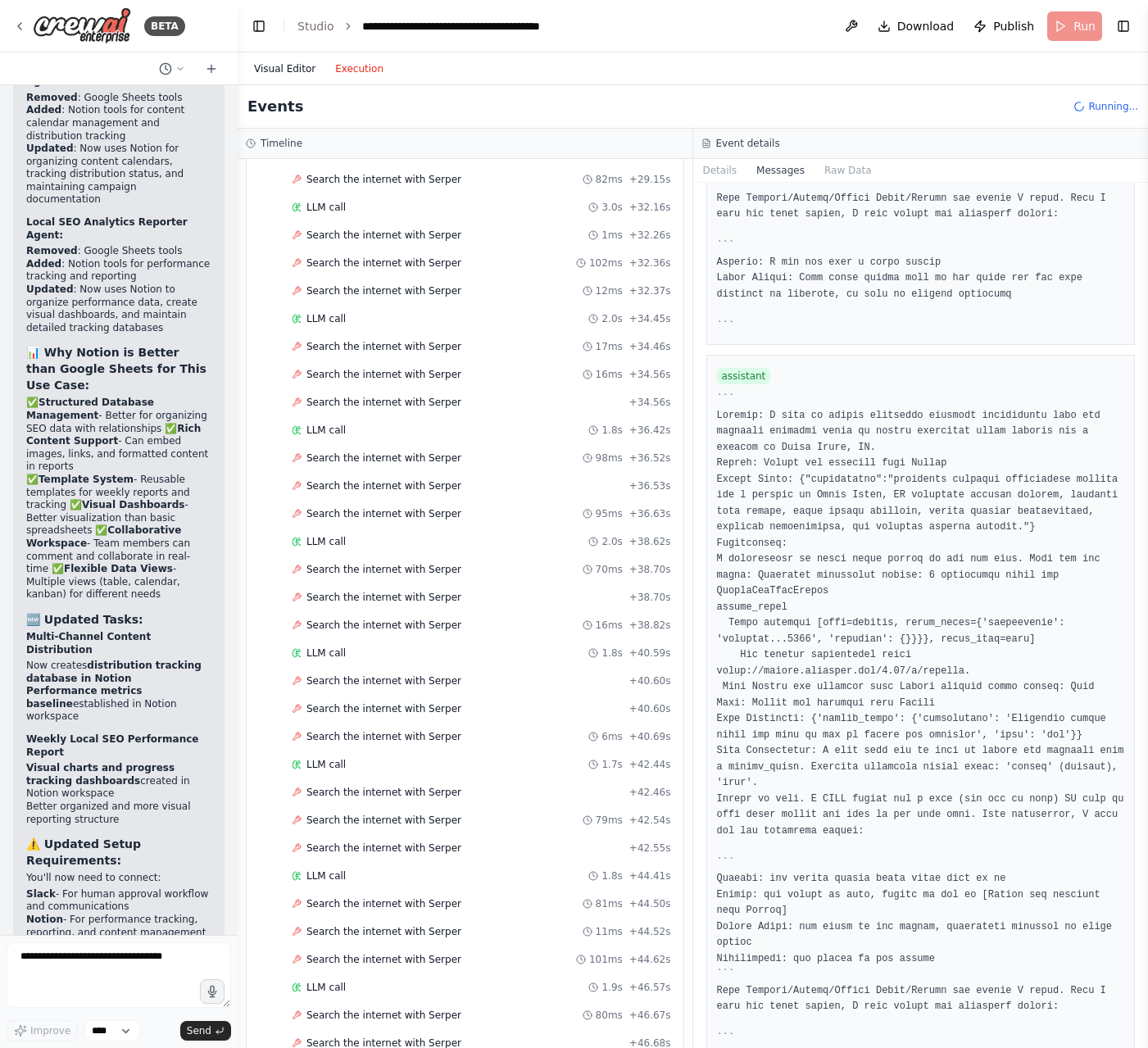
click at [289, 68] on button "Visual Editor" at bounding box center [284, 69] width 81 height 20
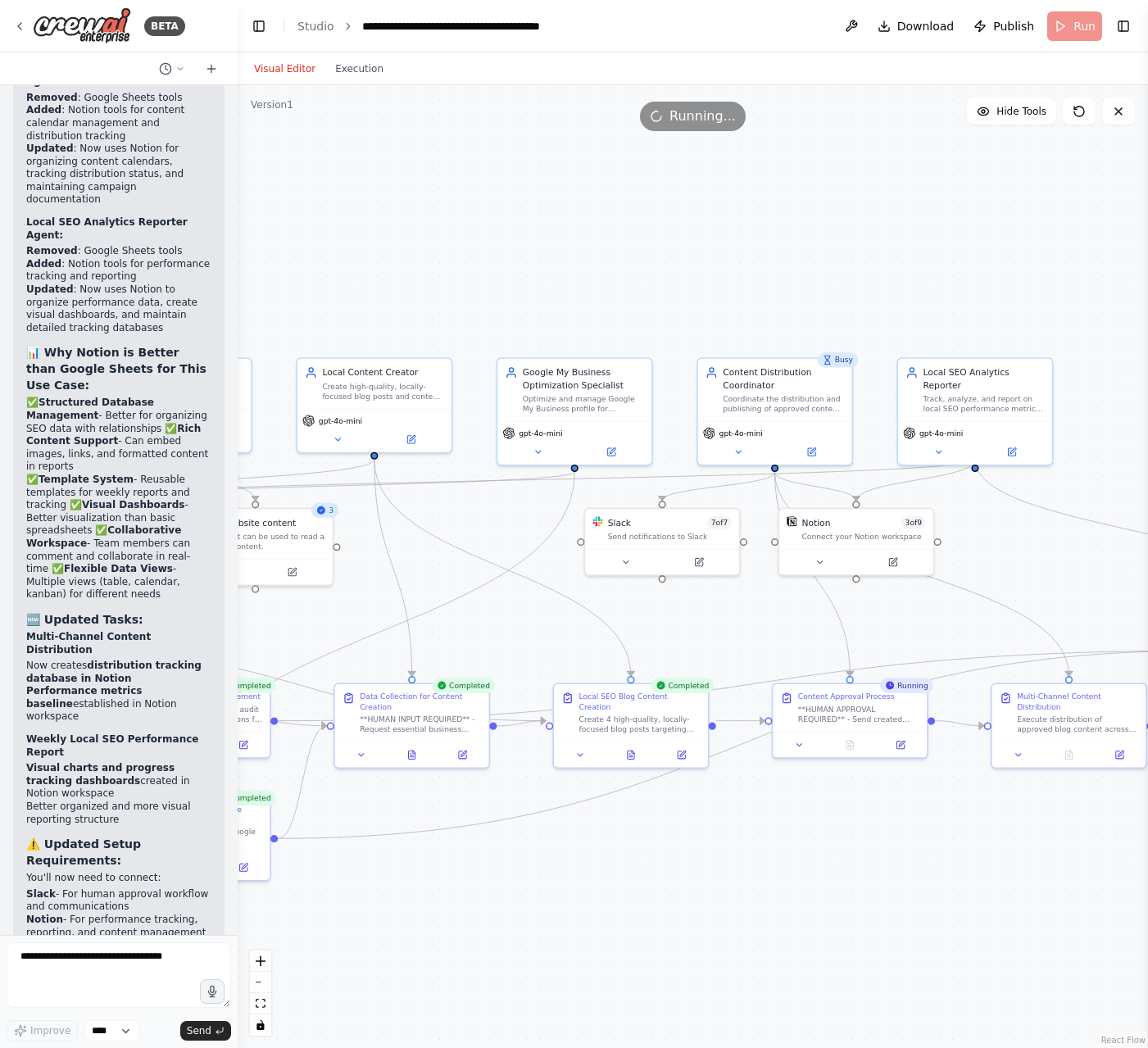
drag, startPoint x: 788, startPoint y: 637, endPoint x: 632, endPoint y: 618, distance: 157.2
click at [632, 618] on div ".deletable-edge-delete-btn { width: 20px; height: 20px; border: 0px solid #ffff…" at bounding box center [692, 567] width 910 height 963
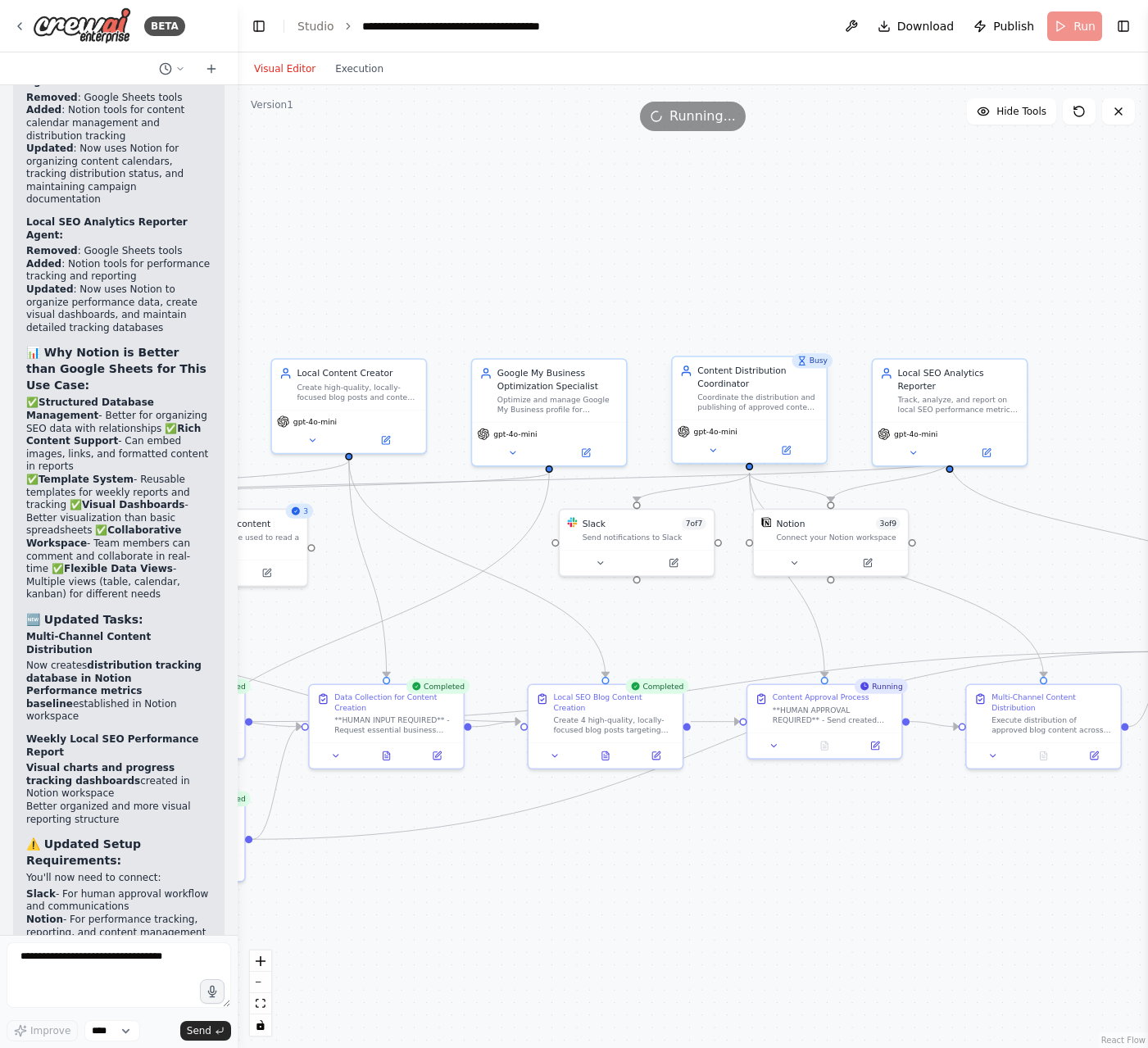
click at [756, 397] on div "Coordinate the distribution and publishing of approved content across various d…" at bounding box center [758, 402] width 121 height 20
click at [361, 65] on button "Execution" at bounding box center [359, 69] width 68 height 20
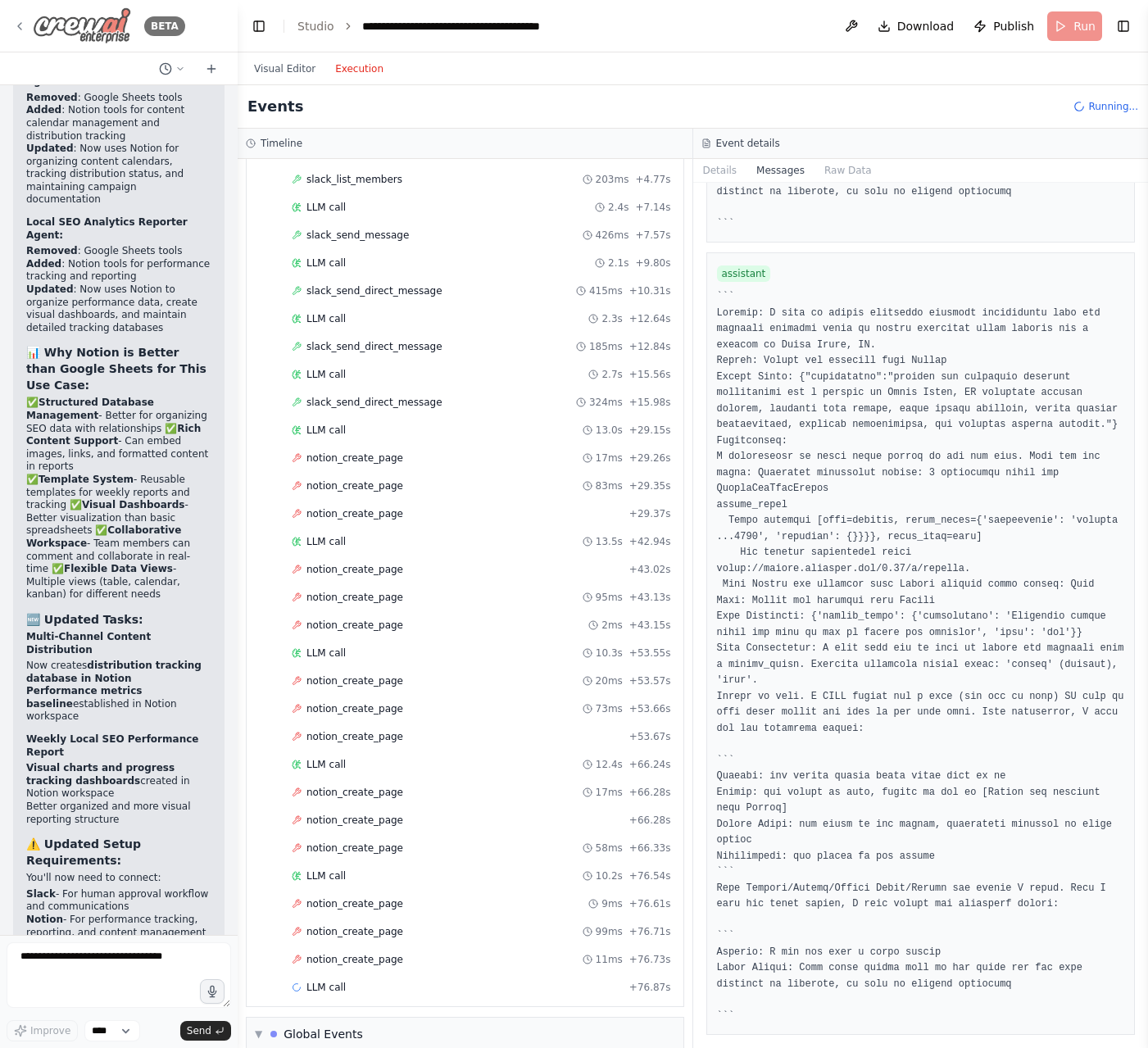
scroll to position [4649, 0]
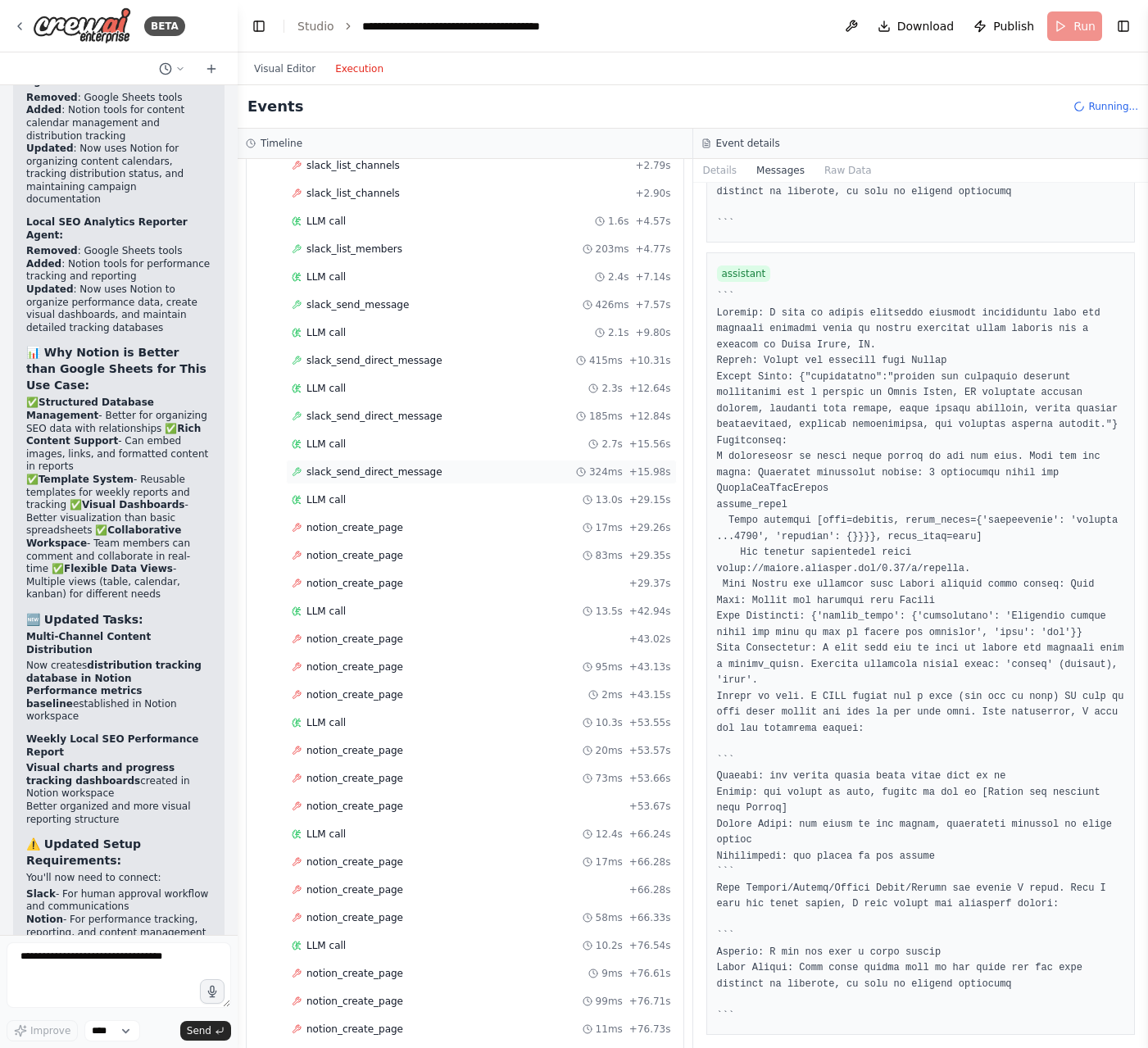
click at [367, 470] on span "slack_send_direct_message" at bounding box center [373, 472] width 136 height 13
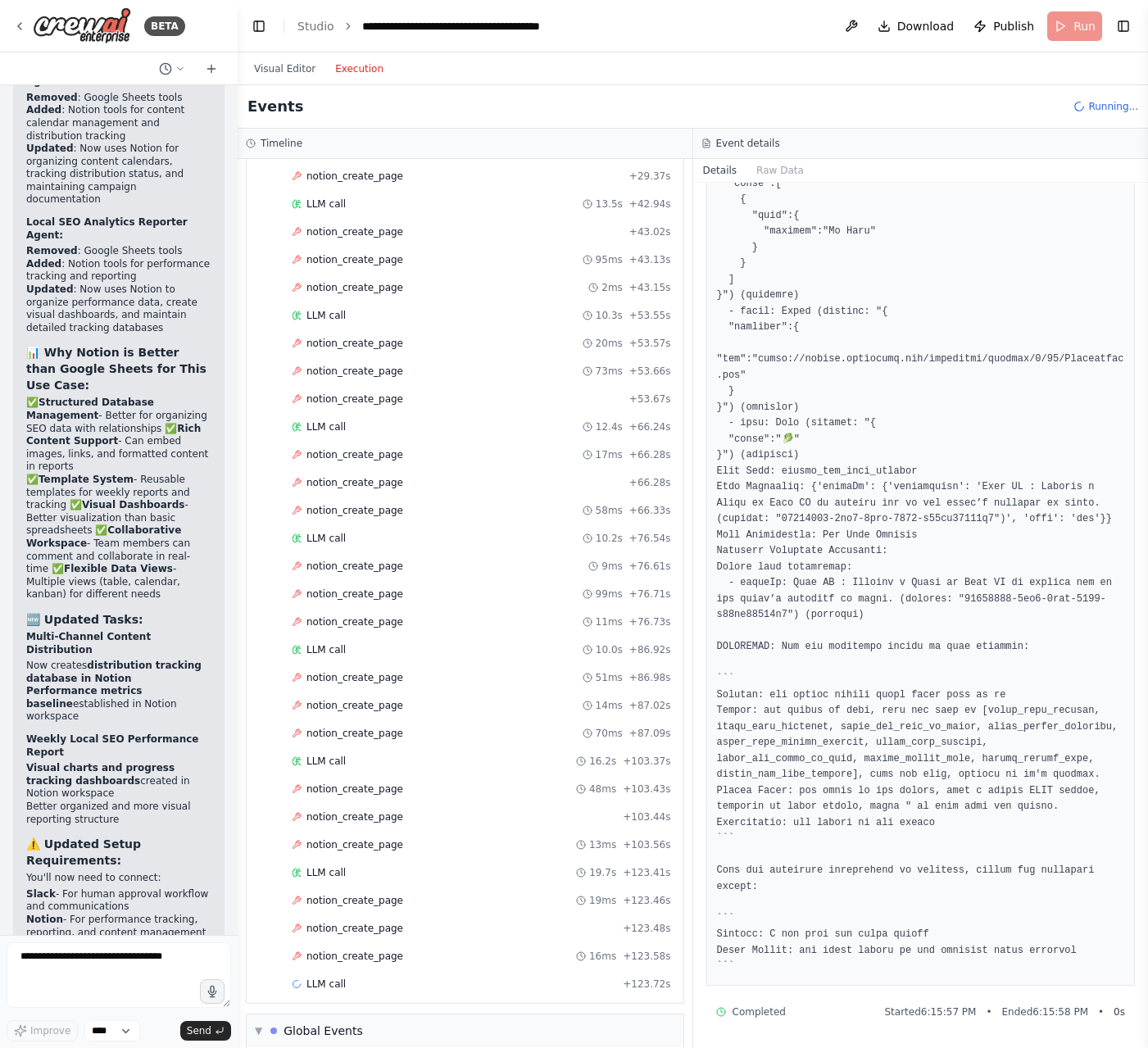
scroll to position [5167, 0]
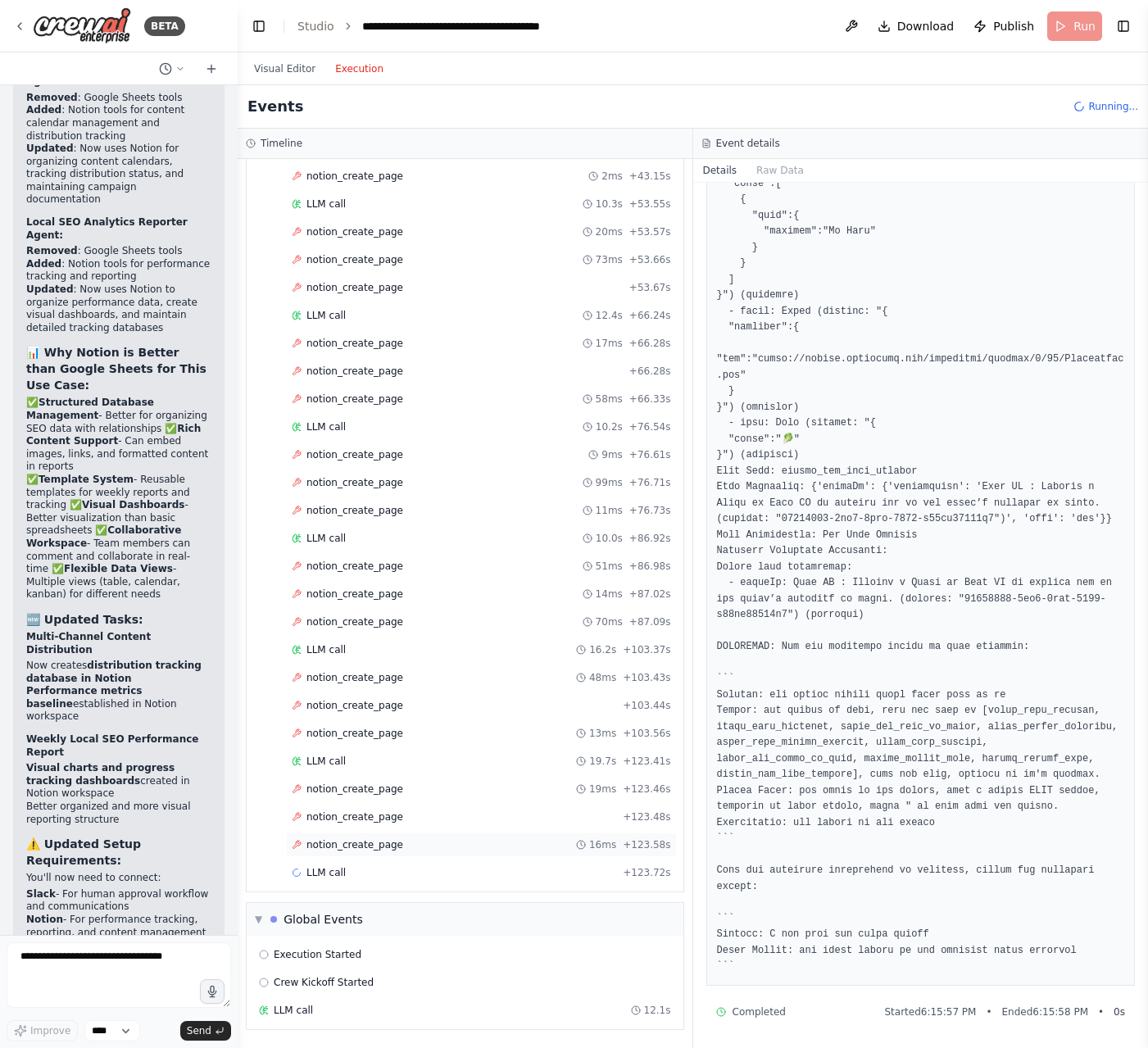
click at [399, 846] on div "notion_create_page 16ms + 123.58s" at bounding box center [480, 844] width 379 height 13
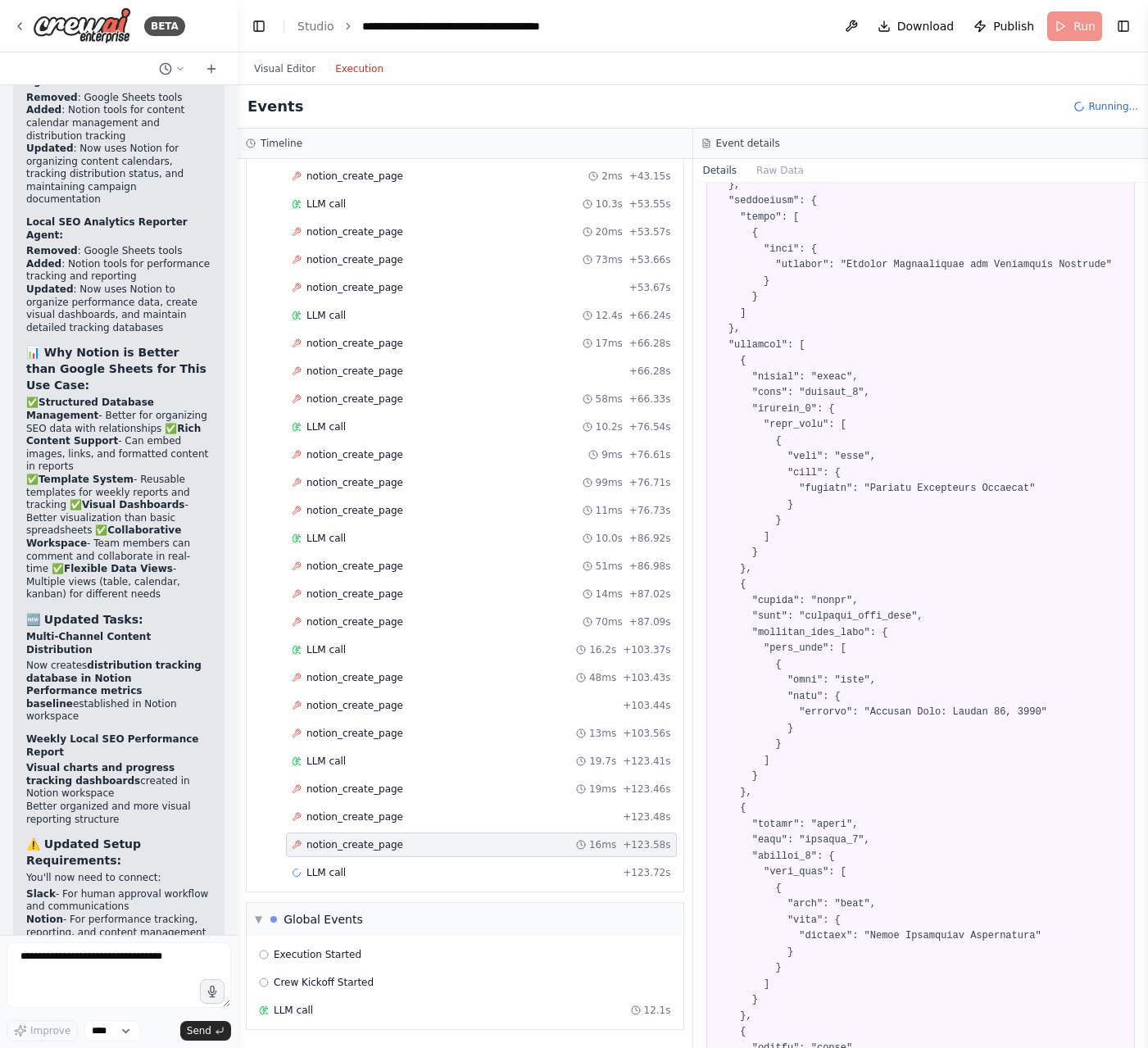
scroll to position [0, 0]
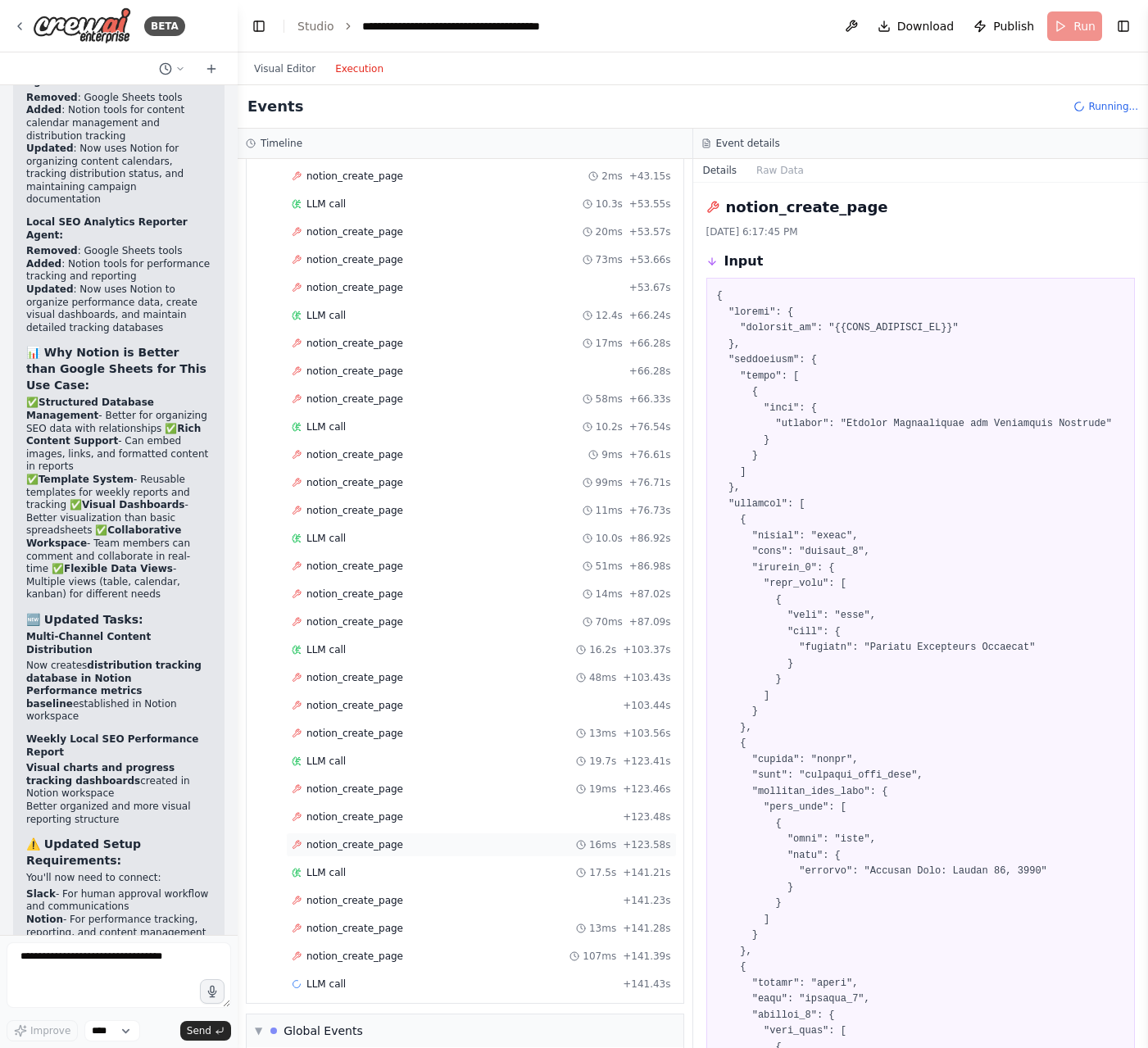
click at [355, 842] on span "notion_create_page" at bounding box center [355, 844] width 97 height 13
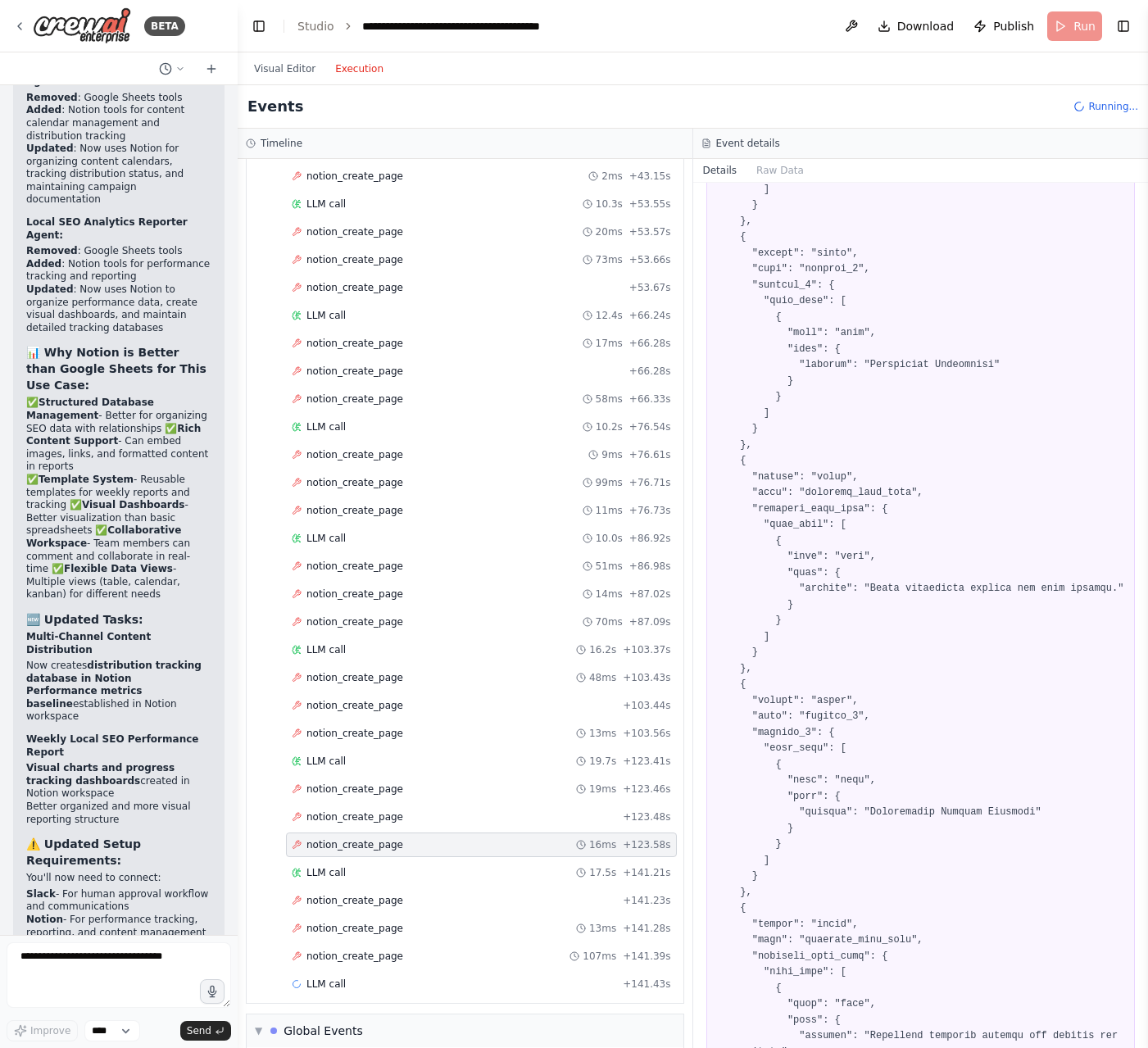
scroll to position [2745, 0]
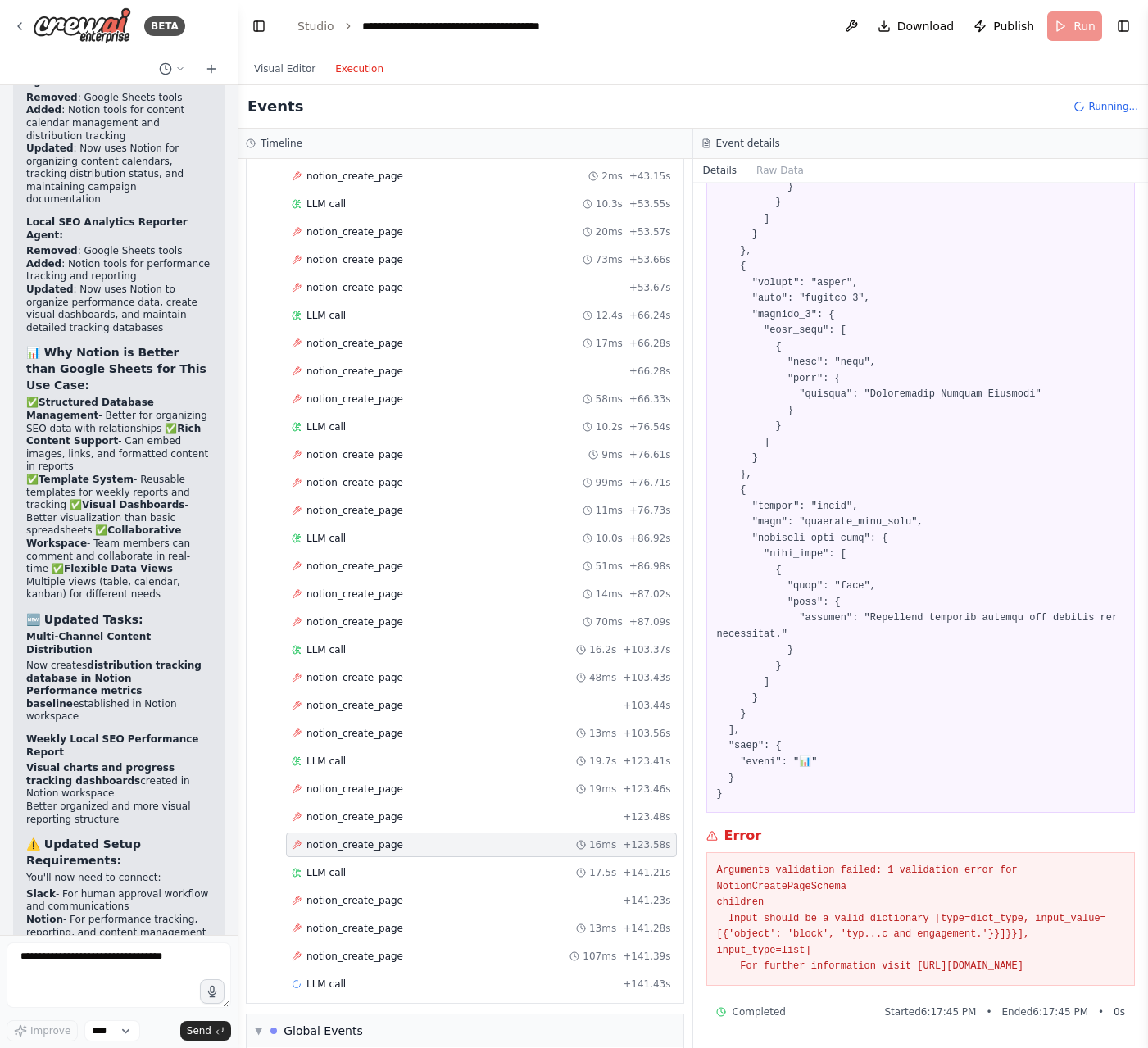
drag, startPoint x: 846, startPoint y: 907, endPoint x: 846, endPoint y: 974, distance: 67.0
click at [846, 974] on pre "Arguments validation failed: 1 validation error for NotionCreatePageSchema chil…" at bounding box center [921, 918] width 408 height 112
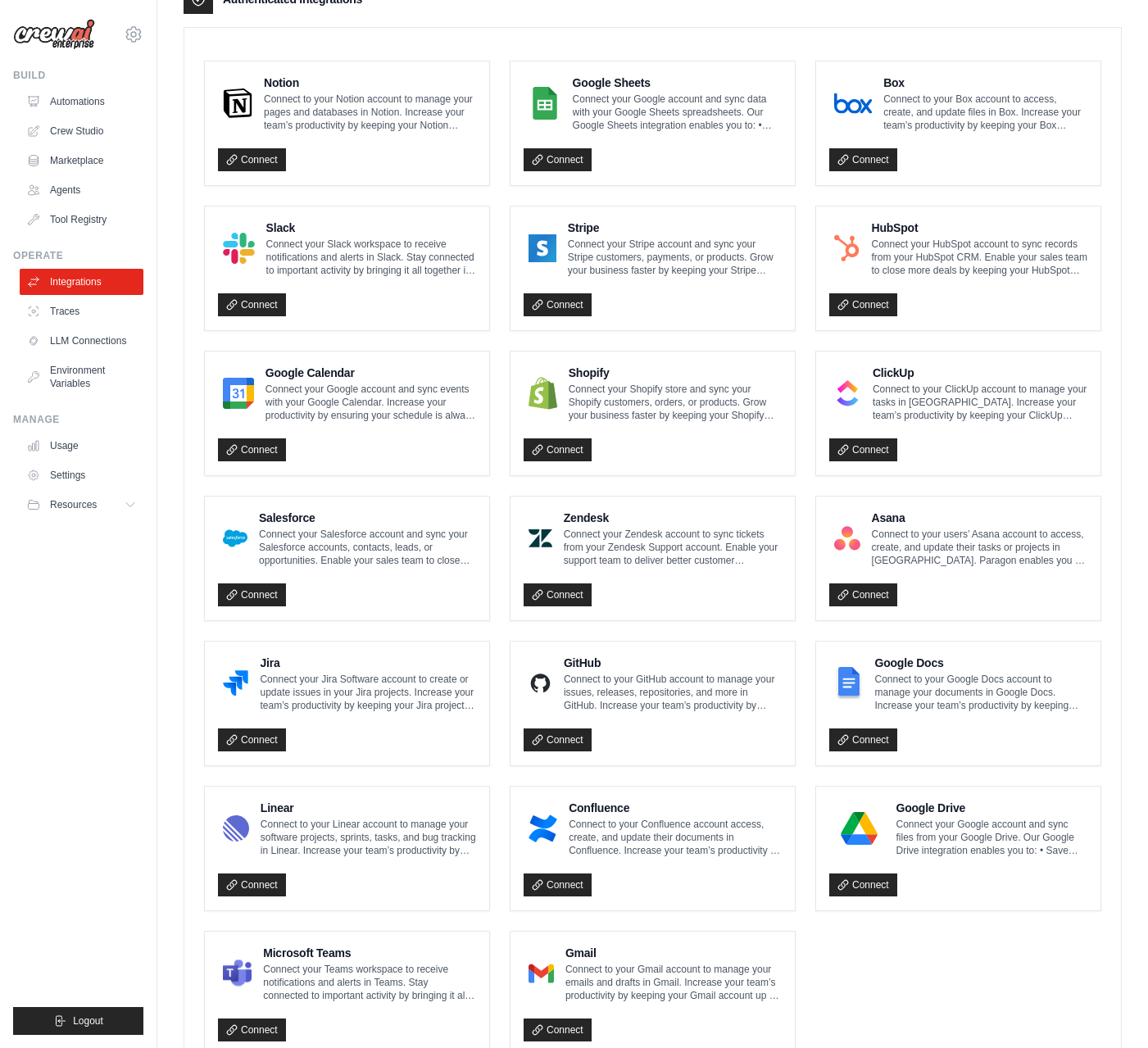
scroll to position [487, 0]
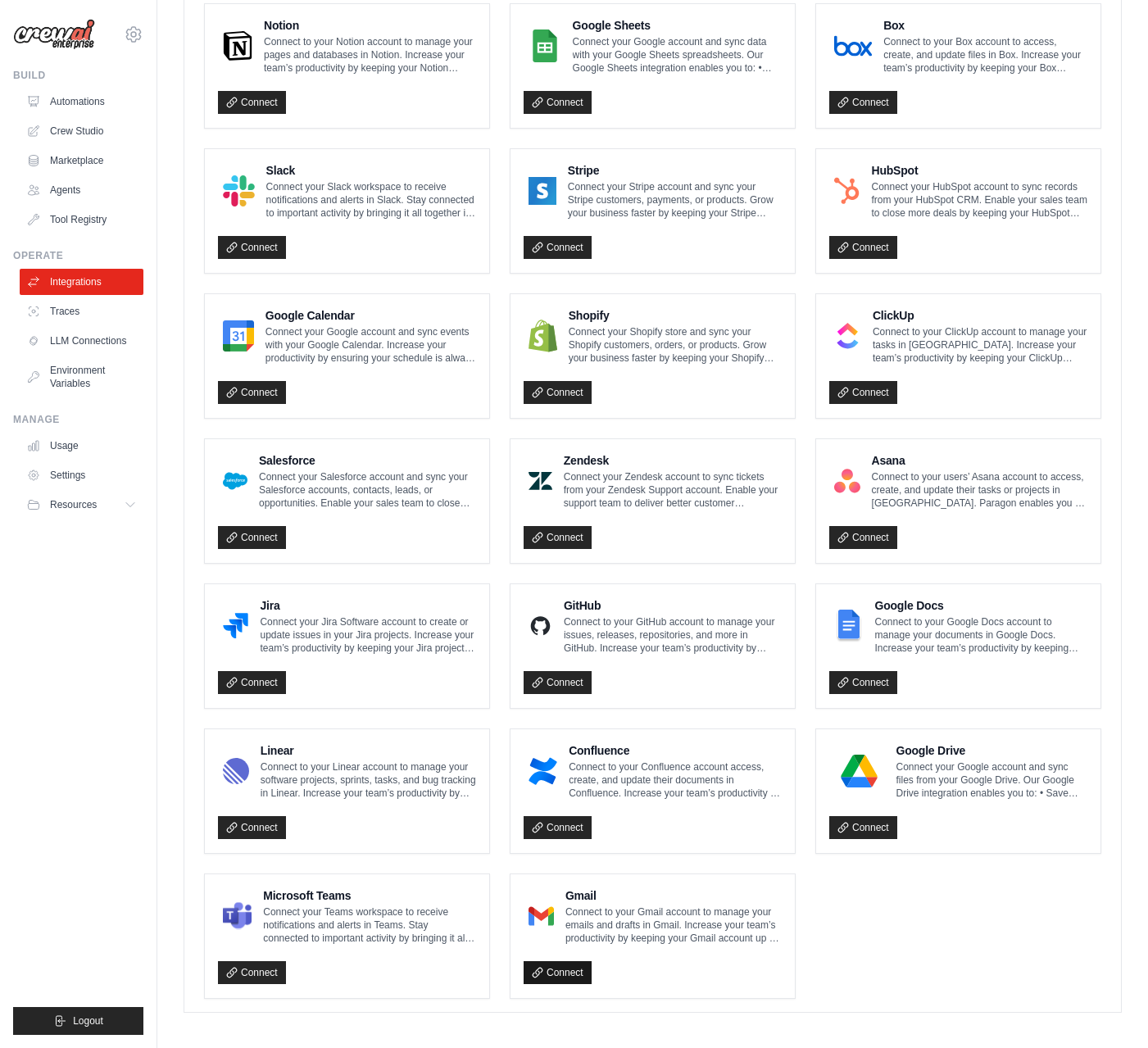
click at [572, 972] on link "Connect" at bounding box center [557, 972] width 68 height 23
click at [566, 968] on link "Connect" at bounding box center [557, 972] width 68 height 23
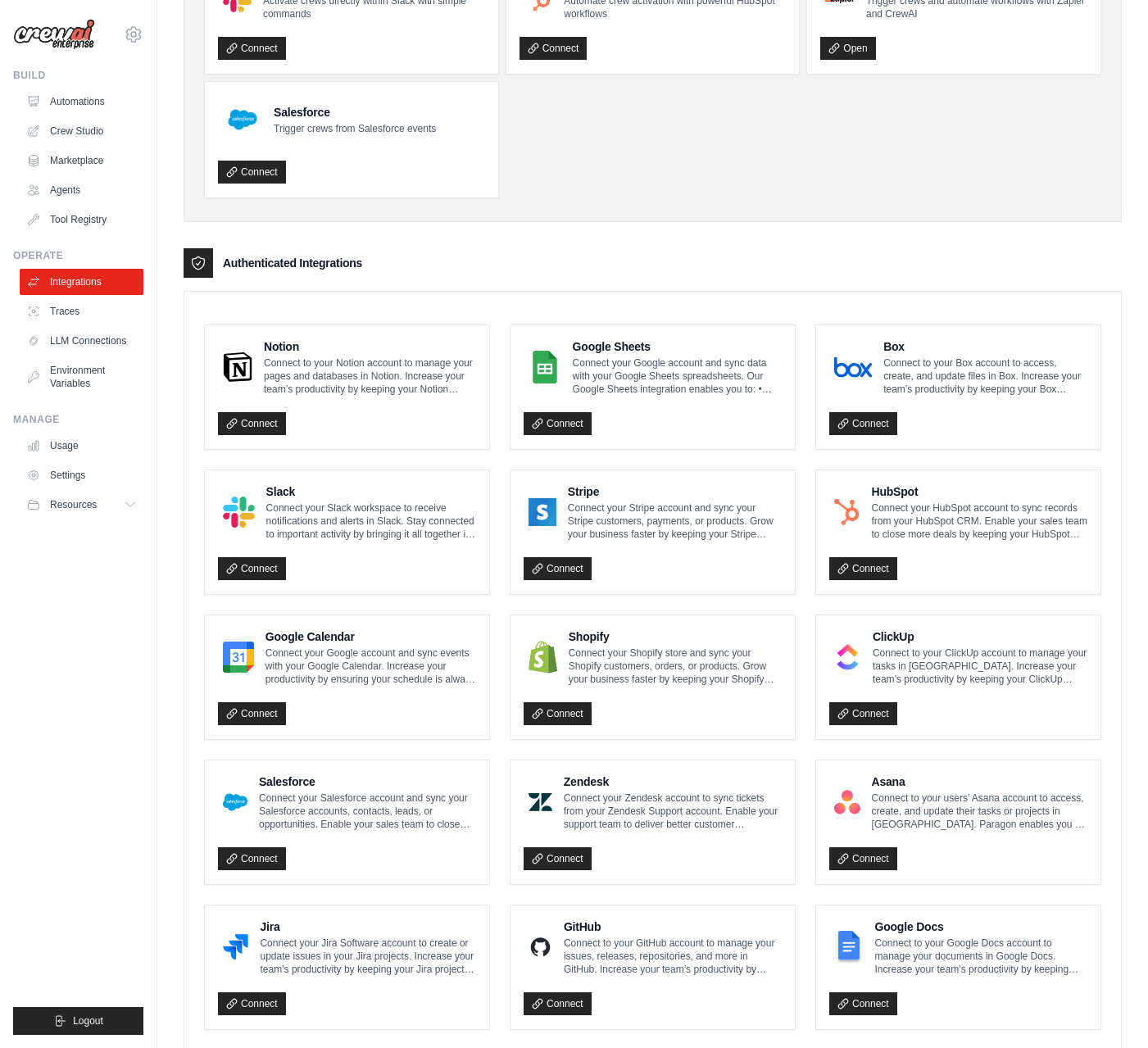
scroll to position [0, 0]
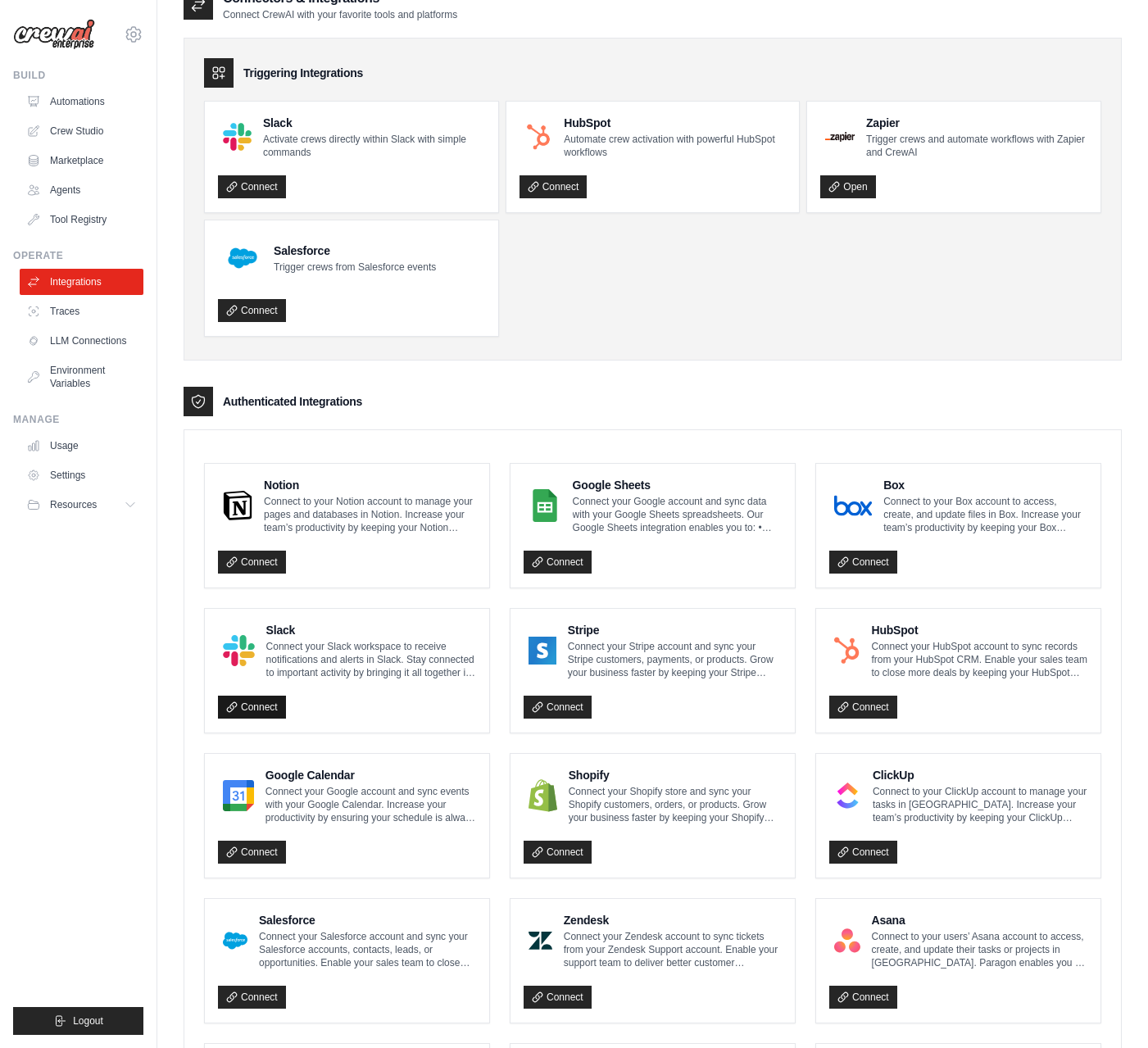
click at [264, 710] on link "Connect" at bounding box center [252, 706] width 68 height 23
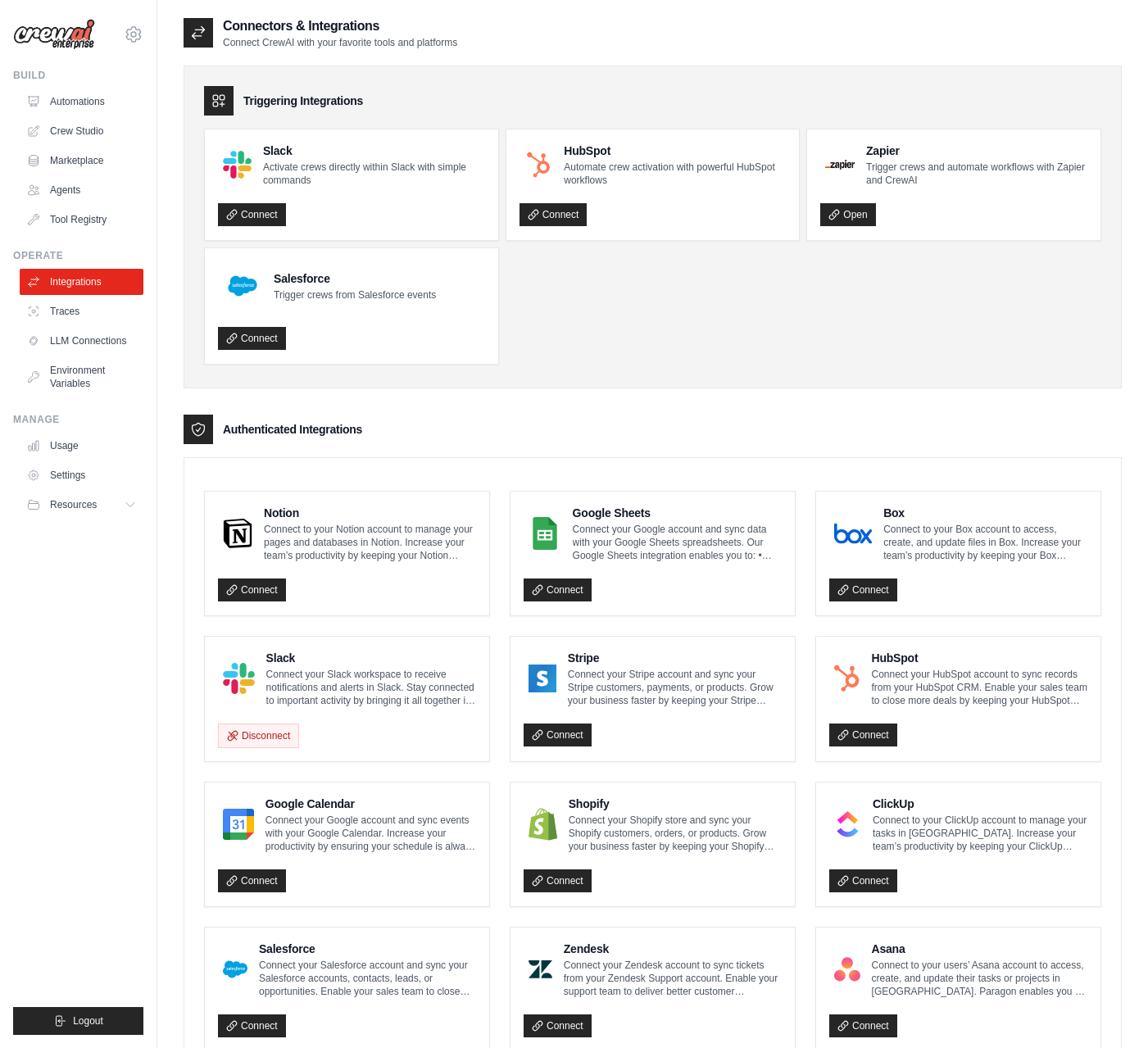
click at [599, 316] on ul "Slack Activate crews directly within Slack with simple commands Connect HubSpot…" at bounding box center [653, 247] width 897 height 236
click at [264, 589] on link "Connect" at bounding box center [252, 589] width 68 height 23
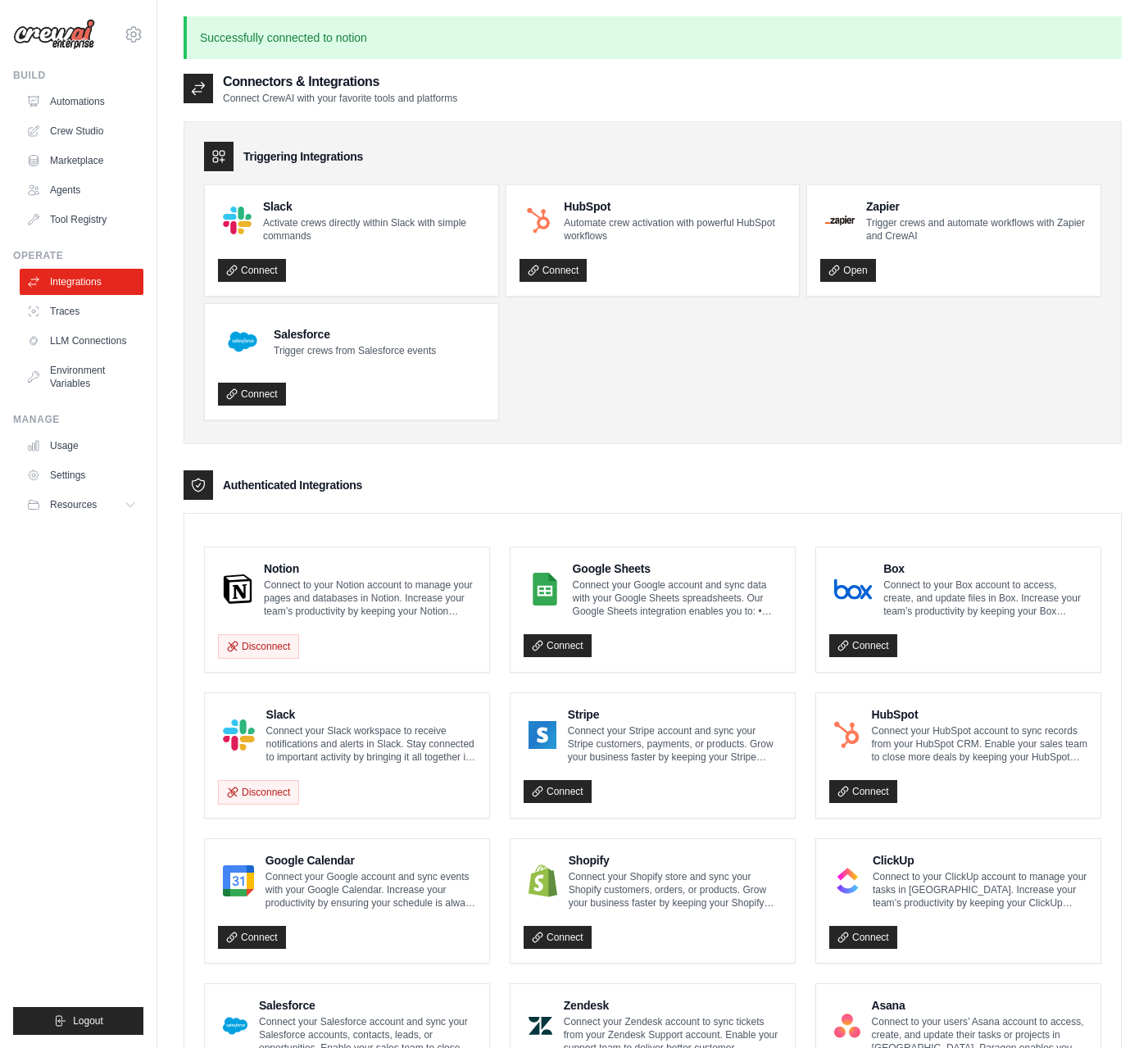
click at [684, 406] on ul "Slack Activate crews directly within Slack with simple commands Connect HubSpot…" at bounding box center [653, 302] width 897 height 236
click at [73, 109] on link "Automations" at bounding box center [83, 101] width 124 height 26
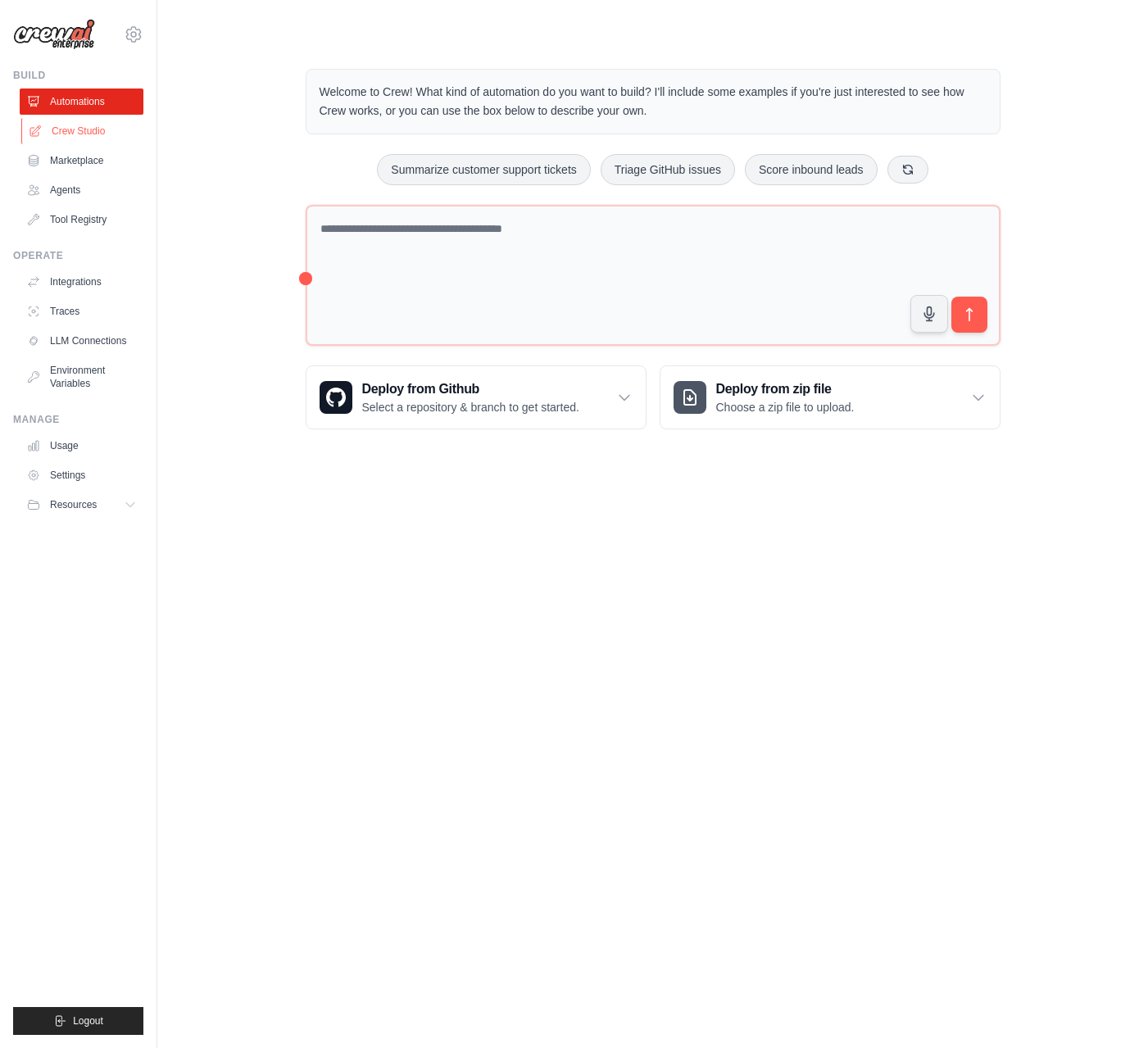
click at [80, 131] on link "Crew Studio" at bounding box center [83, 131] width 124 height 26
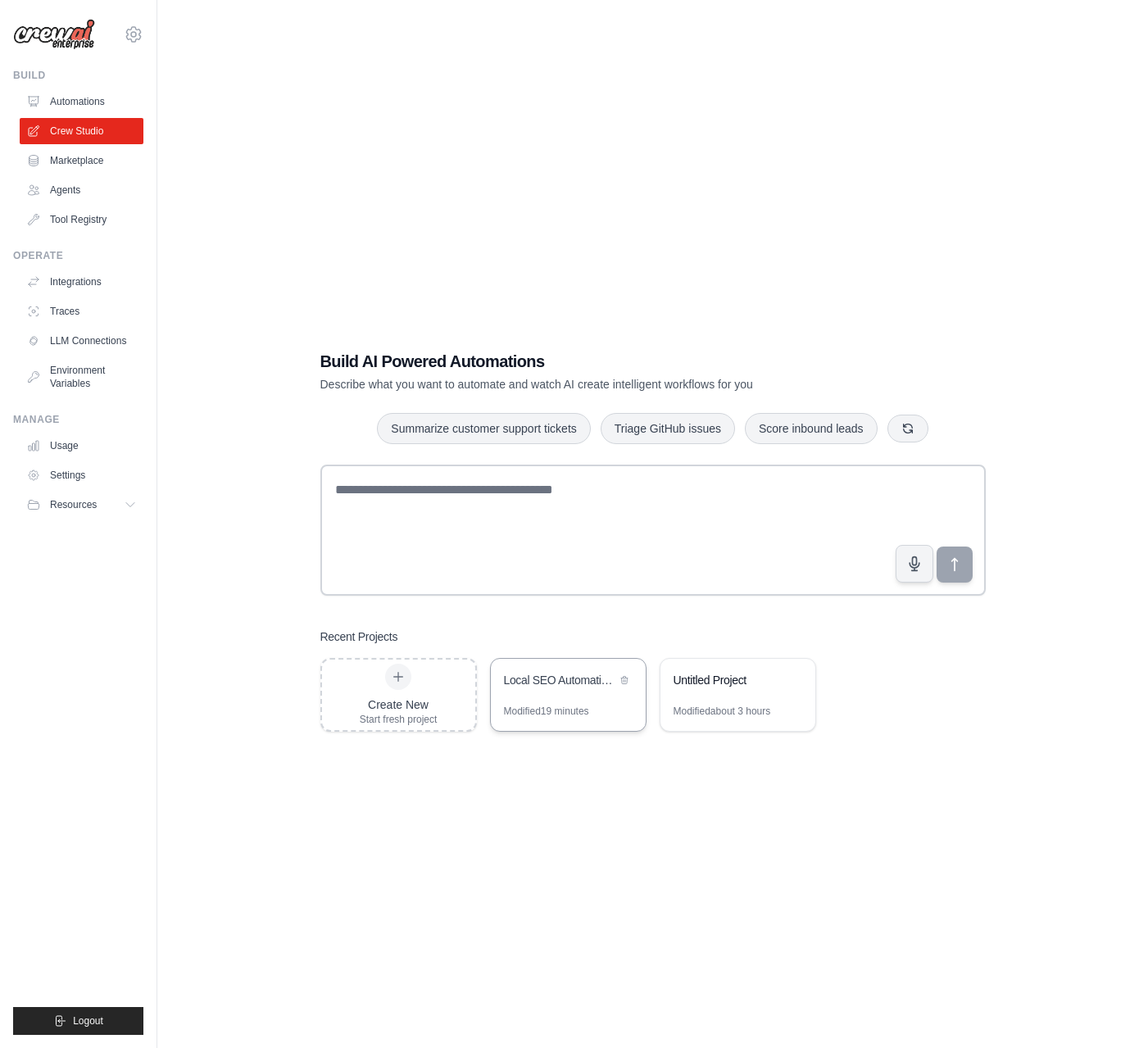
click at [551, 693] on div "Local SEO Automation for Service Businesses" at bounding box center [568, 681] width 155 height 46
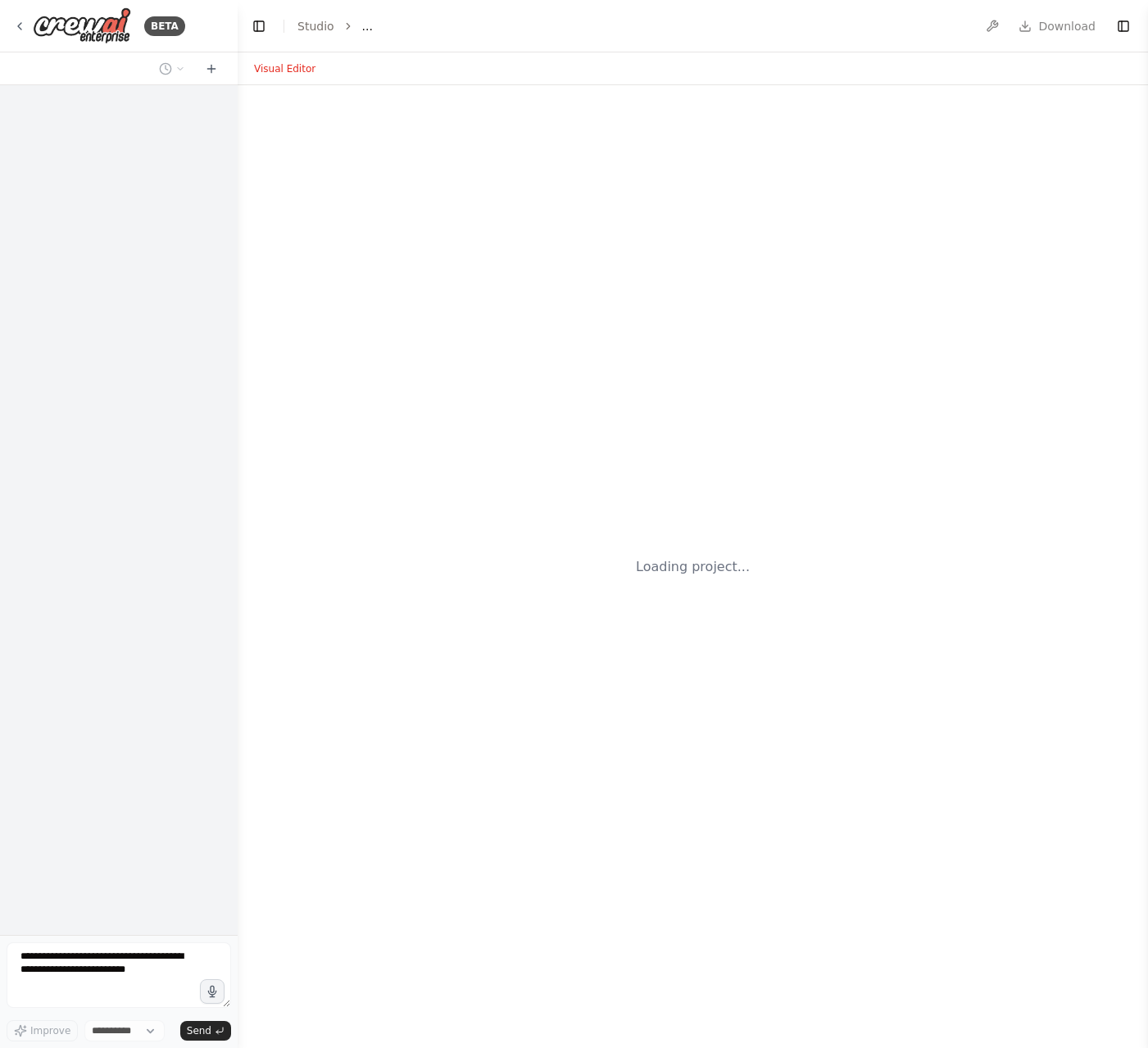
select select "****"
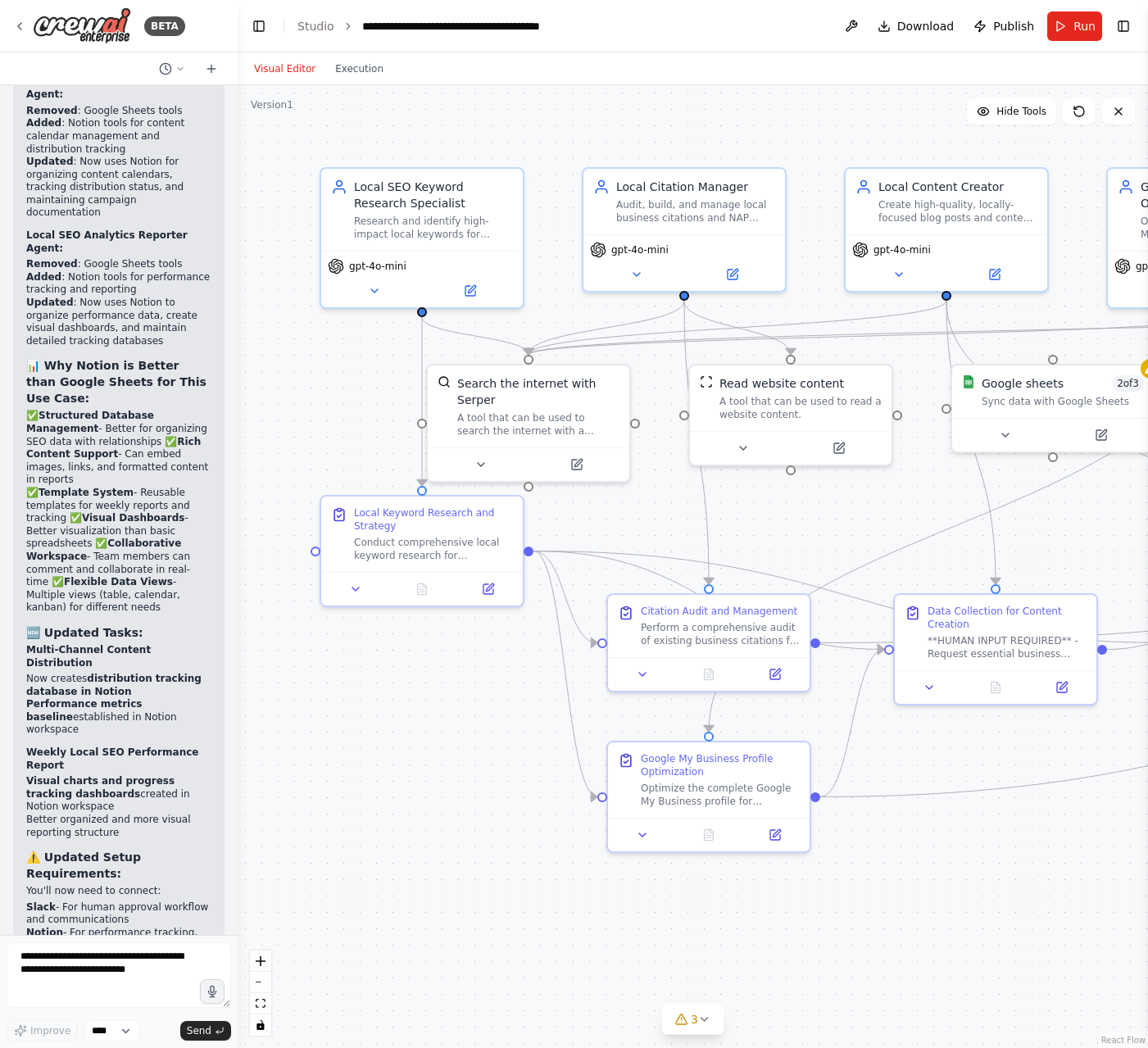
scroll to position [7331, 0]
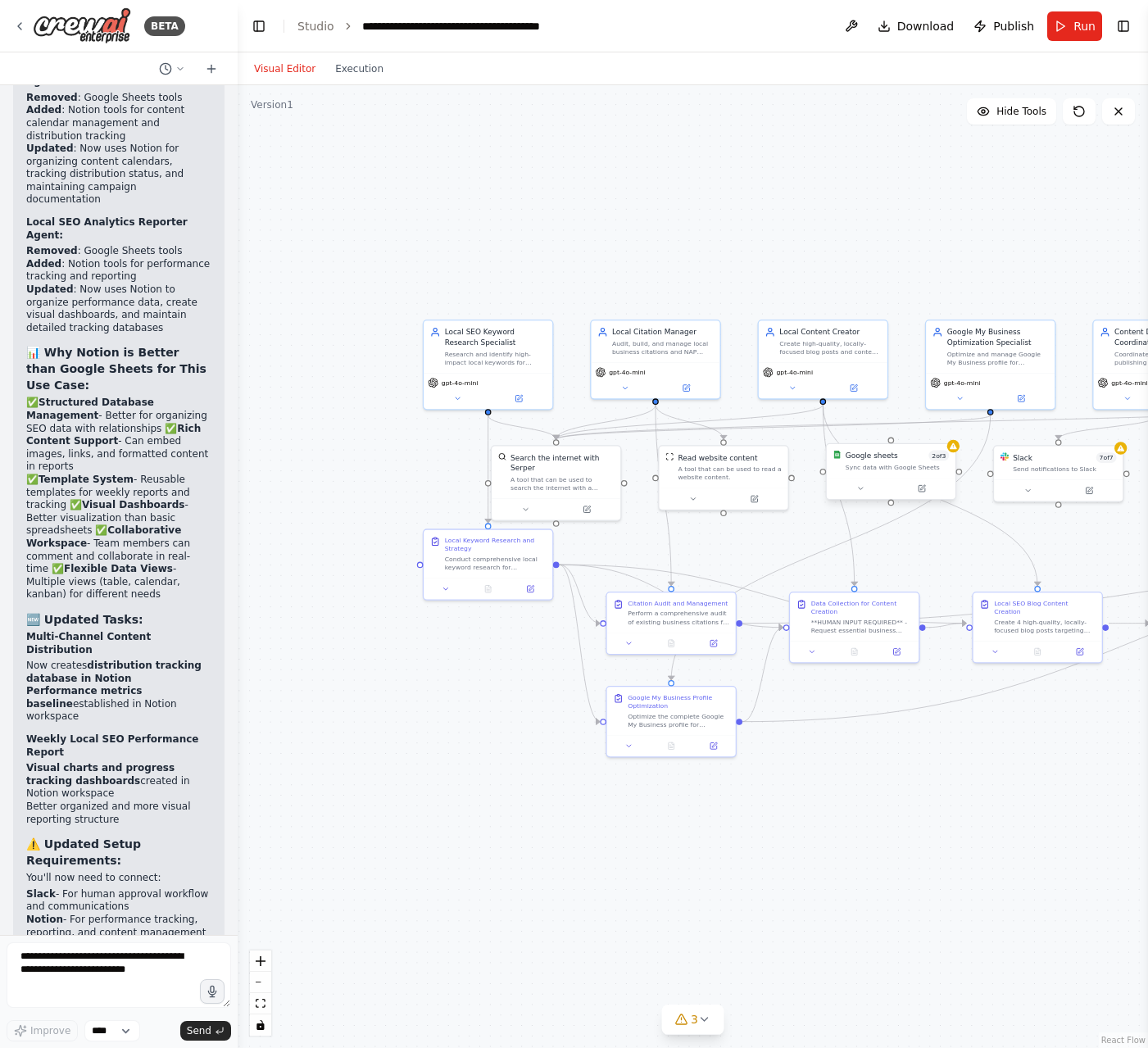
click at [905, 472] on div "Google sheets 2 of 3 Sync data with Google Sheets" at bounding box center [890, 461] width 129 height 34
click at [864, 490] on icon at bounding box center [860, 488] width 8 height 8
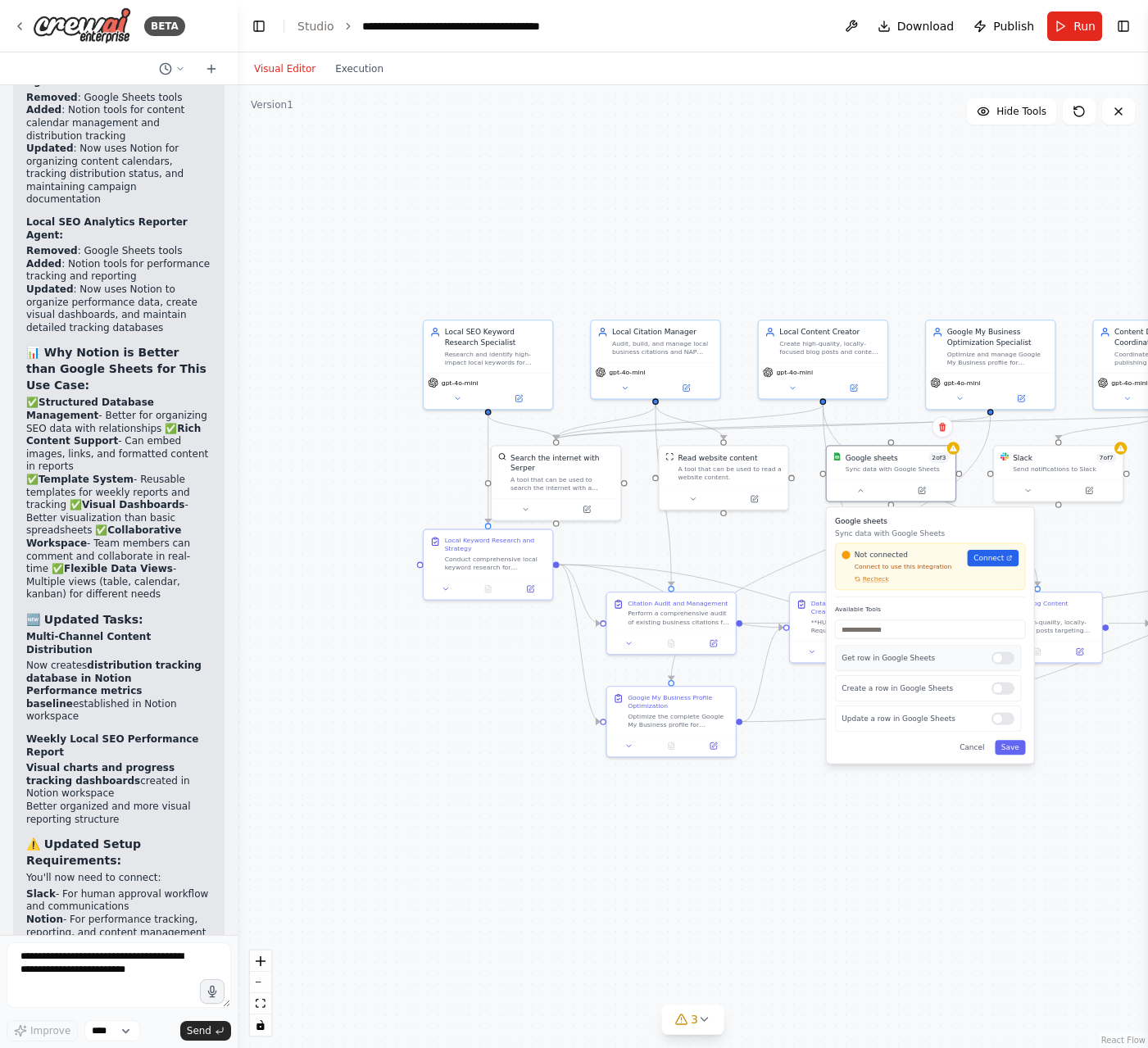
click at [1015, 656] on div "Get row in Google Sheets" at bounding box center [928, 658] width 186 height 26
click at [1006, 660] on div at bounding box center [1002, 658] width 23 height 12
click at [923, 486] on icon at bounding box center [922, 487] width 5 height 5
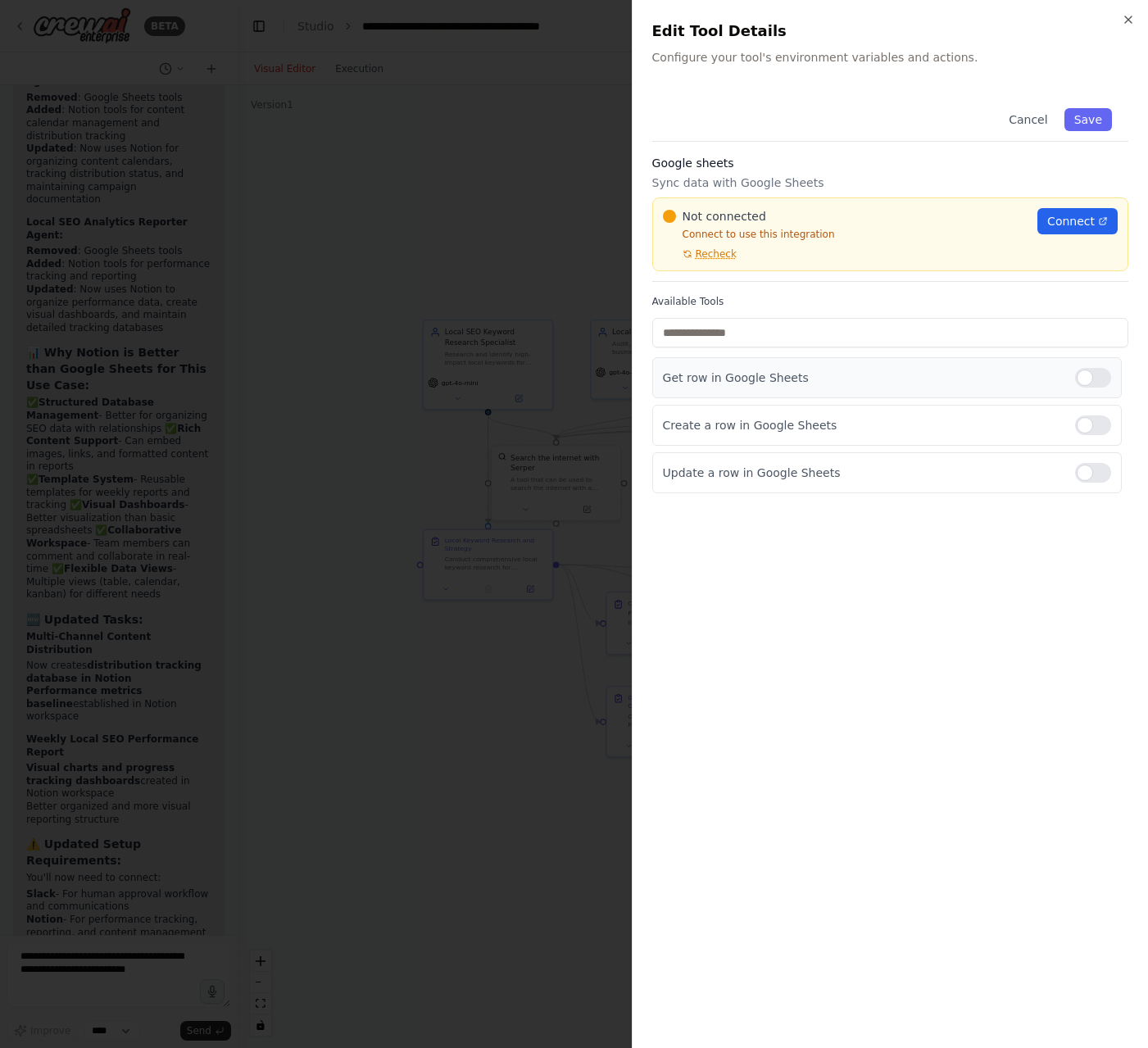
click at [1086, 376] on div at bounding box center [1093, 377] width 36 height 20
click at [1073, 219] on span "Connect" at bounding box center [1071, 221] width 48 height 17
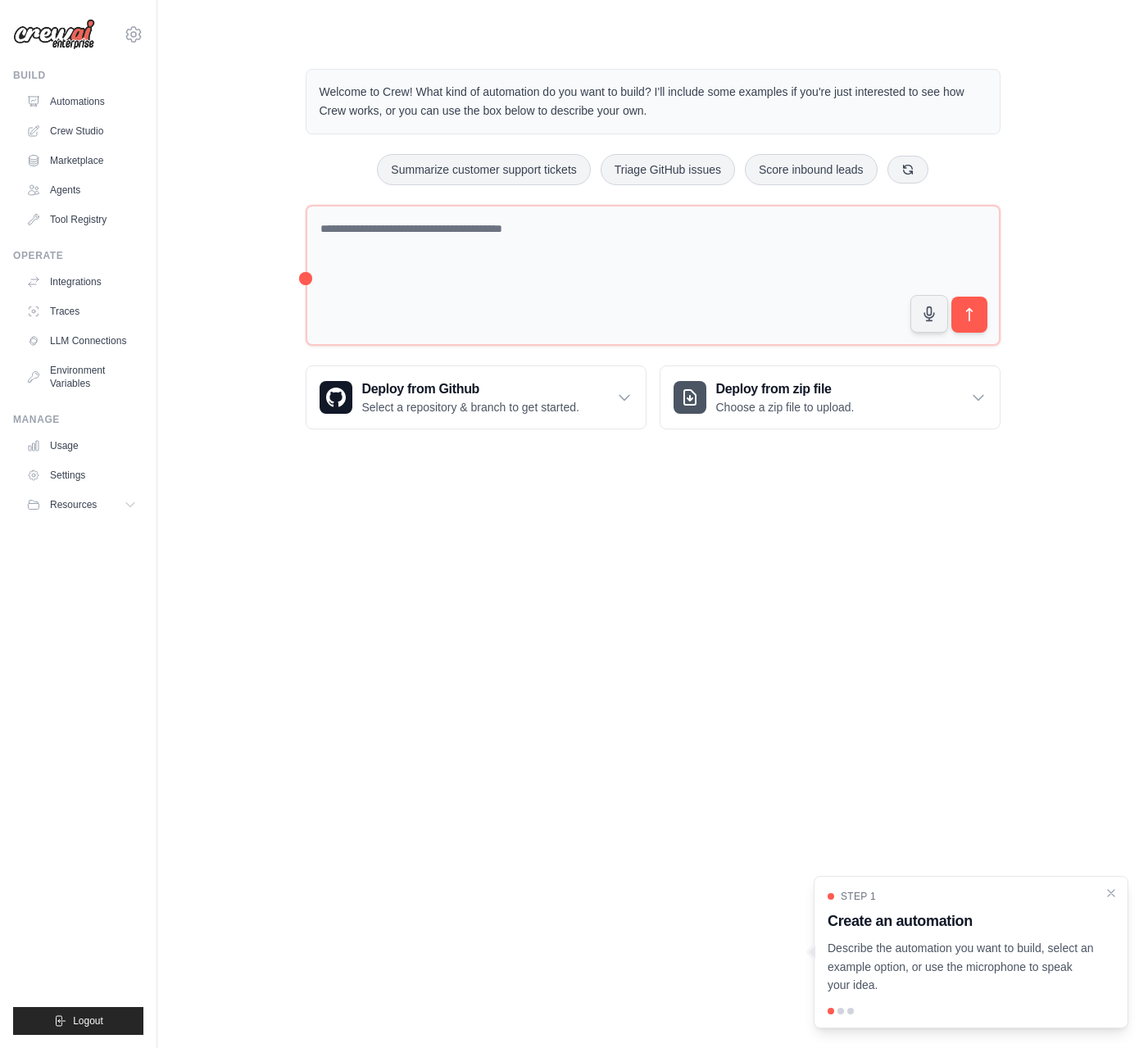
click at [228, 255] on div "Welcome to Crew! What kind of automation do you want to build? I'll include som…" at bounding box center [652, 249] width 938 height 413
click at [88, 131] on link "Crew Studio" at bounding box center [83, 131] width 124 height 26
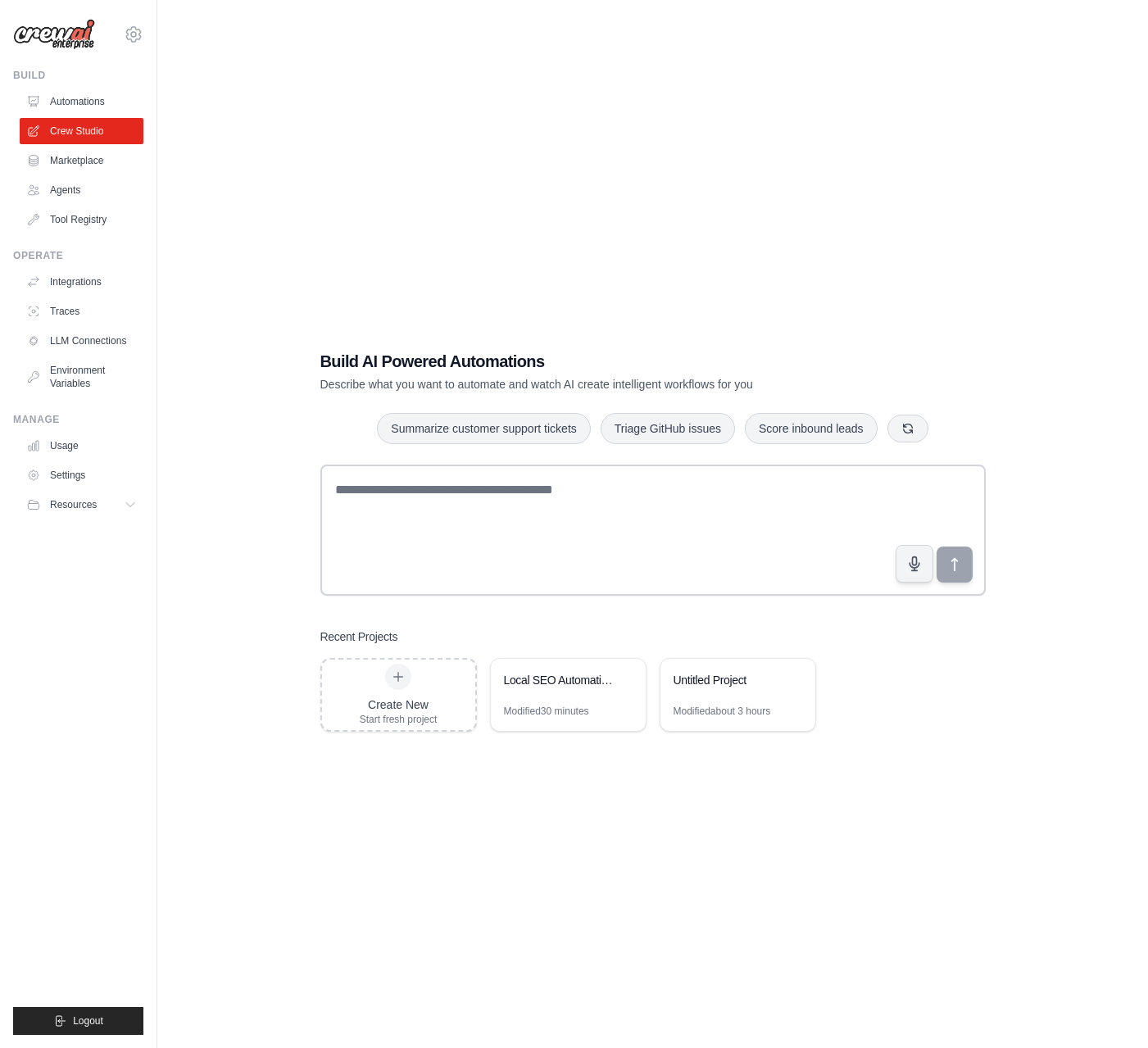
click at [308, 444] on div "Build AI Powered Automations Describe what you want to automate and watch AI cr…" at bounding box center [653, 541] width 704 height 434
click at [411, 681] on div "Create New Start fresh project" at bounding box center [398, 694] width 78 height 62
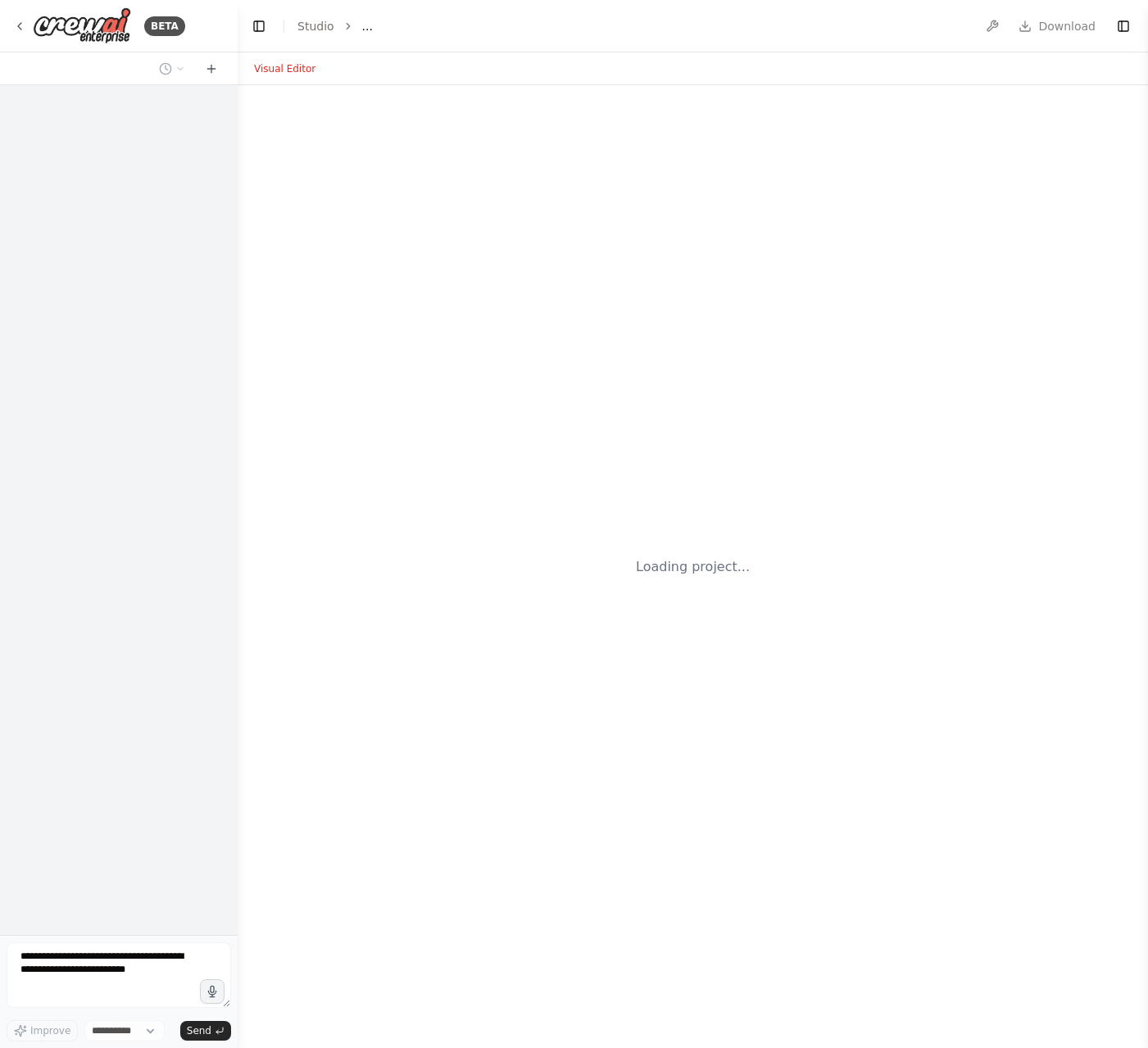
select select "****"
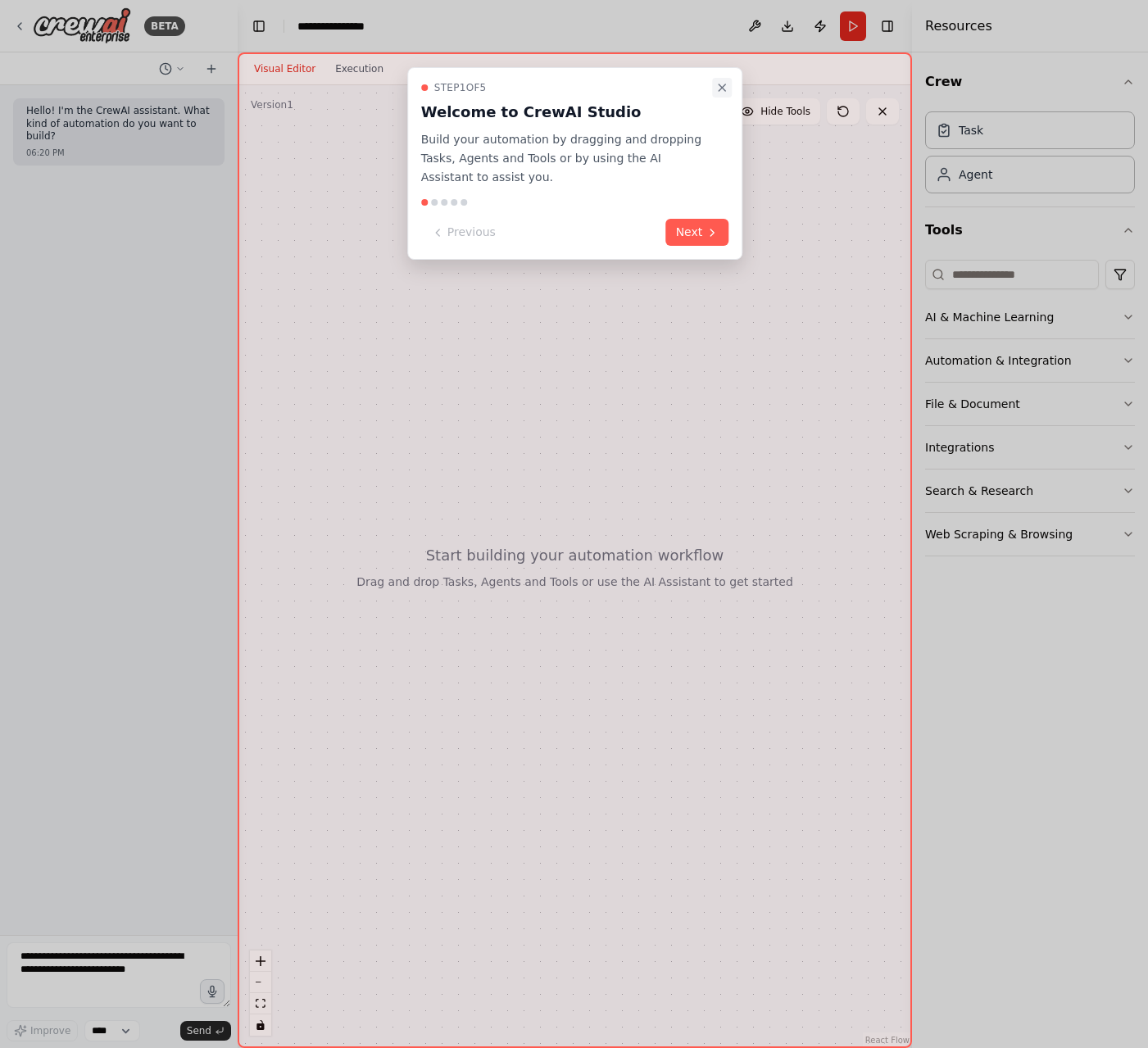
click at [721, 87] on icon "Close walkthrough" at bounding box center [721, 87] width 7 height 7
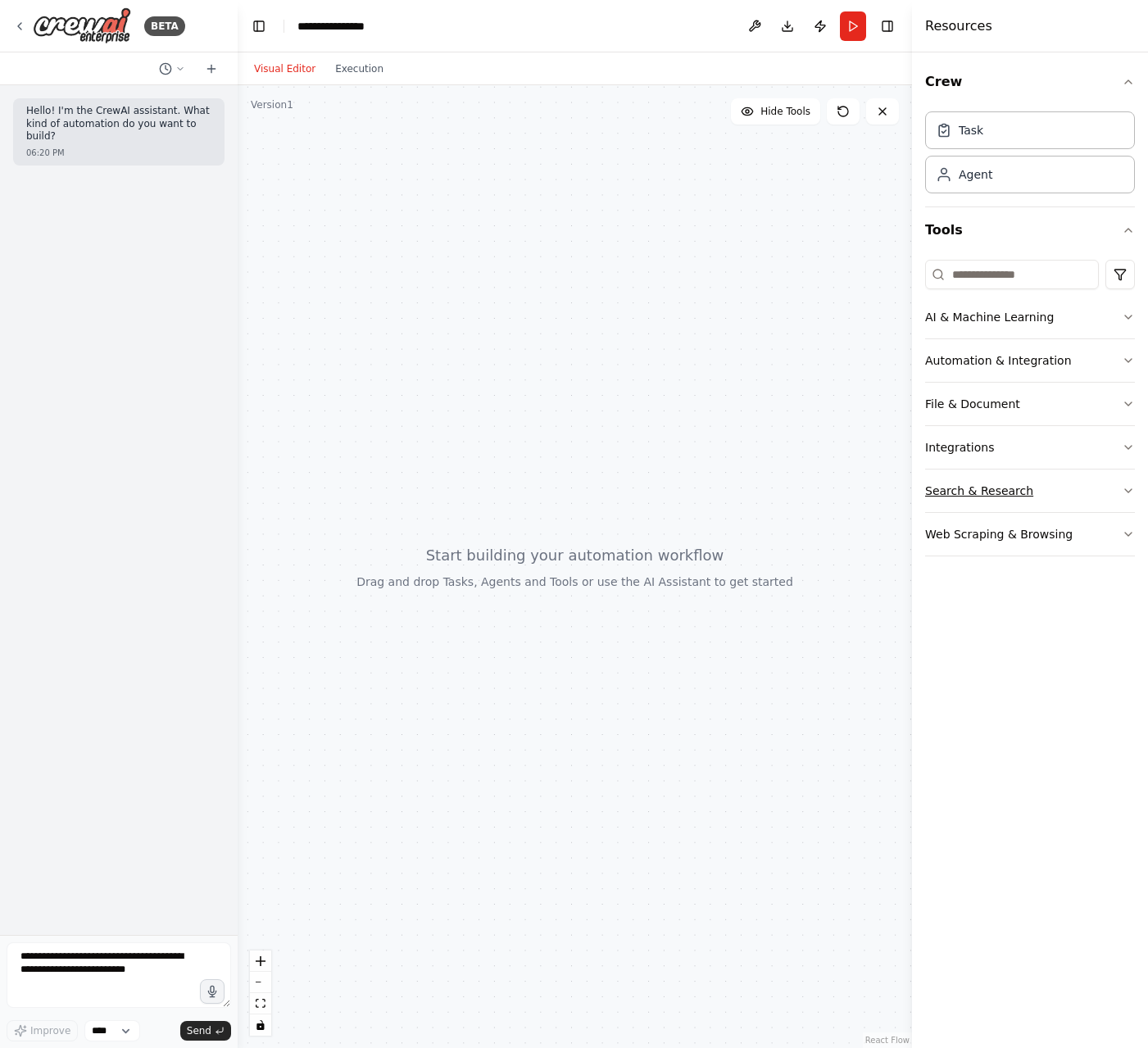
click at [1082, 492] on button "Search & Research" at bounding box center [1030, 490] width 210 height 43
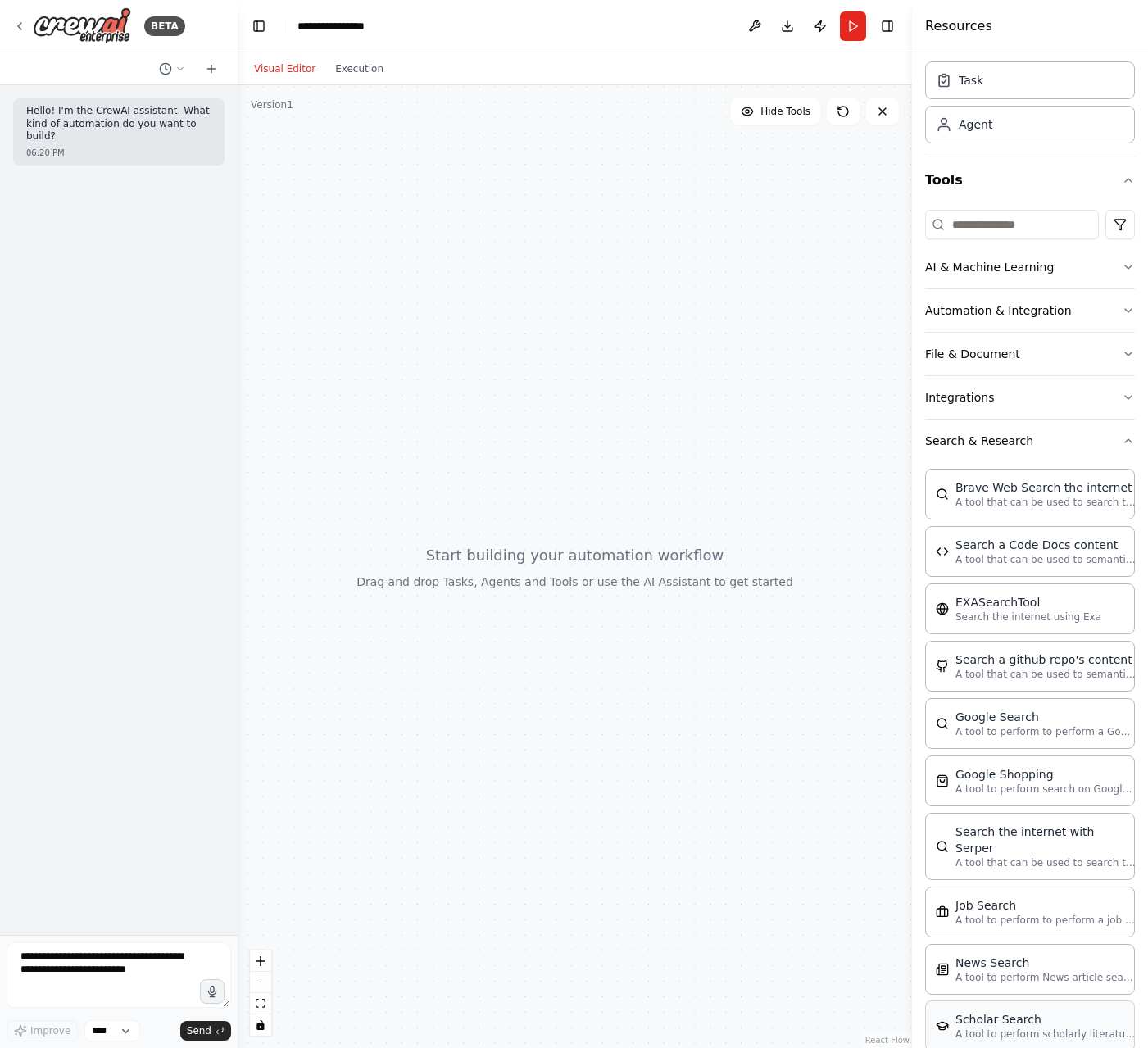
scroll to position [12, 0]
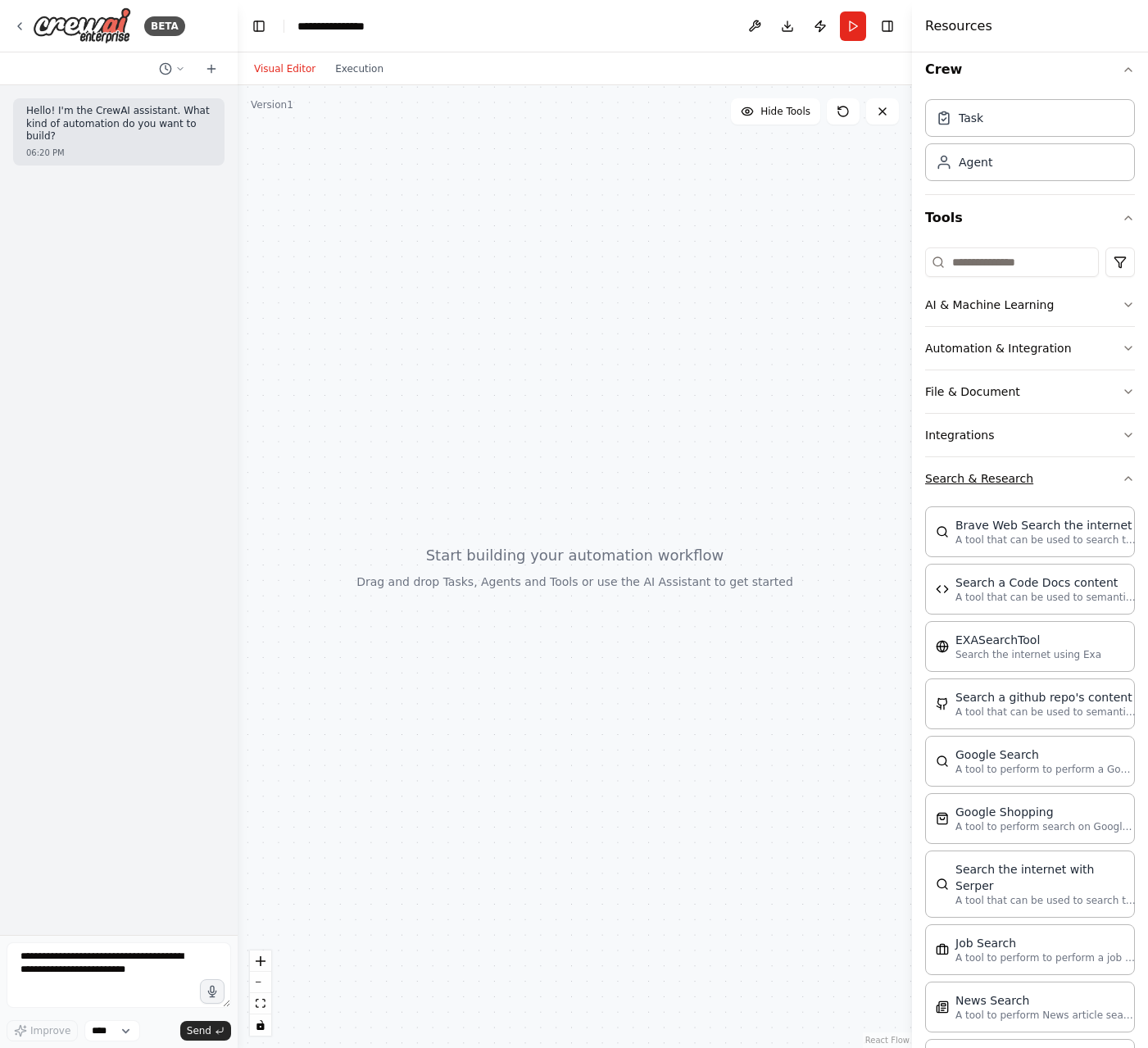
click at [1018, 470] on button "Search & Research" at bounding box center [1030, 477] width 210 height 43
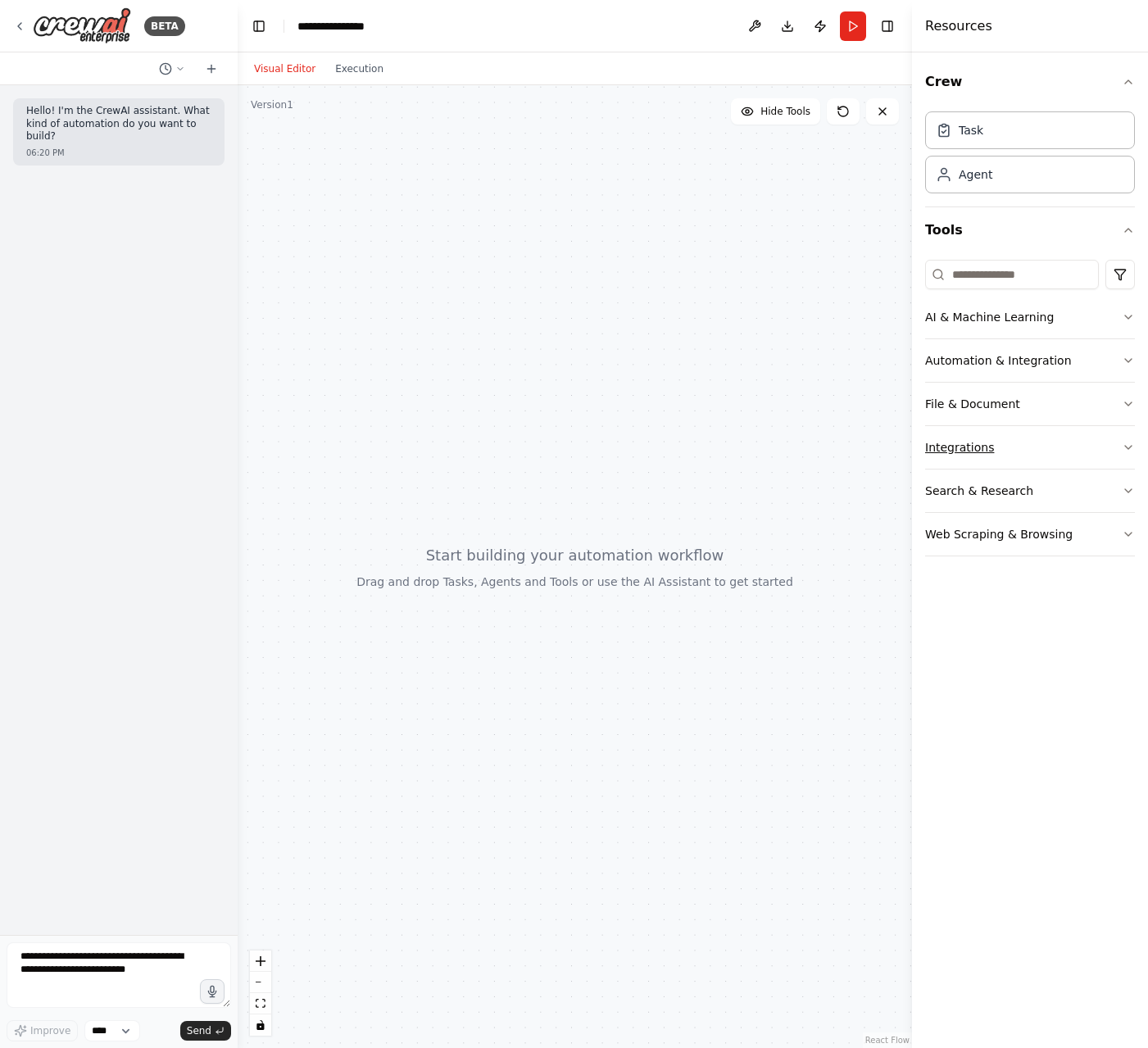
click at [1025, 445] on button "Integrations" at bounding box center [1030, 447] width 210 height 43
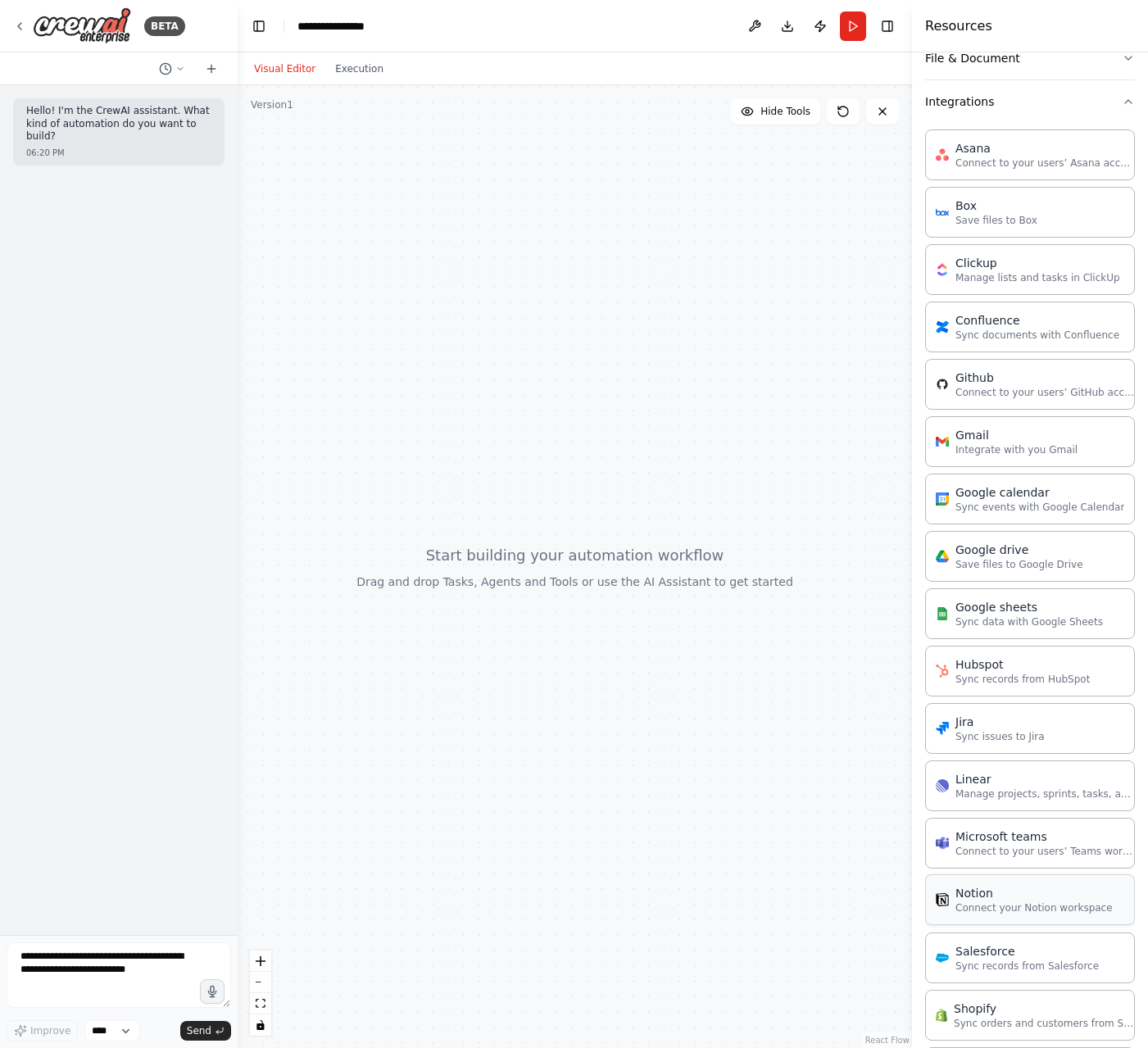
scroll to position [167, 0]
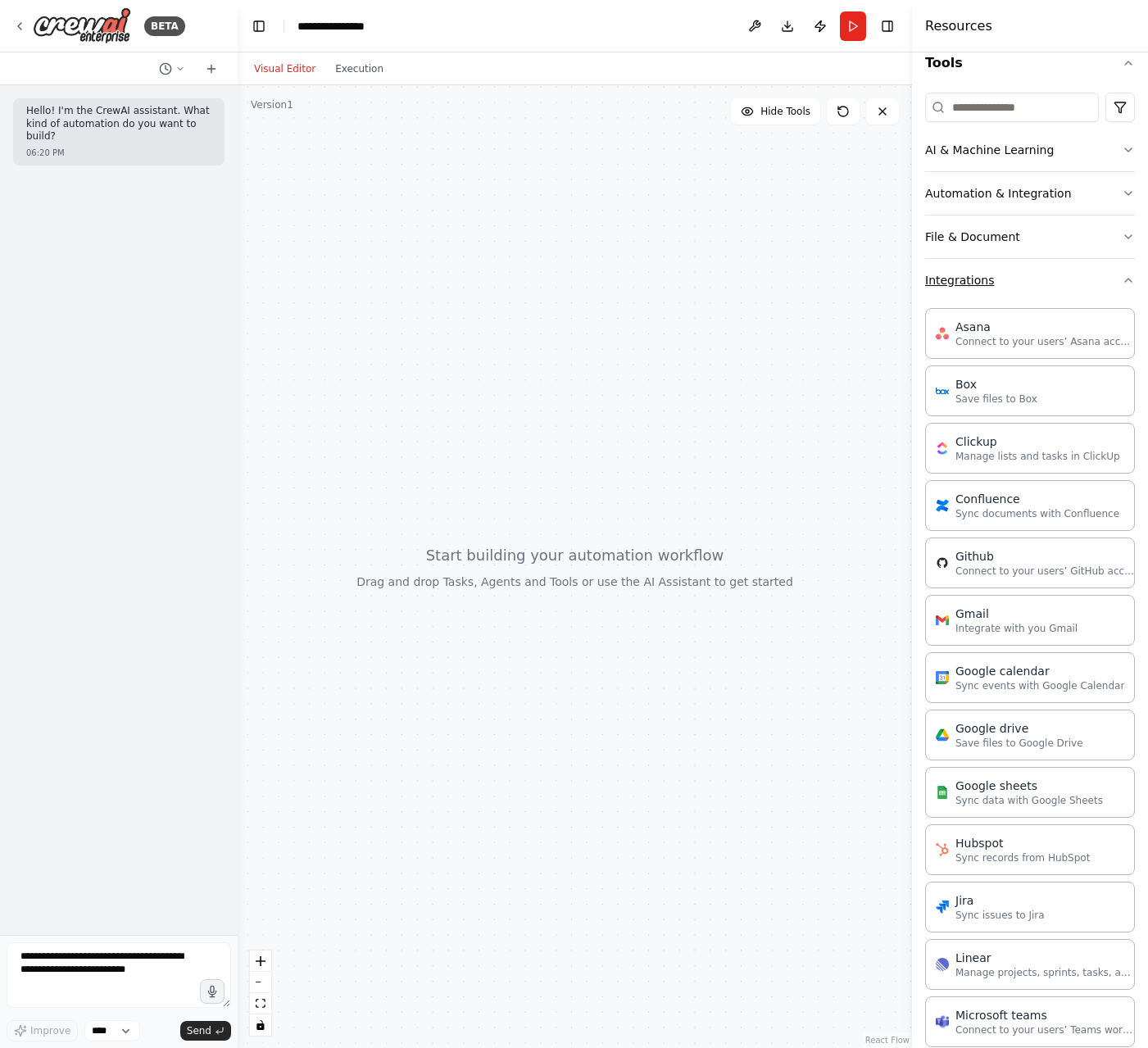
click at [994, 276] on button "Integrations" at bounding box center [1030, 279] width 210 height 43
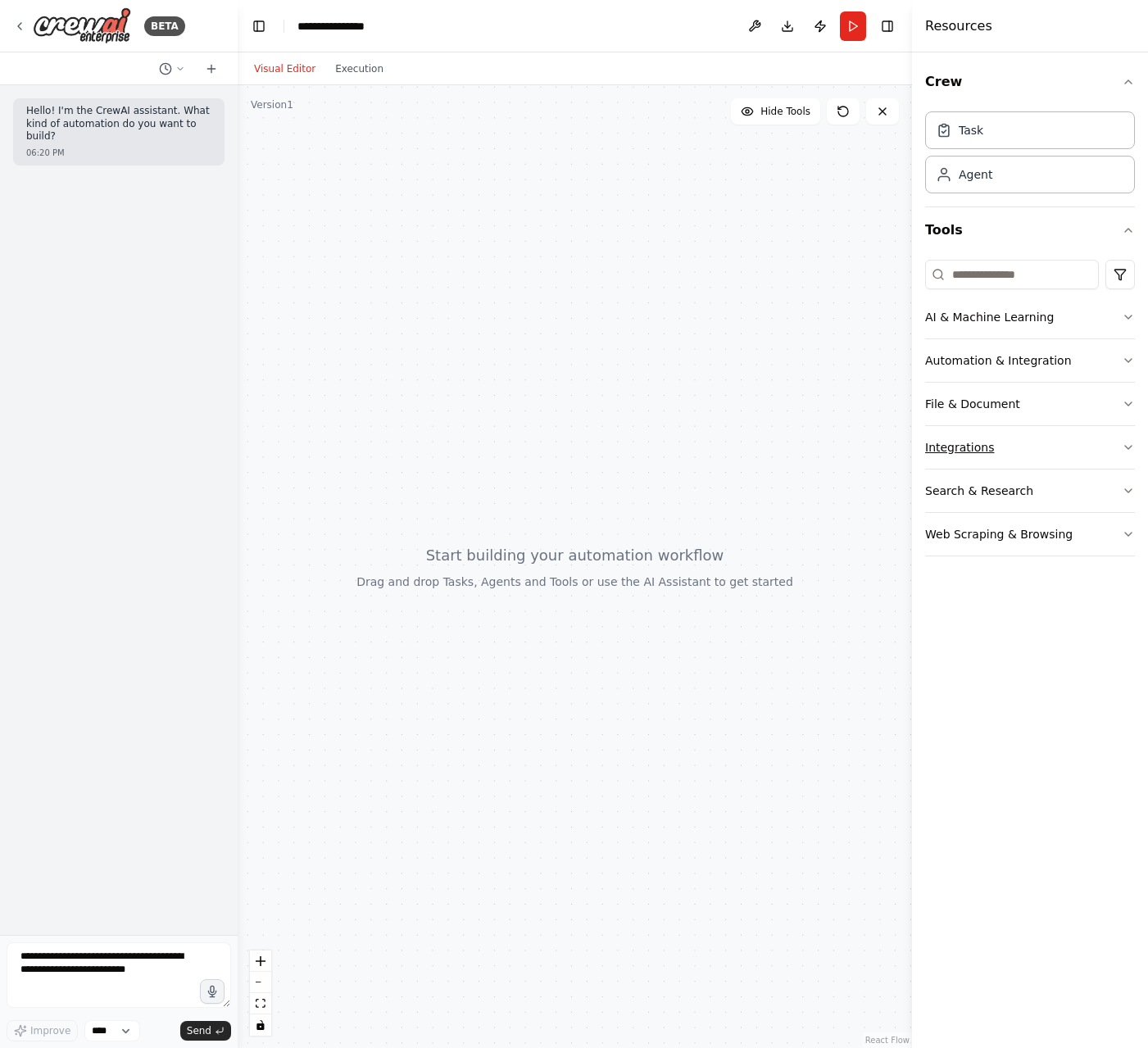
click at [1048, 443] on button "Integrations" at bounding box center [1030, 447] width 210 height 43
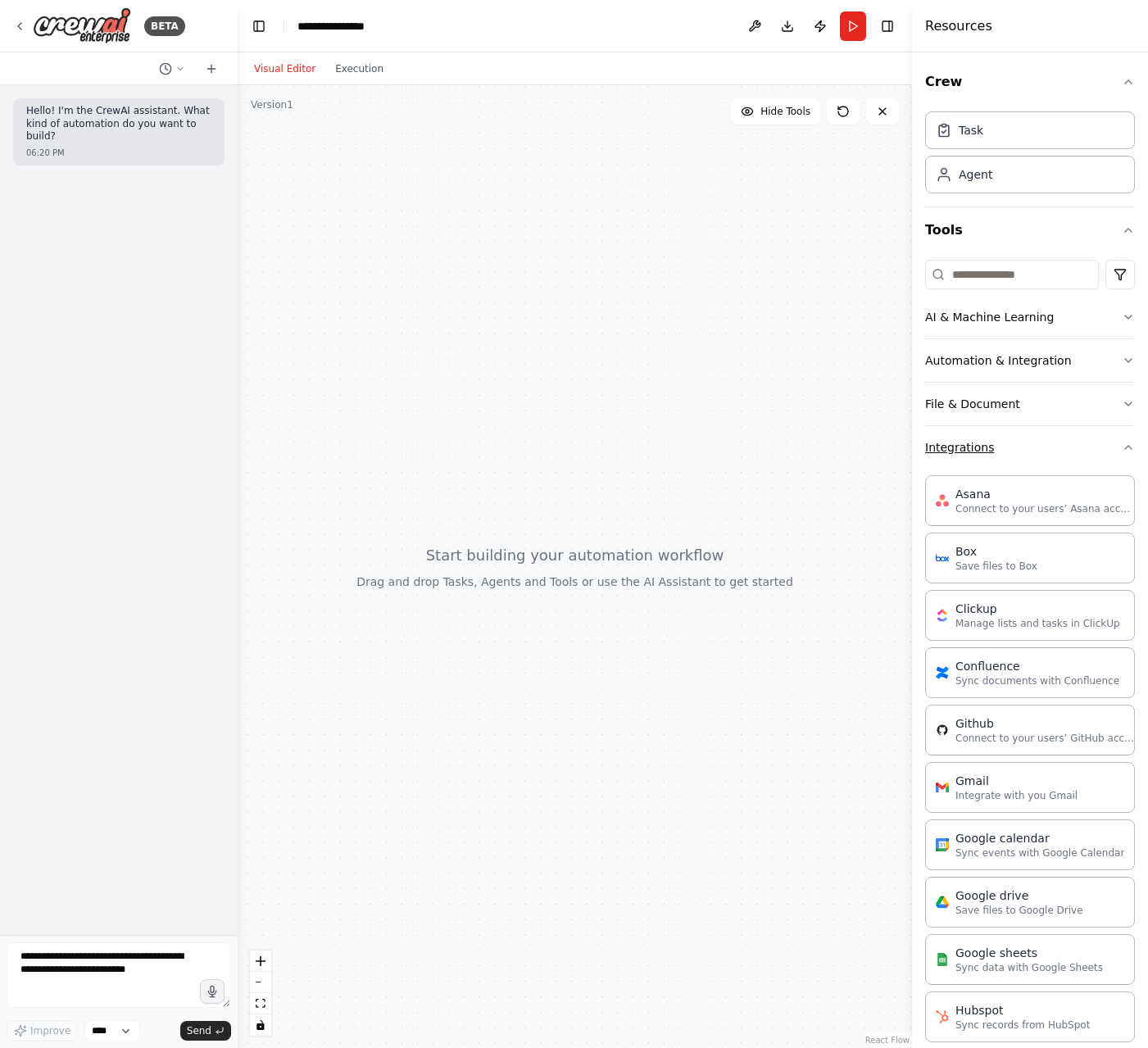
click at [1037, 441] on button "Integrations" at bounding box center [1030, 447] width 210 height 43
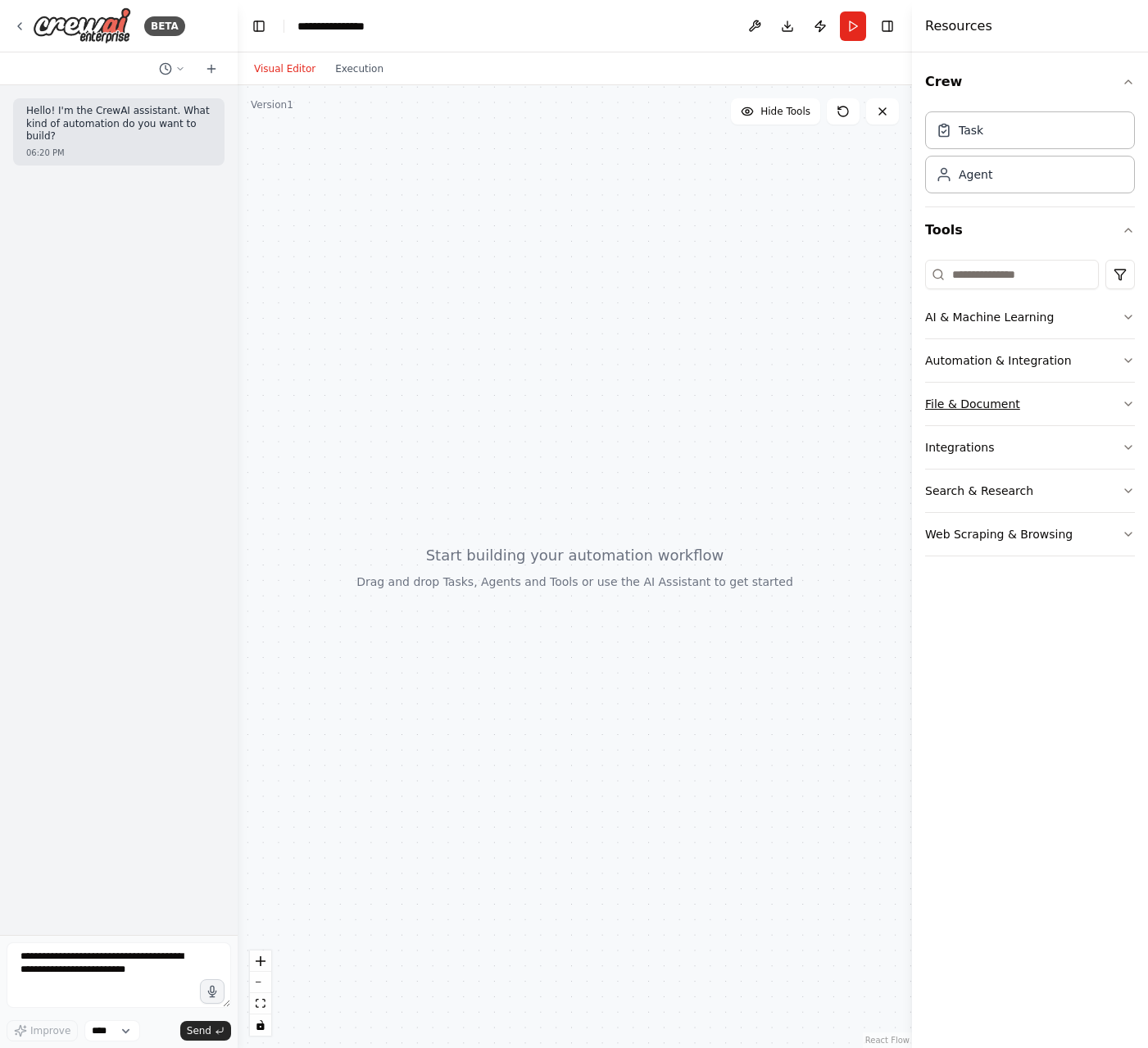
click at [1055, 400] on button "File & Document" at bounding box center [1030, 403] width 210 height 43
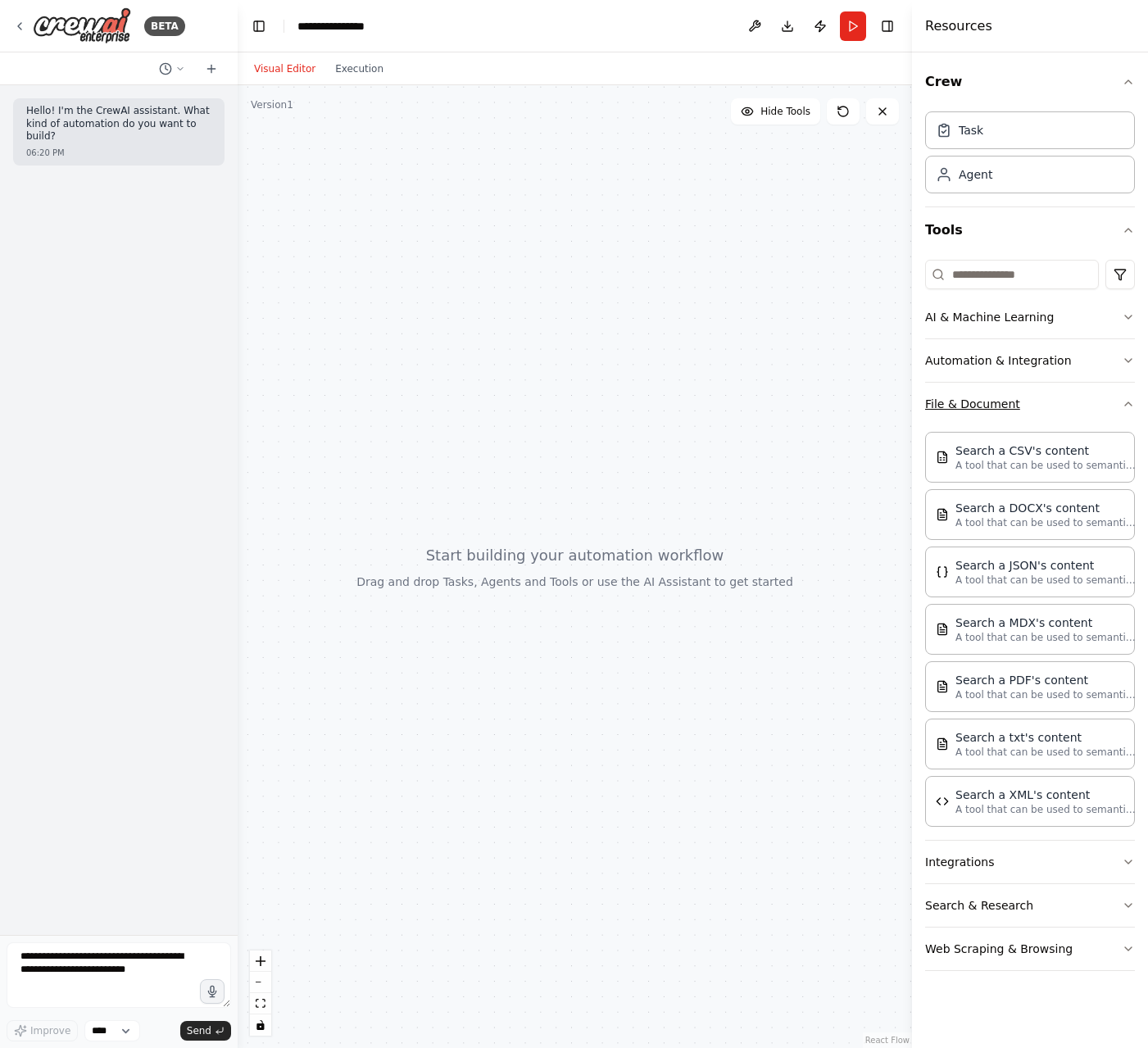
click at [1055, 400] on button "File & Document" at bounding box center [1030, 403] width 210 height 43
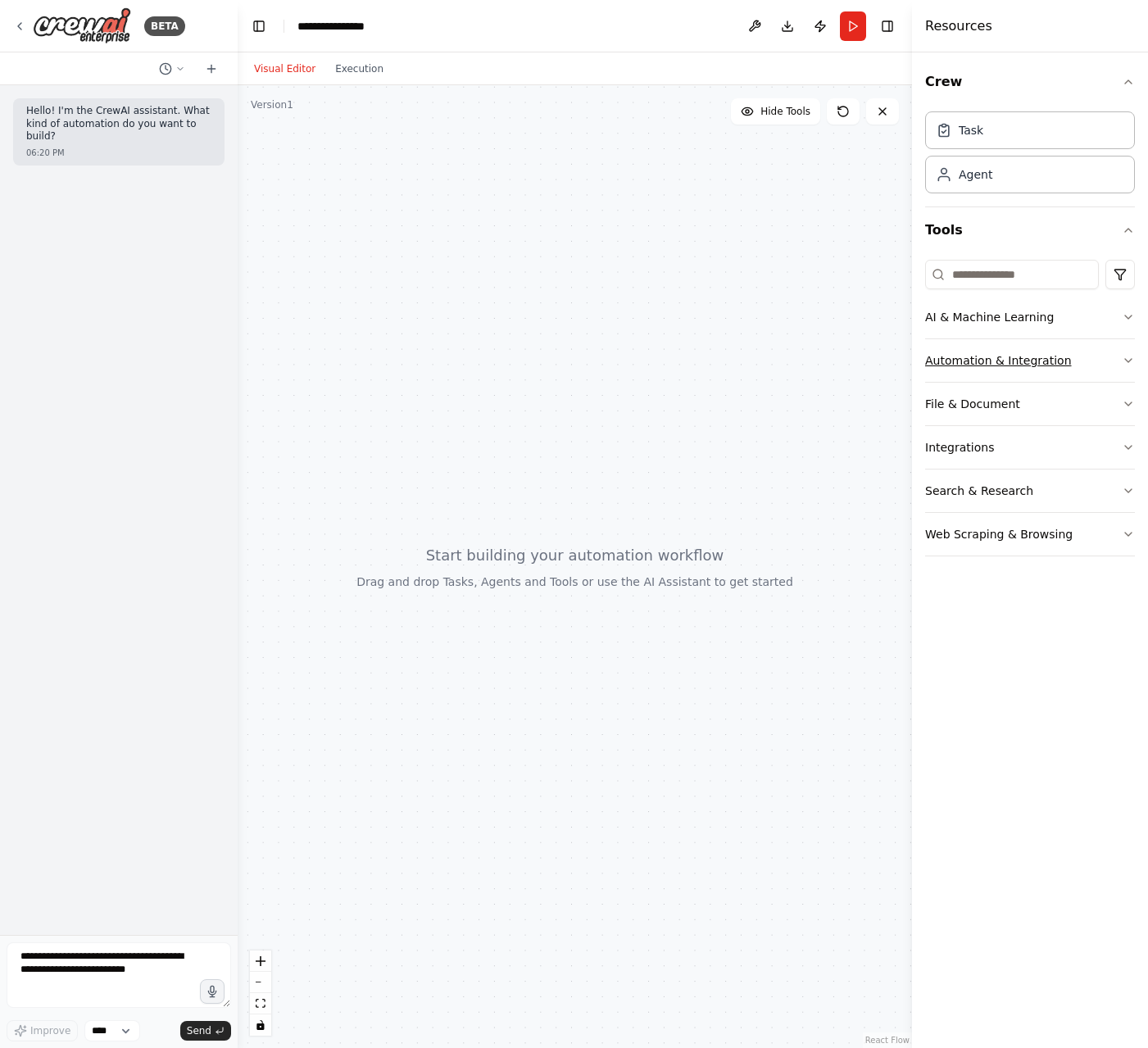
click at [1067, 357] on button "Automation & Integration" at bounding box center [1030, 360] width 210 height 43
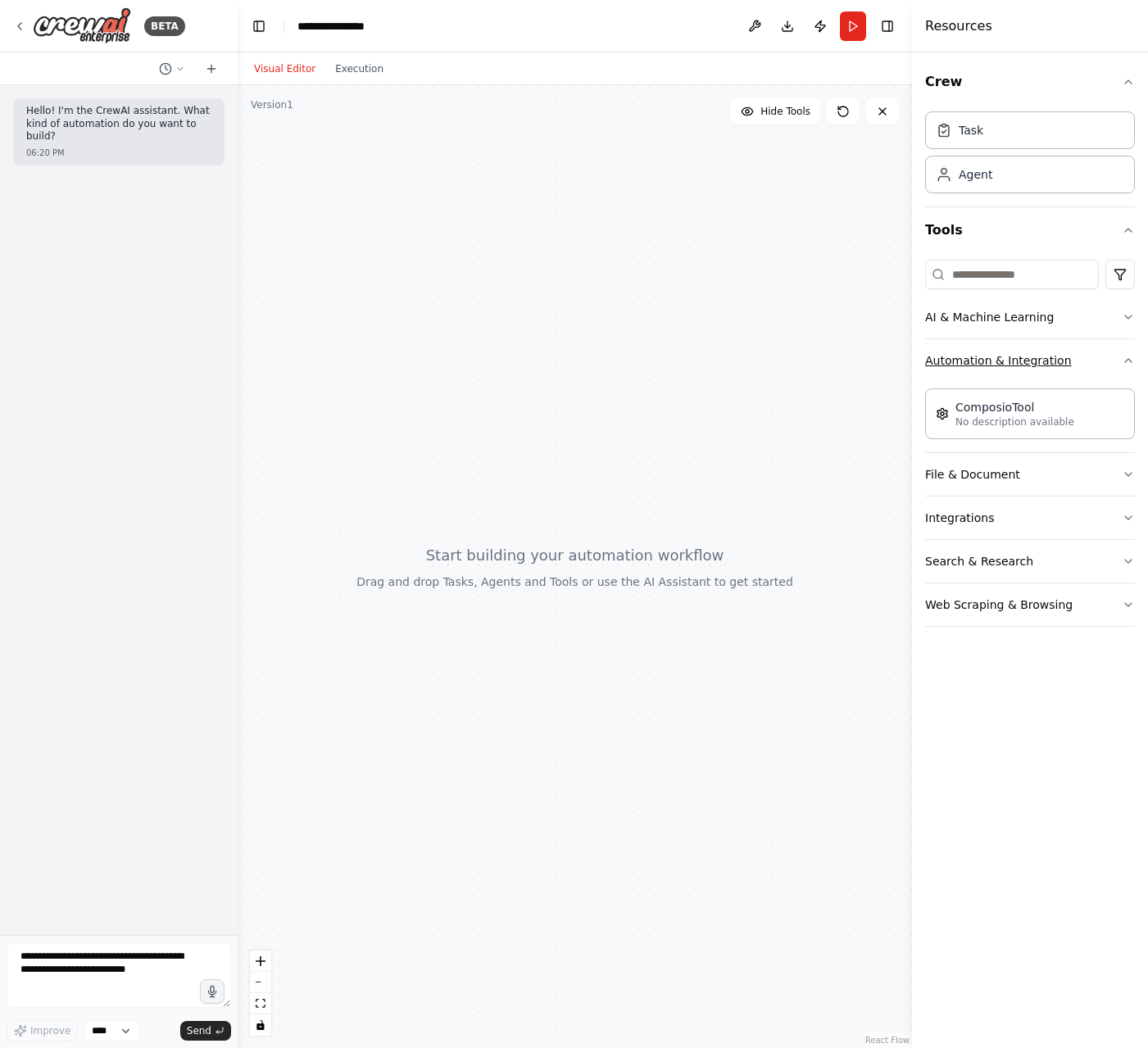
click at [1067, 357] on button "Automation & Integration" at bounding box center [1030, 360] width 210 height 43
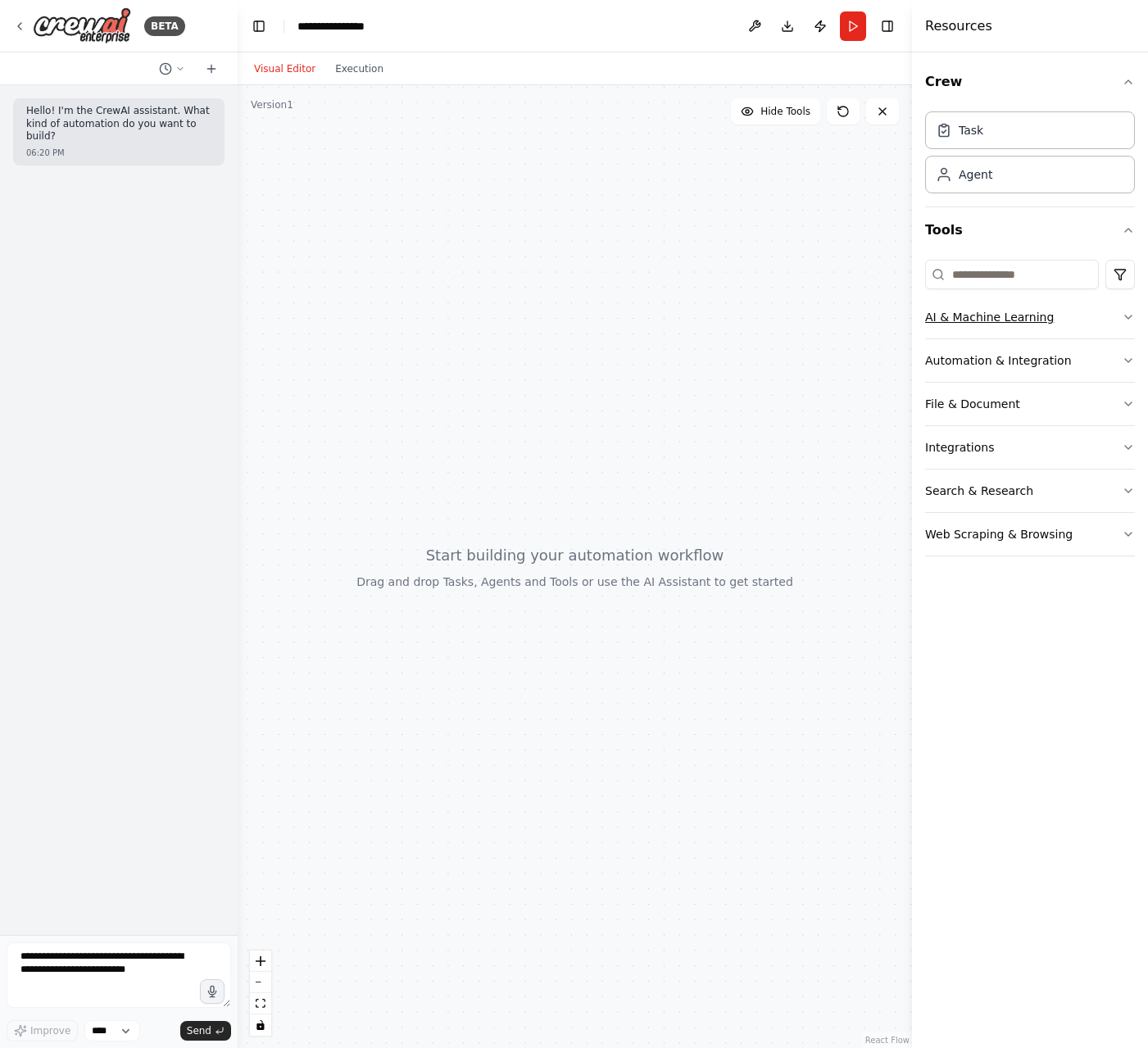
click at [1079, 311] on button "AI & Machine Learning" at bounding box center [1030, 317] width 210 height 43
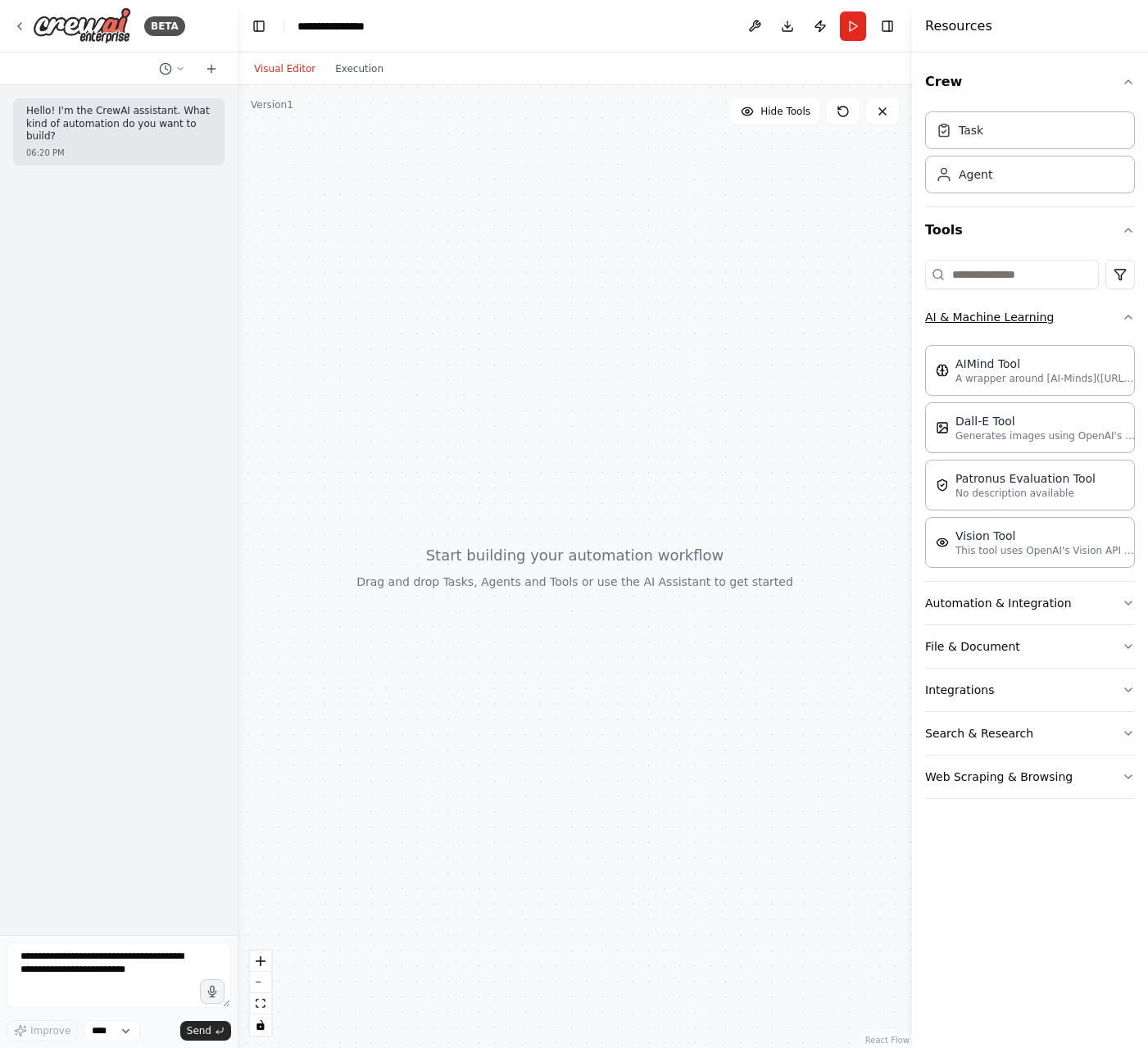
click at [1079, 311] on button "AI & Machine Learning" at bounding box center [1030, 317] width 210 height 43
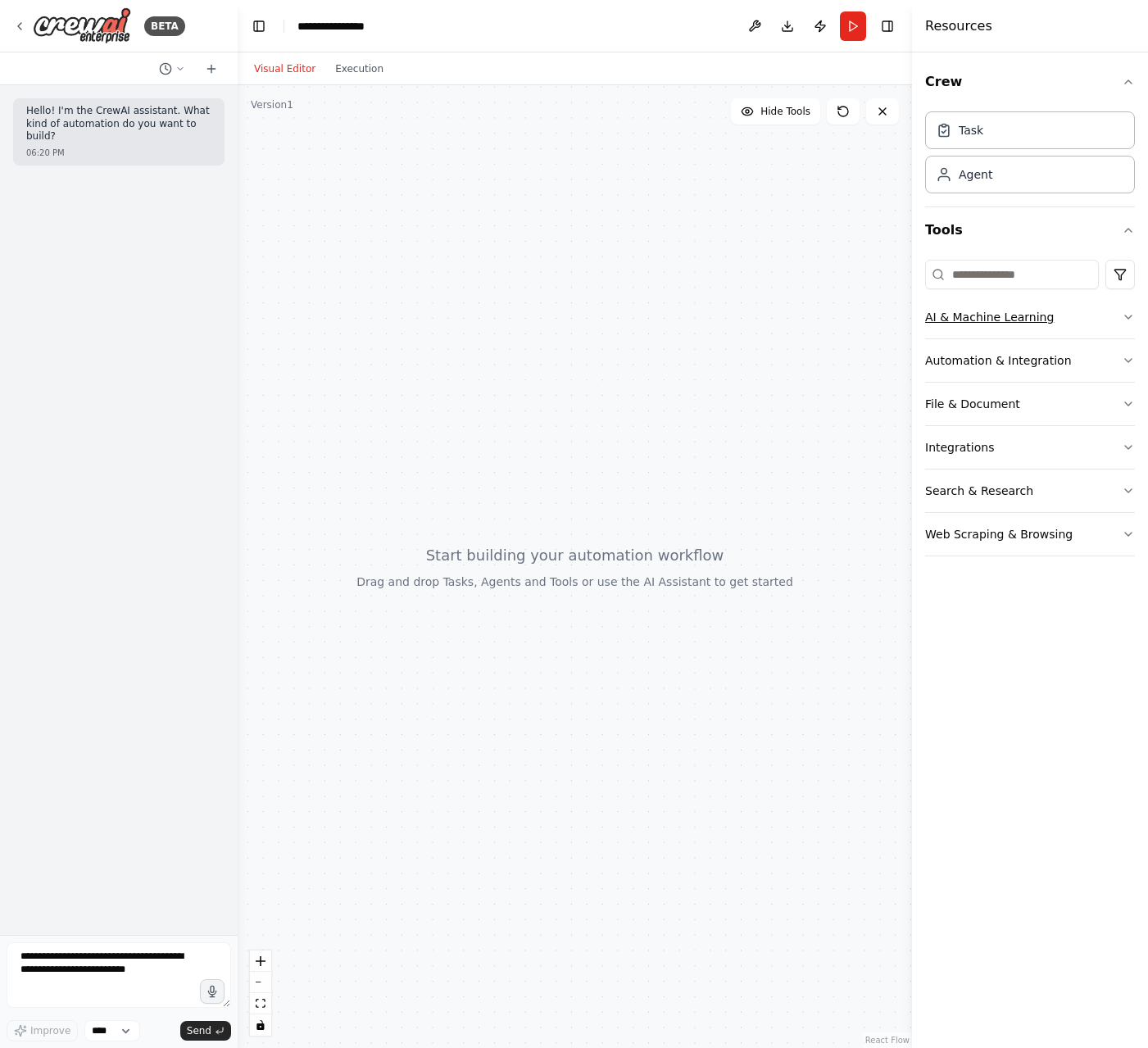
click at [1081, 330] on button "AI & Machine Learning" at bounding box center [1030, 317] width 210 height 43
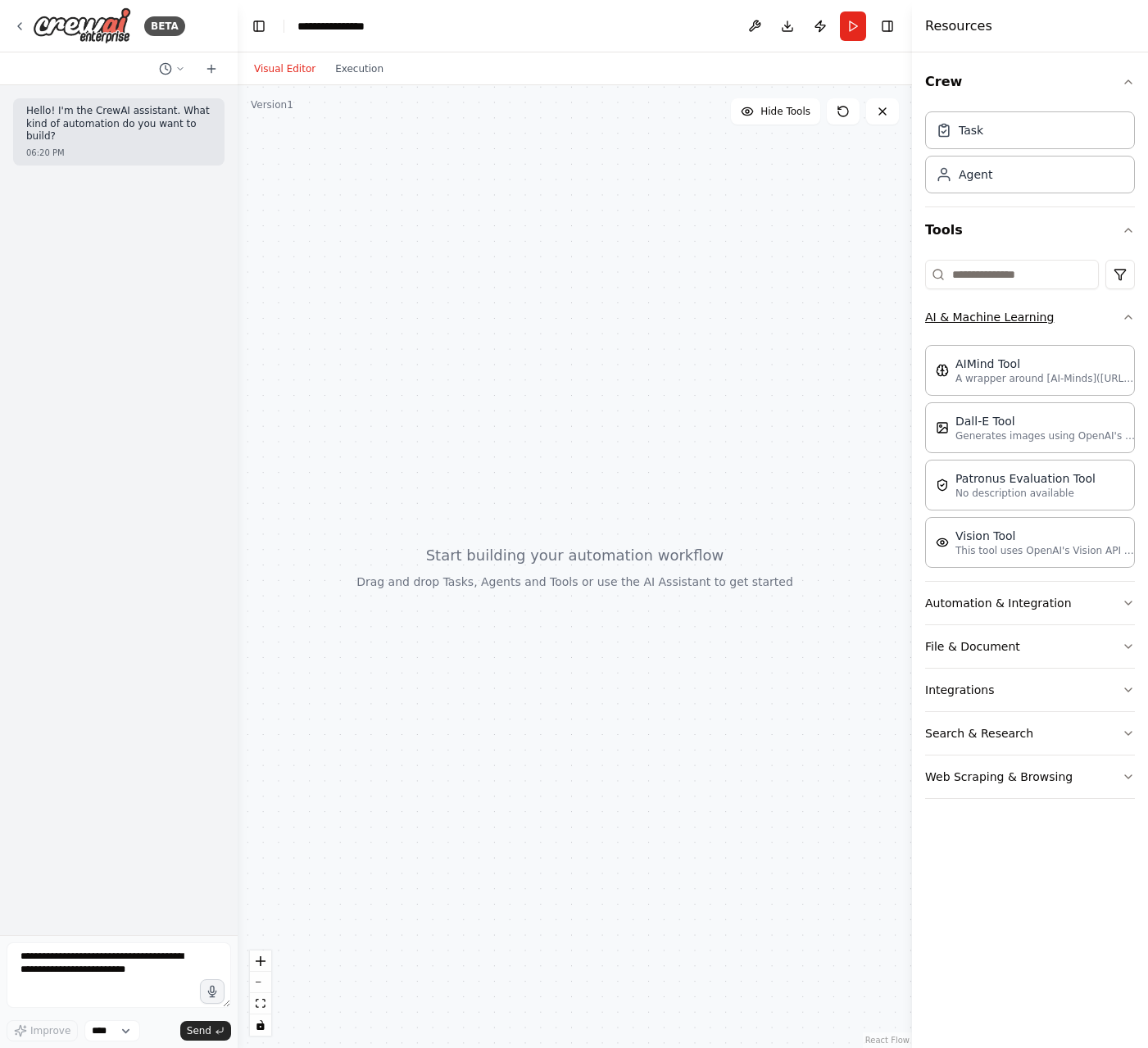
click at [1081, 329] on button "AI & Machine Learning" at bounding box center [1030, 317] width 210 height 43
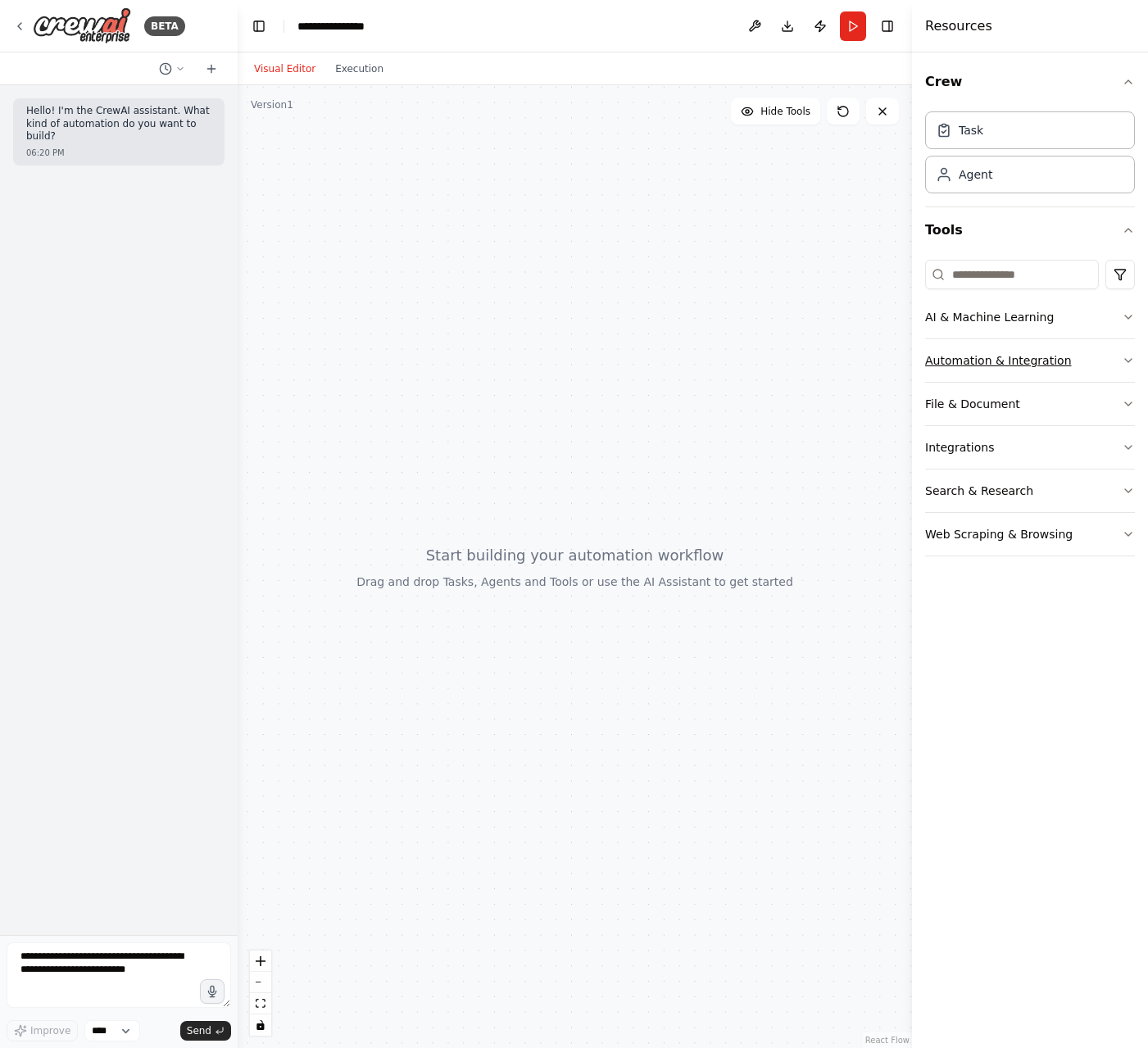
click at [1090, 362] on button "Automation & Integration" at bounding box center [1030, 360] width 210 height 43
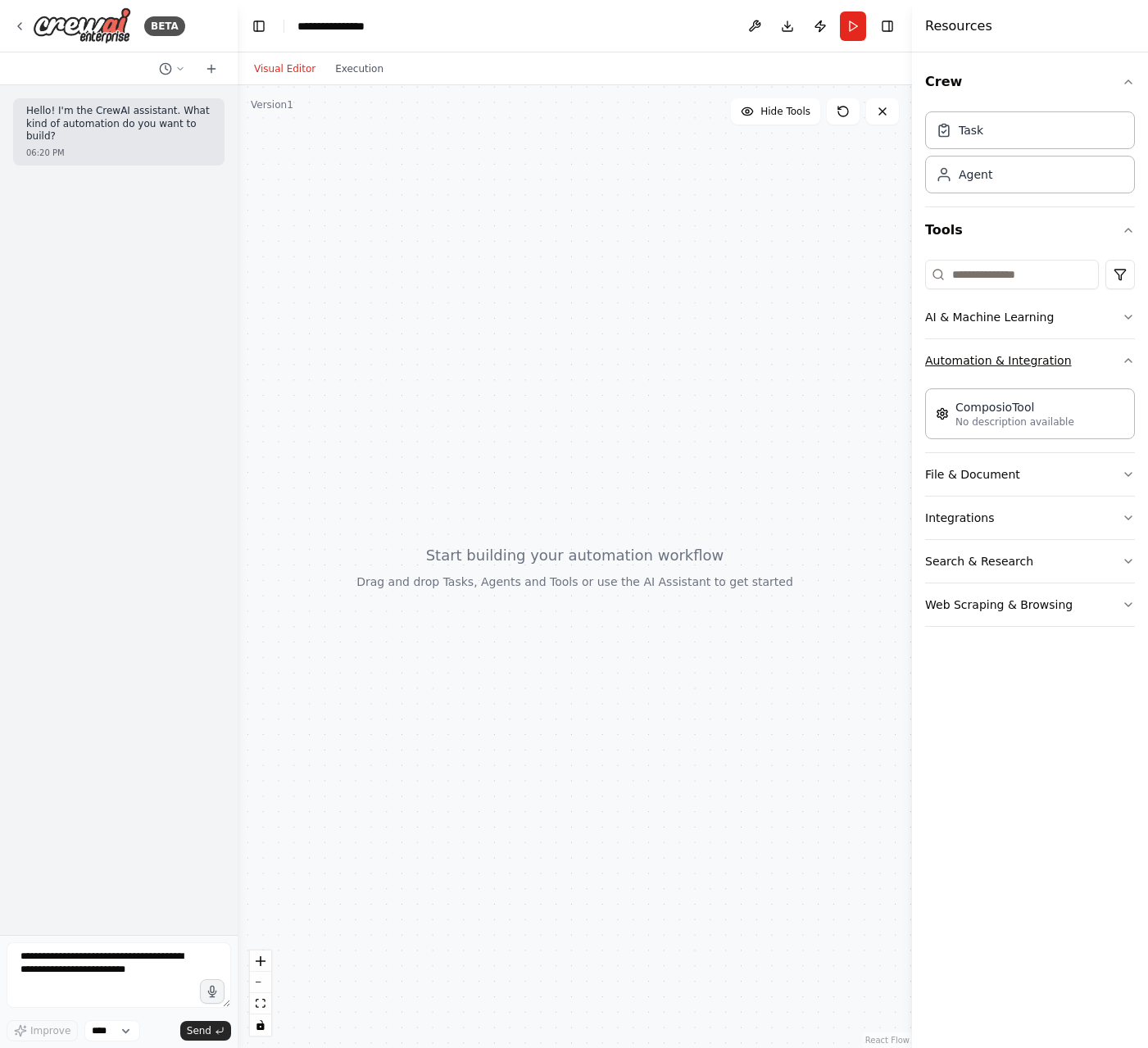
click at [1090, 362] on button "Automation & Integration" at bounding box center [1030, 360] width 210 height 43
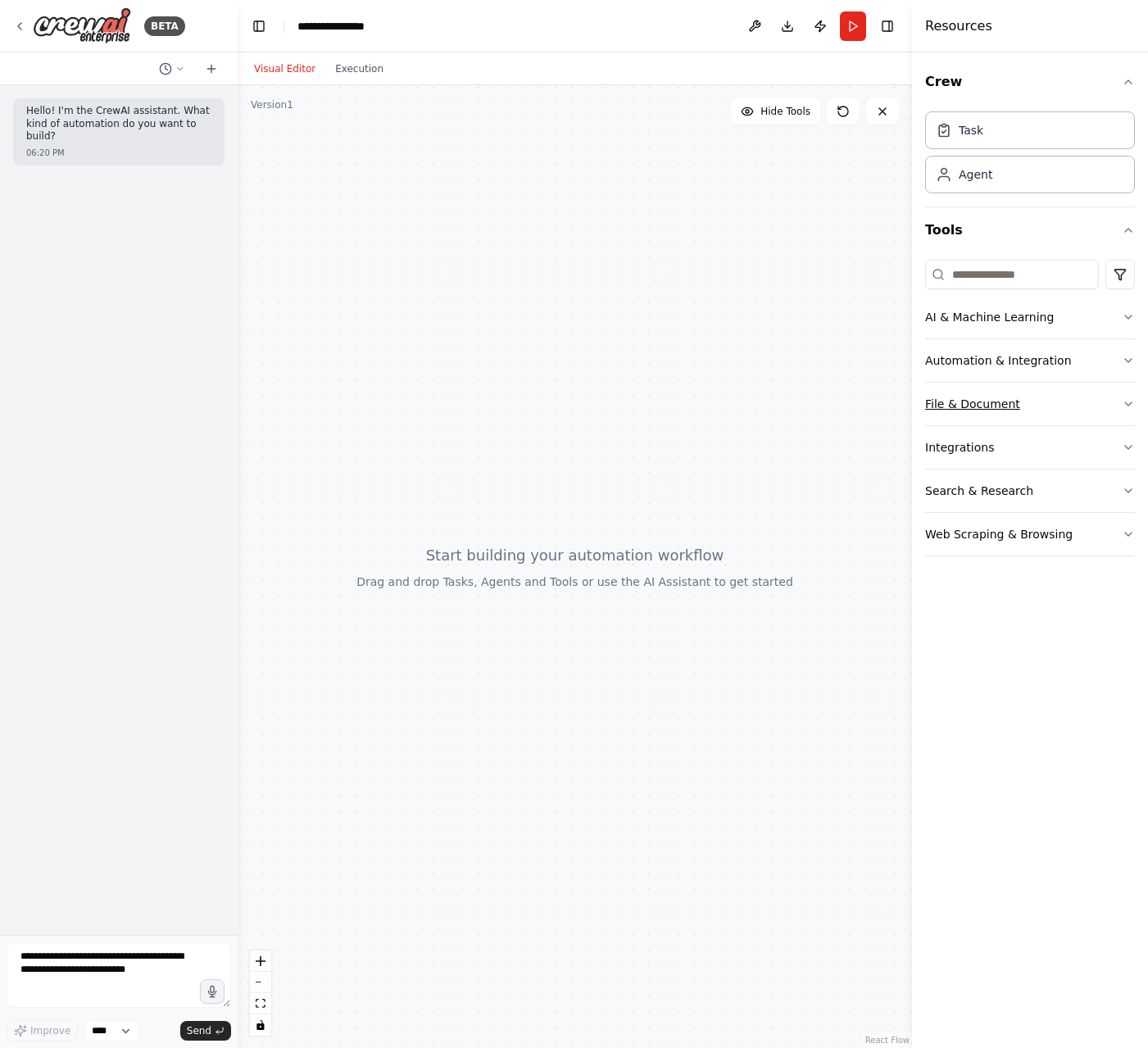
click at [1080, 405] on button "File & Document" at bounding box center [1030, 403] width 210 height 43
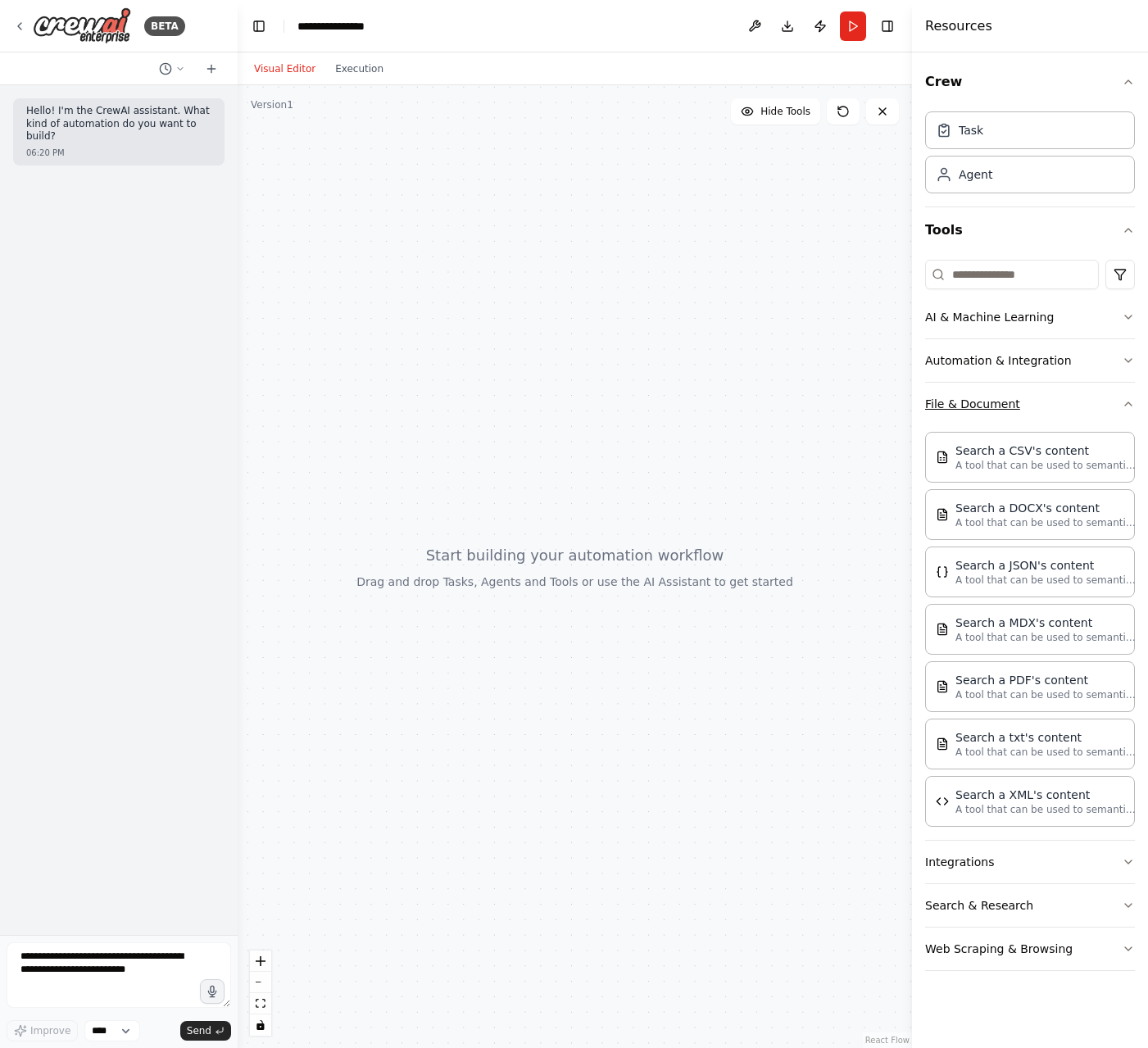
click at [1080, 405] on button "File & Document" at bounding box center [1030, 403] width 210 height 43
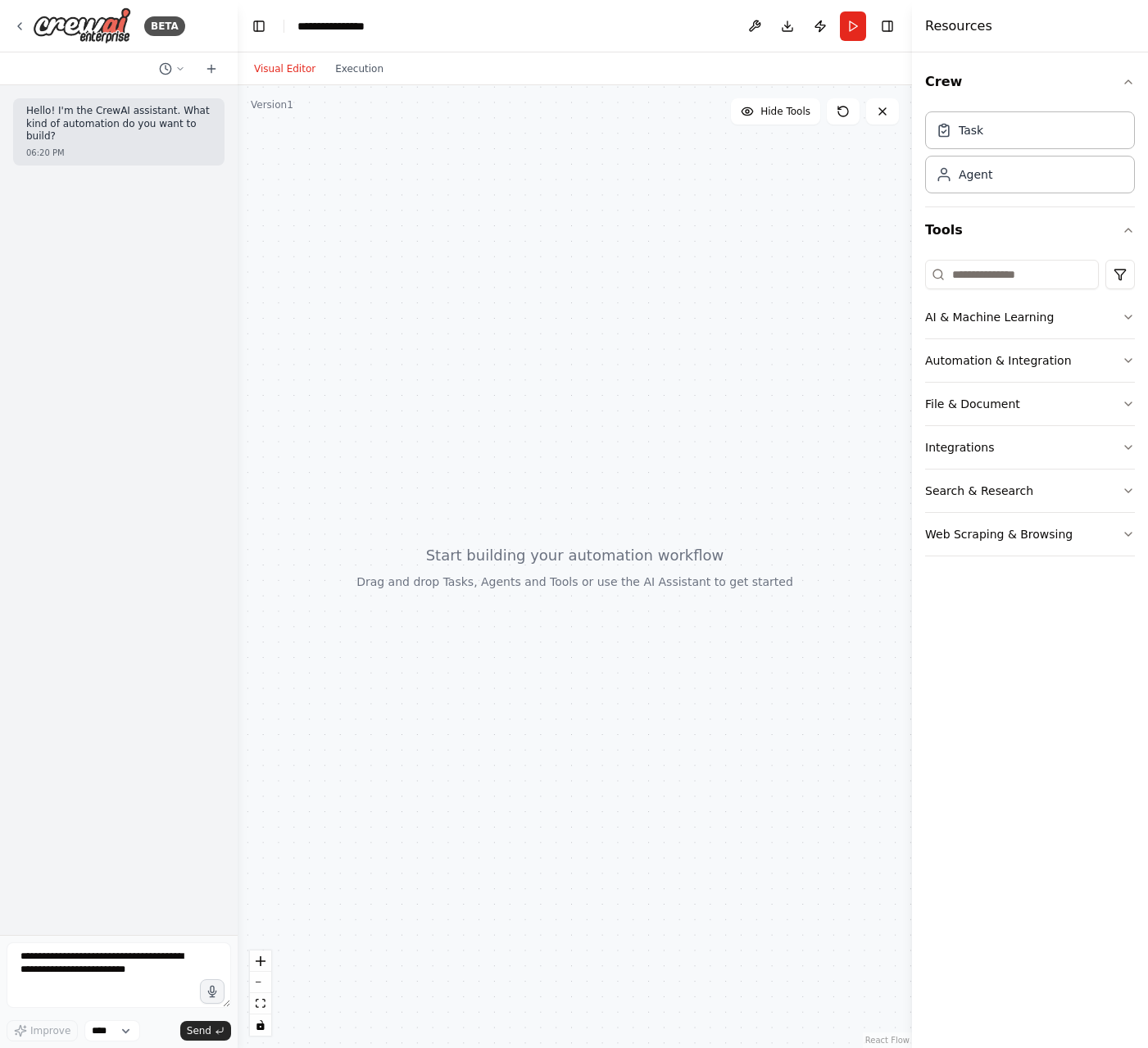
click at [507, 168] on div at bounding box center [574, 567] width 675 height 963
click at [211, 71] on icon at bounding box center [211, 67] width 0 height 7
click at [1057, 279] on input at bounding box center [1011, 274] width 173 height 30
click at [1050, 322] on button "AI & Machine Learning" at bounding box center [1030, 317] width 210 height 43
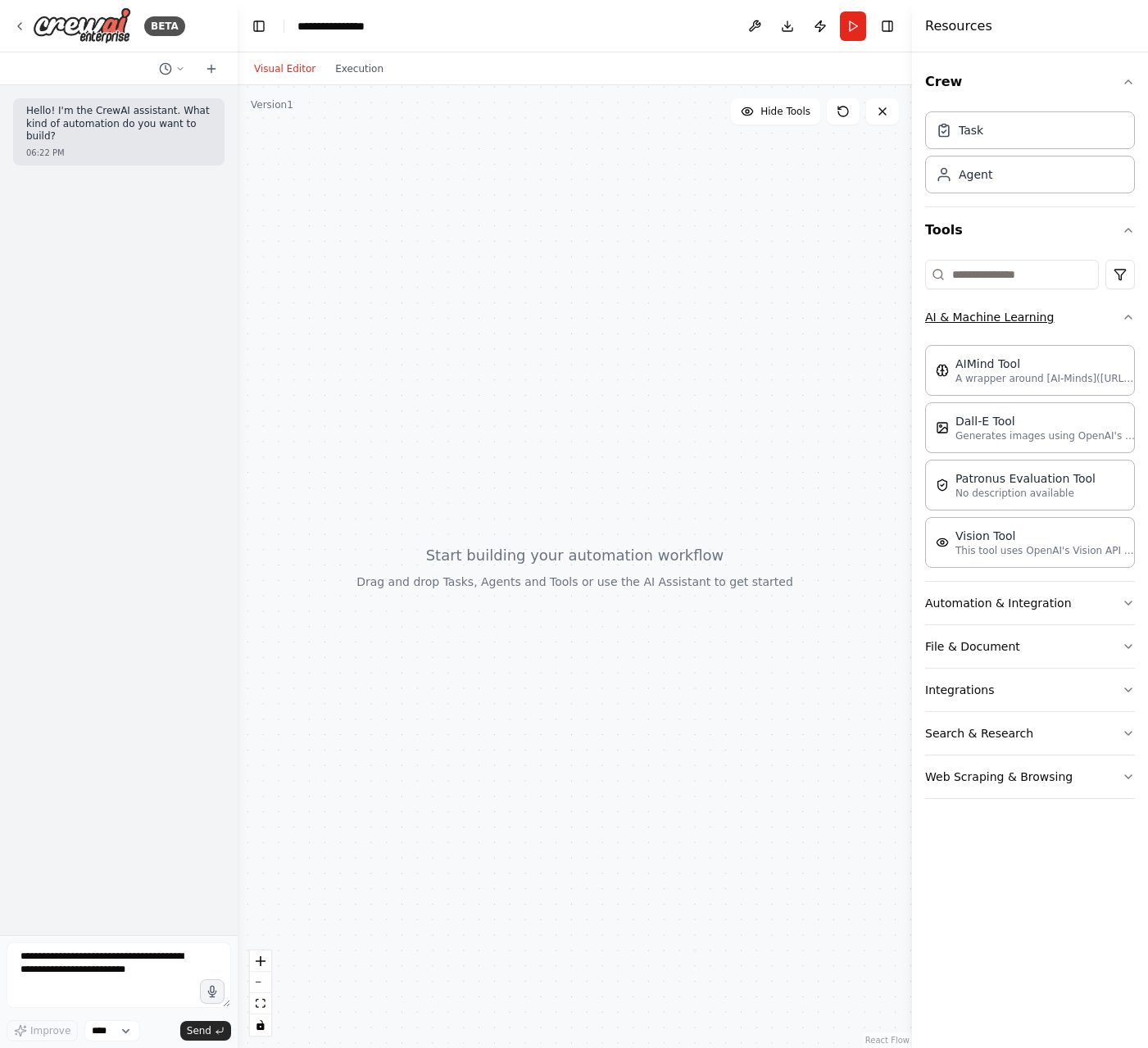
click at [1074, 321] on button "AI & Machine Learning" at bounding box center [1030, 317] width 210 height 43
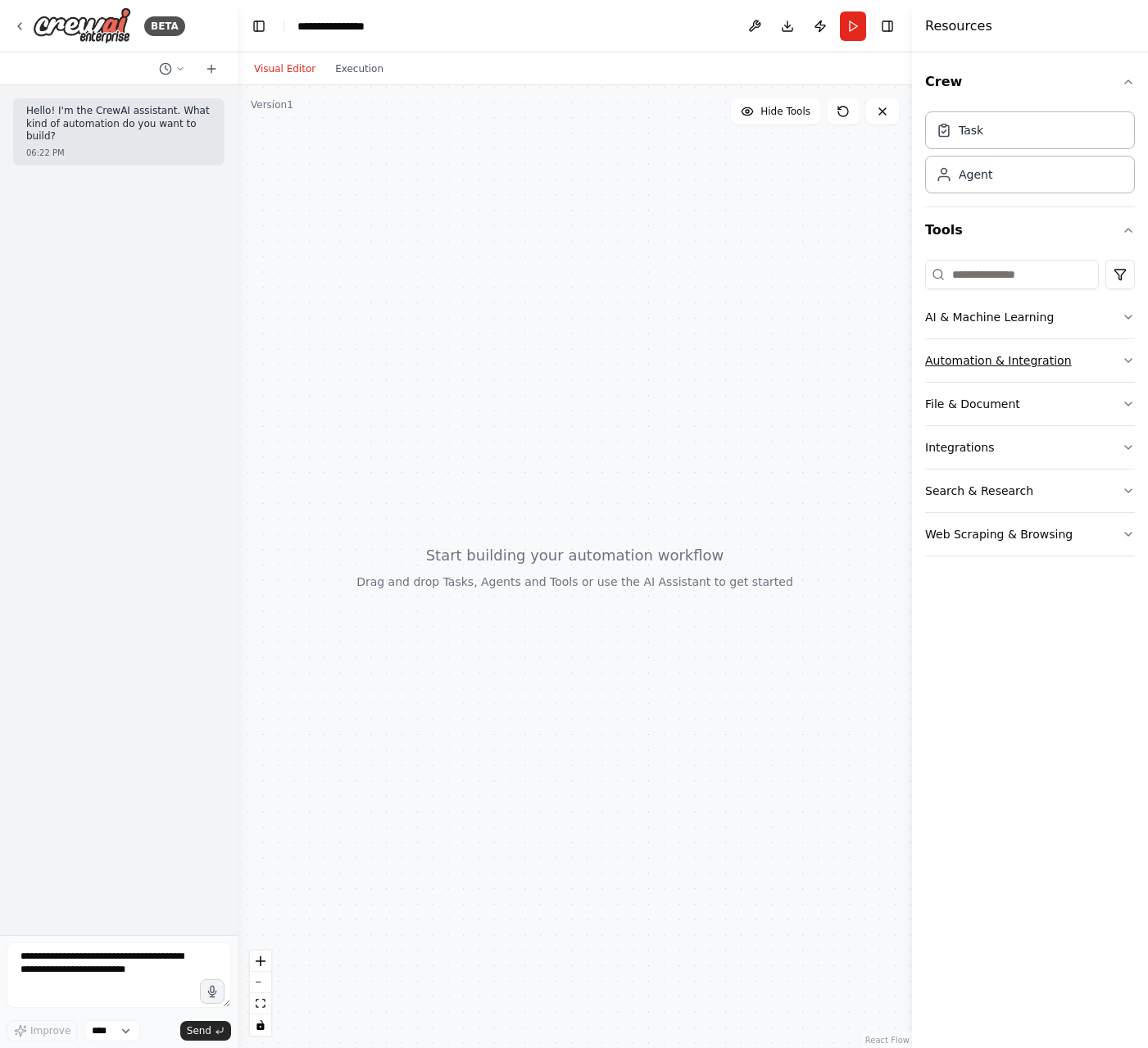
click at [1076, 363] on button "Automation & Integration" at bounding box center [1030, 360] width 210 height 43
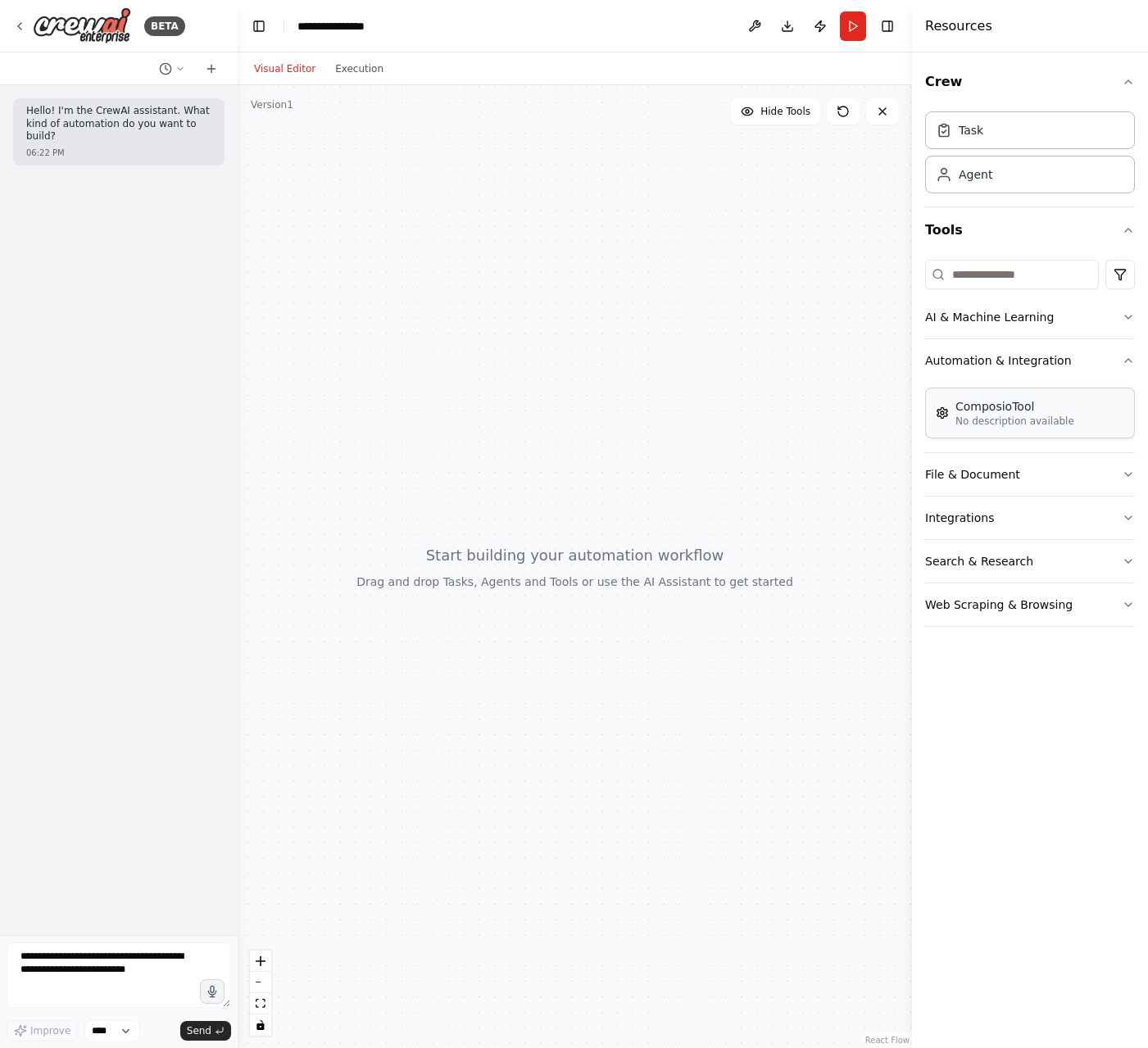
click at [1068, 434] on div "ComposioTool No description available" at bounding box center [1030, 412] width 210 height 51
click at [969, 421] on p "No description available" at bounding box center [1014, 420] width 119 height 13
click at [946, 420] on div "ComposioTool No description available" at bounding box center [1004, 413] width 139 height 30
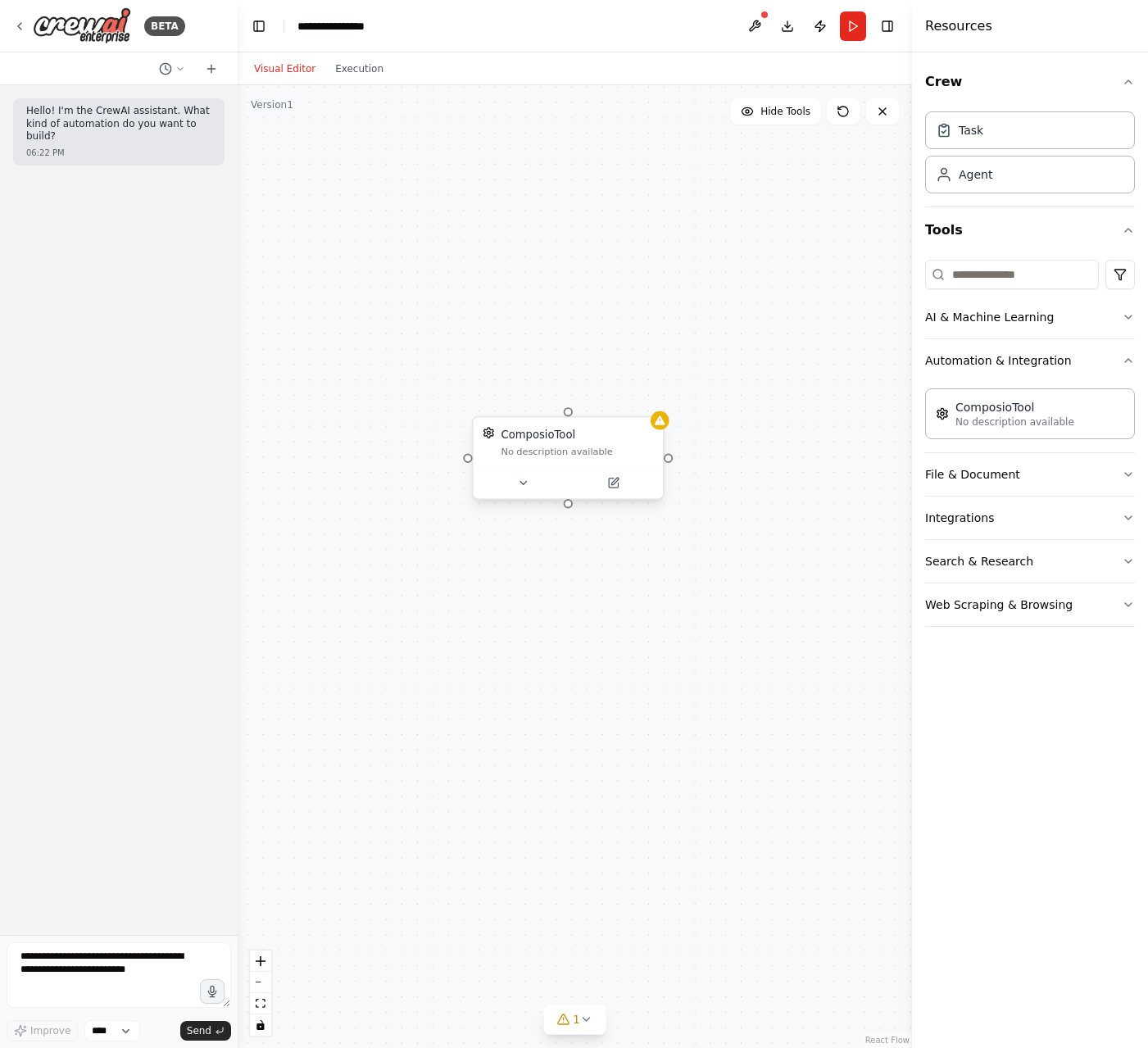
click at [528, 464] on div "ComposioTool No description available" at bounding box center [568, 442] width 189 height 50
click at [628, 490] on button at bounding box center [613, 482] width 87 height 19
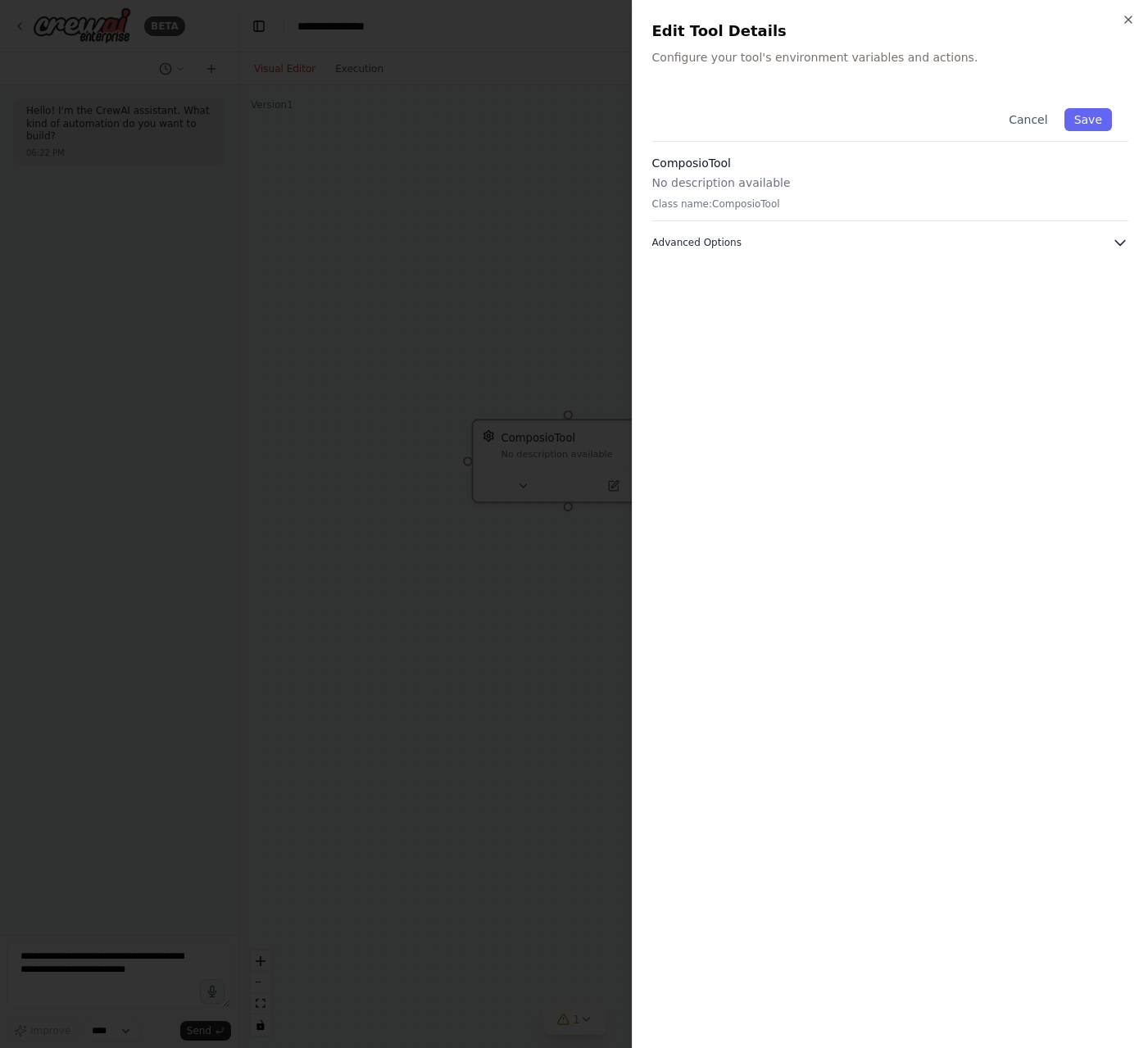
click at [708, 240] on span "Advanced Options" at bounding box center [696, 242] width 89 height 13
click at [1130, 20] on icon "button" at bounding box center [1127, 19] width 13 height 13
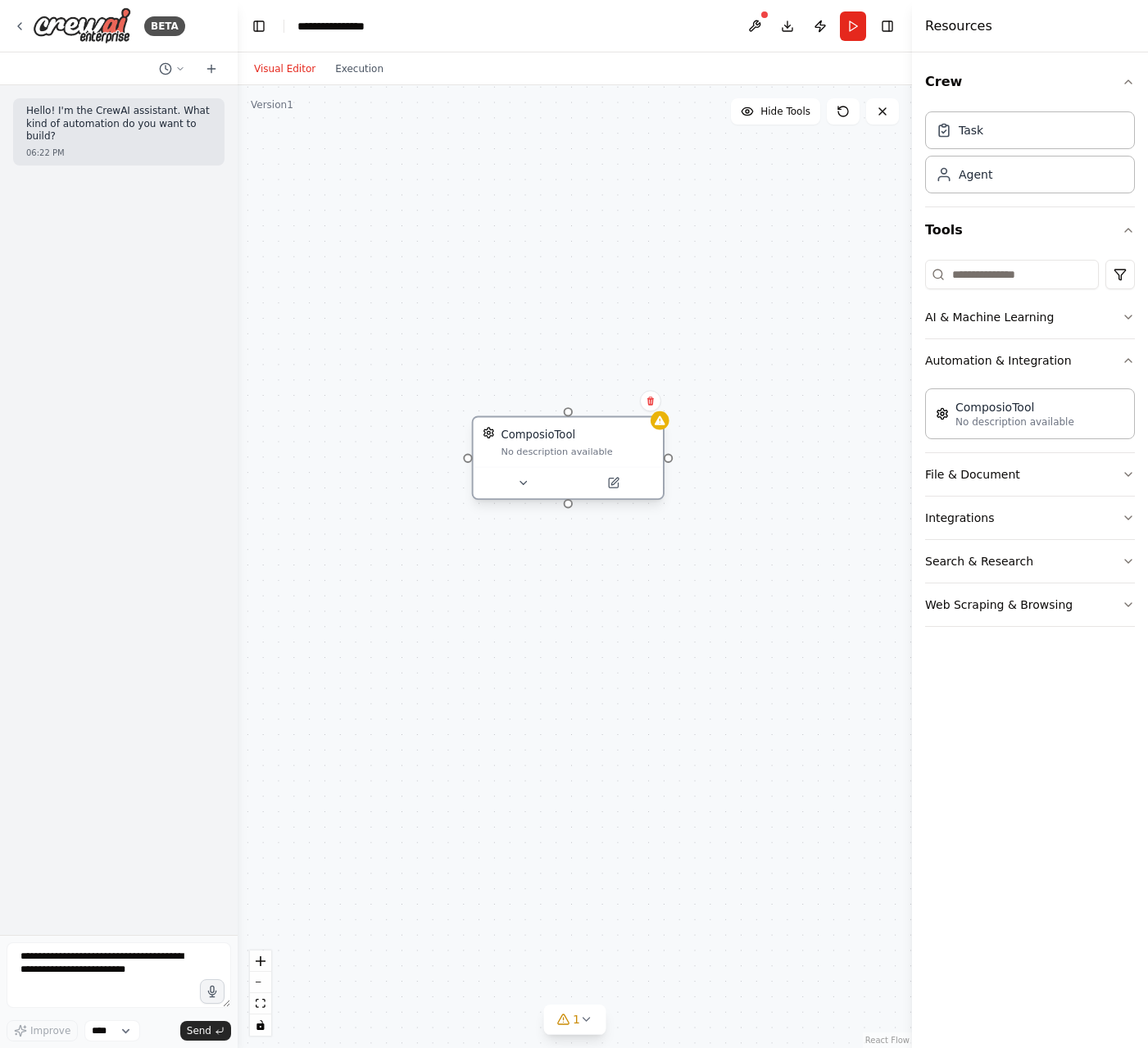
click at [618, 454] on div "No description available" at bounding box center [576, 451] width 153 height 12
click at [653, 400] on icon at bounding box center [651, 400] width 10 height 10
click at [609, 400] on button "Confirm" at bounding box center [604, 401] width 58 height 20
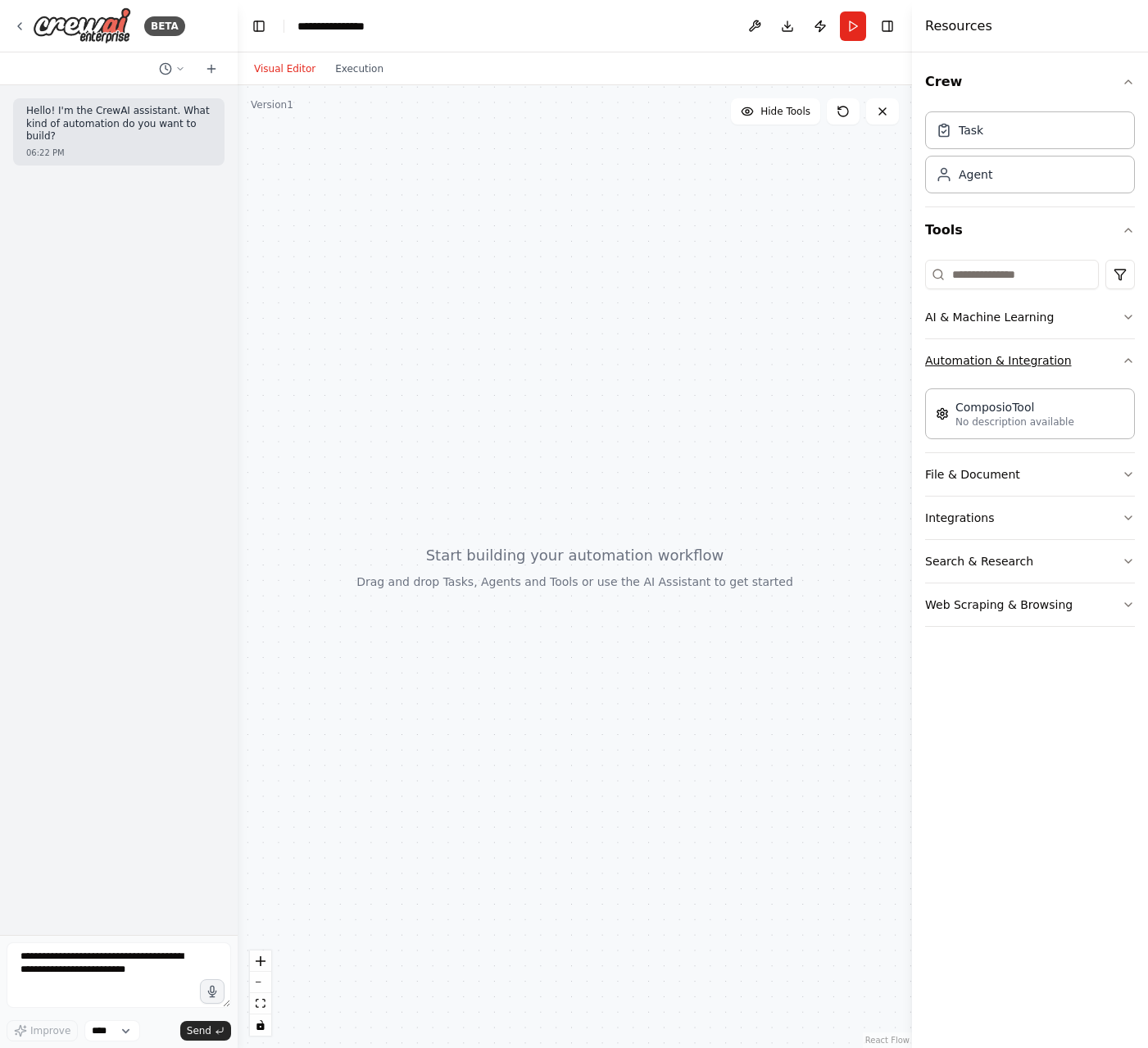
click at [1124, 363] on icon "button" at bounding box center [1127, 360] width 13 height 13
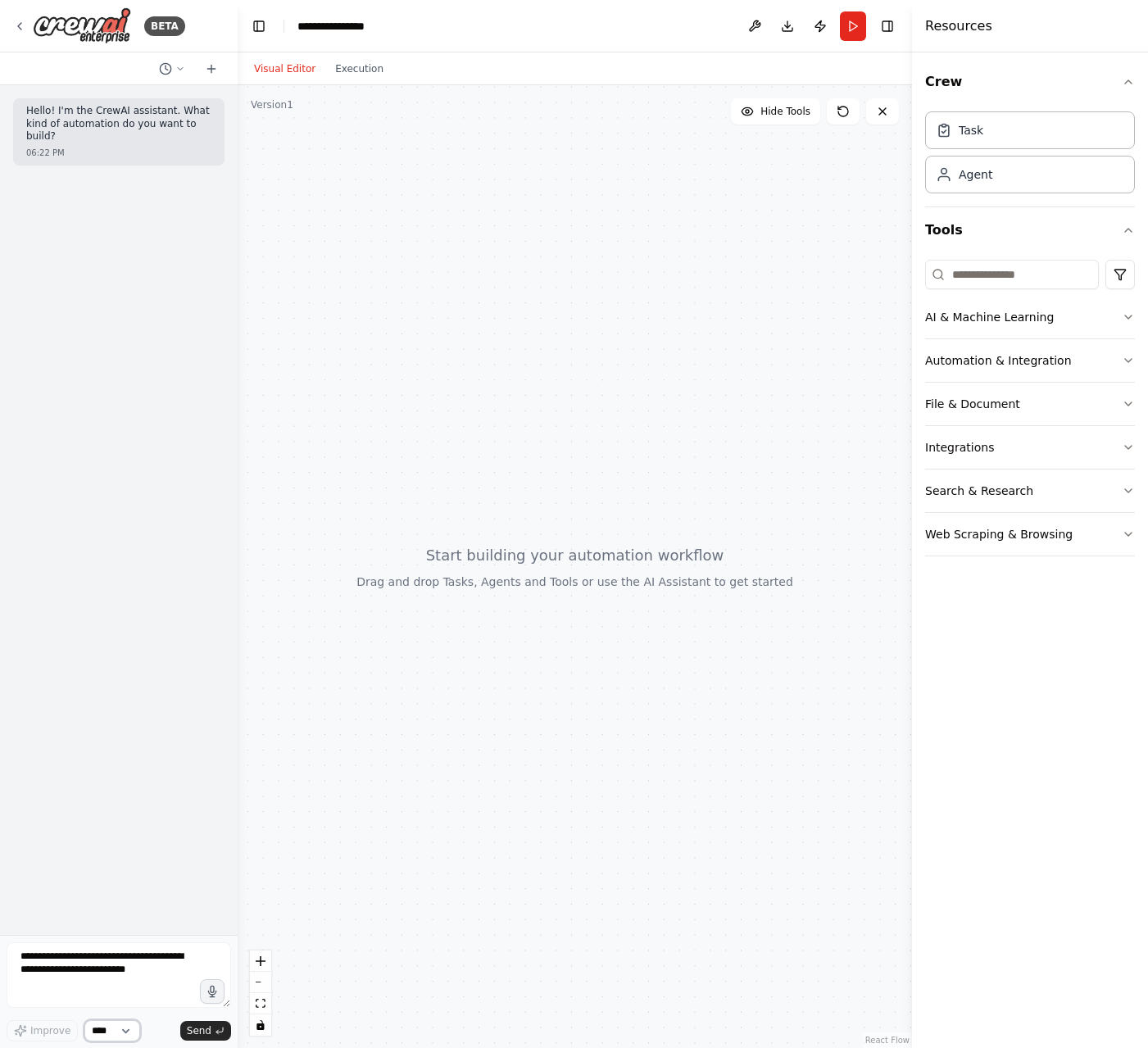
click at [114, 1025] on select "****" at bounding box center [112, 1031] width 55 height 22
click at [1019, 215] on button "Tools" at bounding box center [1030, 230] width 210 height 46
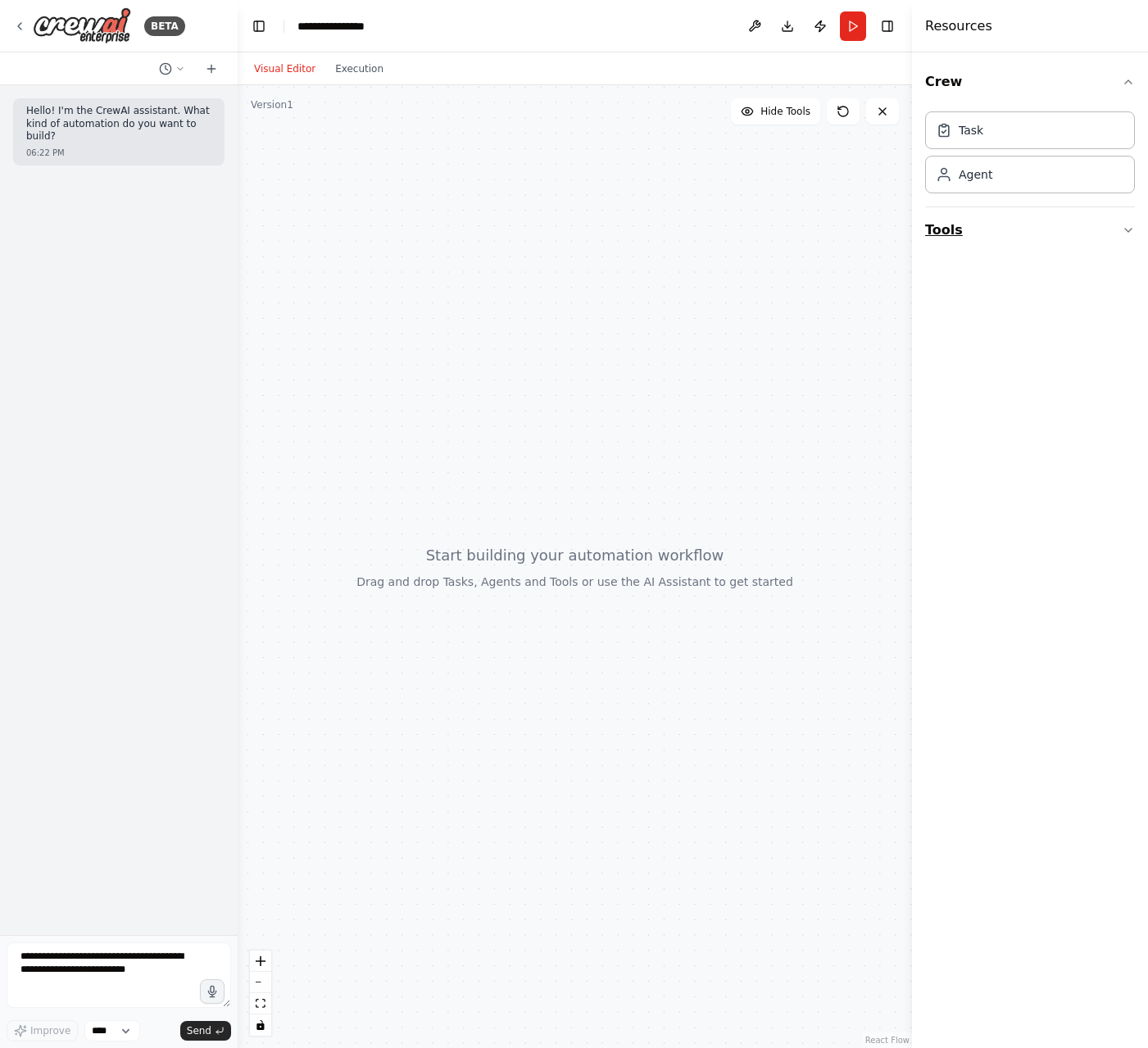
click at [982, 233] on button "Tools" at bounding box center [1030, 230] width 210 height 46
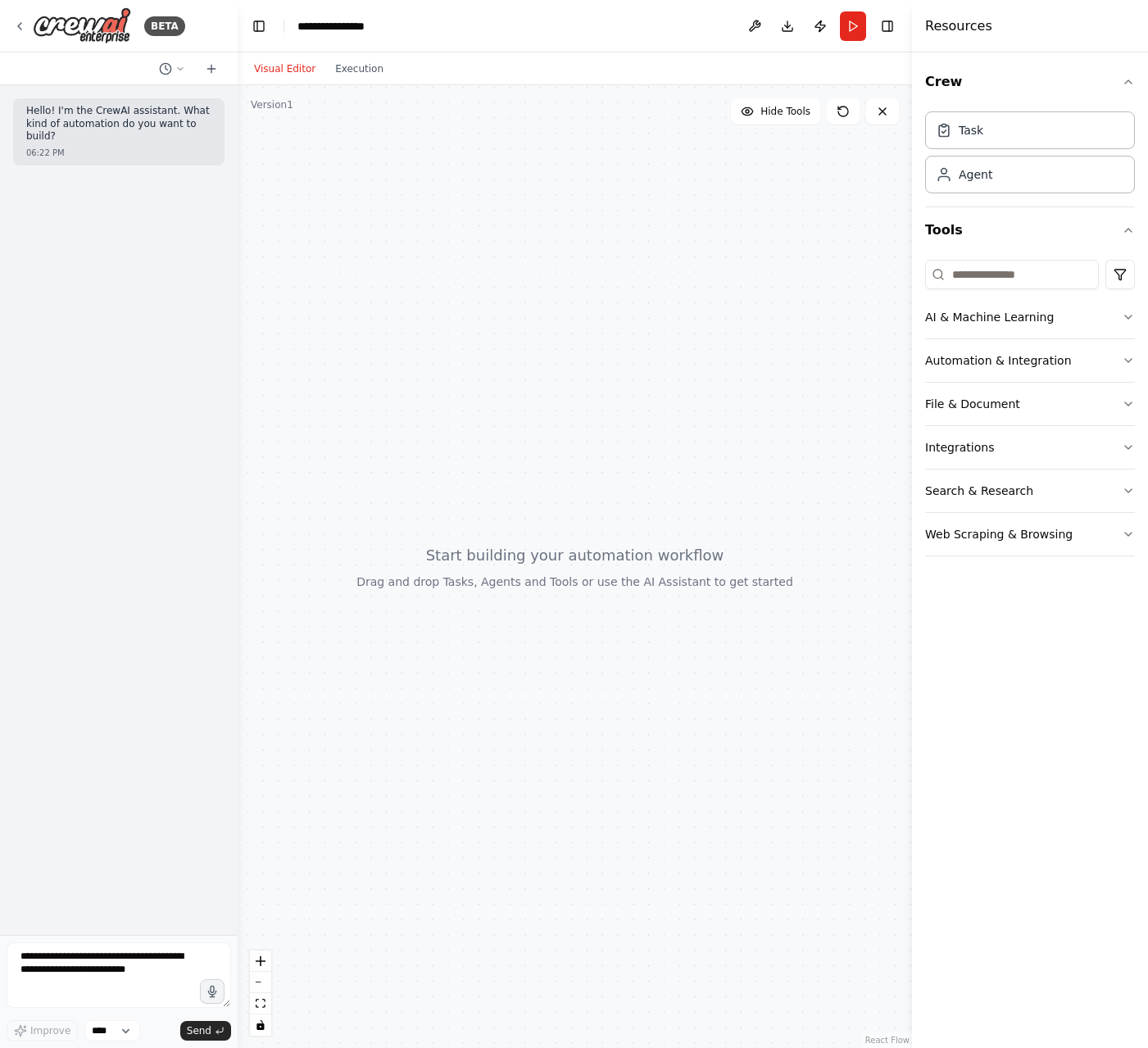
click at [358, 379] on div at bounding box center [574, 567] width 675 height 963
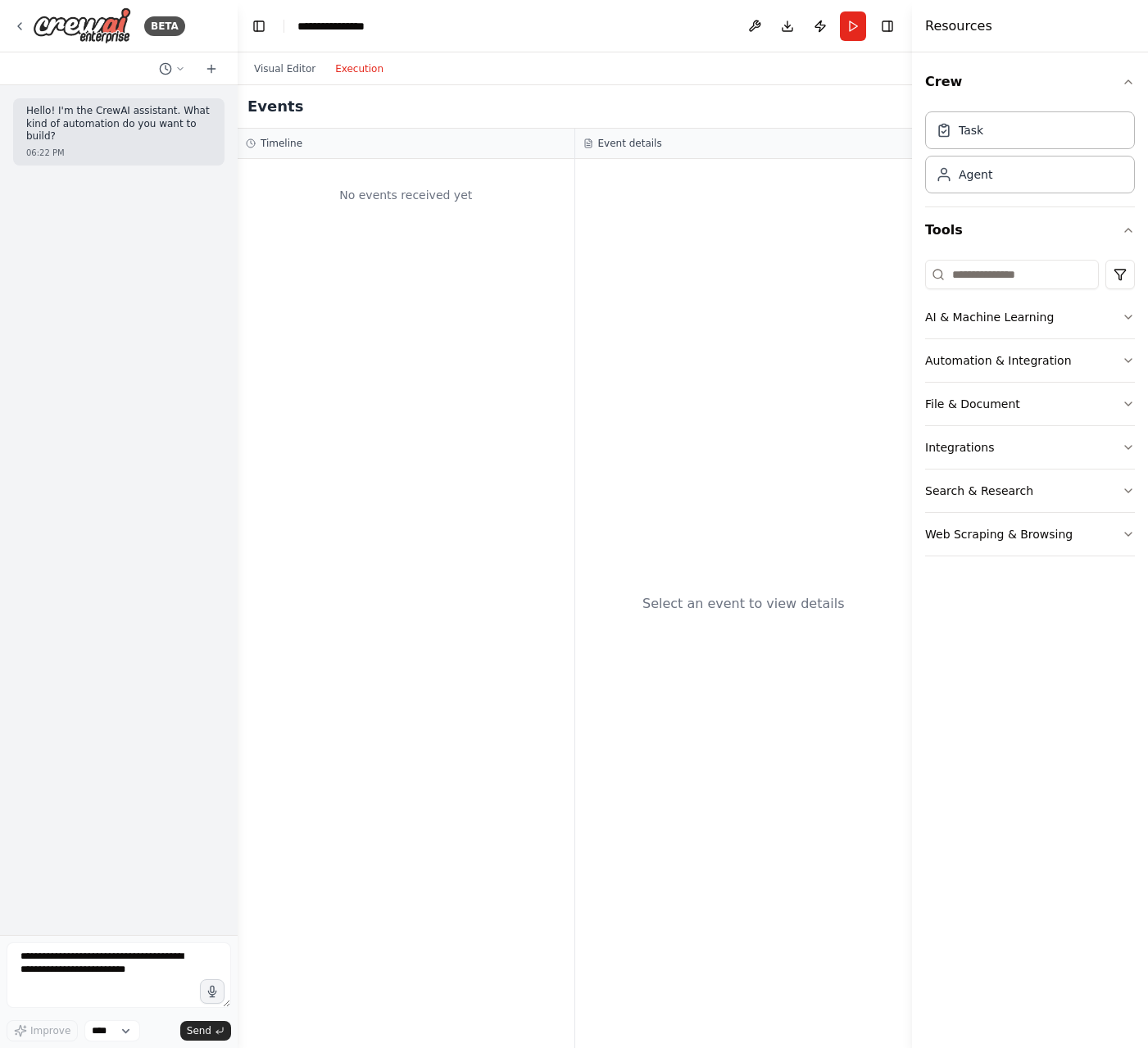
click at [358, 65] on button "Execution" at bounding box center [359, 69] width 68 height 20
click at [300, 69] on button "Visual Editor" at bounding box center [284, 69] width 81 height 20
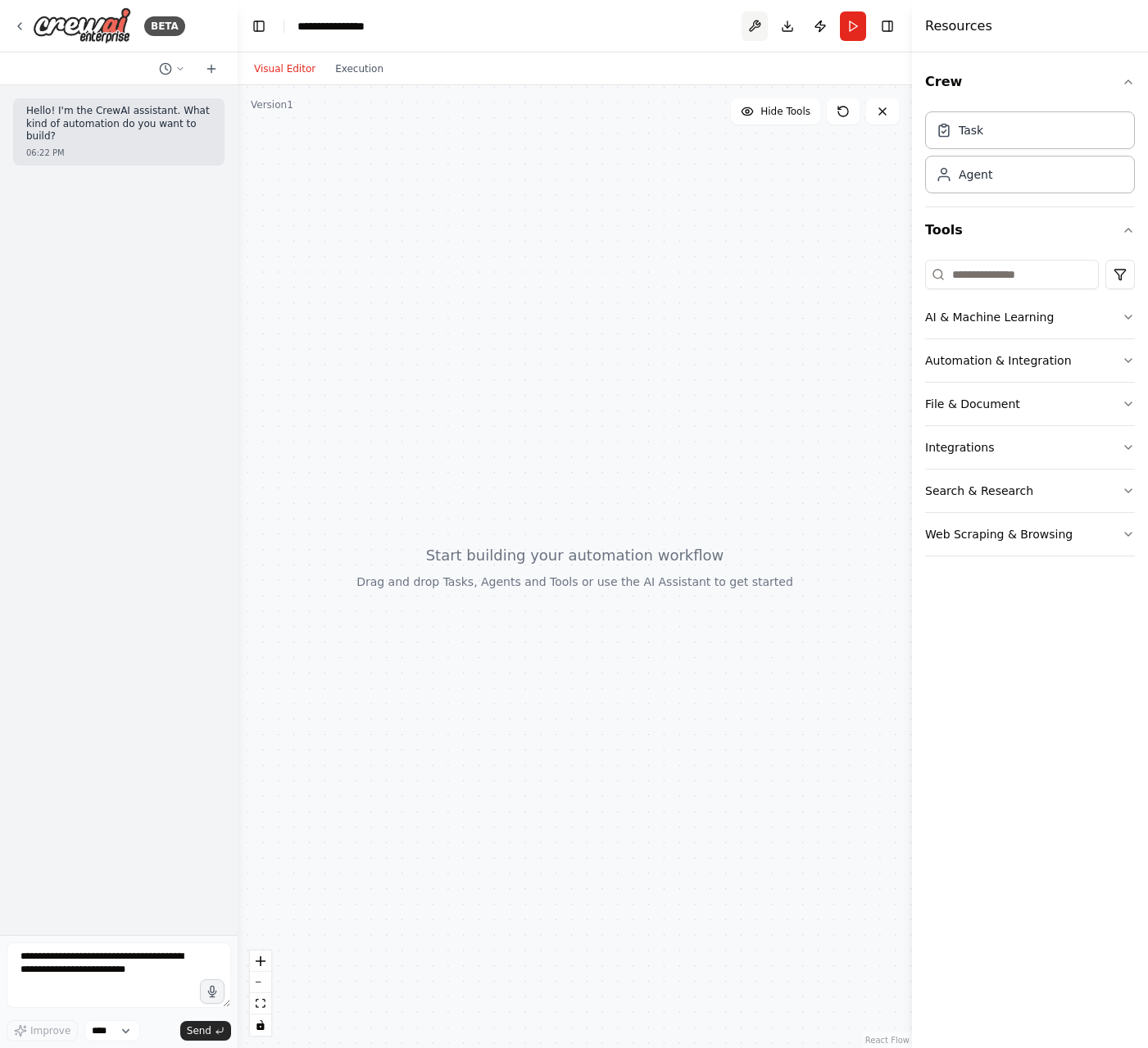
click at [745, 27] on button at bounding box center [754, 27] width 26 height 30
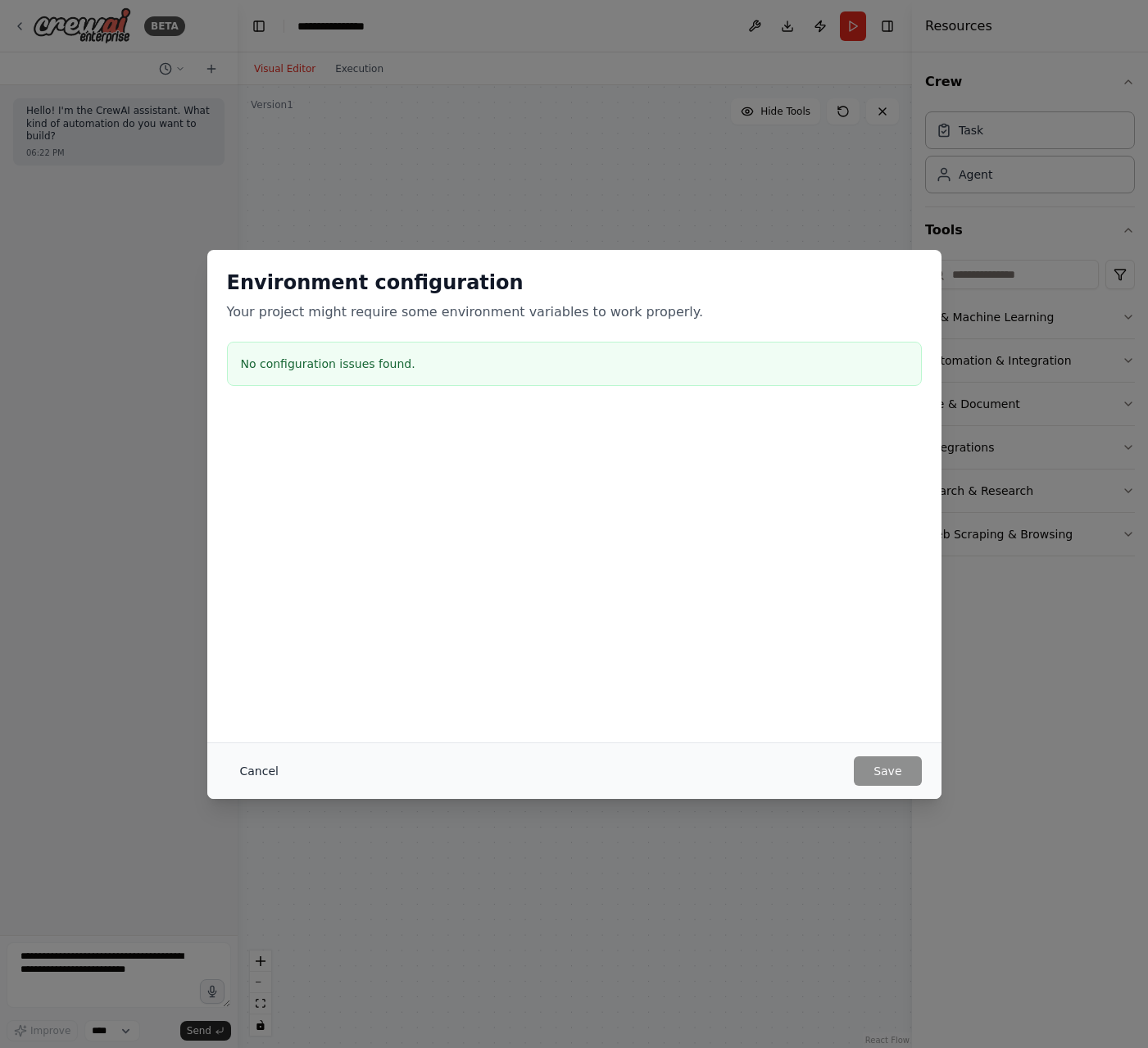
click at [268, 767] on button "Cancel" at bounding box center [259, 771] width 64 height 30
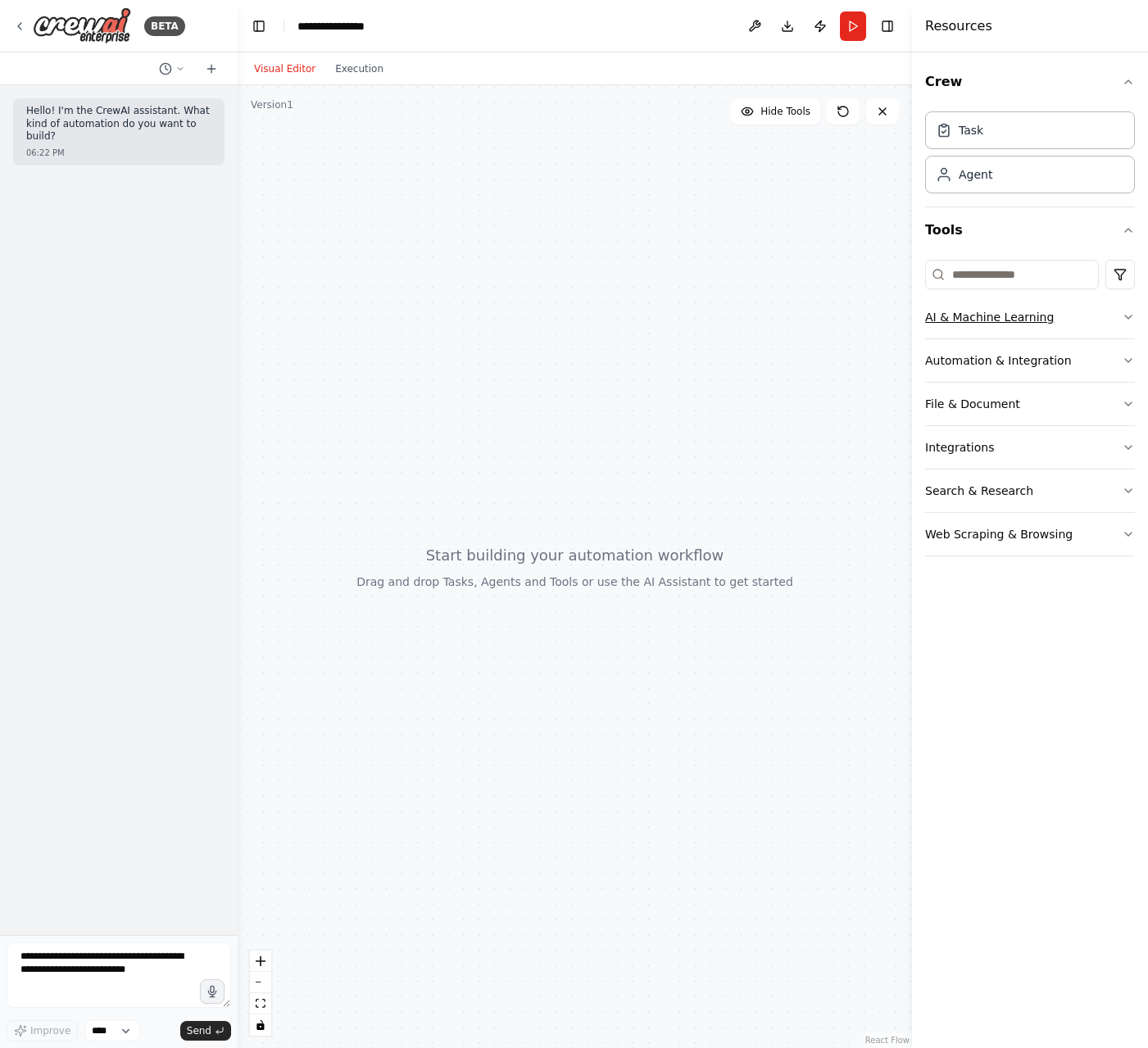
click at [1026, 321] on button "AI & Machine Learning" at bounding box center [1030, 317] width 210 height 43
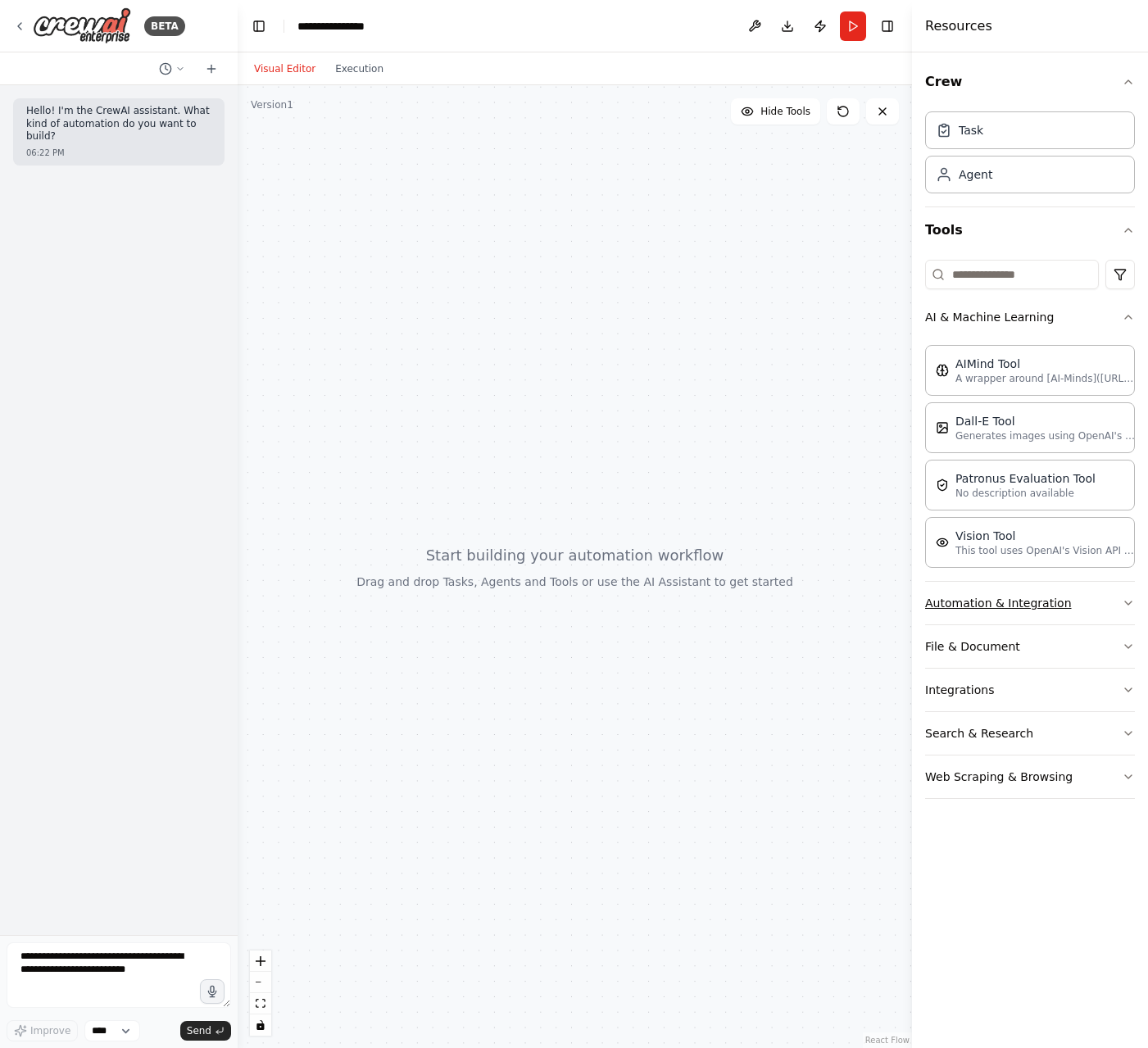
click at [1028, 604] on button "Automation & Integration" at bounding box center [1030, 602] width 210 height 43
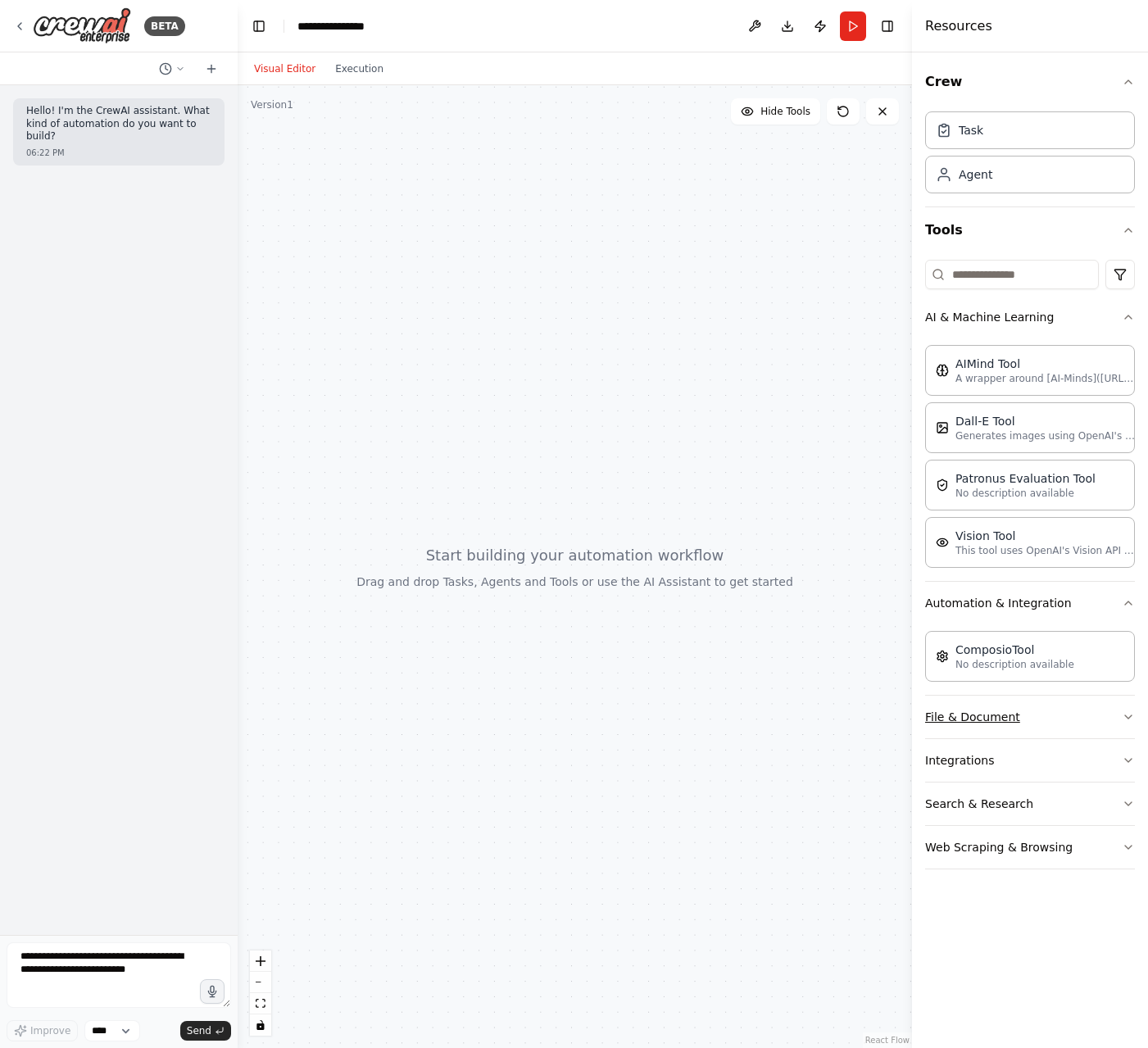
click at [1016, 722] on button "File & Document" at bounding box center [1030, 716] width 210 height 43
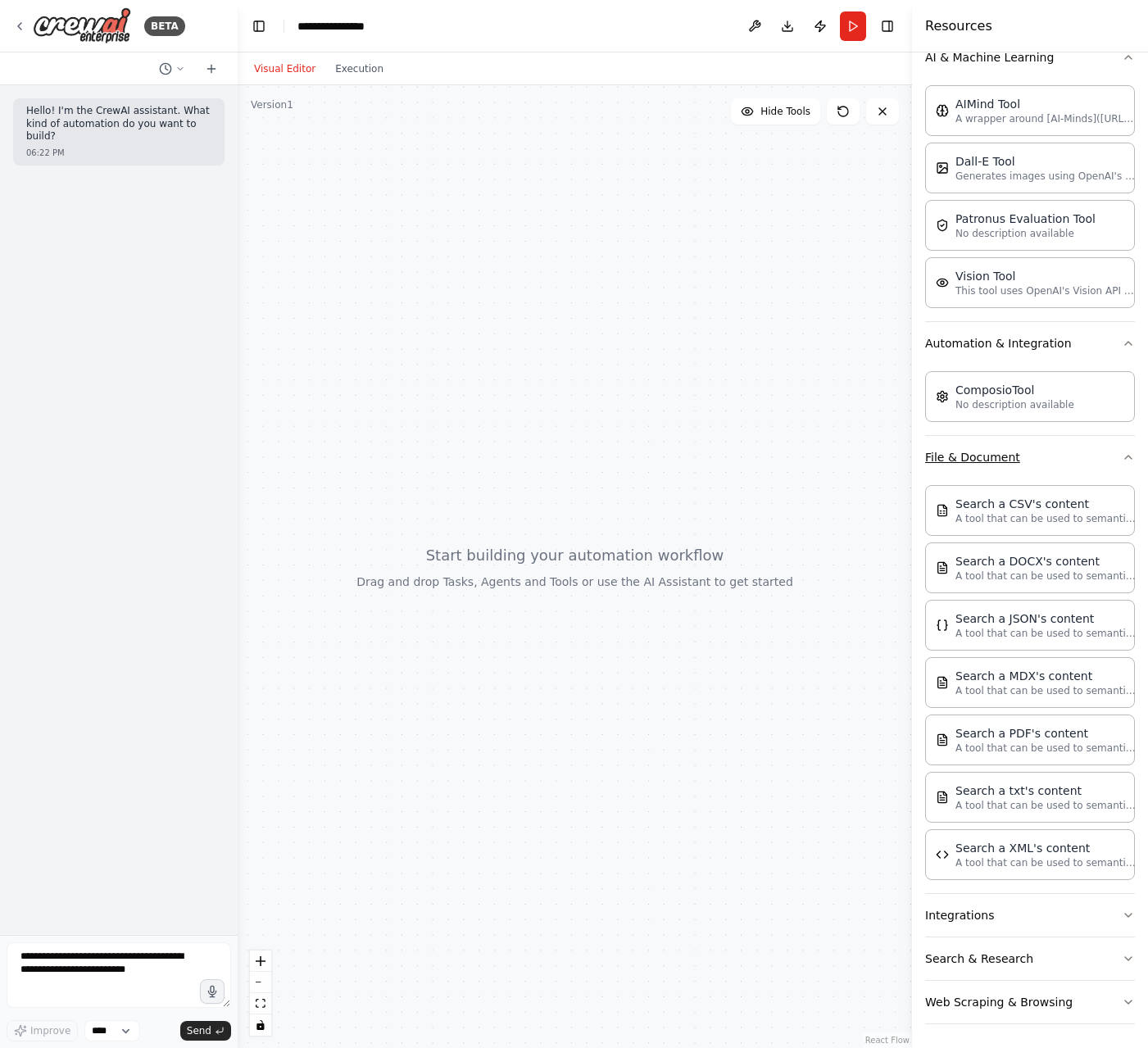
scroll to position [262, 0]
click at [997, 916] on button "Integrations" at bounding box center [1030, 912] width 210 height 43
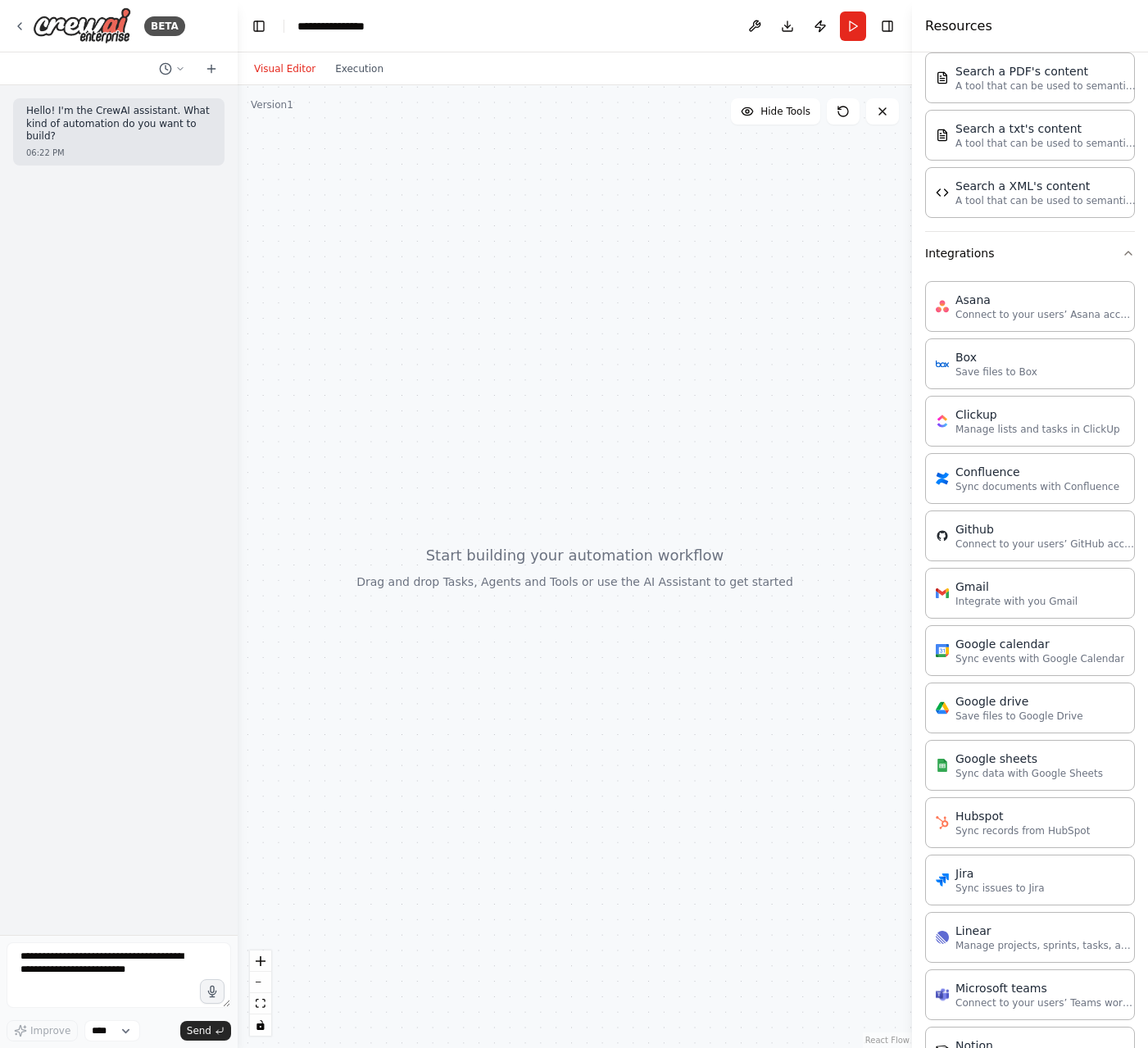
scroll to position [884, 0]
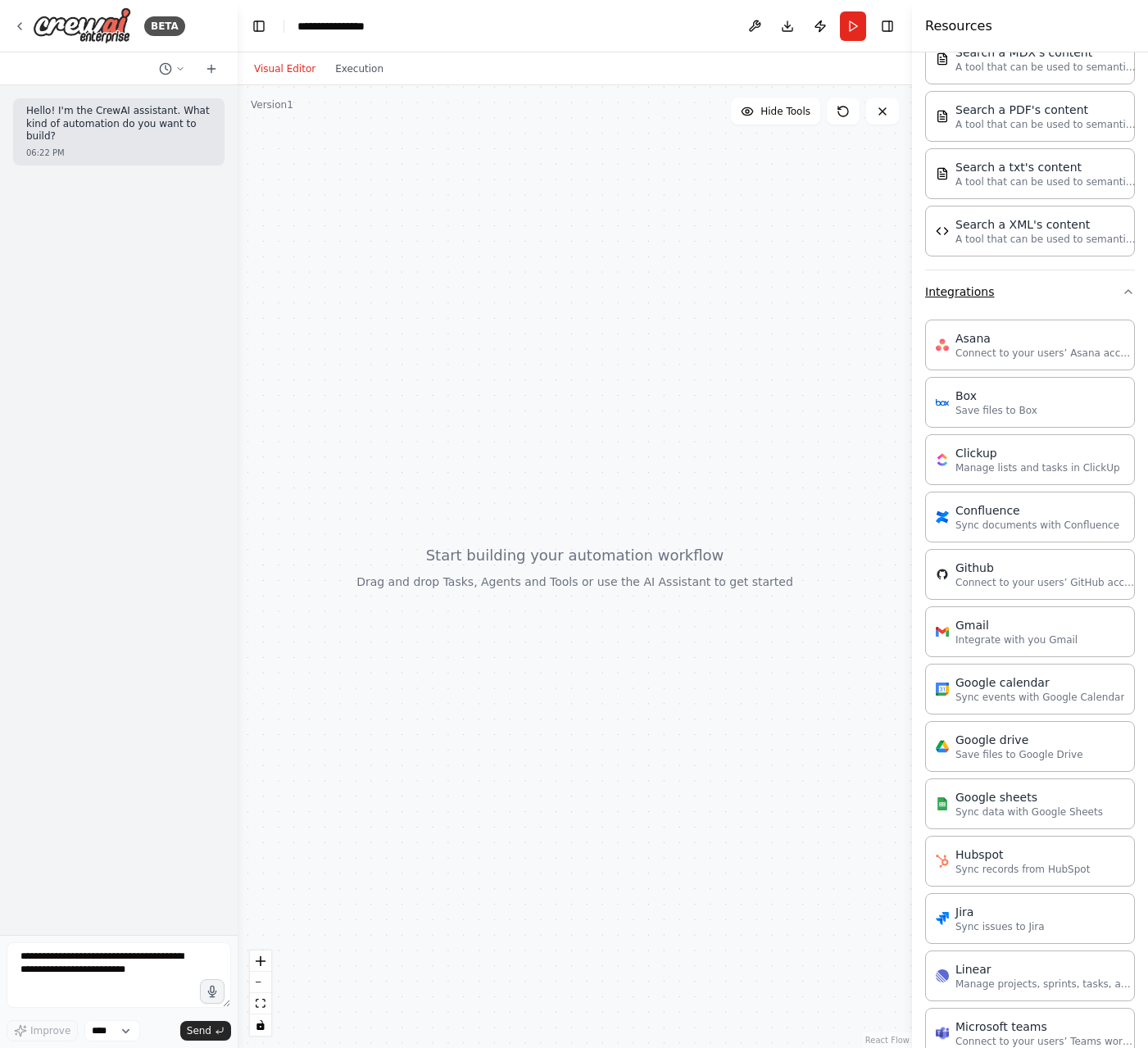
click at [1011, 291] on button "Integrations" at bounding box center [1030, 291] width 210 height 43
